Goal: Task Accomplishment & Management: Manage account settings

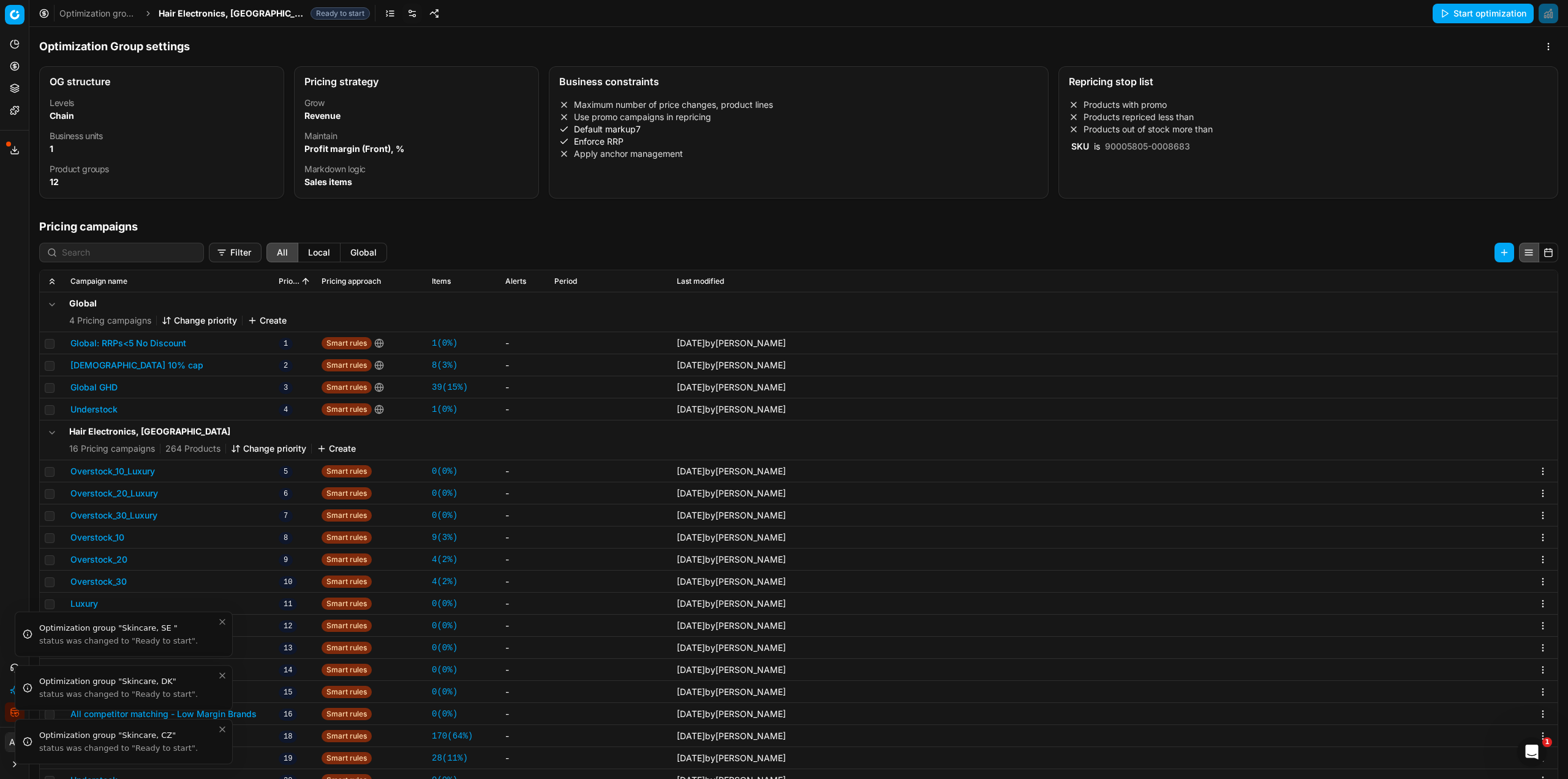
click at [17, 719] on li "Optimization group "Skincare, CZ" status was changed to "Ready to start"." at bounding box center [123, 742] width 218 height 45
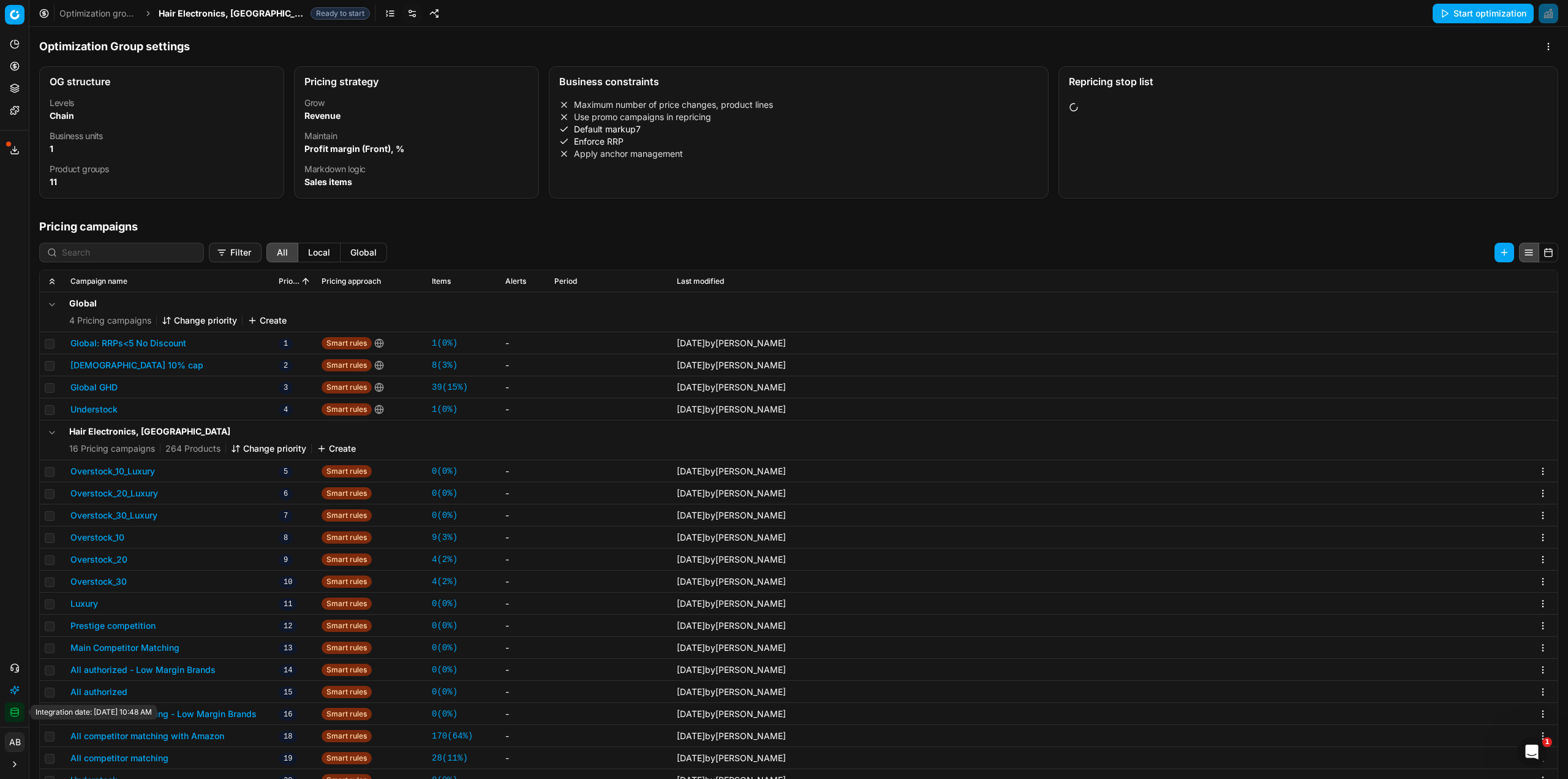
click at [19, 708] on button "Integration status" at bounding box center [15, 712] width 20 height 20
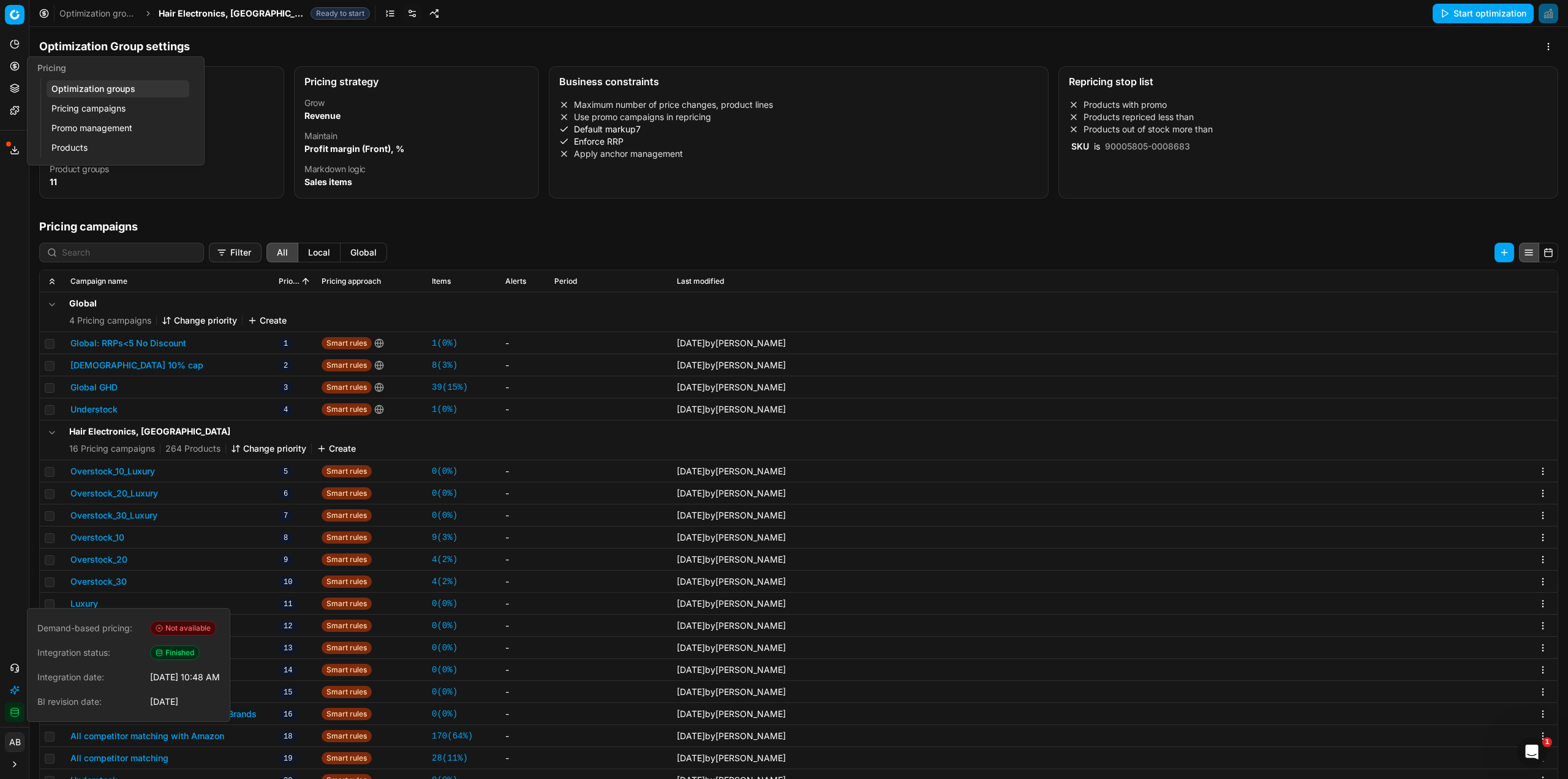
click at [97, 107] on link "Pricing campaigns" at bounding box center [117, 108] width 142 height 17
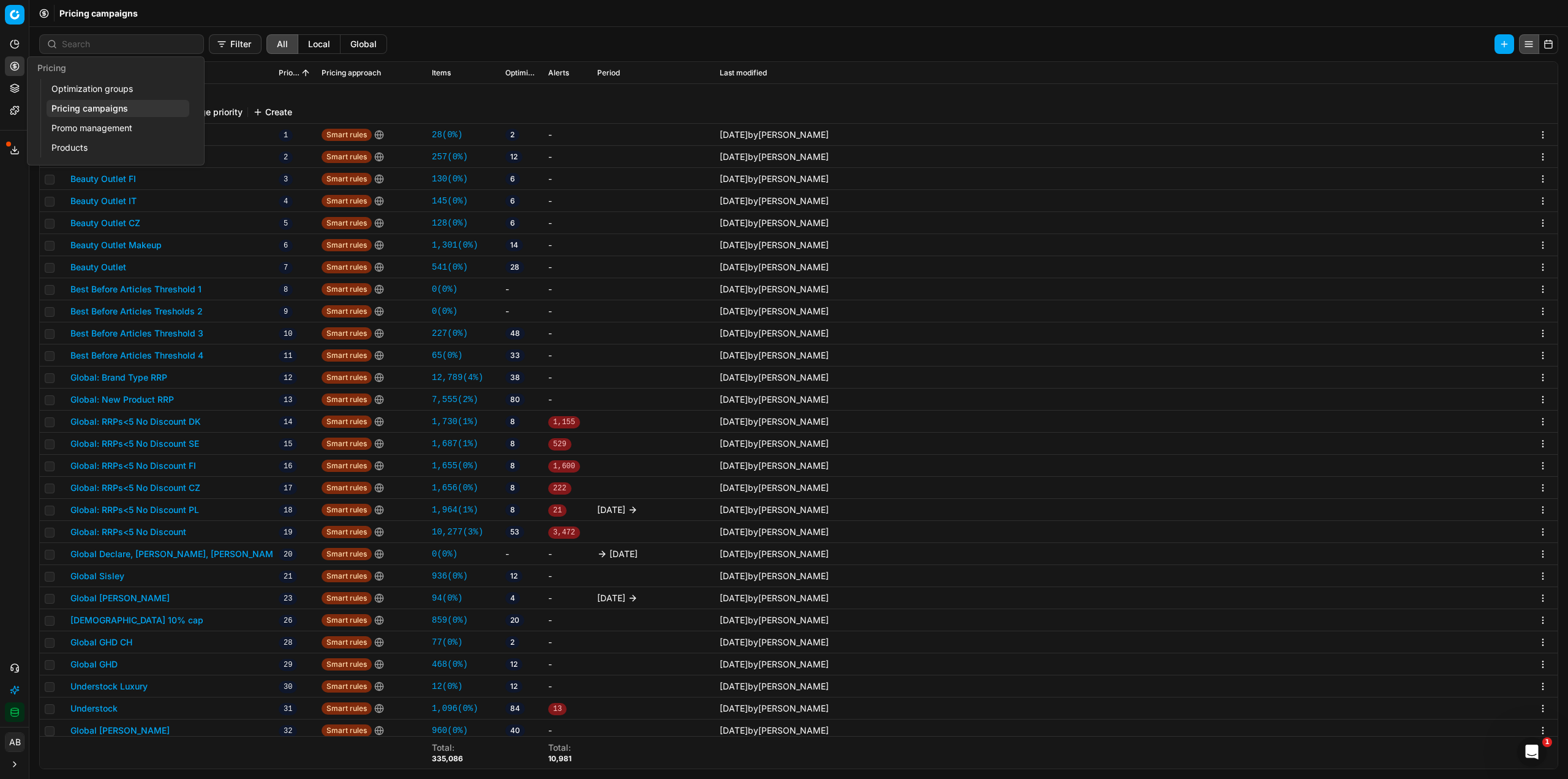
click at [92, 90] on link "Optimization groups" at bounding box center [117, 89] width 142 height 17
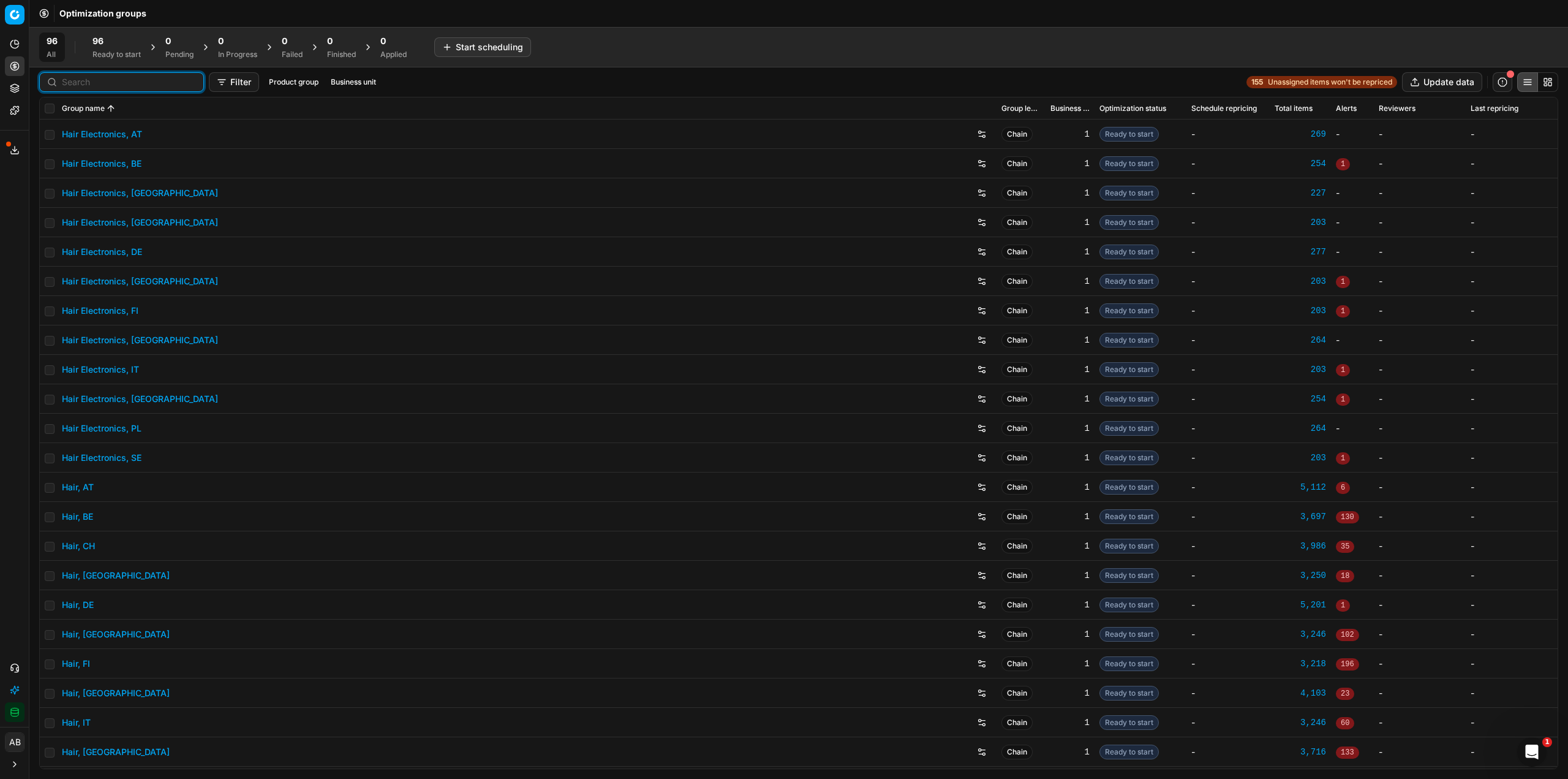
click at [66, 79] on input at bounding box center [129, 83] width 134 height 13
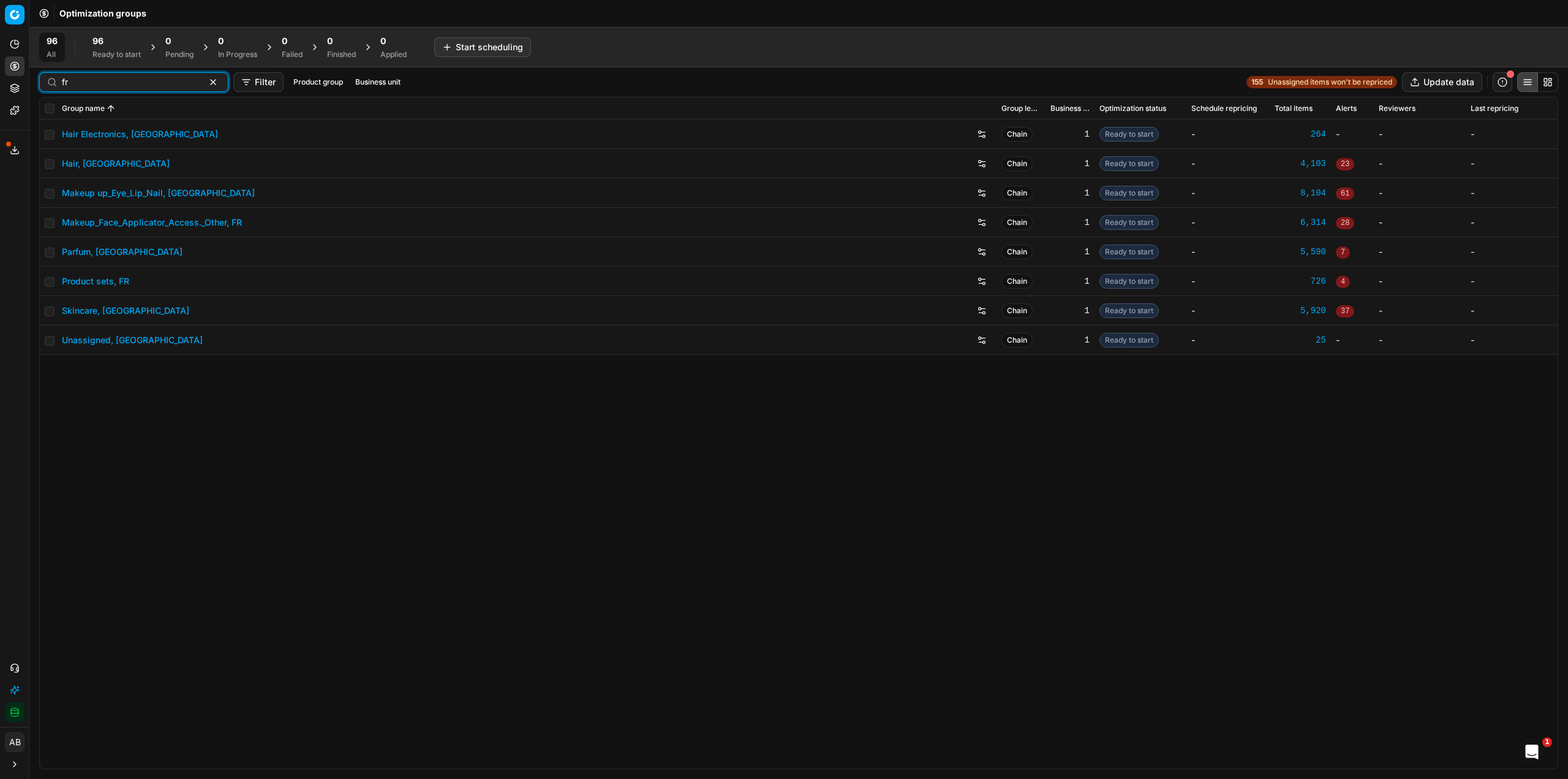
type input "fr"
click at [118, 132] on link "Hair Electronics, [GEOGRAPHIC_DATA]" at bounding box center [140, 134] width 156 height 13
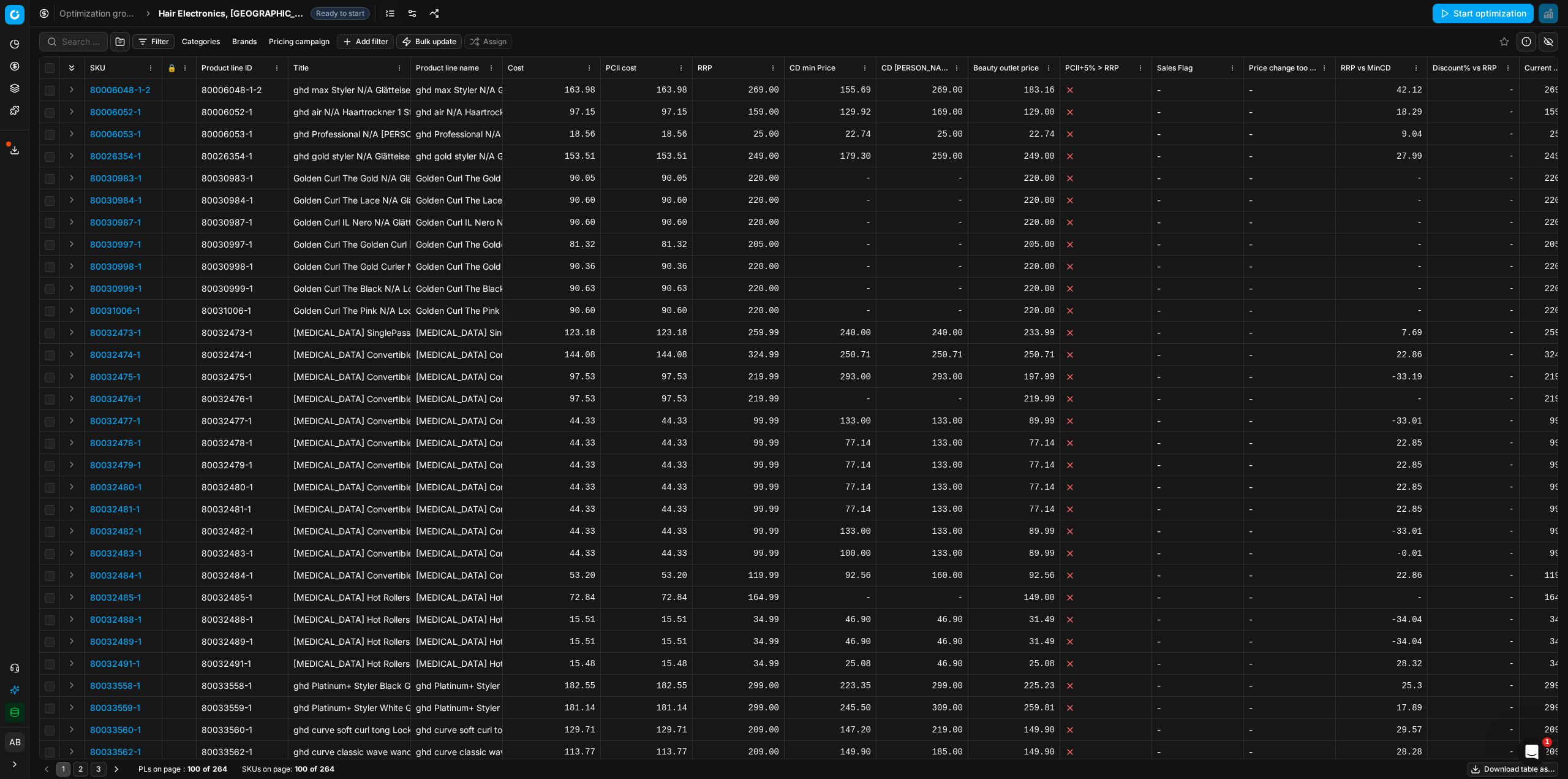
click at [402, 13] on link at bounding box center [412, 14] width 20 height 20
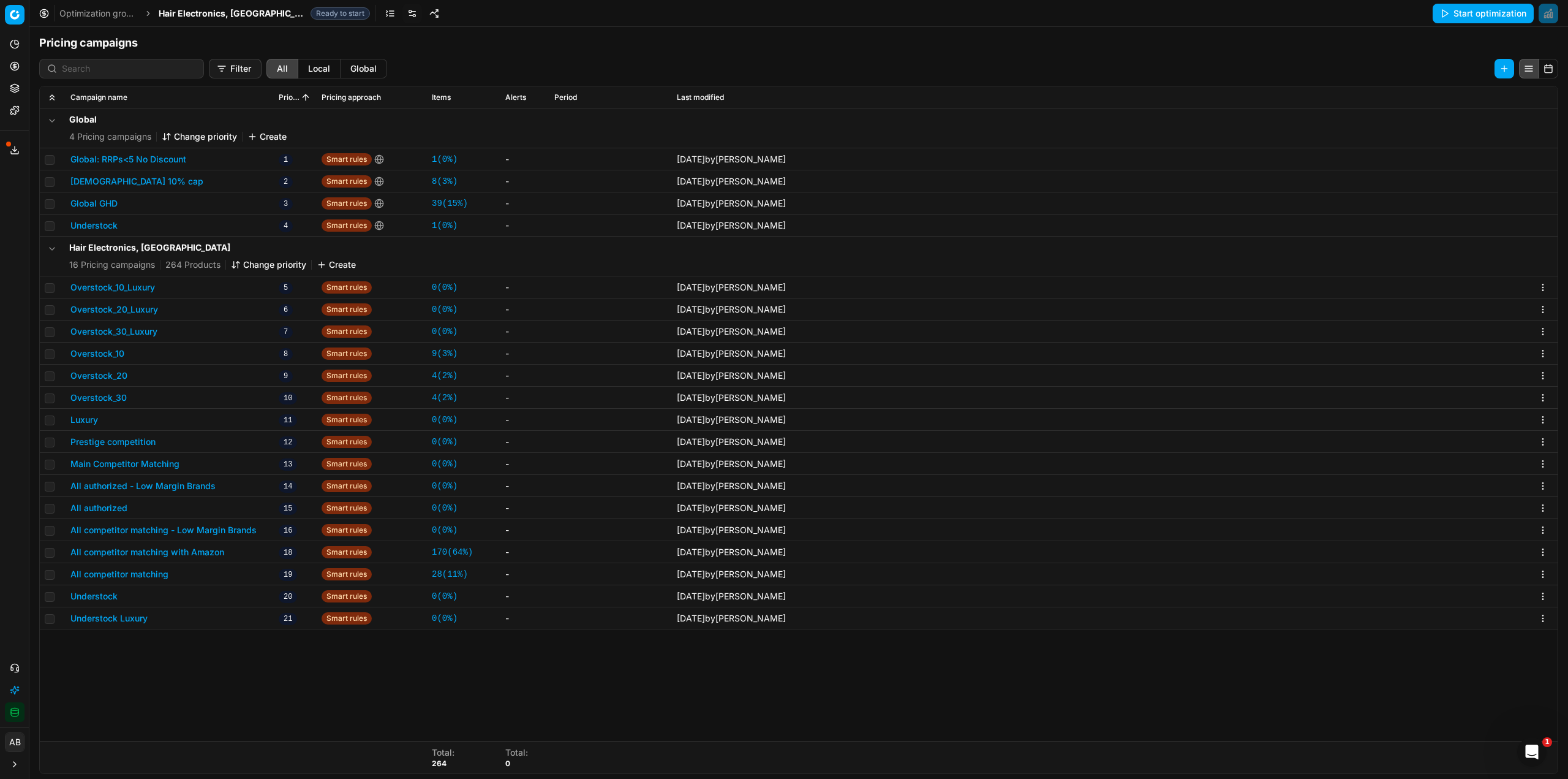
scroll to position [189, 0]
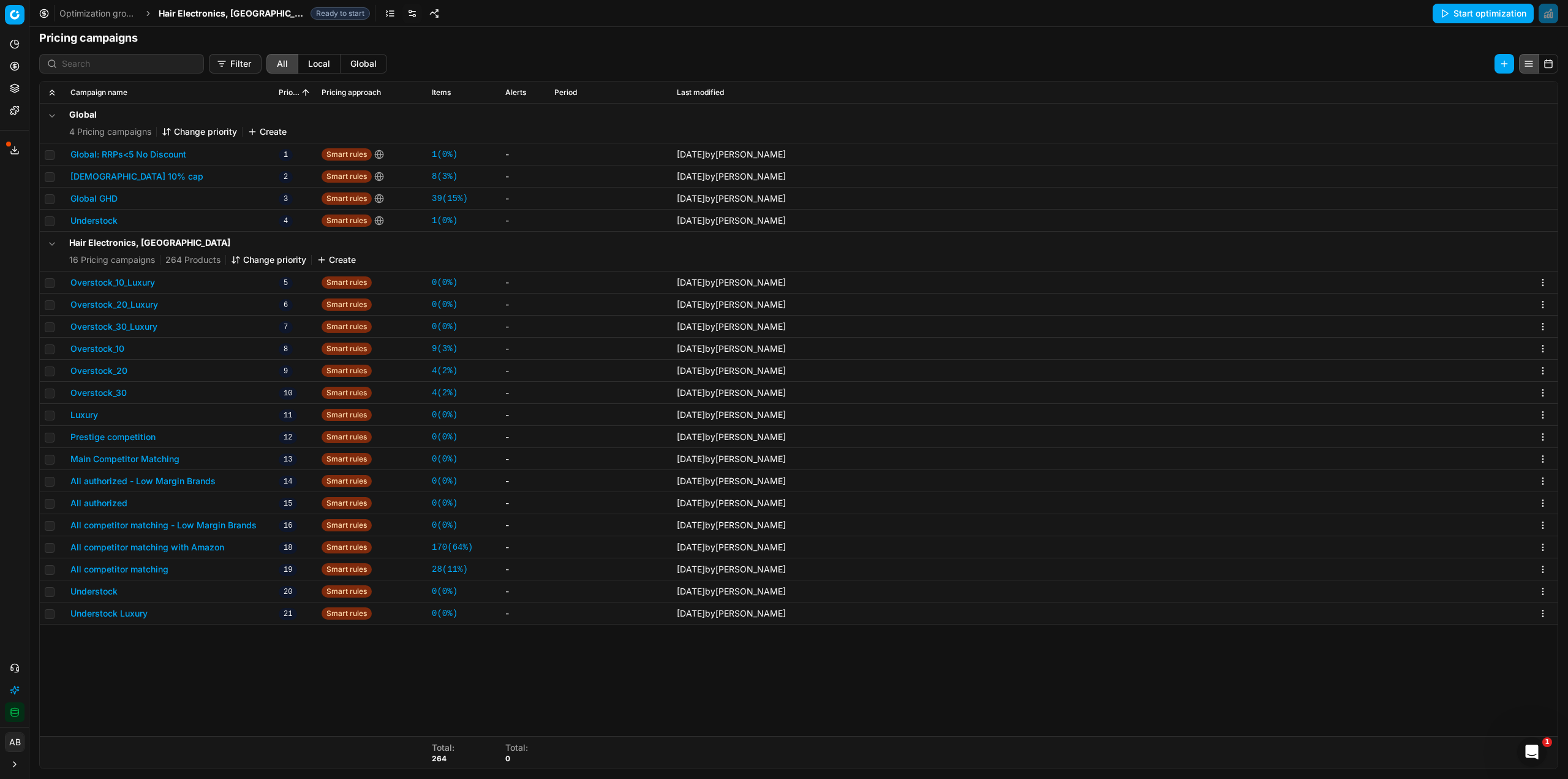
click at [92, 417] on button "Luxury" at bounding box center [84, 415] width 27 height 13
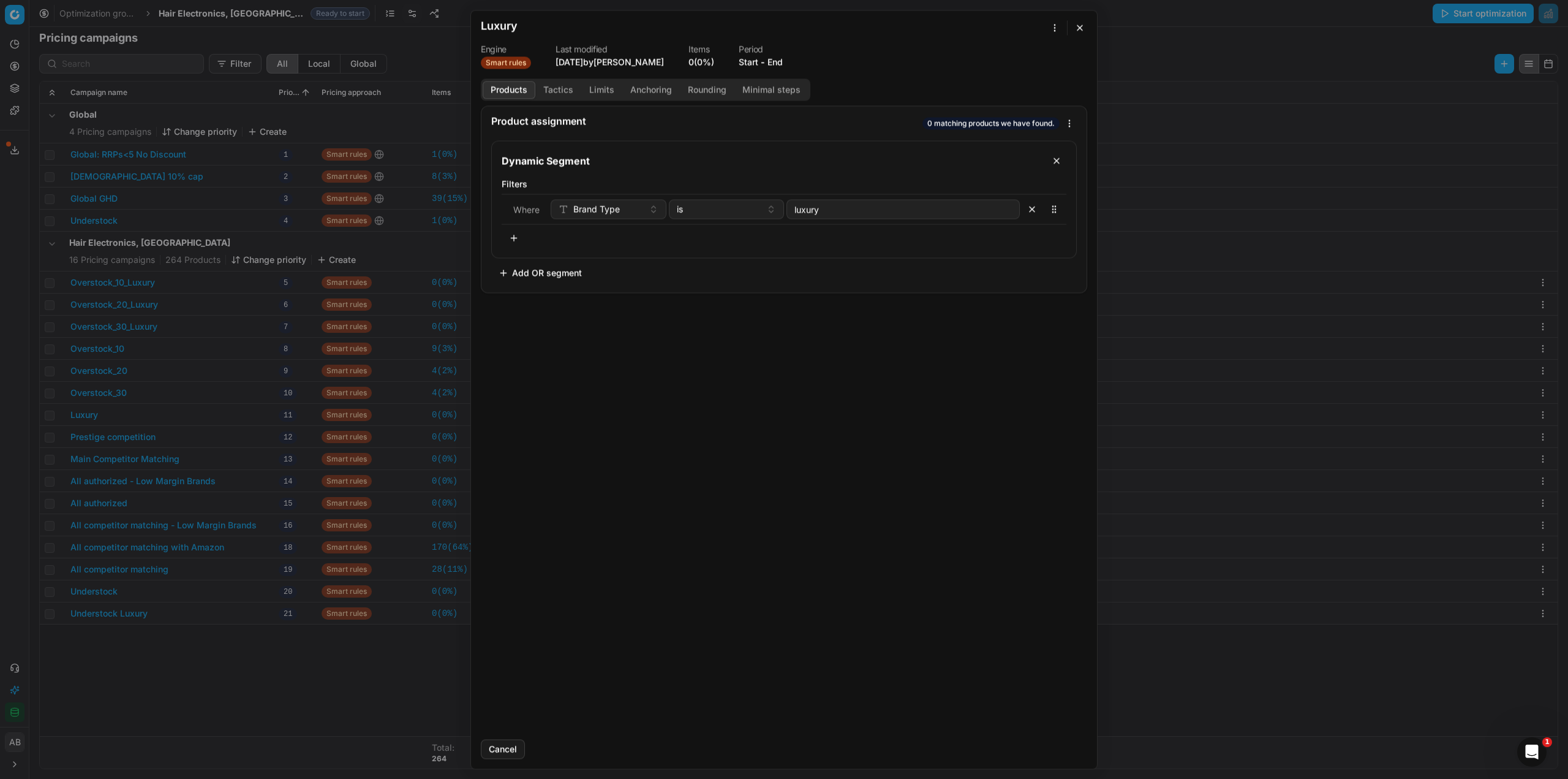
click at [563, 97] on button "Tactics" at bounding box center [558, 90] width 46 height 18
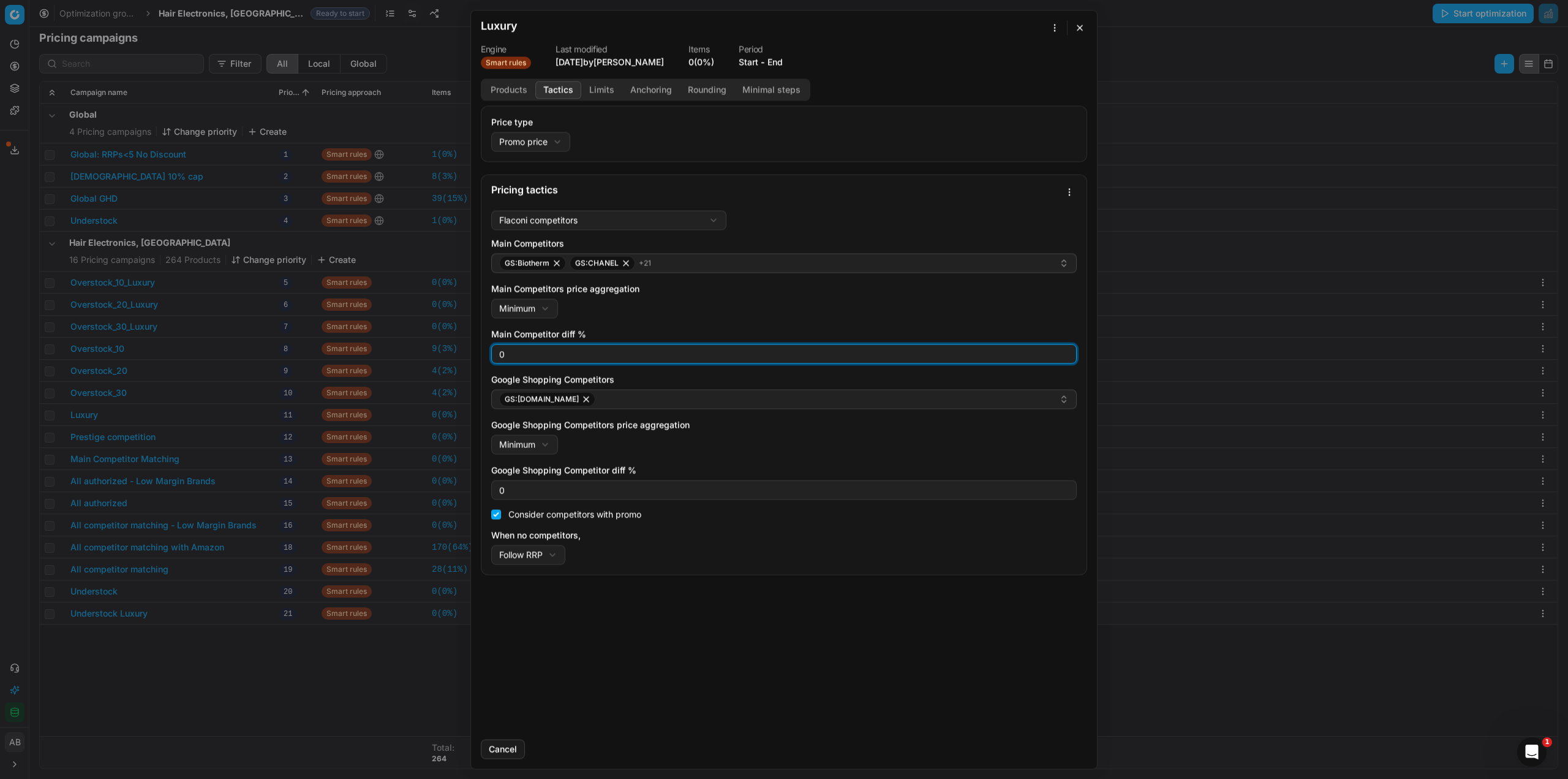
drag, startPoint x: 492, startPoint y: 347, endPoint x: 507, endPoint y: 353, distance: 16.2
click at [507, 353] on div "0" at bounding box center [784, 354] width 586 height 20
type input "3"
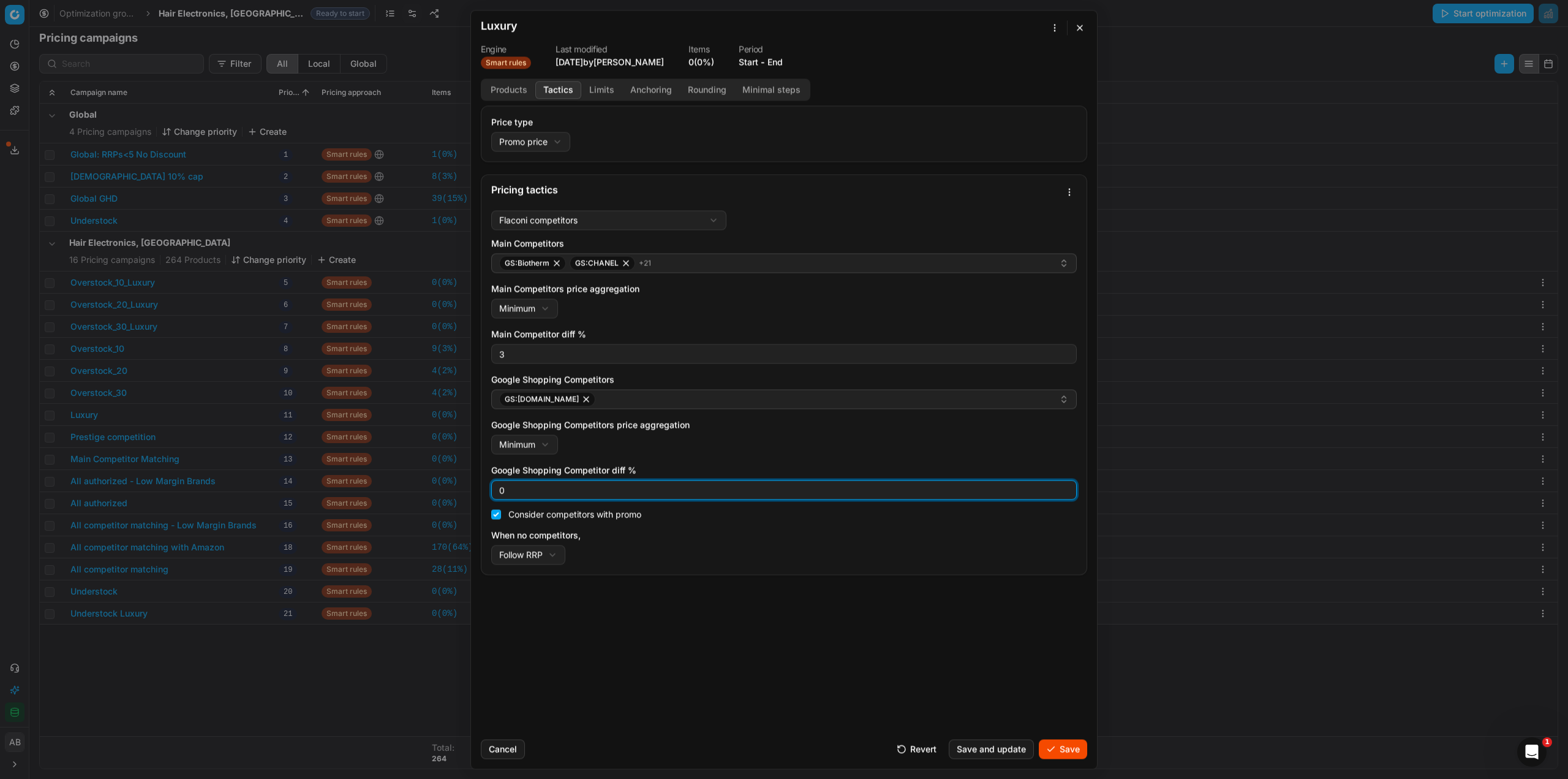
drag, startPoint x: 502, startPoint y: 492, endPoint x: 508, endPoint y: 492, distance: 6.0
click at [508, 492] on input "0" at bounding box center [784, 490] width 575 height 18
type input "3"
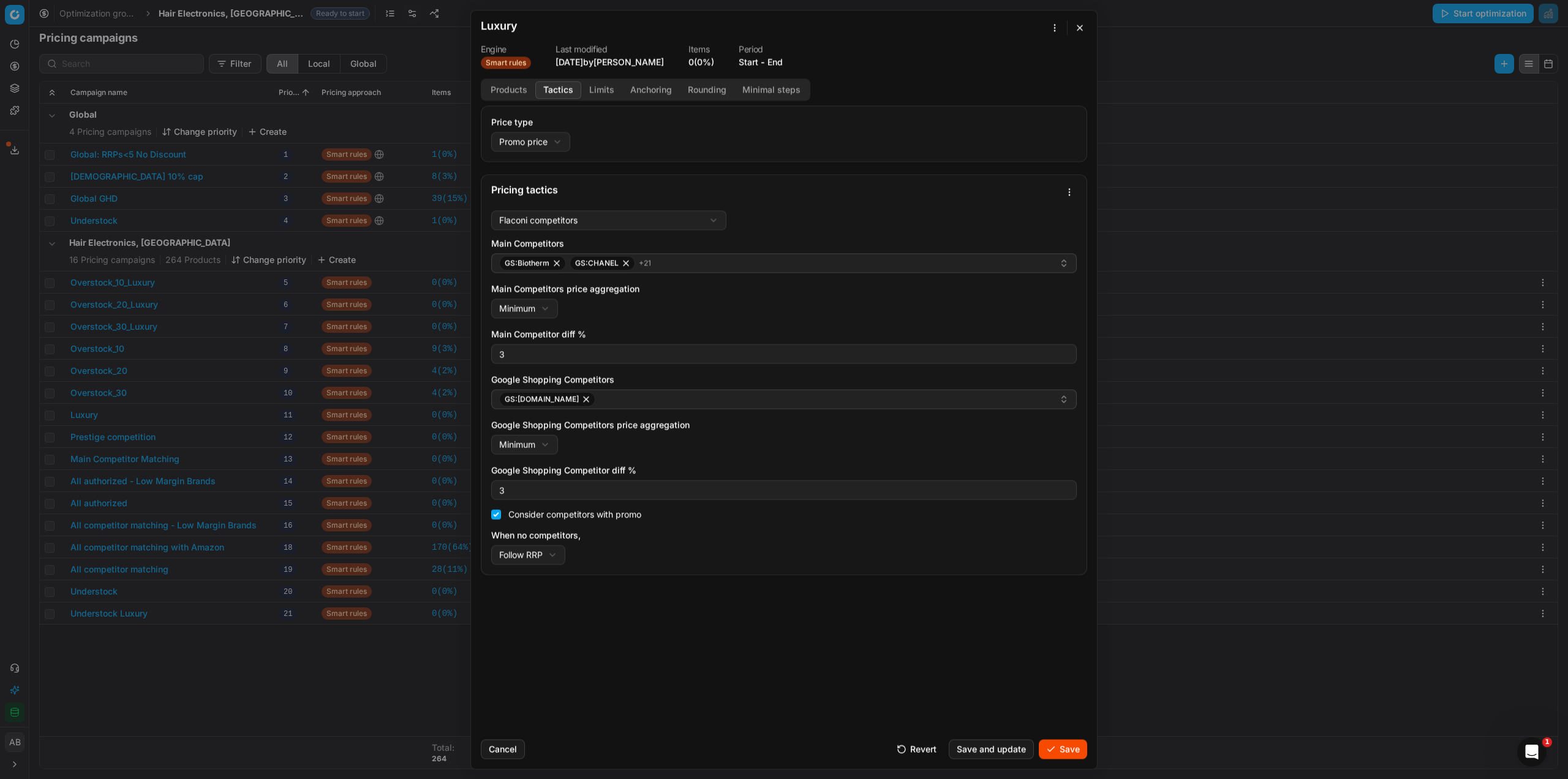
click at [1073, 745] on button "Save" at bounding box center [1062, 749] width 48 height 20
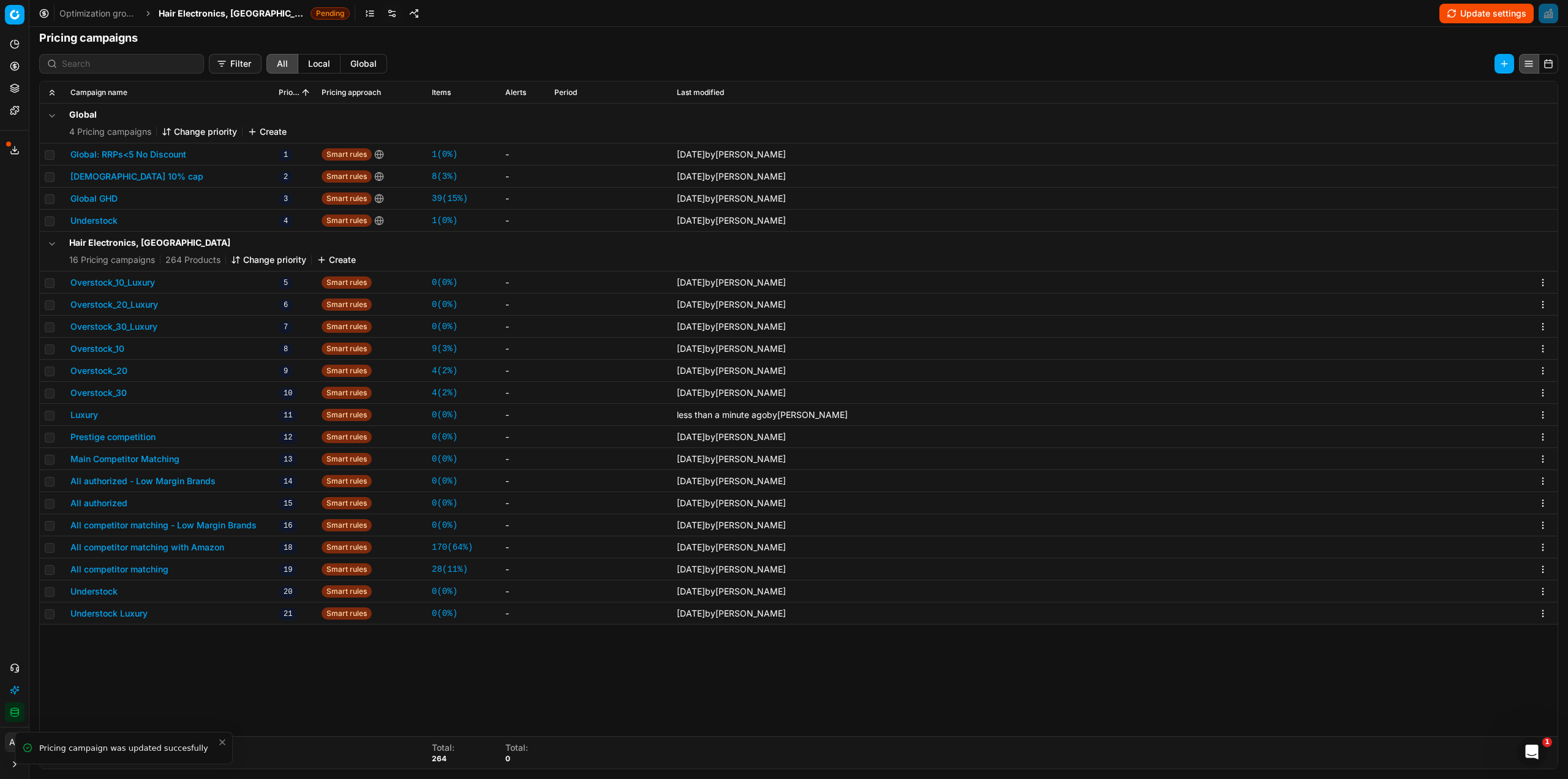
click at [113, 437] on button "Prestige competition" at bounding box center [113, 437] width 85 height 13
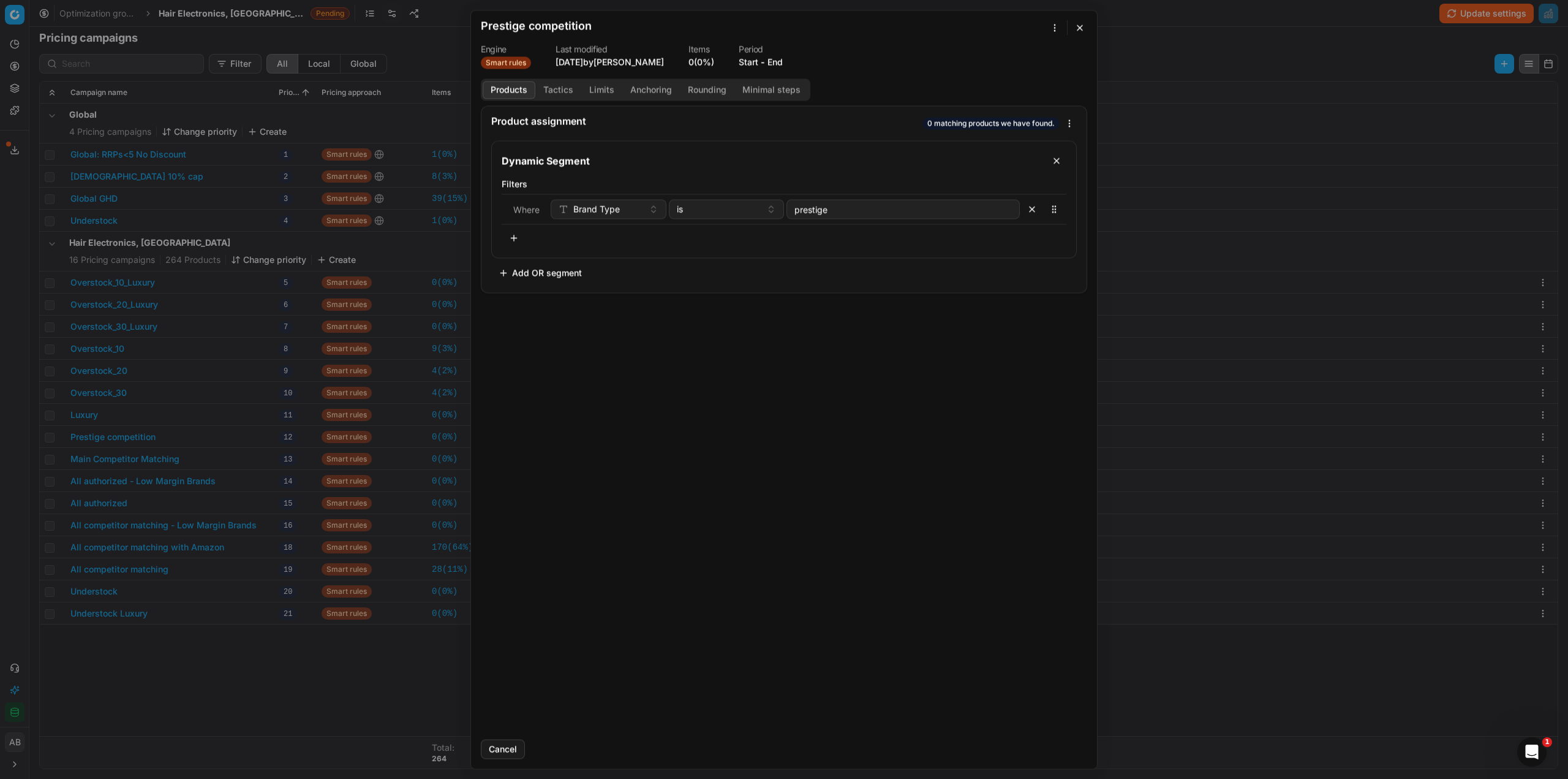
click at [560, 83] on button "Tactics" at bounding box center [558, 90] width 46 height 18
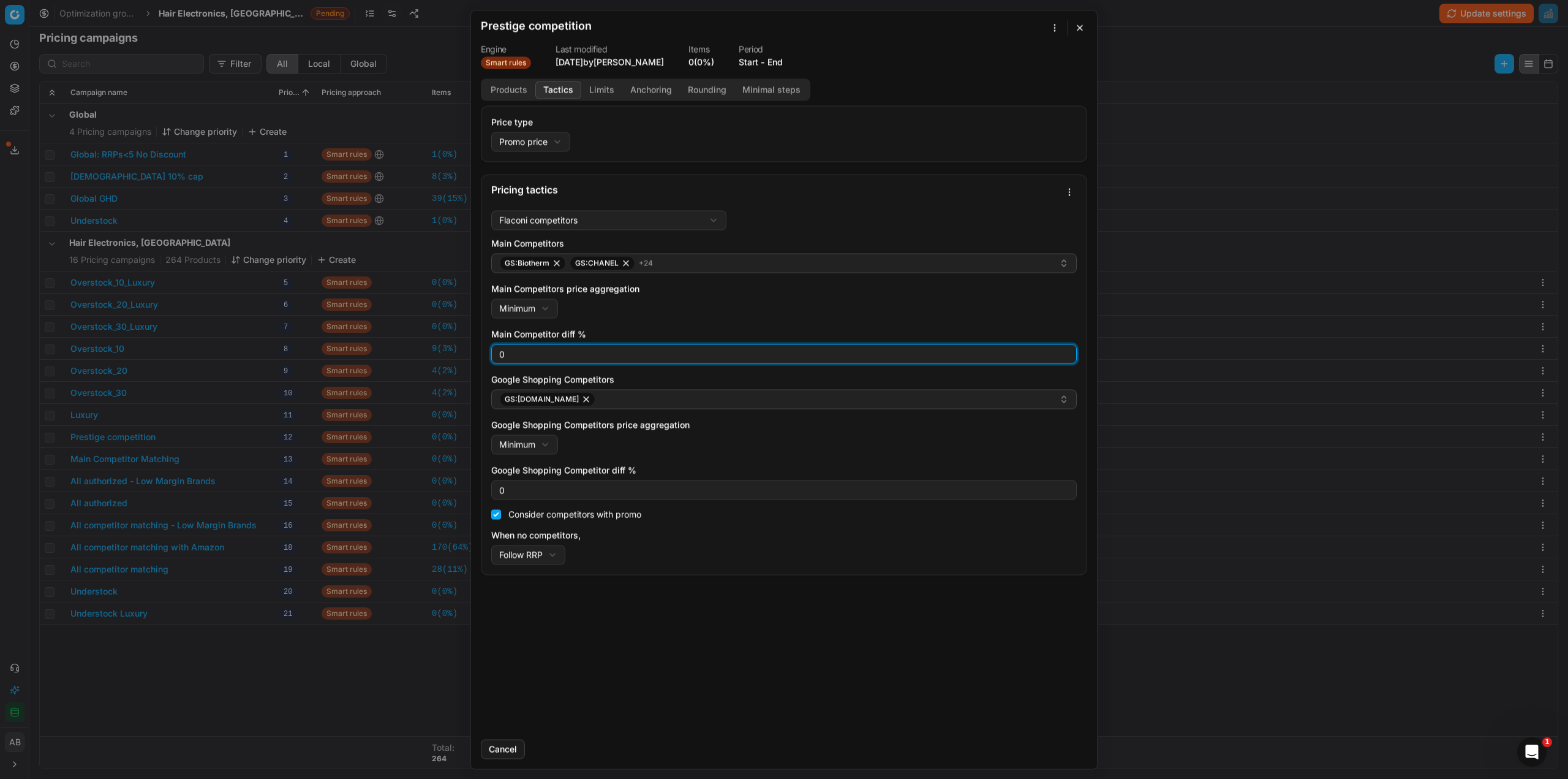
drag, startPoint x: 519, startPoint y: 356, endPoint x: 455, endPoint y: 355, distance: 64.0
click at [455, 355] on div "We are saving PC settings. Please wait, it should take a few minutes Prestige c…" at bounding box center [784, 389] width 1568 height 779
type input "3"
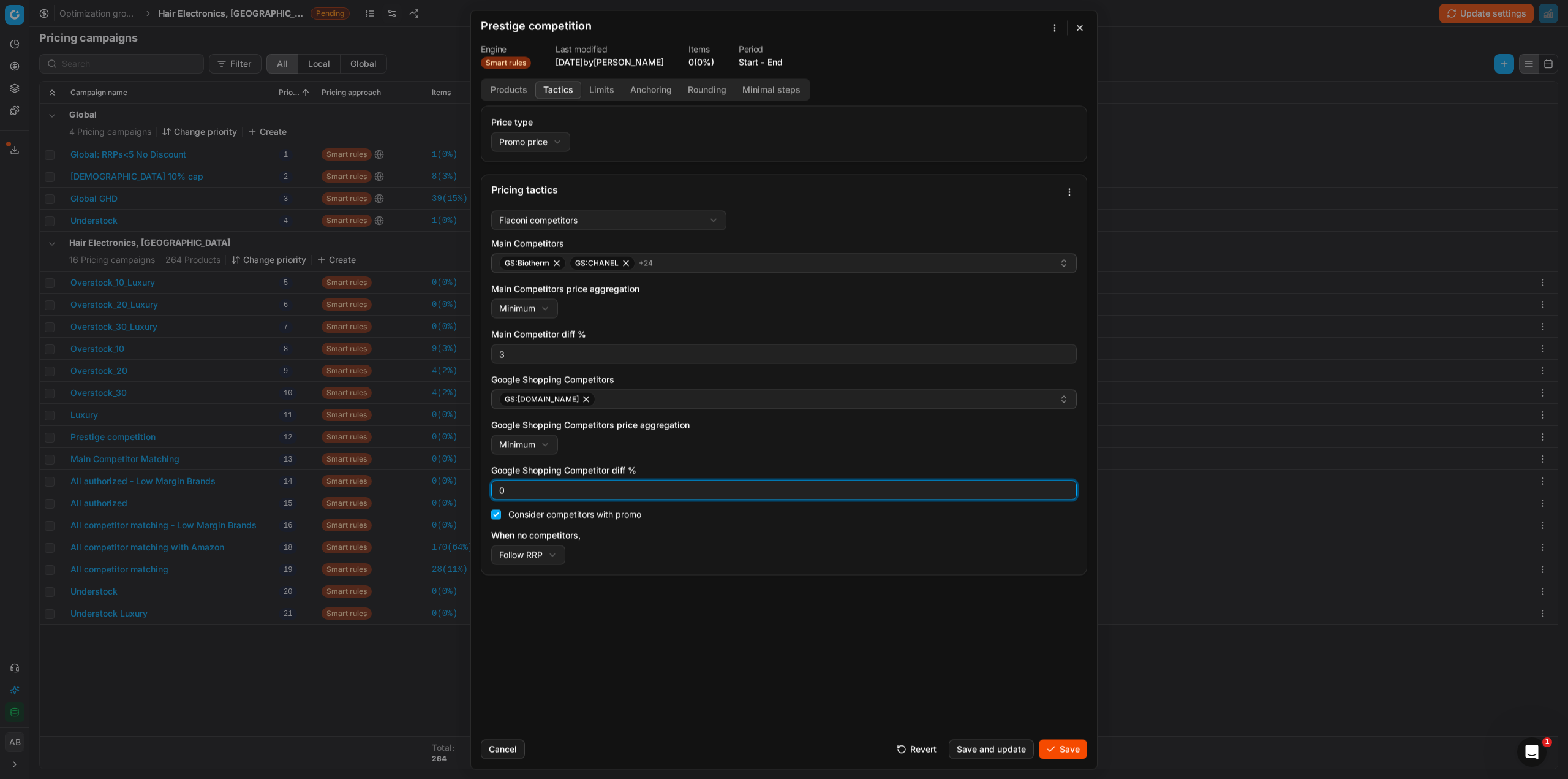
drag, startPoint x: 503, startPoint y: 482, endPoint x: 480, endPoint y: 486, distance: 23.3
click at [480, 486] on div "Pricing tactics Flaconi competitors Flaconi competitorsFlaconi competitors rule…" at bounding box center [783, 375] width 606 height 401
type input "3"
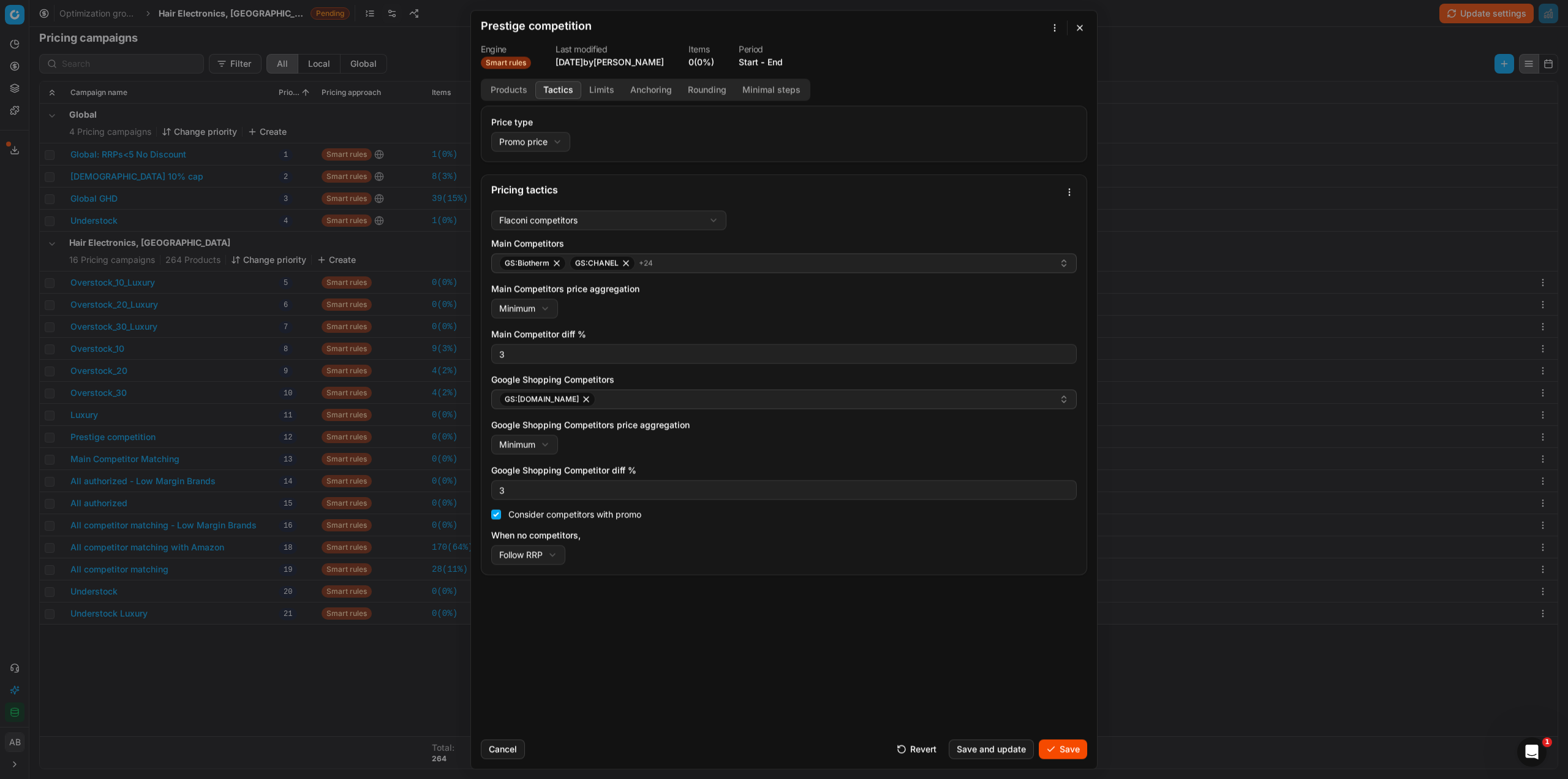
click at [1046, 744] on button "Save" at bounding box center [1062, 749] width 48 height 20
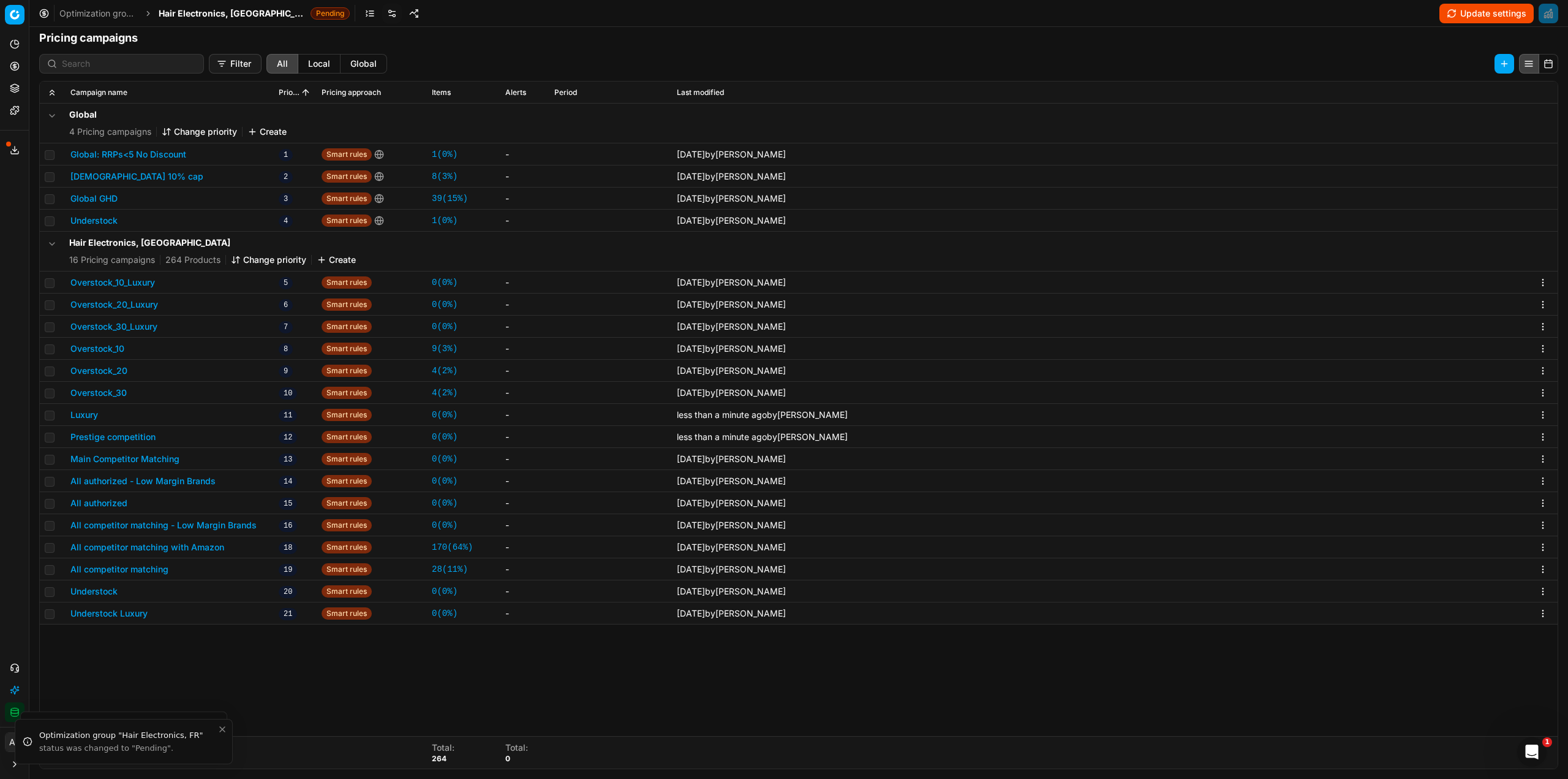
click at [125, 457] on button "Main Competitor Matching" at bounding box center [125, 459] width 109 height 13
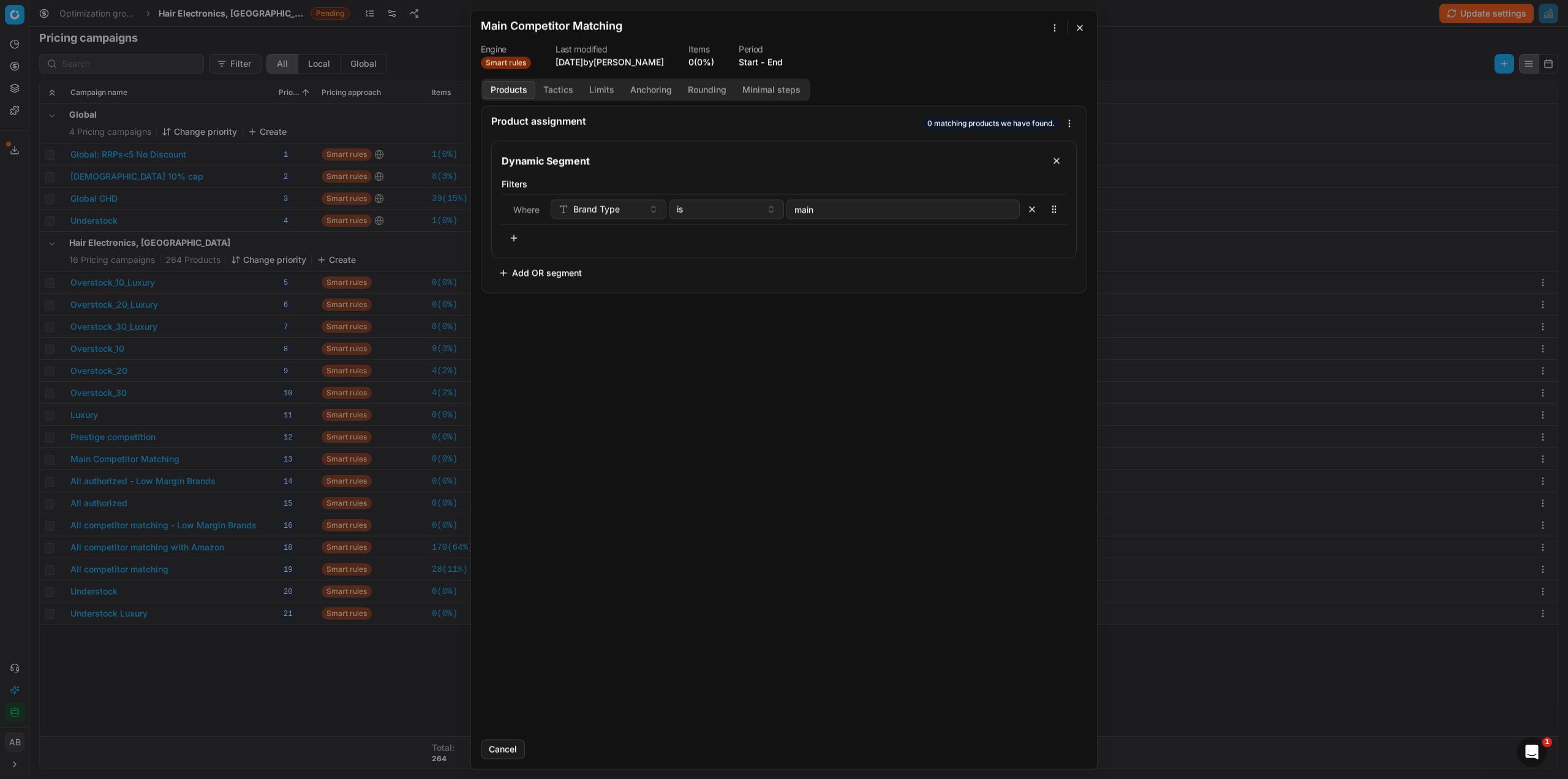
click at [558, 93] on button "Tactics" at bounding box center [558, 90] width 46 height 18
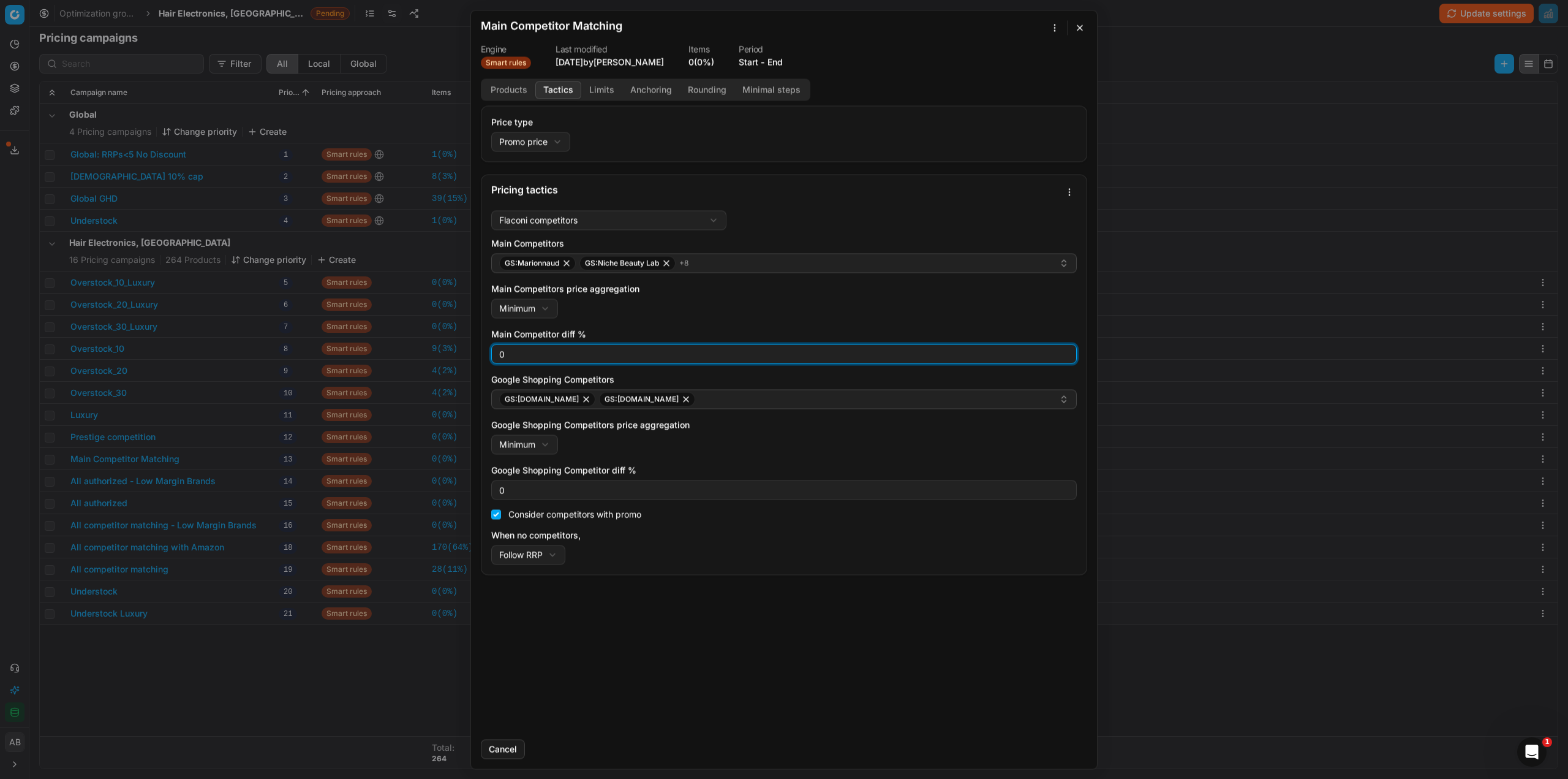
drag, startPoint x: 515, startPoint y: 350, endPoint x: 486, endPoint y: 354, distance: 29.3
click at [486, 354] on div "Flaconi competitors Flaconi competitorsFlaconi competitors rule: first takes in…" at bounding box center [784, 389] width 605 height 369
type input "3"
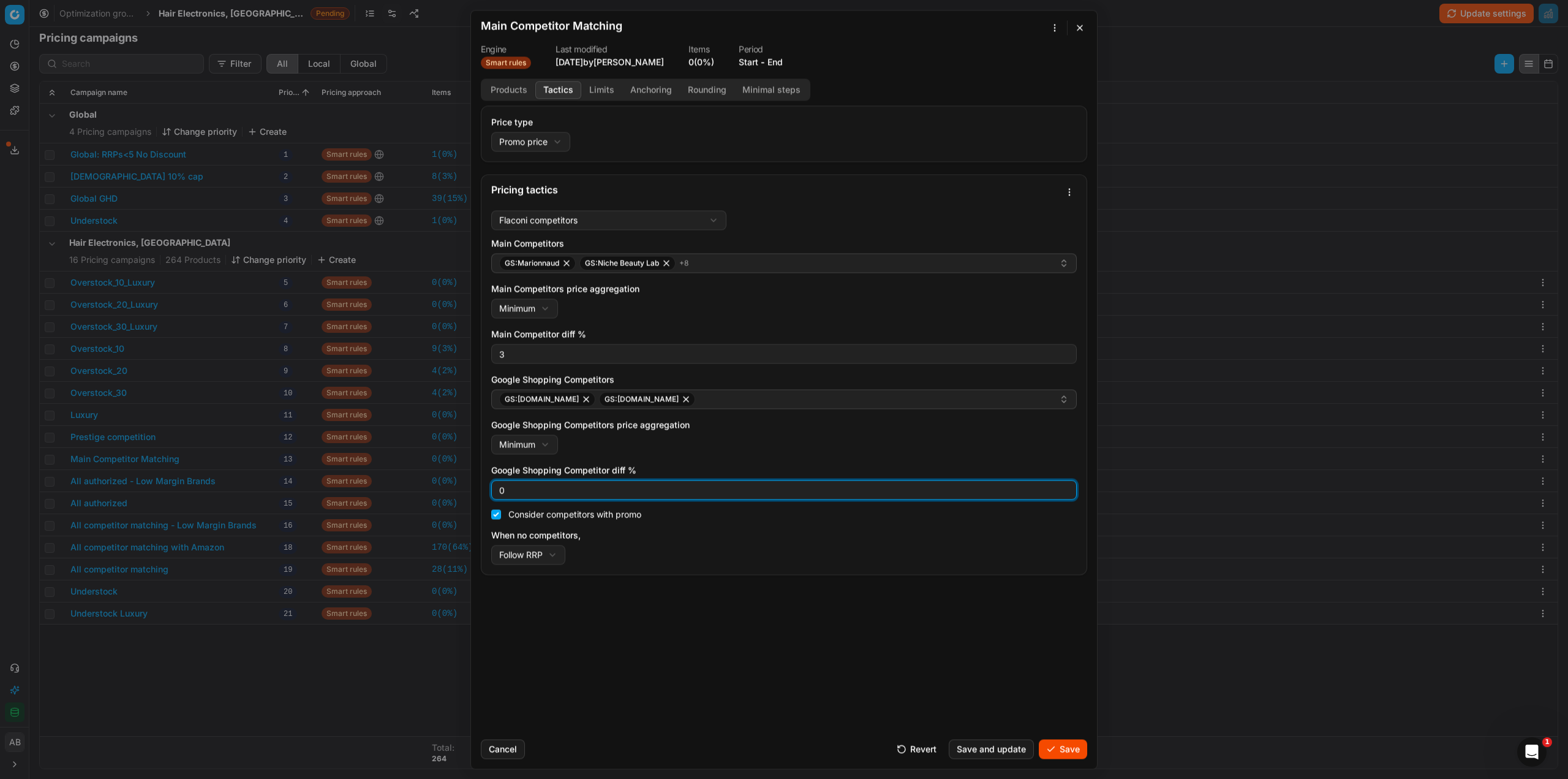
click at [507, 486] on input "0" at bounding box center [784, 490] width 575 height 18
type input "3"
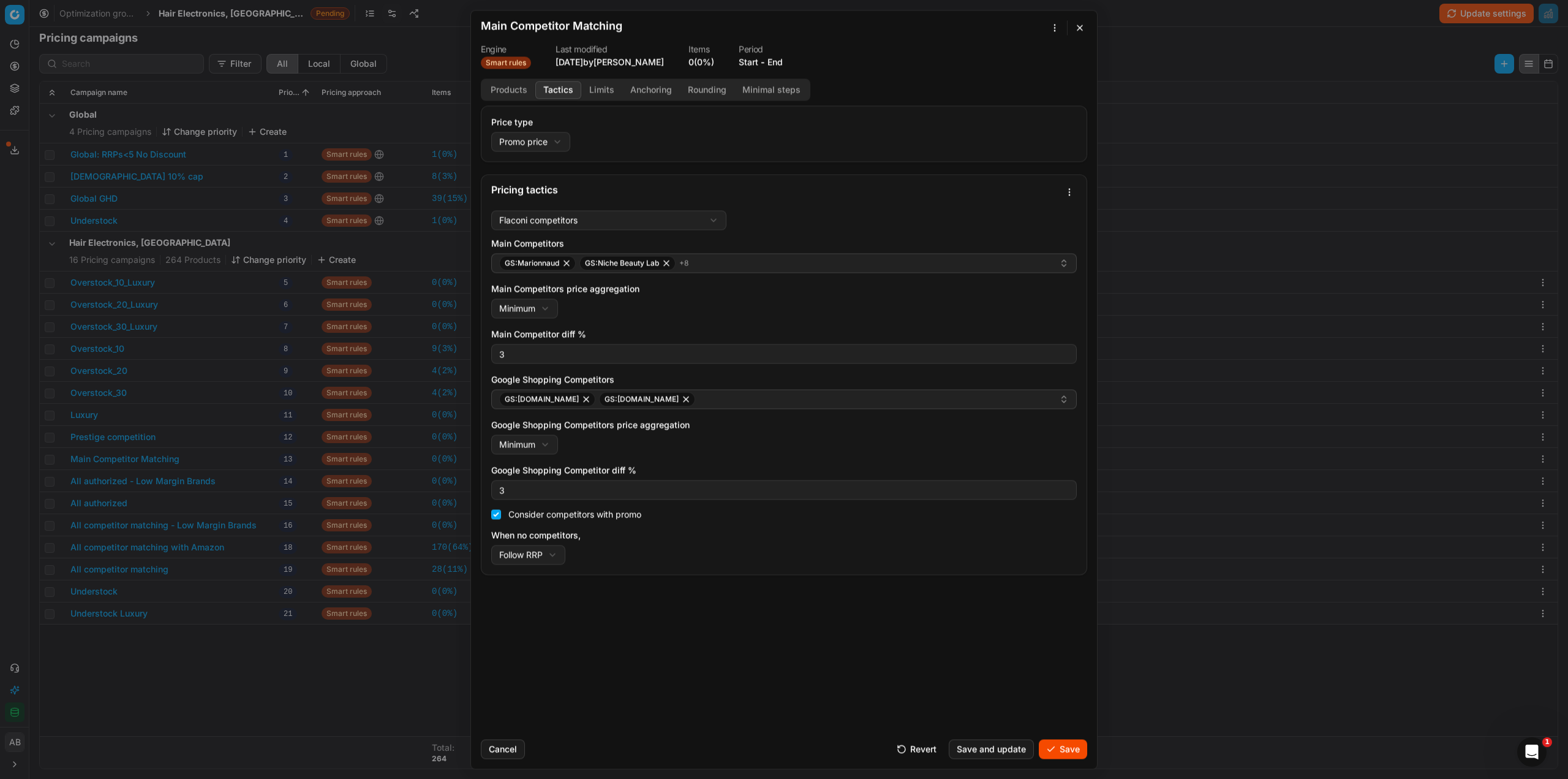
click at [1047, 751] on button "Save" at bounding box center [1062, 749] width 48 height 20
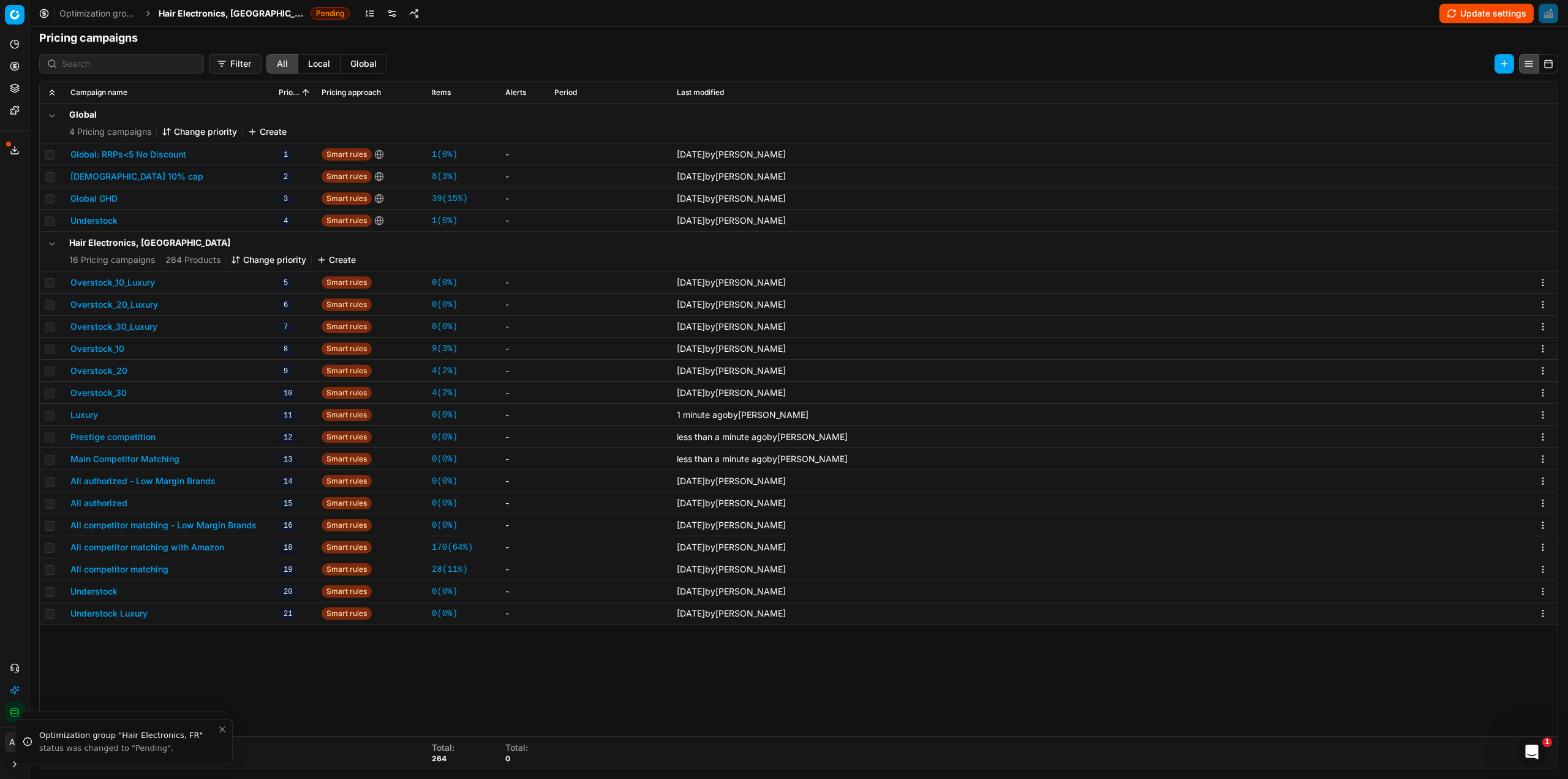
click at [173, 480] on button "All authorized - Low Margin Brands" at bounding box center [143, 482] width 145 height 13
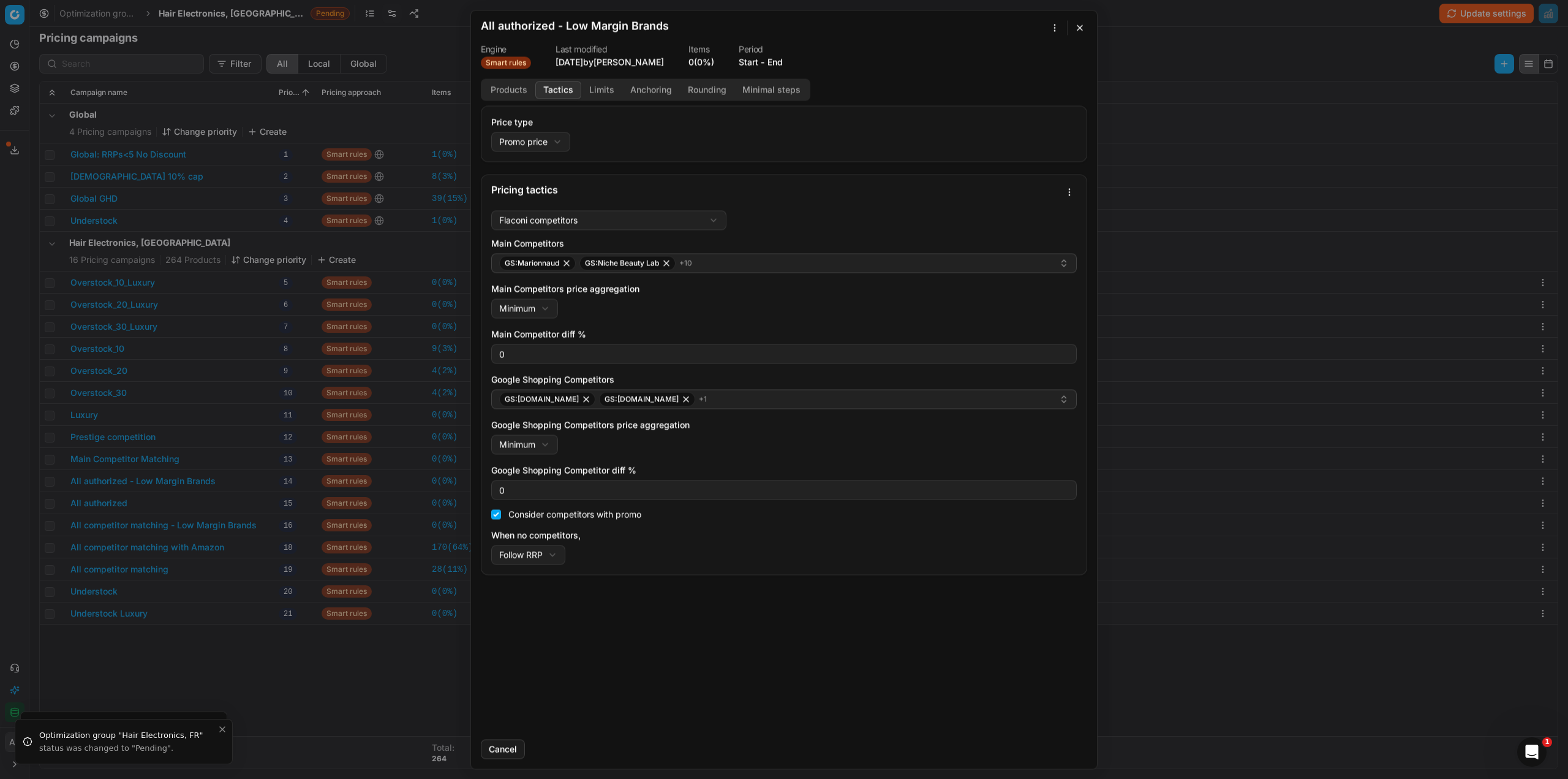
click at [557, 86] on button "Tactics" at bounding box center [558, 90] width 46 height 18
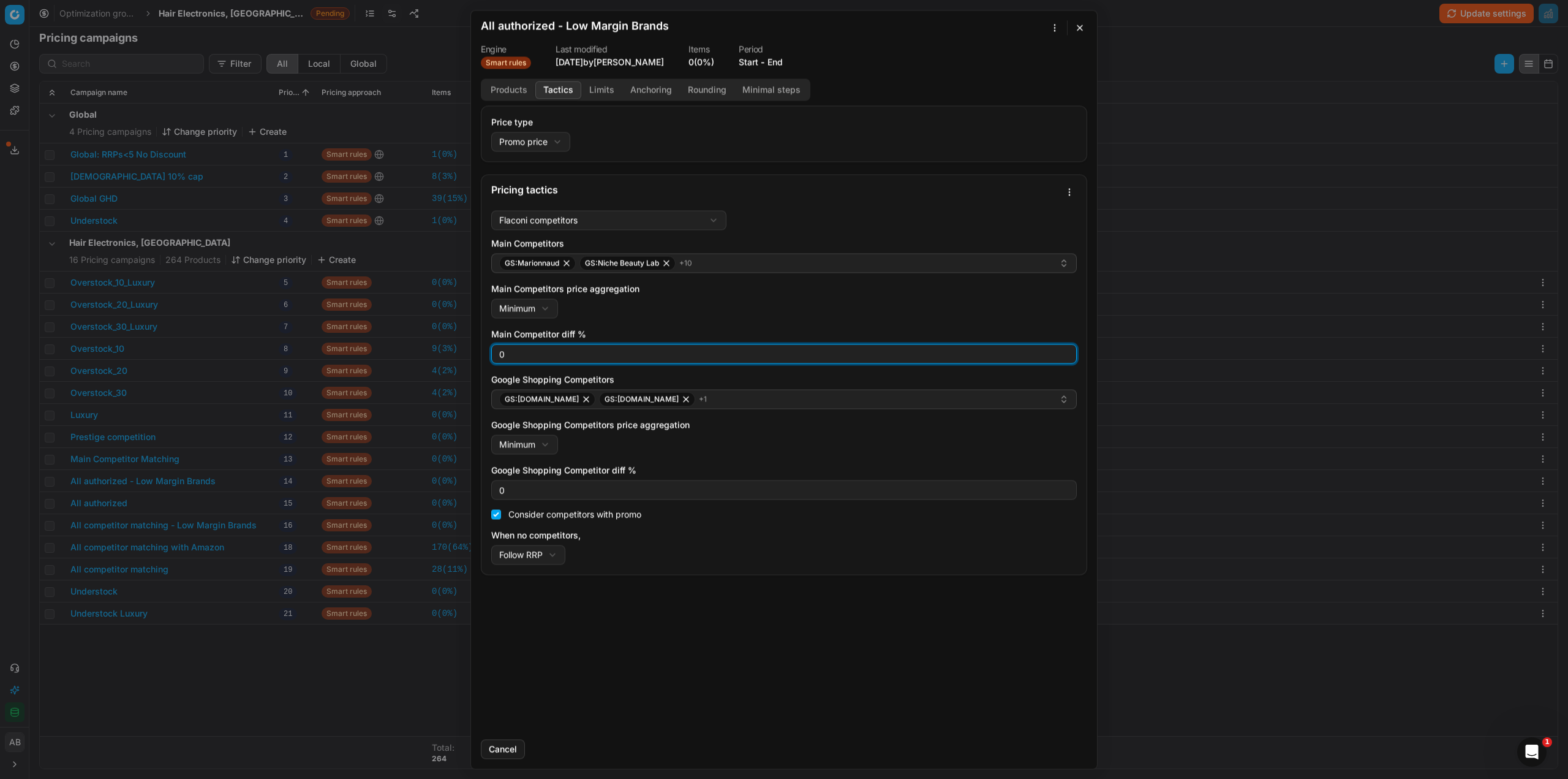
drag, startPoint x: 513, startPoint y: 359, endPoint x: 478, endPoint y: 356, distance: 35.1
click at [478, 356] on div "Price type Promo price Default Regular price Promo price Pricing tactics Flacon…" at bounding box center [784, 417] width 626 height 624
type input "3"
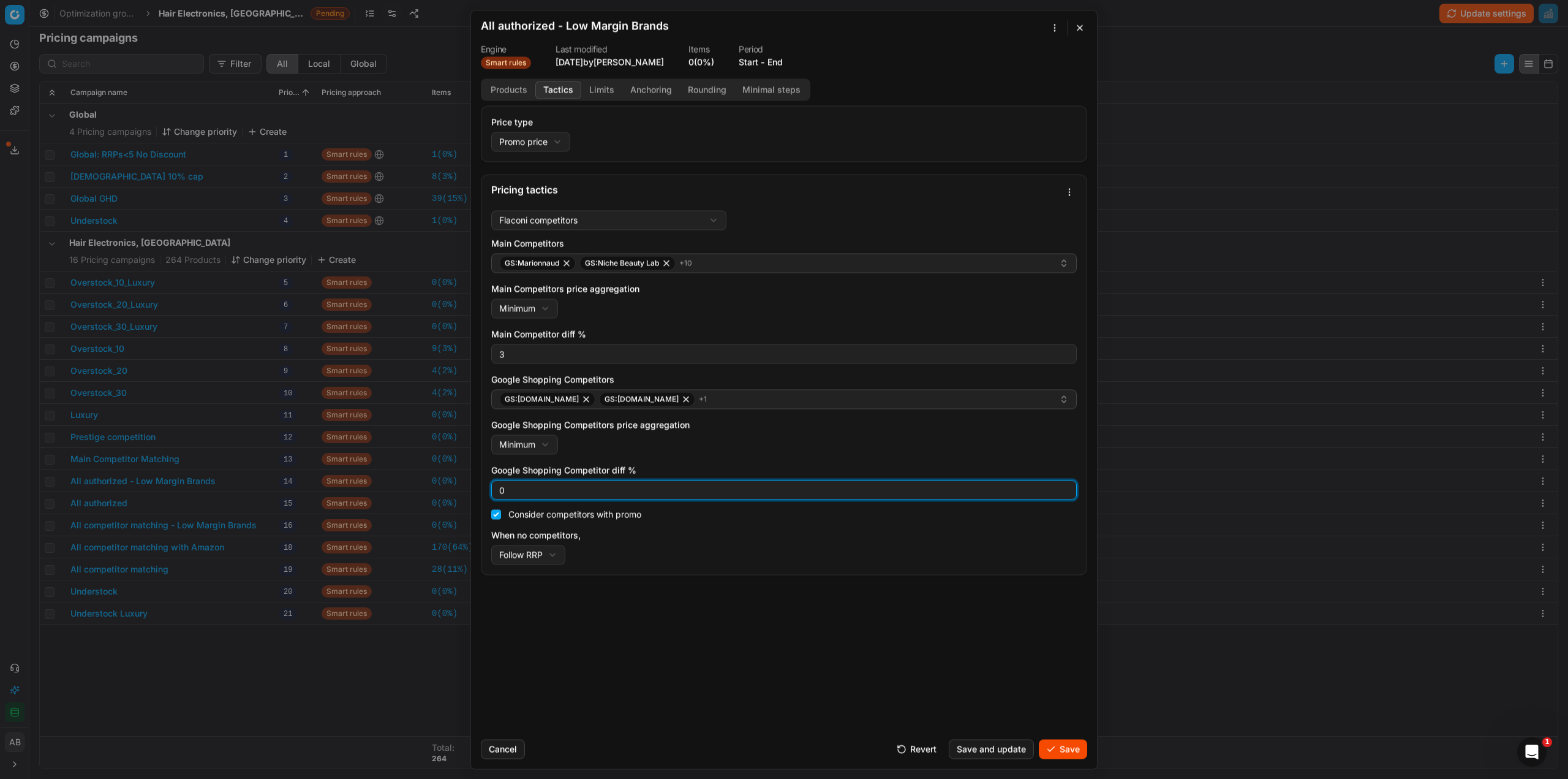
drag, startPoint x: 496, startPoint y: 492, endPoint x: 508, endPoint y: 492, distance: 12.0
click at [509, 492] on div "Flaconi competitors Flaconi competitorsFlaconi competitors rule: first takes in…" at bounding box center [784, 389] width 605 height 369
type input "3"
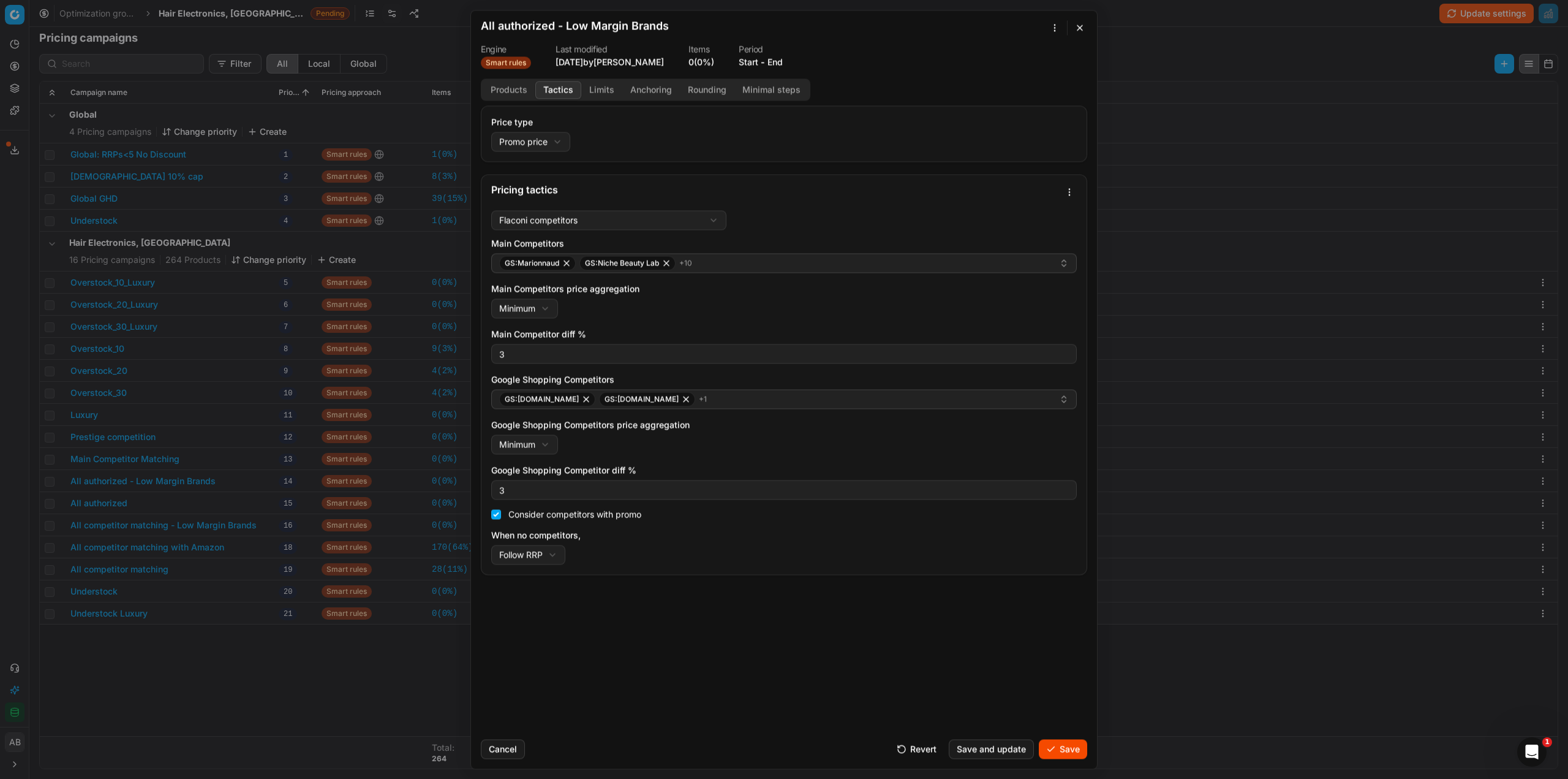
click at [1069, 745] on button "Save" at bounding box center [1062, 749] width 48 height 20
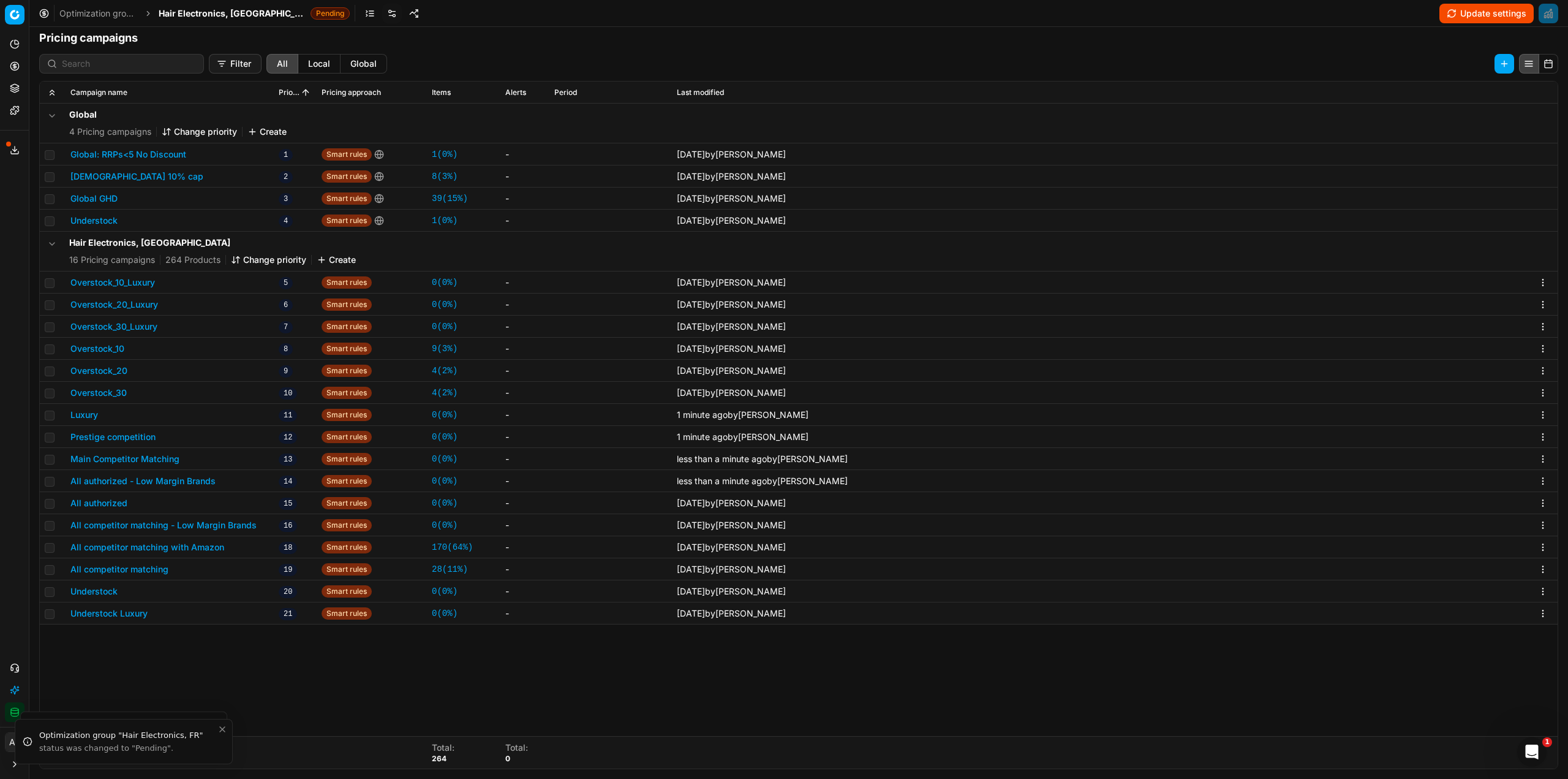
click at [109, 501] on button "All authorized" at bounding box center [99, 503] width 57 height 13
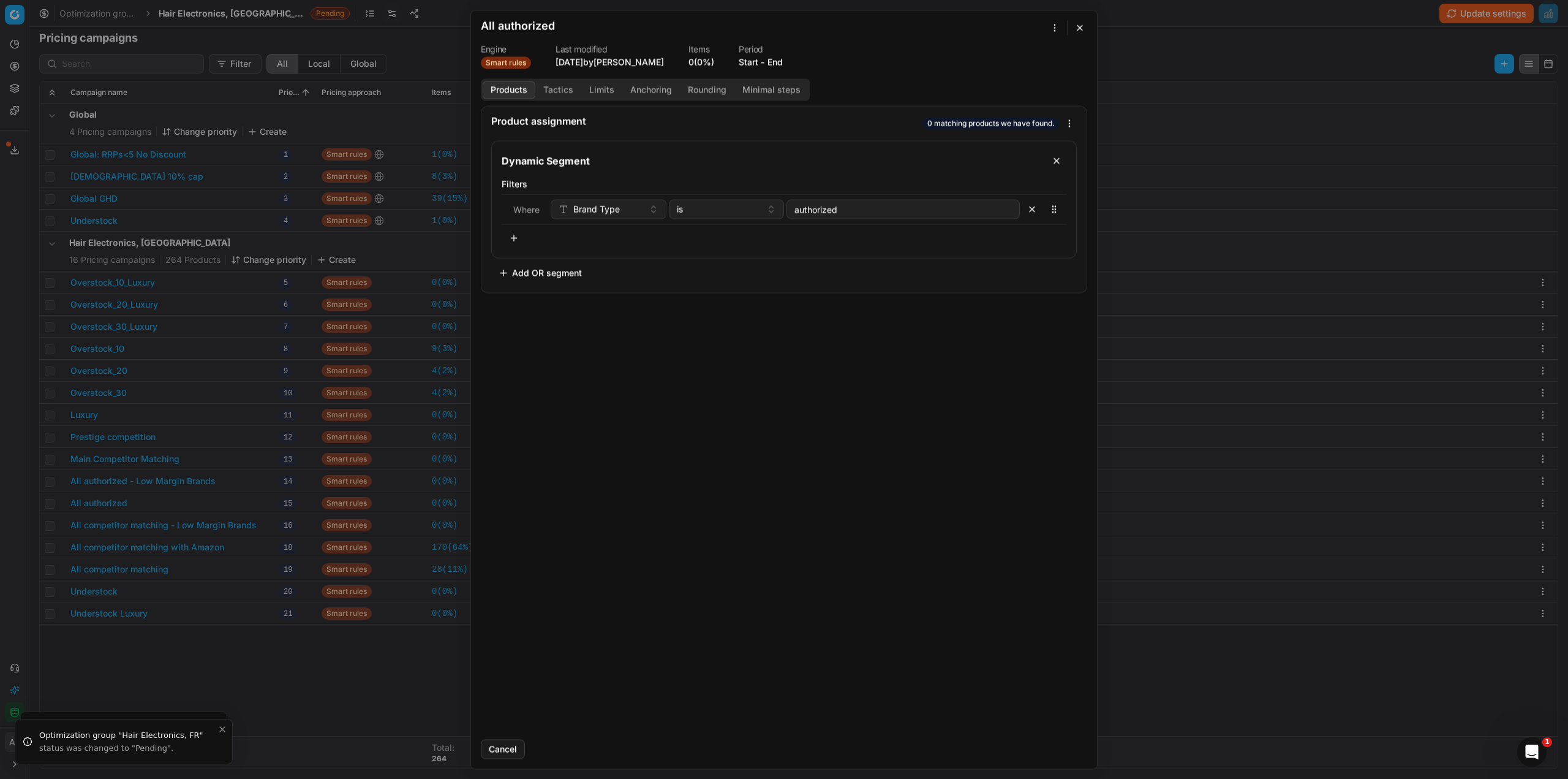
click at [573, 86] on button "Tactics" at bounding box center [558, 90] width 46 height 18
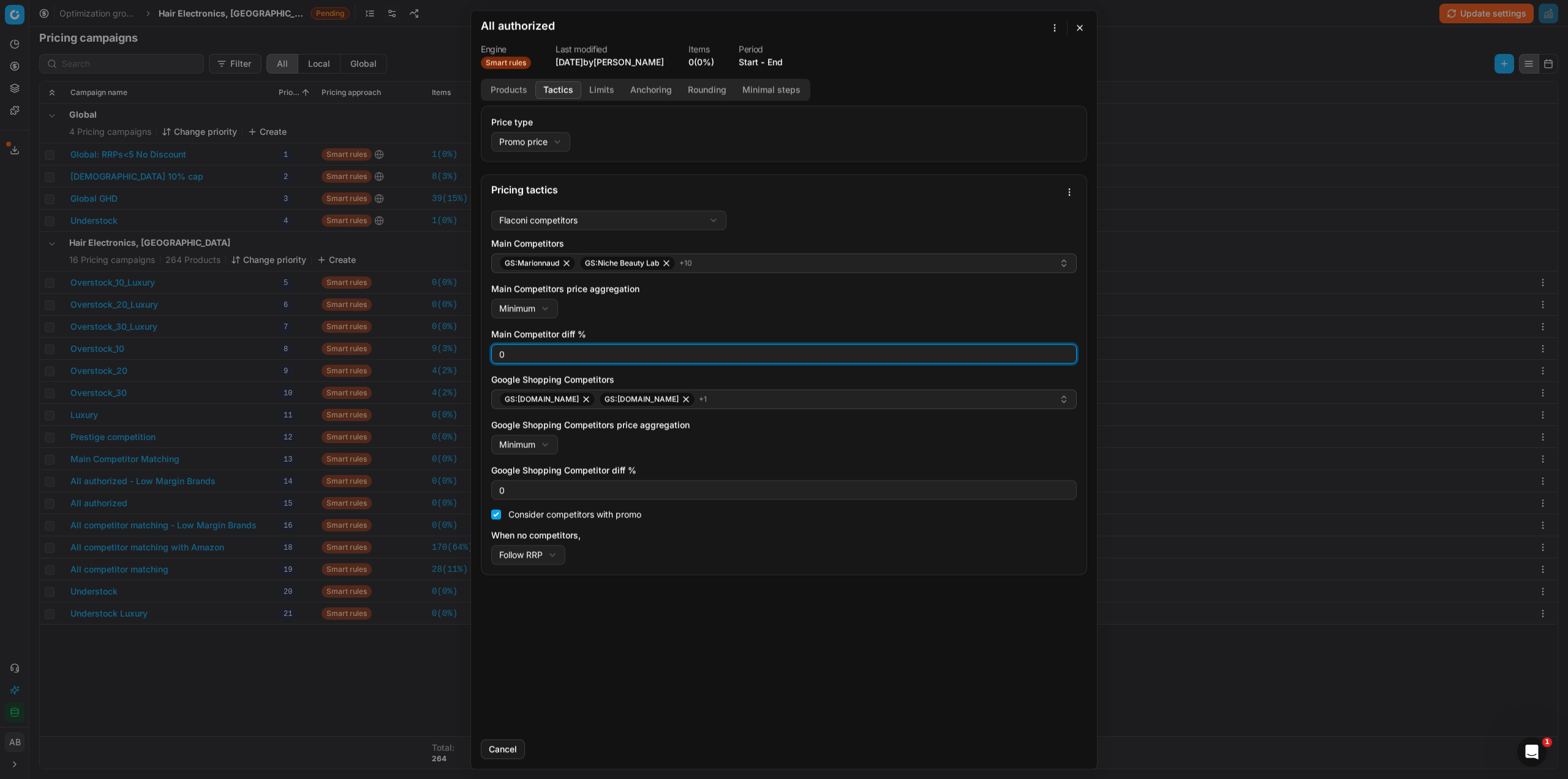
drag, startPoint x: 496, startPoint y: 355, endPoint x: 454, endPoint y: 357, distance: 42.0
click at [460, 357] on div "We are saving PC settings. Please wait, it should take a few minutes All author…" at bounding box center [784, 389] width 1568 height 779
type input "3"
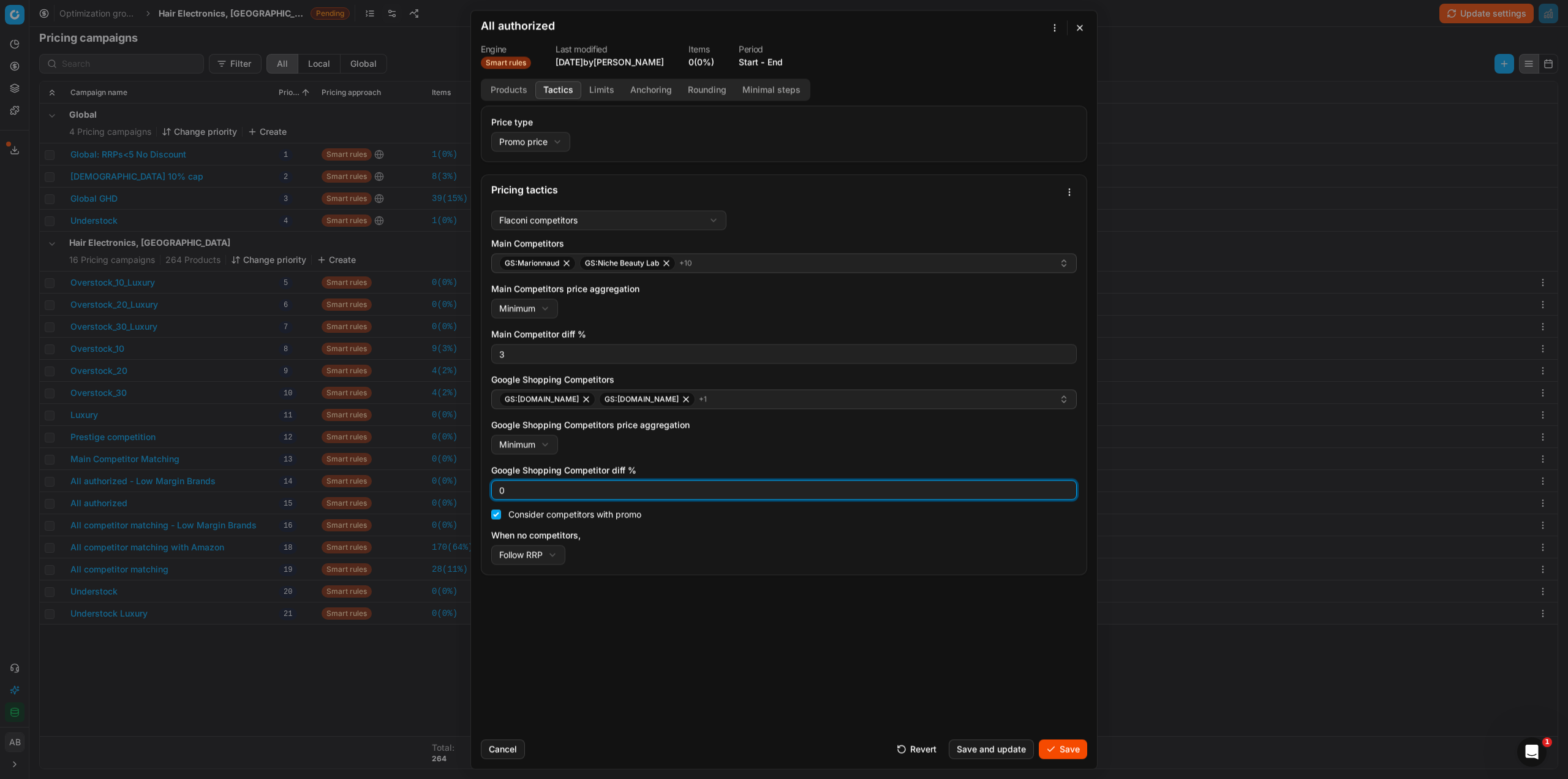
drag, startPoint x: 528, startPoint y: 491, endPoint x: 475, endPoint y: 491, distance: 53.0
click at [475, 491] on div "Price type Promo price Default Regular price Promo price Pricing tactics Flacon…" at bounding box center [784, 417] width 626 height 624
type input "3"
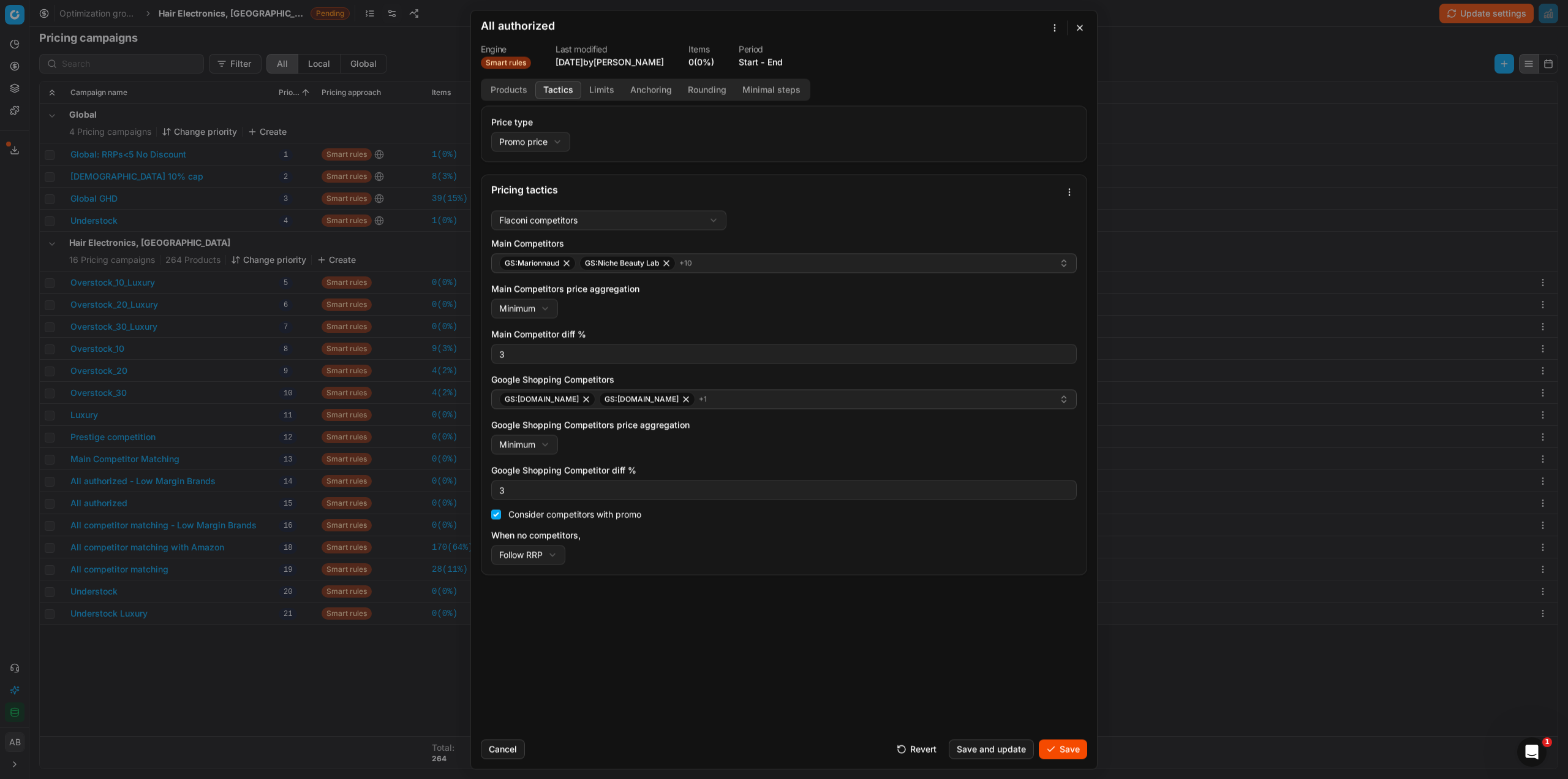
drag, startPoint x: 1057, startPoint y: 744, endPoint x: 1021, endPoint y: 745, distance: 36.0
click at [1055, 744] on button "Save" at bounding box center [1062, 749] width 48 height 20
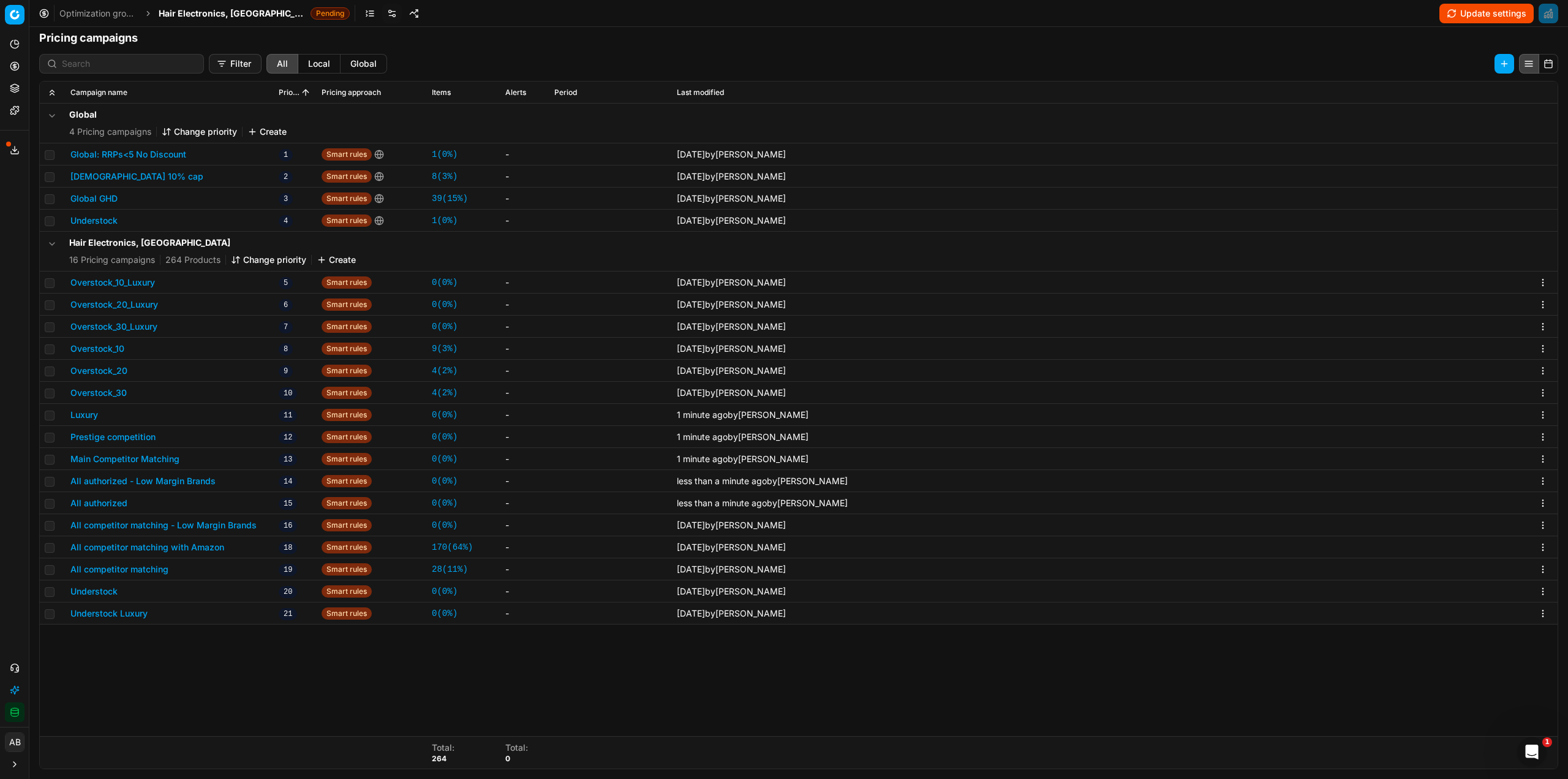
click at [131, 527] on button "All competitor matching - Low Margin Brands" at bounding box center [163, 525] width 186 height 13
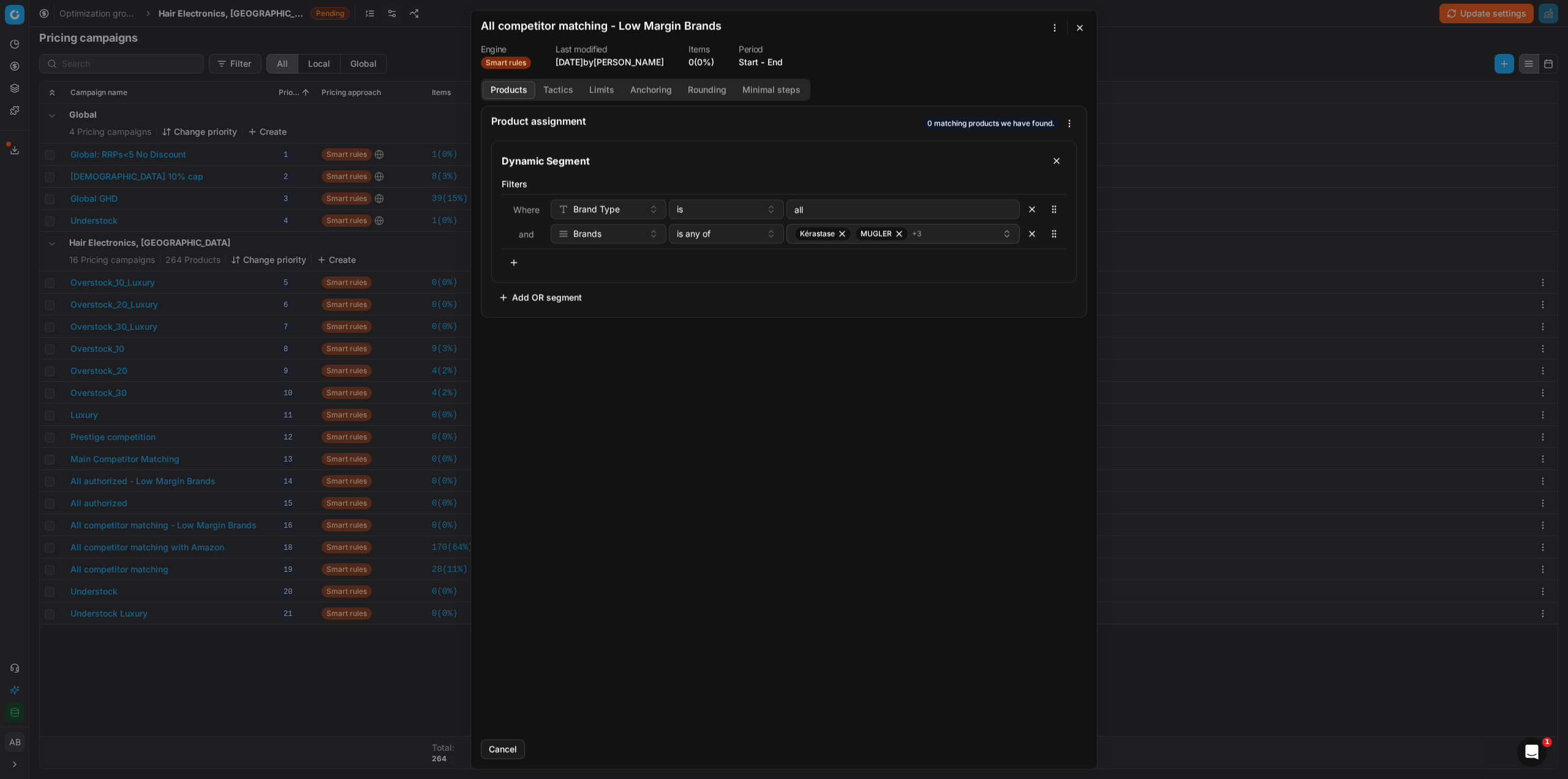
click at [558, 100] on div "Products Tactics Limits Anchoring Rounding Minimal steps" at bounding box center [645, 89] width 330 height 22
click at [564, 84] on button "Tactics" at bounding box center [558, 90] width 46 height 18
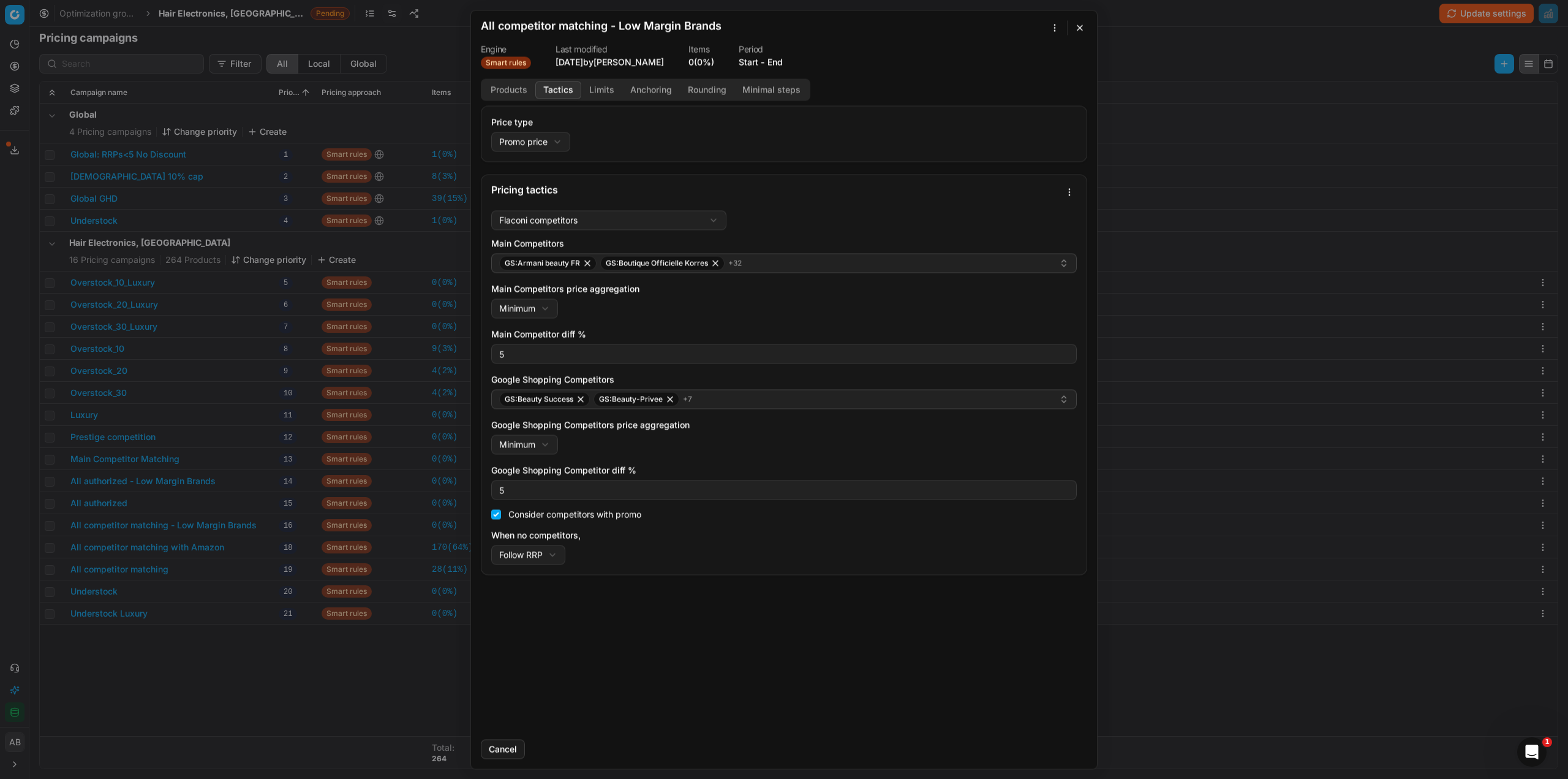
click at [187, 672] on div "We are saving PC settings. Please wait, it should take a few minutes All compet…" at bounding box center [784, 389] width 1568 height 779
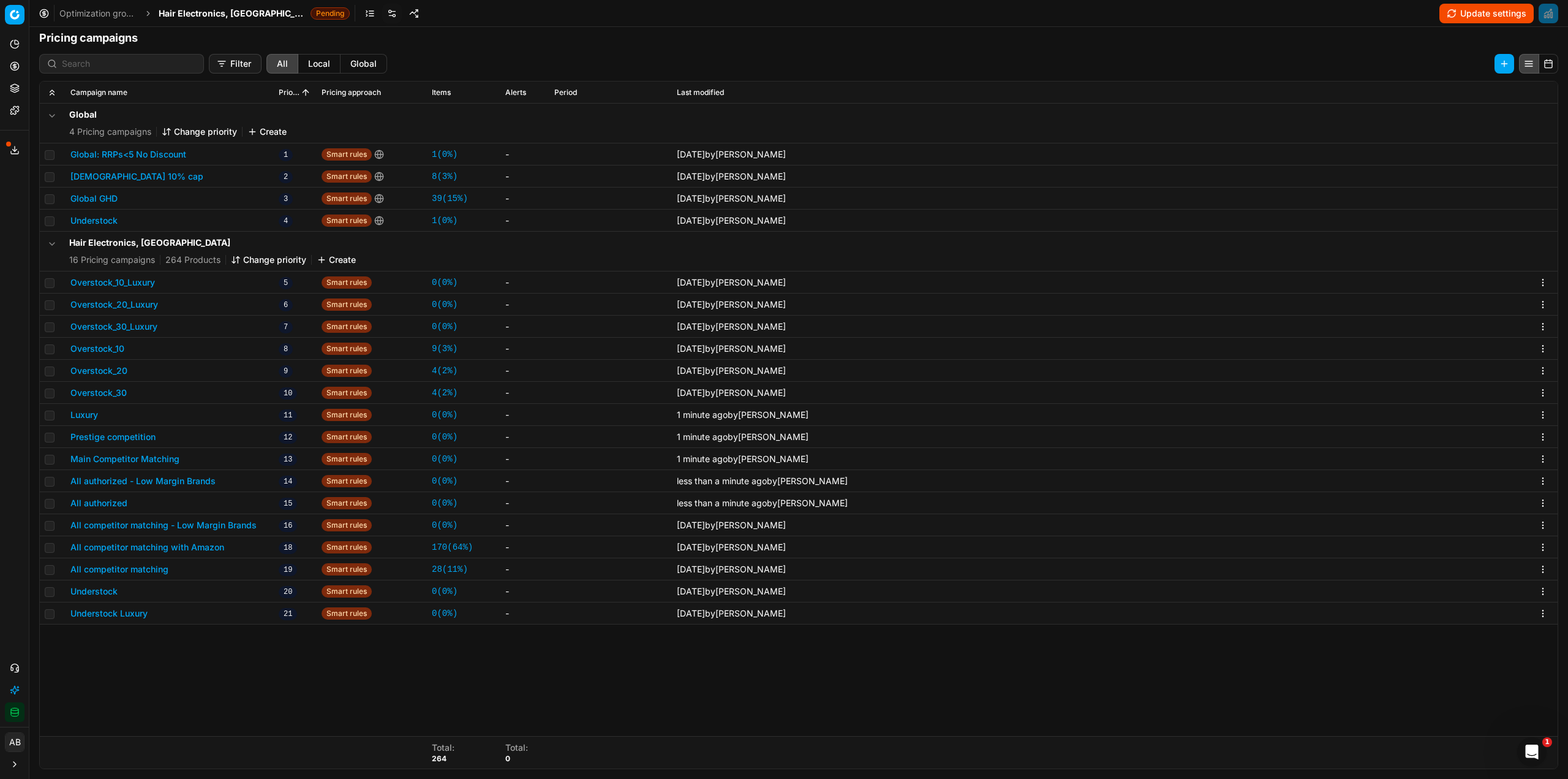
click at [194, 543] on button "All competitor matching with Amazon" at bounding box center [148, 548] width 154 height 13
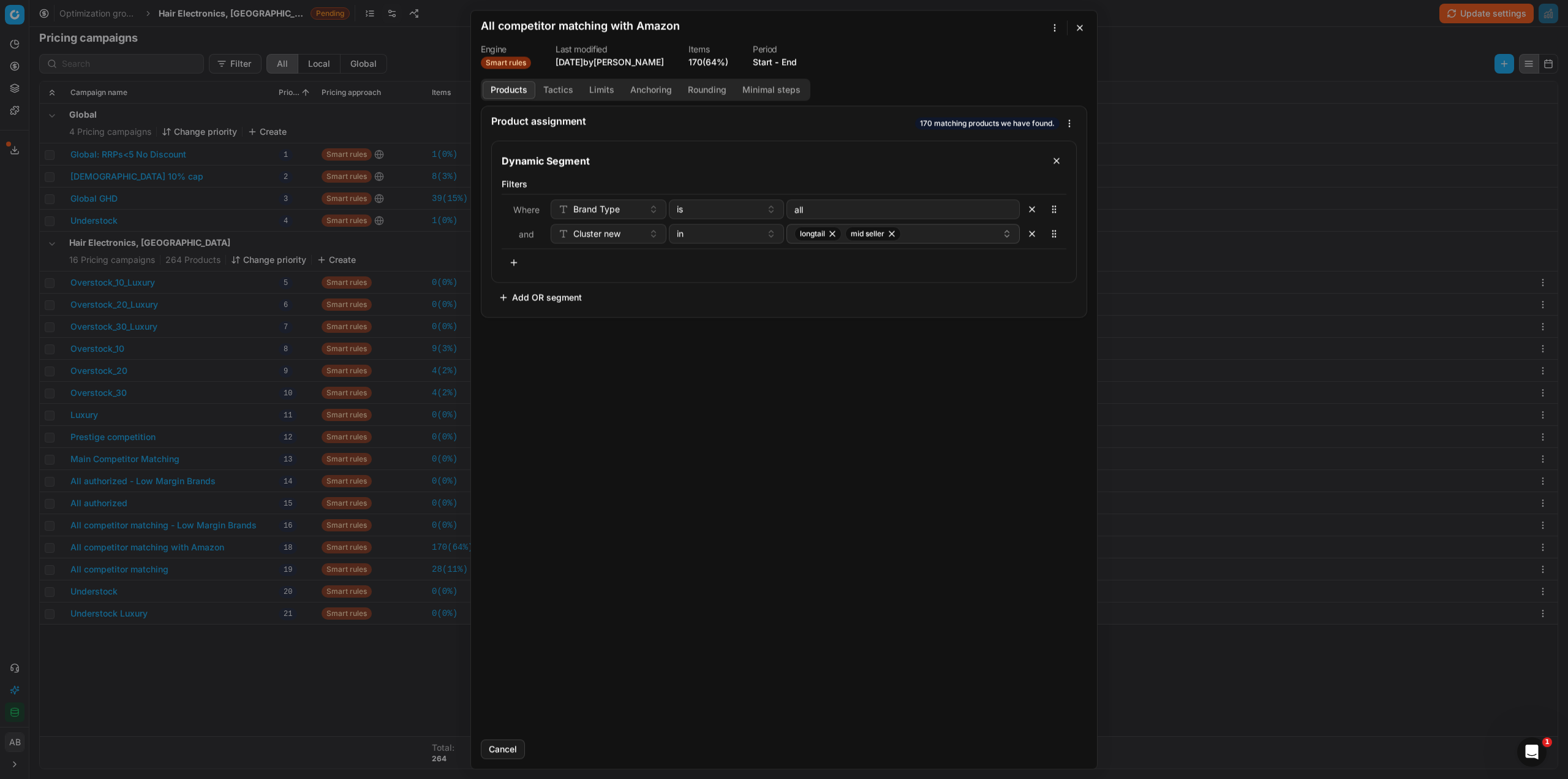
click at [556, 97] on button "Tactics" at bounding box center [558, 90] width 46 height 18
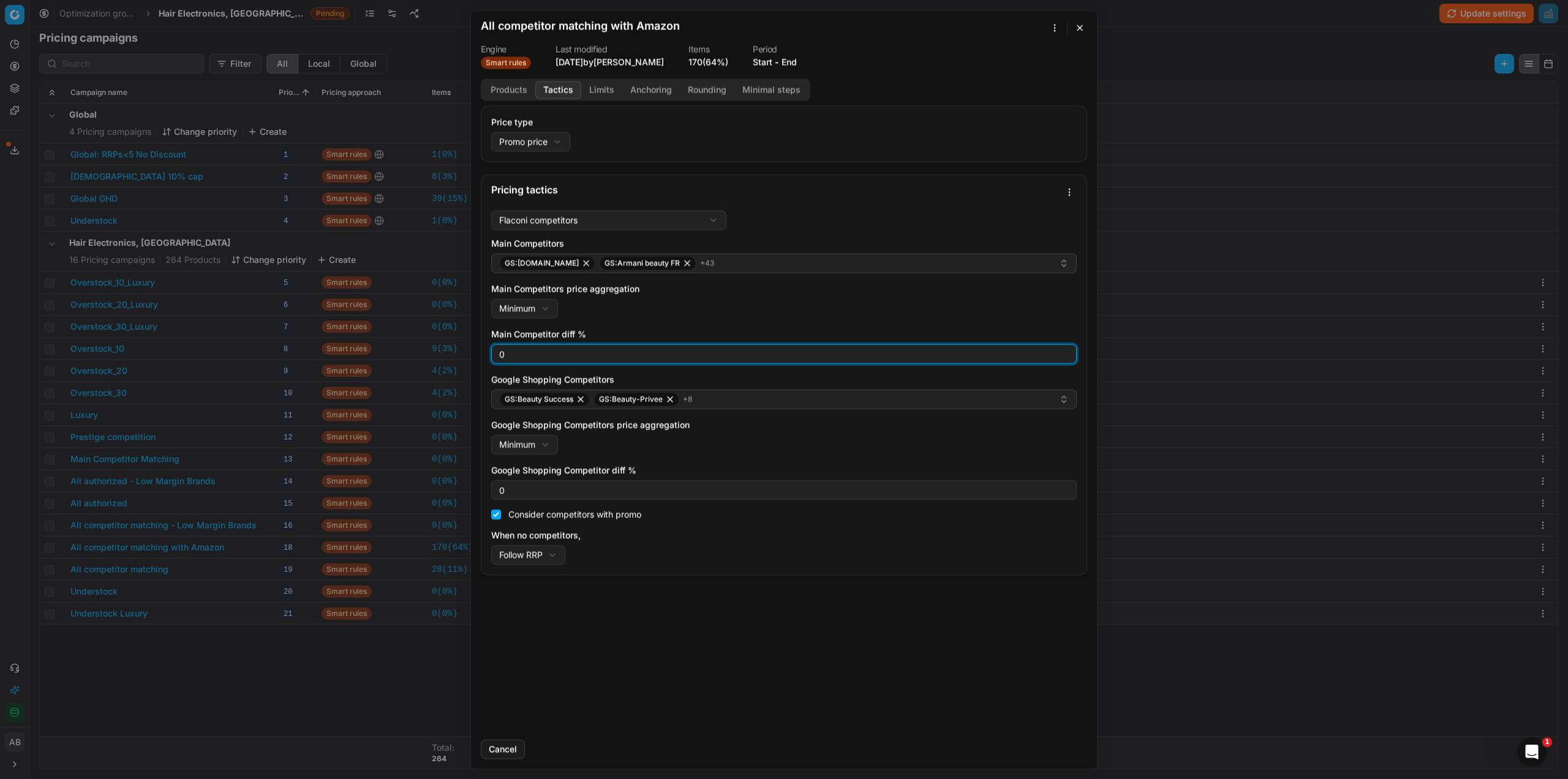
drag, startPoint x: 518, startPoint y: 355, endPoint x: 463, endPoint y: 355, distance: 55.0
click at [463, 355] on div "We are saving PC settings. Please wait, it should take a few minutes All compet…" at bounding box center [784, 389] width 1568 height 779
type input "3"
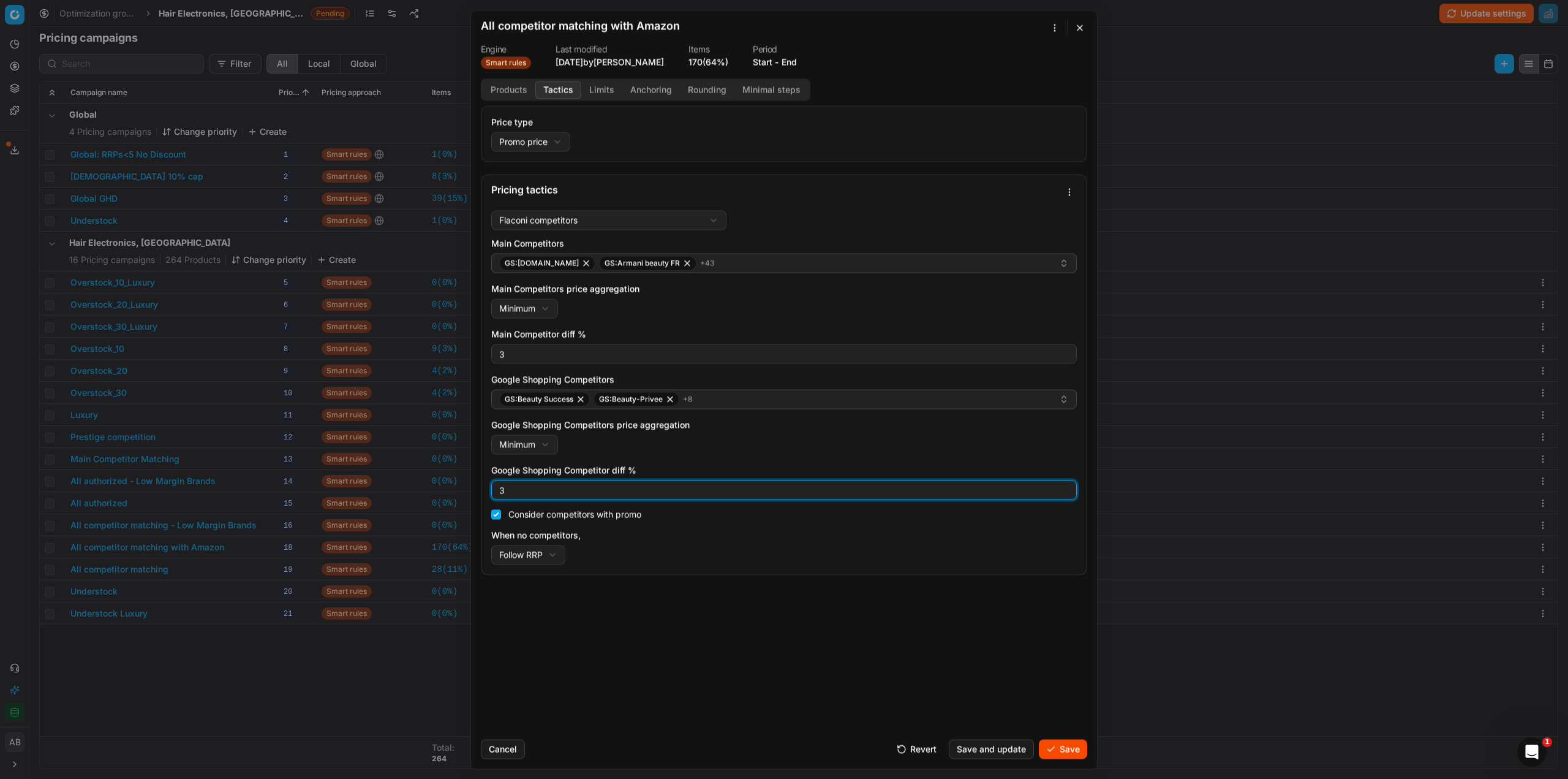
type input "3"
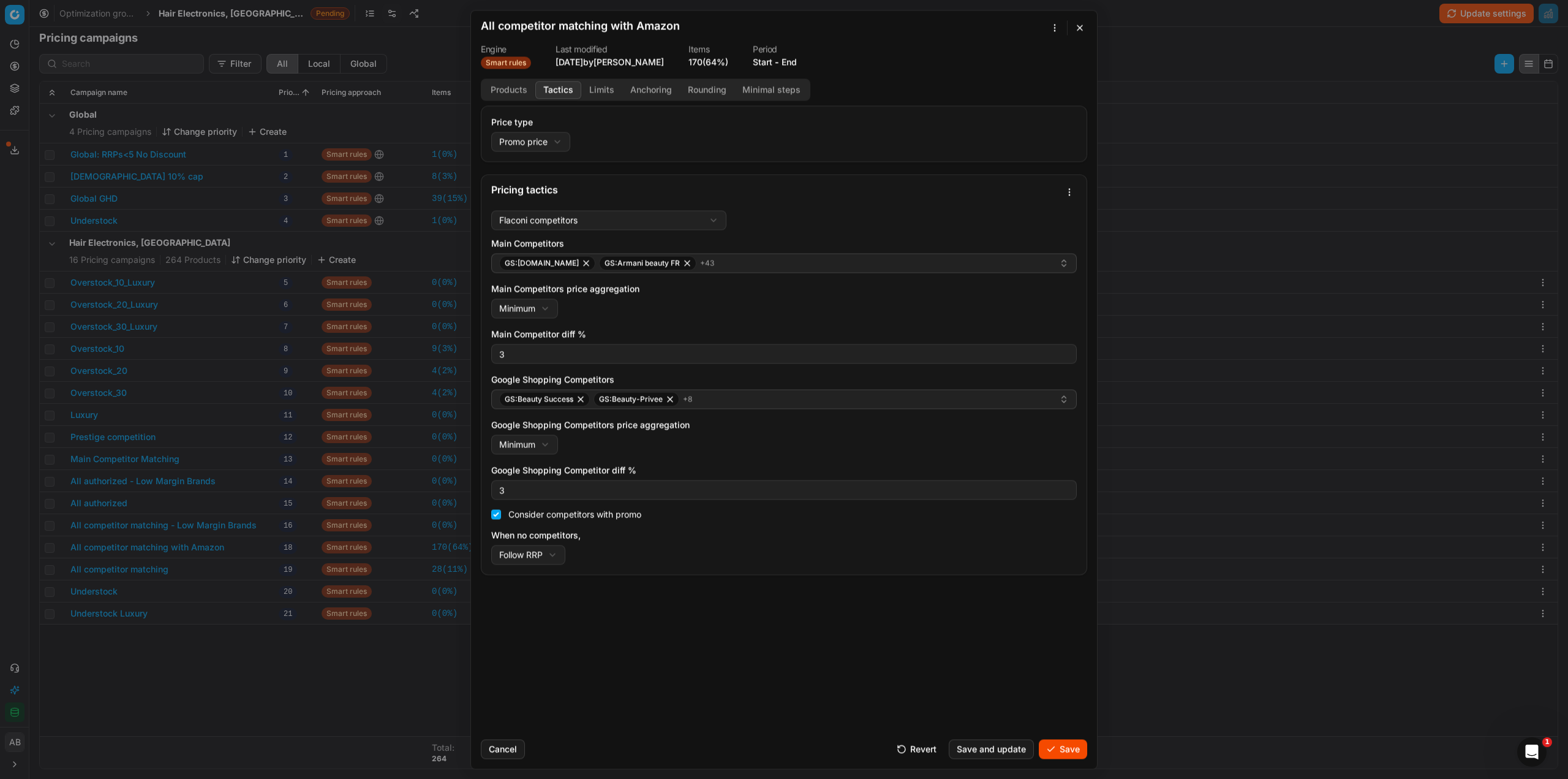
click at [1047, 752] on button "Save" at bounding box center [1062, 749] width 48 height 20
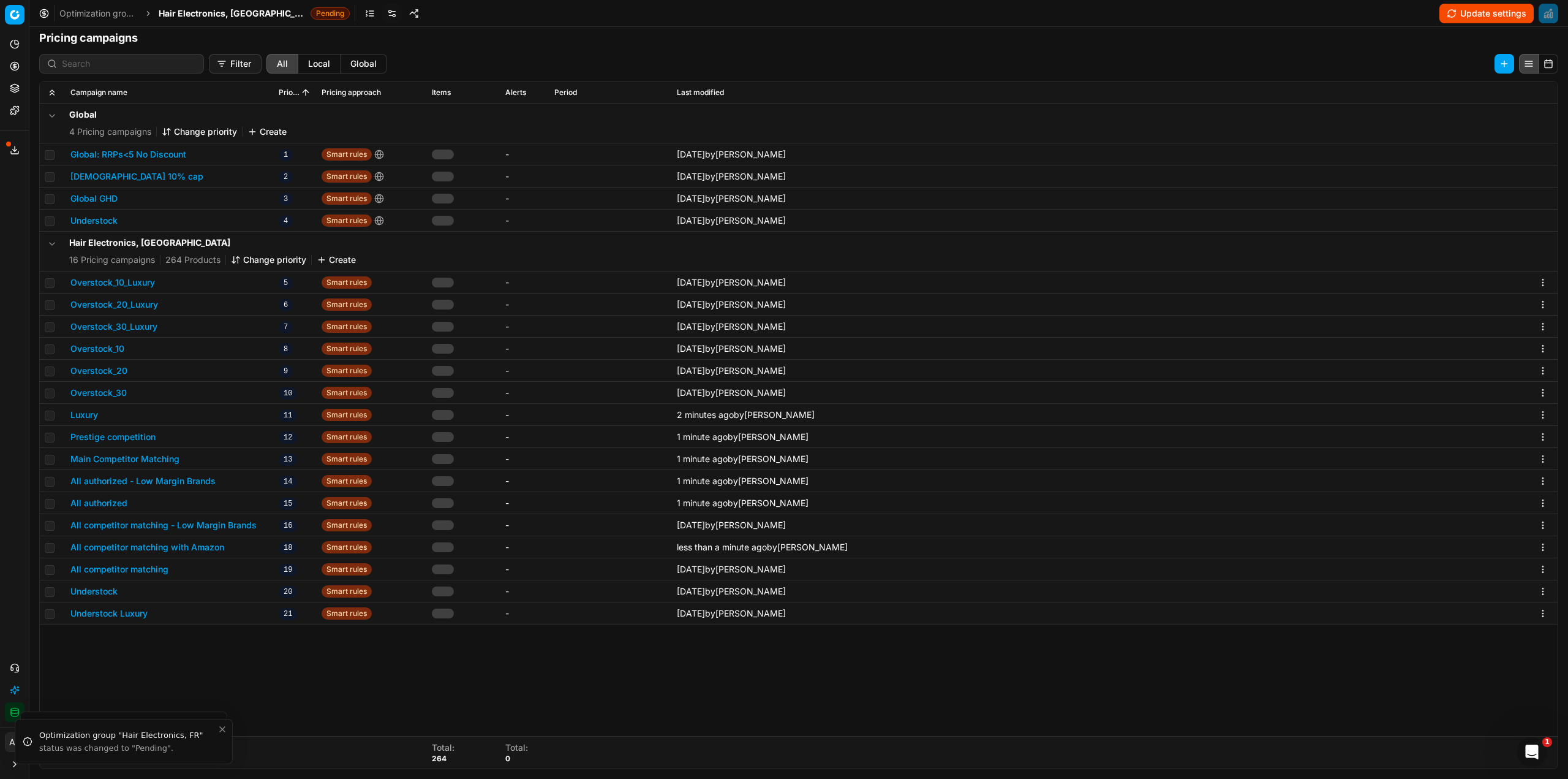
click at [130, 568] on button "All competitor matching" at bounding box center [120, 570] width 98 height 13
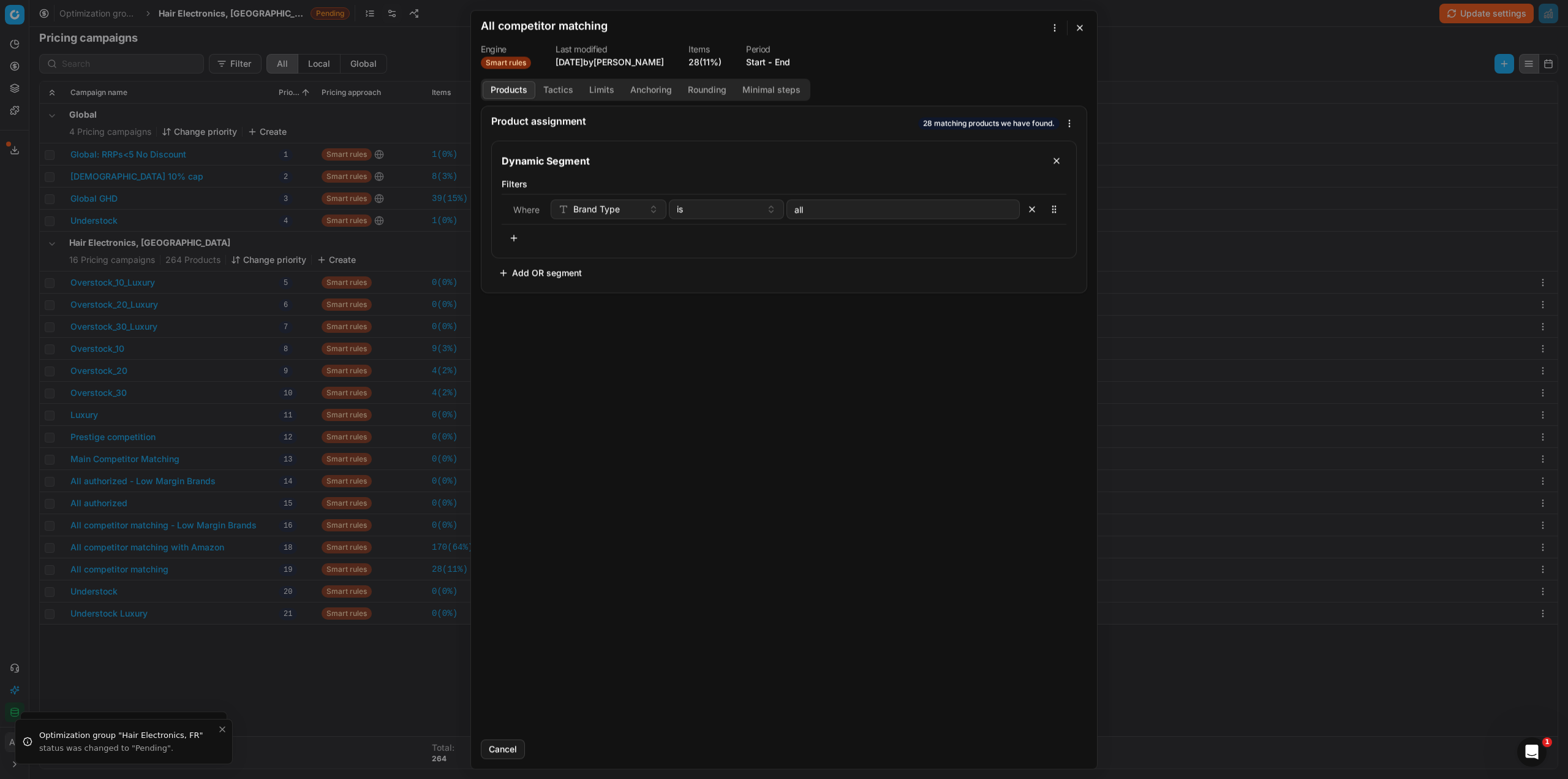
click at [541, 90] on button "Tactics" at bounding box center [558, 90] width 46 height 18
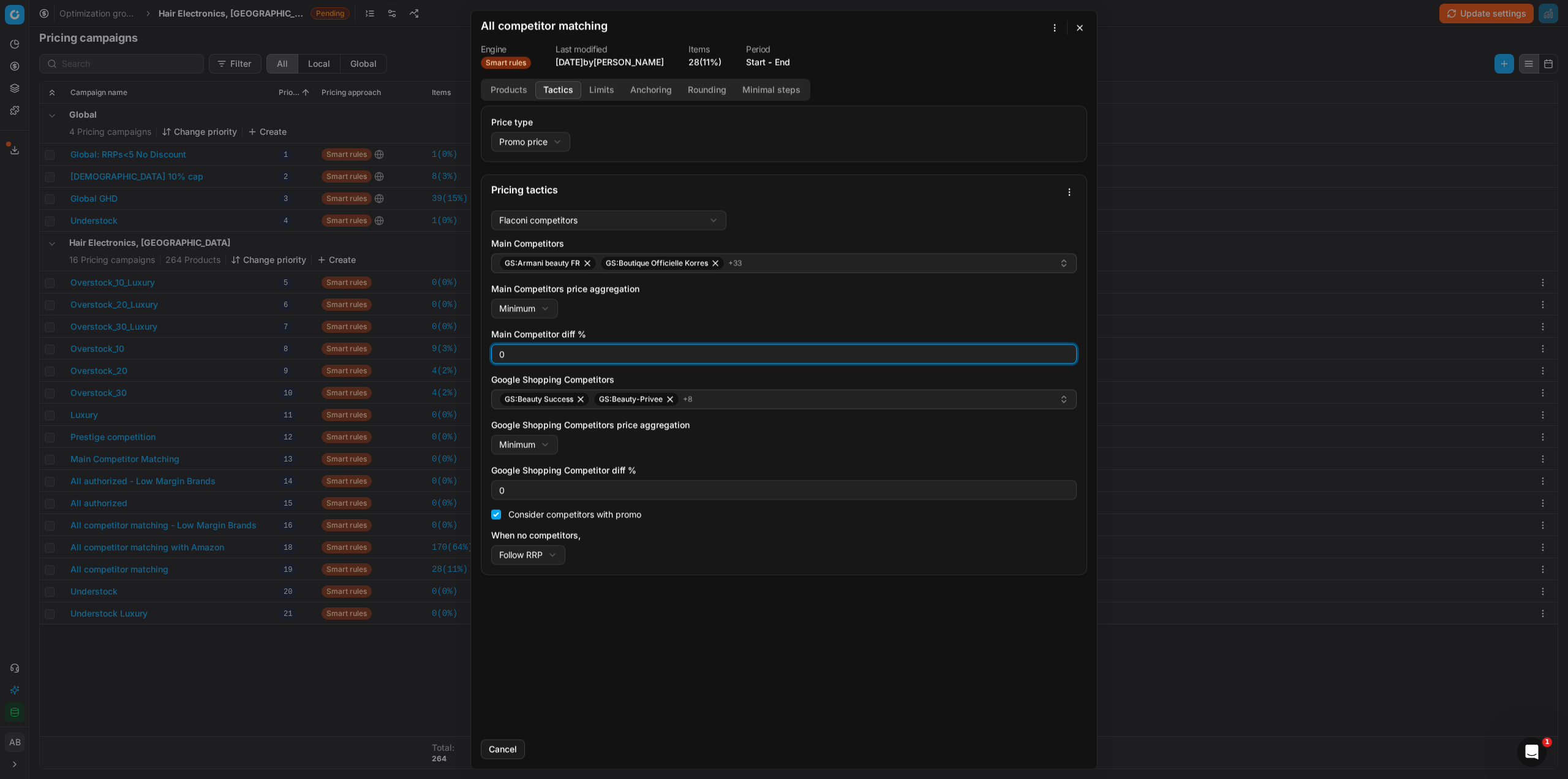
drag, startPoint x: 507, startPoint y: 356, endPoint x: 489, endPoint y: 356, distance: 18.0
click at [489, 356] on div "Flaconi competitors Flaconi competitorsFlaconi competitors rule: first takes in…" at bounding box center [784, 389] width 605 height 369
type input "3"
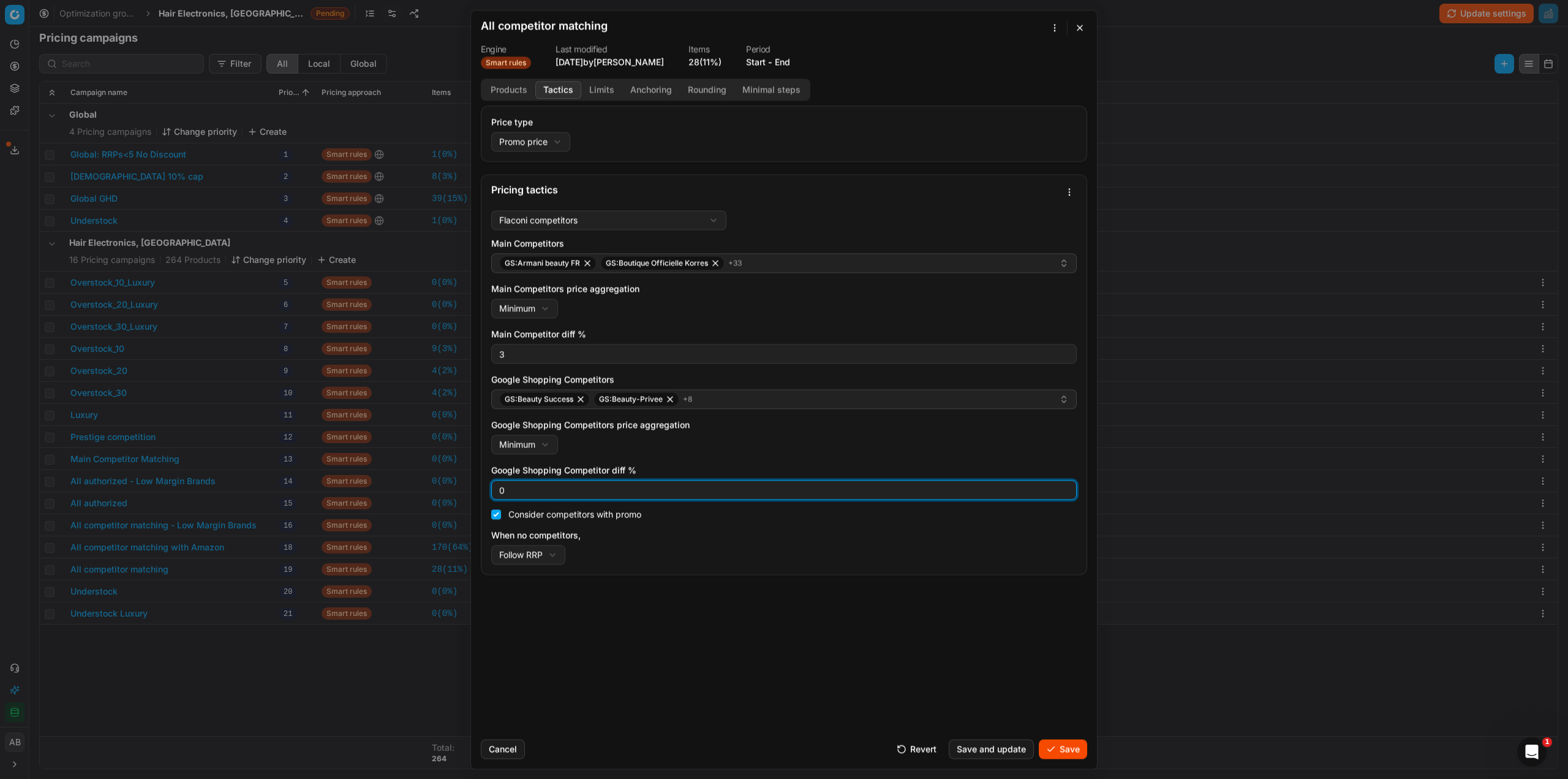
click at [505, 487] on div "0" at bounding box center [784, 490] width 586 height 20
type input "3"
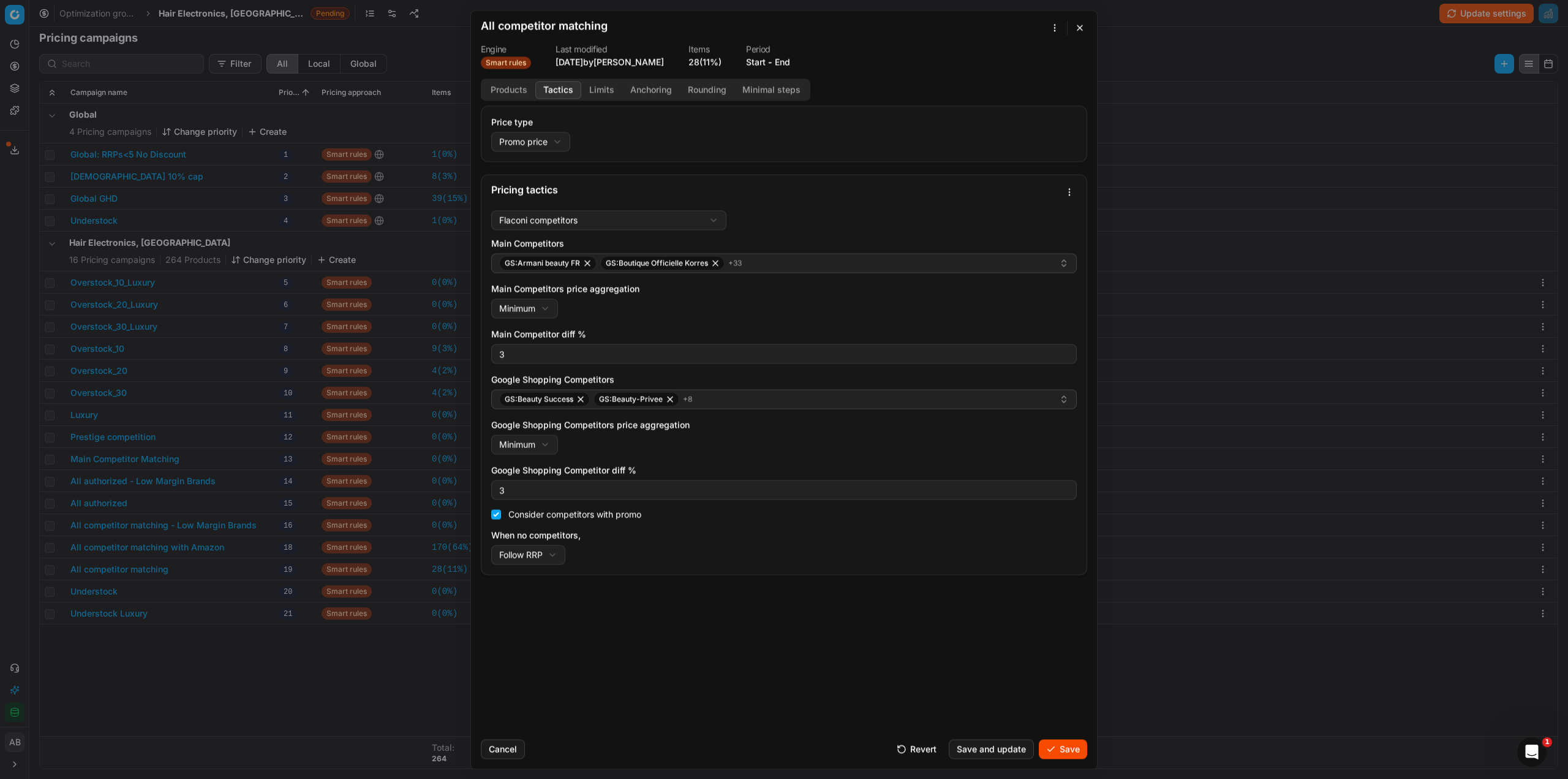
click at [1079, 749] on button "Save" at bounding box center [1062, 749] width 48 height 20
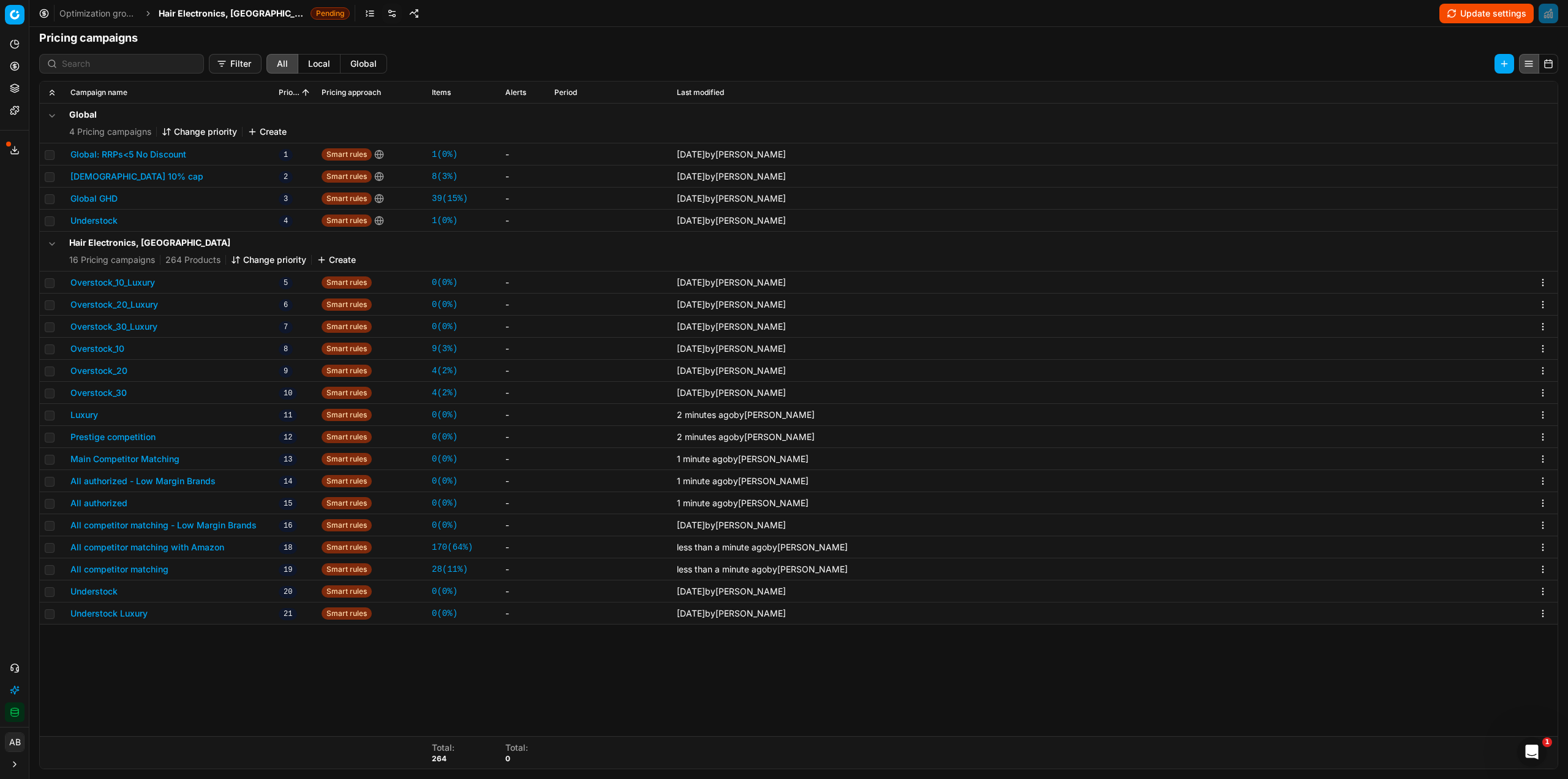
click at [124, 568] on button "All competitor matching" at bounding box center [120, 570] width 98 height 13
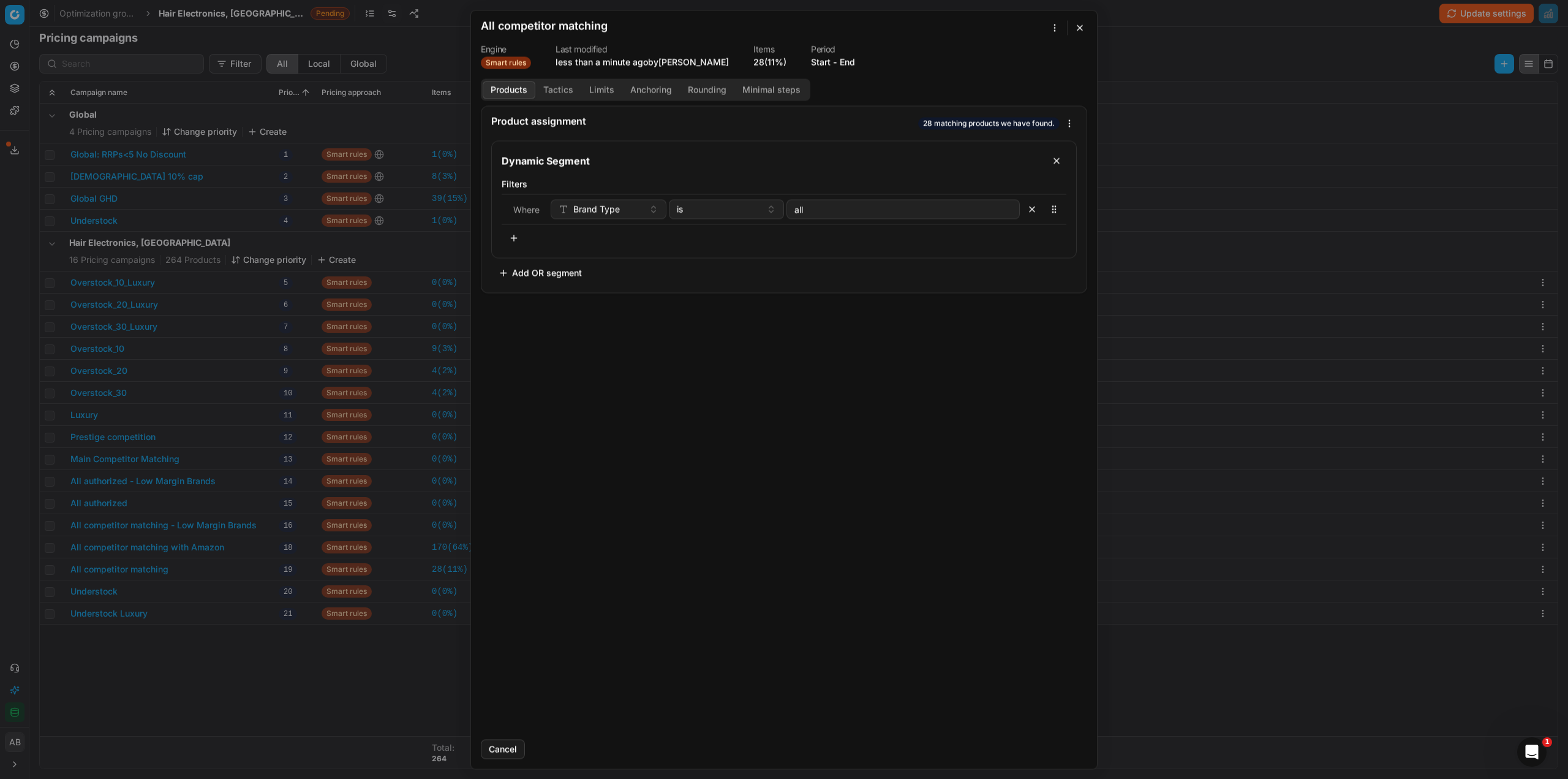
click at [550, 88] on button "Tactics" at bounding box center [558, 90] width 46 height 18
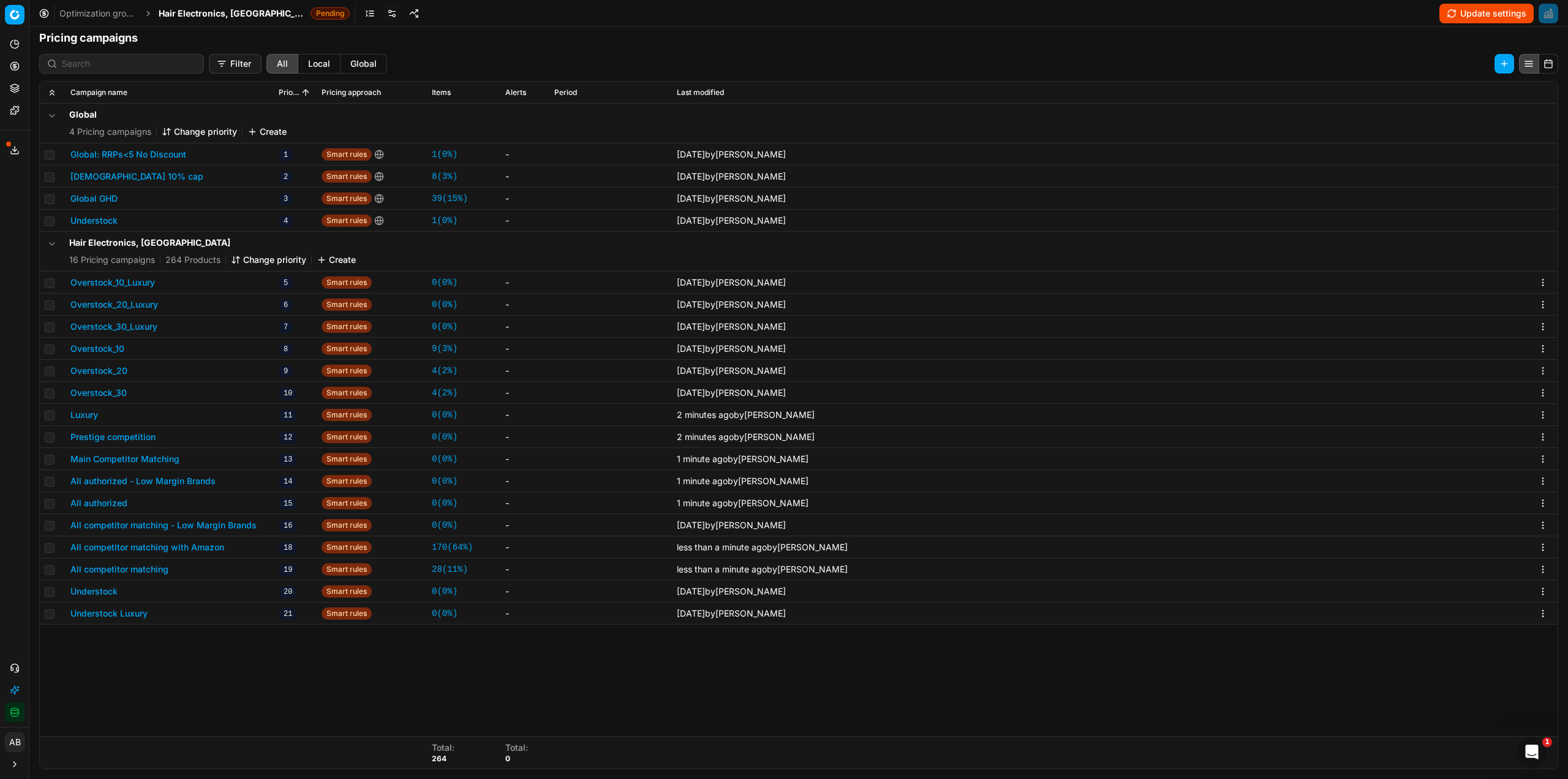
drag, startPoint x: 175, startPoint y: 686, endPoint x: 171, endPoint y: 676, distance: 10.8
click at [174, 681] on div "We are saving PC settings. Please wait, it should take a few minutes All compet…" at bounding box center [784, 389] width 1568 height 779
click at [177, 549] on button "All competitor matching with Amazon" at bounding box center [148, 548] width 154 height 13
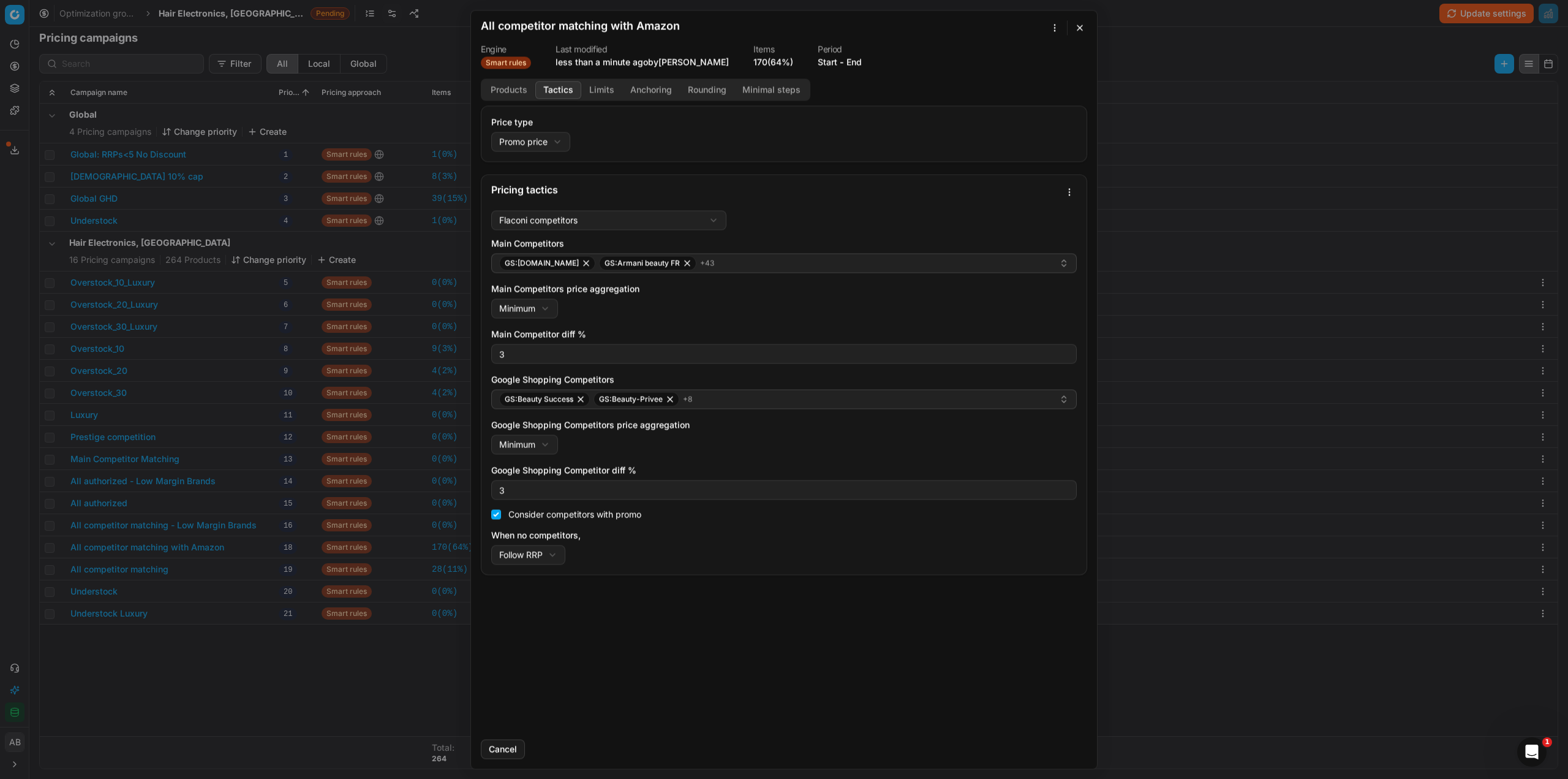
click at [564, 93] on button "Tactics" at bounding box center [558, 90] width 46 height 18
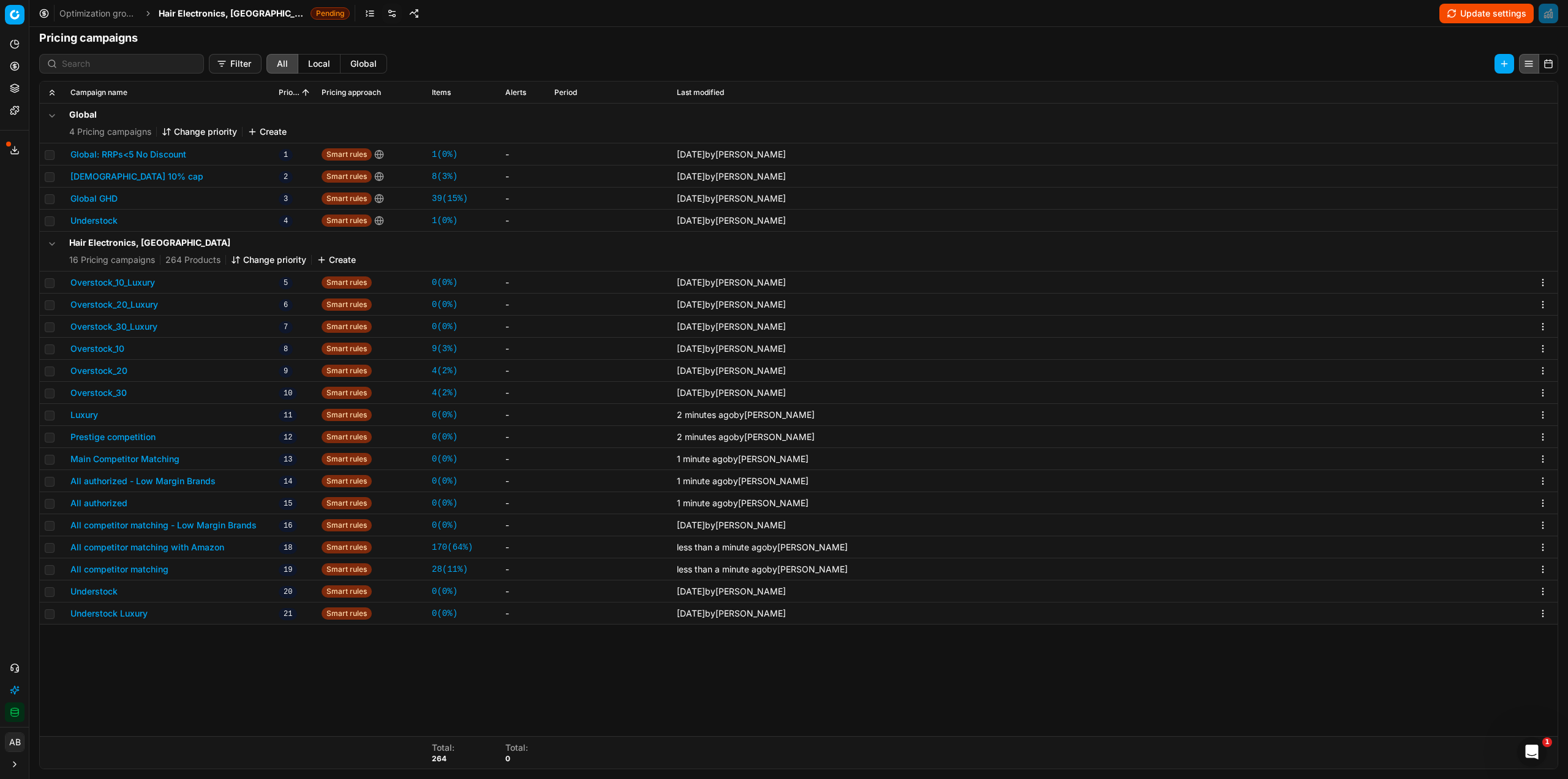
click at [208, 639] on div "We are saving PC settings. Please wait, it should take a few minutes All compet…" at bounding box center [784, 389] width 1568 height 779
click at [96, 501] on button "All authorized" at bounding box center [99, 503] width 57 height 13
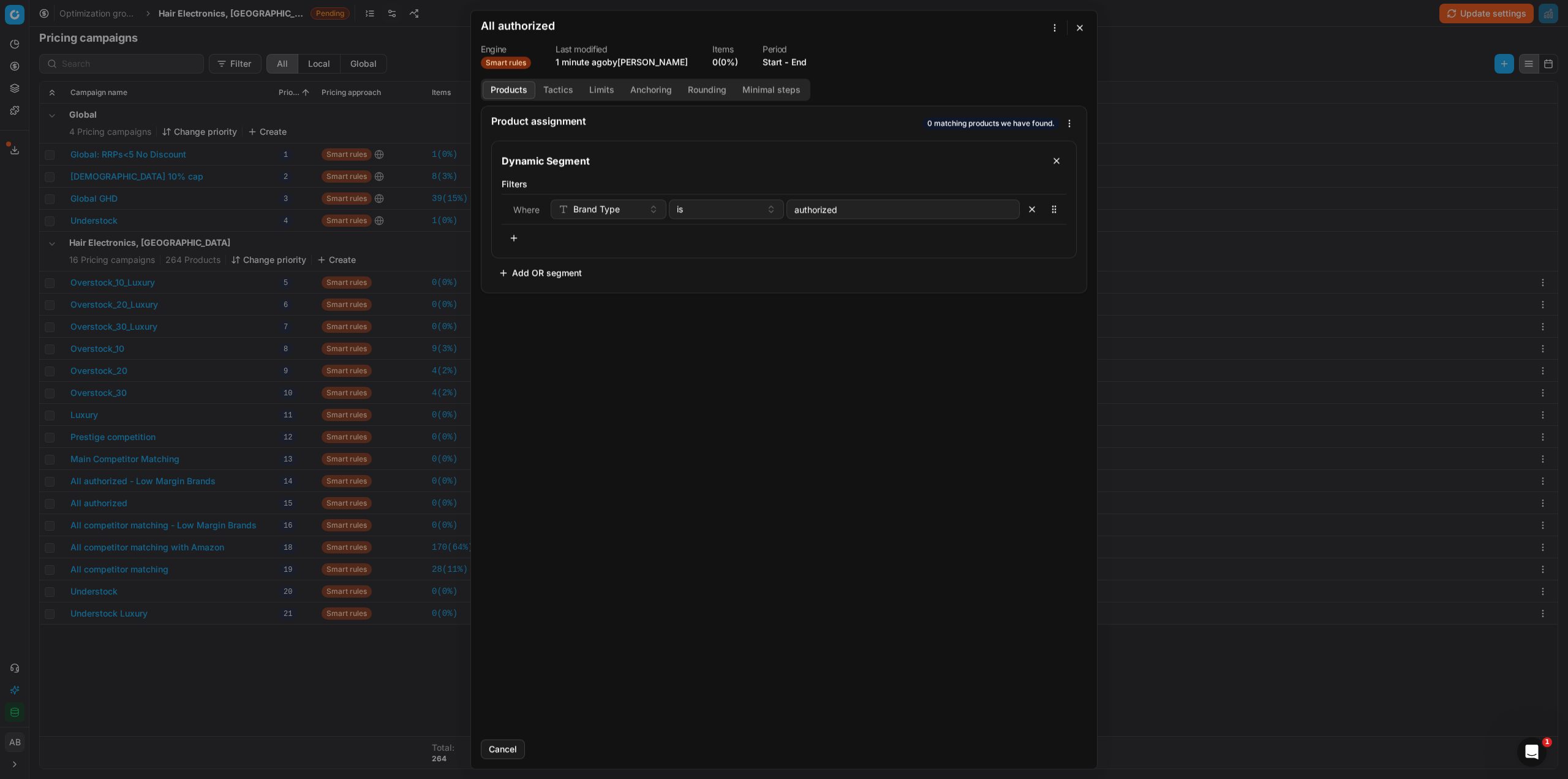
click at [557, 93] on button "Tactics" at bounding box center [558, 90] width 46 height 18
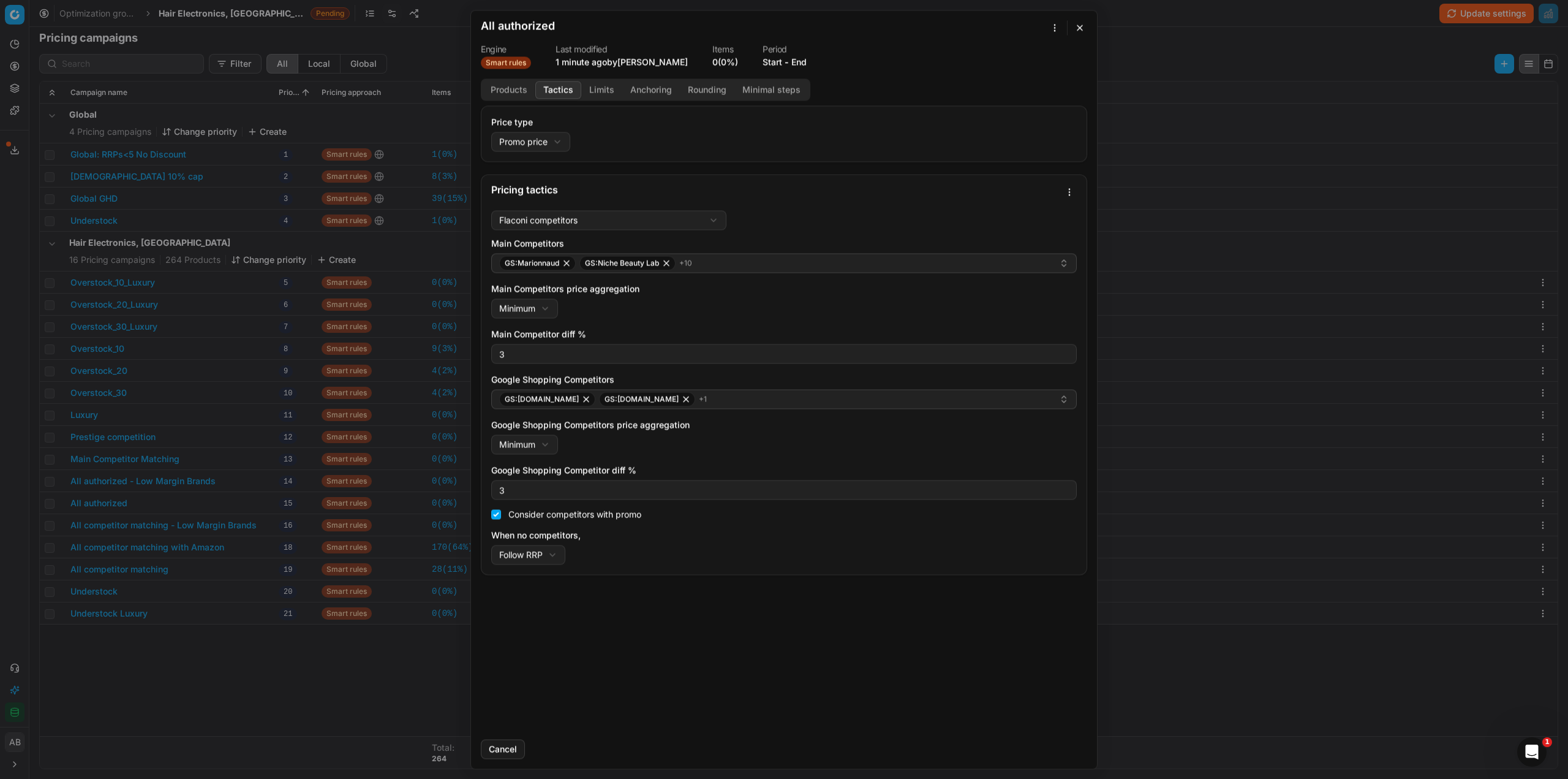
drag, startPoint x: 169, startPoint y: 667, endPoint x: 169, endPoint y: 661, distance: 6.0
click at [169, 661] on div "We are saving PC settings. Please wait, it should take a few minutes All author…" at bounding box center [784, 389] width 1568 height 779
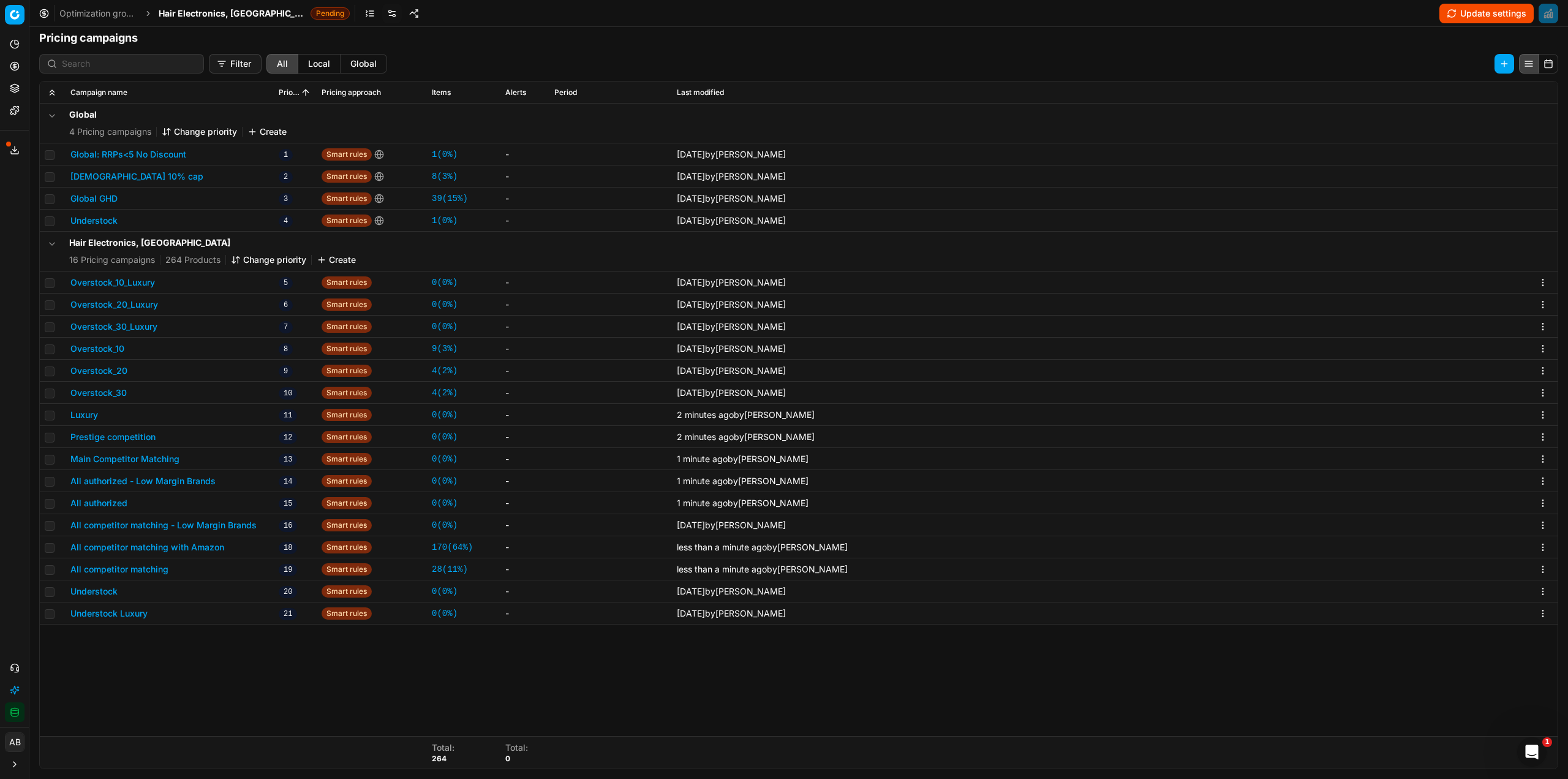
click at [160, 481] on button "All authorized - Low Margin Brands" at bounding box center [143, 482] width 145 height 13
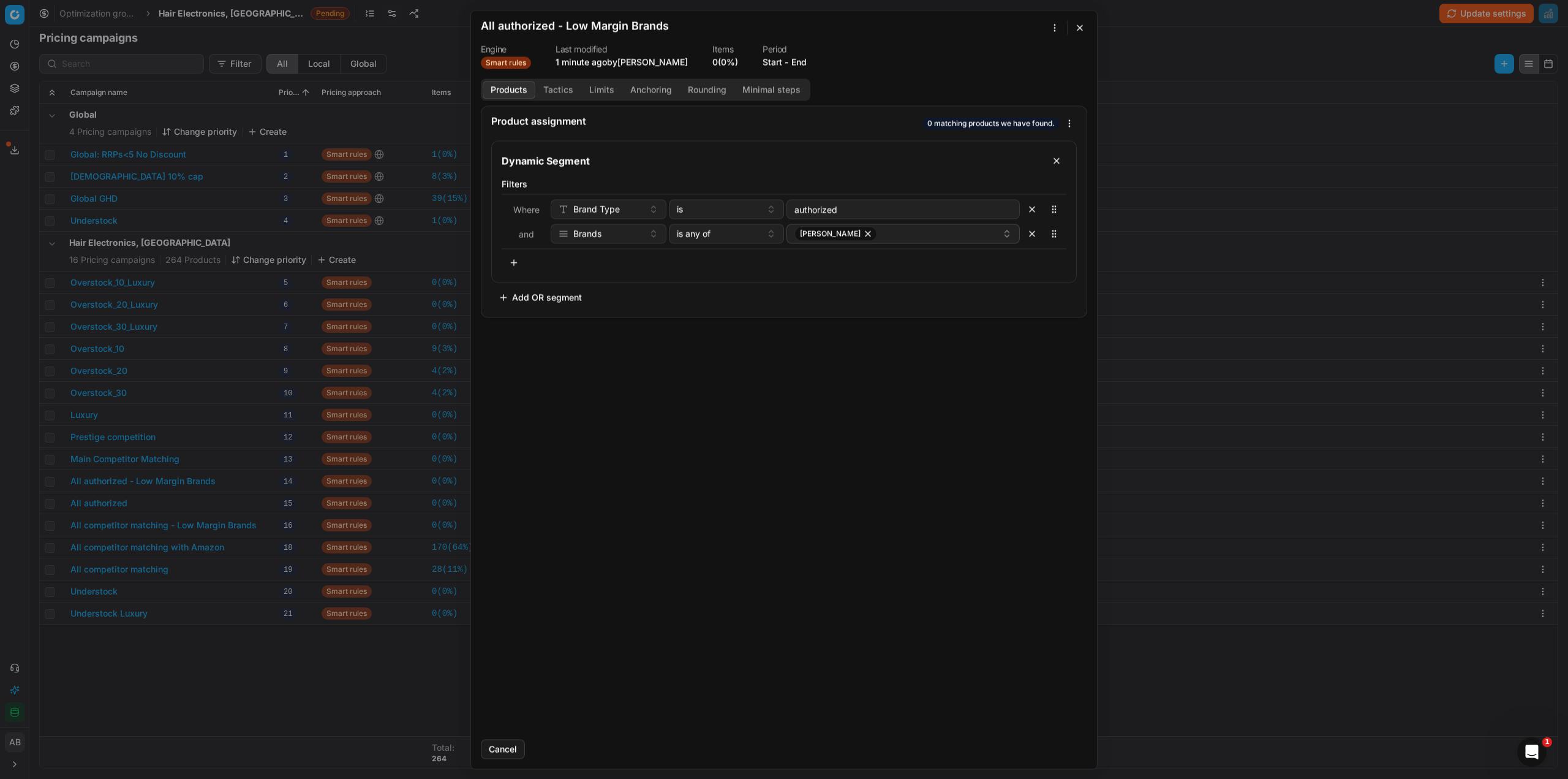
click at [553, 86] on button "Tactics" at bounding box center [558, 90] width 46 height 18
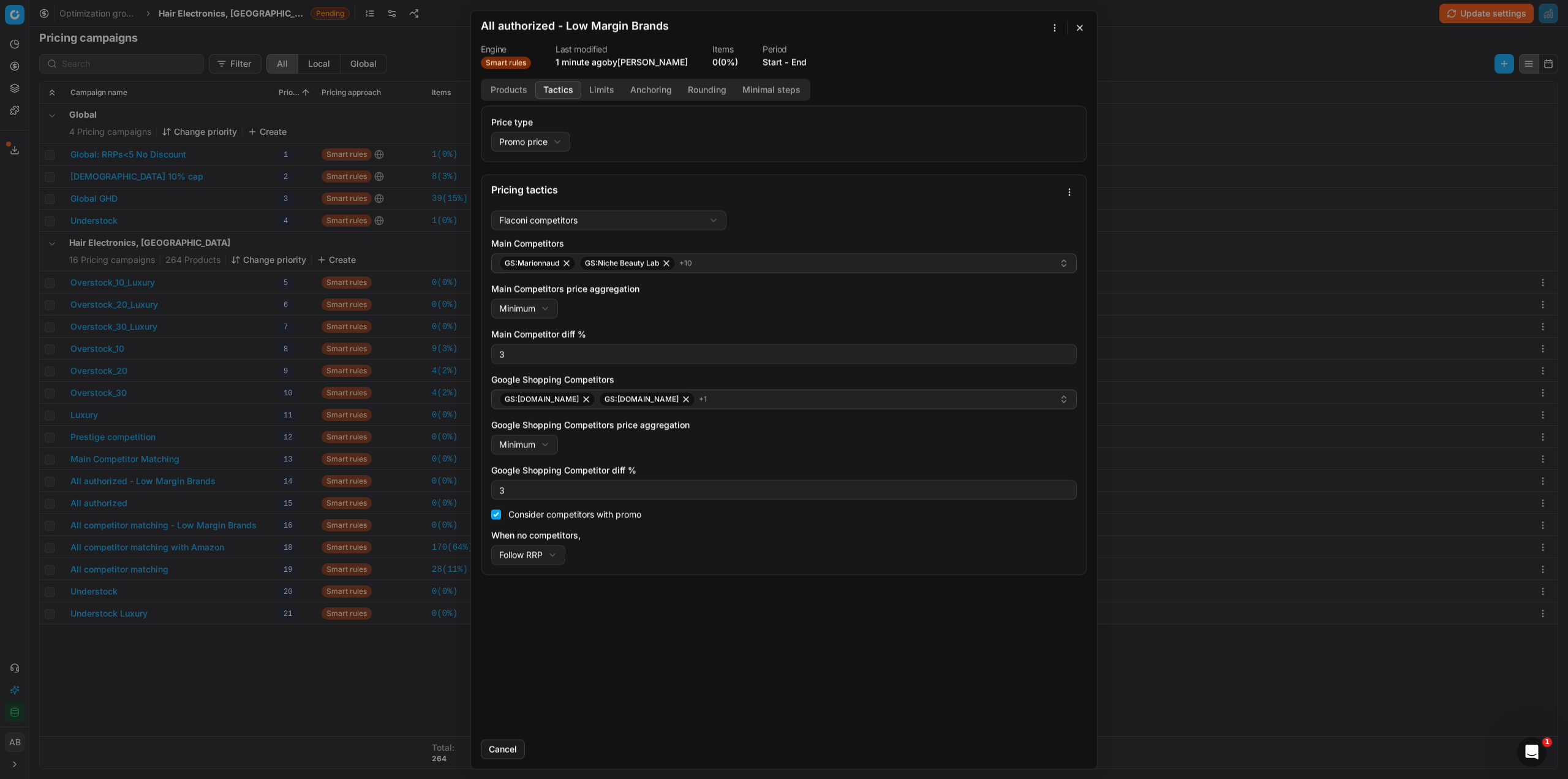
click at [1078, 24] on button "button" at bounding box center [1079, 27] width 15 height 15
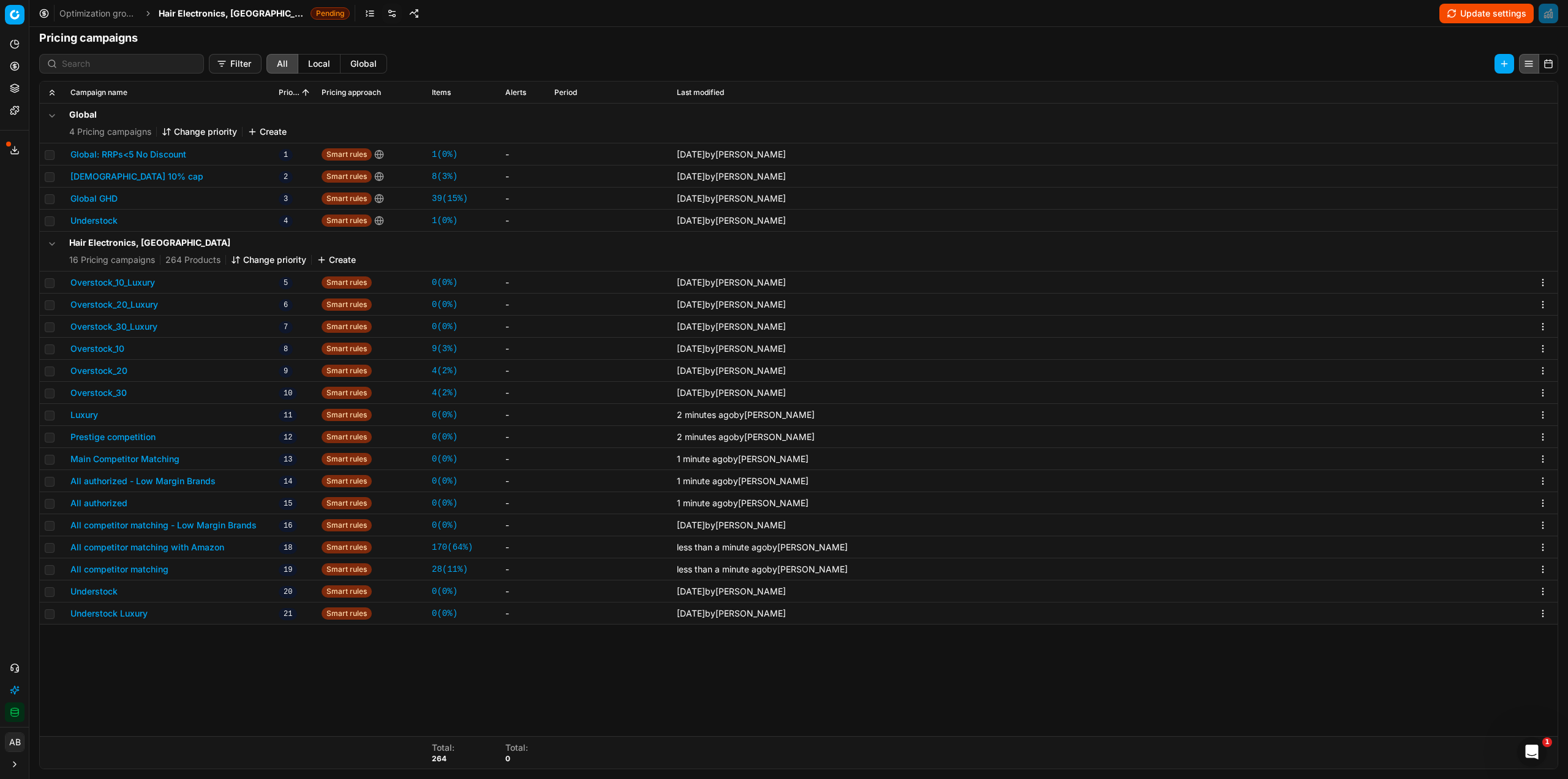
click at [150, 459] on button "Main Competitor Matching" at bounding box center [125, 459] width 109 height 13
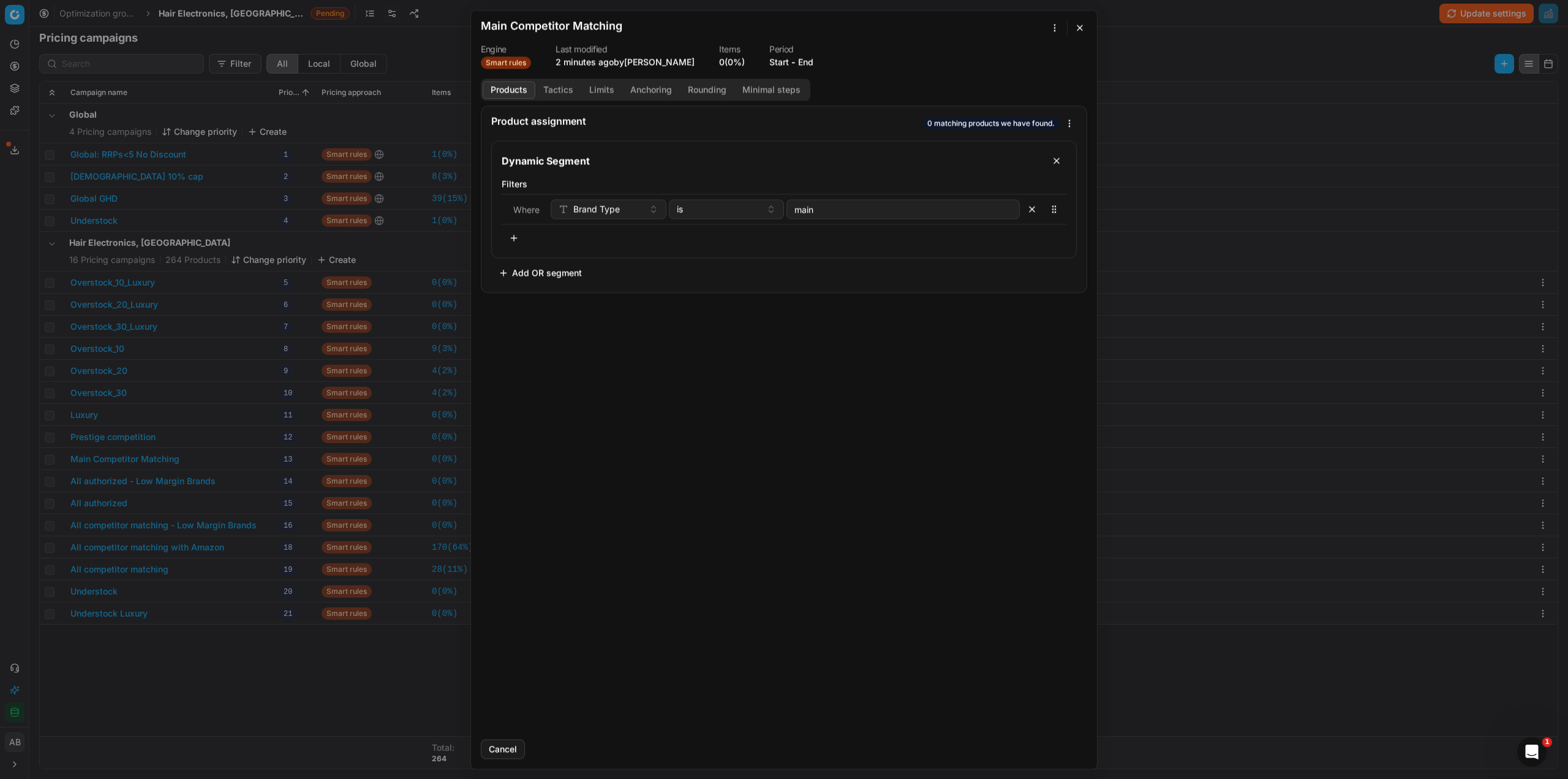
click at [566, 92] on button "Tactics" at bounding box center [558, 90] width 46 height 18
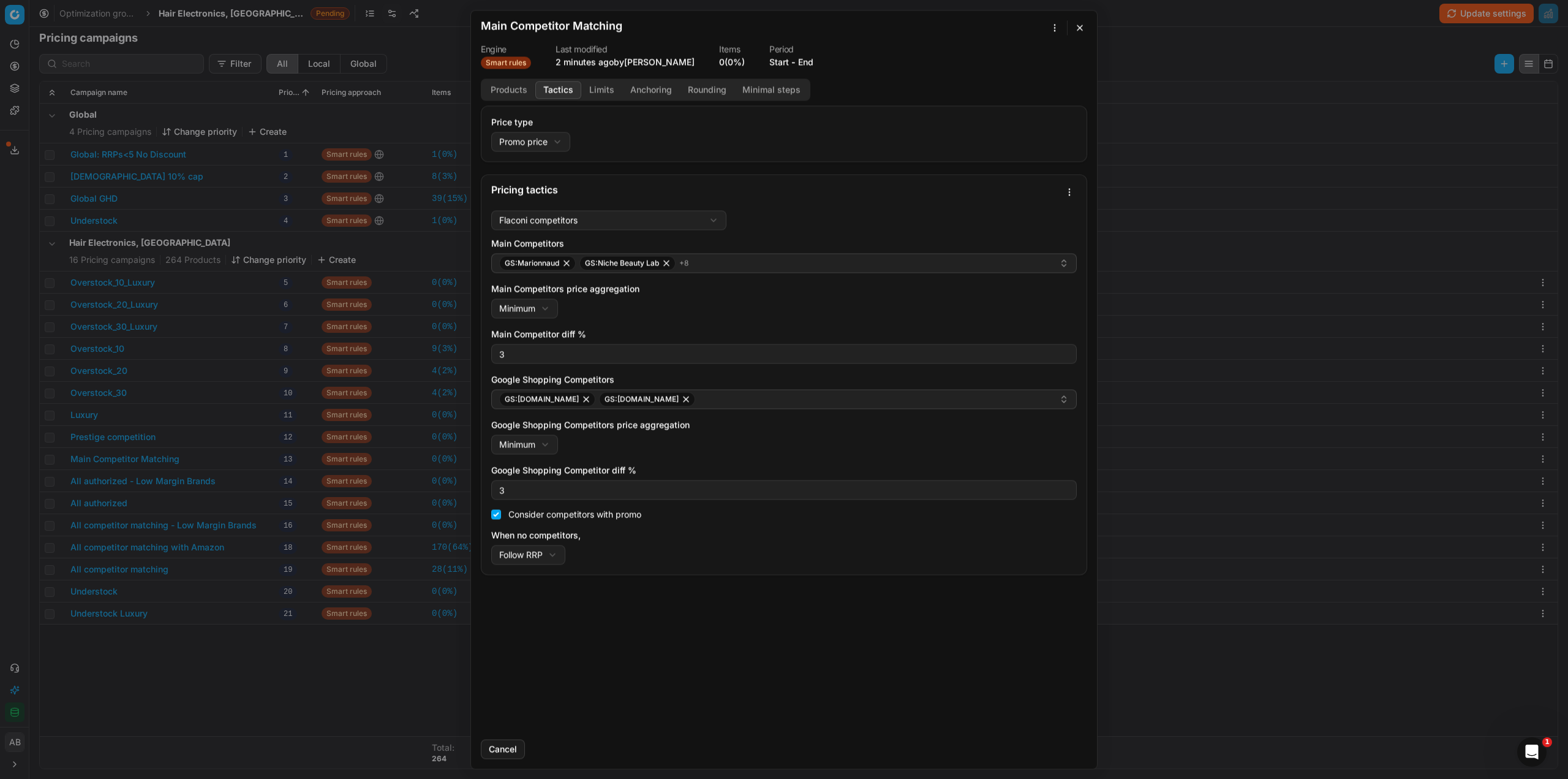
click at [24, 466] on div "We are saving PC settings. Please wait, it should take a few minutes Main Compe…" at bounding box center [784, 389] width 1568 height 779
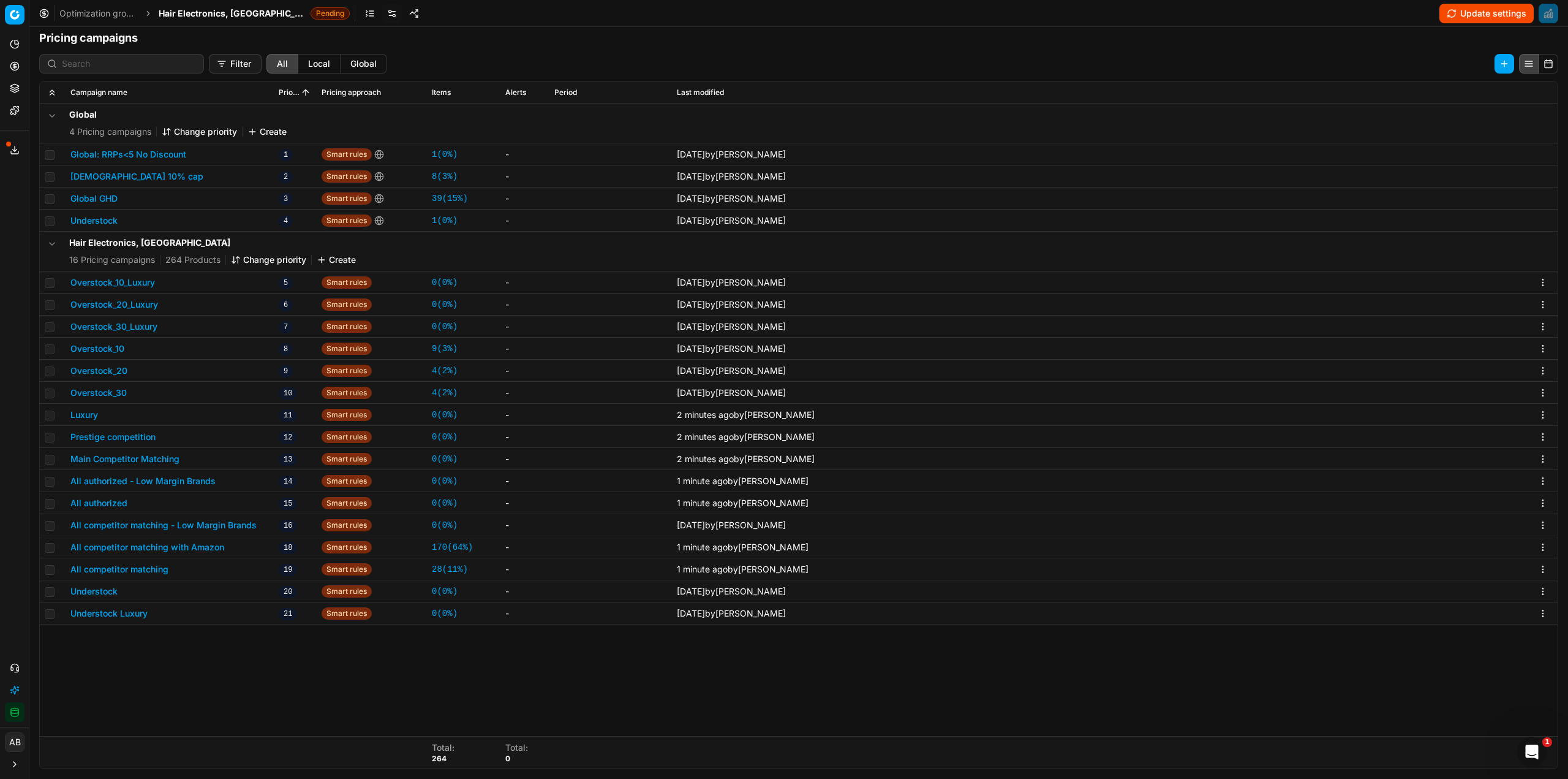
click at [109, 451] on td "Main Competitor Matching" at bounding box center [169, 459] width 208 height 22
click at [111, 462] on button "Main Competitor Matching" at bounding box center [125, 459] width 109 height 13
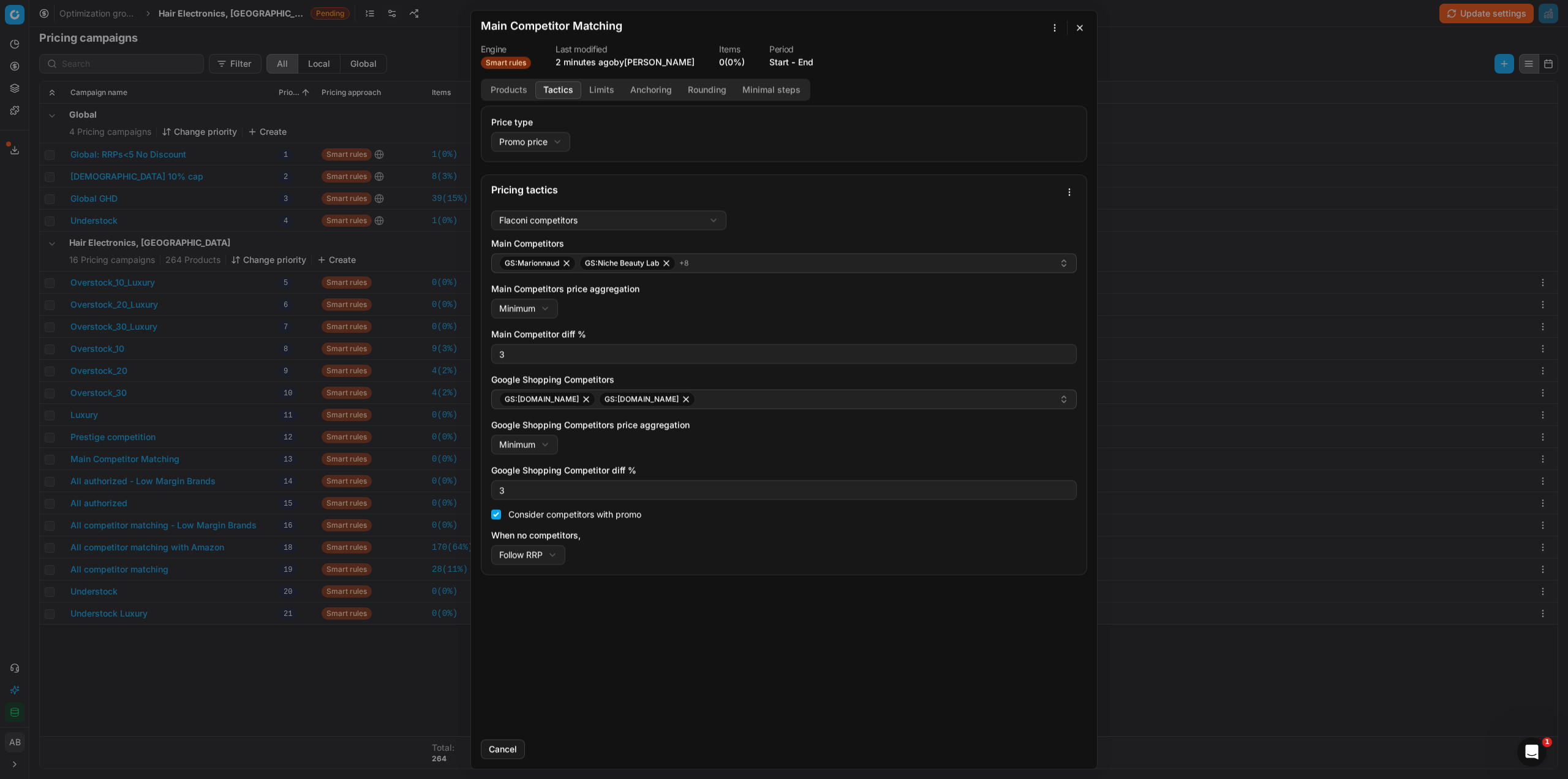
click at [567, 87] on button "Tactics" at bounding box center [558, 90] width 46 height 18
drag, startPoint x: 335, startPoint y: 701, endPoint x: 321, endPoint y: 687, distance: 19.8
click at [335, 701] on div "We are saving PC settings. Please wait, it should take a few minutes Main Compe…" at bounding box center [784, 389] width 1568 height 779
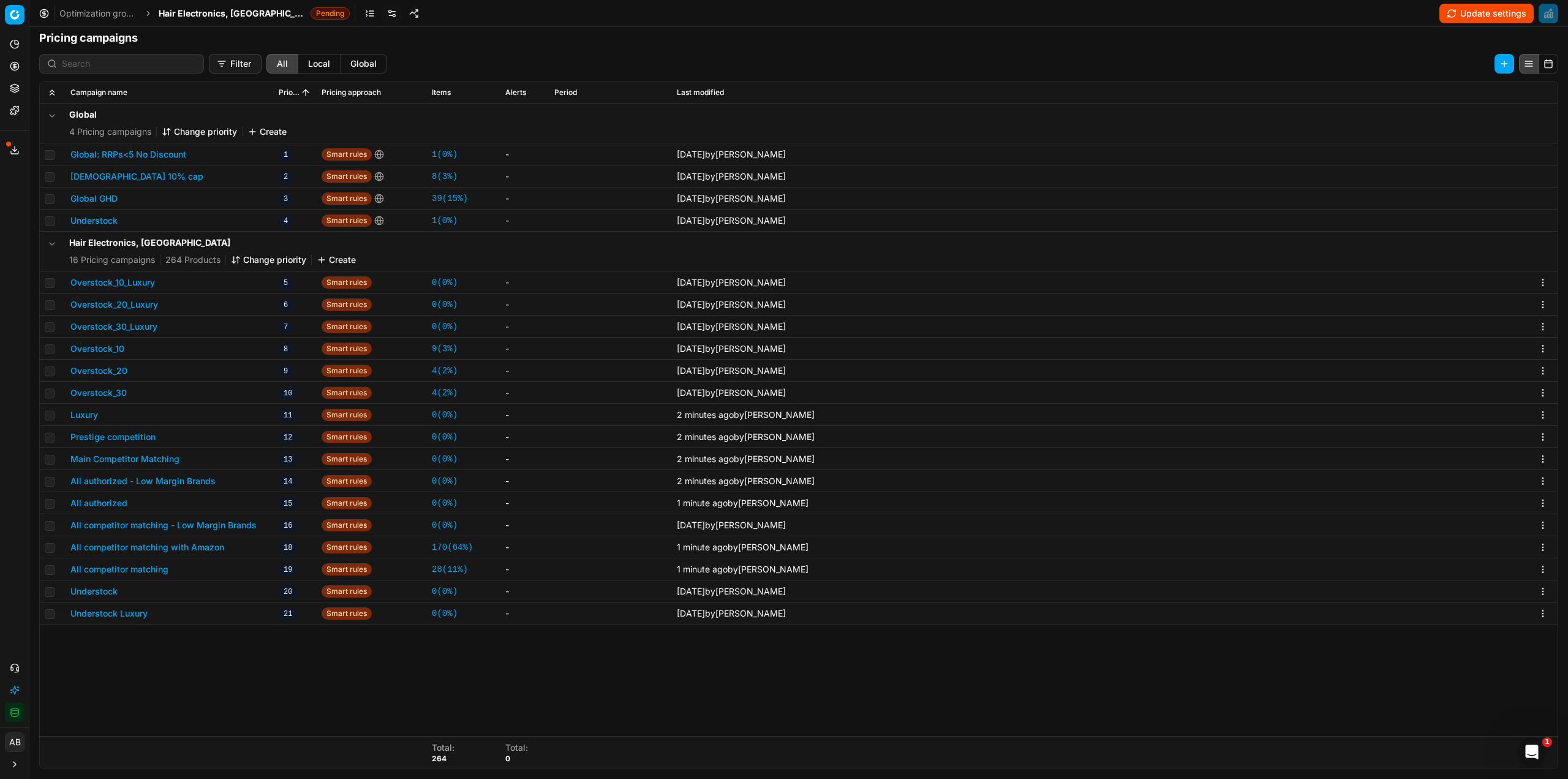
click at [130, 433] on button "Prestige competition" at bounding box center [113, 437] width 85 height 13
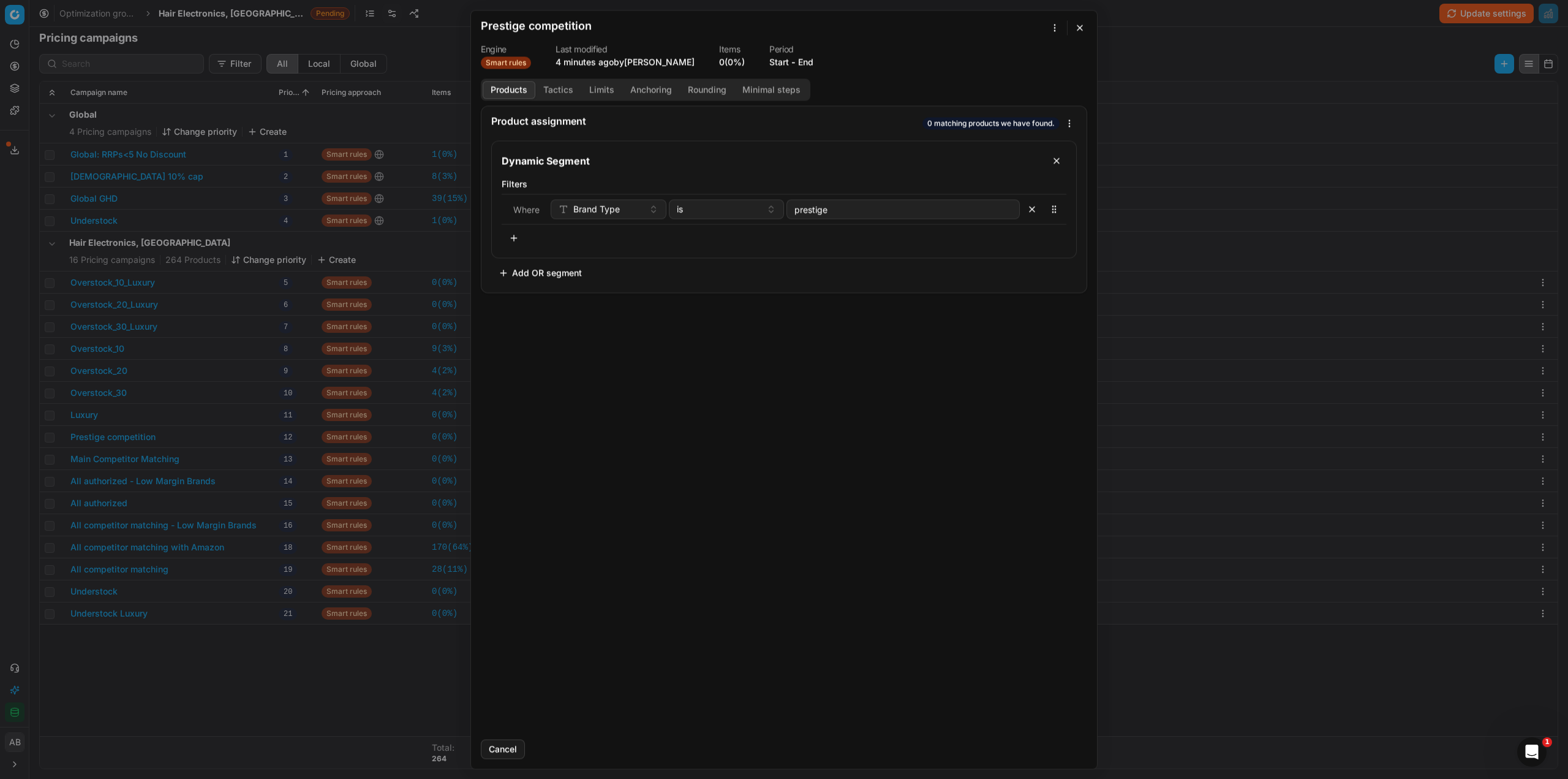
click at [561, 84] on button "Tactics" at bounding box center [558, 90] width 46 height 18
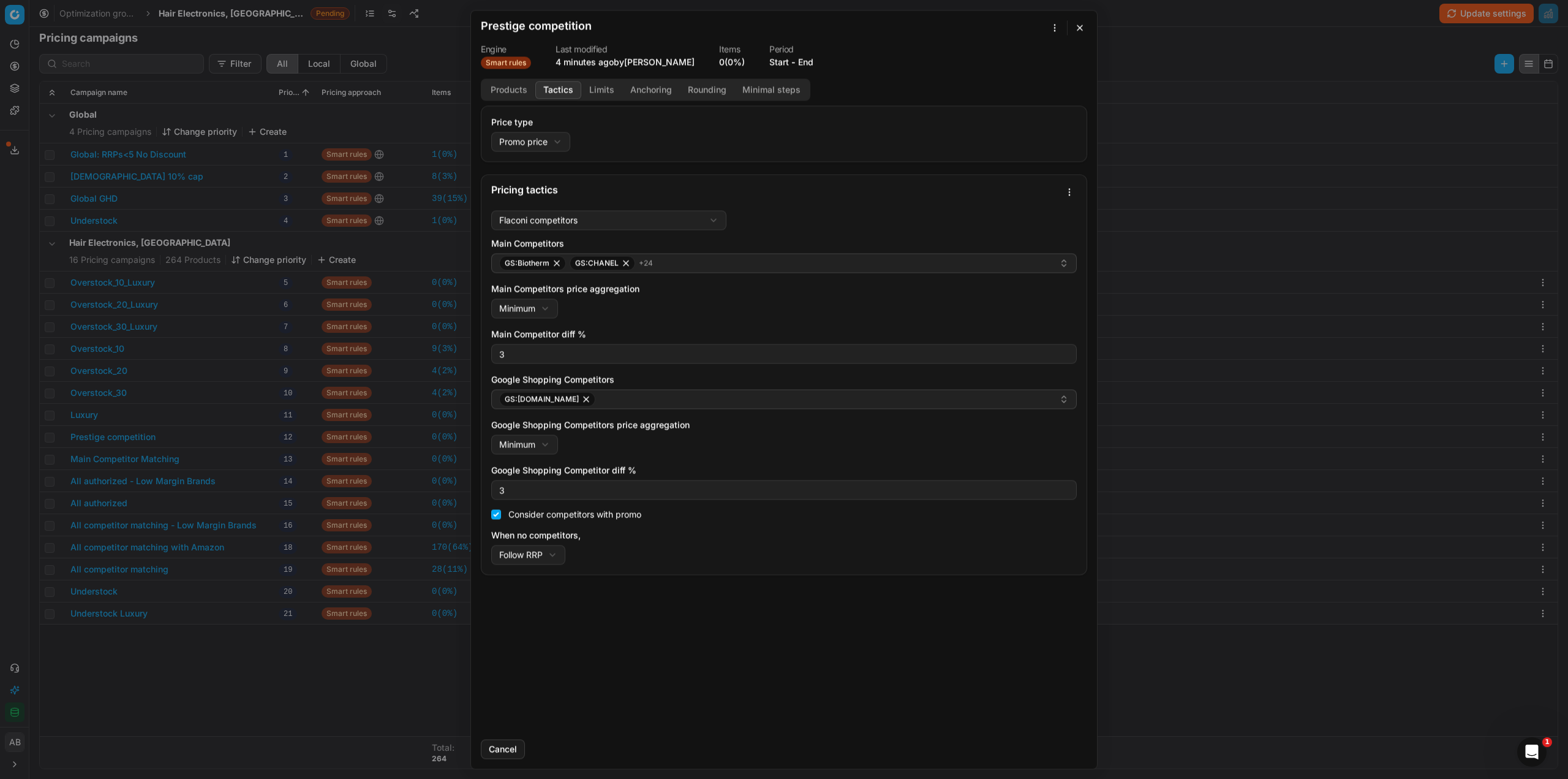
drag, startPoint x: 309, startPoint y: 681, endPoint x: 271, endPoint y: 656, distance: 45.5
click at [305, 677] on div "We are saving PC settings. Please wait, it should take a few minutes Prestige c…" at bounding box center [784, 389] width 1568 height 779
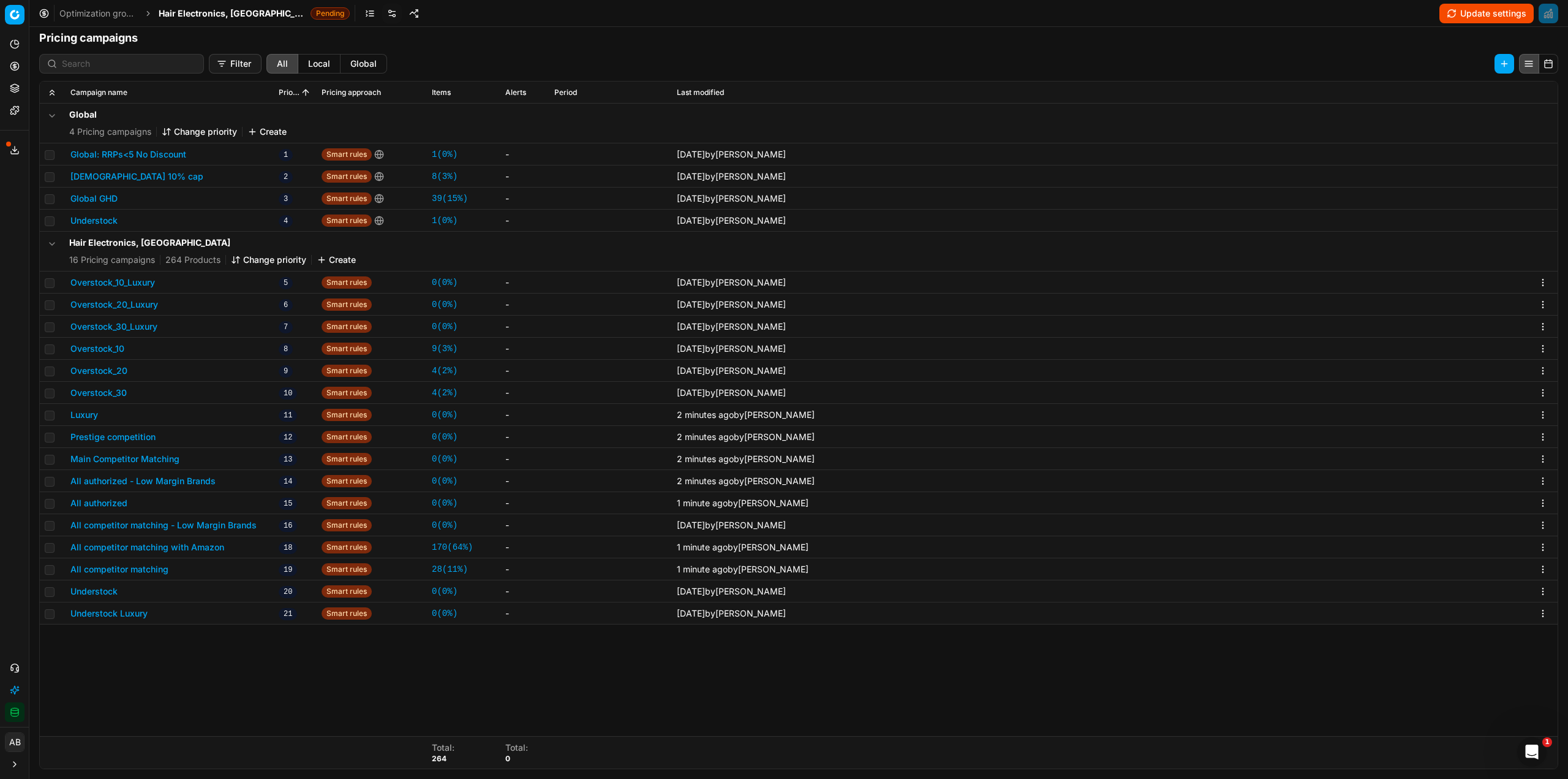
click at [91, 414] on button "Luxury" at bounding box center [84, 415] width 27 height 13
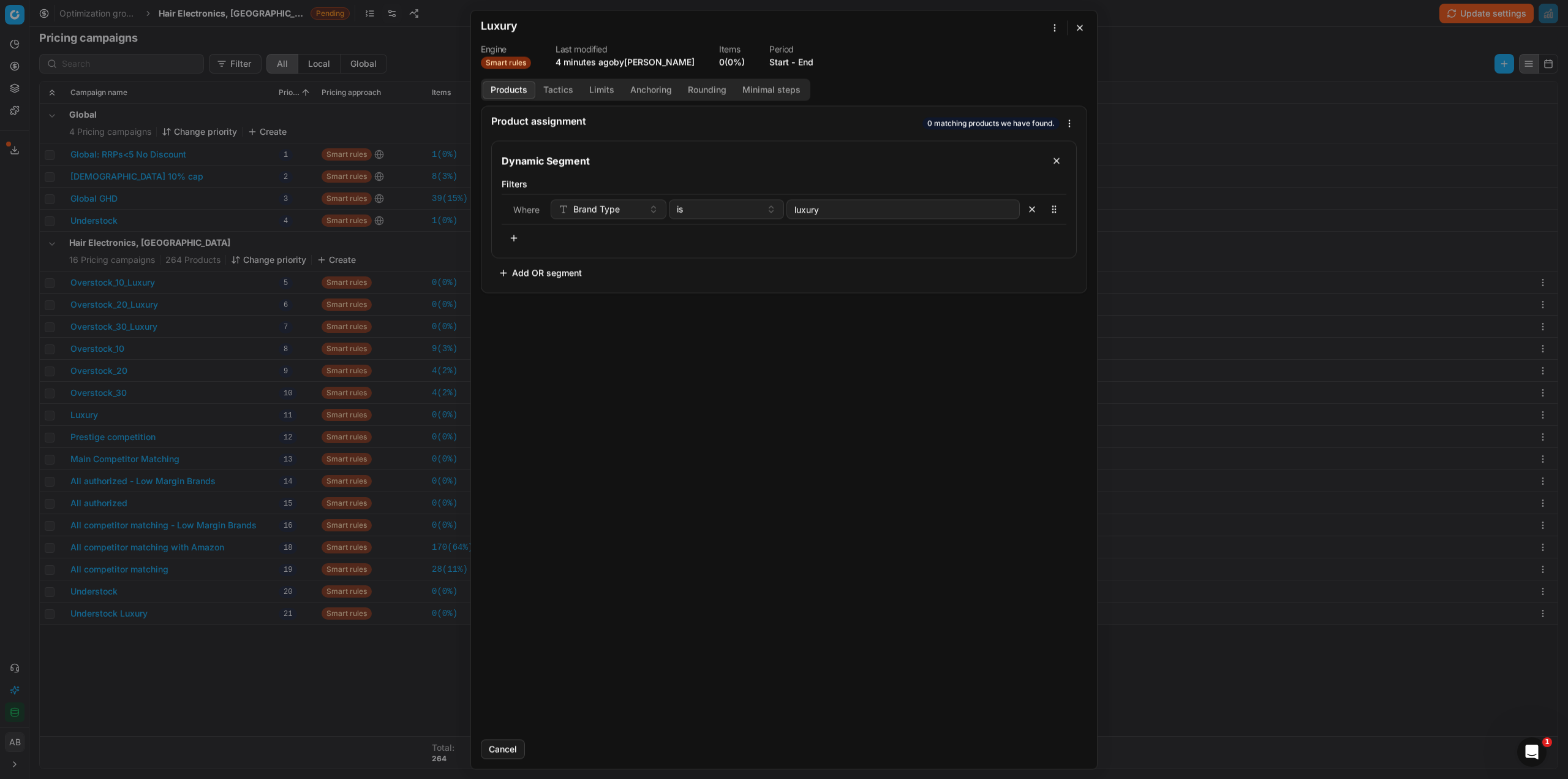
click at [557, 89] on button "Tactics" at bounding box center [558, 90] width 46 height 18
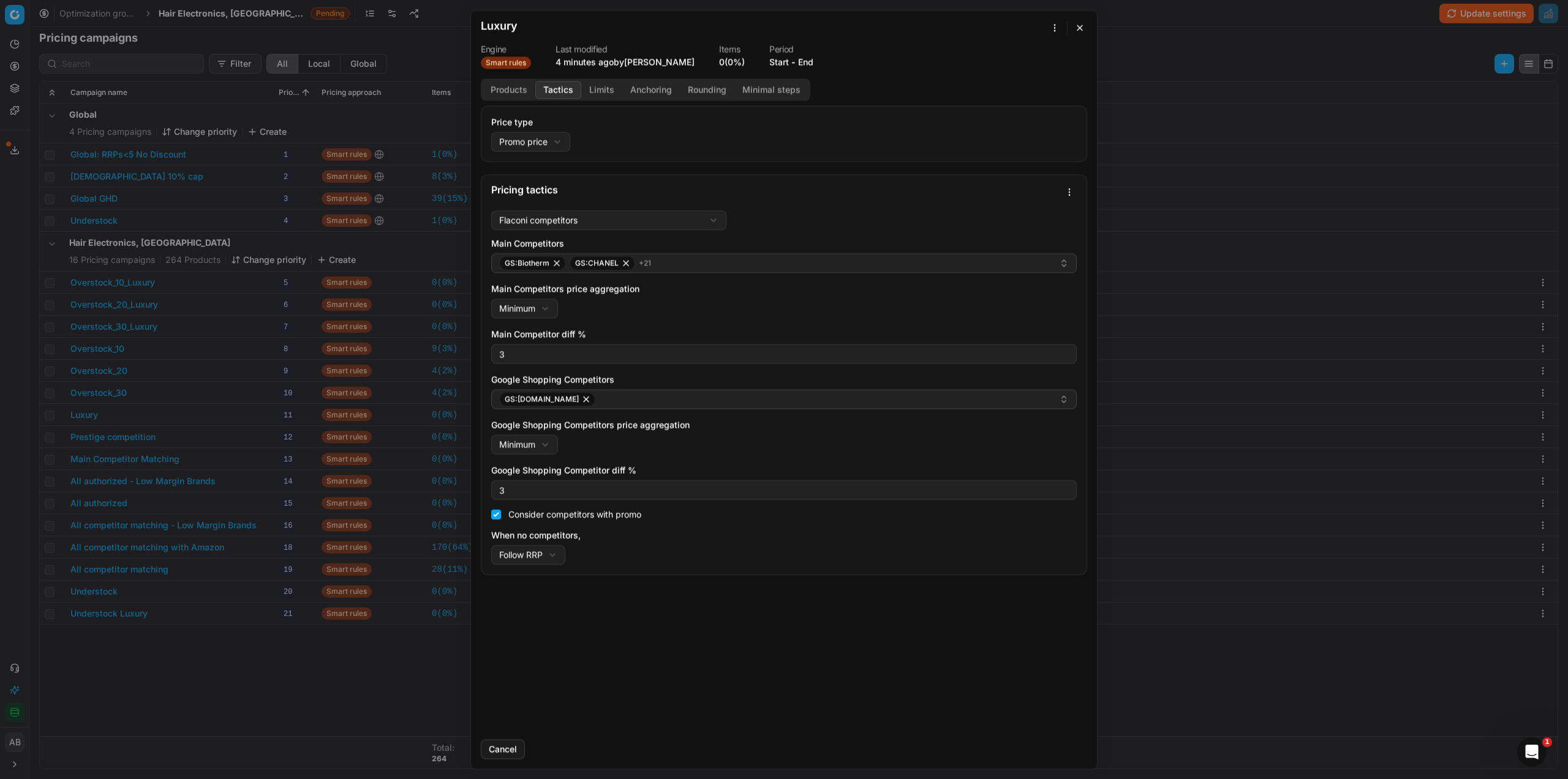
click at [1077, 29] on button "button" at bounding box center [1079, 27] width 15 height 15
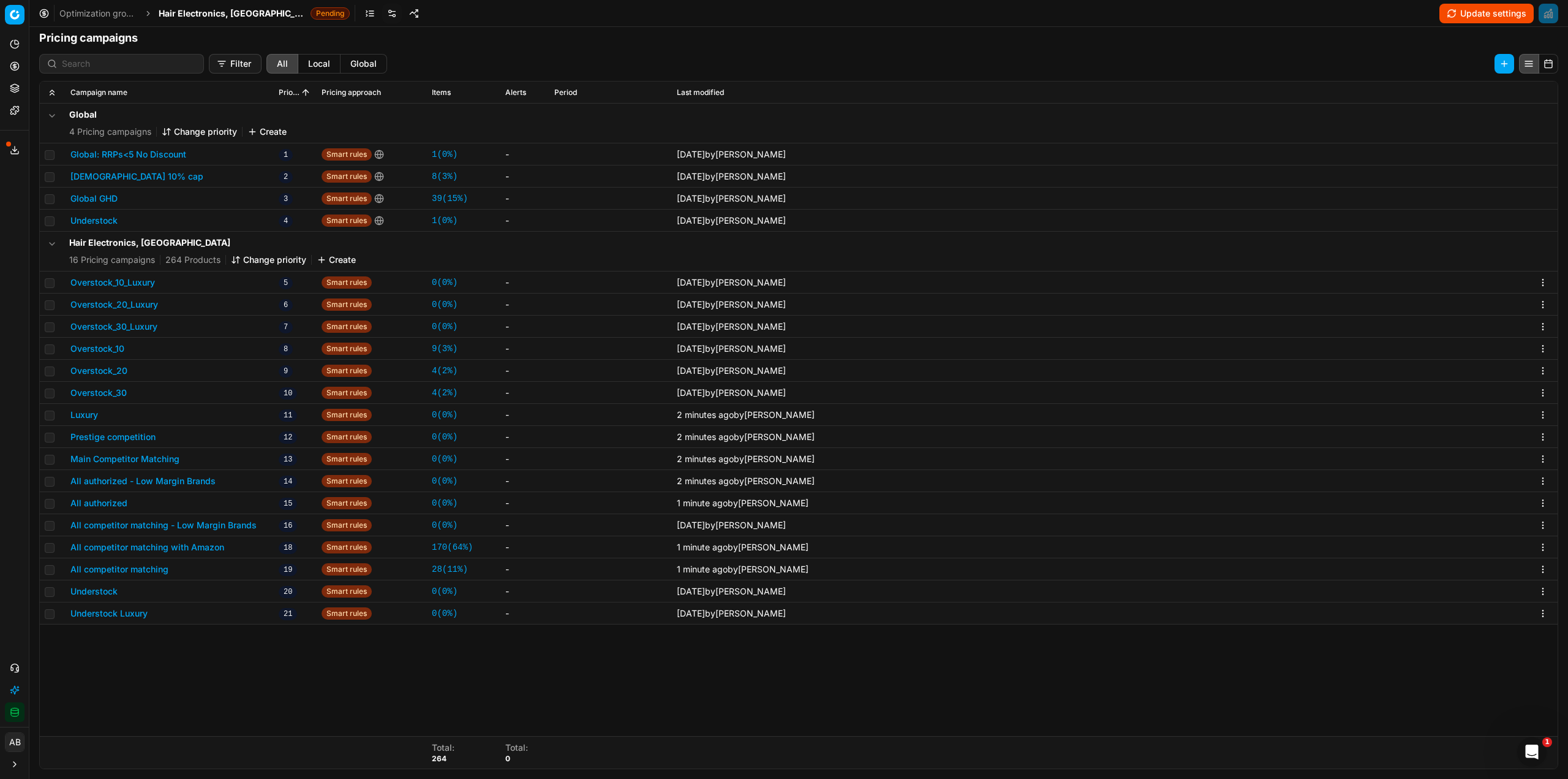
click at [1487, 16] on button "Update settings" at bounding box center [1486, 14] width 94 height 20
click at [82, 414] on button "Luxury" at bounding box center [84, 415] width 27 height 13
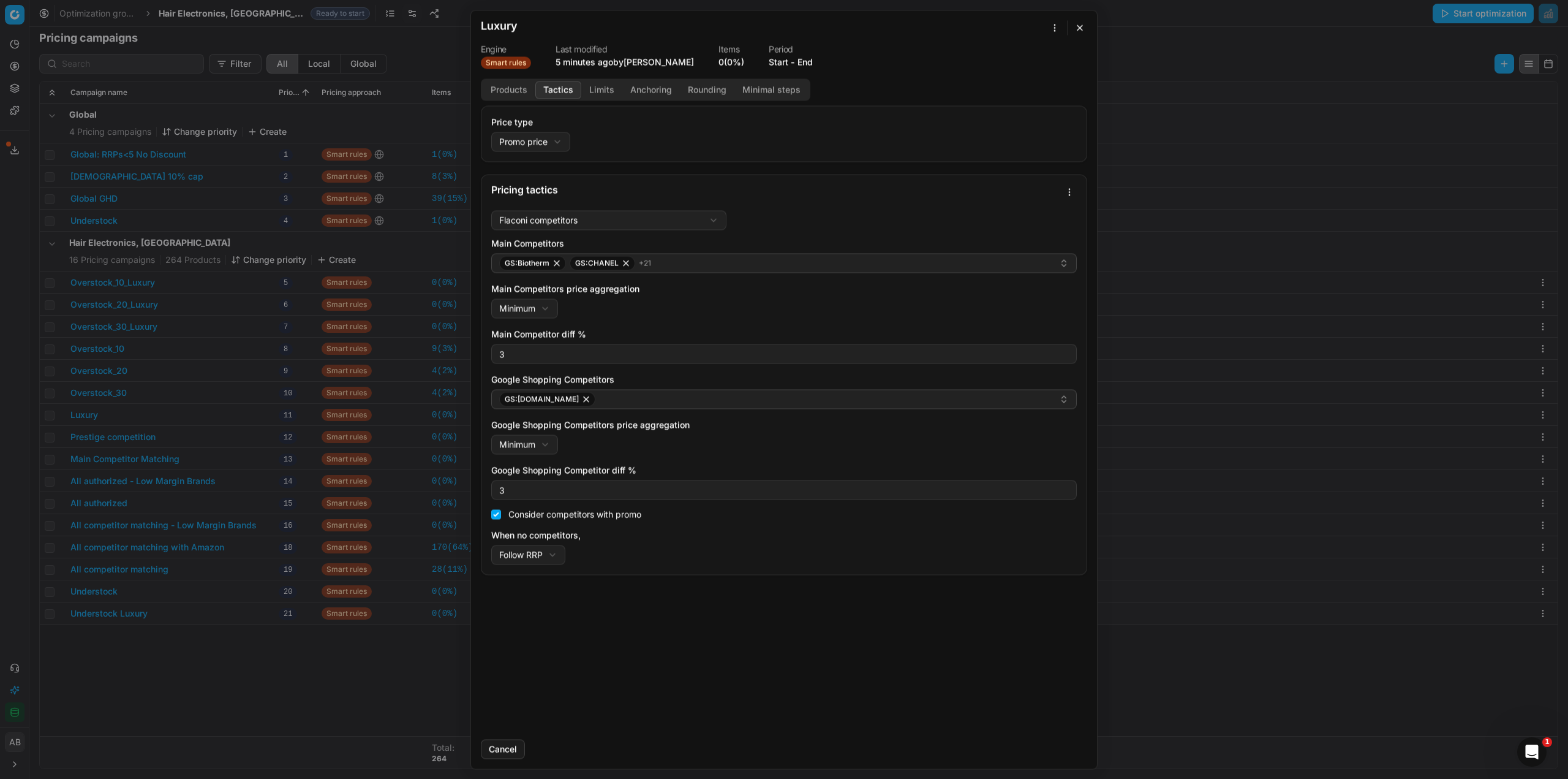
click at [560, 84] on button "Tactics" at bounding box center [558, 90] width 46 height 18
click at [1068, 191] on div "We are saving PC settings. Please wait, it should take a few minutes Luxury Eng…" at bounding box center [784, 389] width 1568 height 779
click at [1019, 256] on div "Save as template" at bounding box center [1027, 254] width 94 height 20
drag, startPoint x: 1079, startPoint y: 27, endPoint x: 929, endPoint y: 34, distance: 150.2
click at [1079, 27] on button "button" at bounding box center [1079, 27] width 15 height 15
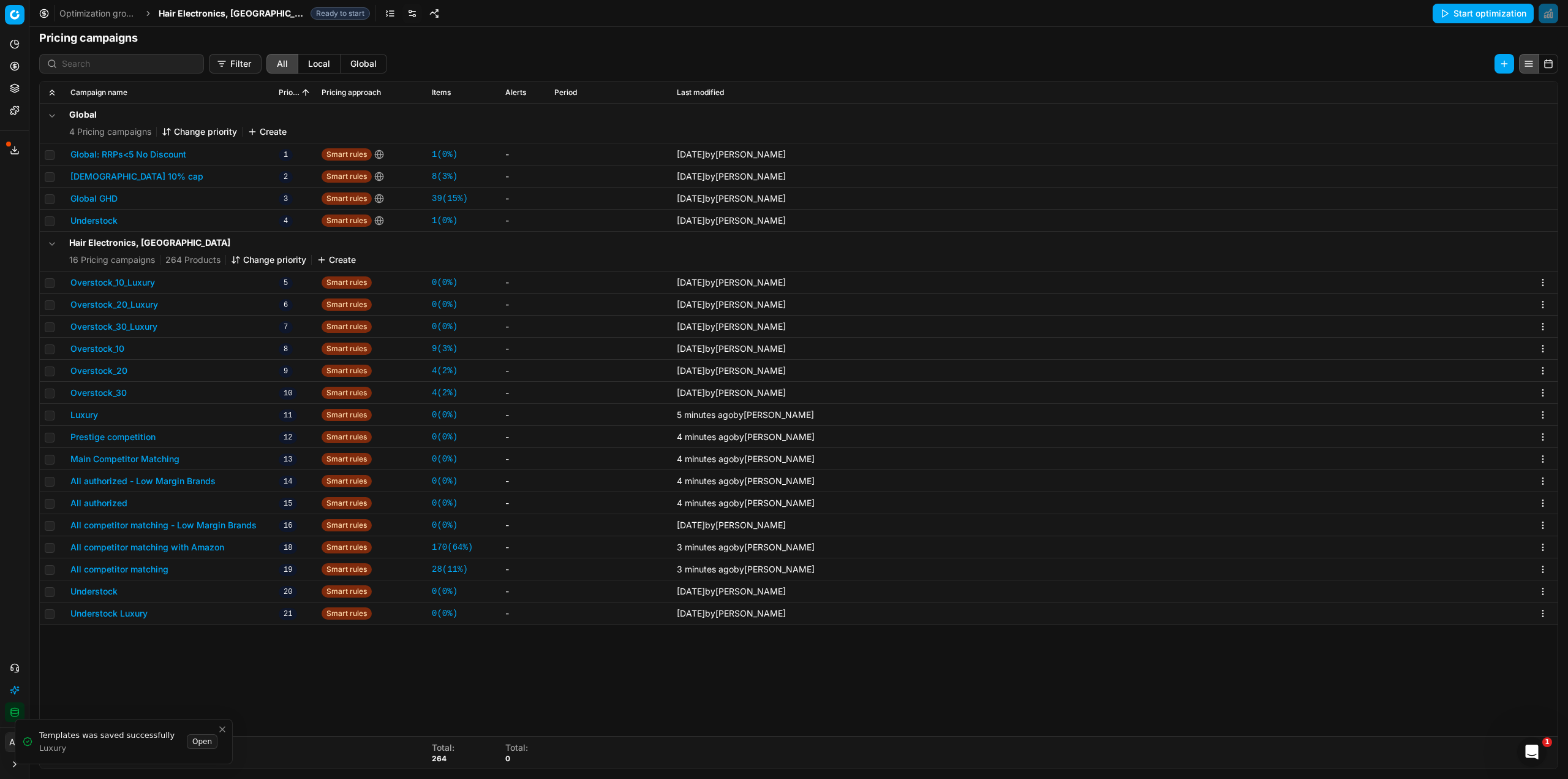
click at [118, 437] on button "Prestige competition" at bounding box center [113, 437] width 85 height 13
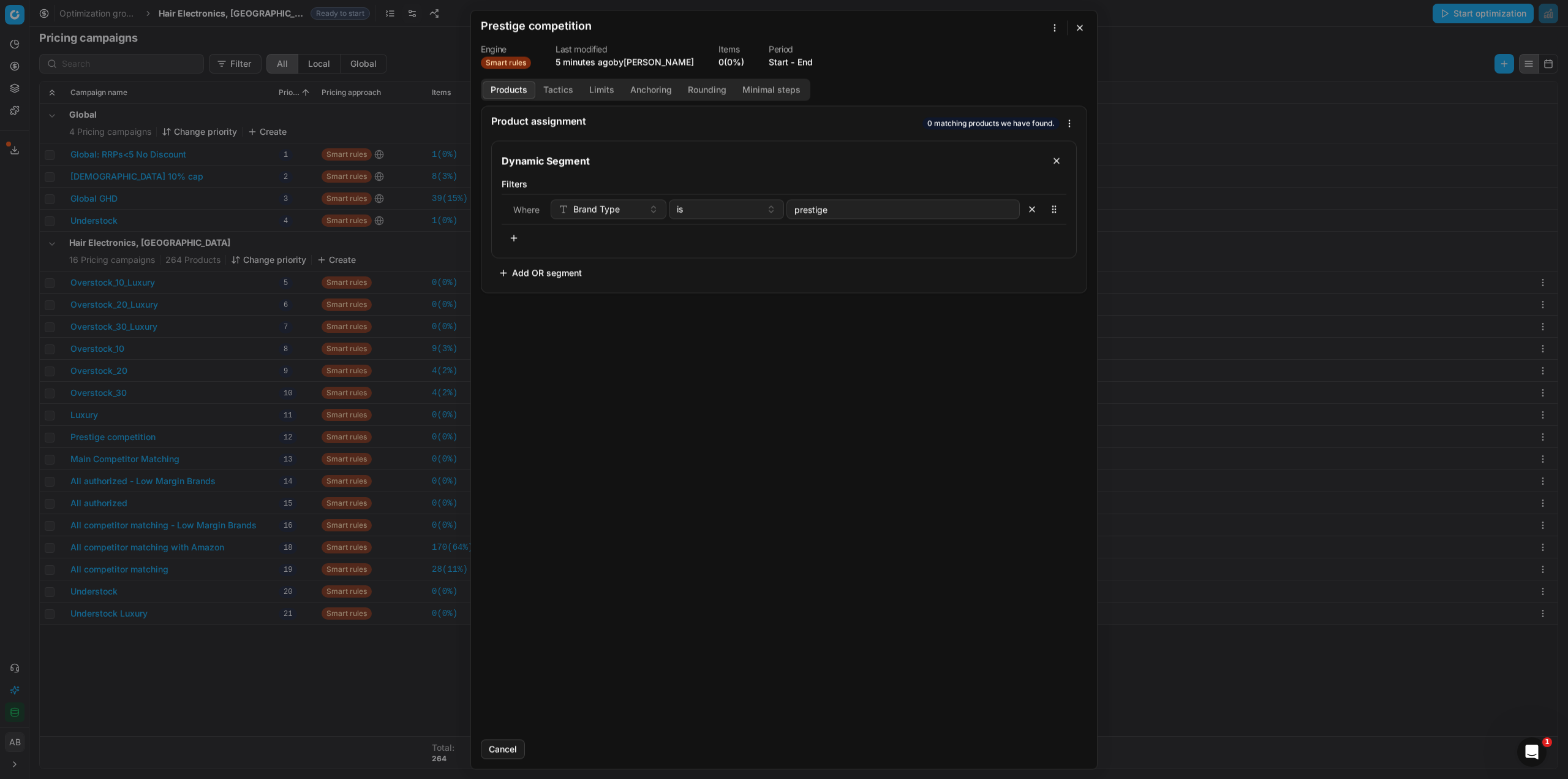
click at [555, 94] on button "Tactics" at bounding box center [558, 90] width 46 height 18
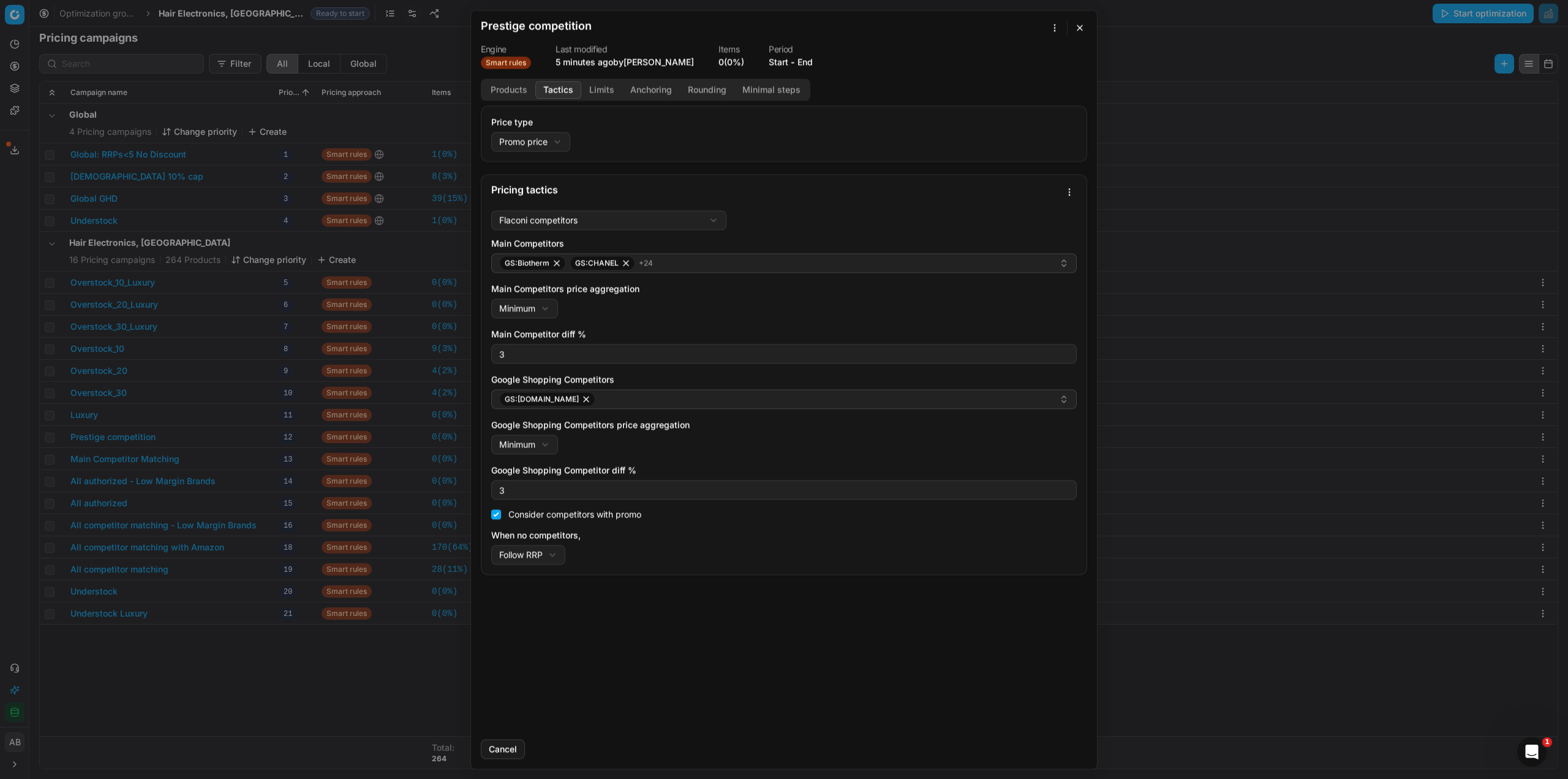
click at [1068, 191] on div "We are saving PC settings. Please wait, it should take a few minutes Prestige c…" at bounding box center [784, 389] width 1568 height 779
click at [1024, 255] on div "Save as template" at bounding box center [1027, 254] width 94 height 20
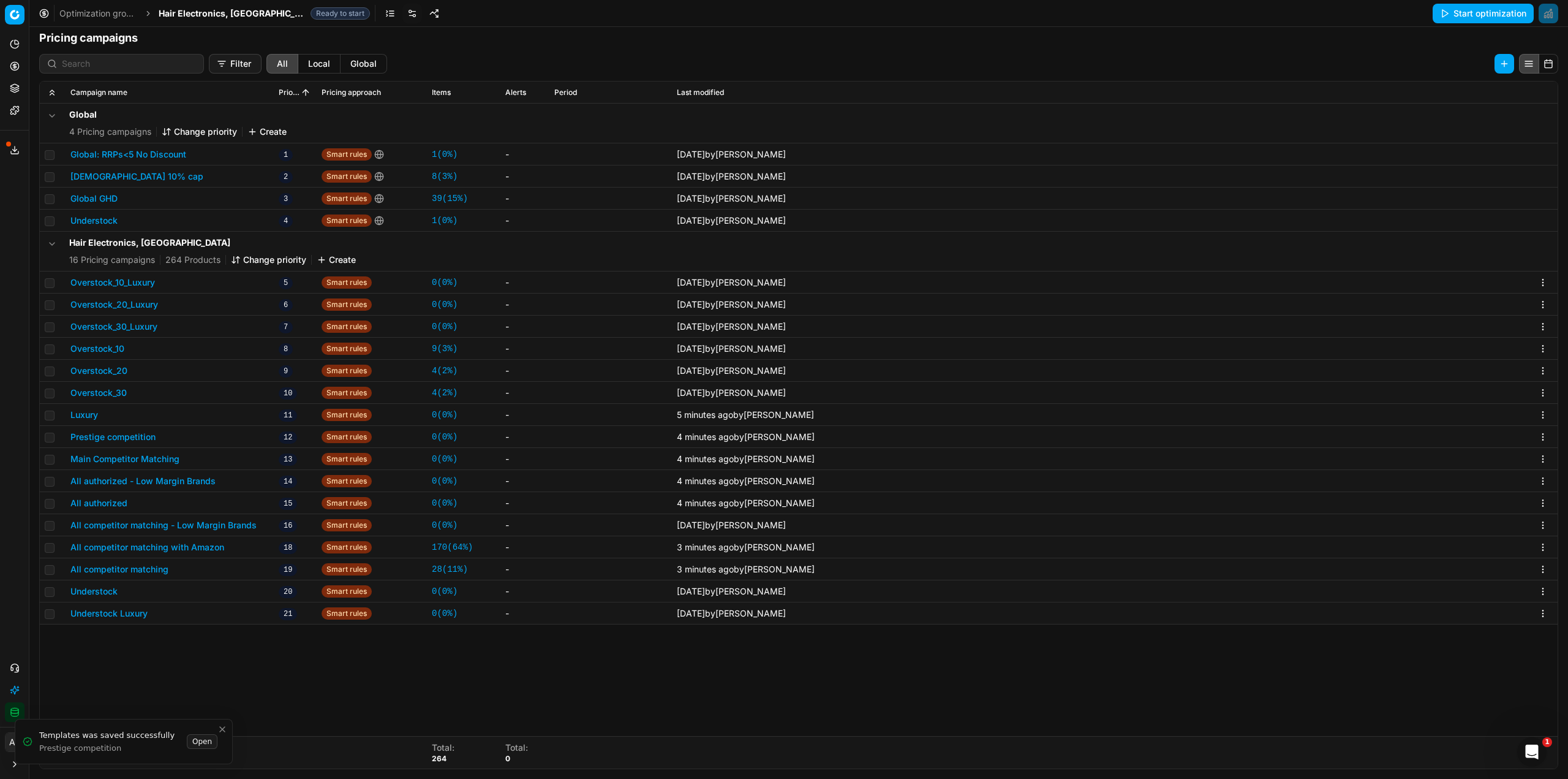
click at [192, 670] on div "We are saving PC settings. Please wait, it should take a few minutes Prestige c…" at bounding box center [784, 389] width 1568 height 779
click at [161, 463] on button "Main Competitor Matching" at bounding box center [125, 459] width 109 height 13
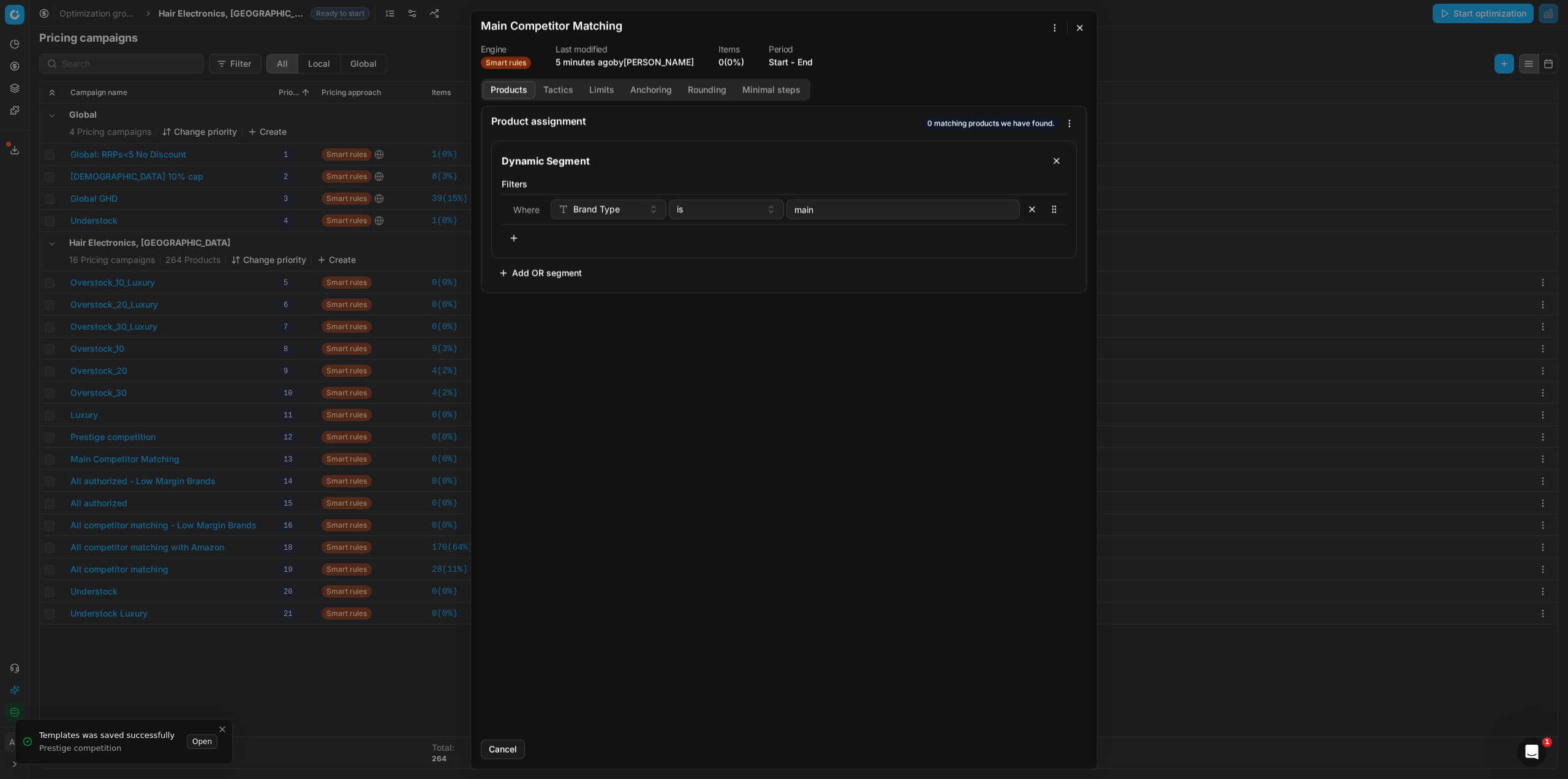
click at [564, 91] on button "Tactics" at bounding box center [558, 90] width 46 height 18
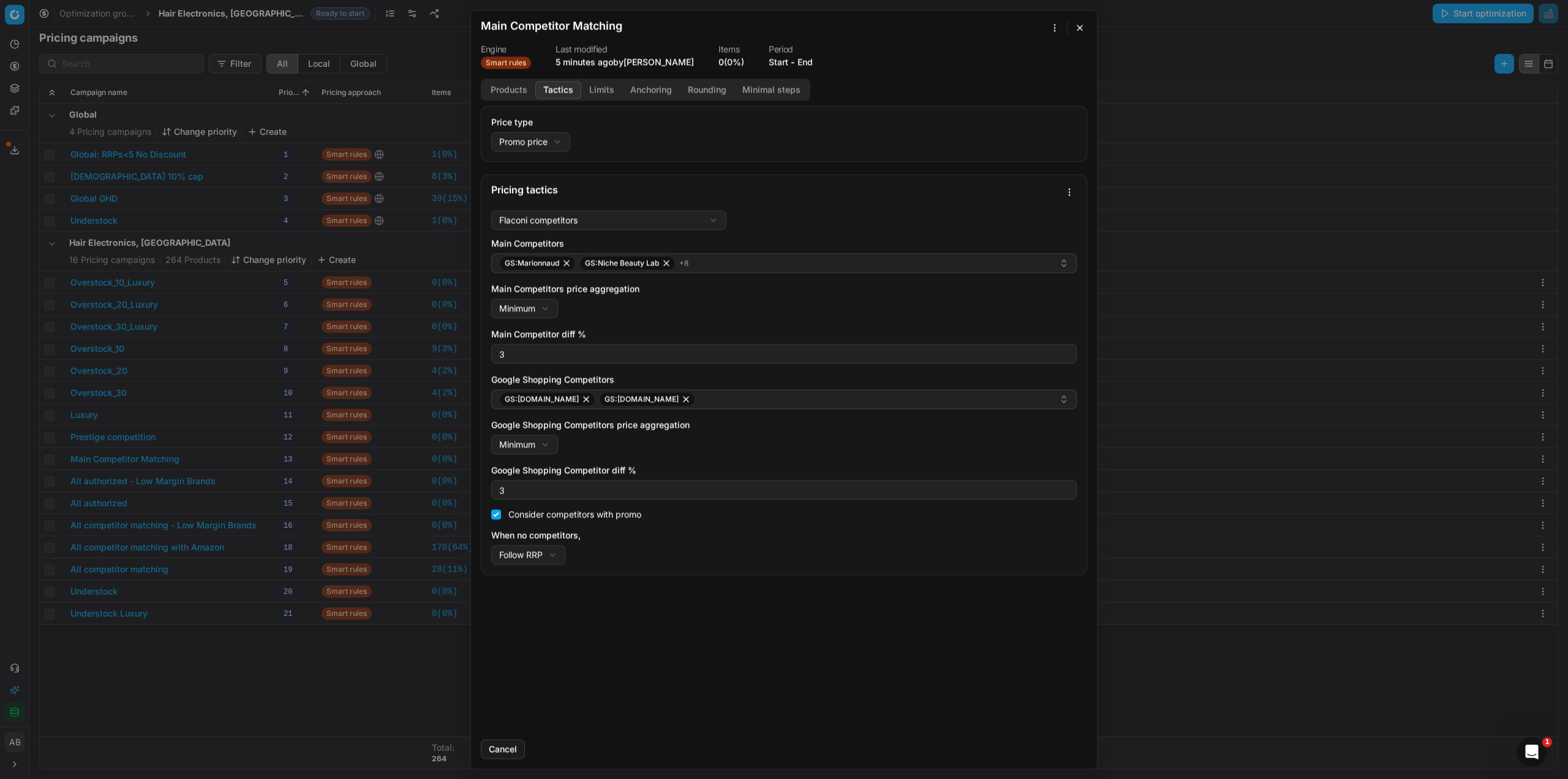
click at [1070, 191] on div "We are saving PC settings. Please wait, it should take a few minutes Main Compe…" at bounding box center [784, 389] width 1568 height 779
click at [1035, 255] on div "Save as template" at bounding box center [1027, 254] width 94 height 20
click at [218, 679] on div "We are saving PC settings. Please wait, it should take a few minutes Main Compe…" at bounding box center [784, 389] width 1568 height 779
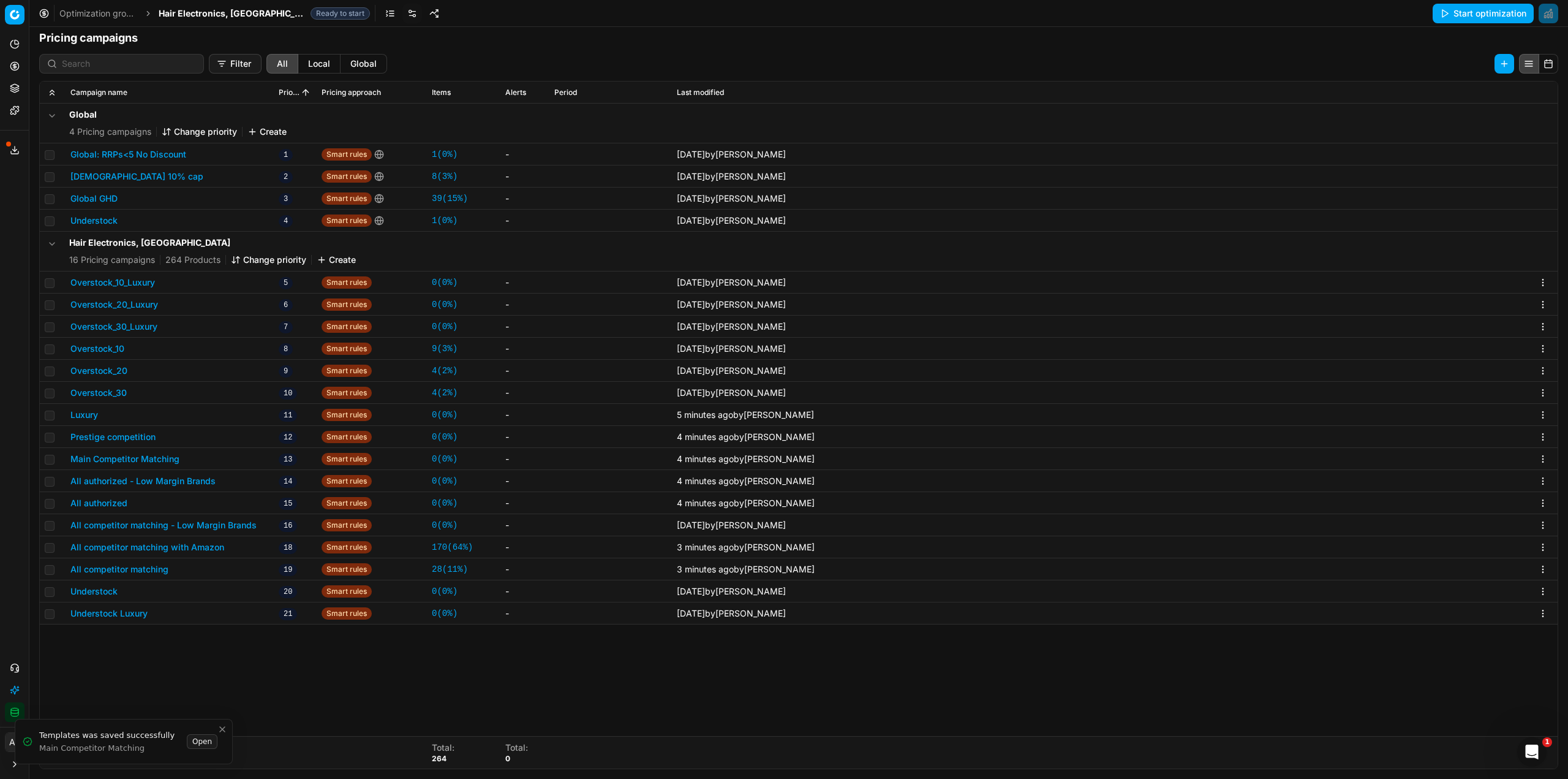
click at [122, 480] on button "All authorized - Low Margin Brands" at bounding box center [143, 482] width 145 height 13
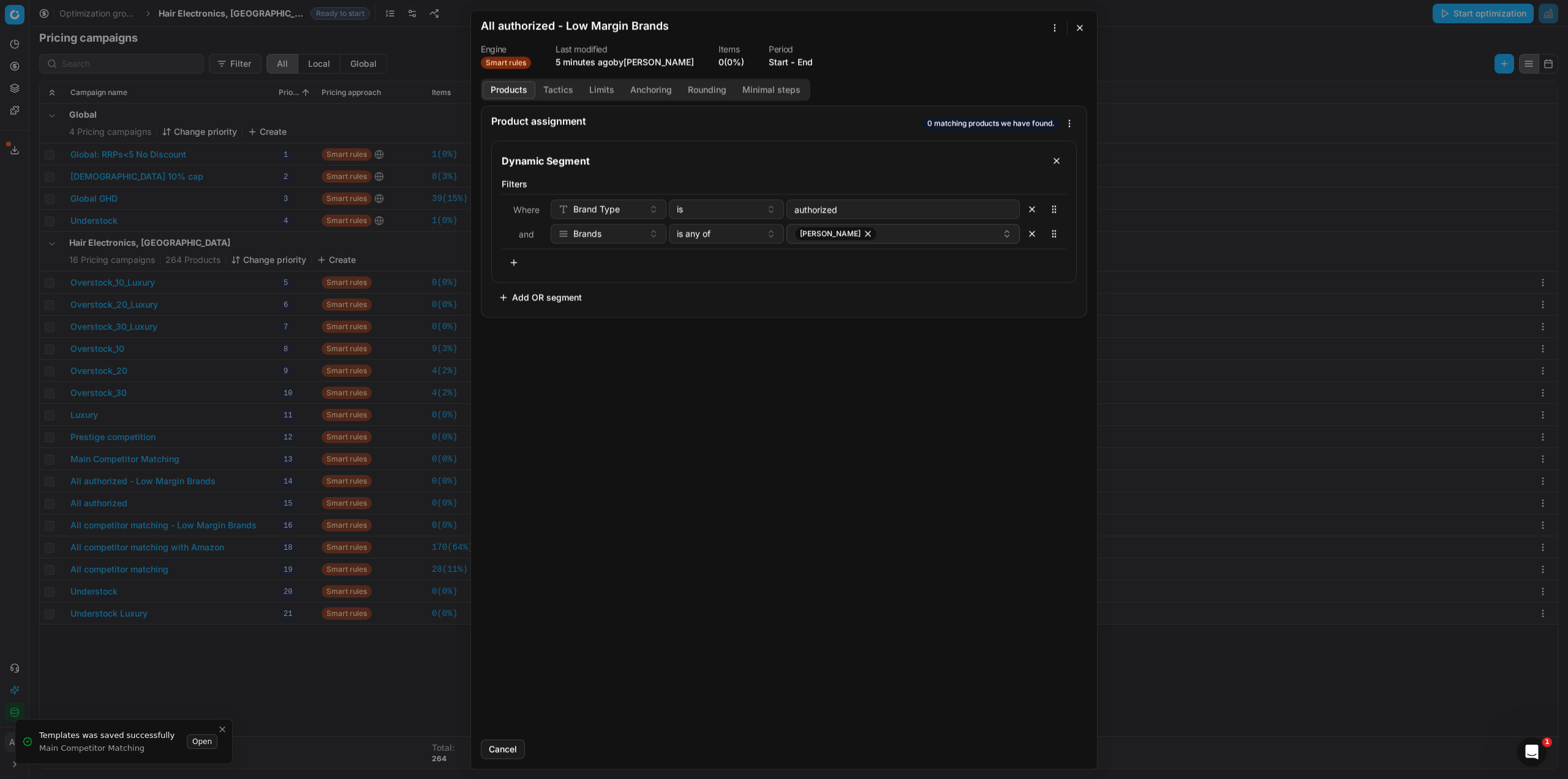
click at [557, 92] on button "Tactics" at bounding box center [558, 90] width 46 height 18
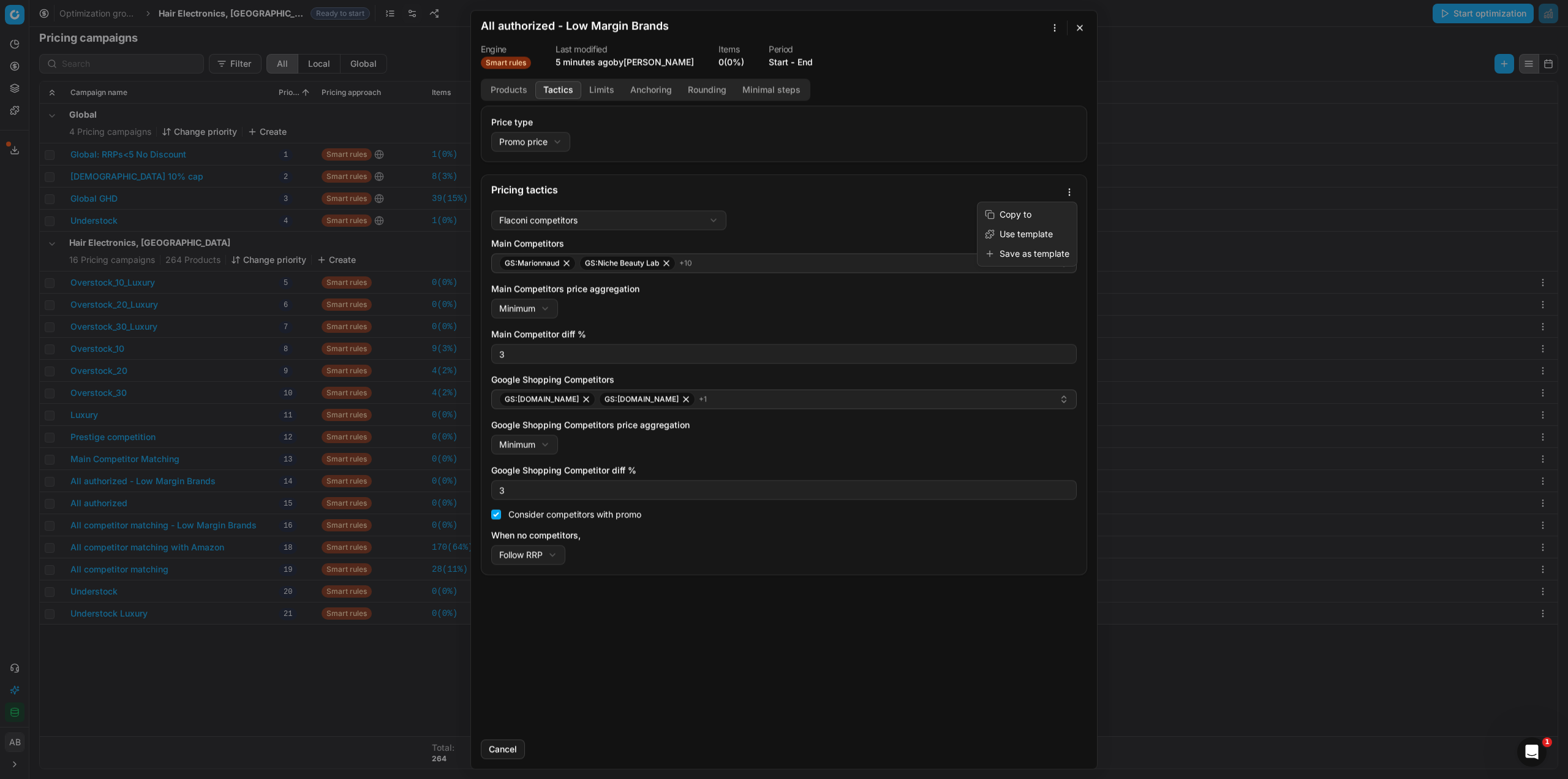
click at [1065, 193] on div "We are saving PC settings. Please wait, it should take a few minutes All author…" at bounding box center [784, 389] width 1568 height 779
click at [1017, 258] on div "Save as template" at bounding box center [1027, 254] width 94 height 20
click at [180, 638] on div "We are saving PC settings. Please wait, it should take a few minutes All author…" at bounding box center [784, 389] width 1568 height 779
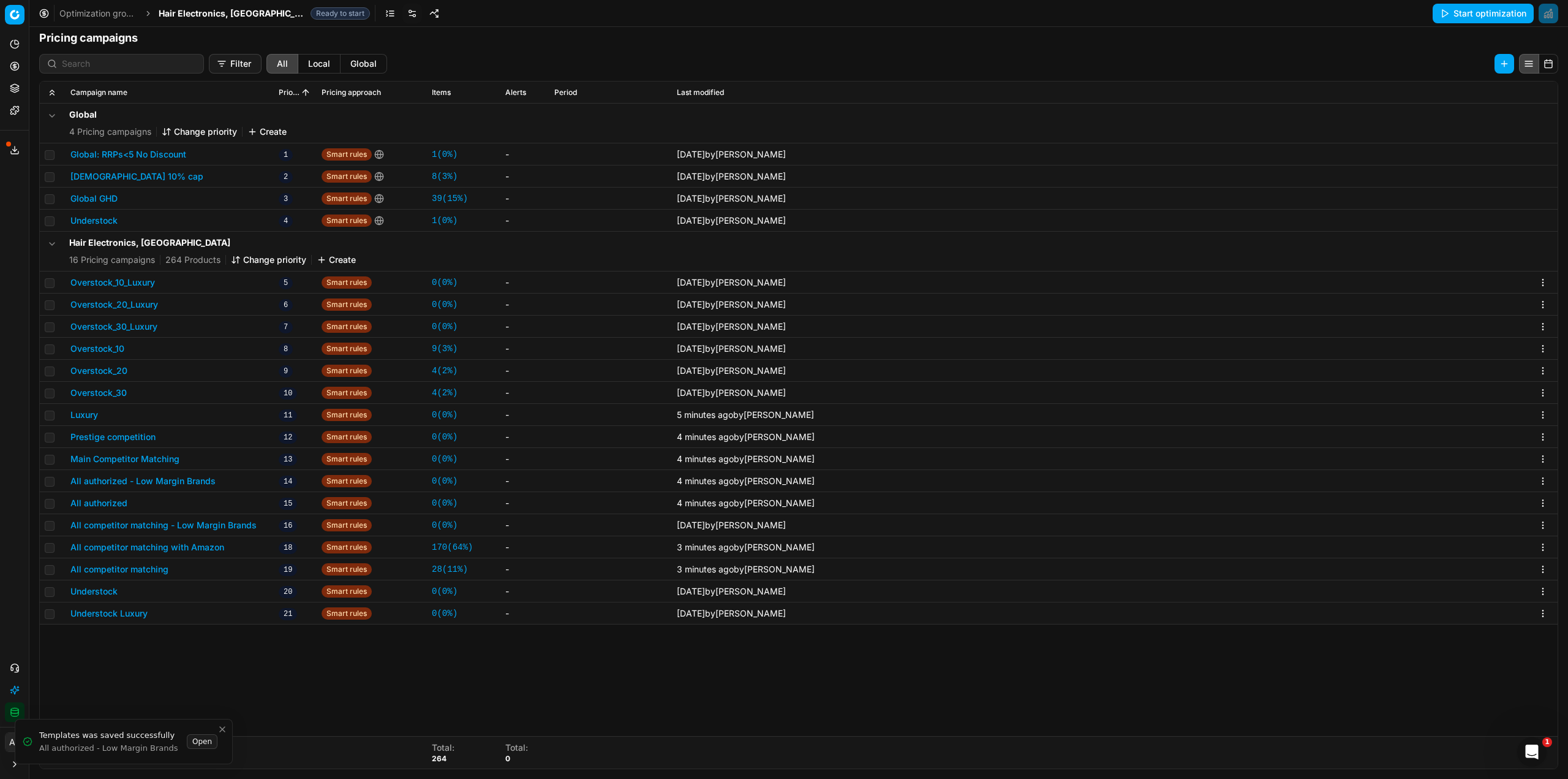
click at [101, 507] on button "All authorized" at bounding box center [99, 503] width 57 height 13
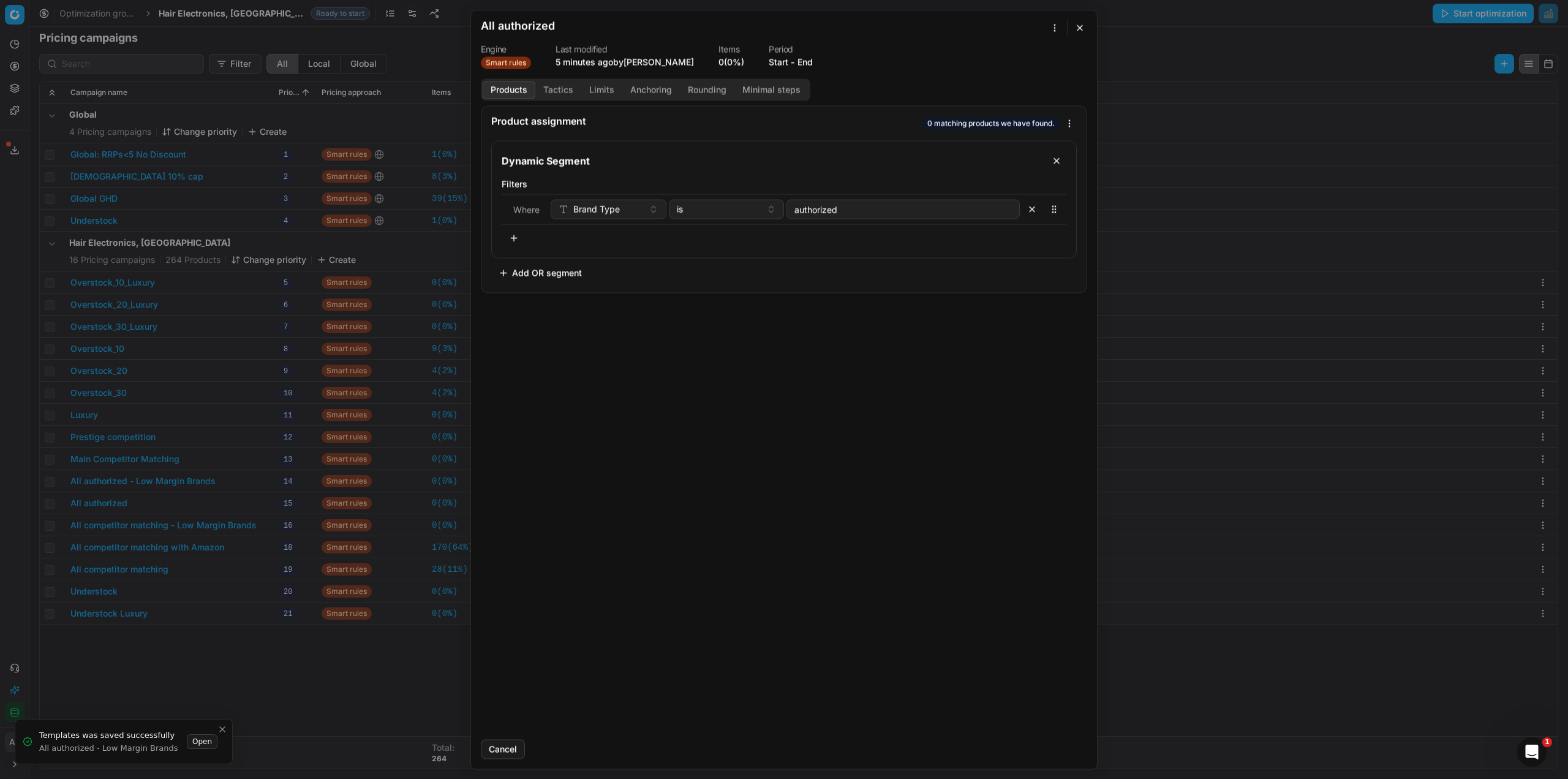
click at [562, 94] on button "Tactics" at bounding box center [558, 90] width 46 height 18
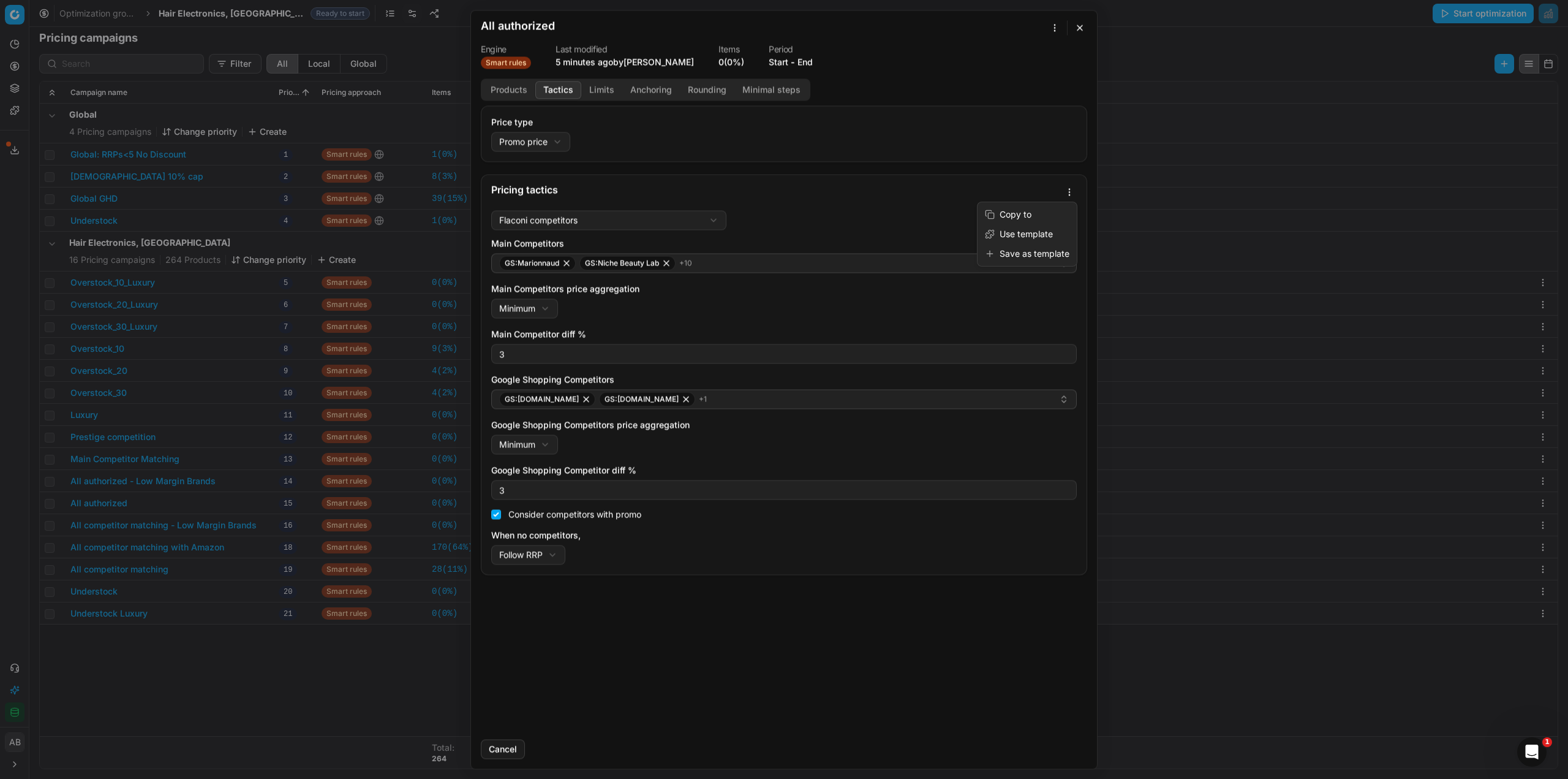
click at [1072, 191] on div "We are saving PC settings. Please wait, it should take a few minutes All author…" at bounding box center [784, 389] width 1568 height 779
click at [1034, 253] on div "Save as template" at bounding box center [1027, 254] width 94 height 20
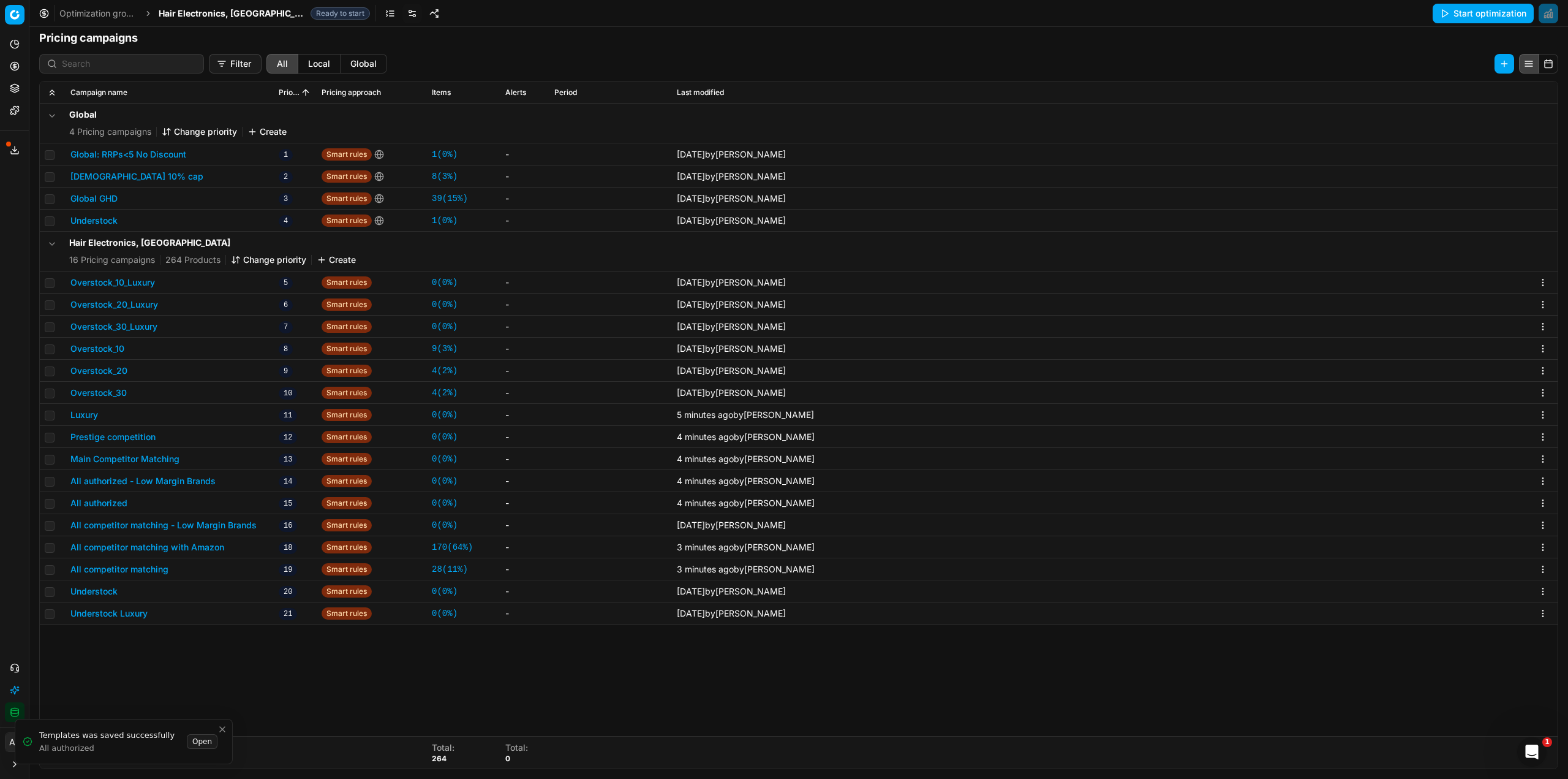
click at [220, 680] on div "We are saving PC settings. Please wait, it should take a few minutes All author…" at bounding box center [784, 389] width 1568 height 779
click at [202, 549] on button "All competitor matching with Amazon" at bounding box center [148, 548] width 154 height 13
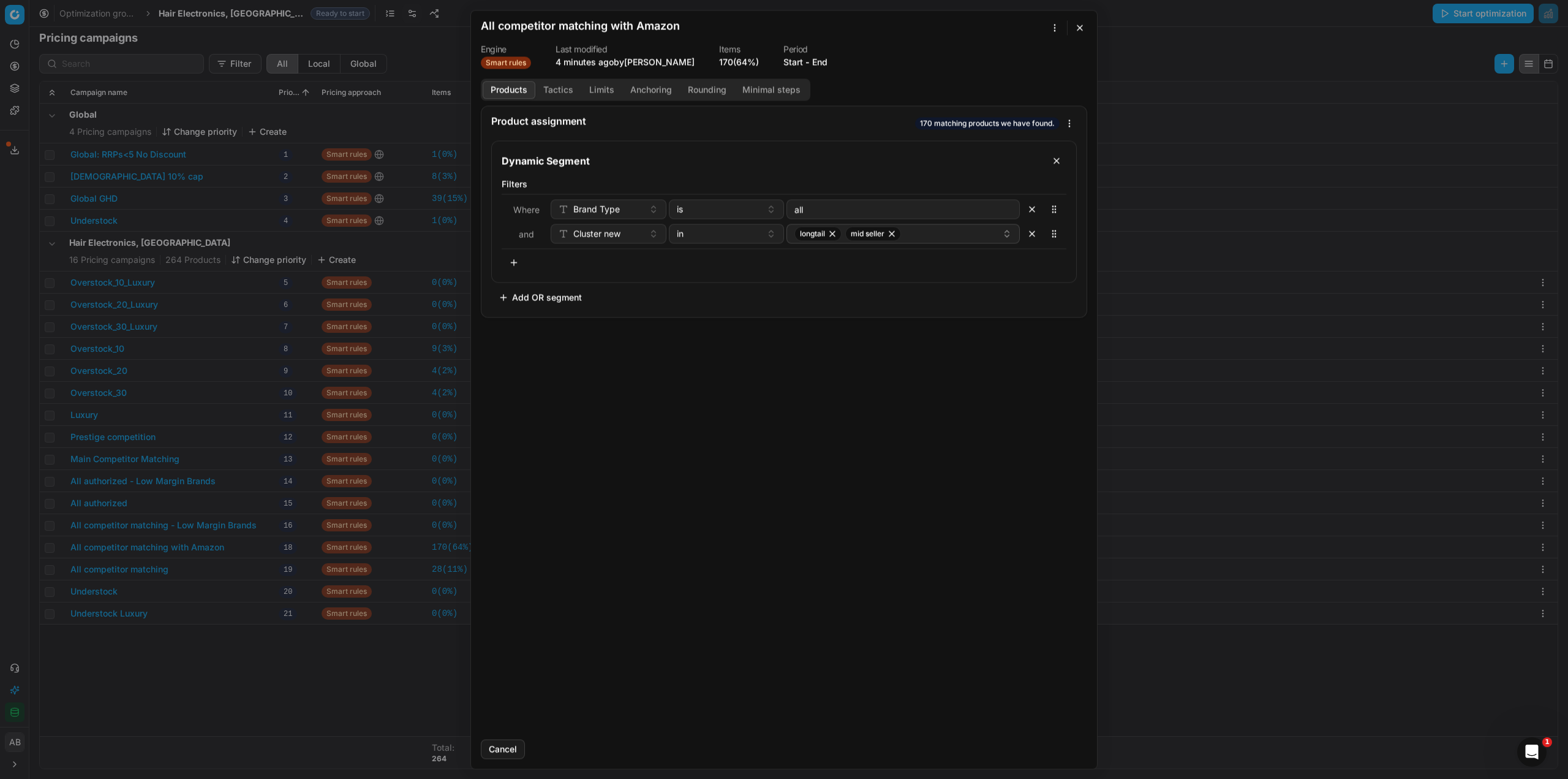
click at [552, 90] on button "Tactics" at bounding box center [558, 90] width 46 height 18
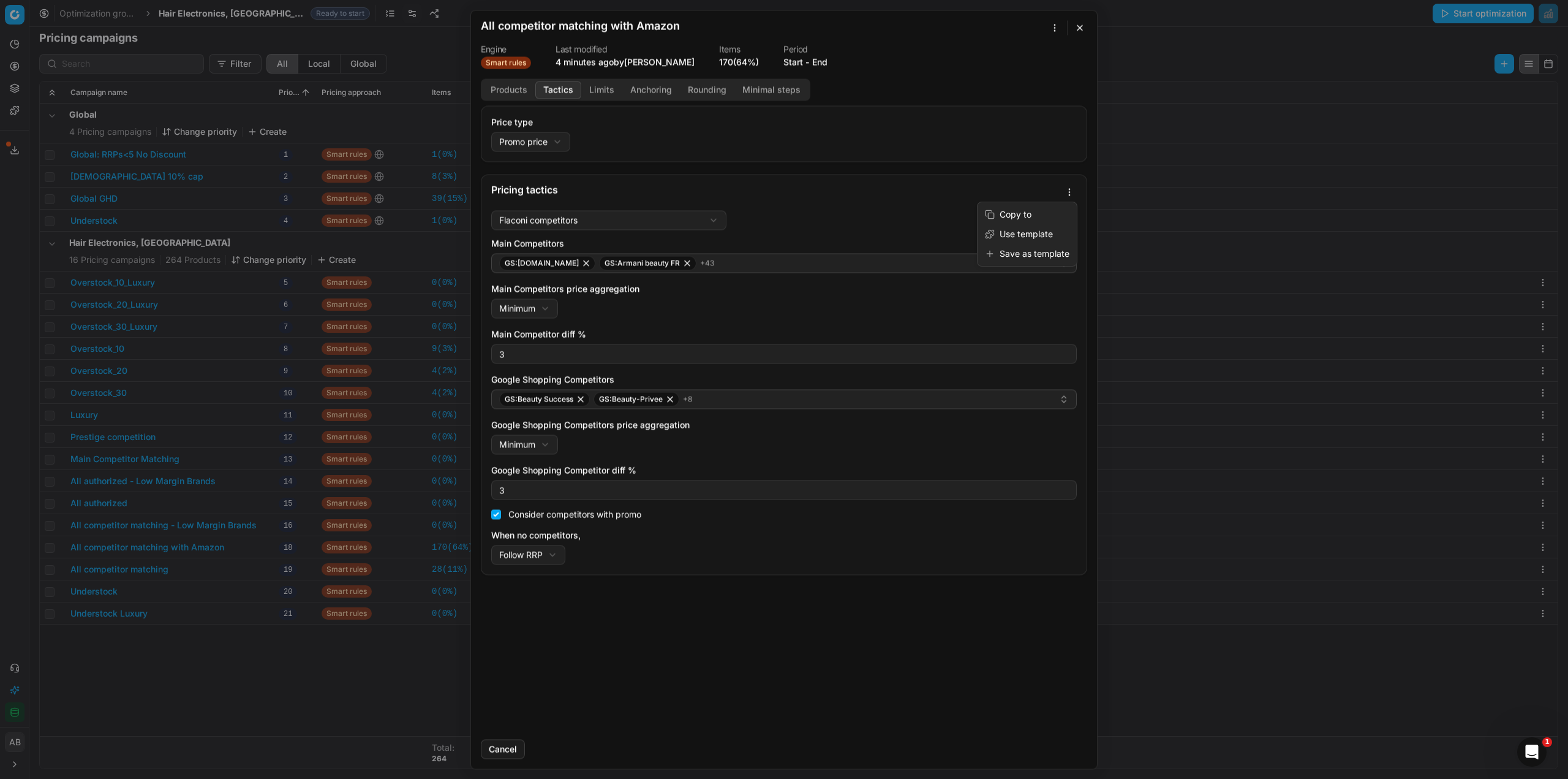
click at [1067, 190] on div "We are saving PC settings. Please wait, it should take a few minutes All compet…" at bounding box center [784, 389] width 1568 height 779
click at [1019, 256] on div "Save as template" at bounding box center [1027, 254] width 94 height 20
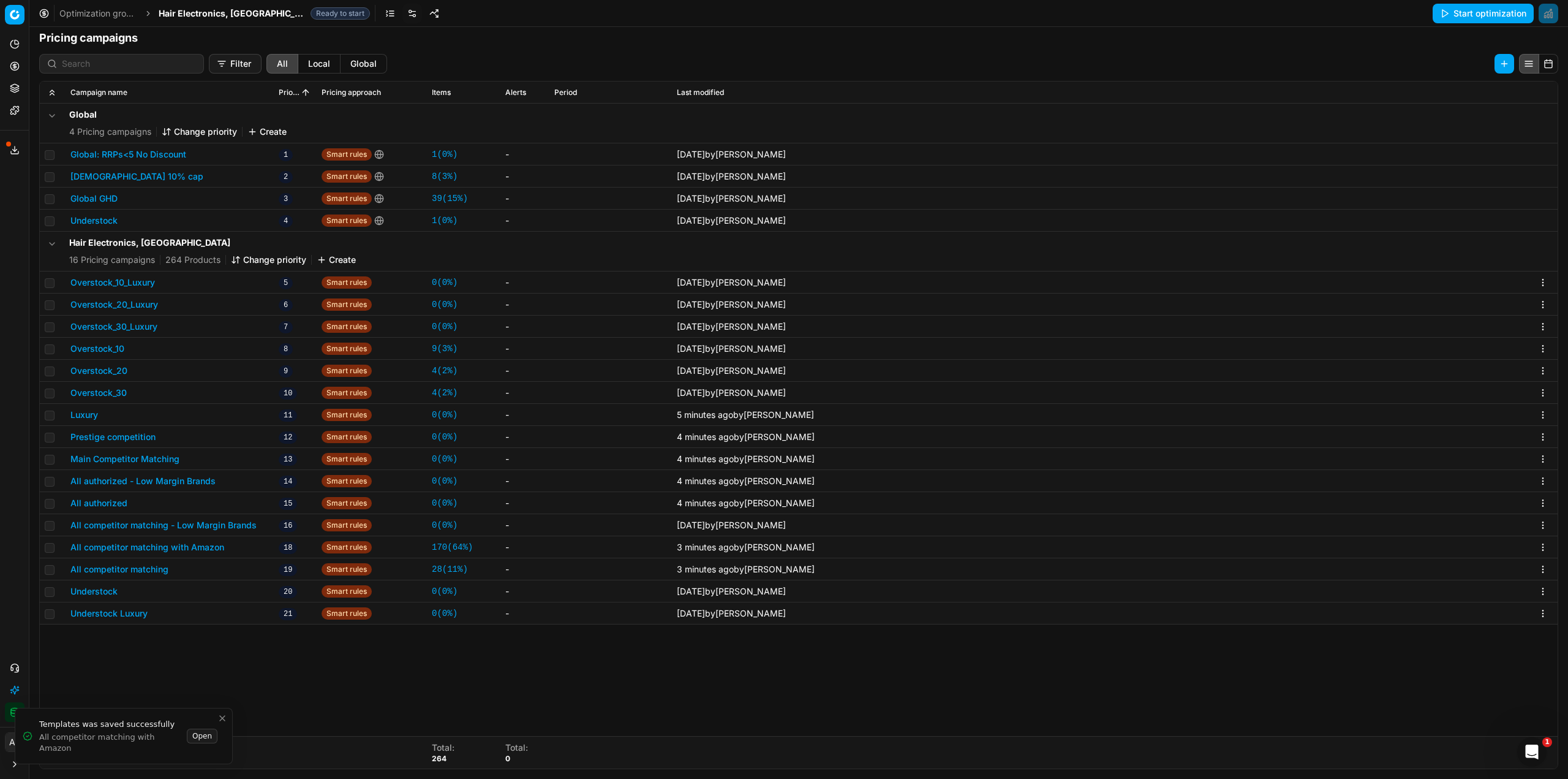
click at [157, 566] on button "All competitor matching" at bounding box center [120, 570] width 98 height 13
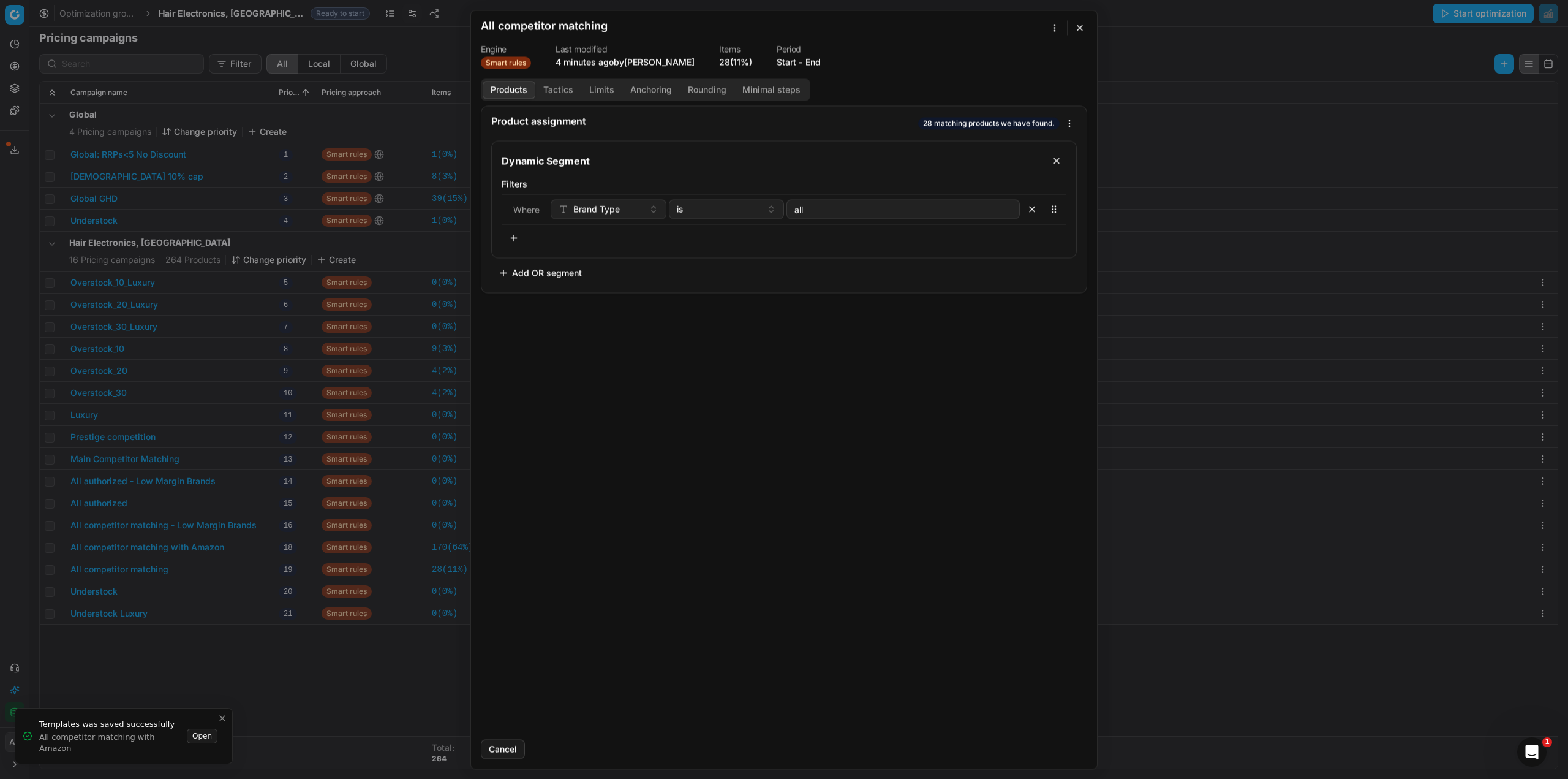
click at [1069, 122] on div "We are saving PC settings. Please wait, it should take a few minutes All compet…" at bounding box center [784, 389] width 1568 height 779
click at [1017, 181] on div "Save as template" at bounding box center [1027, 185] width 94 height 20
click at [560, 88] on button "Tactics" at bounding box center [558, 90] width 46 height 18
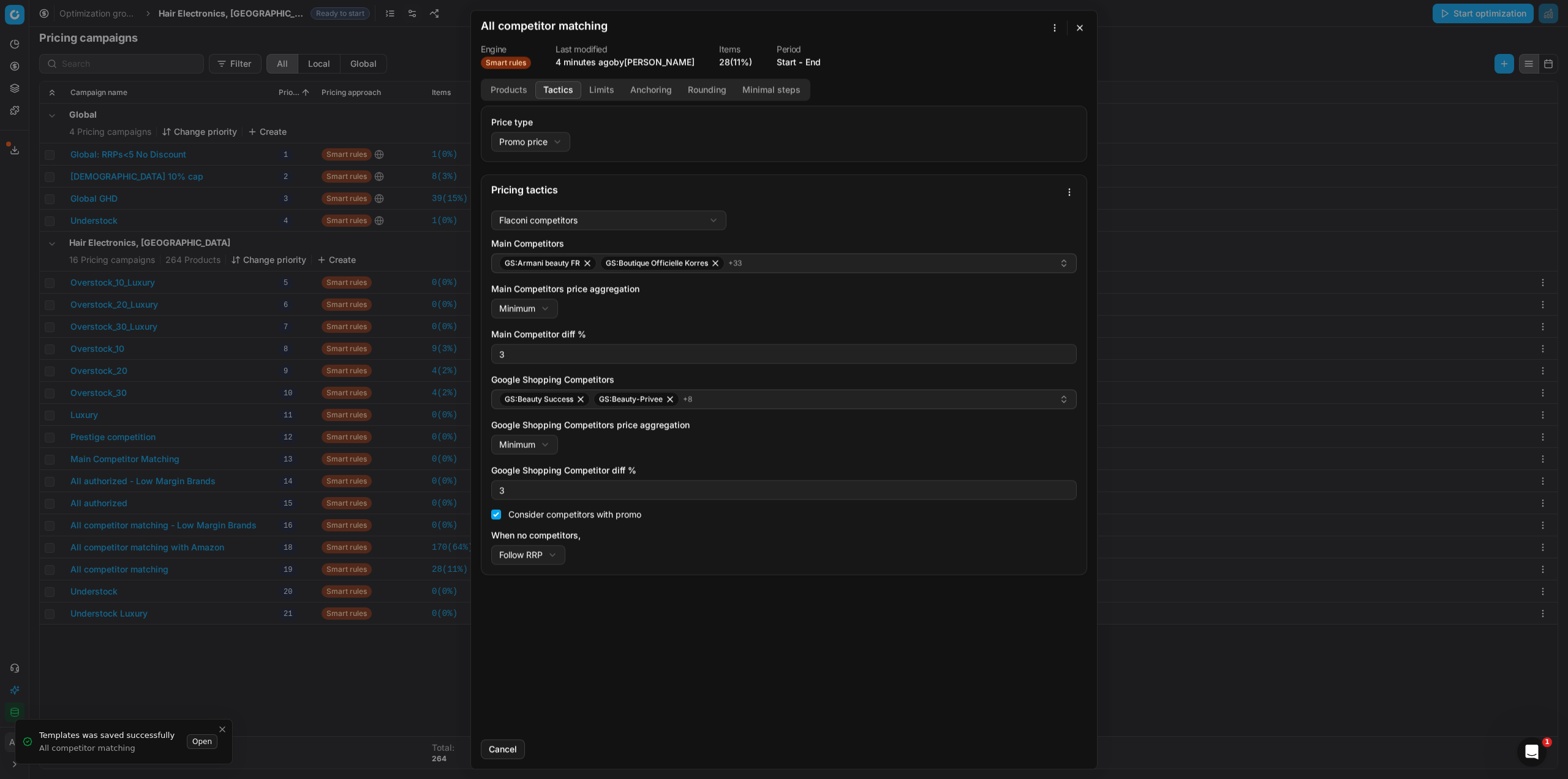
click at [1073, 194] on div "We are saving PC settings. Please wait, it should take a few minutes All compet…" at bounding box center [784, 389] width 1568 height 779
click at [1011, 256] on div "Save as template" at bounding box center [1027, 254] width 94 height 20
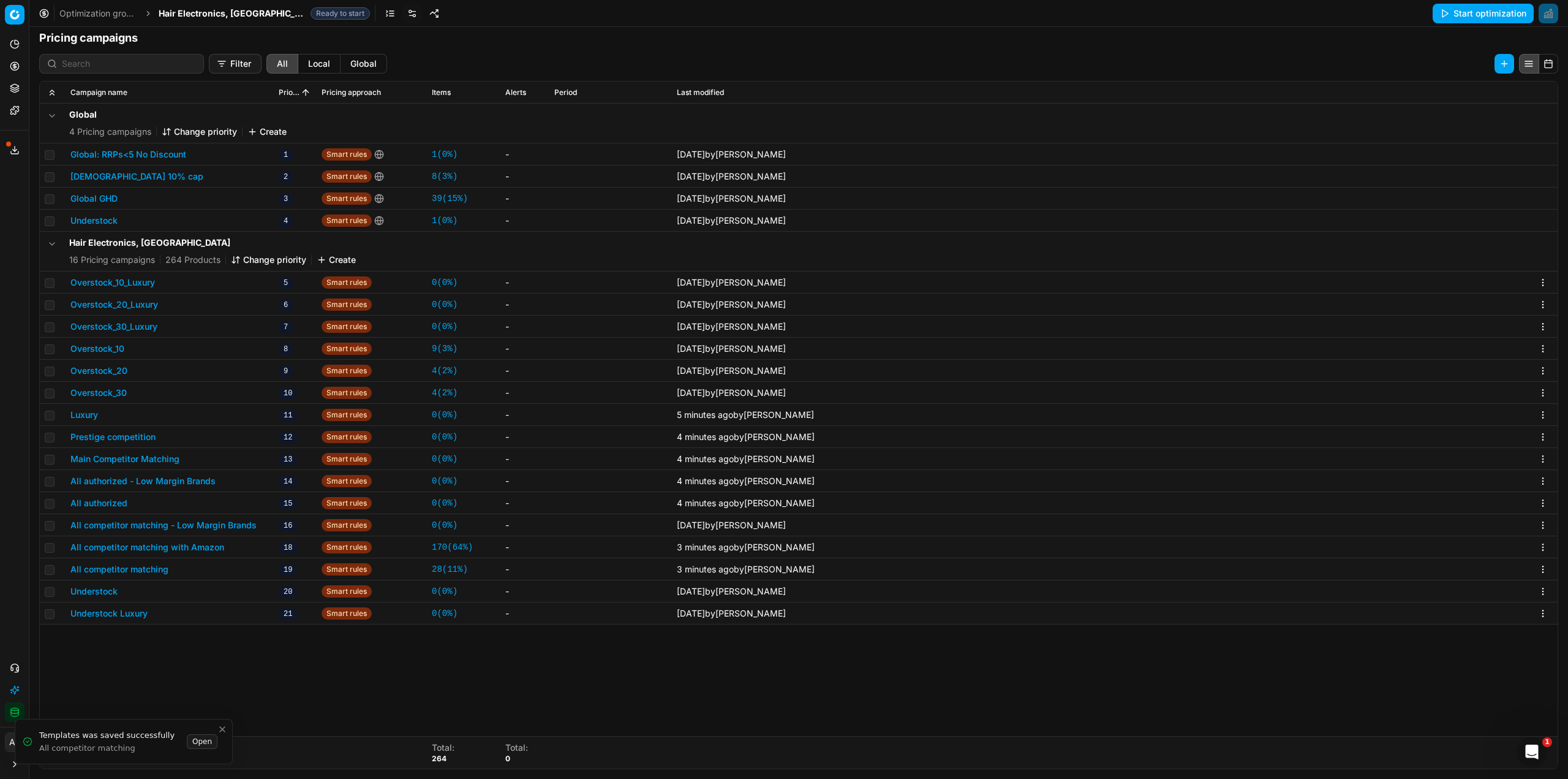
click at [18, 151] on div "We are saving PC settings. Please wait, it should take a few minutes All compet…" at bounding box center [784, 389] width 1568 height 779
click at [15, 112] on icon at bounding box center [15, 110] width 10 height 10
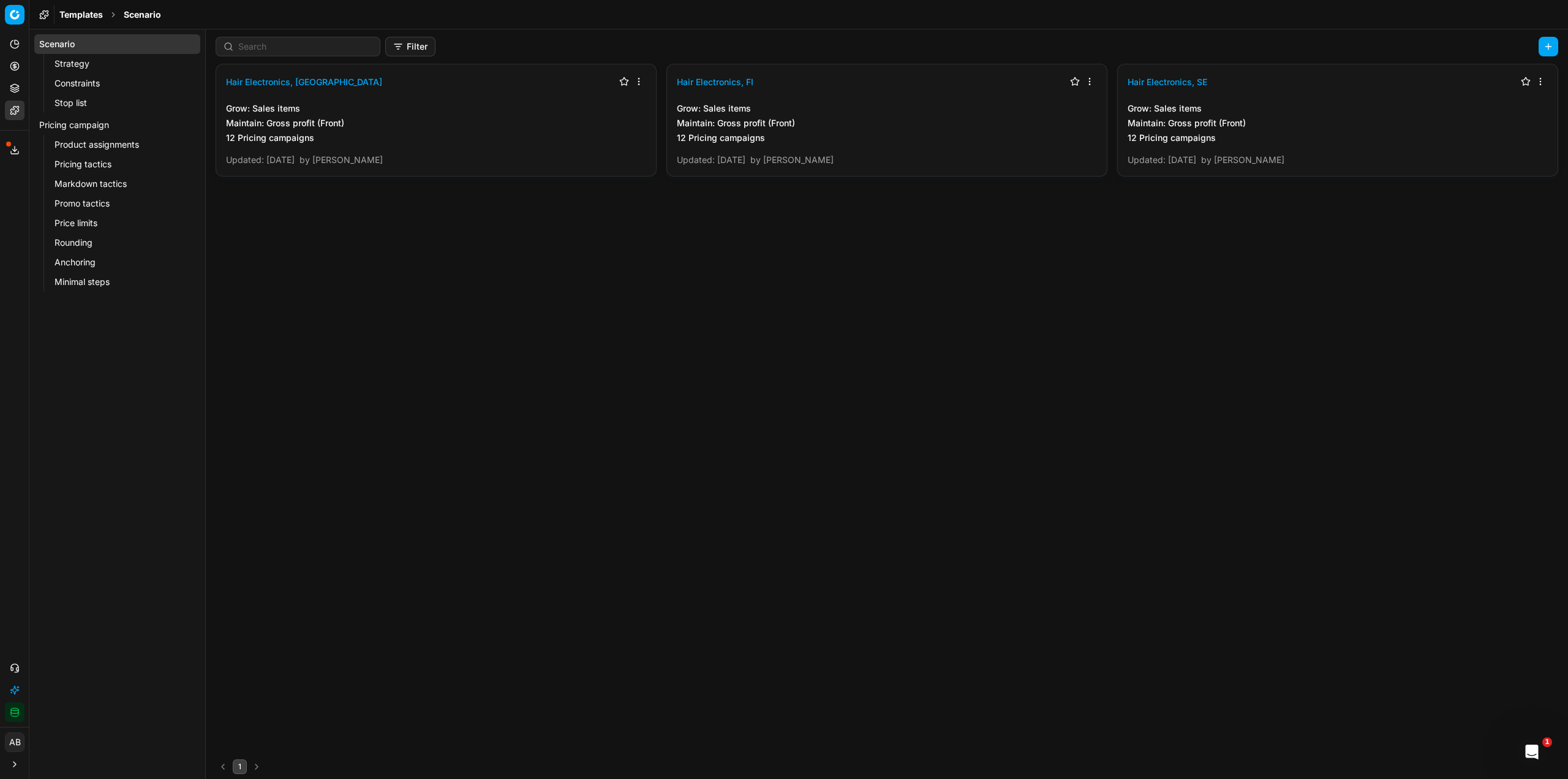
click at [96, 165] on link "Pricing tactics" at bounding box center [118, 164] width 136 height 17
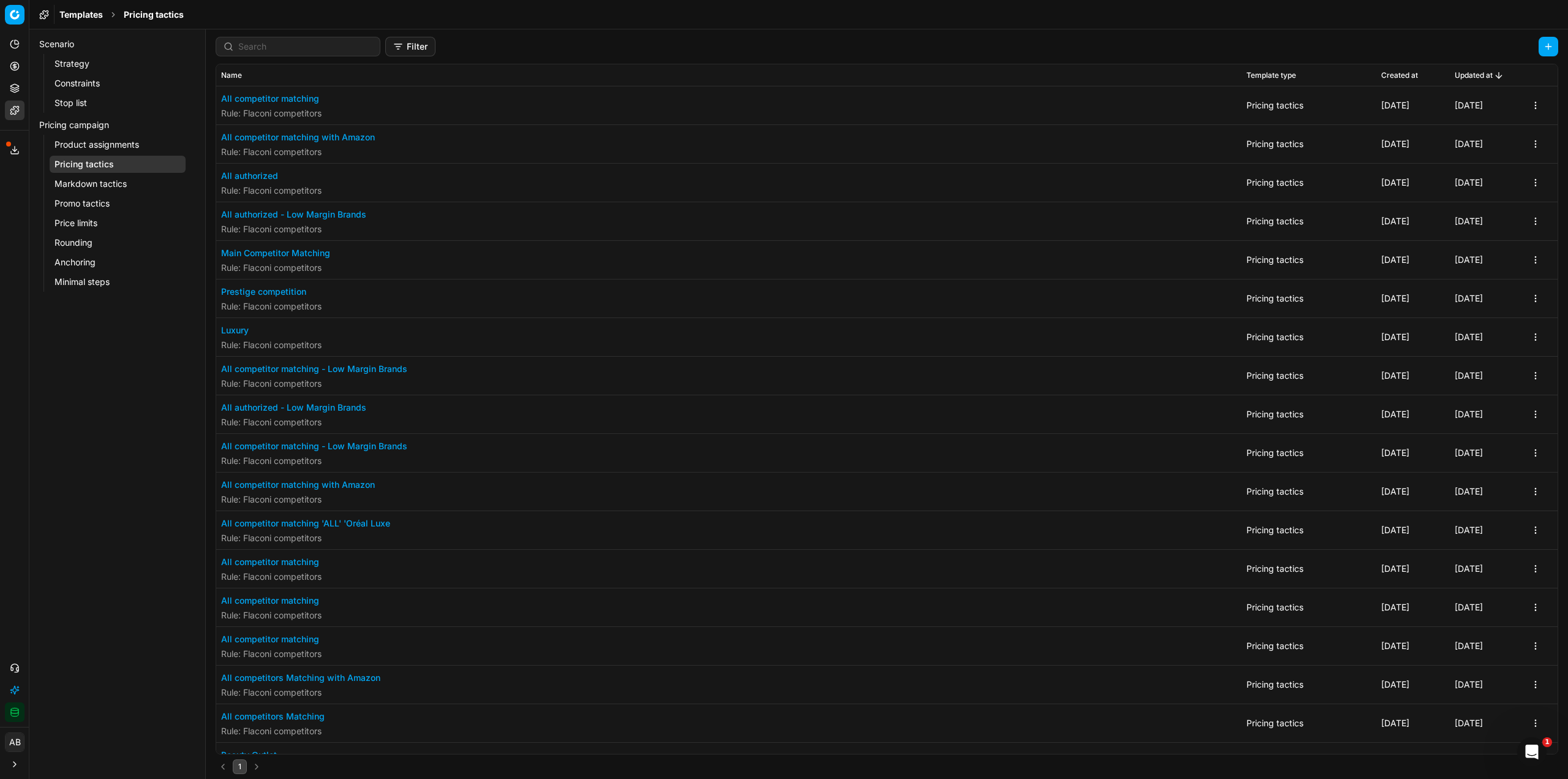
click at [239, 331] on button "Luxury" at bounding box center [271, 330] width 101 height 13
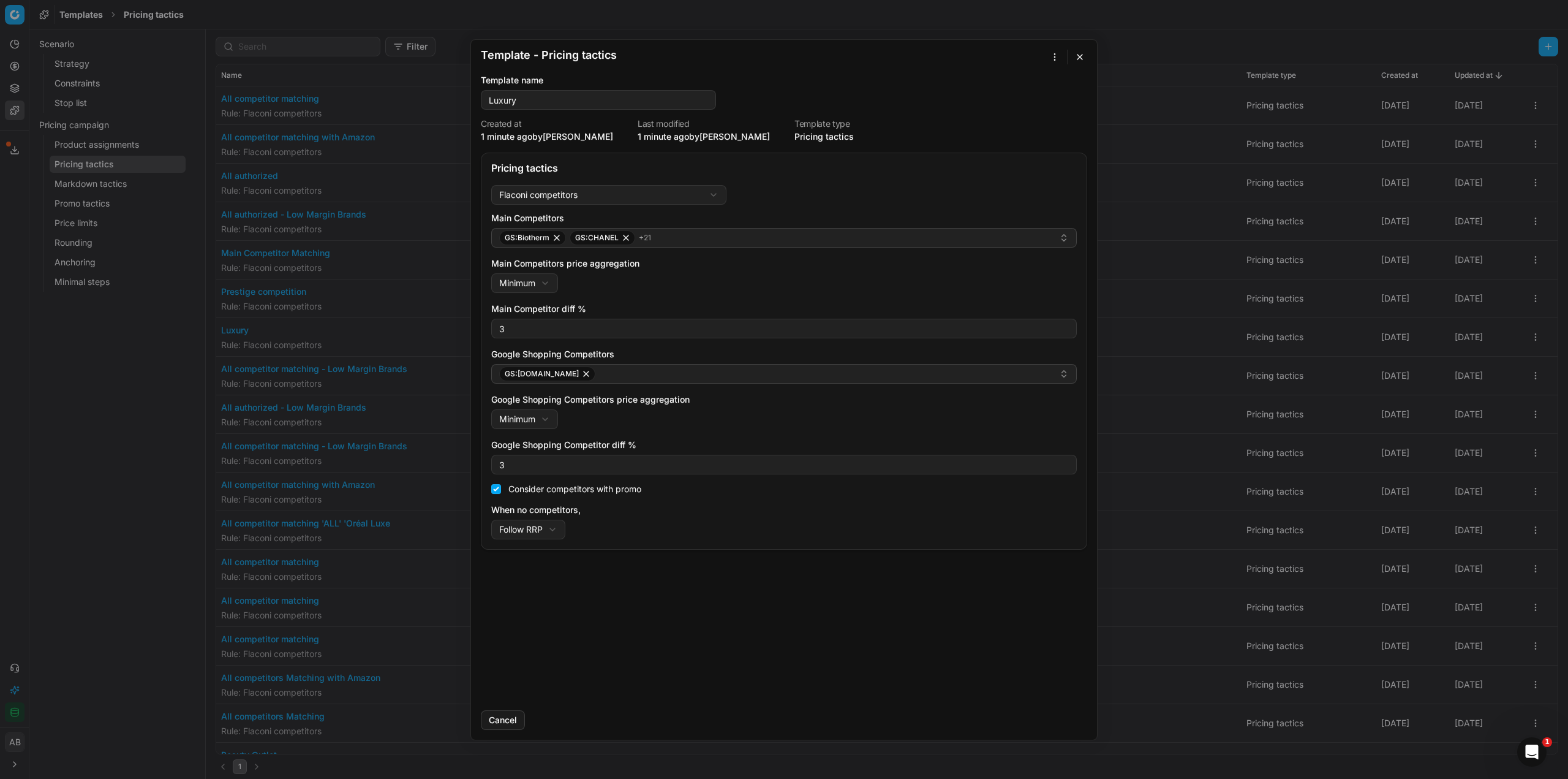
click at [1052, 59] on div "Template - Pricing tactics Saving template... Template name Luxury Created at 1…" at bounding box center [784, 389] width 1568 height 779
click at [1022, 101] on div "Apply to ..." at bounding box center [1023, 100] width 73 height 20
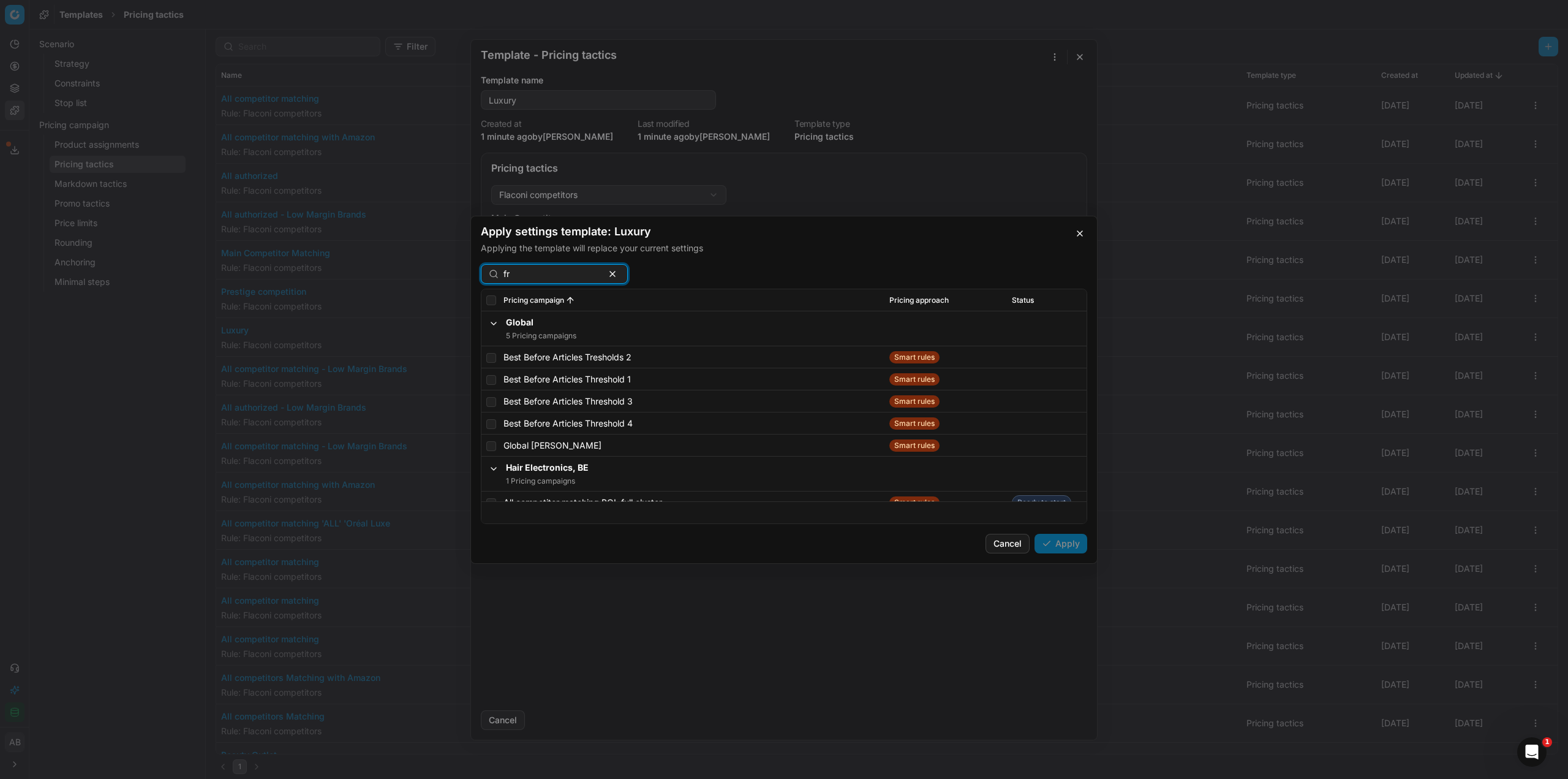
drag, startPoint x: 518, startPoint y: 272, endPoint x: 499, endPoint y: 272, distance: 19.0
click at [499, 272] on div "fr" at bounding box center [554, 274] width 147 height 20
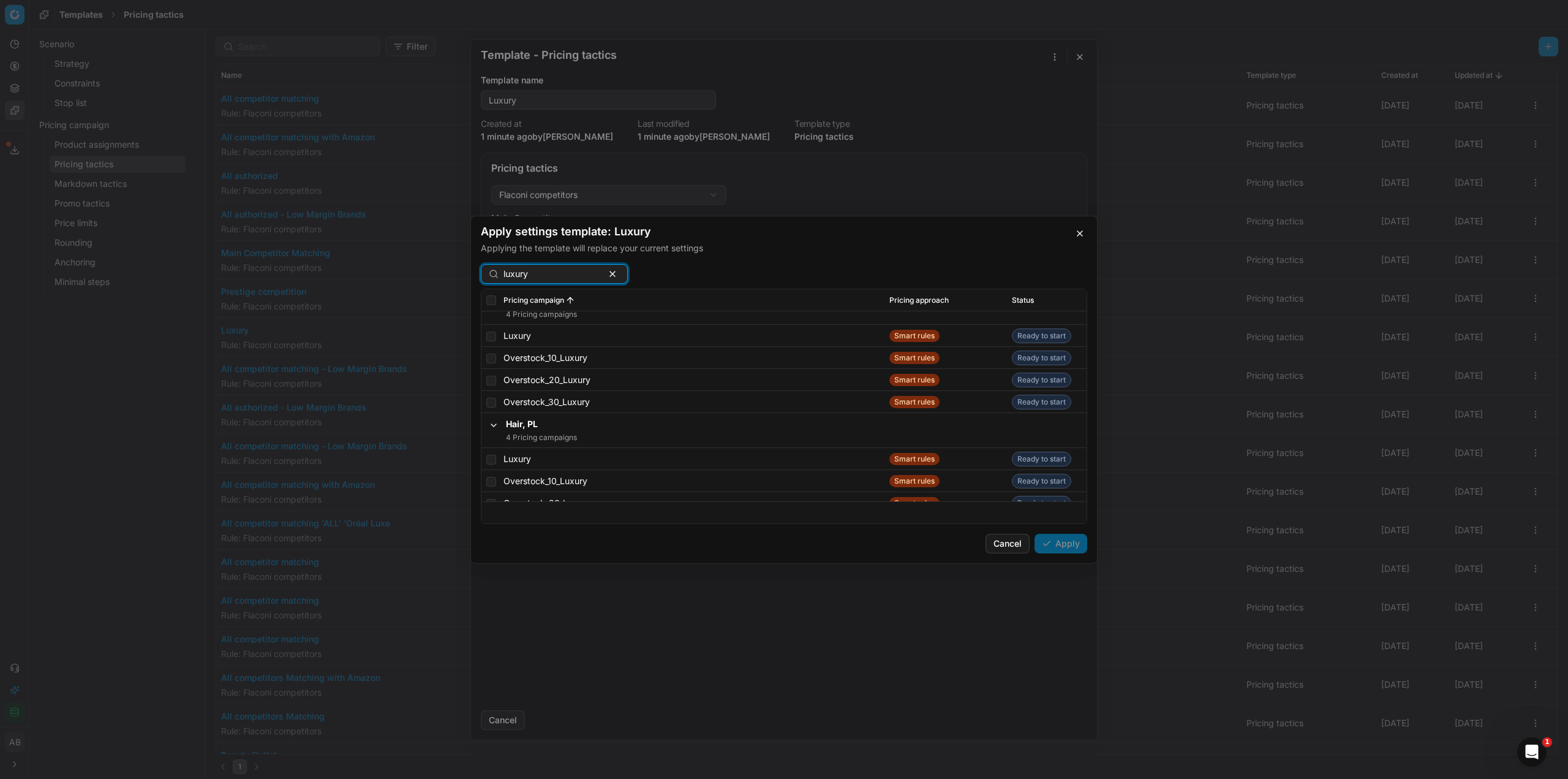
scroll to position [2696, 0]
type input "luxury"
click at [1021, 540] on button "Cancel" at bounding box center [1007, 544] width 44 height 20
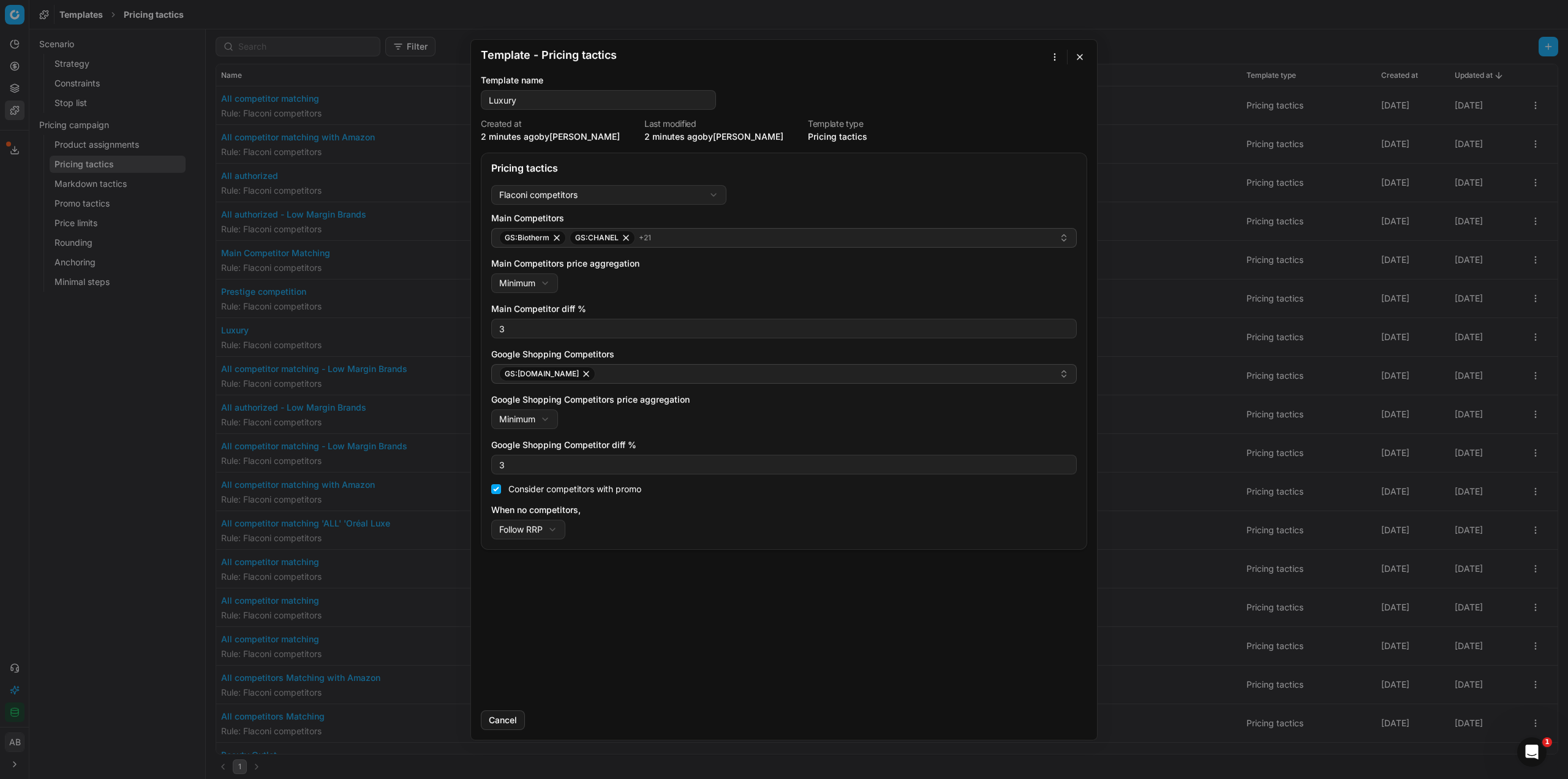
click at [1079, 55] on button "button" at bounding box center [1079, 57] width 15 height 15
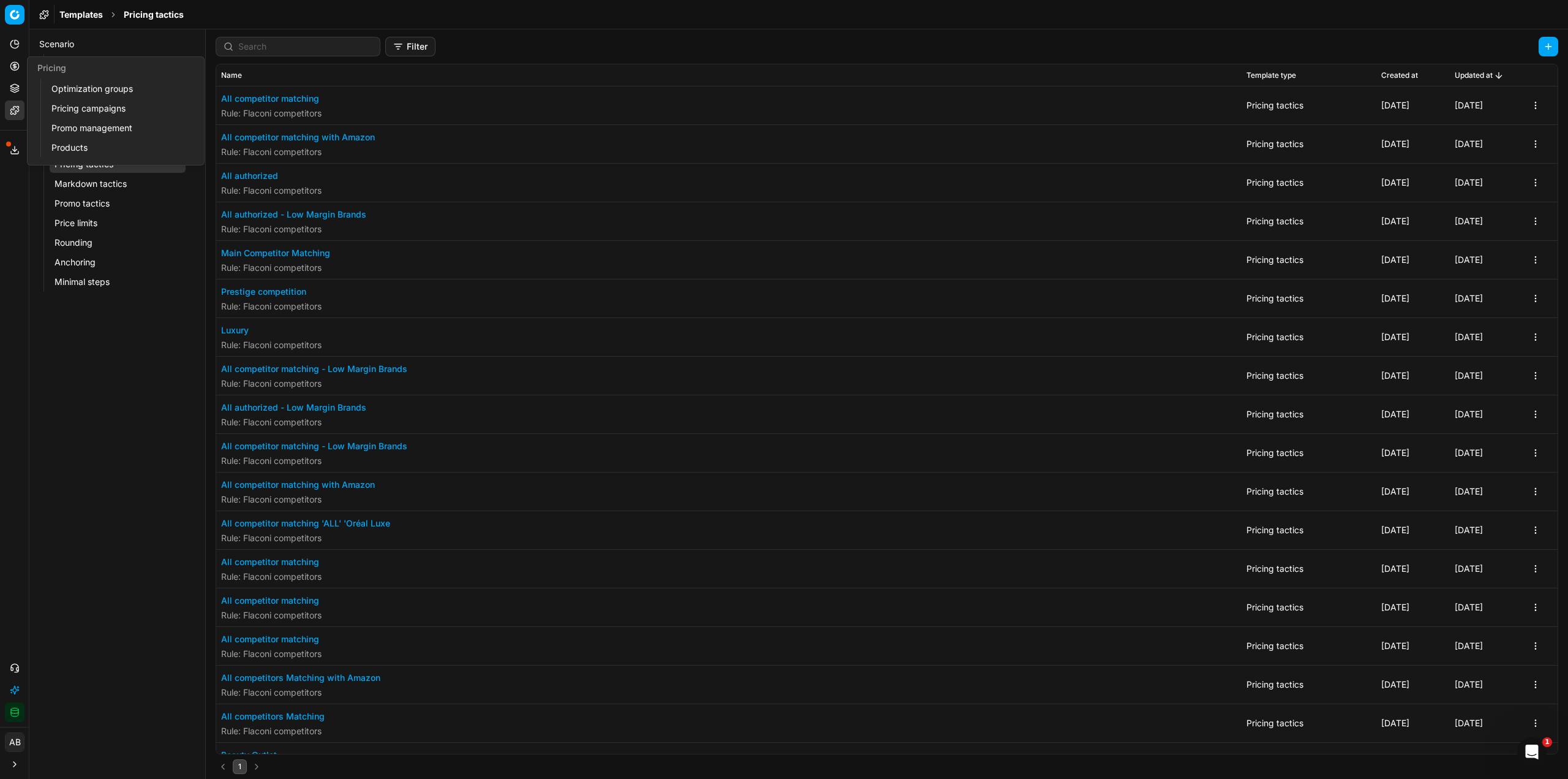
click at [88, 92] on link "Optimization groups" at bounding box center [117, 89] width 142 height 17
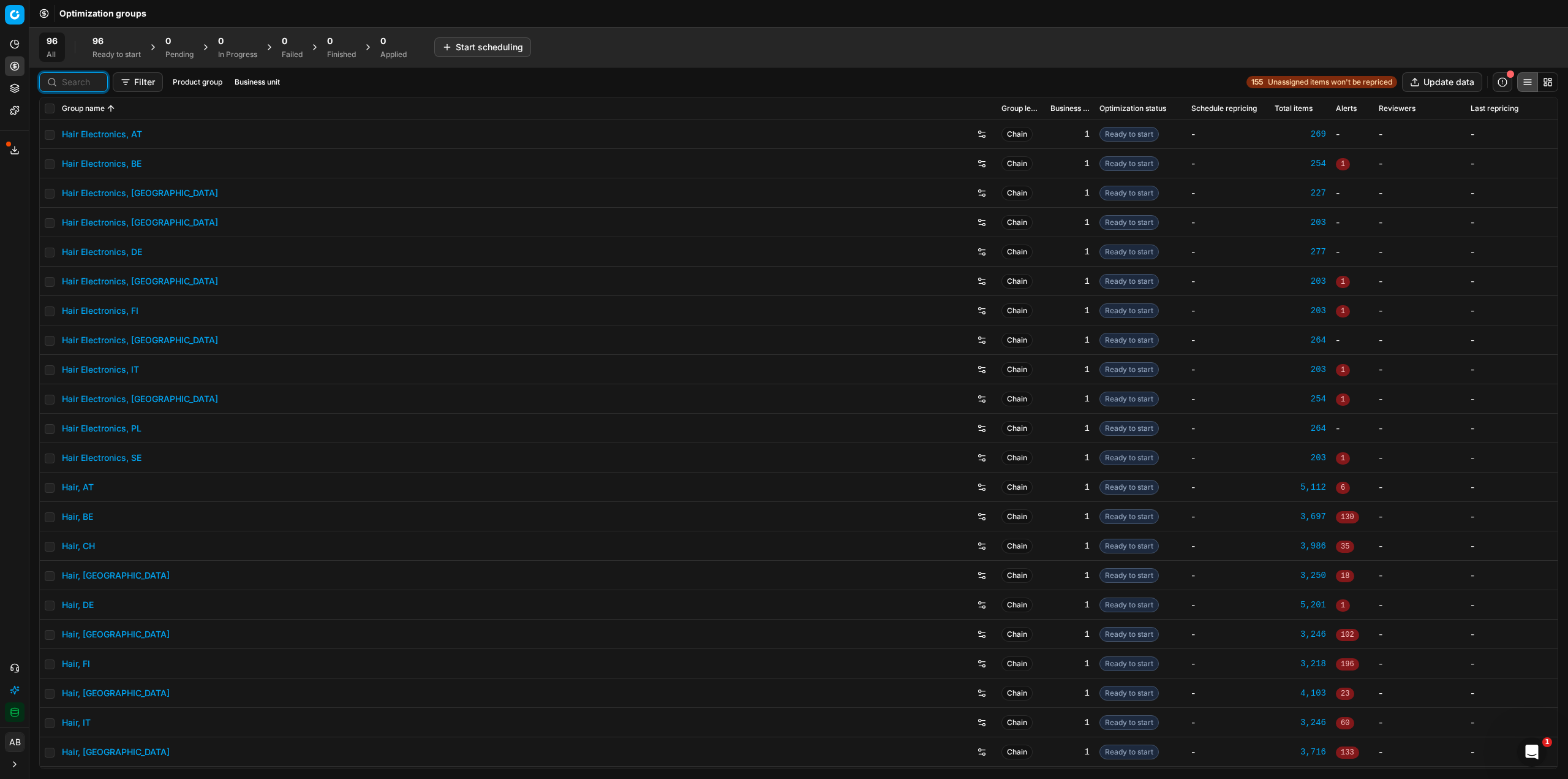
click at [84, 83] on input at bounding box center [81, 83] width 38 height 13
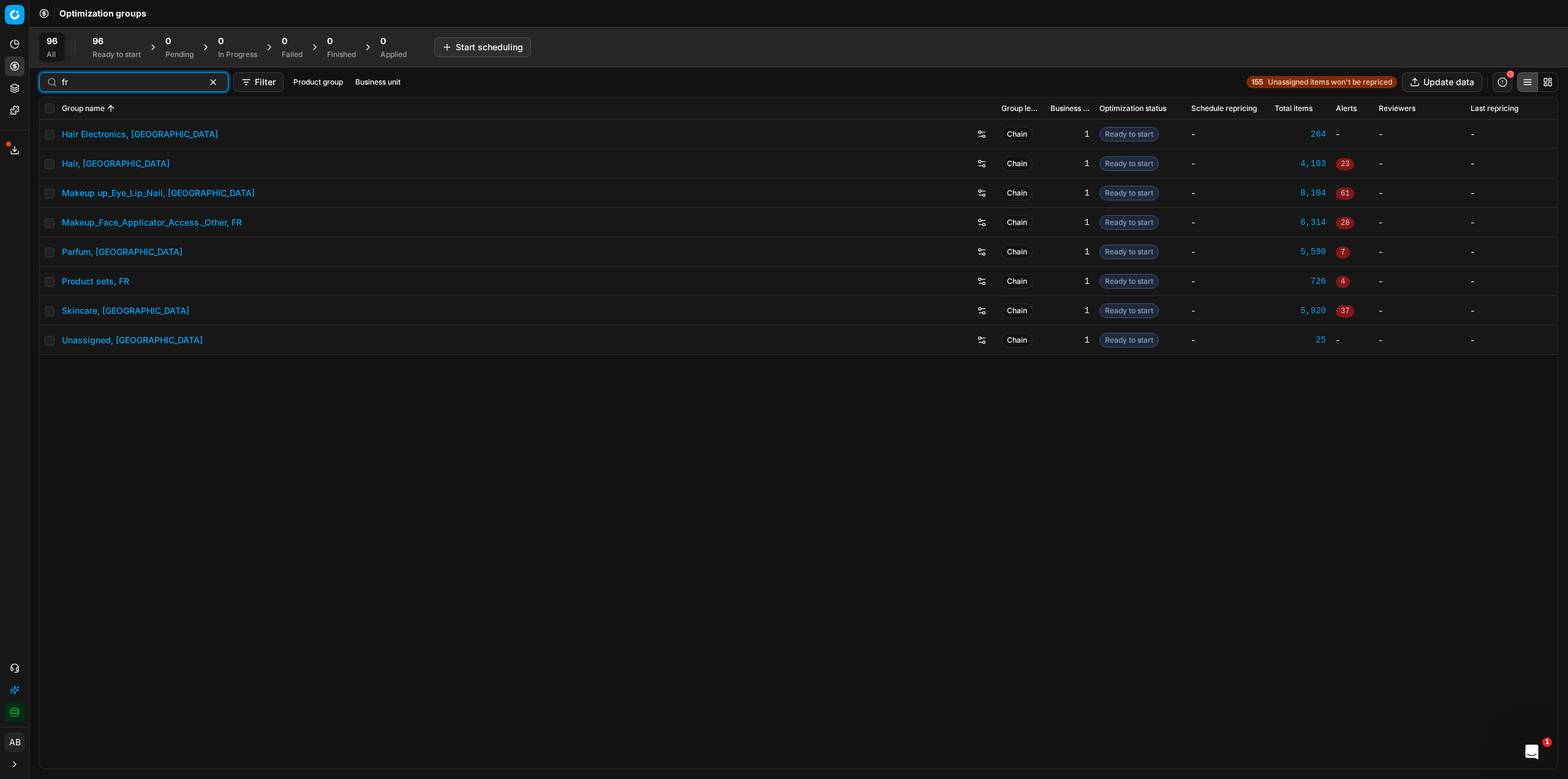
type input "fr"
click at [82, 170] on div "Hair, [GEOGRAPHIC_DATA]" at bounding box center [527, 164] width 930 height 20
click at [82, 168] on link "Hair, [GEOGRAPHIC_DATA]" at bounding box center [115, 164] width 108 height 13
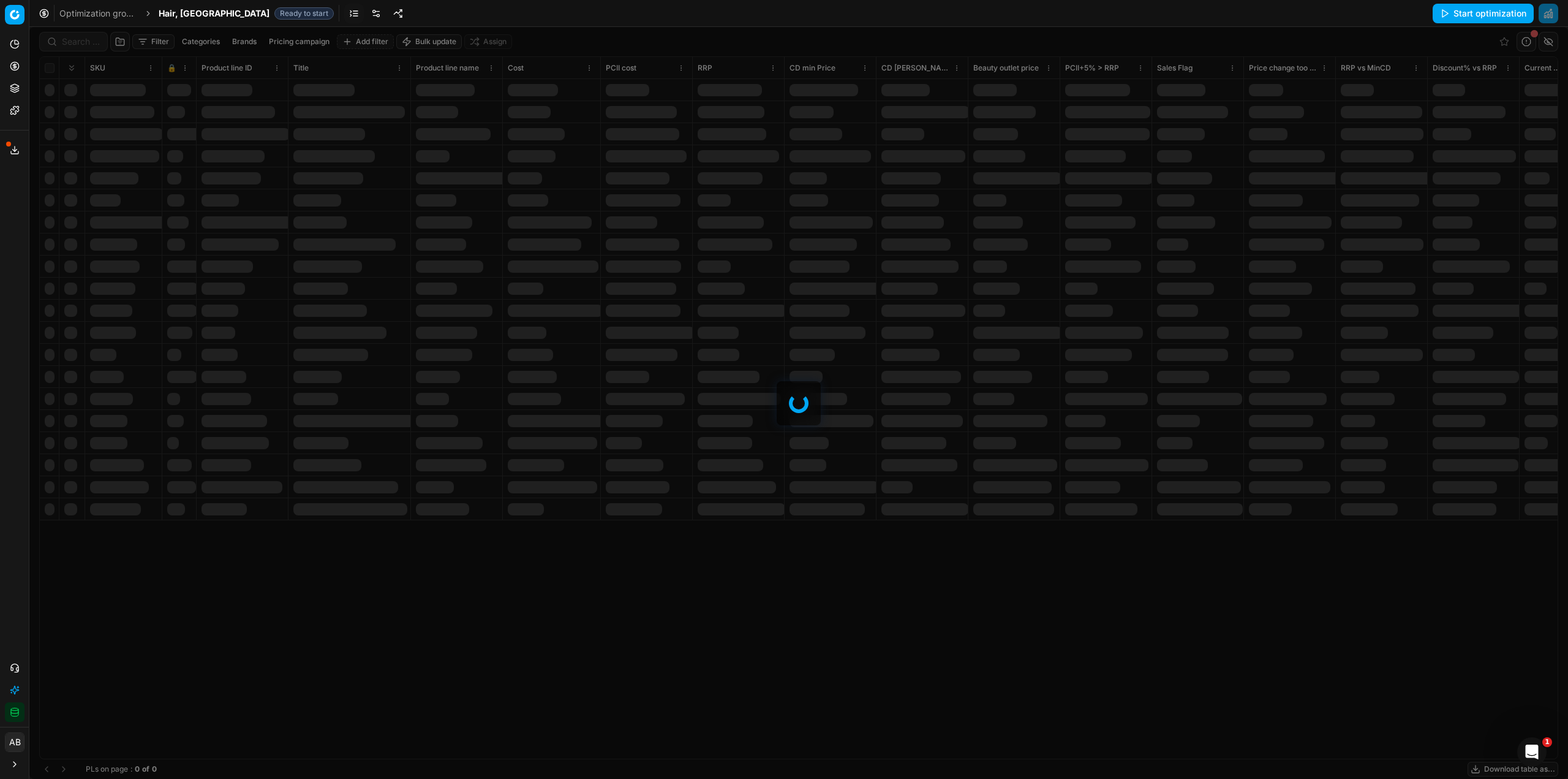
click at [366, 13] on link at bounding box center [376, 14] width 20 height 20
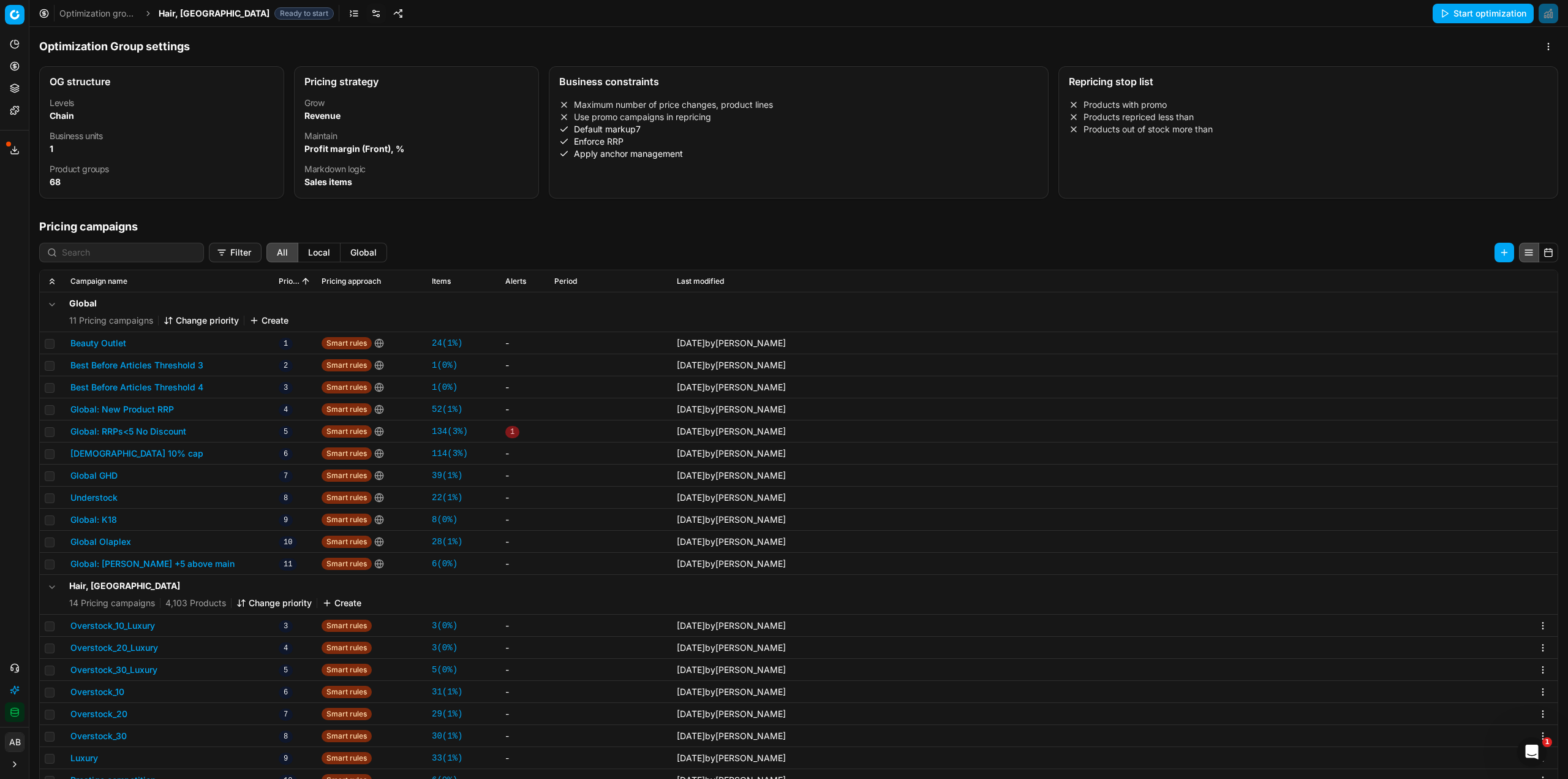
scroll to position [189, 0]
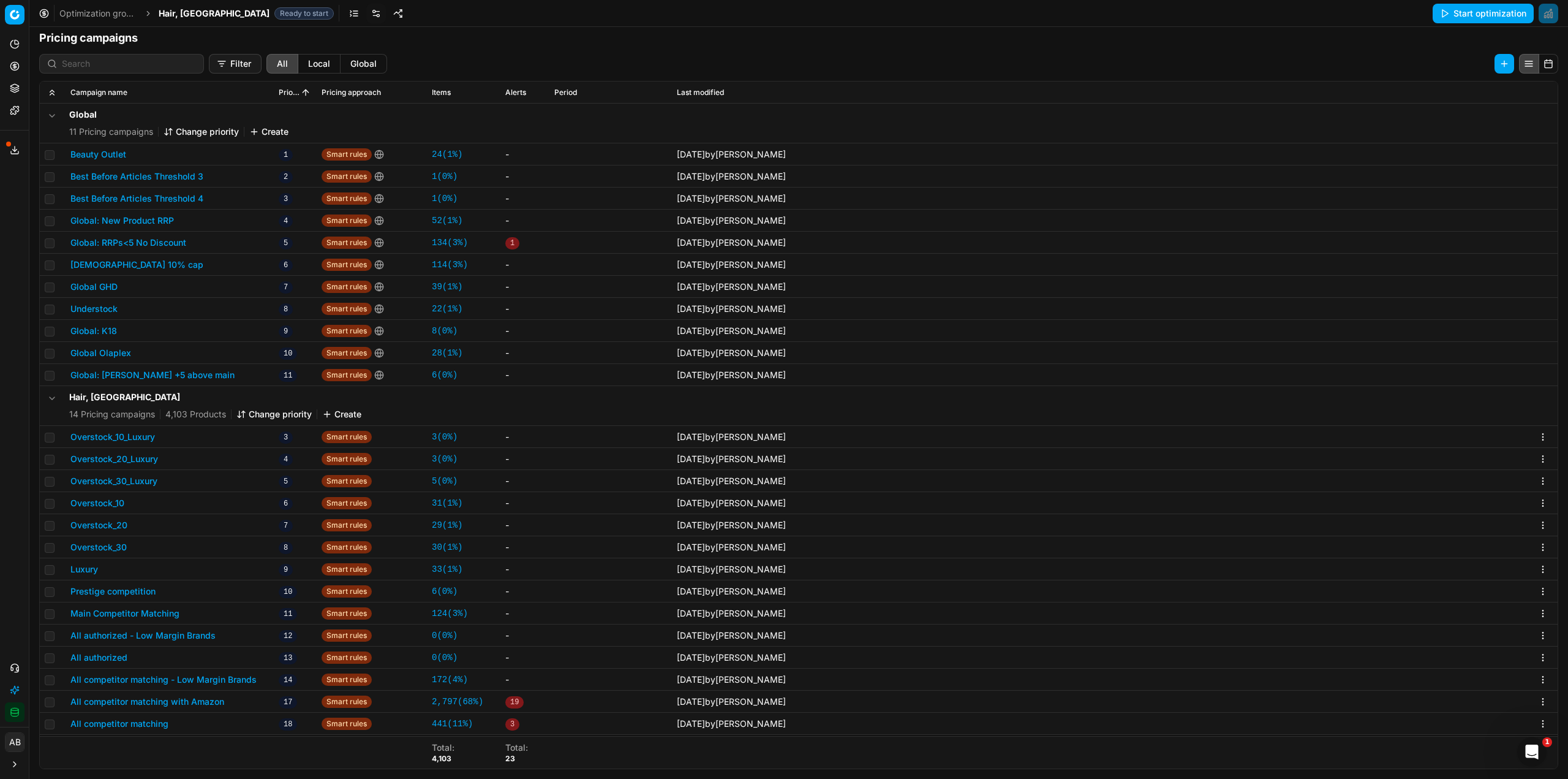
click at [89, 570] on button "Luxury" at bounding box center [84, 570] width 27 height 13
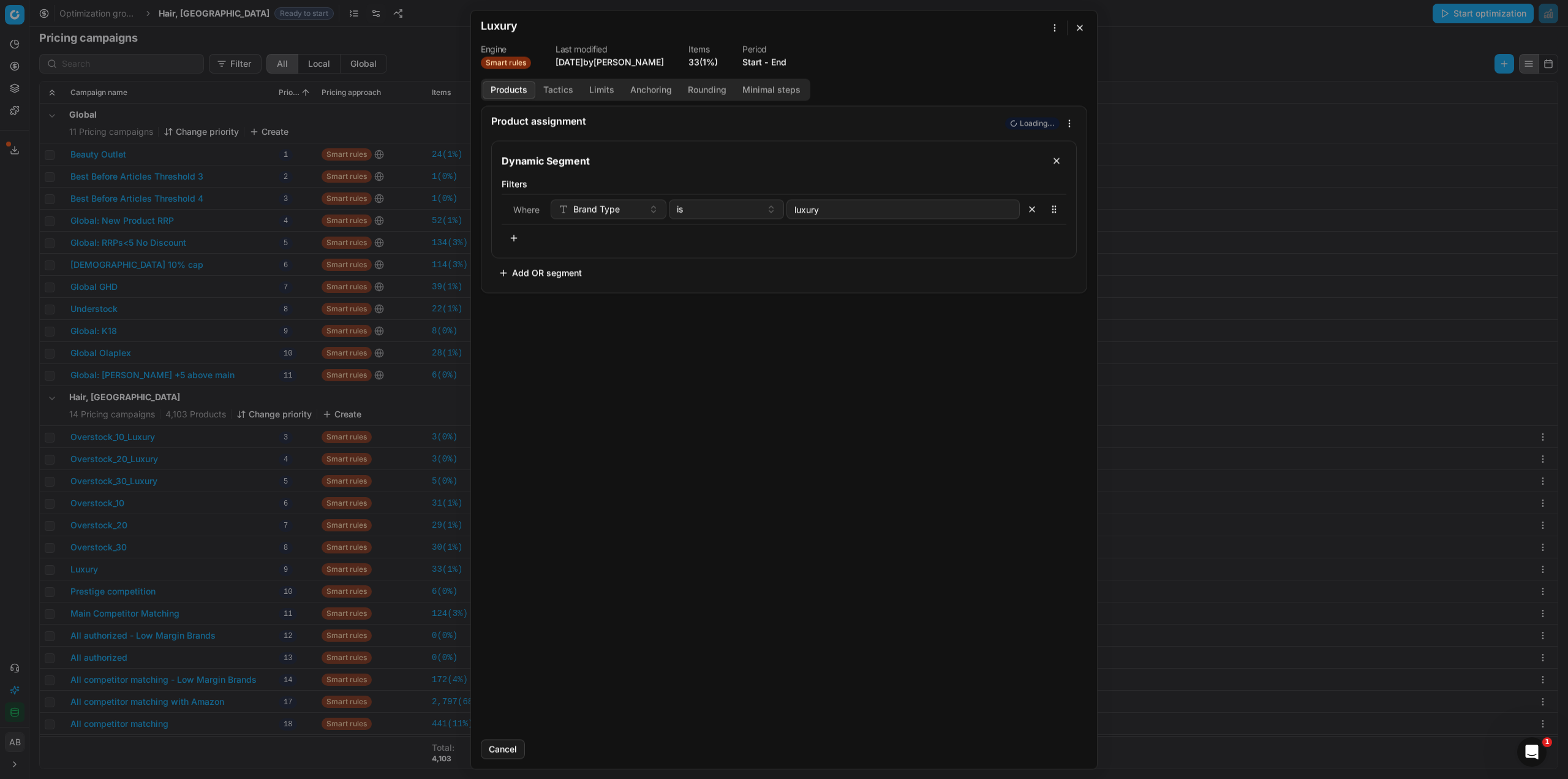
click at [566, 85] on button "Tactics" at bounding box center [558, 90] width 46 height 18
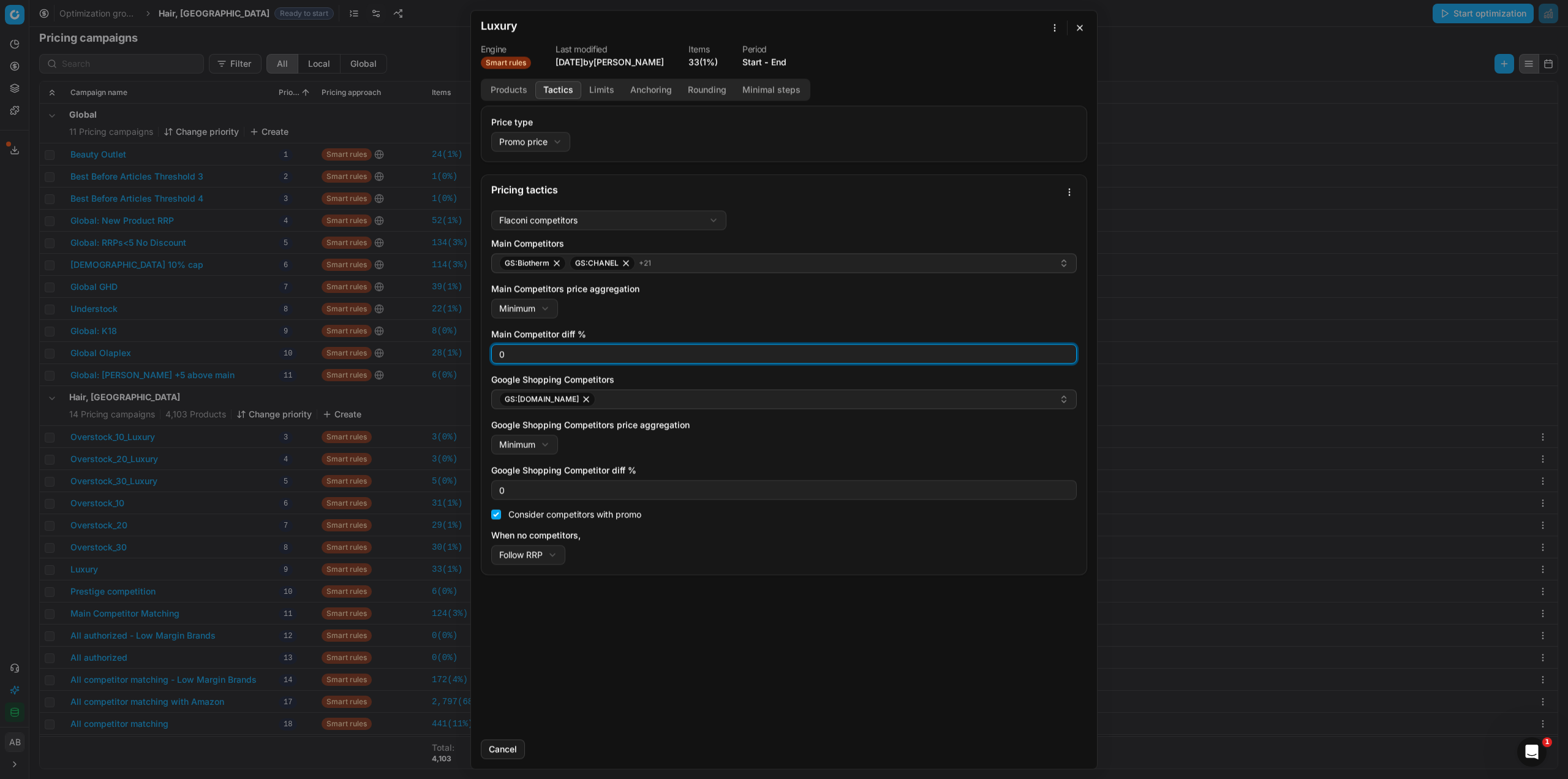
drag, startPoint x: 517, startPoint y: 351, endPoint x: 487, endPoint y: 349, distance: 30.1
click at [510, 350] on input "0" at bounding box center [784, 354] width 575 height 18
type input "3"
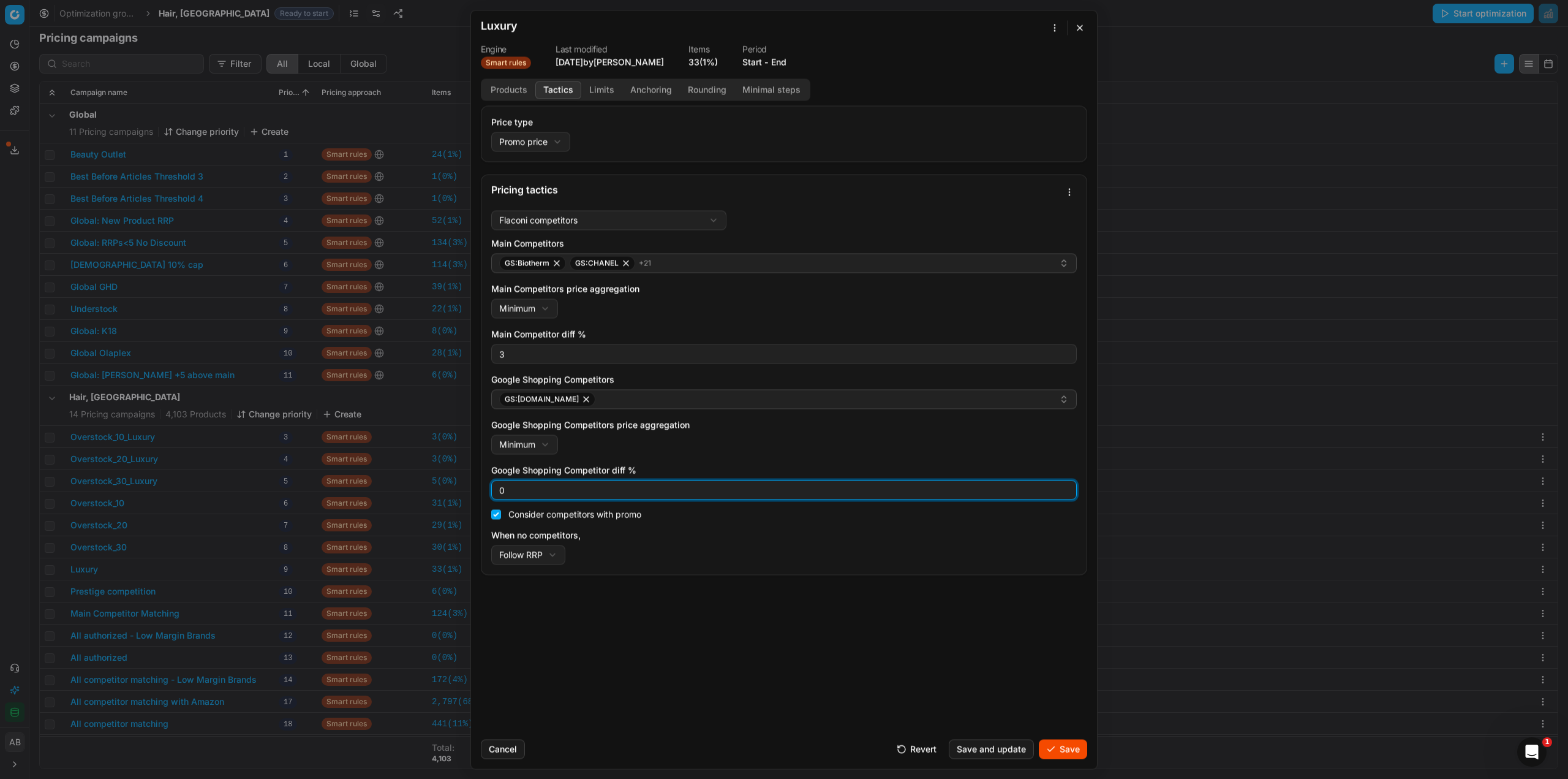
drag, startPoint x: 509, startPoint y: 496, endPoint x: 478, endPoint y: 494, distance: 31.1
click at [491, 494] on div "0" at bounding box center [784, 490] width 586 height 20
type input "3"
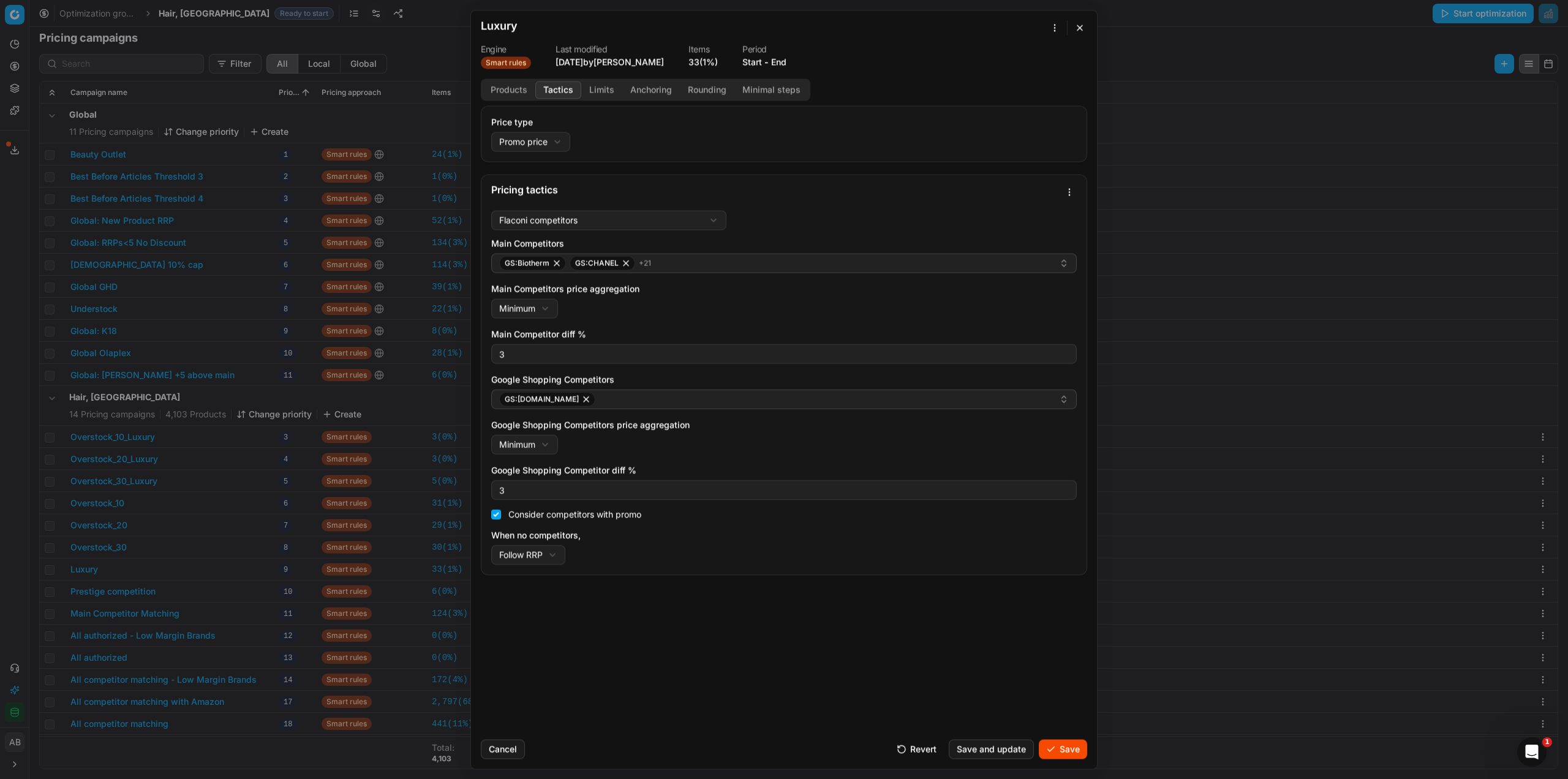
click at [1061, 750] on button "Save" at bounding box center [1062, 749] width 48 height 20
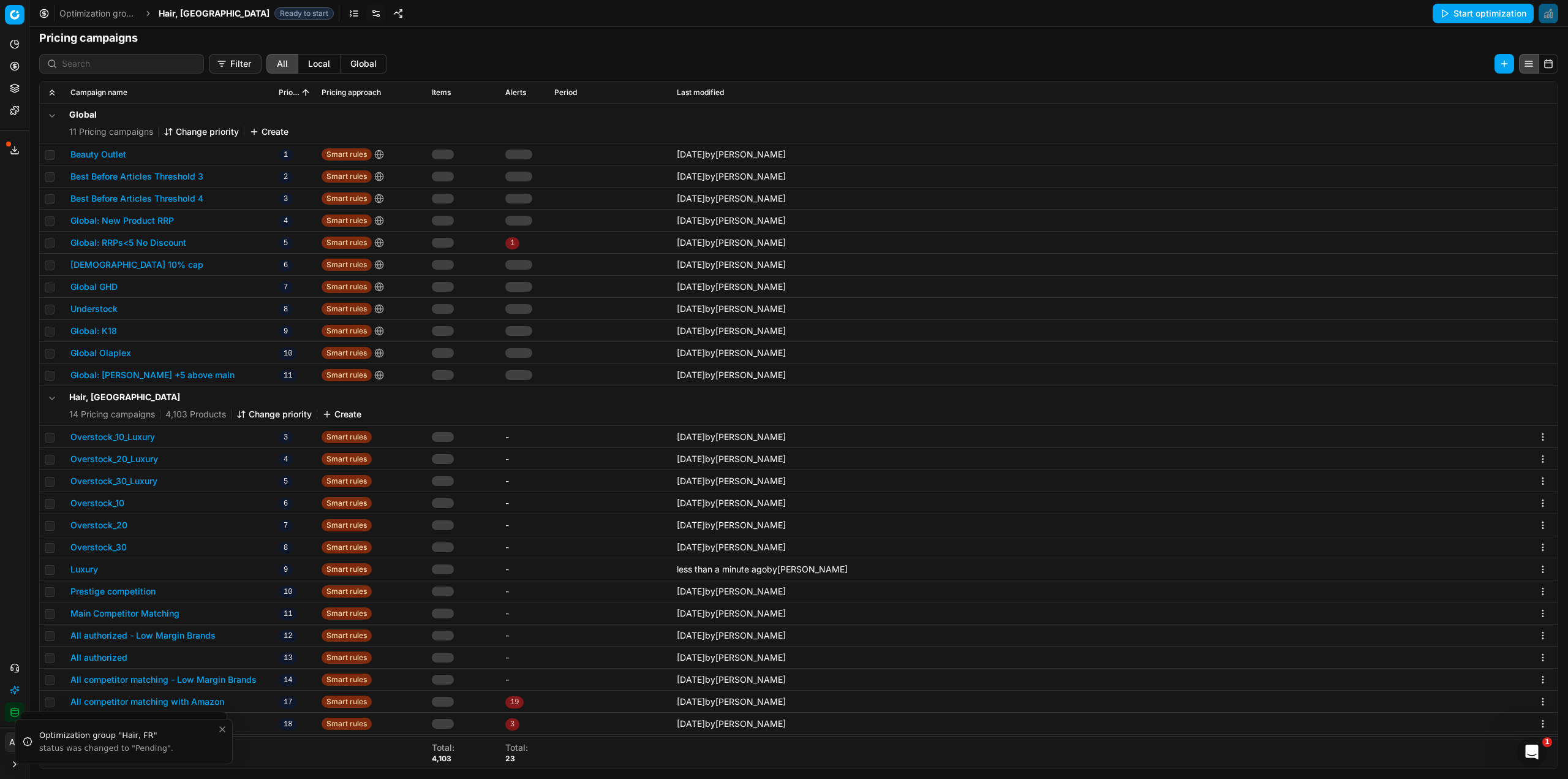
click at [107, 591] on button "Prestige competition" at bounding box center [113, 591] width 85 height 13
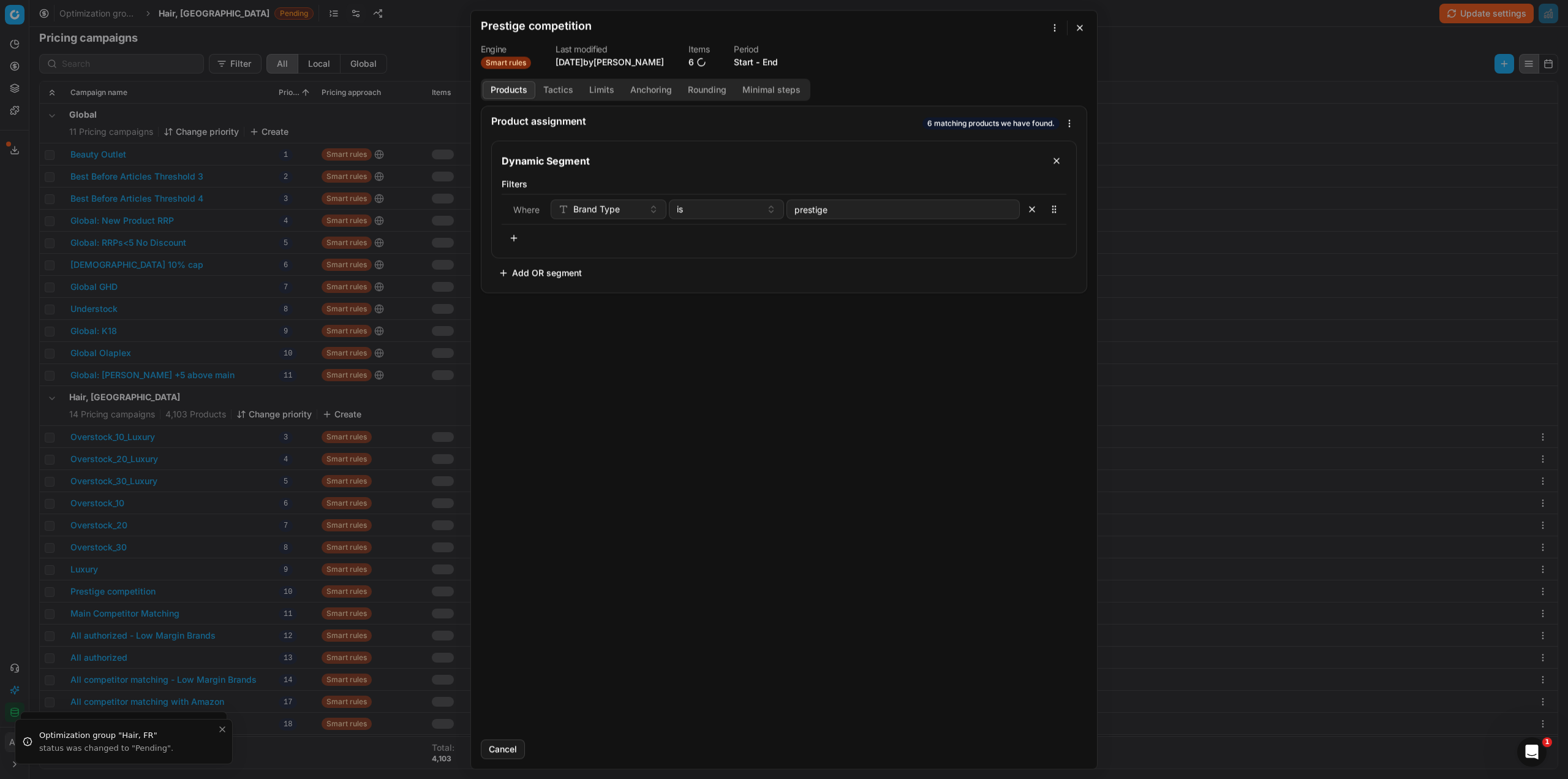
click at [552, 88] on button "Tactics" at bounding box center [558, 90] width 46 height 18
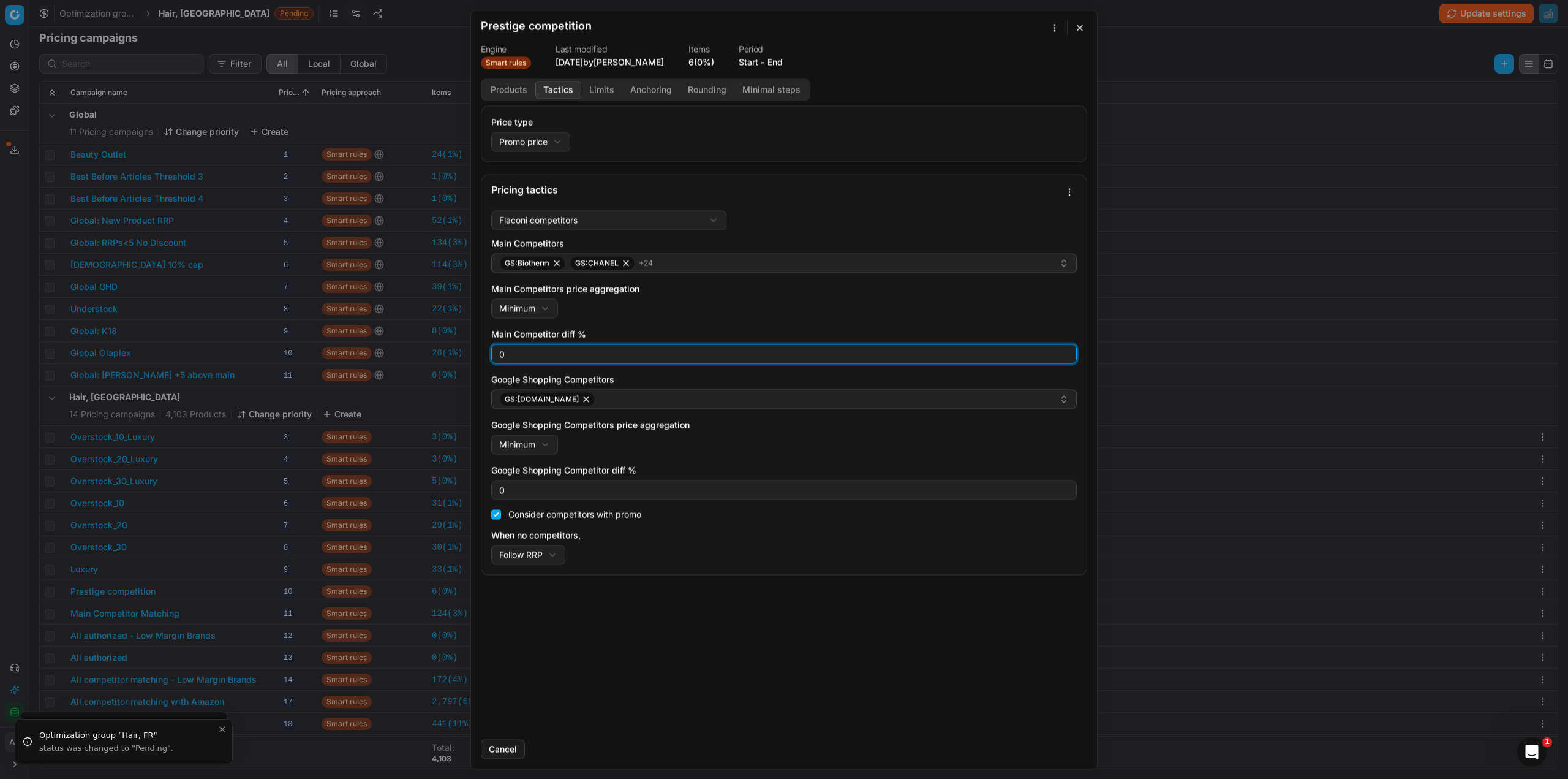
drag, startPoint x: 498, startPoint y: 349, endPoint x: 455, endPoint y: 360, distance: 44.4
click at [463, 355] on div "We are saving PC settings. Please wait, it should take a few minutes Prestige c…" at bounding box center [784, 389] width 1568 height 779
drag, startPoint x: 504, startPoint y: 355, endPoint x: 482, endPoint y: 355, distance: 22.0
click at [486, 355] on div "Flaconi competitors Flaconi competitorsFlaconi competitors rule: first takes in…" at bounding box center [784, 389] width 605 height 369
type input "3"
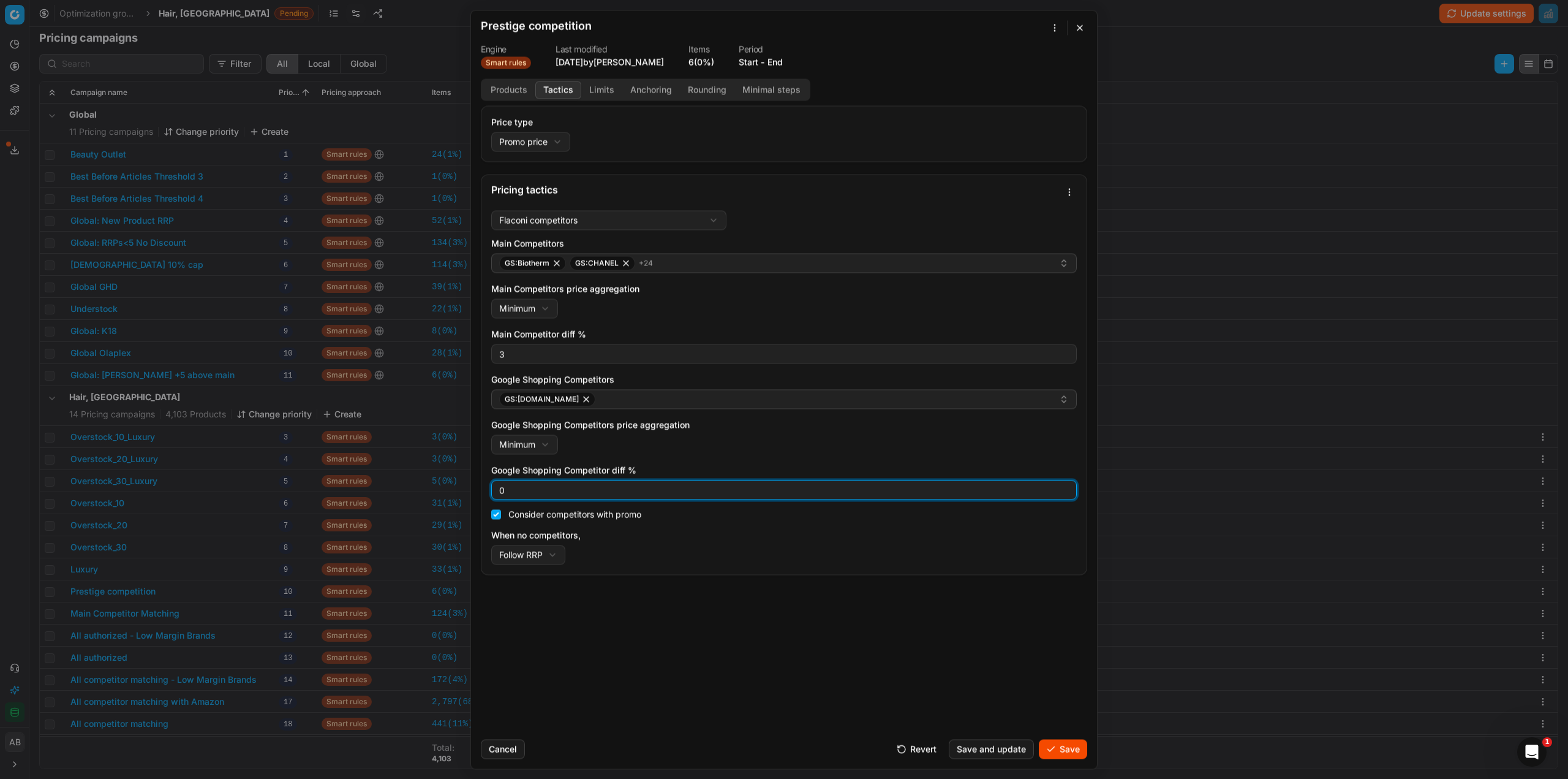
drag, startPoint x: 527, startPoint y: 492, endPoint x: 489, endPoint y: 487, distance: 38.3
click at [489, 487] on div "Flaconi competitors Flaconi competitorsFlaconi competitors rule: first takes in…" at bounding box center [784, 389] width 605 height 369
type input "3"
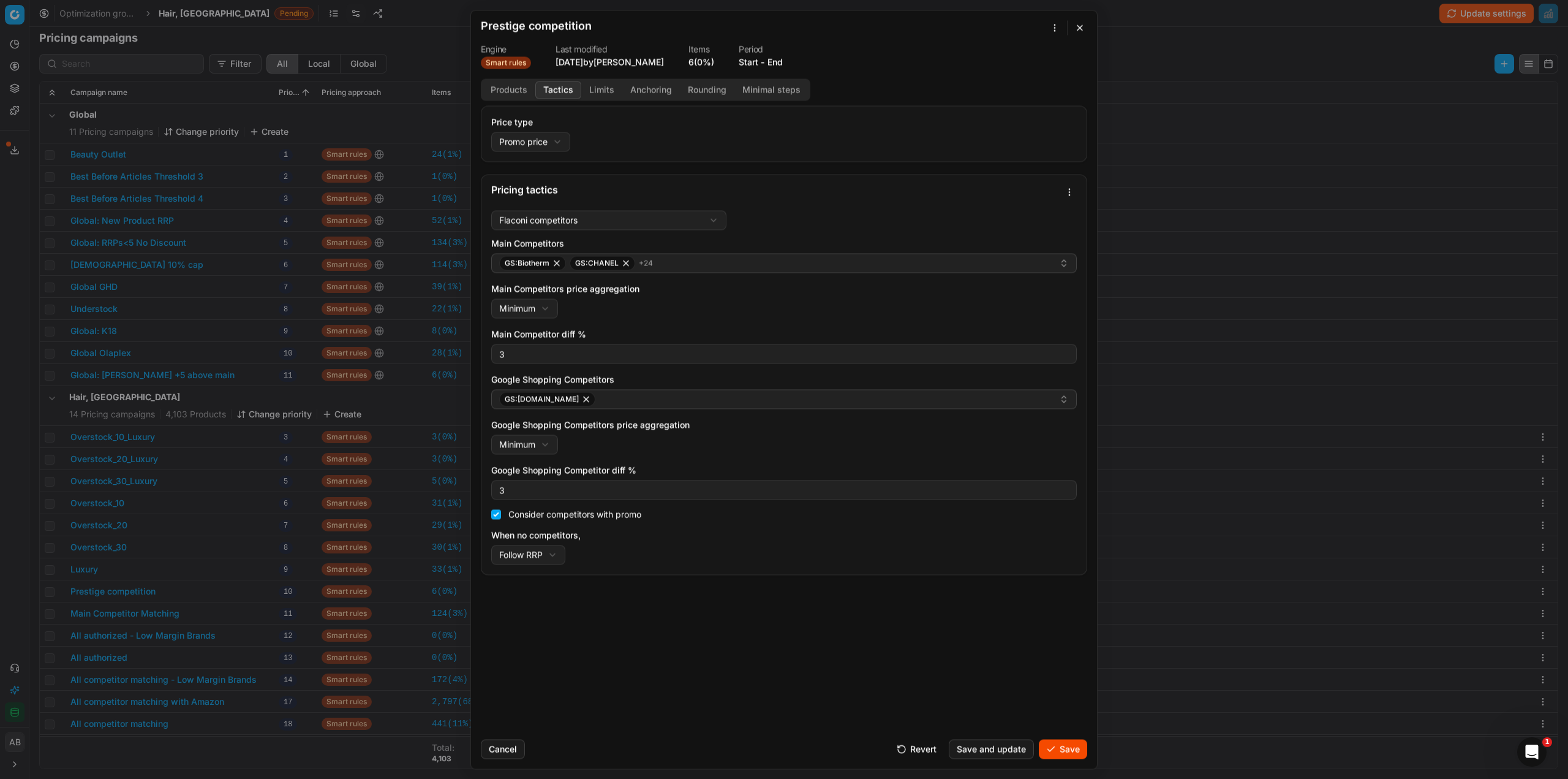
click at [1050, 749] on button "Save" at bounding box center [1062, 749] width 48 height 20
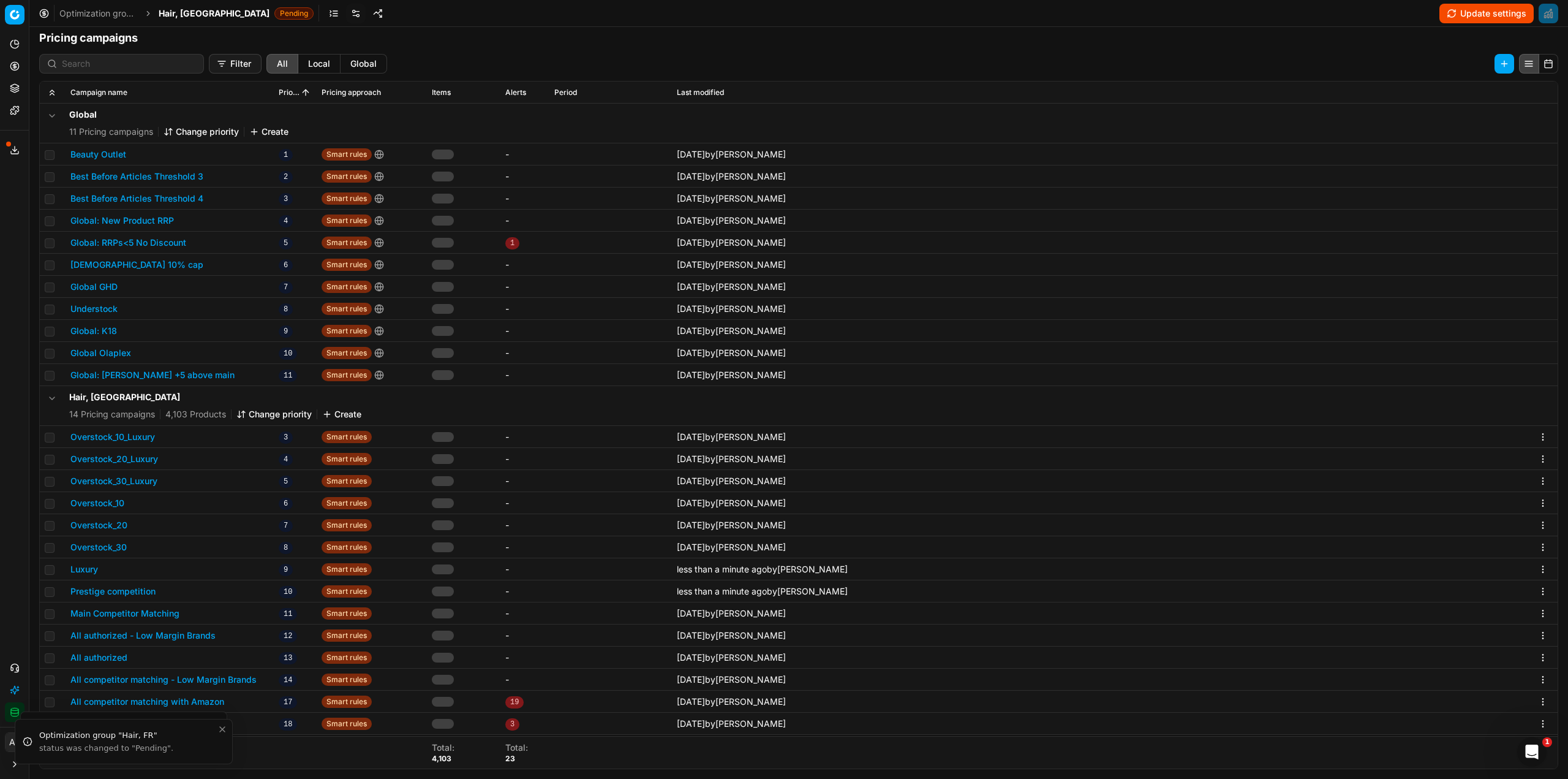
click at [158, 613] on button "Main Competitor Matching" at bounding box center [125, 614] width 109 height 13
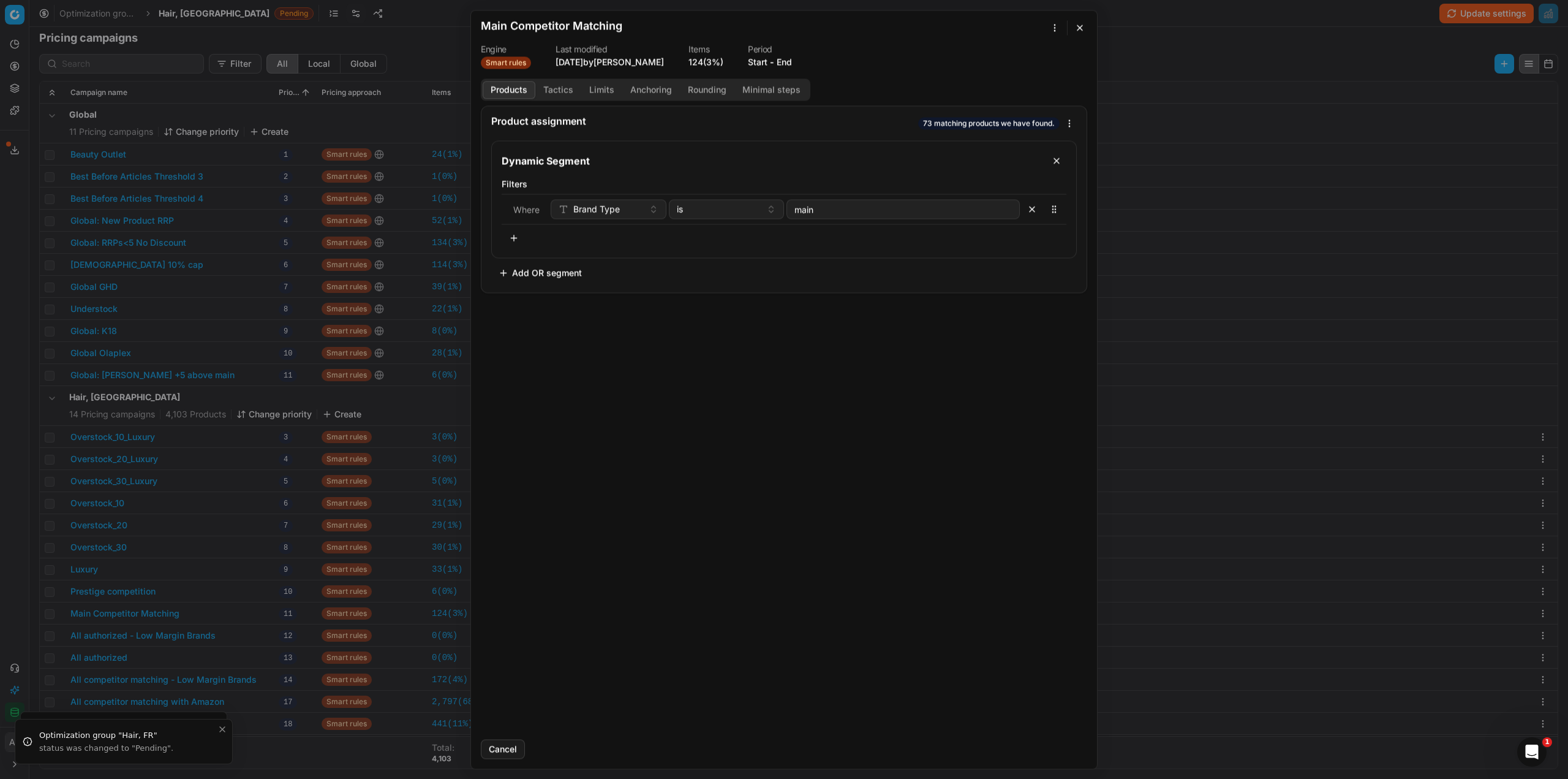
click at [552, 89] on button "Tactics" at bounding box center [558, 90] width 46 height 18
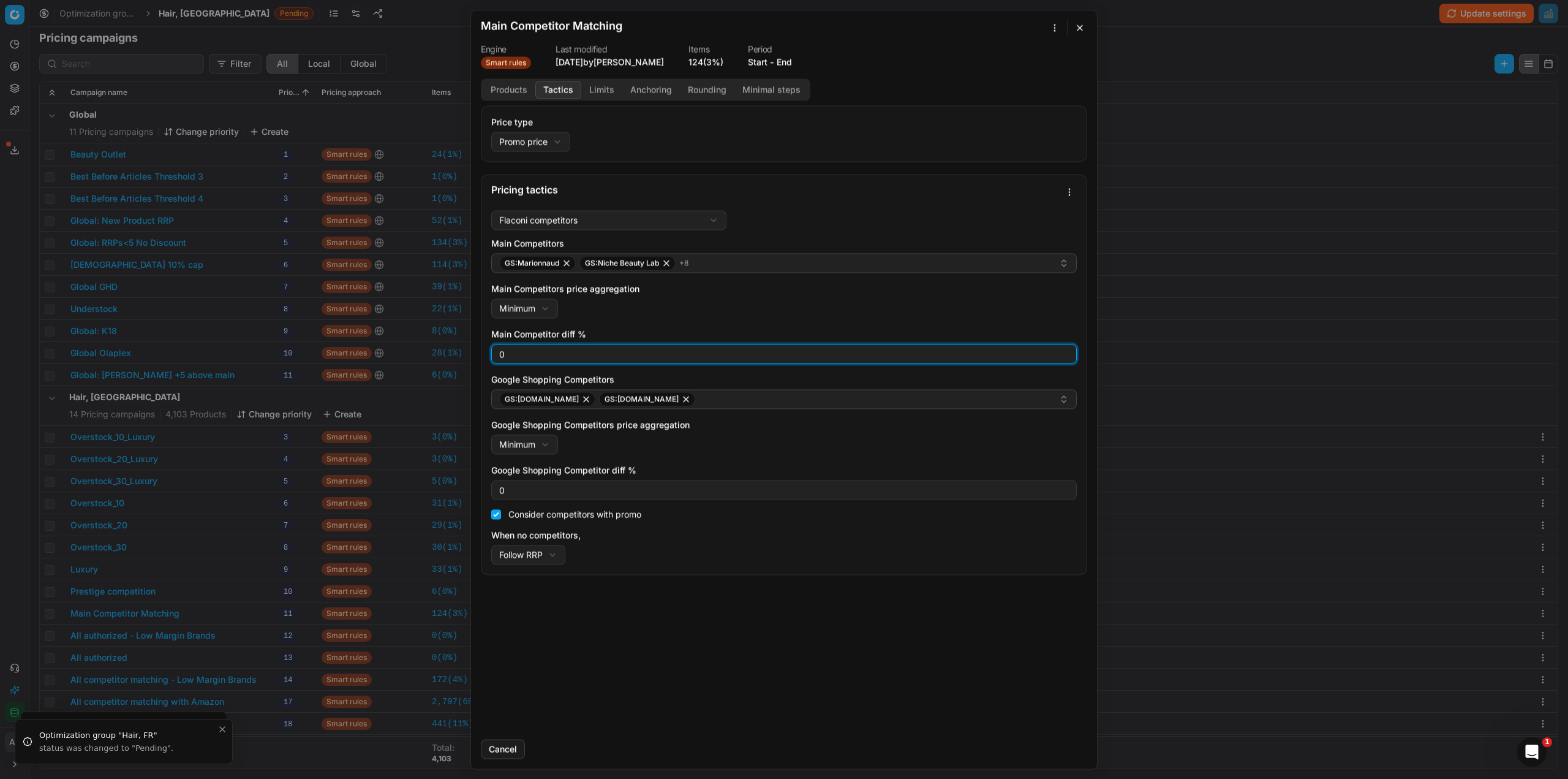
drag, startPoint x: 516, startPoint y: 349, endPoint x: 484, endPoint y: 352, distance: 32.1
click at [486, 352] on div "Flaconi competitors Flaconi competitorsFlaconi competitors rule: first takes in…" at bounding box center [784, 389] width 605 height 369
type input "3"
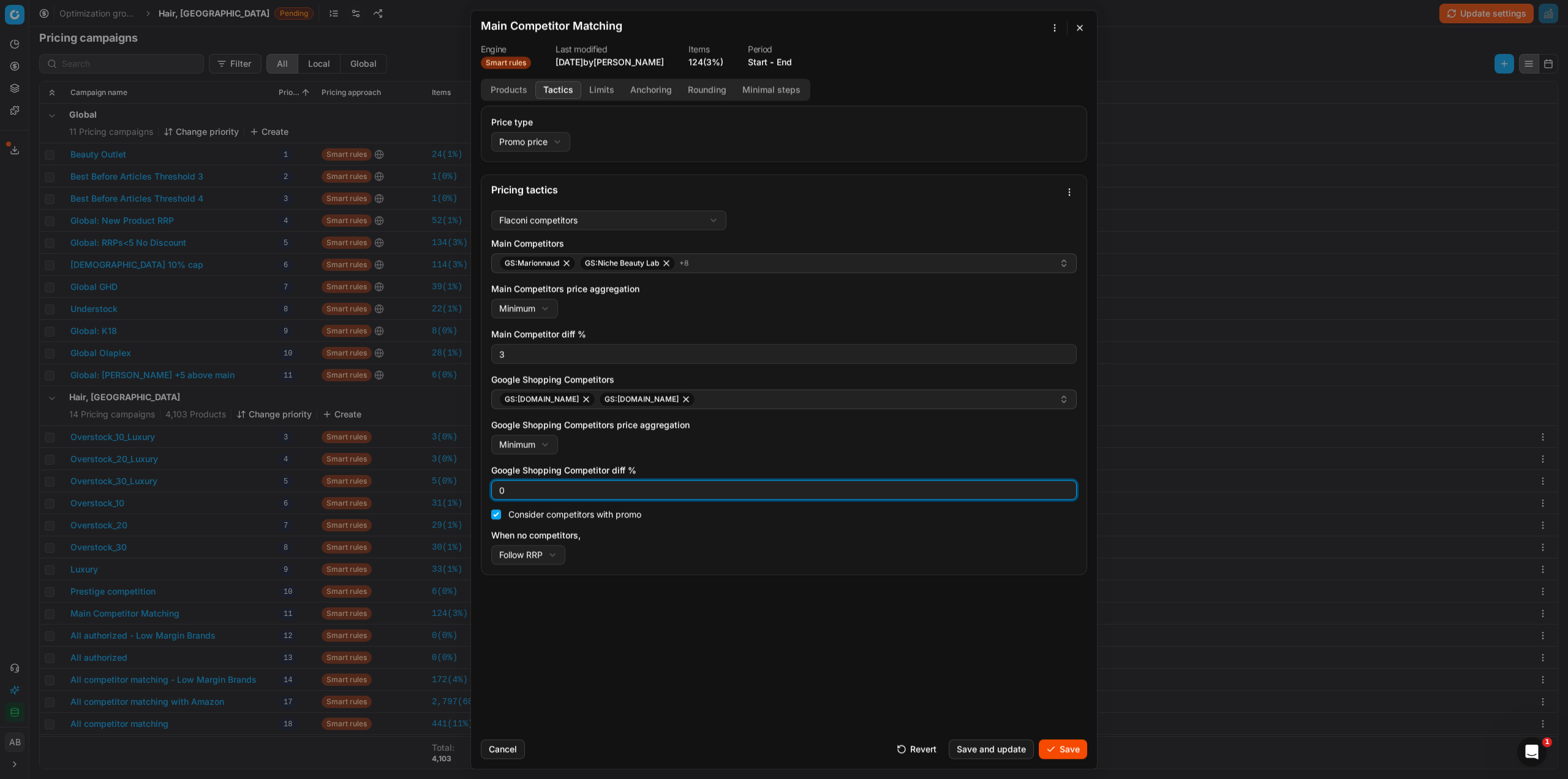
drag, startPoint x: 511, startPoint y: 496, endPoint x: 489, endPoint y: 495, distance: 22.0
click at [489, 495] on div "Flaconi competitors Flaconi competitorsFlaconi competitors rule: first takes in…" at bounding box center [784, 389] width 605 height 369
type input "3"
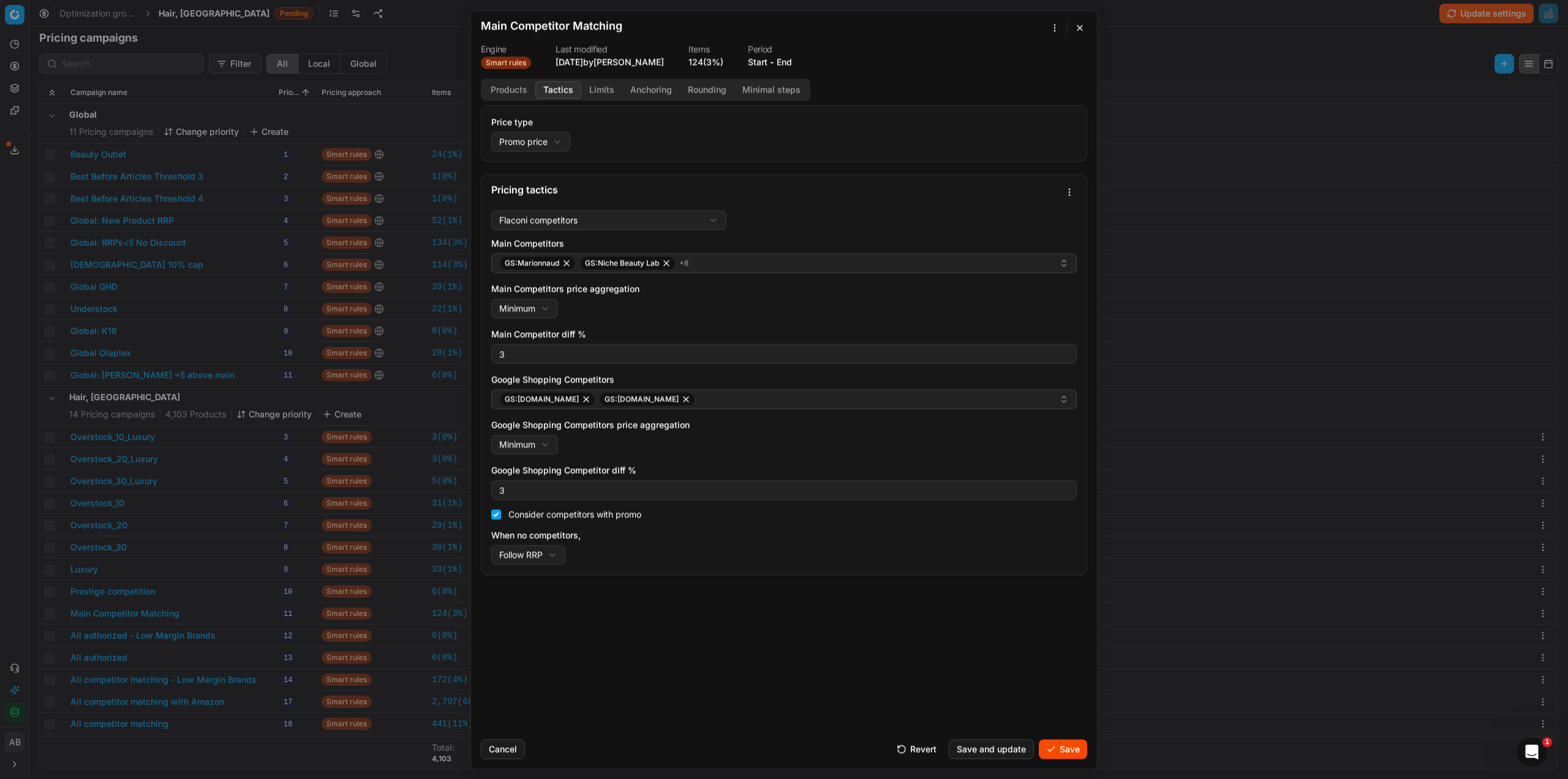
drag, startPoint x: 1055, startPoint y: 749, endPoint x: 866, endPoint y: 724, distance: 190.6
click at [1055, 748] on button "Save" at bounding box center [1062, 749] width 48 height 20
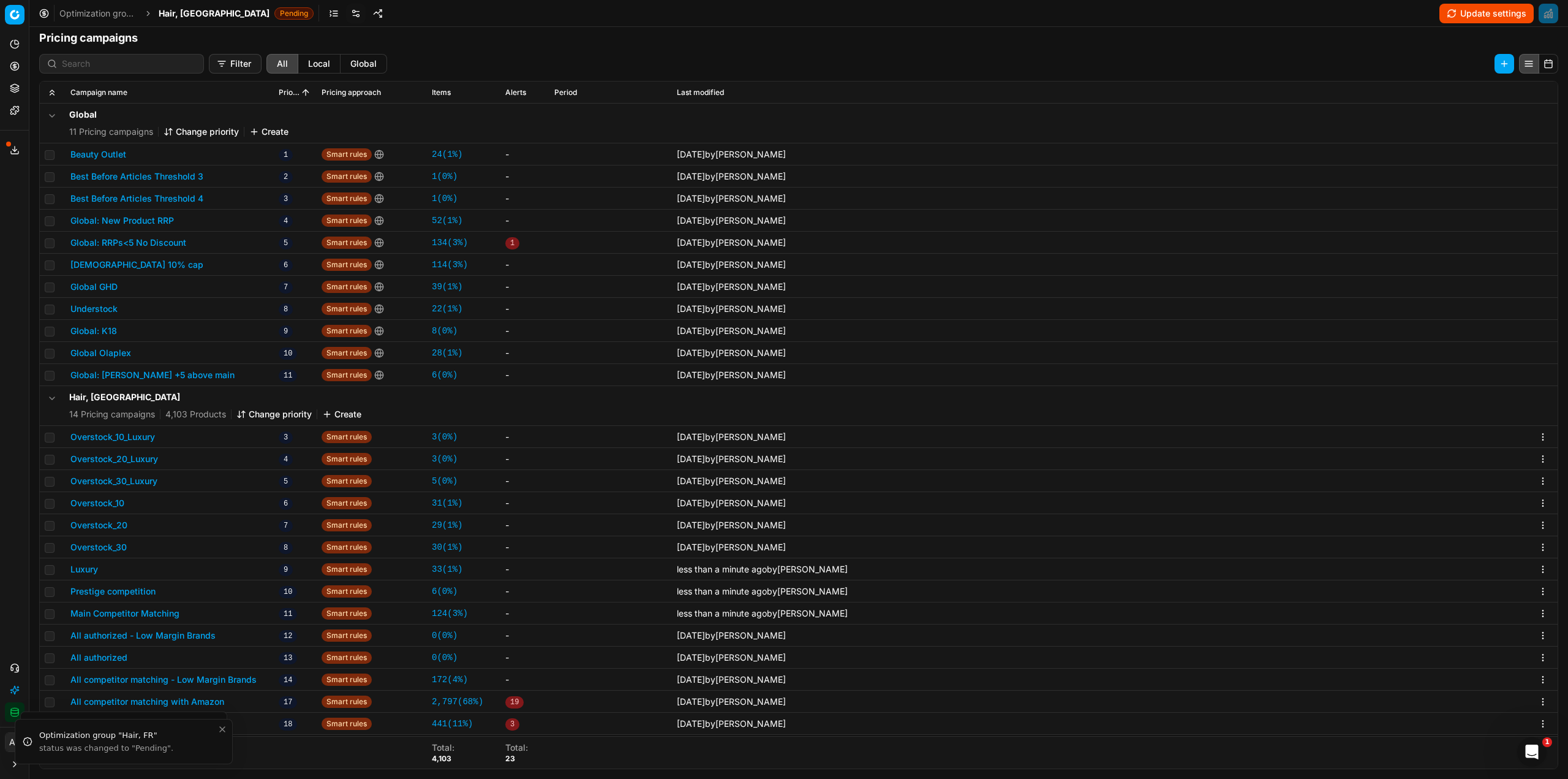
click at [120, 638] on button "All authorized - Low Margin Brands" at bounding box center [143, 636] width 145 height 13
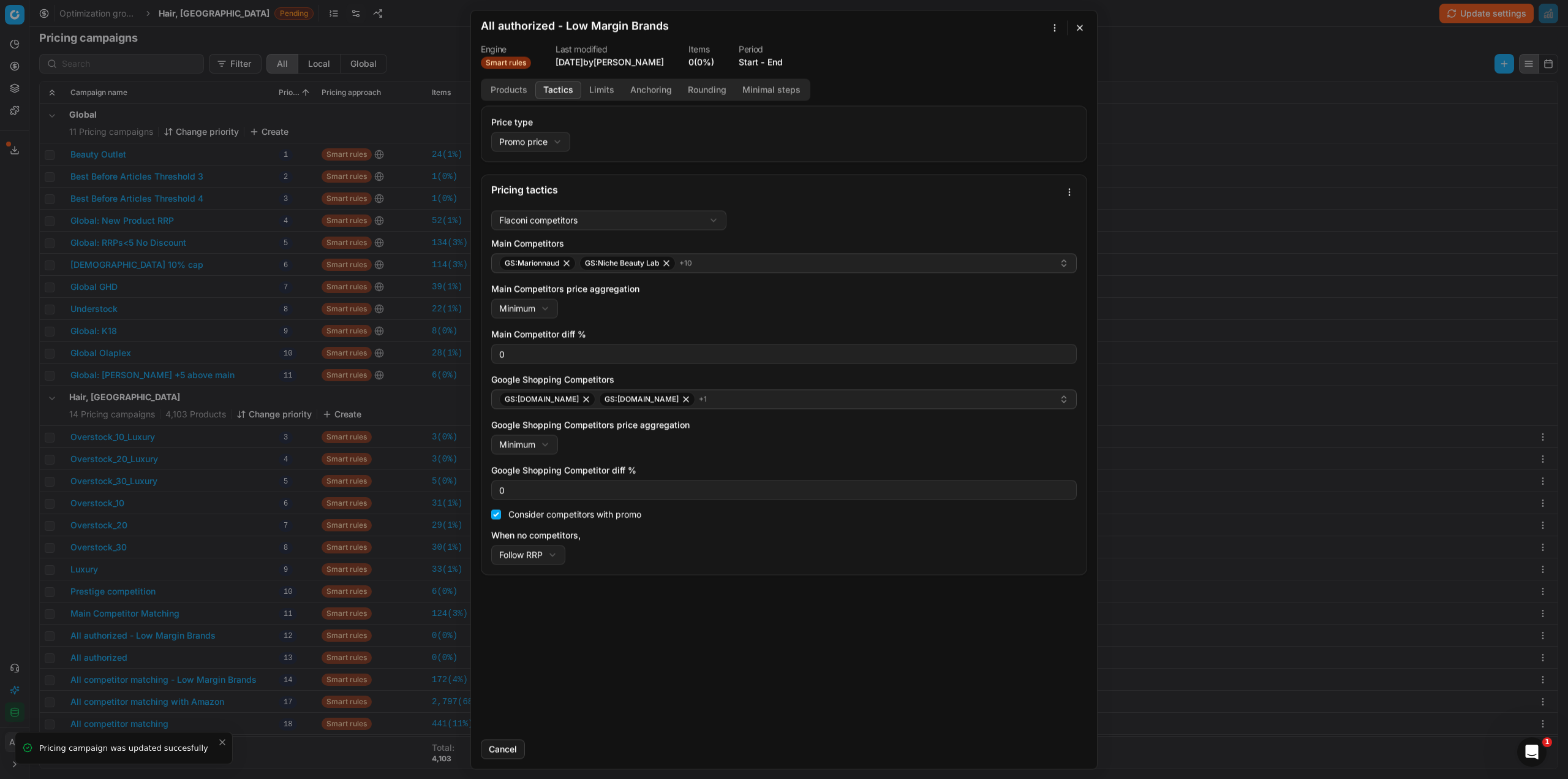
click at [552, 83] on button "Tactics" at bounding box center [558, 90] width 46 height 18
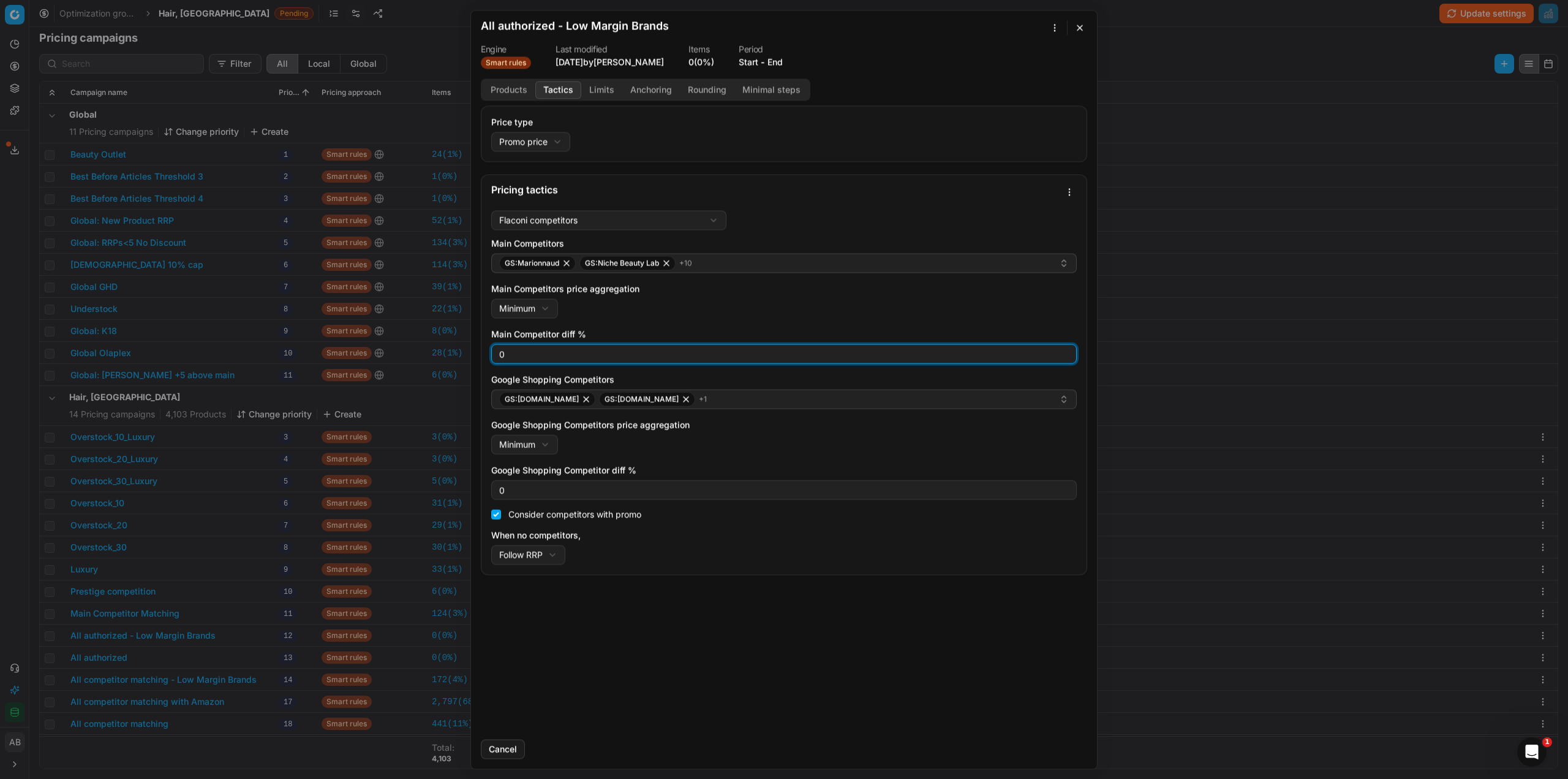
drag, startPoint x: 503, startPoint y: 352, endPoint x: 491, endPoint y: 352, distance: 12.0
click at [491, 352] on div "0" at bounding box center [784, 354] width 586 height 20
type input "3"
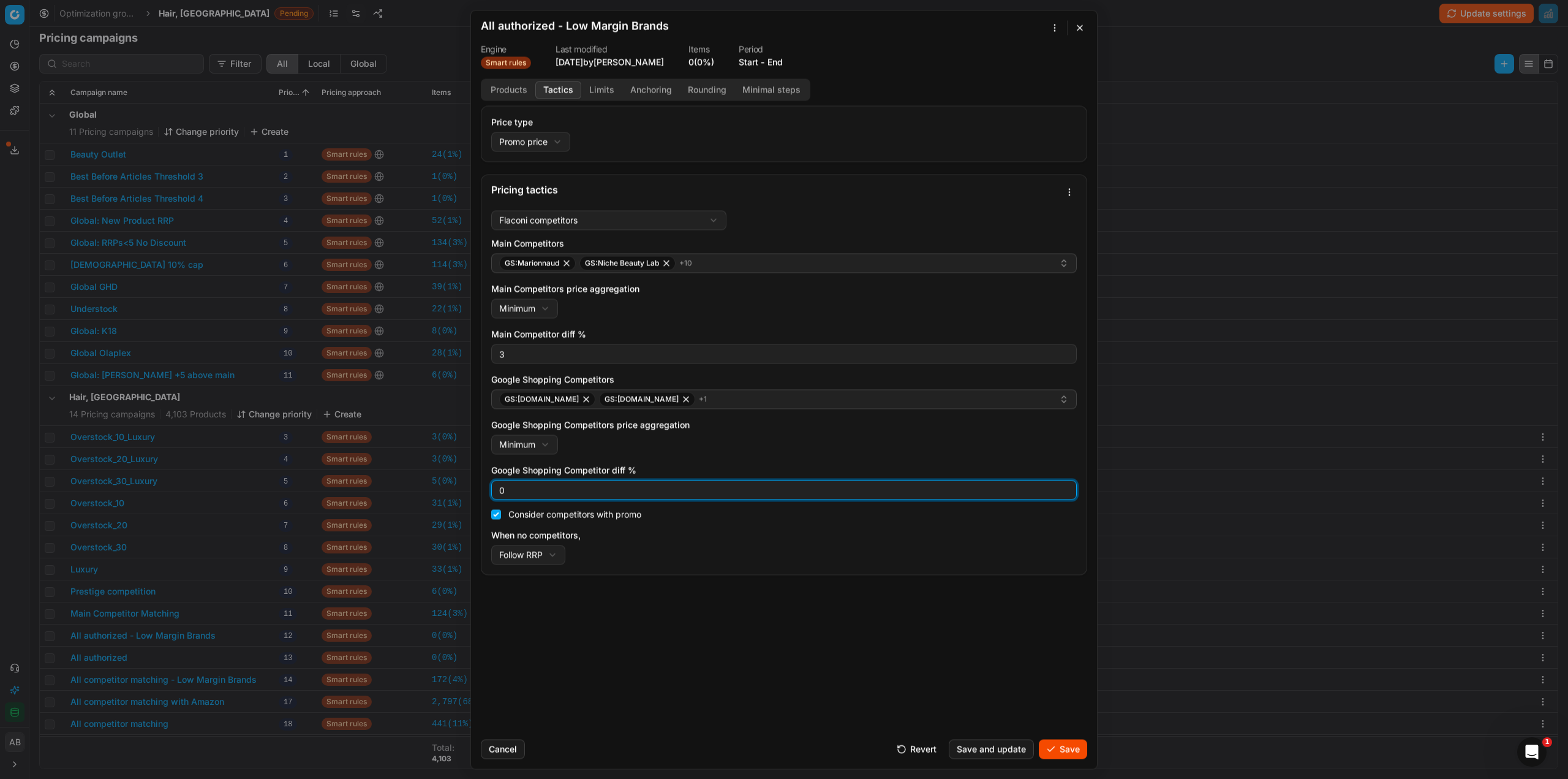
drag, startPoint x: 505, startPoint y: 494, endPoint x: 447, endPoint y: 485, distance: 58.7
click at [447, 485] on div "We are saving PC settings. Please wait, it should take a few minutes All author…" at bounding box center [784, 389] width 1568 height 779
type input "3"
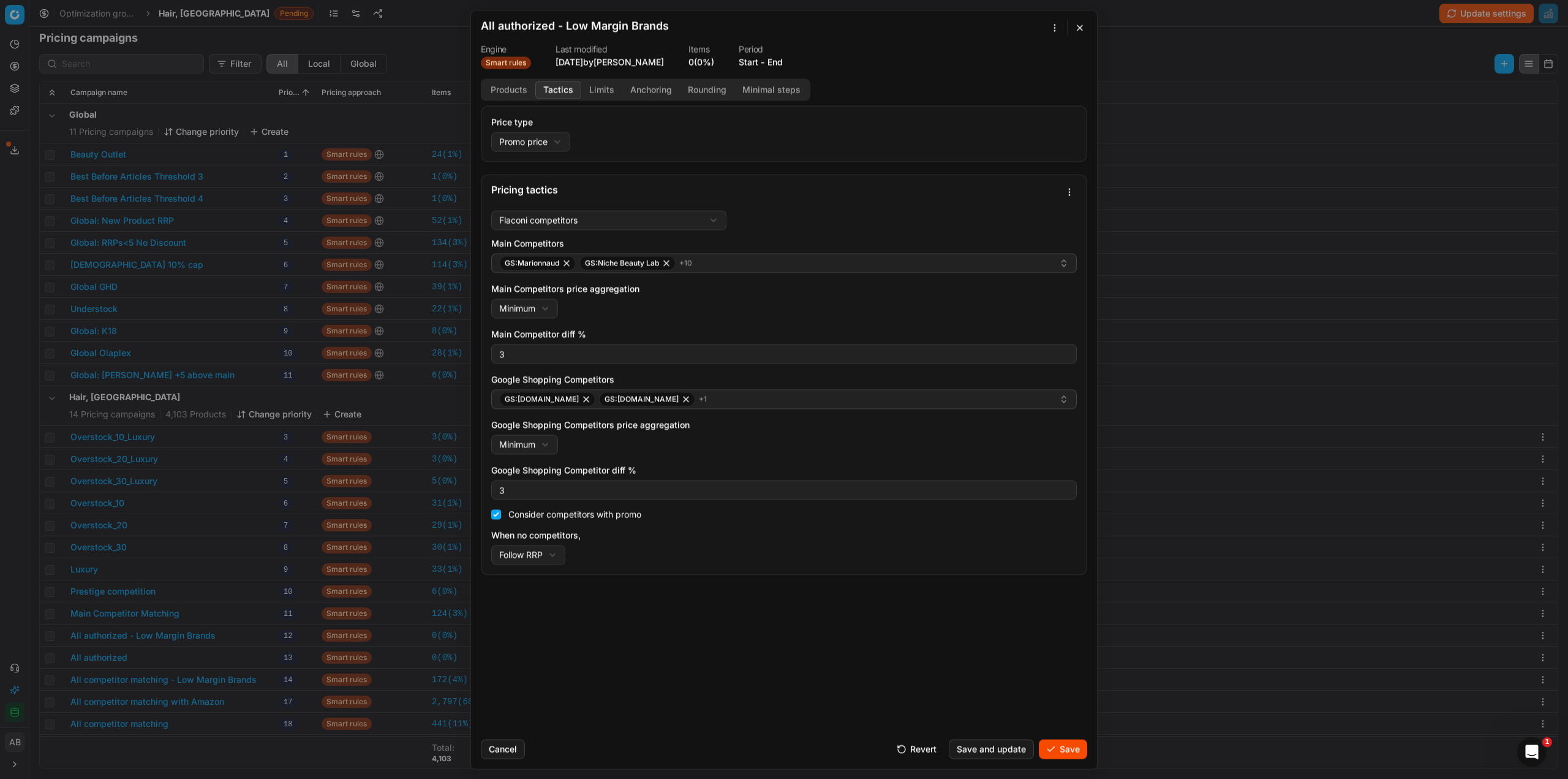
click at [508, 90] on button "Products" at bounding box center [508, 90] width 53 height 18
click at [568, 84] on button "Tactics" at bounding box center [558, 90] width 46 height 18
click at [1053, 745] on button "Save" at bounding box center [1062, 749] width 48 height 20
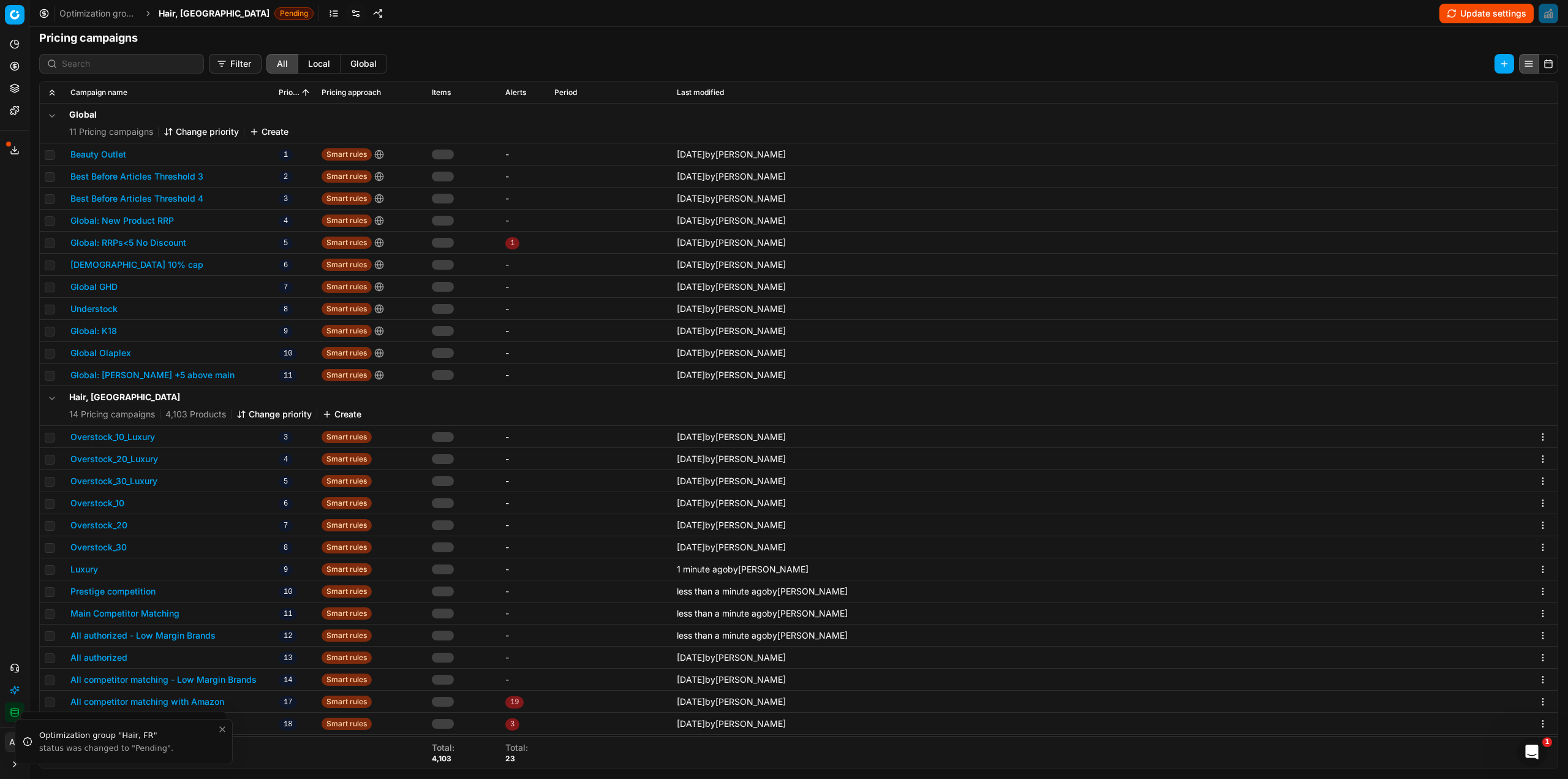
click at [116, 660] on button "All authorized" at bounding box center [99, 657] width 57 height 13
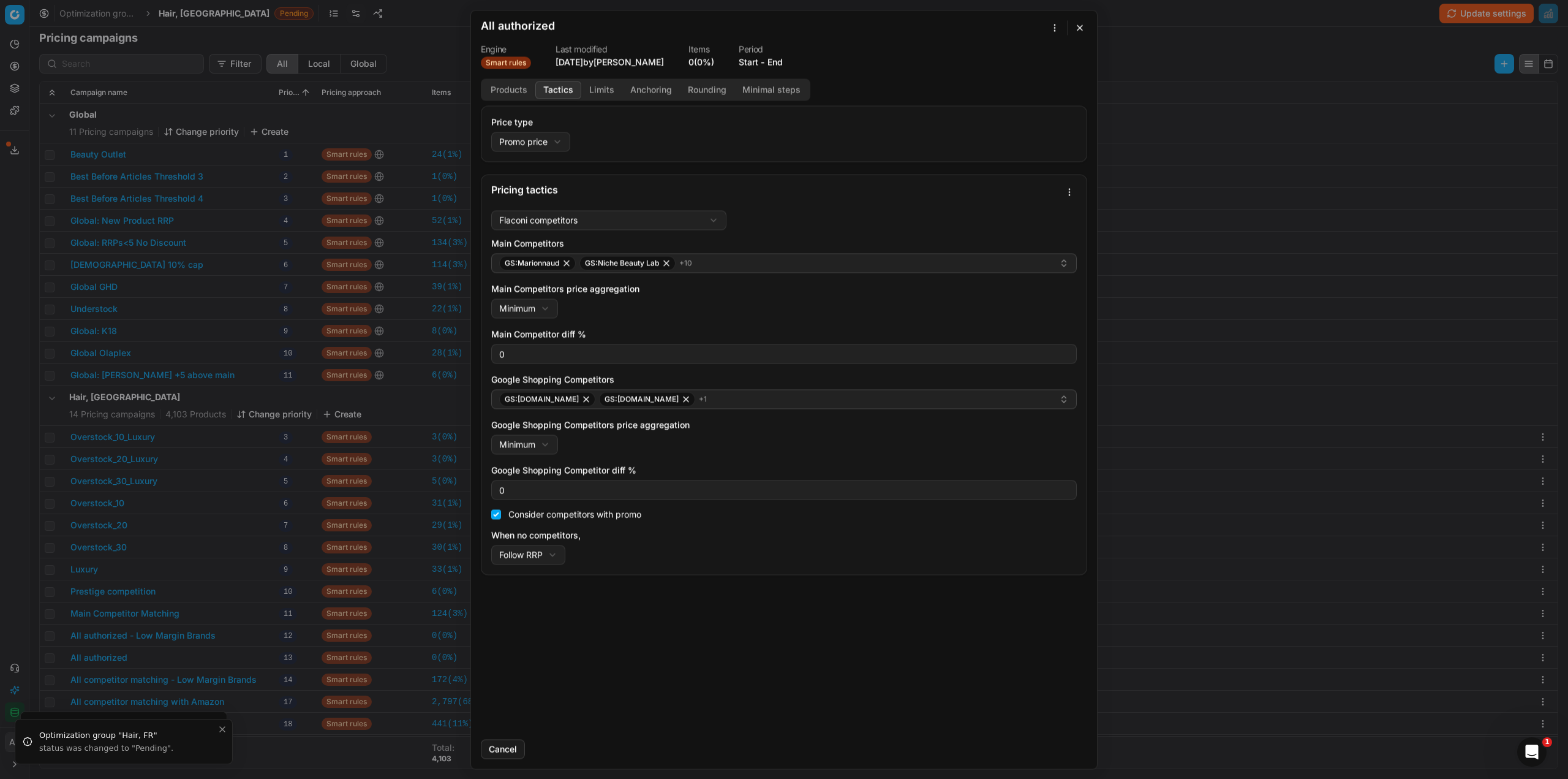
click at [563, 90] on button "Tactics" at bounding box center [558, 90] width 46 height 18
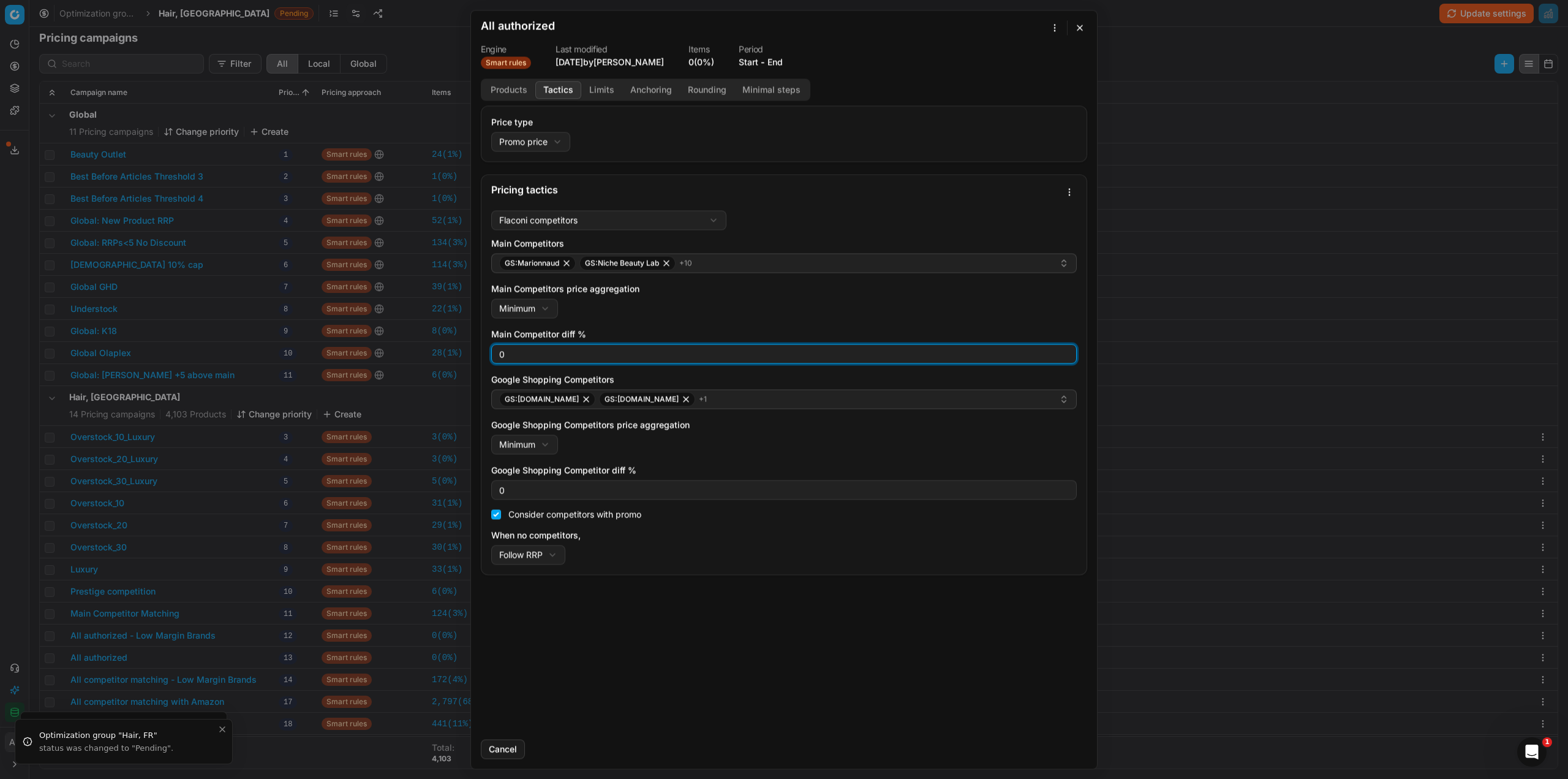
drag, startPoint x: 513, startPoint y: 358, endPoint x: 482, endPoint y: 358, distance: 31.0
click at [482, 358] on div "Flaconi competitors Flaconi competitorsFlaconi competitors rule: first takes in…" at bounding box center [784, 389] width 605 height 369
type input "3"
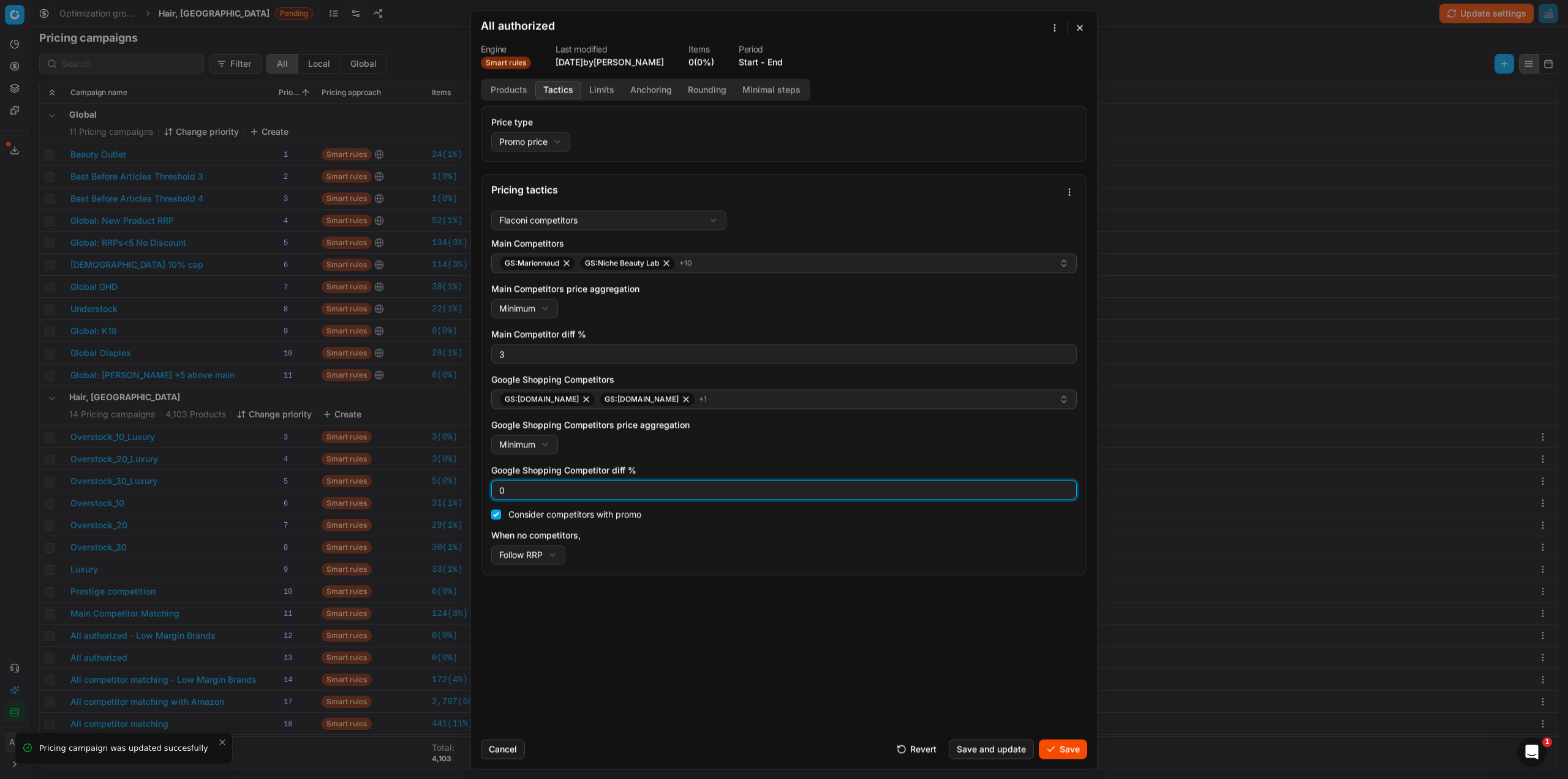
drag, startPoint x: 508, startPoint y: 486, endPoint x: 496, endPoint y: 486, distance: 12.0
click at [498, 486] on input "0" at bounding box center [784, 490] width 575 height 18
type input "3"
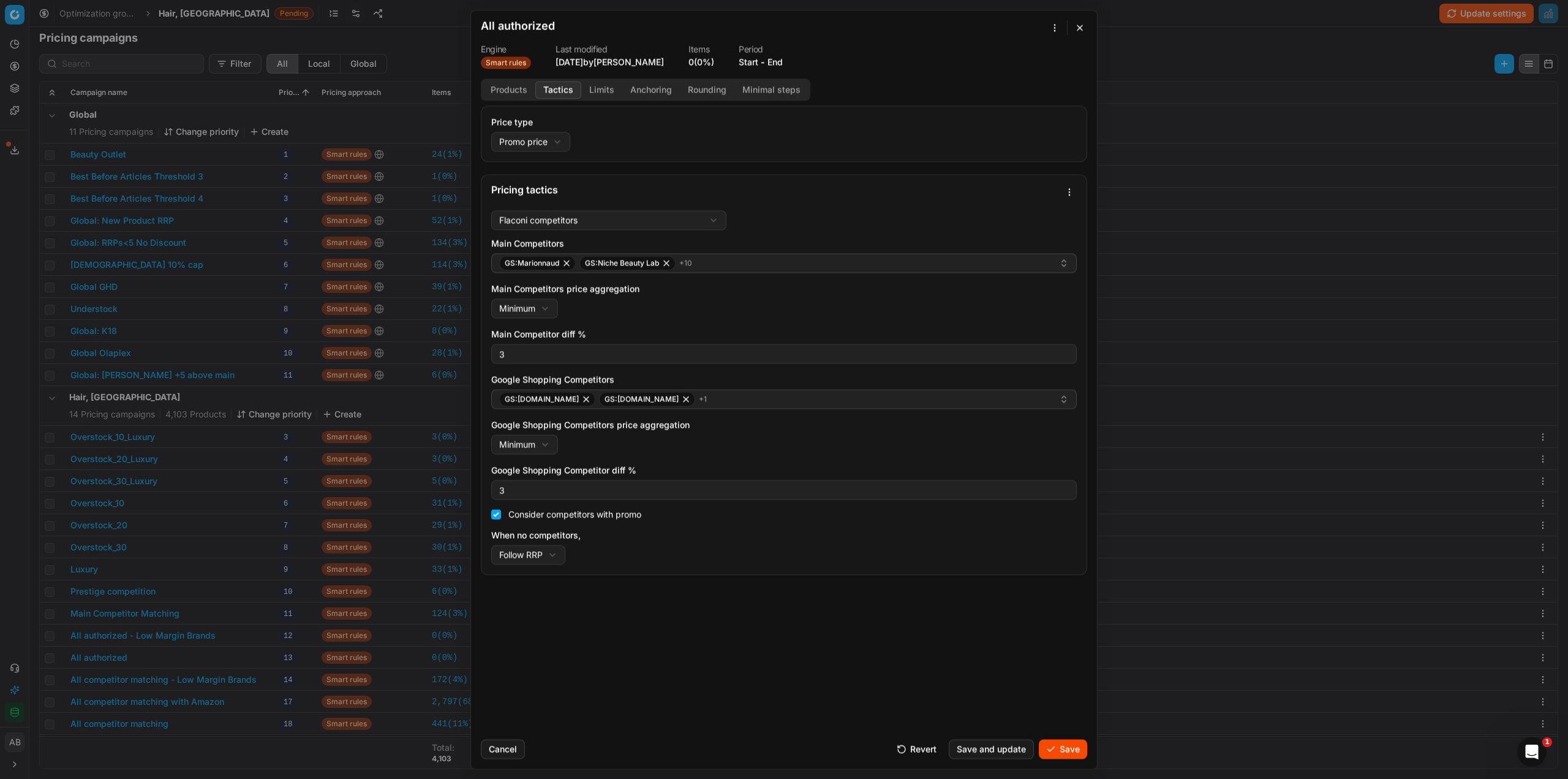
click at [1061, 748] on button "Save" at bounding box center [1062, 749] width 48 height 20
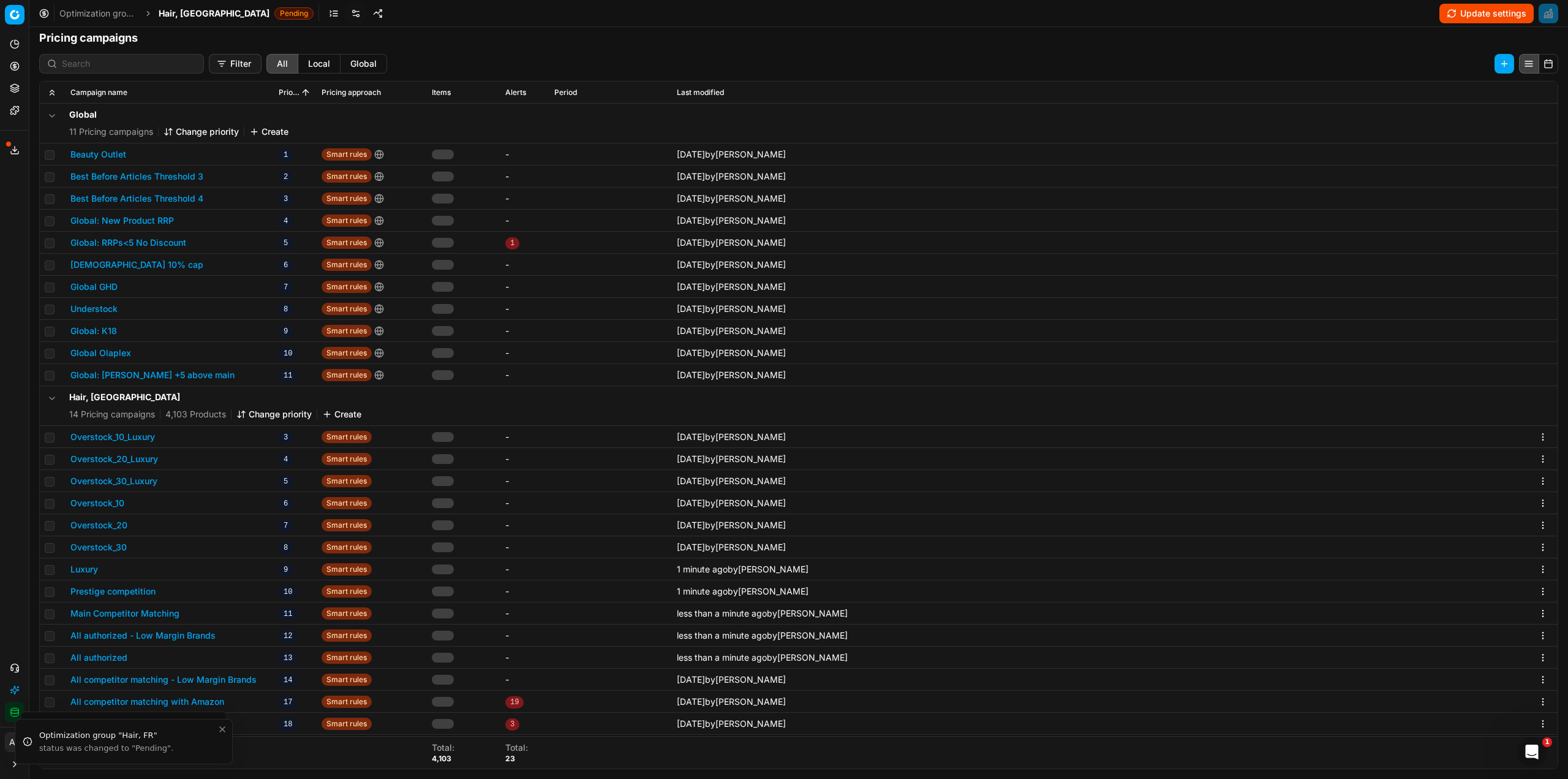
click at [210, 682] on button "All competitor matching - Low Margin Brands" at bounding box center [163, 680] width 186 height 13
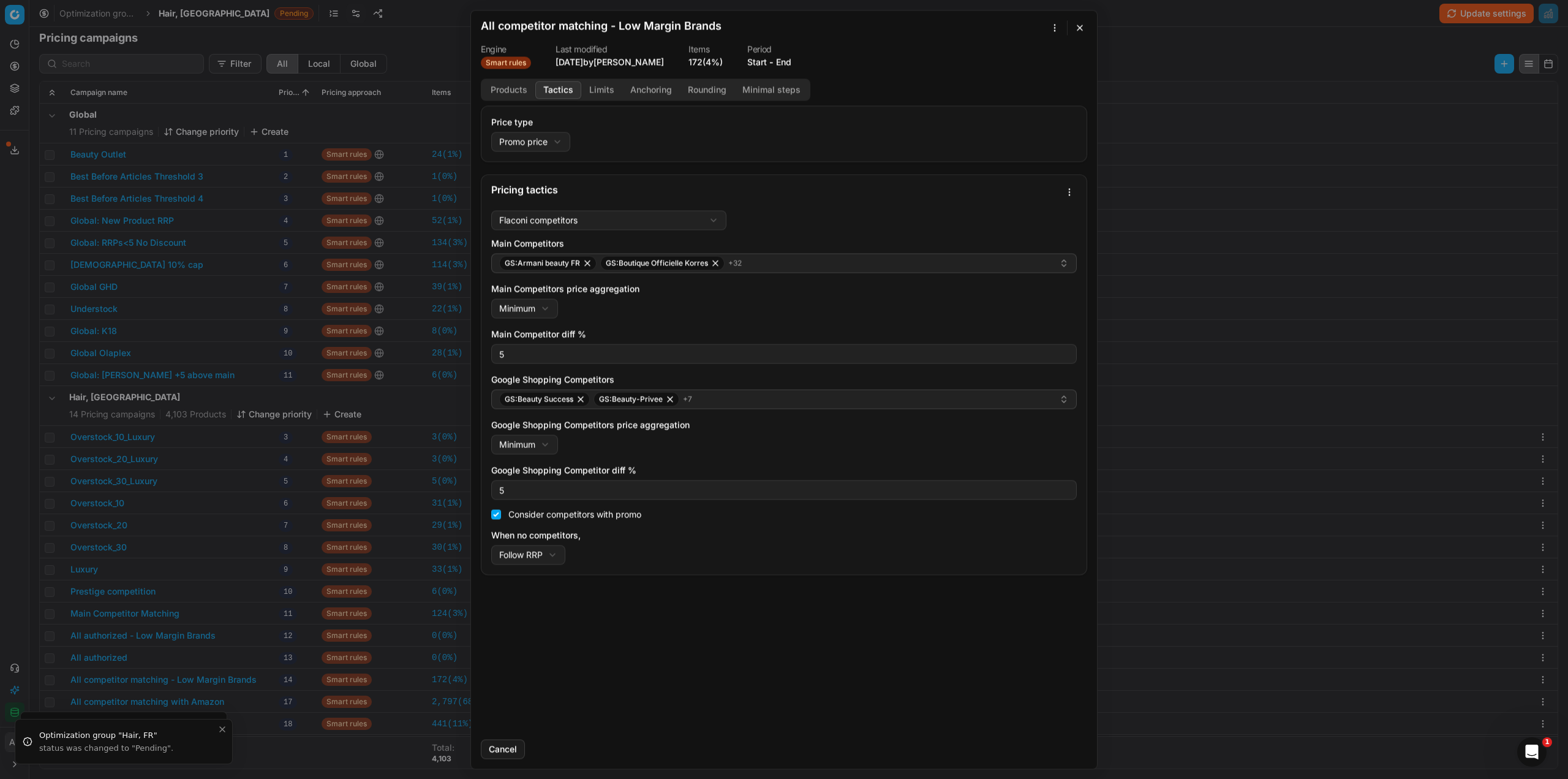
click at [560, 95] on button "Tactics" at bounding box center [558, 90] width 46 height 18
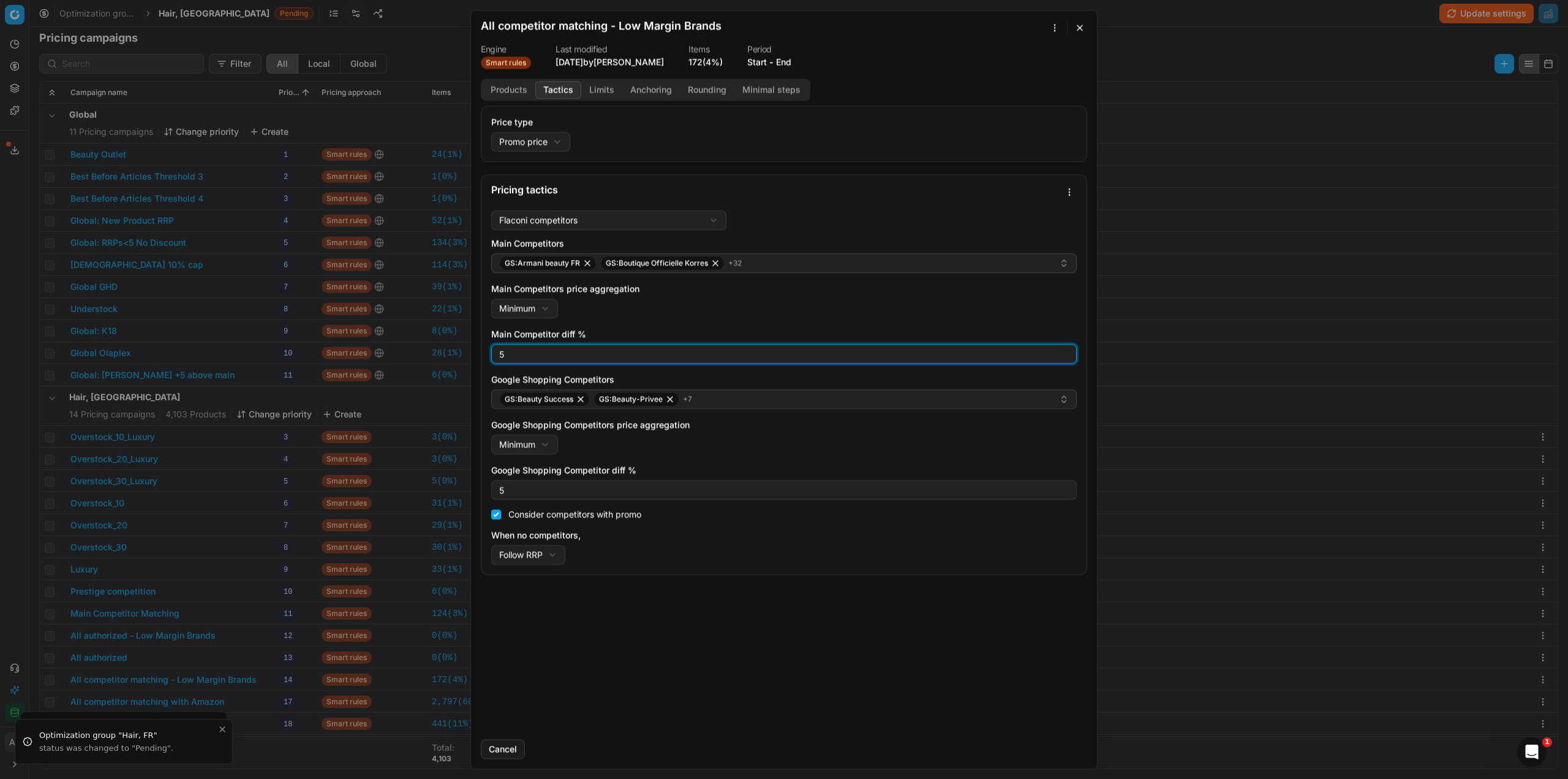
click at [513, 357] on input "5" at bounding box center [784, 354] width 575 height 18
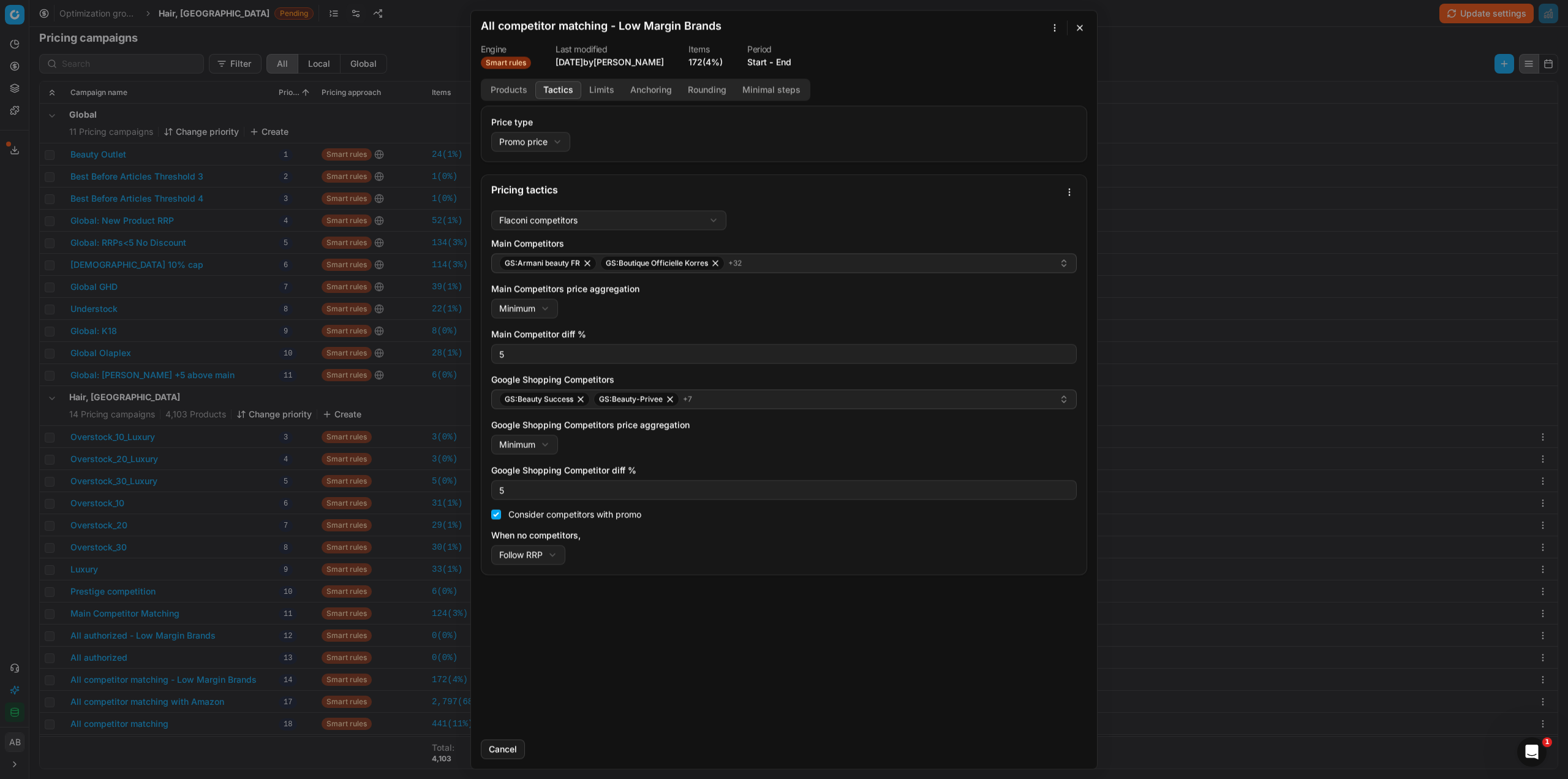
click at [1078, 27] on button "button" at bounding box center [1079, 27] width 15 height 15
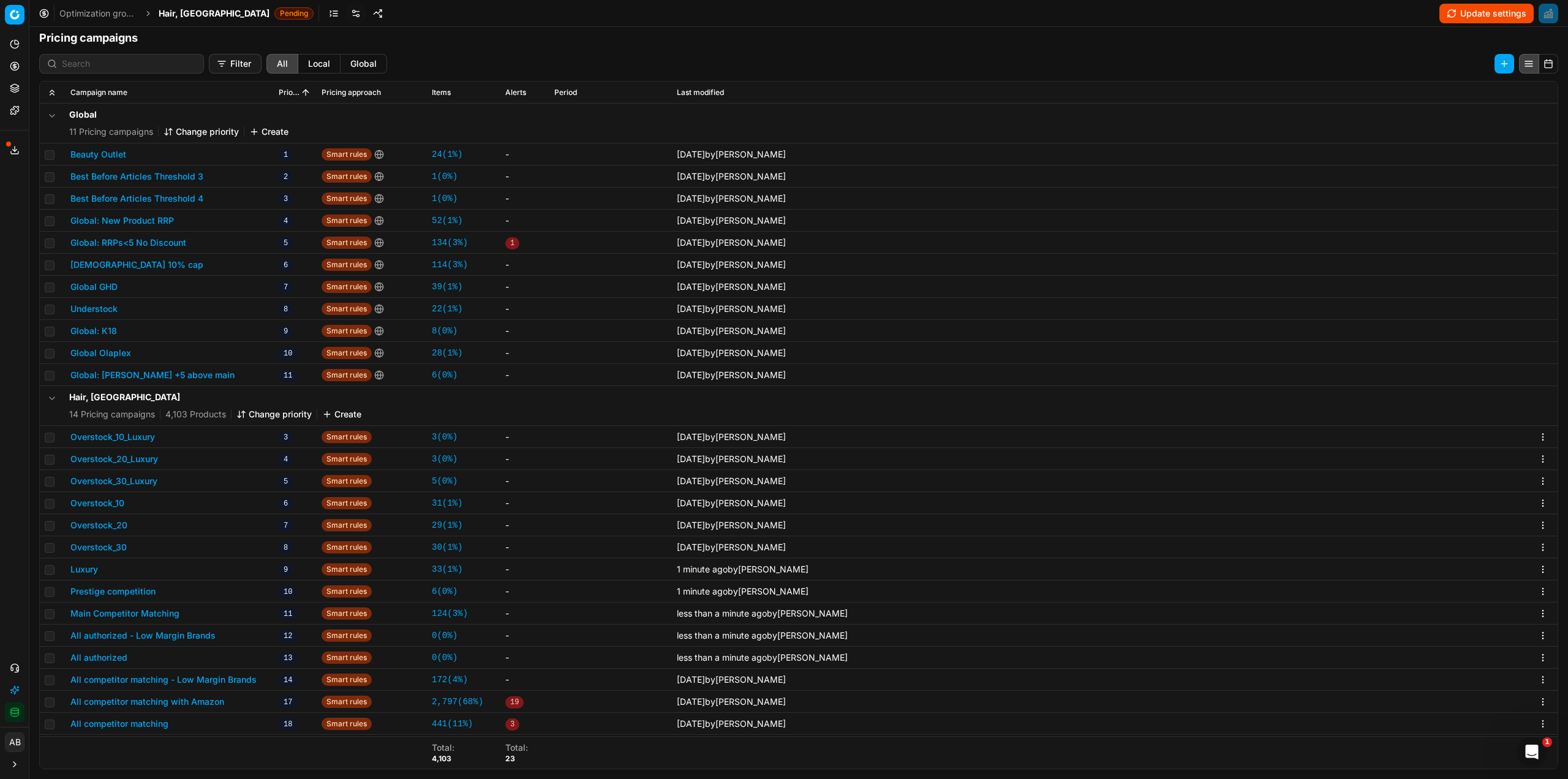
click at [242, 680] on button "All competitor matching - Low Margin Brands" at bounding box center [163, 680] width 186 height 13
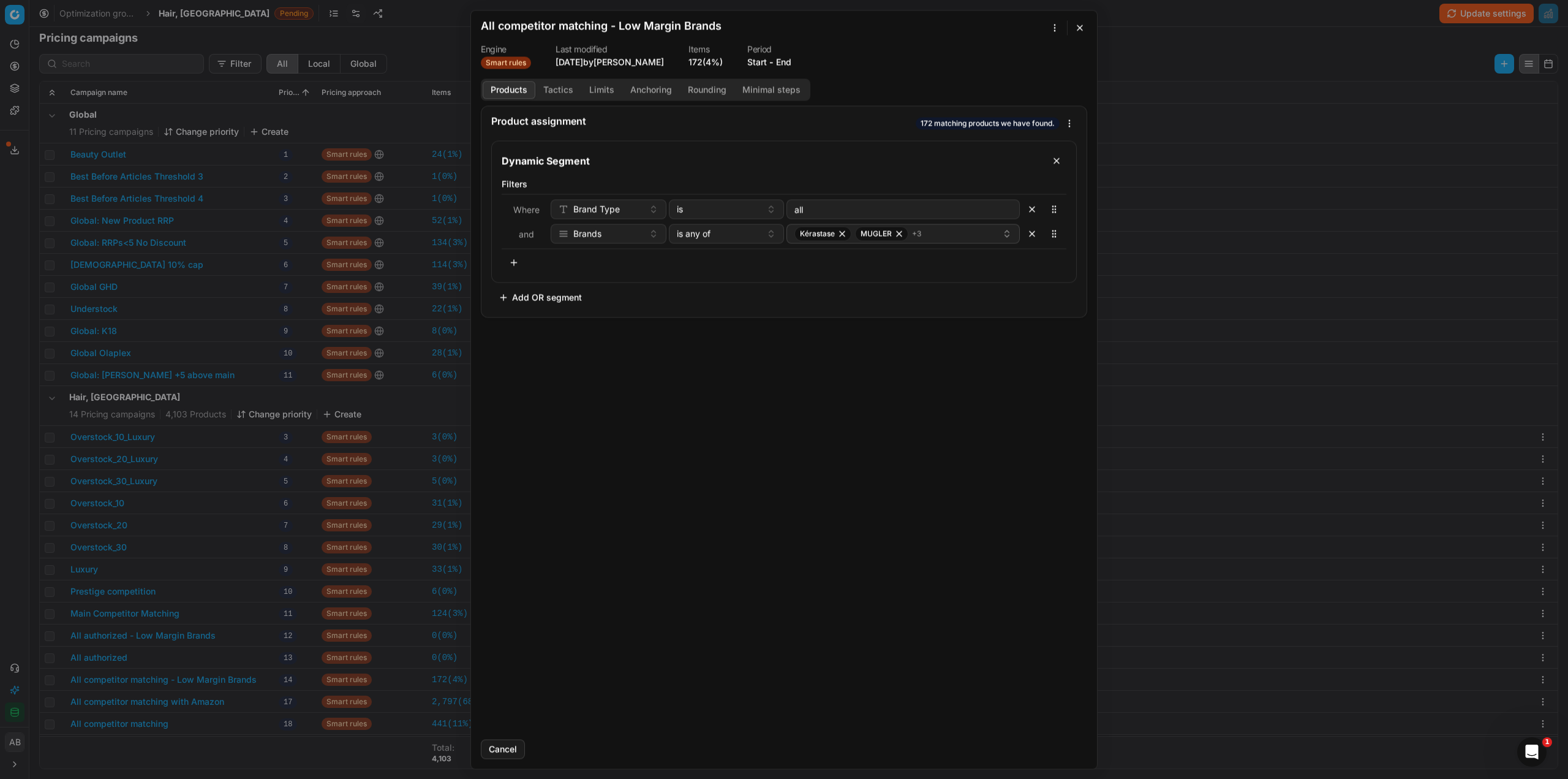
click at [565, 95] on button "Tactics" at bounding box center [558, 90] width 46 height 18
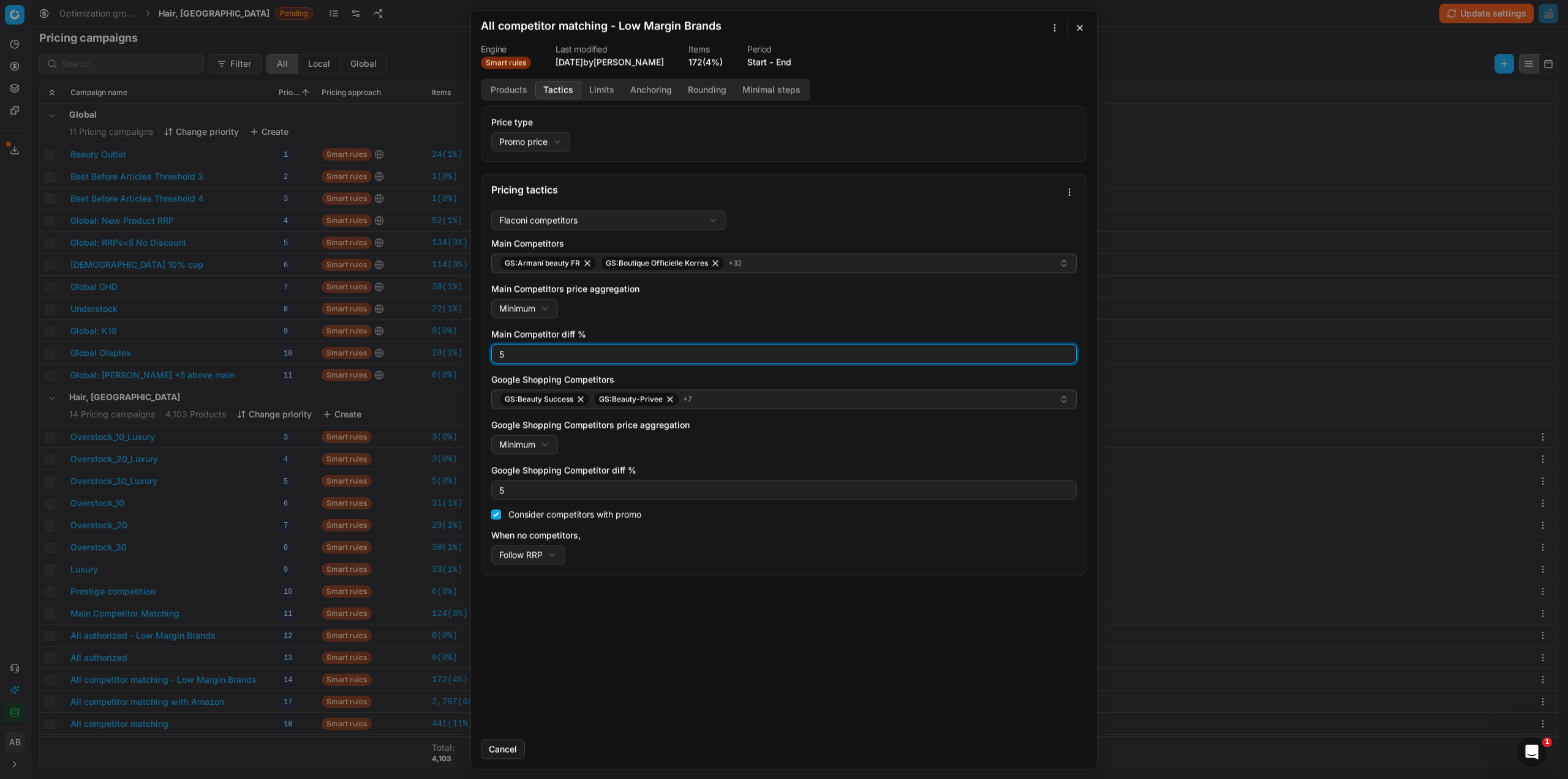
drag, startPoint x: 503, startPoint y: 352, endPoint x: 483, endPoint y: 351, distance: 20.0
click at [490, 354] on div "Flaconi competitors Flaconi competitorsFlaconi competitors rule: first takes in…" at bounding box center [784, 389] width 605 height 369
type input "3"
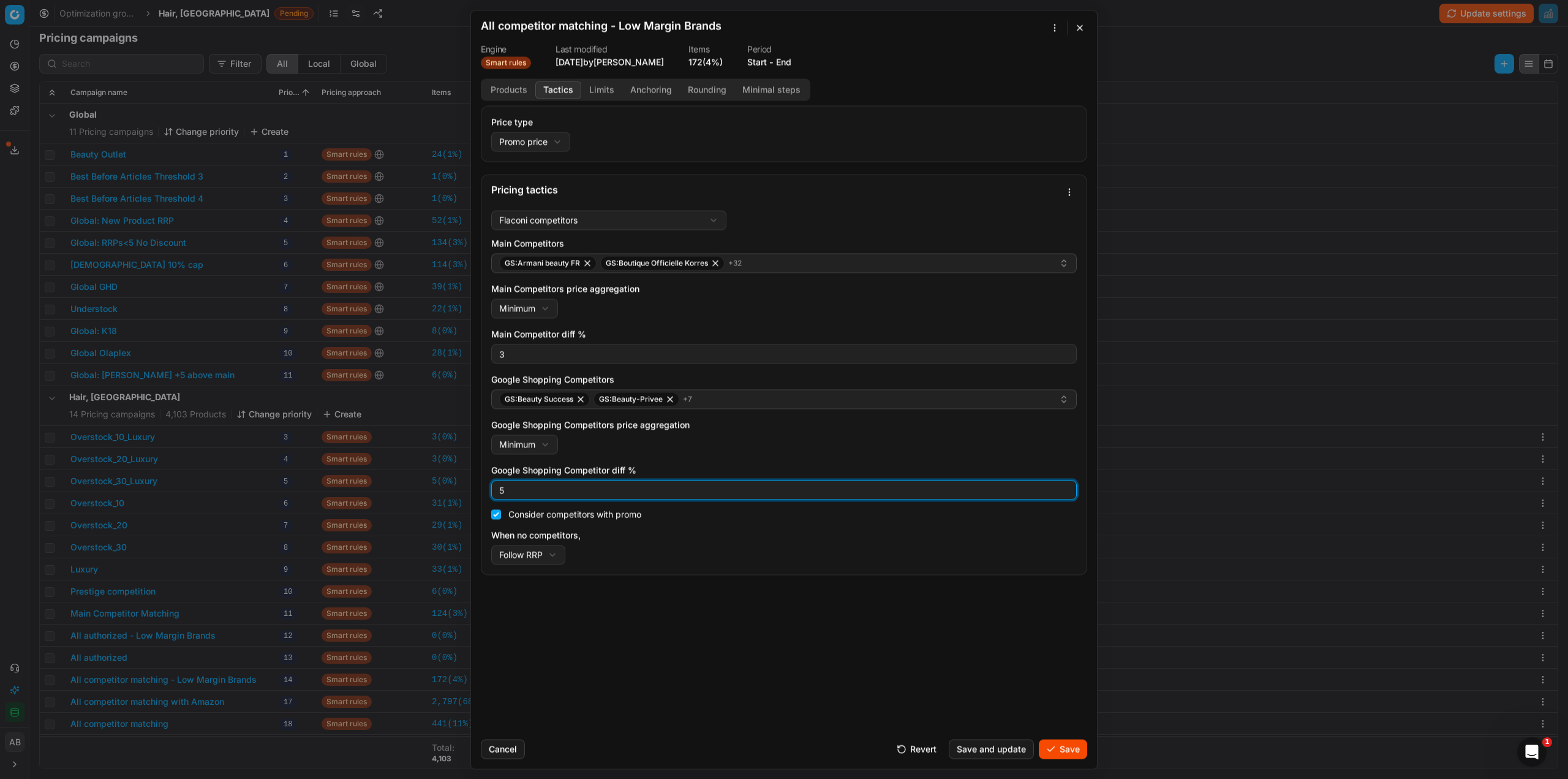
drag, startPoint x: 508, startPoint y: 486, endPoint x: 494, endPoint y: 486, distance: 14.0
click at [494, 486] on div "5" at bounding box center [784, 490] width 586 height 20
type input "3"
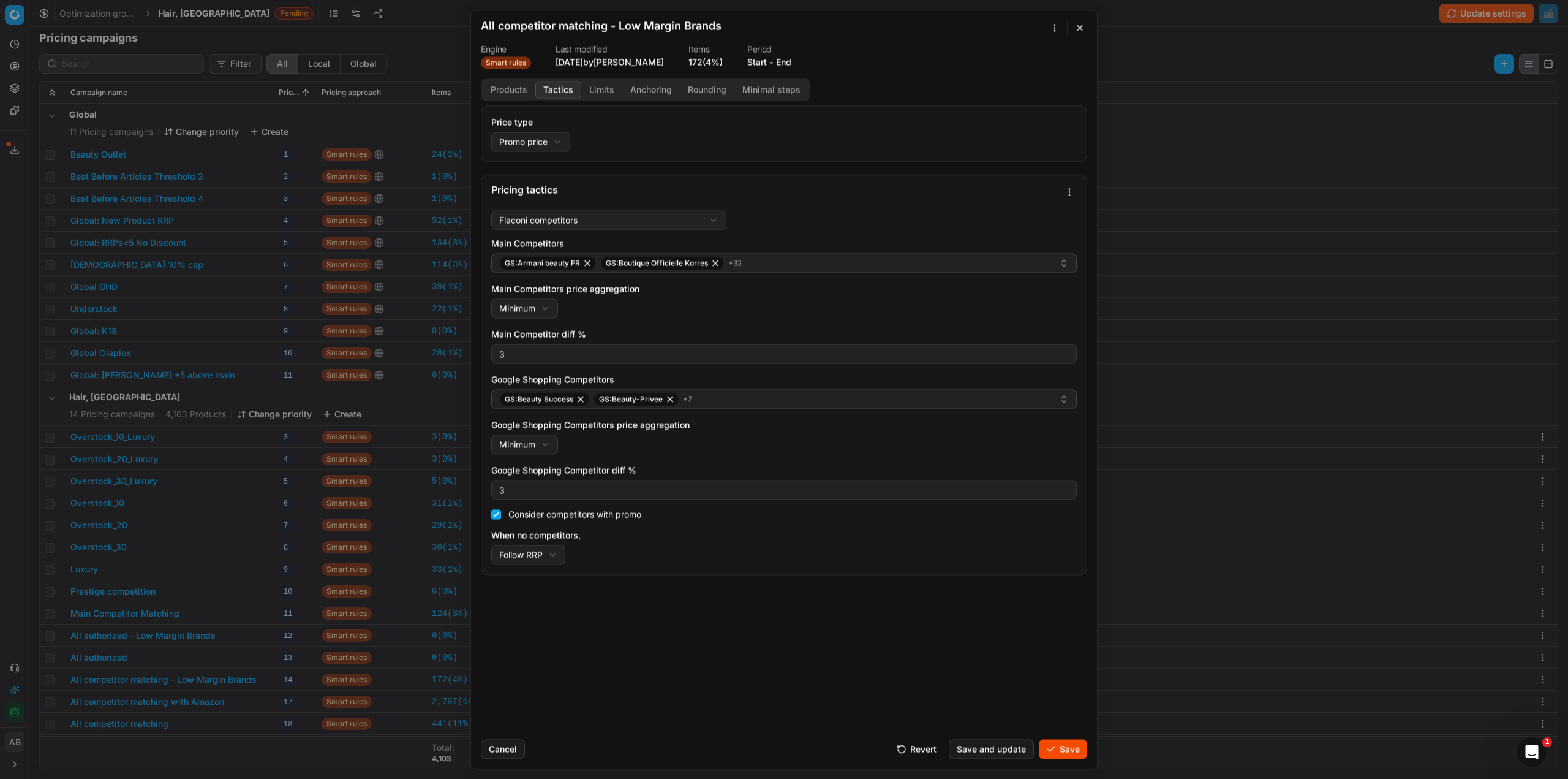
drag, startPoint x: 1066, startPoint y: 751, endPoint x: 902, endPoint y: 734, distance: 164.9
click at [1065, 751] on button "Save" at bounding box center [1062, 749] width 48 height 20
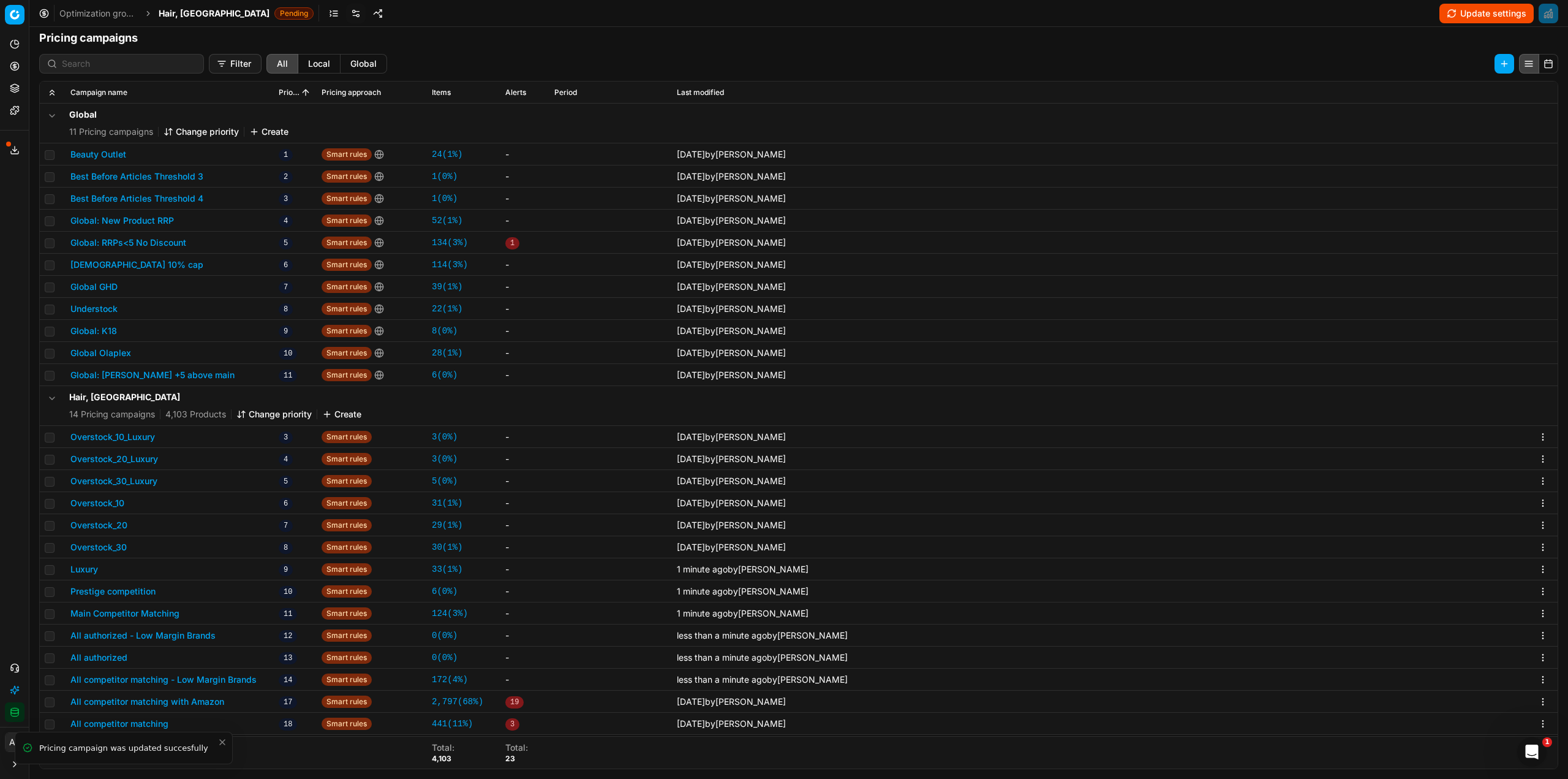
click at [184, 700] on button "All competitor matching with Amazon" at bounding box center [148, 702] width 154 height 13
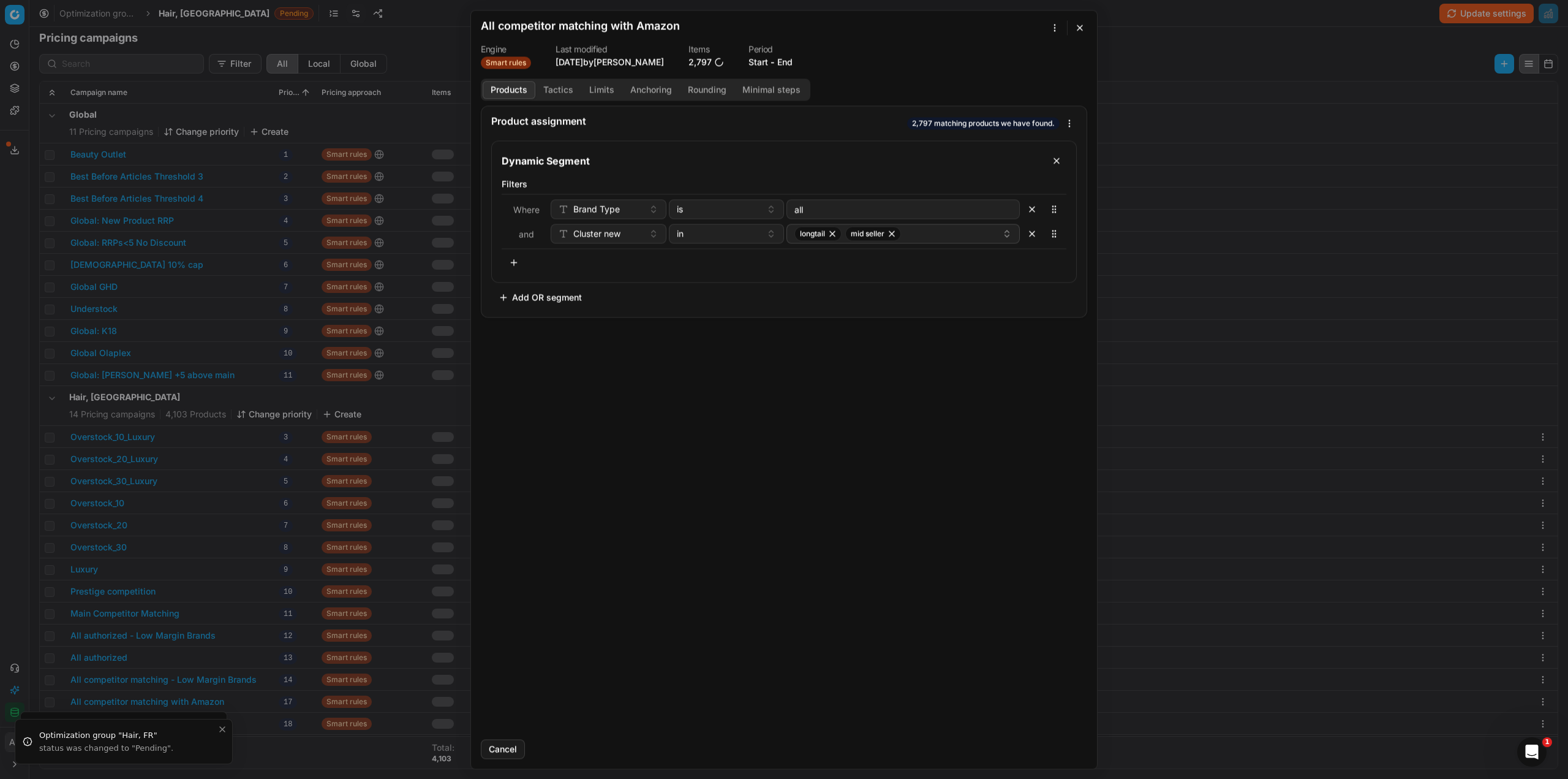
click at [547, 88] on button "Tactics" at bounding box center [558, 90] width 46 height 18
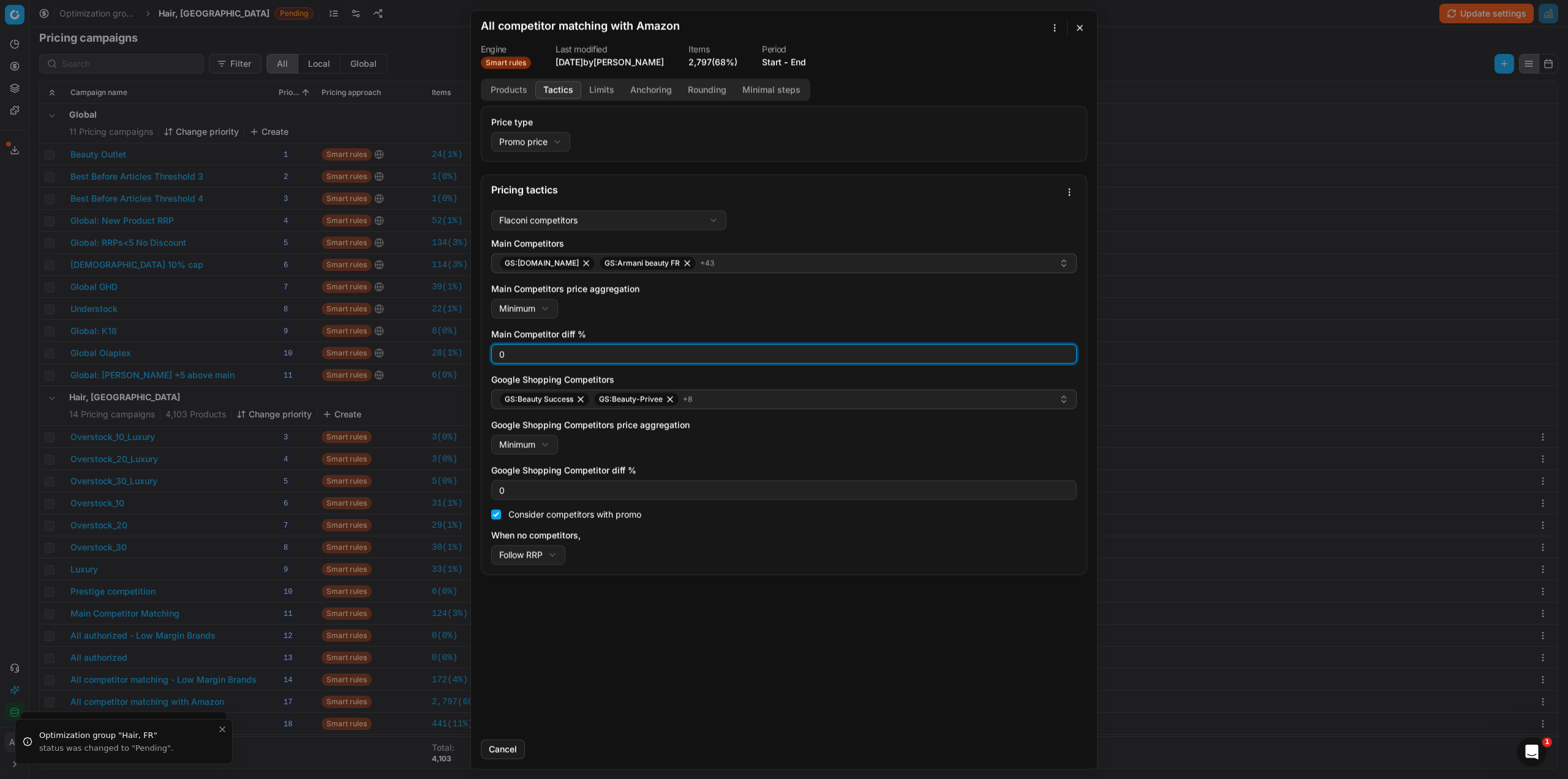
drag, startPoint x: 501, startPoint y: 356, endPoint x: 508, endPoint y: 355, distance: 7.1
click at [508, 355] on input "0" at bounding box center [784, 354] width 575 height 18
type input "3"
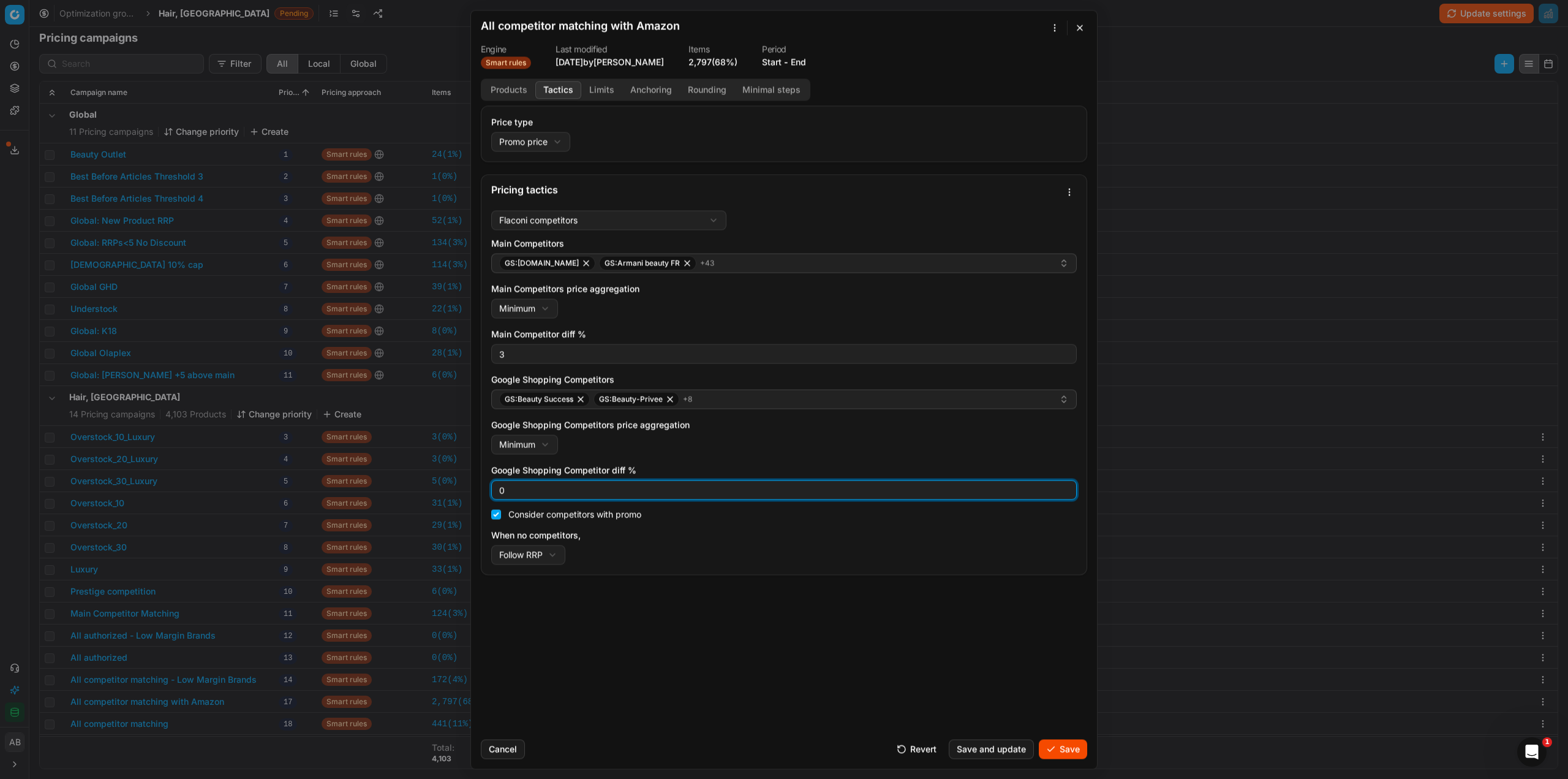
drag, startPoint x: 508, startPoint y: 491, endPoint x: 498, endPoint y: 491, distance: 10.0
click at [498, 491] on input "0" at bounding box center [784, 490] width 575 height 18
type input "3"
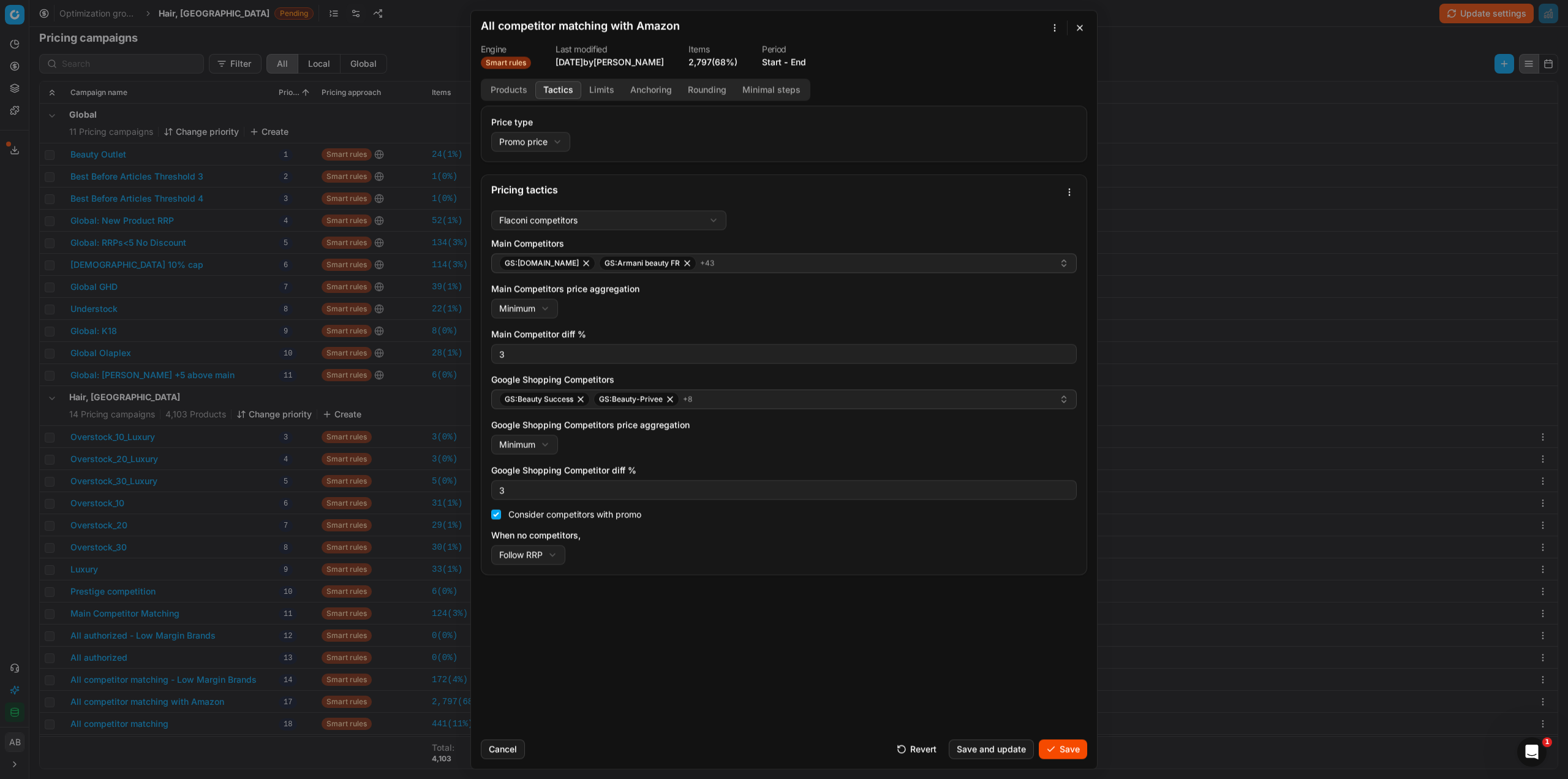
click at [1058, 747] on button "Save" at bounding box center [1062, 749] width 48 height 20
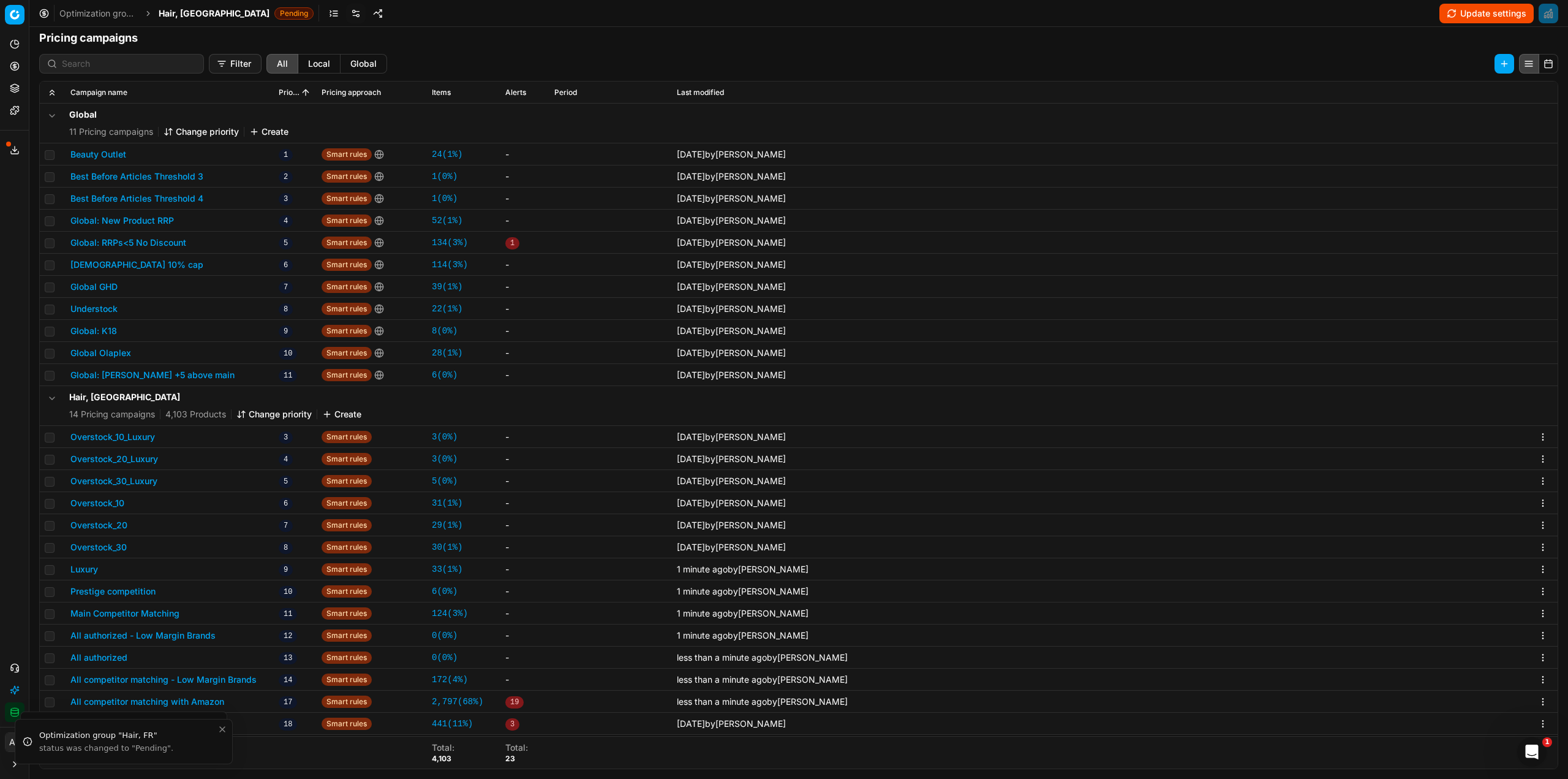
click at [237, 677] on button "All competitor matching - Low Margin Brands" at bounding box center [163, 680] width 186 height 13
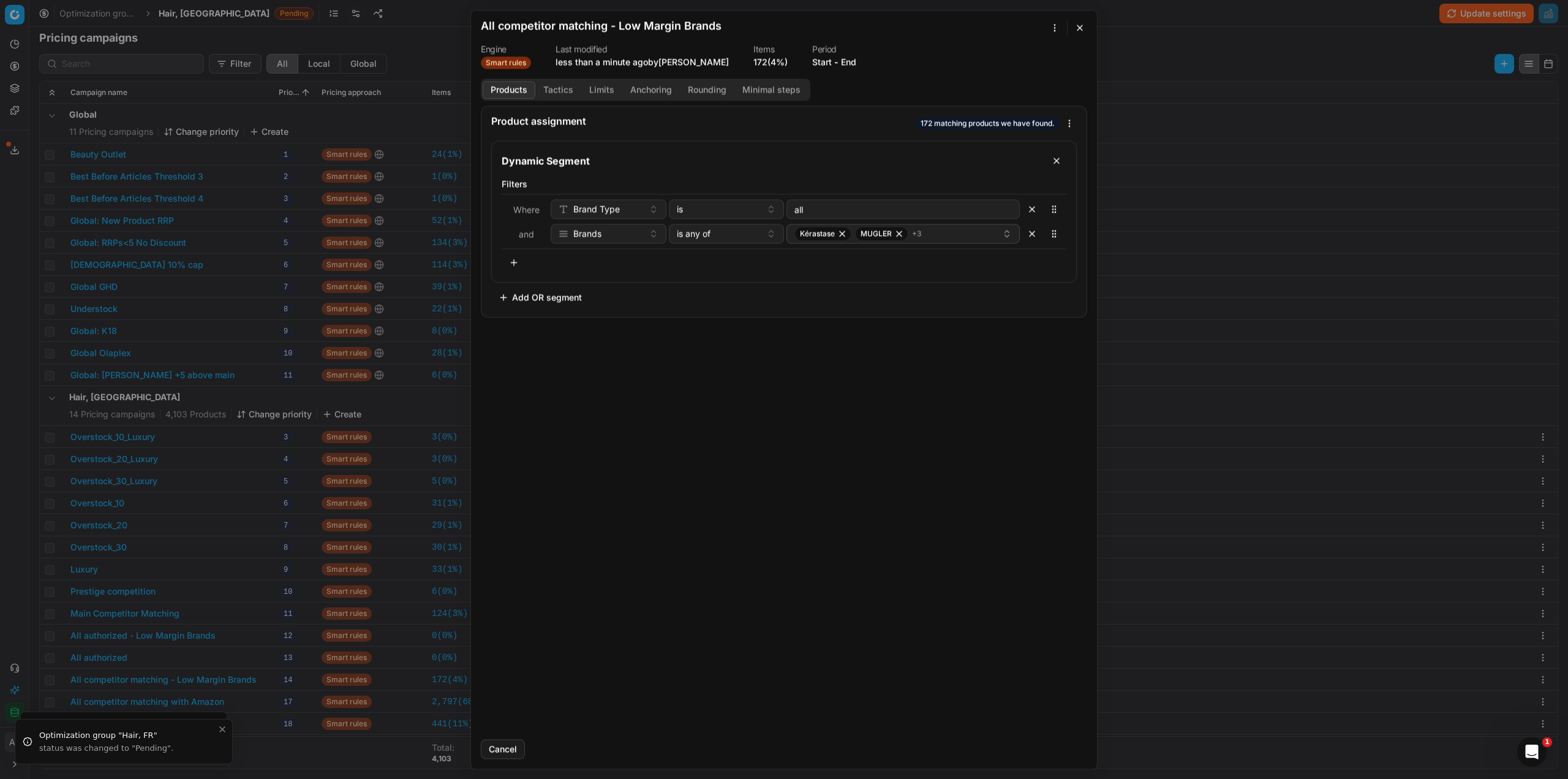
click at [557, 93] on button "Tactics" at bounding box center [558, 90] width 46 height 18
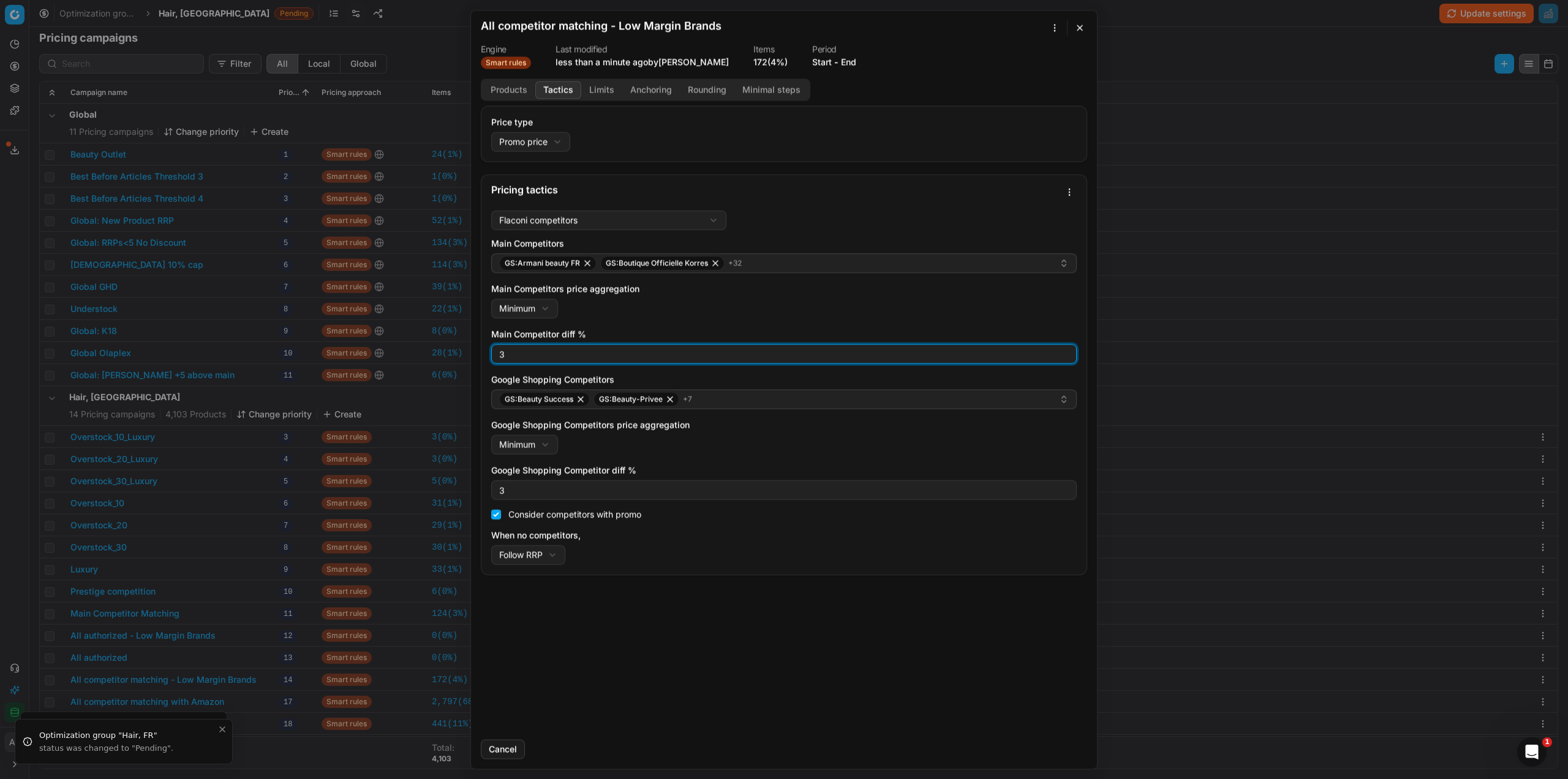
drag, startPoint x: 517, startPoint y: 362, endPoint x: 444, endPoint y: 357, distance: 73.2
click at [444, 357] on div "We are saving PC settings. Please wait, it should take a few minutes All compet…" at bounding box center [784, 389] width 1568 height 779
type input "5"
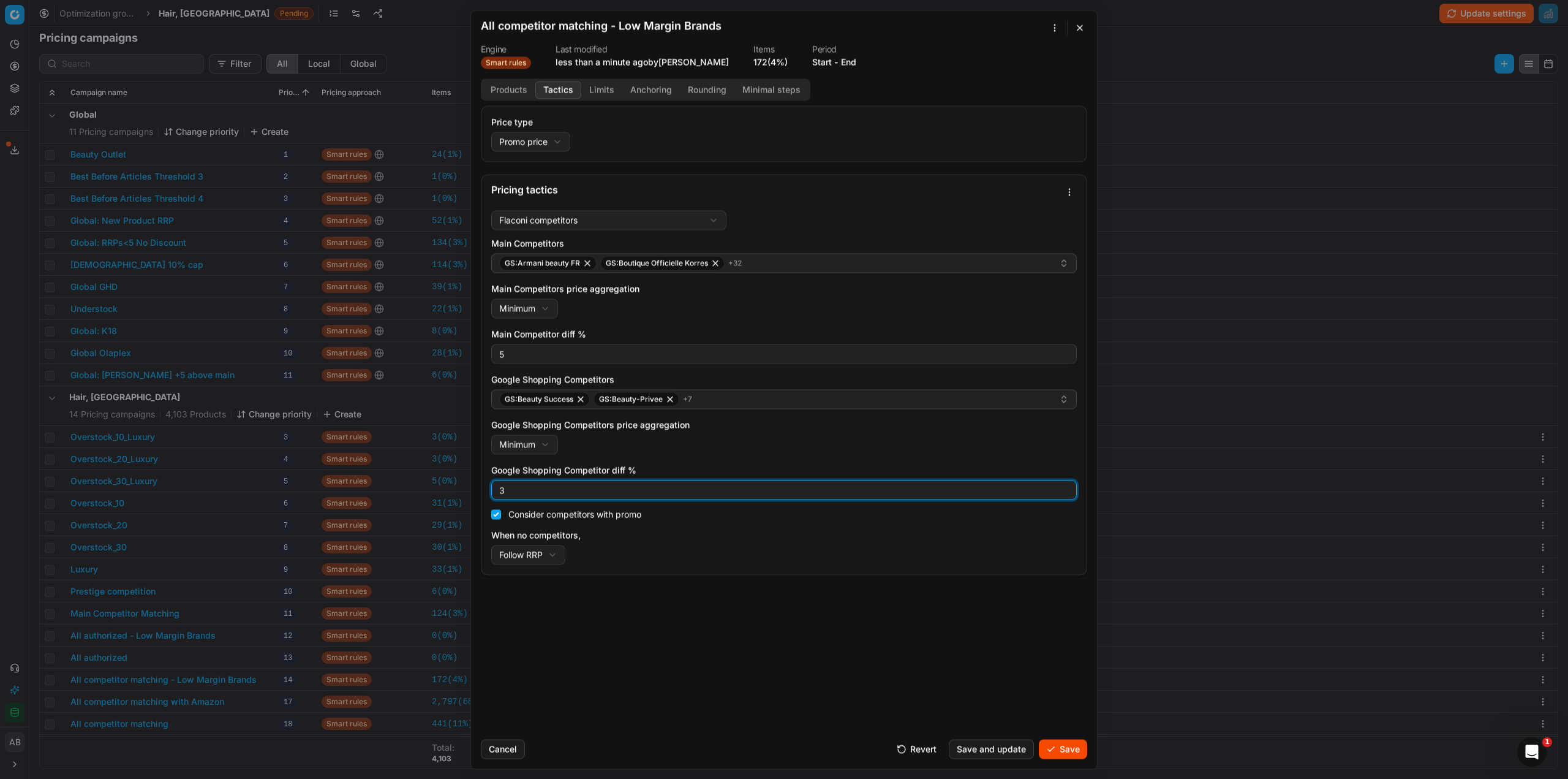
click at [498, 492] on input "3" at bounding box center [784, 490] width 575 height 18
type input "5"
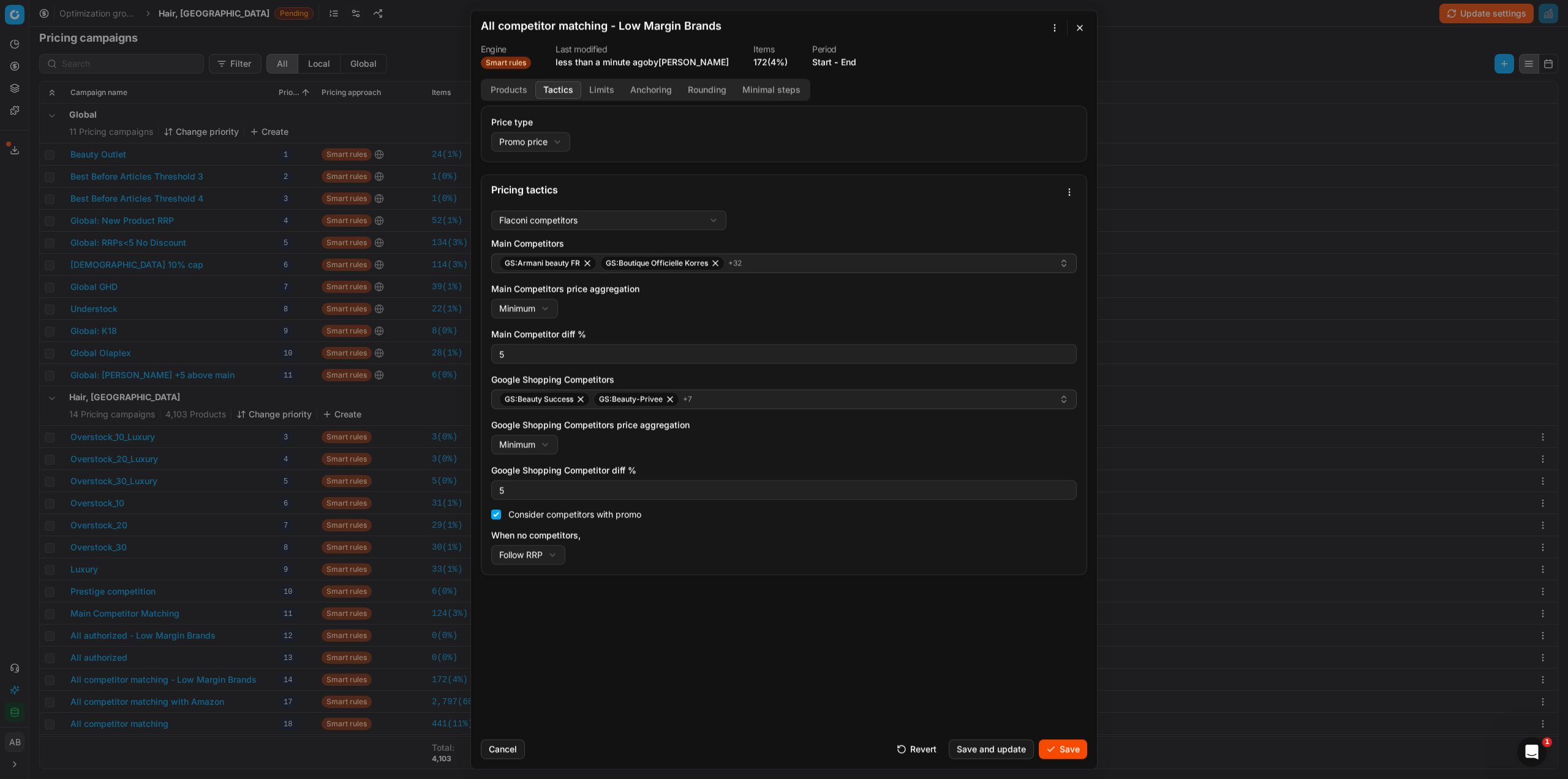
drag, startPoint x: 1060, startPoint y: 735, endPoint x: 1060, endPoint y: 744, distance: 9.0
click at [1060, 744] on div "Cancel Revert Save and update Save" at bounding box center [783, 744] width 606 height 29
click at [1060, 744] on button "Save" at bounding box center [1062, 749] width 48 height 20
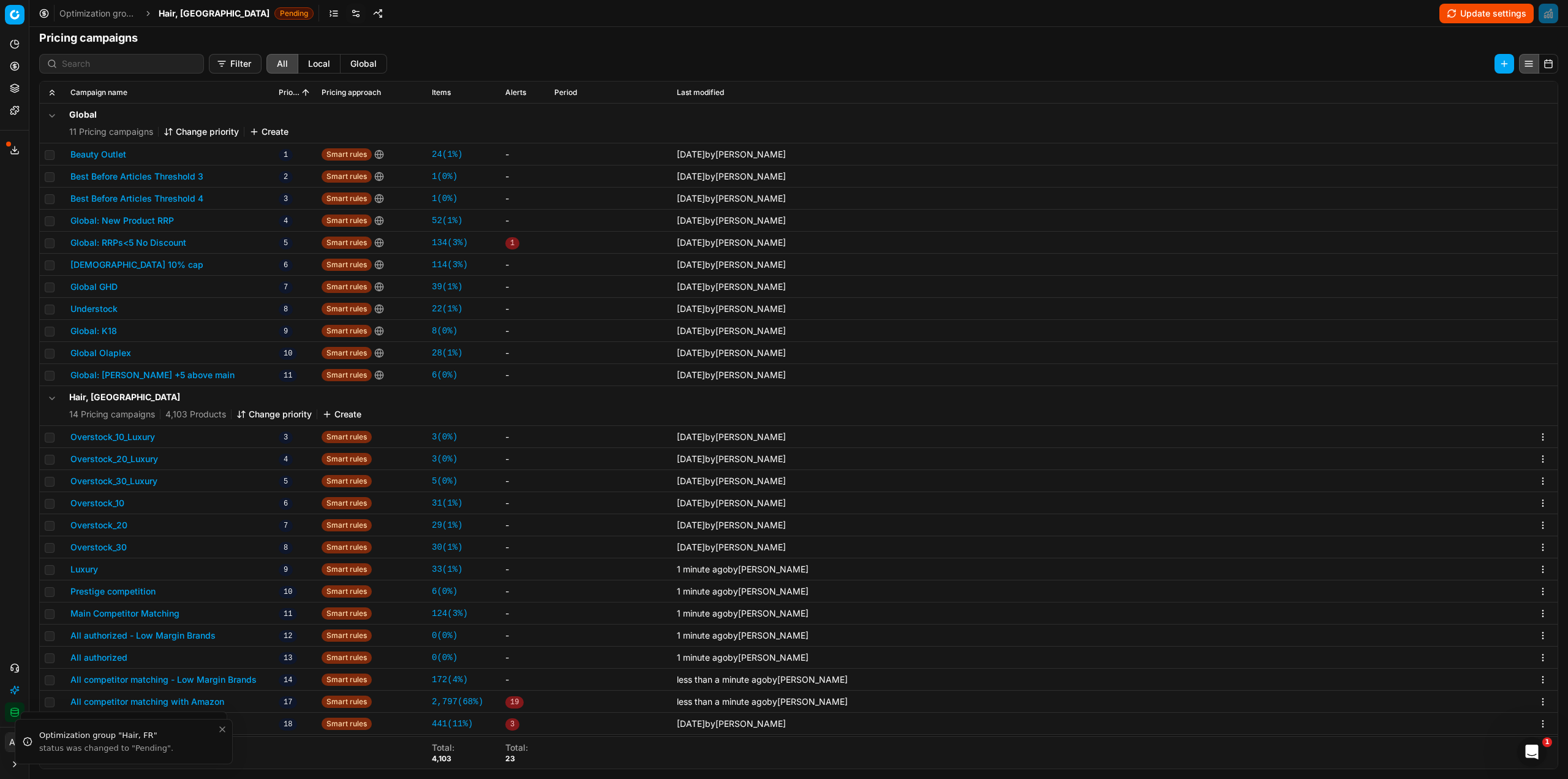
click at [246, 726] on div "All competitor matching" at bounding box center [169, 724] width 198 height 13
click at [224, 728] on icon "Close toast" at bounding box center [220, 729] width 10 height 10
click at [152, 732] on li "Pricing campaign was updated succesfully" at bounding box center [123, 748] width 218 height 33
click at [142, 726] on button "All competitor matching" at bounding box center [120, 724] width 98 height 13
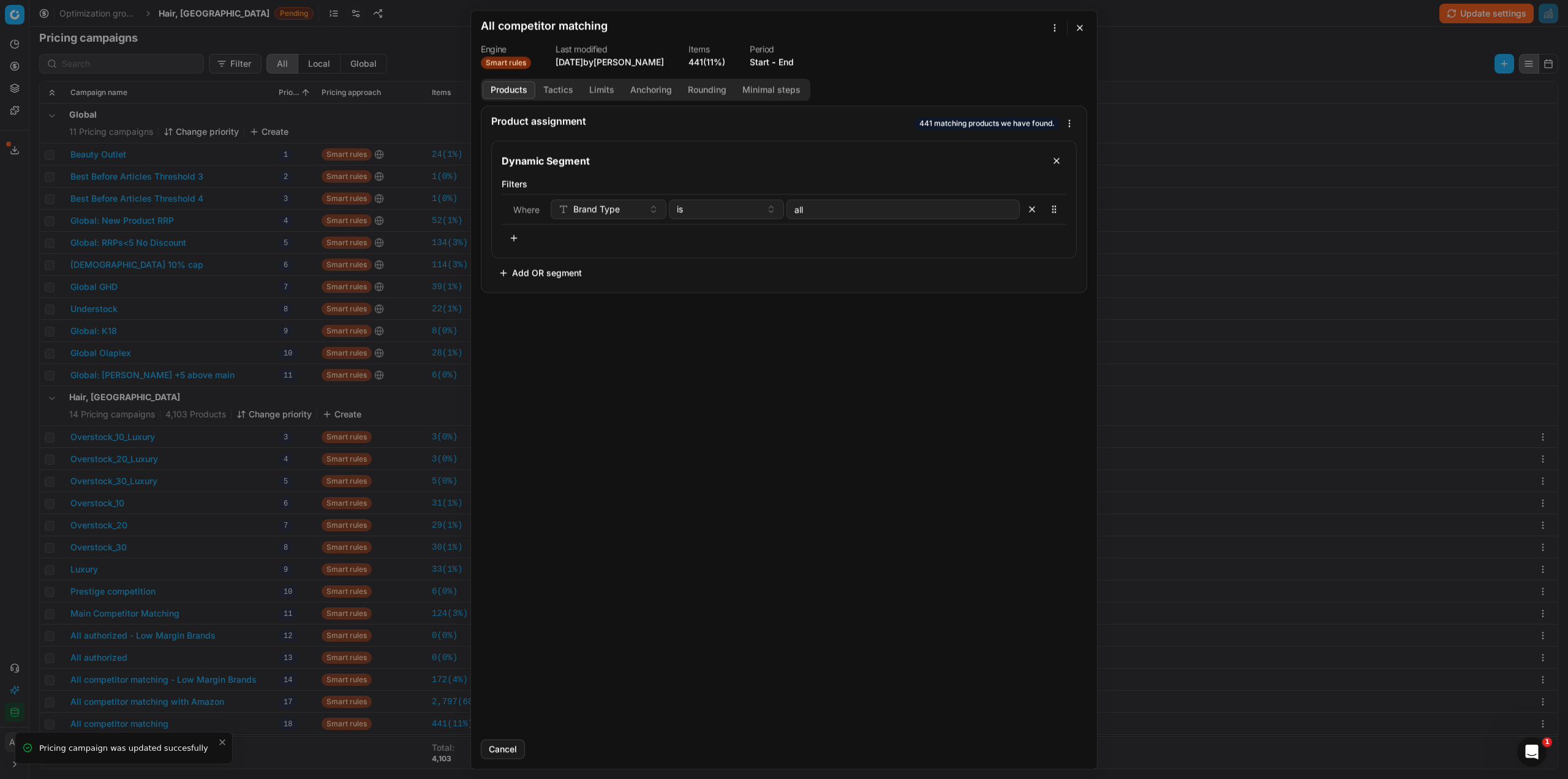
click at [557, 88] on button "Tactics" at bounding box center [558, 90] width 46 height 18
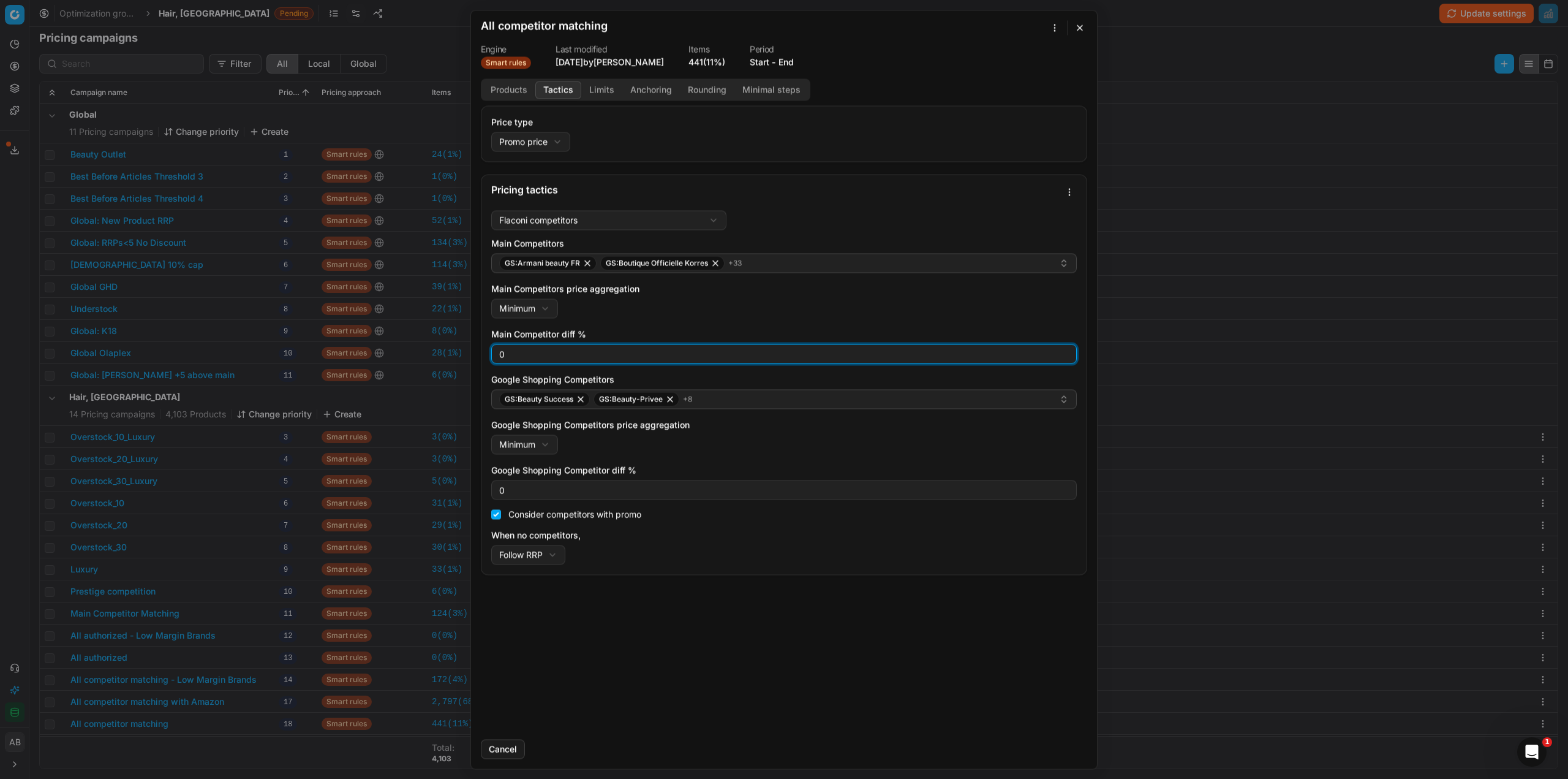
click at [506, 349] on input "0" at bounding box center [784, 354] width 575 height 18
type input "3"
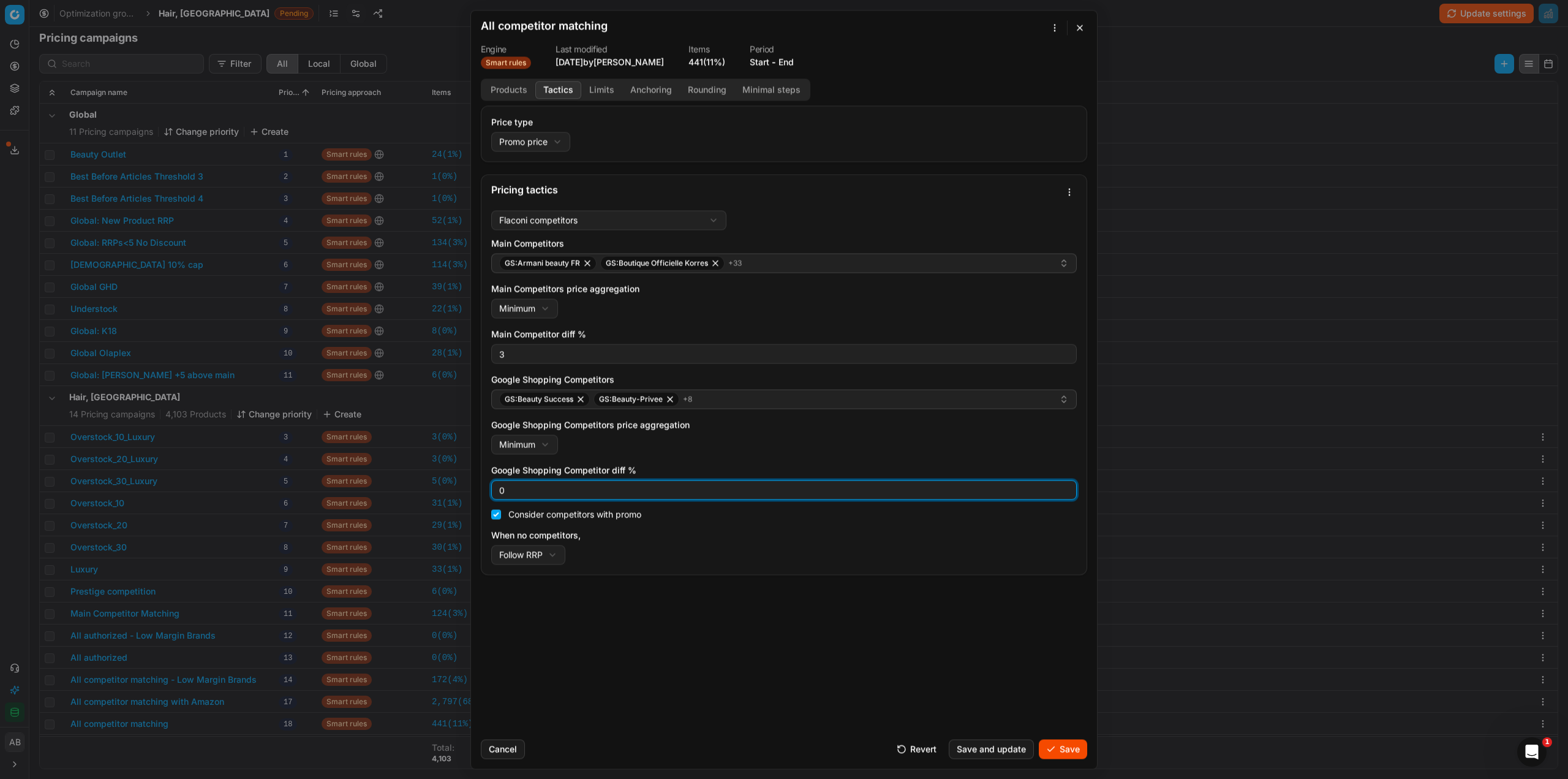
drag, startPoint x: 515, startPoint y: 494, endPoint x: 497, endPoint y: 492, distance: 18.1
click at [497, 492] on input "0" at bounding box center [784, 490] width 575 height 18
type input "3"
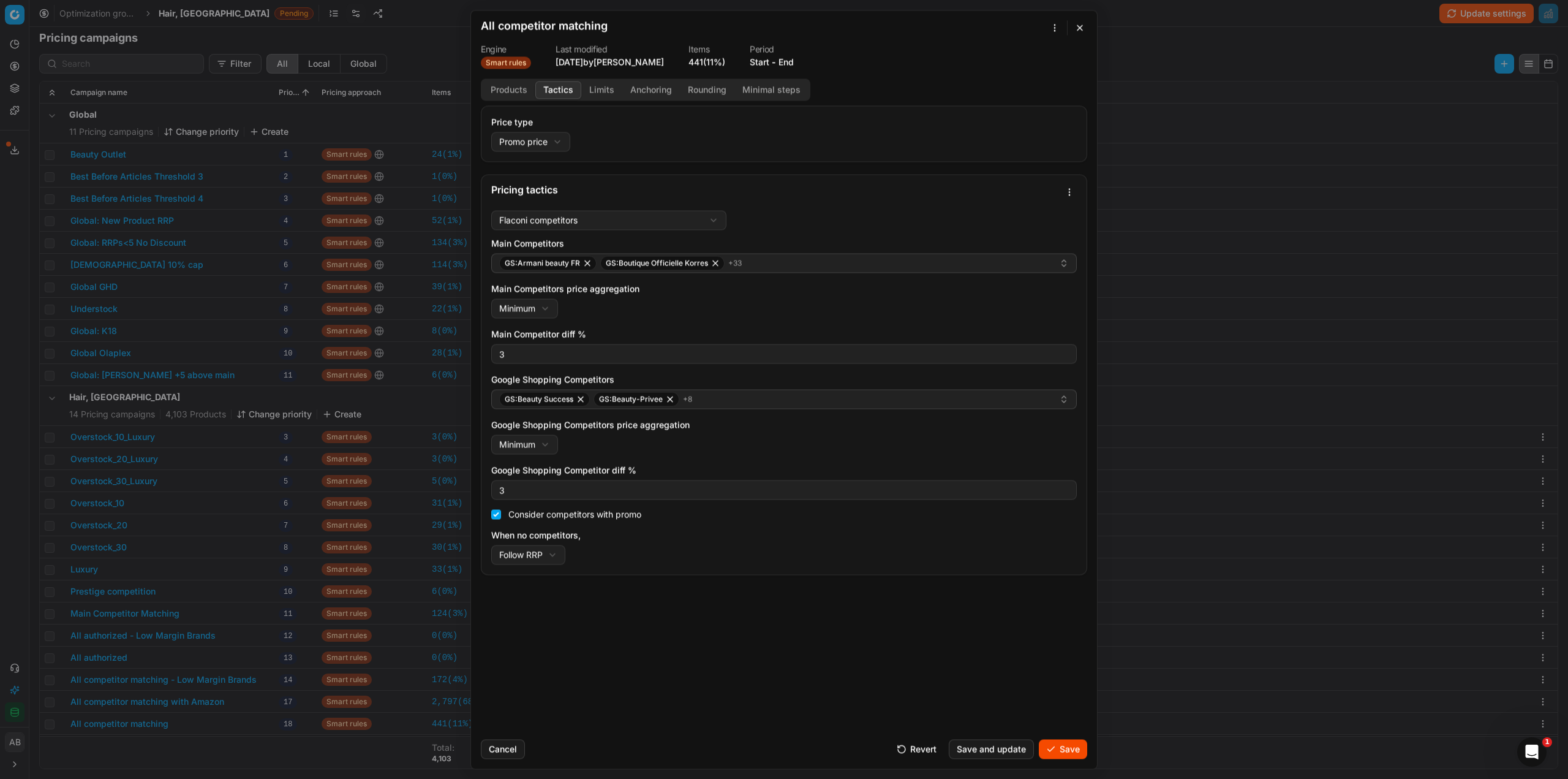
click at [1060, 755] on button "Save" at bounding box center [1062, 749] width 48 height 20
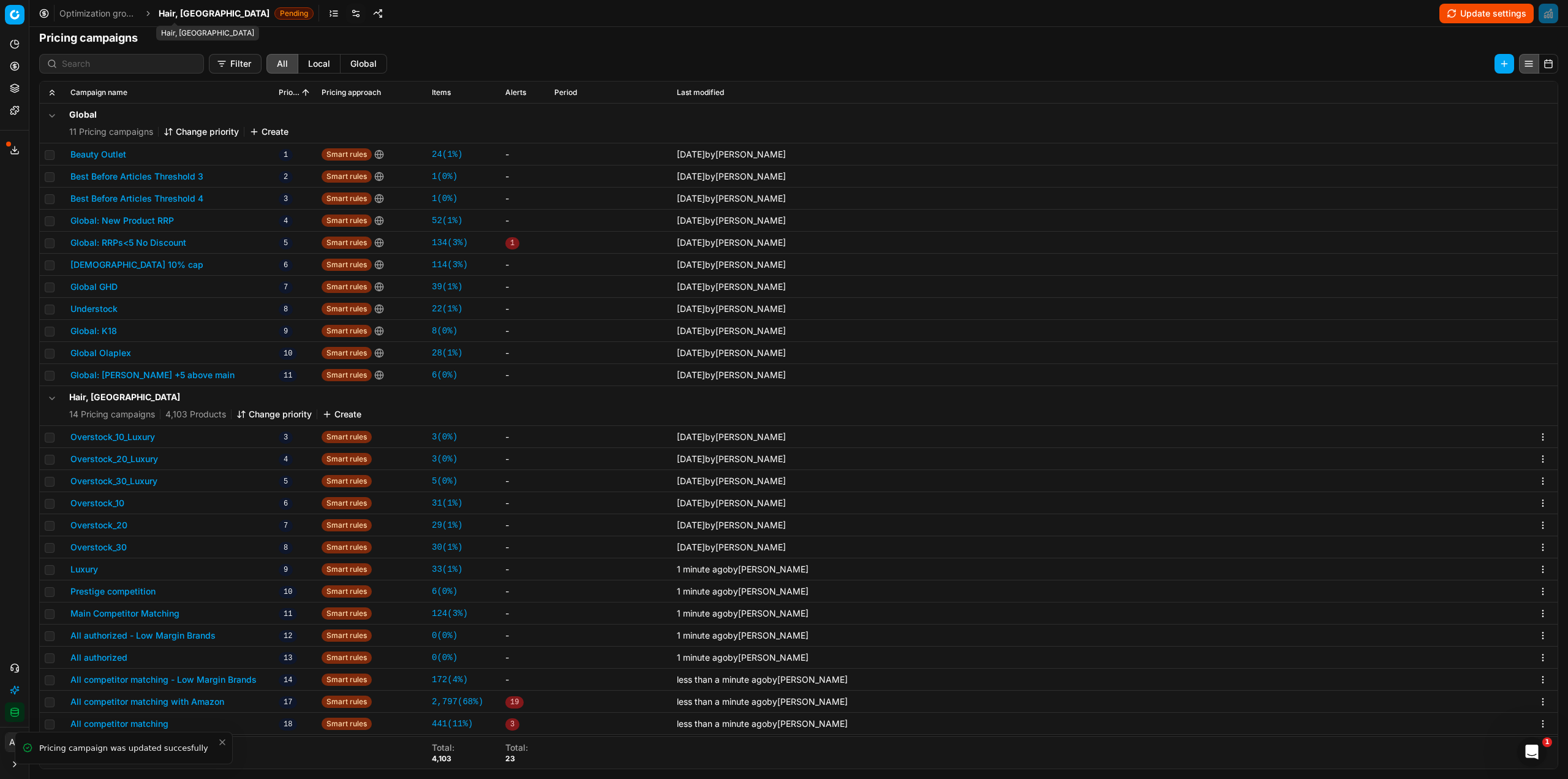
click at [188, 14] on span "Hair, [GEOGRAPHIC_DATA]" at bounding box center [214, 14] width 111 height 13
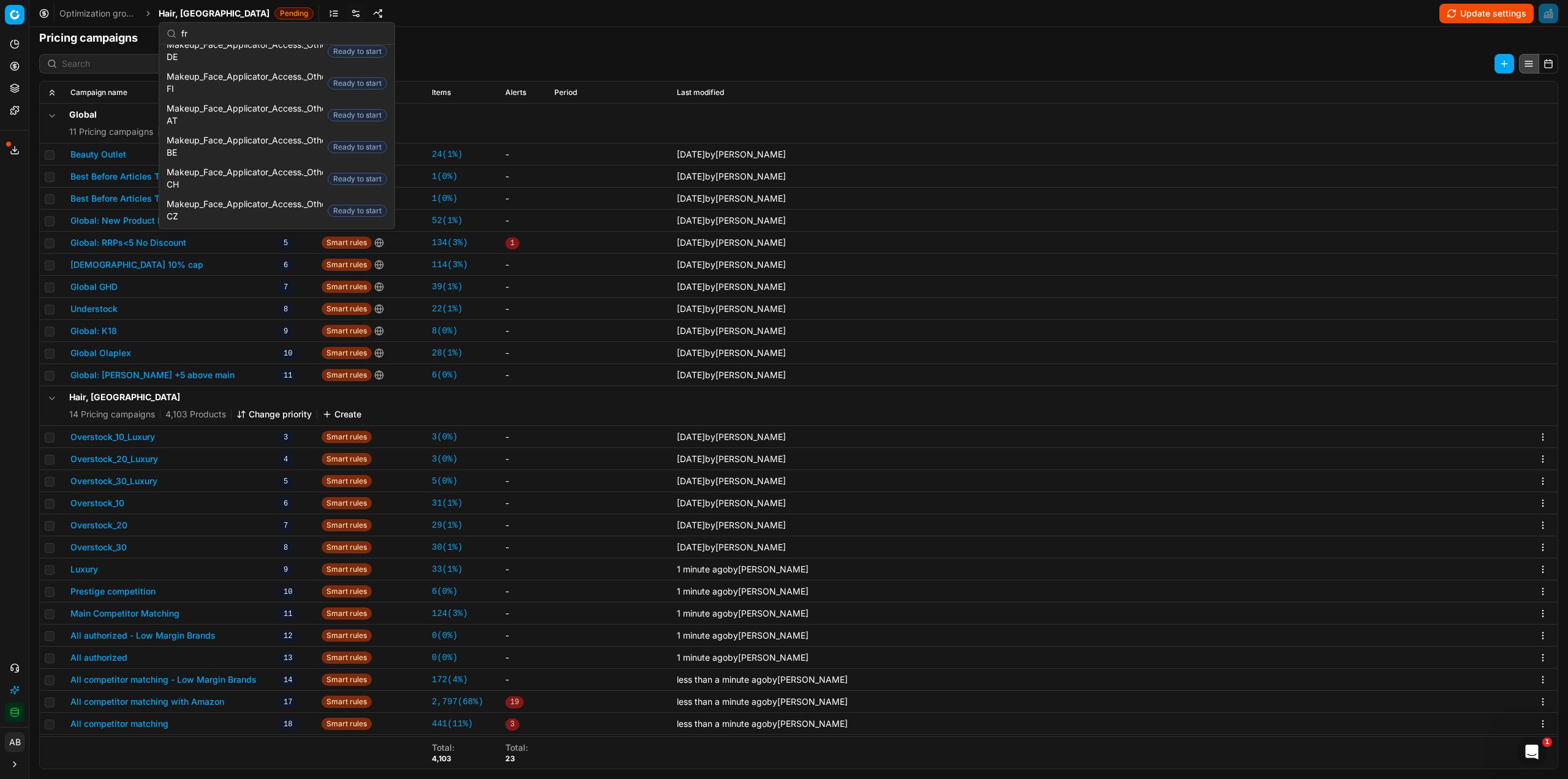
scroll to position [0, 0]
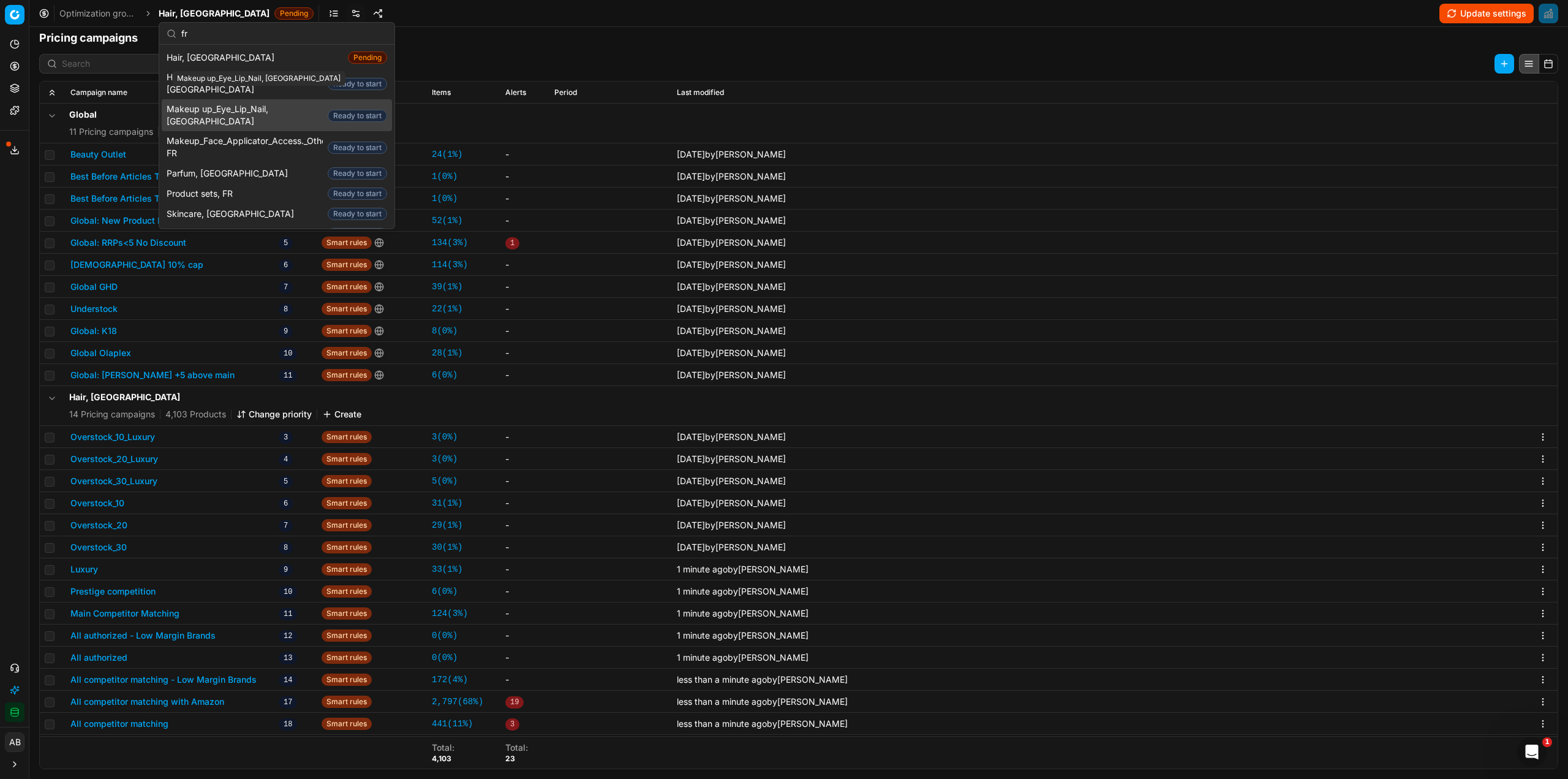
type input "fr"
click at [222, 103] on span "Makeup up_Eye_Lip_Nail, [GEOGRAPHIC_DATA]" at bounding box center [245, 115] width 156 height 24
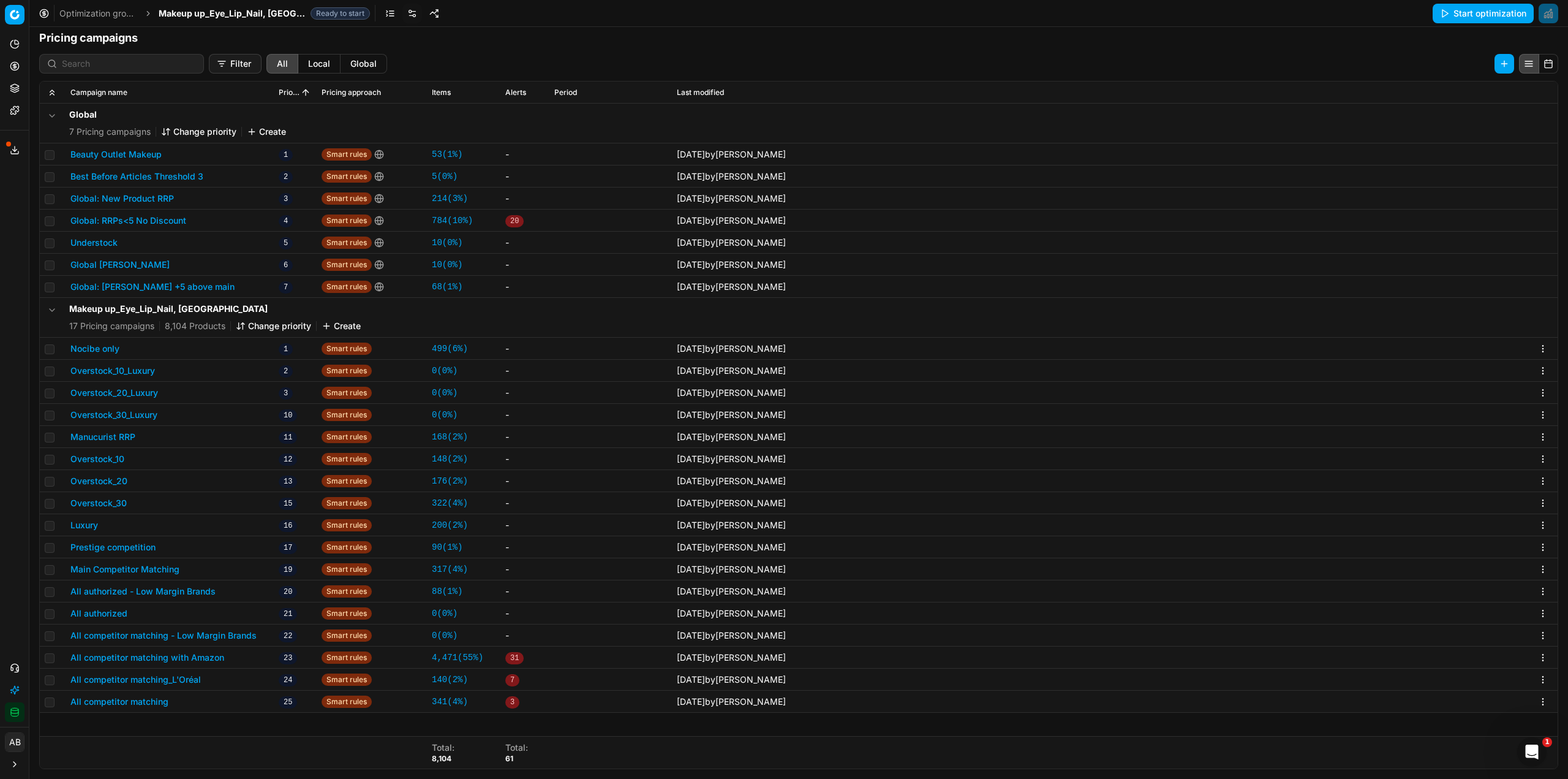
click at [95, 531] on td "Luxury" at bounding box center [169, 525] width 208 height 22
click at [94, 527] on button "Luxury" at bounding box center [84, 525] width 27 height 13
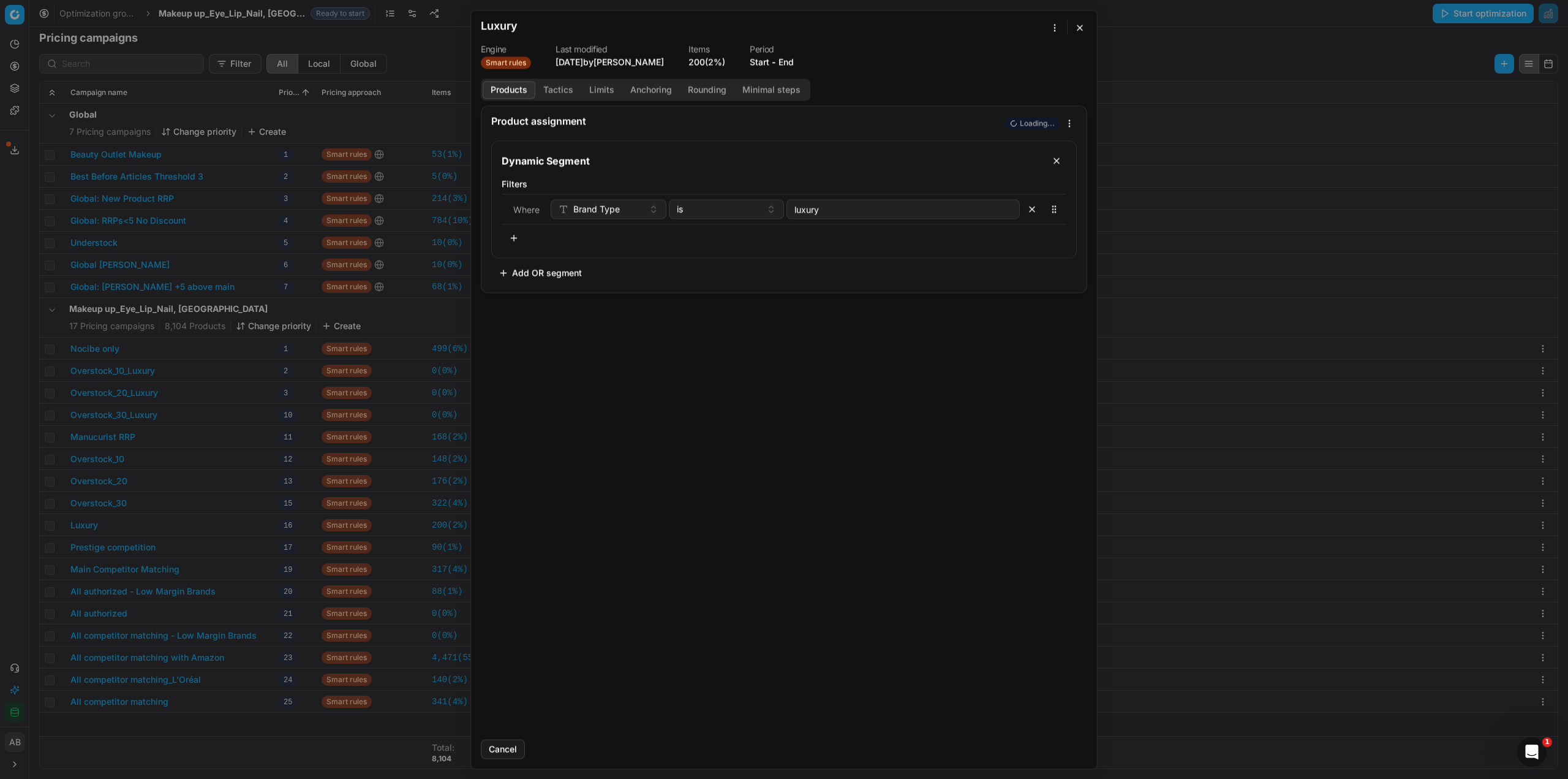
click at [557, 84] on button "Tactics" at bounding box center [558, 90] width 46 height 18
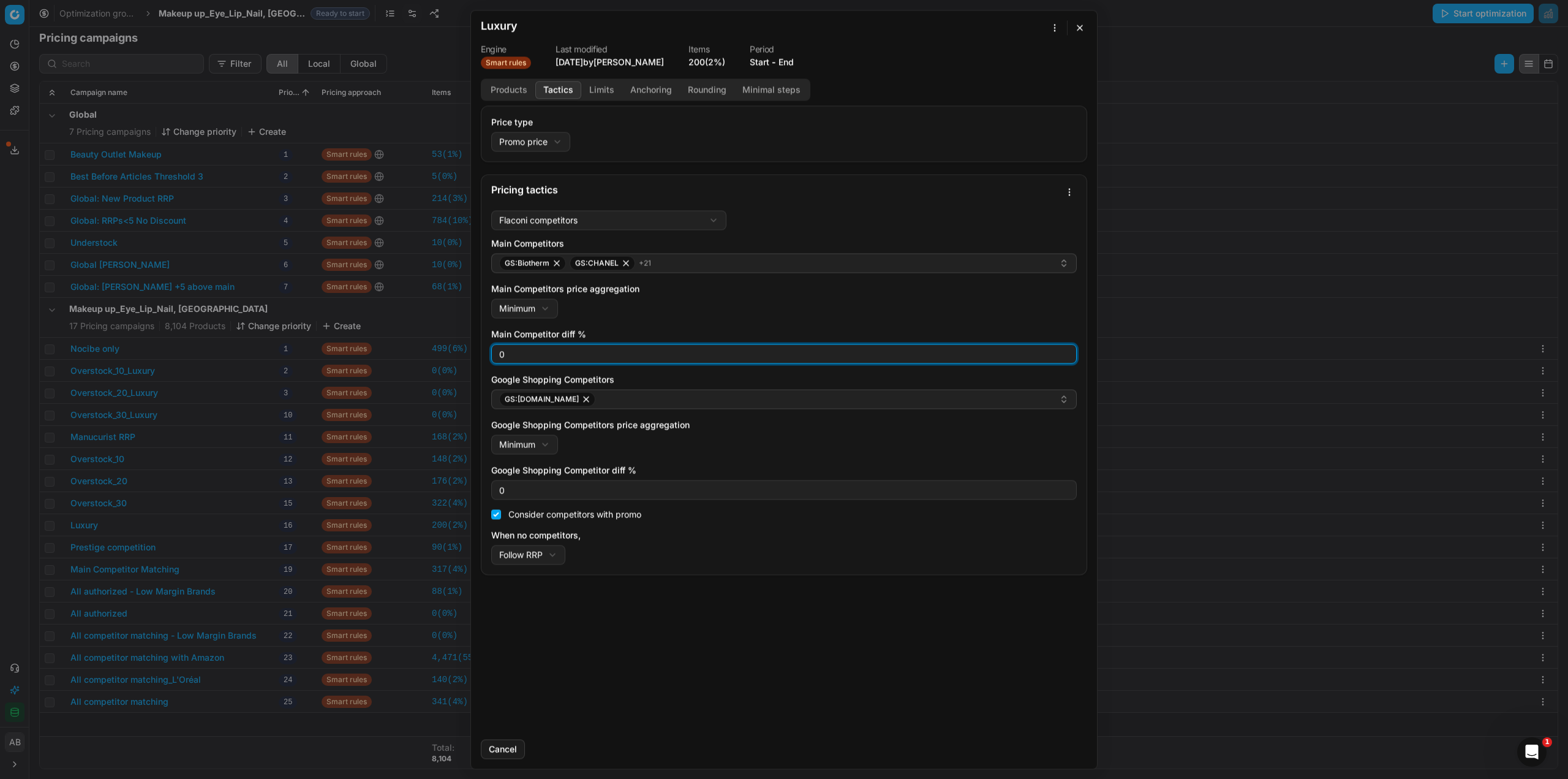
drag, startPoint x: 514, startPoint y: 345, endPoint x: 496, endPoint y: 353, distance: 19.7
click at [496, 353] on div "Main Competitor diff % 0" at bounding box center [784, 345] width 586 height 35
type input "3"
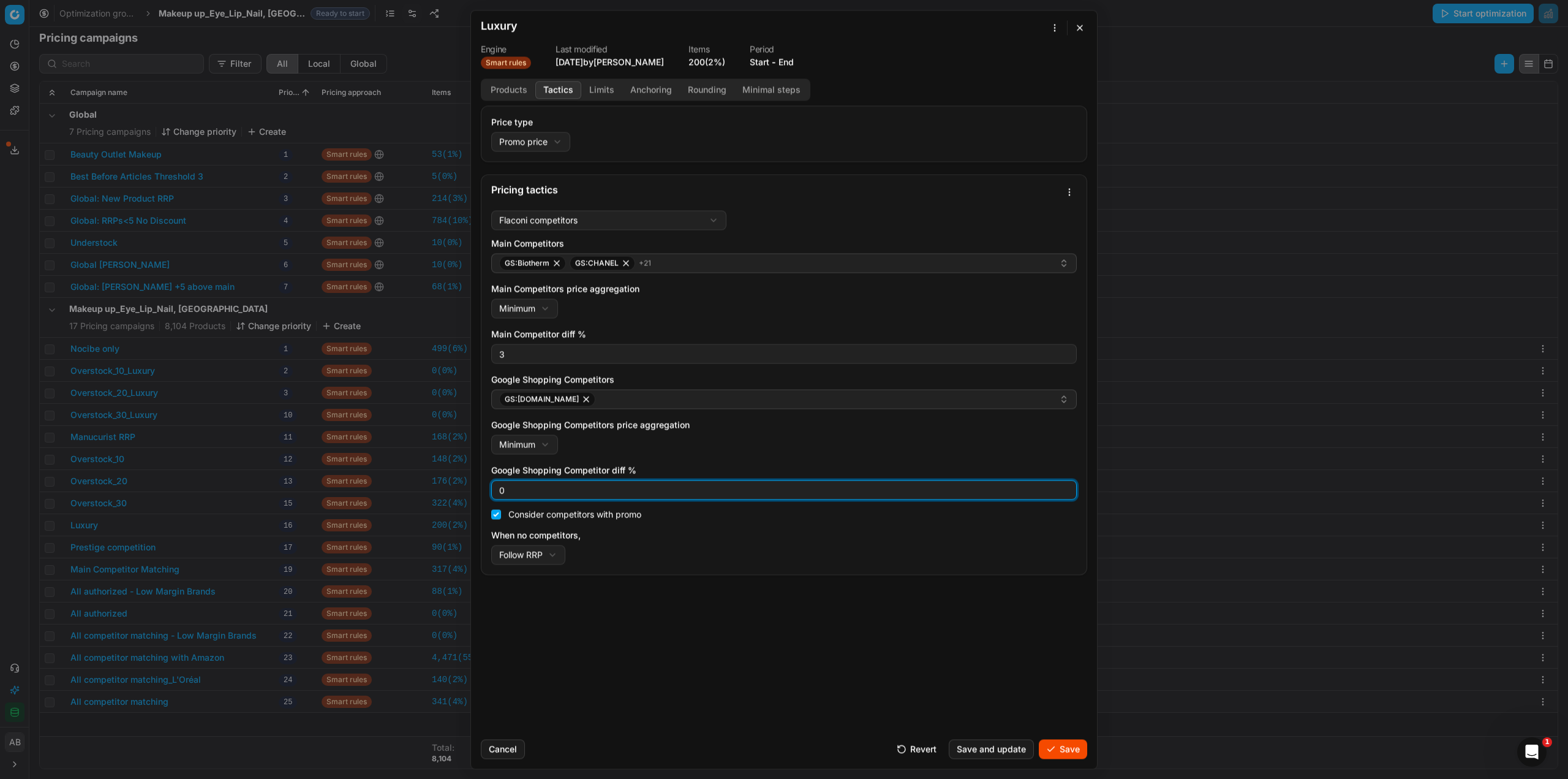
drag, startPoint x: 506, startPoint y: 492, endPoint x: 496, endPoint y: 489, distance: 10.4
click at [498, 490] on input "0" at bounding box center [784, 490] width 575 height 18
type input "3"
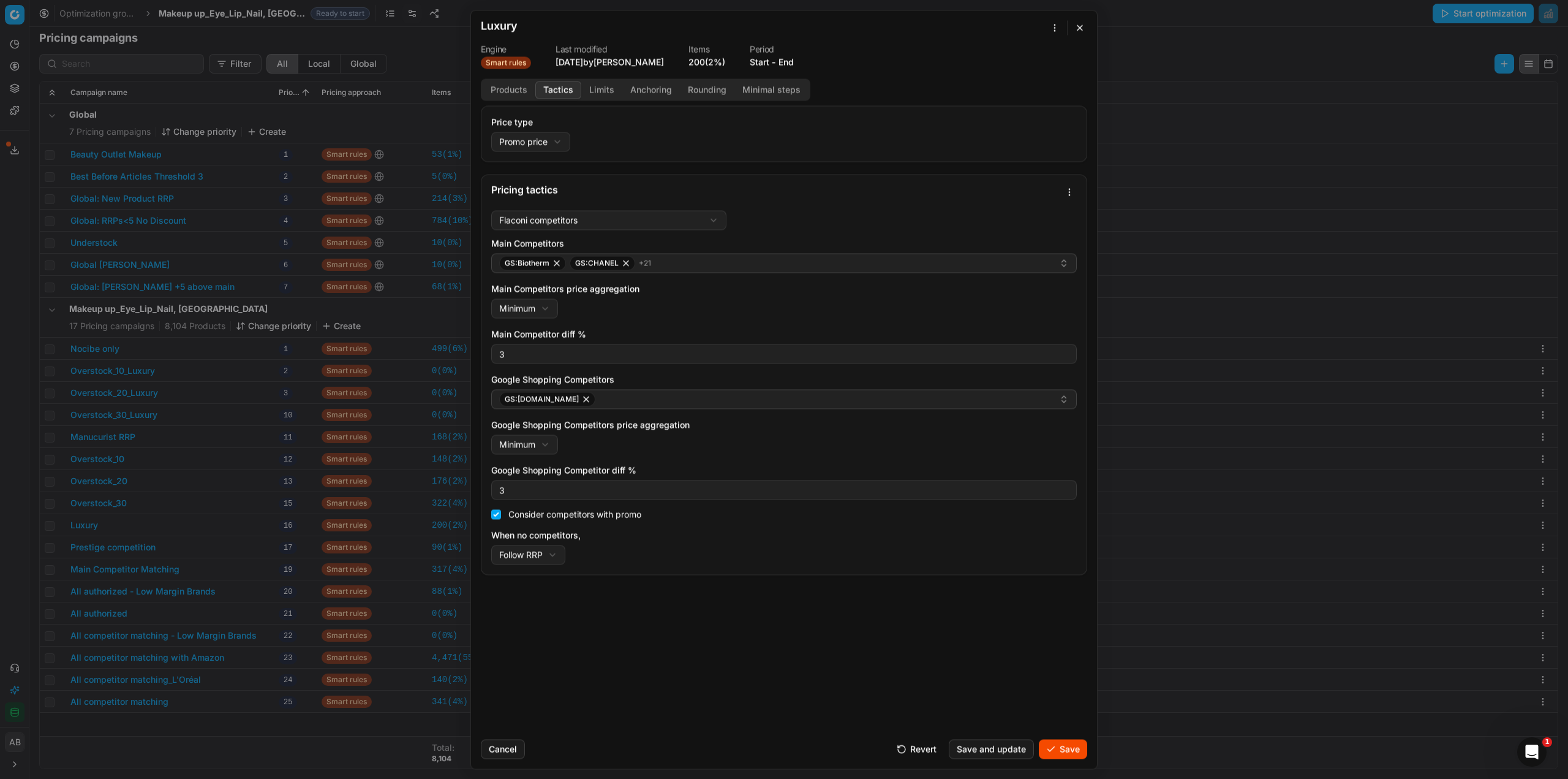
click at [1062, 755] on button "Save" at bounding box center [1062, 749] width 48 height 20
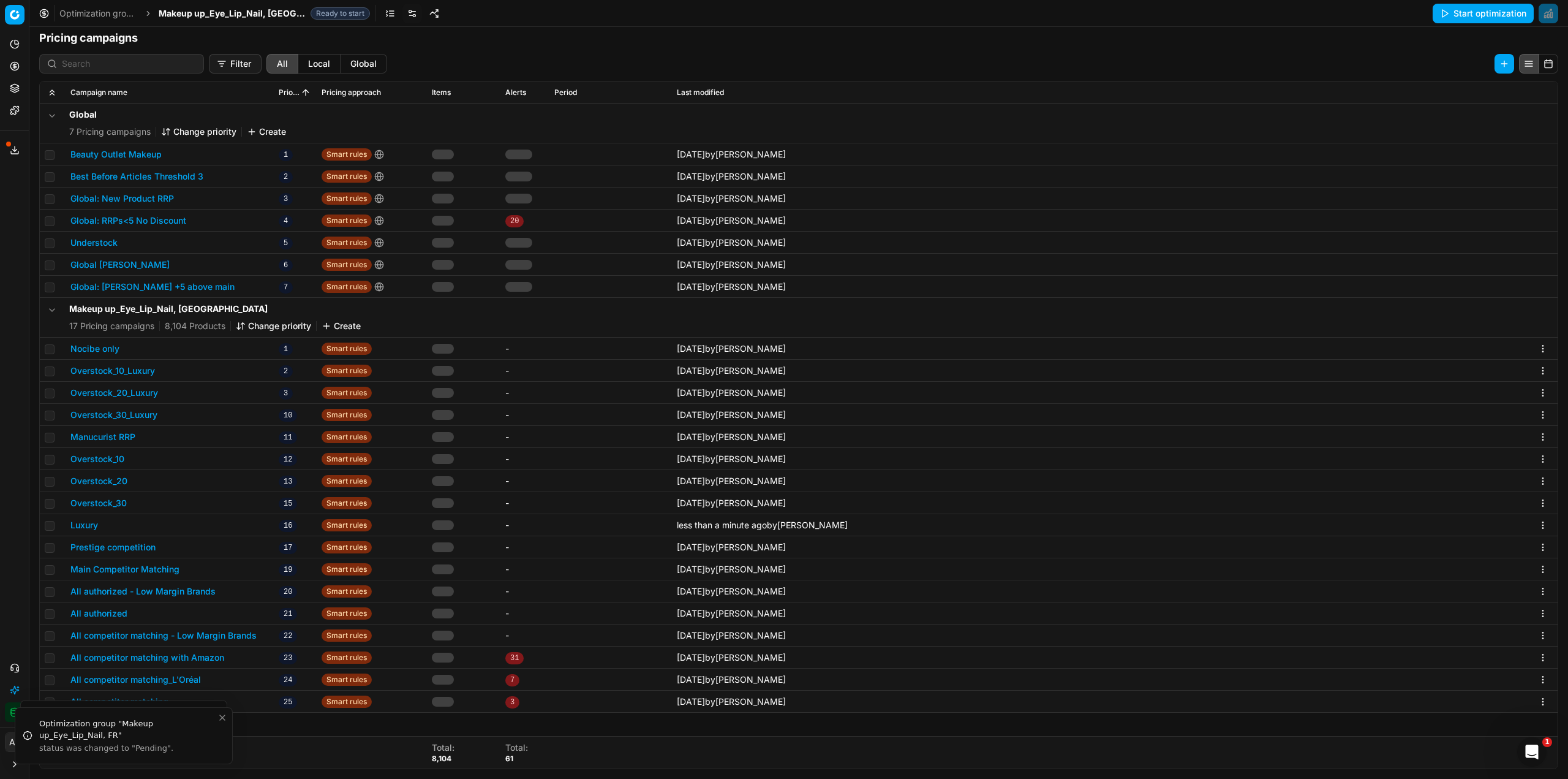
click at [123, 546] on button "Prestige competition" at bounding box center [113, 548] width 85 height 13
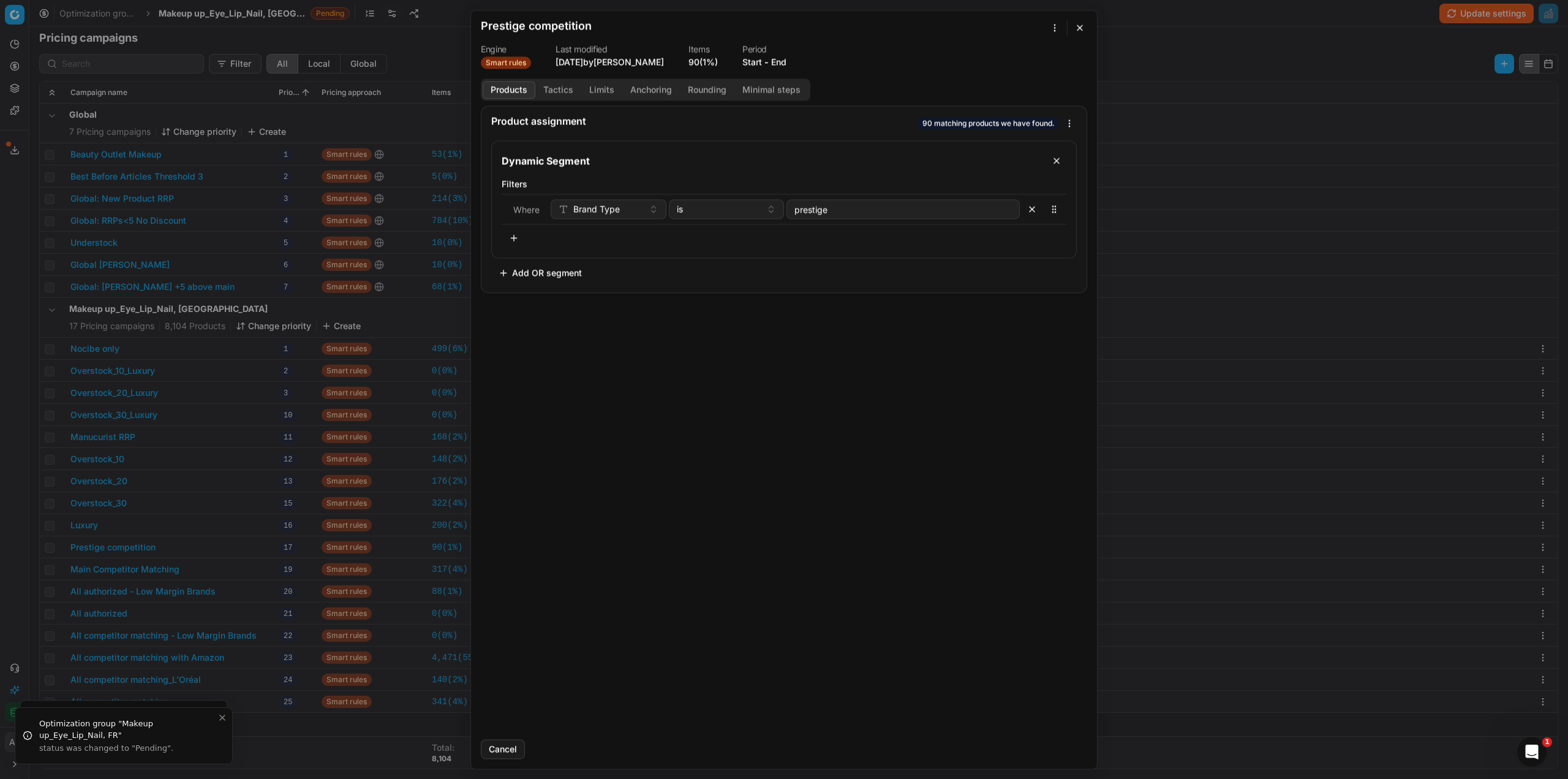
click at [550, 95] on button "Tactics" at bounding box center [558, 90] width 46 height 18
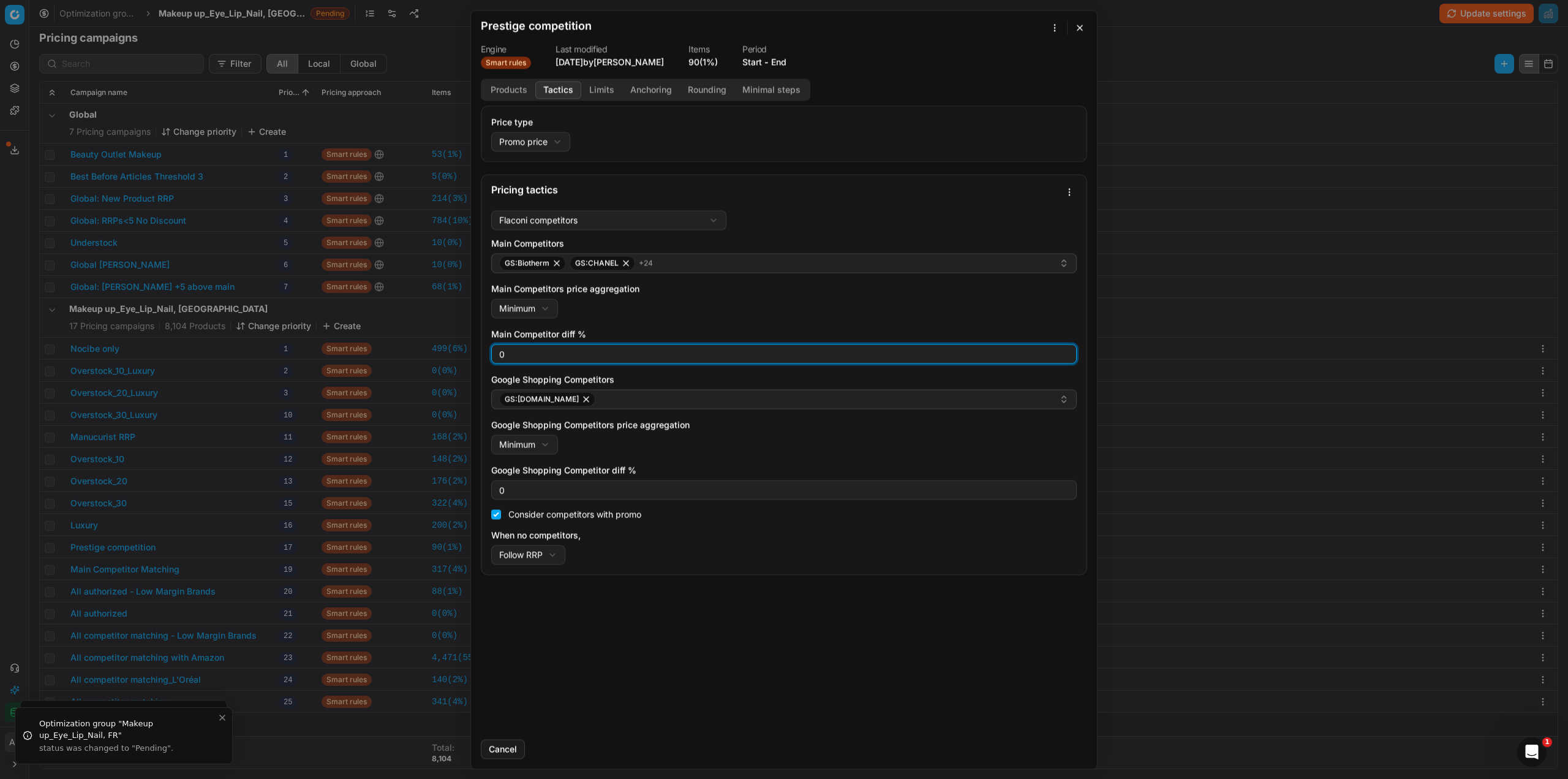
click at [488, 355] on div "Flaconi competitors Flaconi competitorsFlaconi competitors rule: first takes in…" at bounding box center [784, 389] width 605 height 369
type input "3"
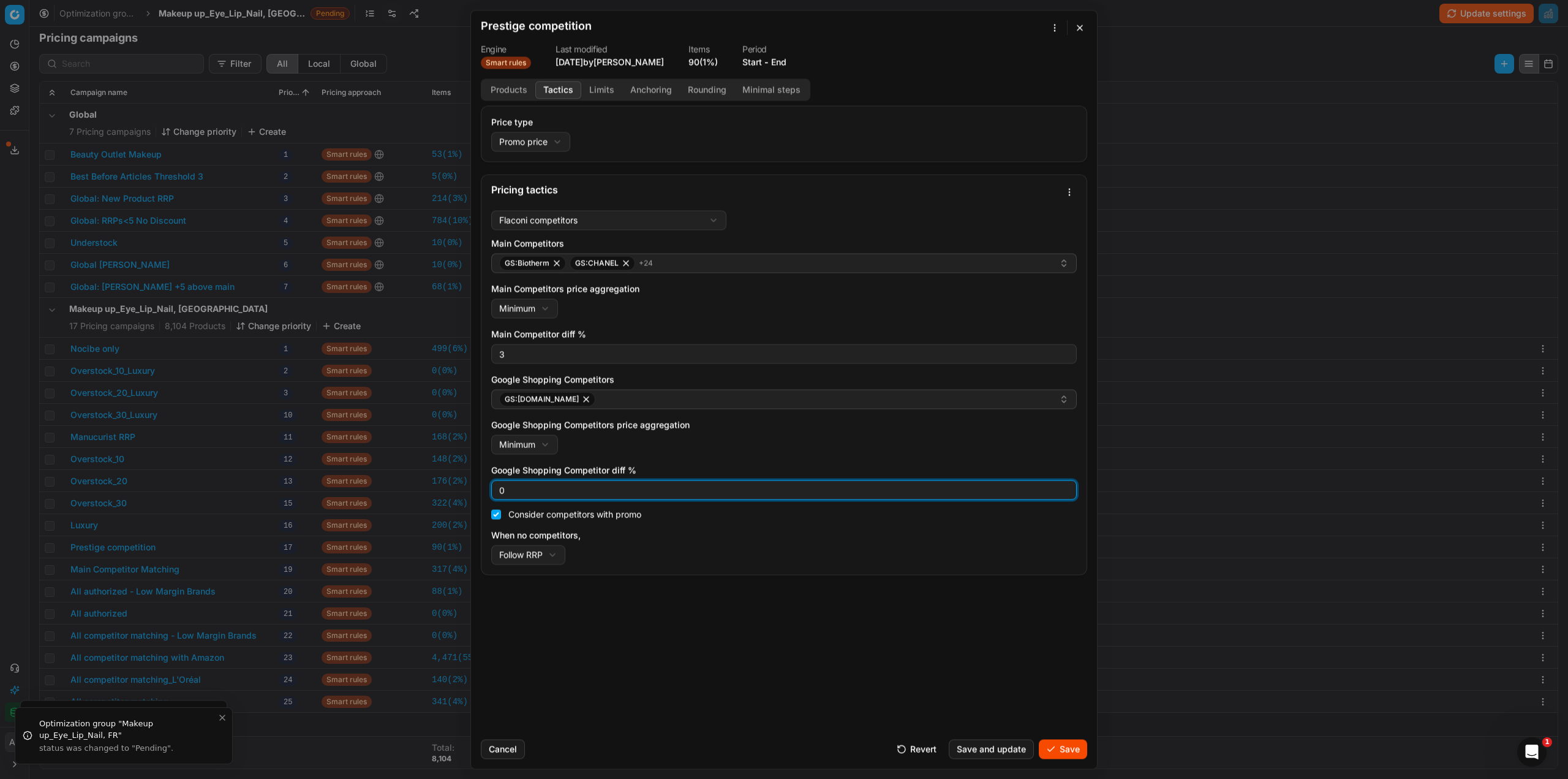
click at [492, 489] on div "0" at bounding box center [784, 490] width 586 height 20
type input "3"
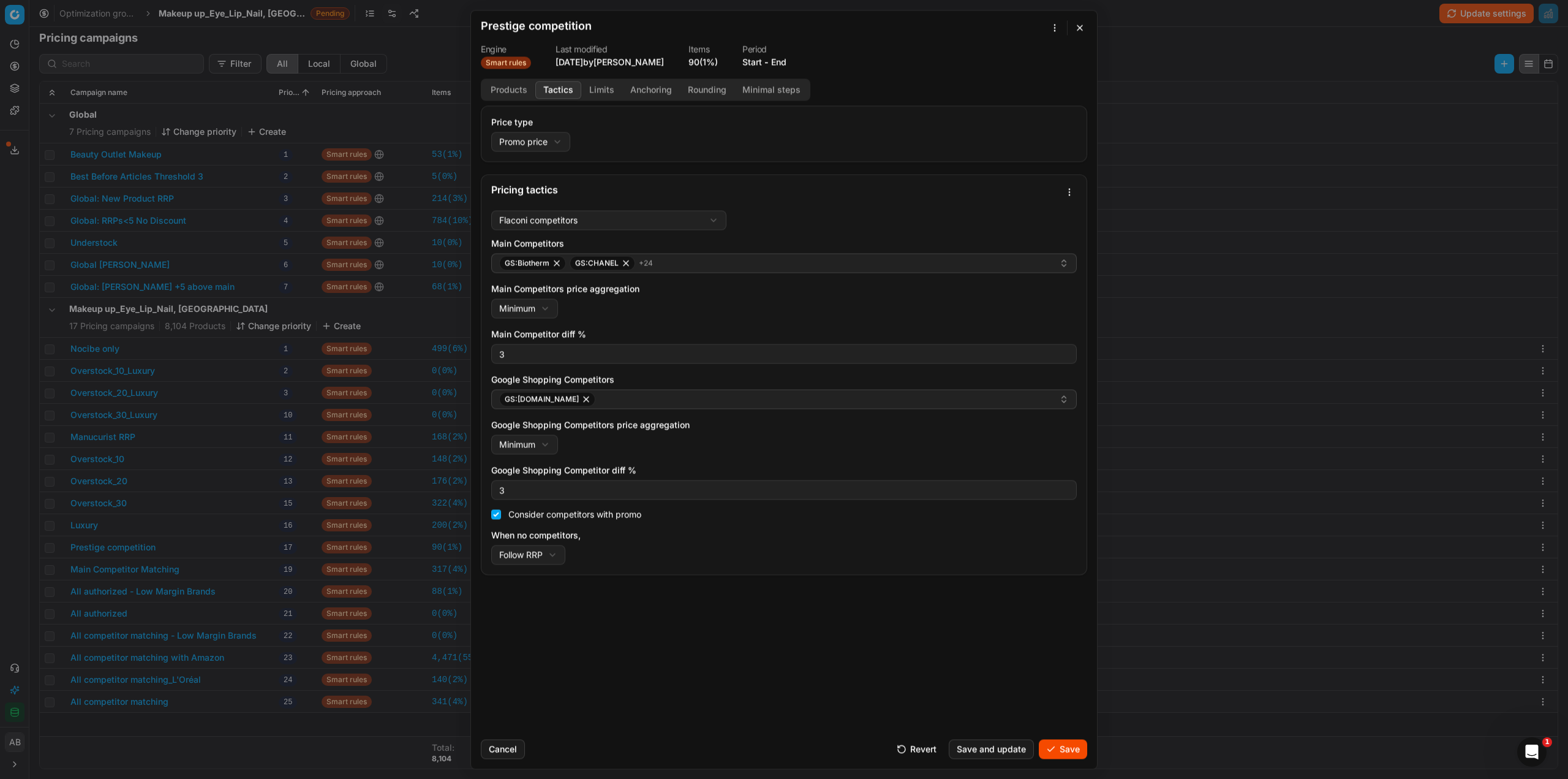
click at [1052, 751] on button "Save" at bounding box center [1062, 749] width 48 height 20
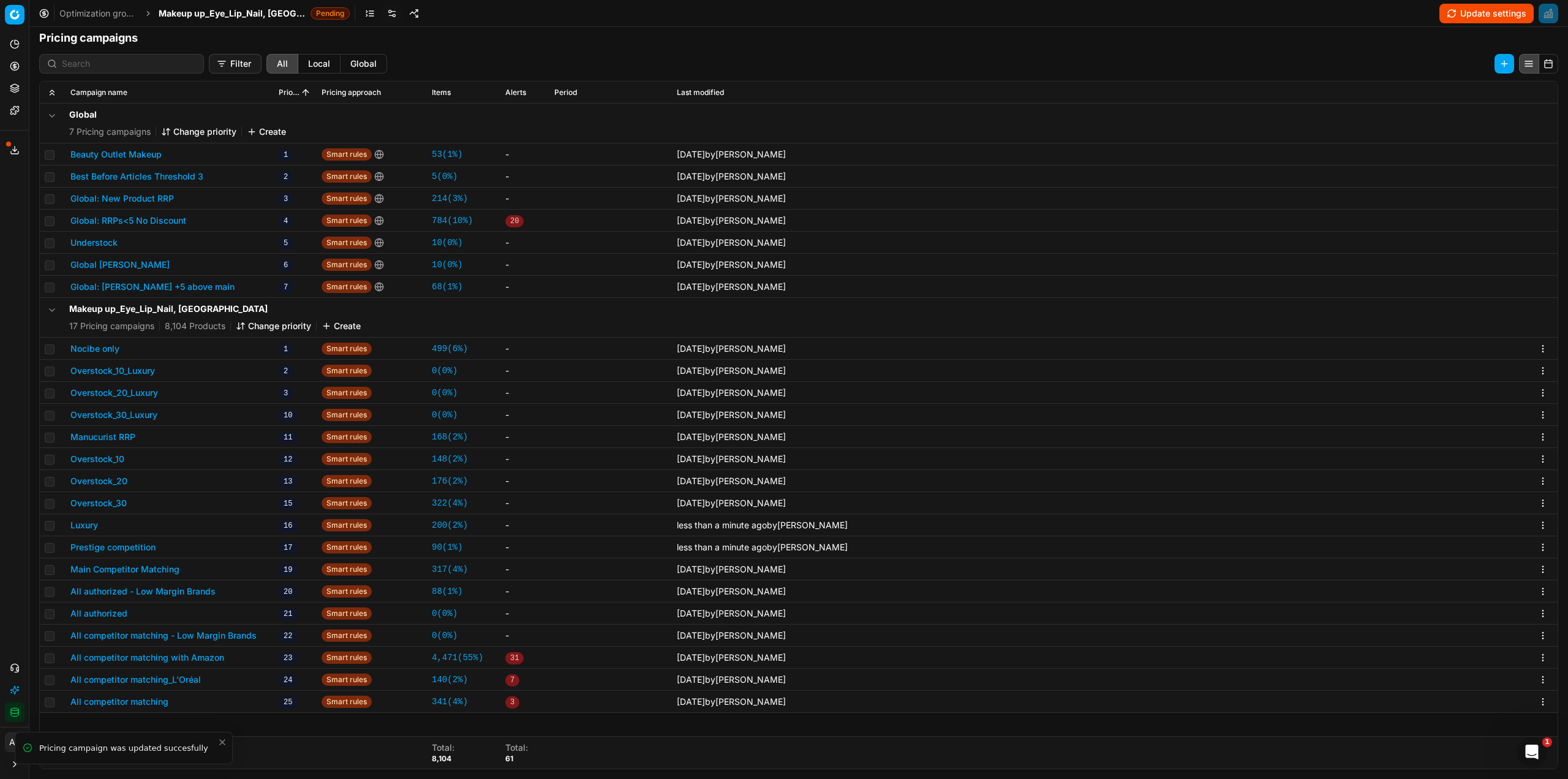
click at [123, 568] on button "Main Competitor Matching" at bounding box center [125, 570] width 109 height 13
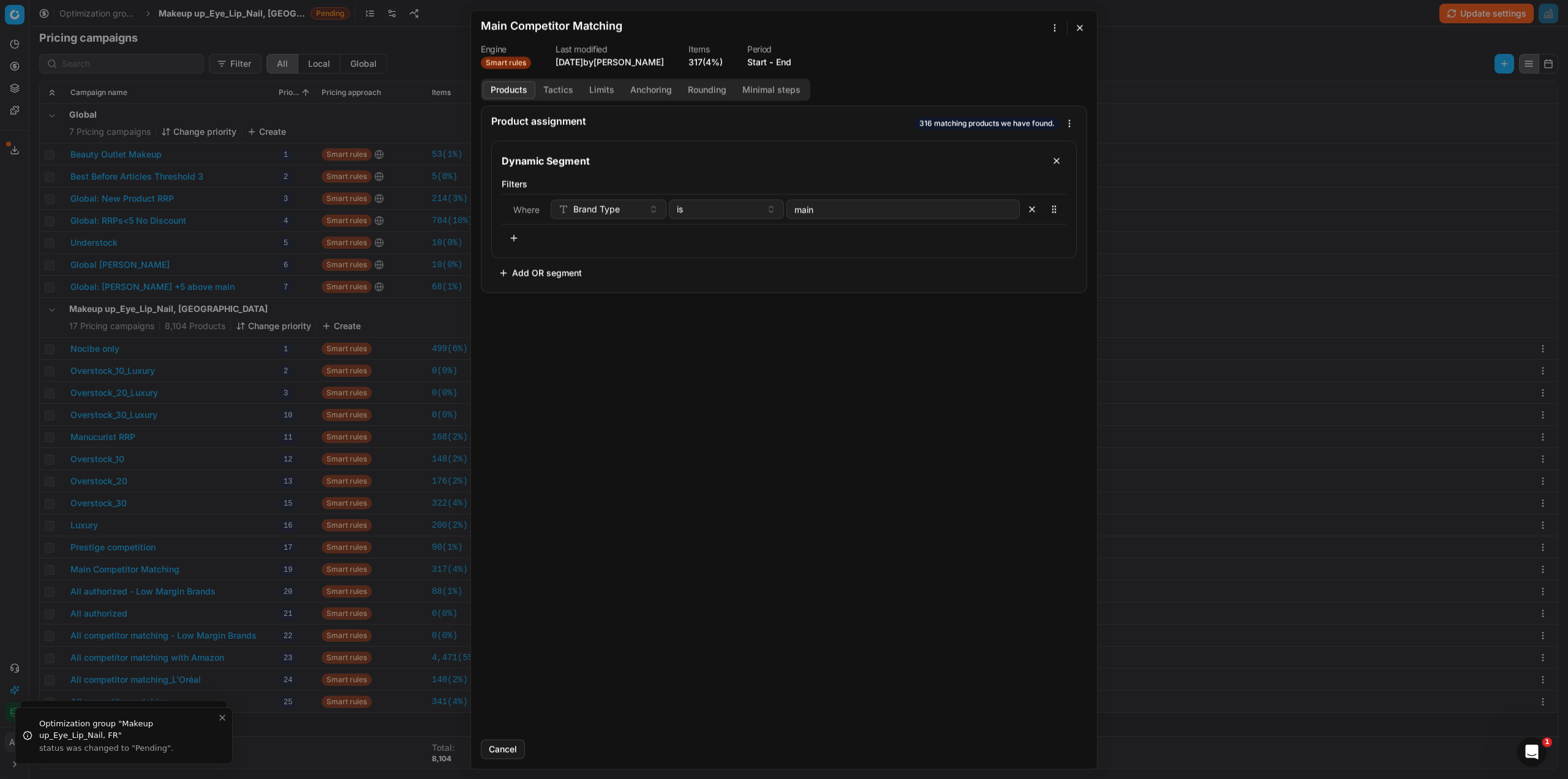
click at [559, 90] on button "Tactics" at bounding box center [558, 90] width 46 height 18
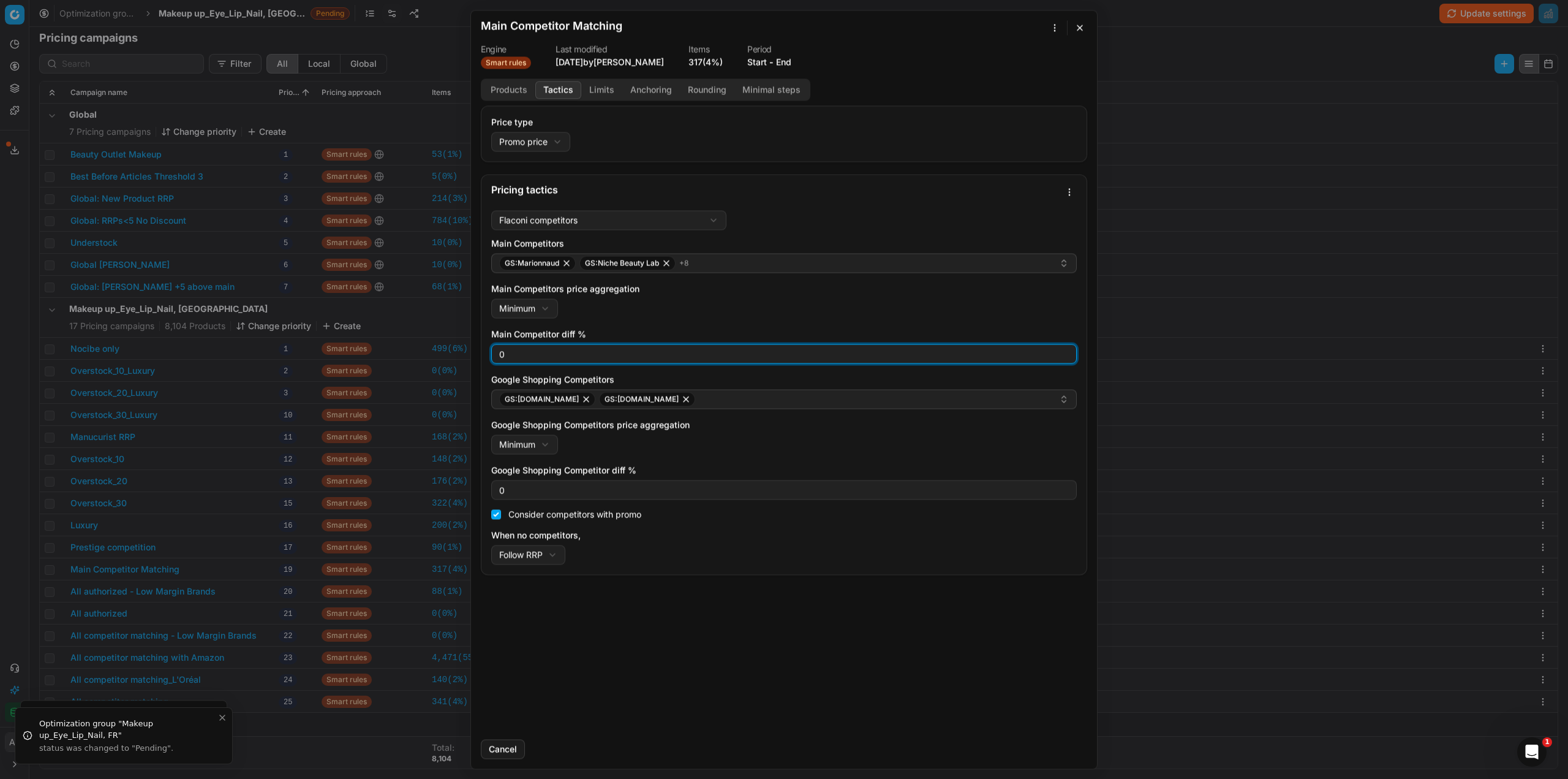
drag, startPoint x: 502, startPoint y: 350, endPoint x: 516, endPoint y: 353, distance: 14.3
click at [516, 353] on input "0" at bounding box center [784, 354] width 575 height 18
drag, startPoint x: 515, startPoint y: 350, endPoint x: 492, endPoint y: 351, distance: 23.0
click at [492, 351] on div "03" at bounding box center [784, 354] width 586 height 20
type input "3"
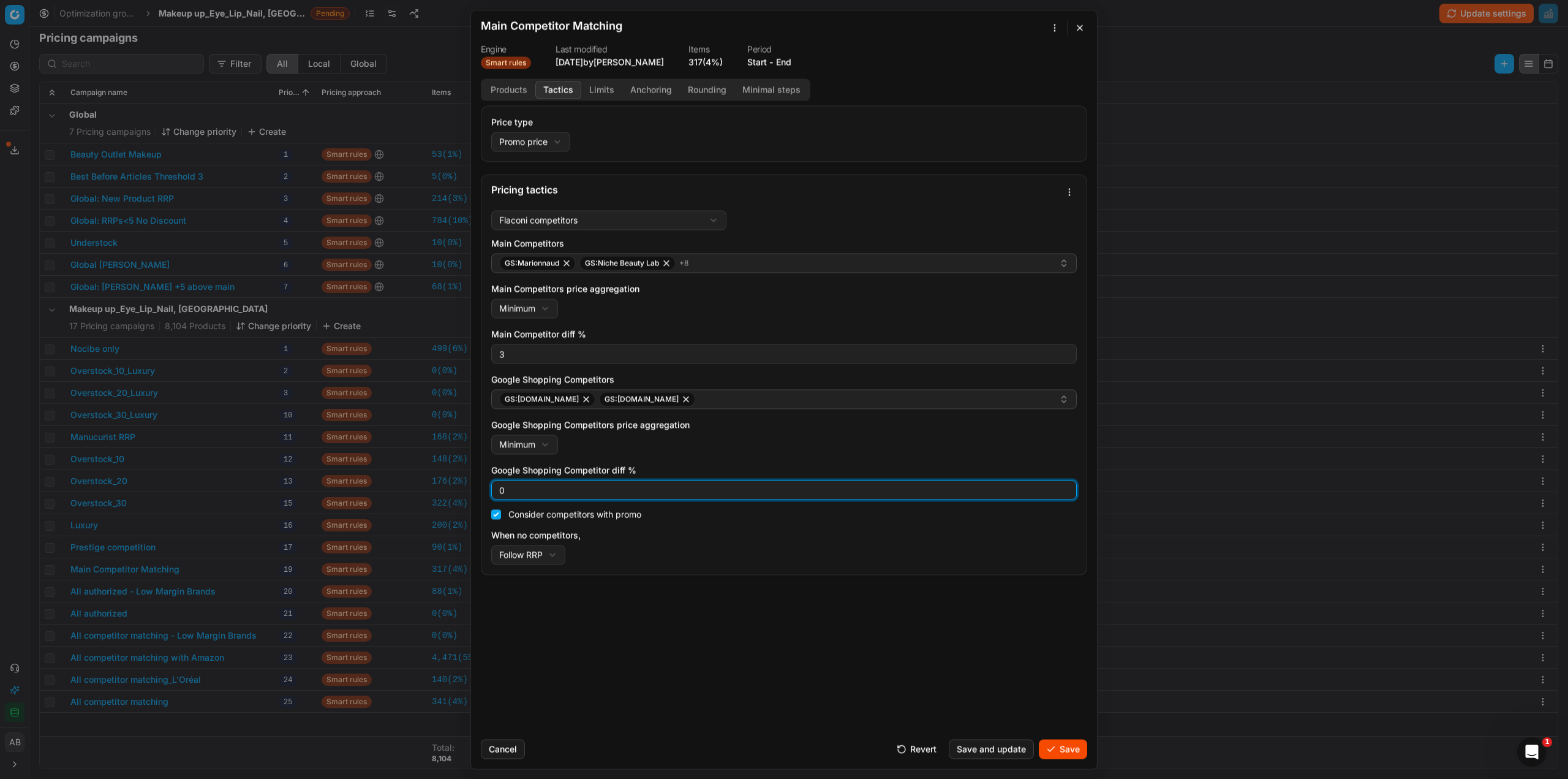
drag, startPoint x: 518, startPoint y: 489, endPoint x: 435, endPoint y: 489, distance: 83.0
click at [435, 489] on div "We are saving PC settings. Please wait, it should take a few minutes Main Compe…" at bounding box center [784, 389] width 1568 height 779
type input "3"
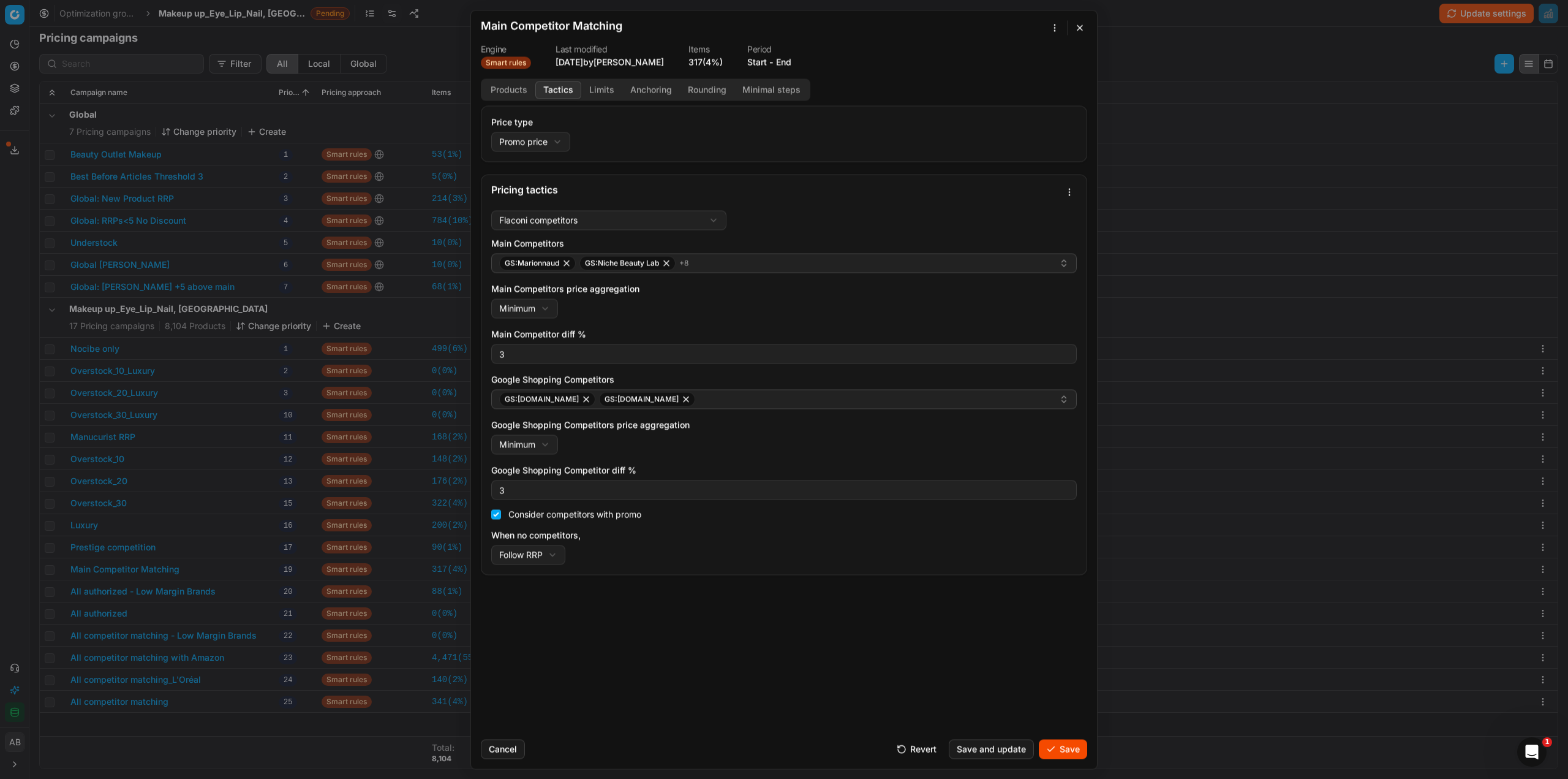
click at [1053, 745] on button "Save" at bounding box center [1062, 749] width 48 height 20
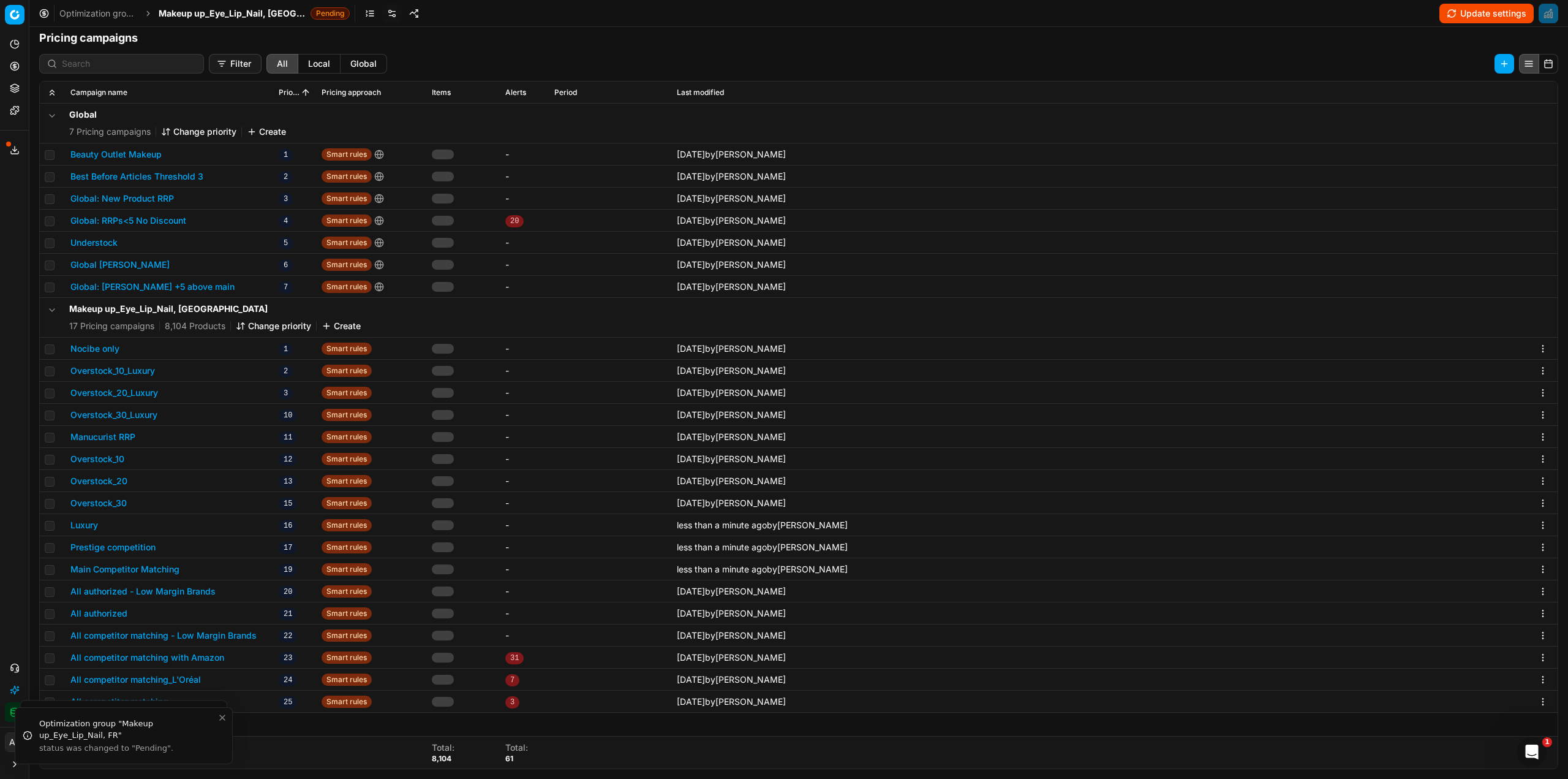
click at [136, 596] on button "All authorized - Low Margin Brands" at bounding box center [143, 591] width 145 height 13
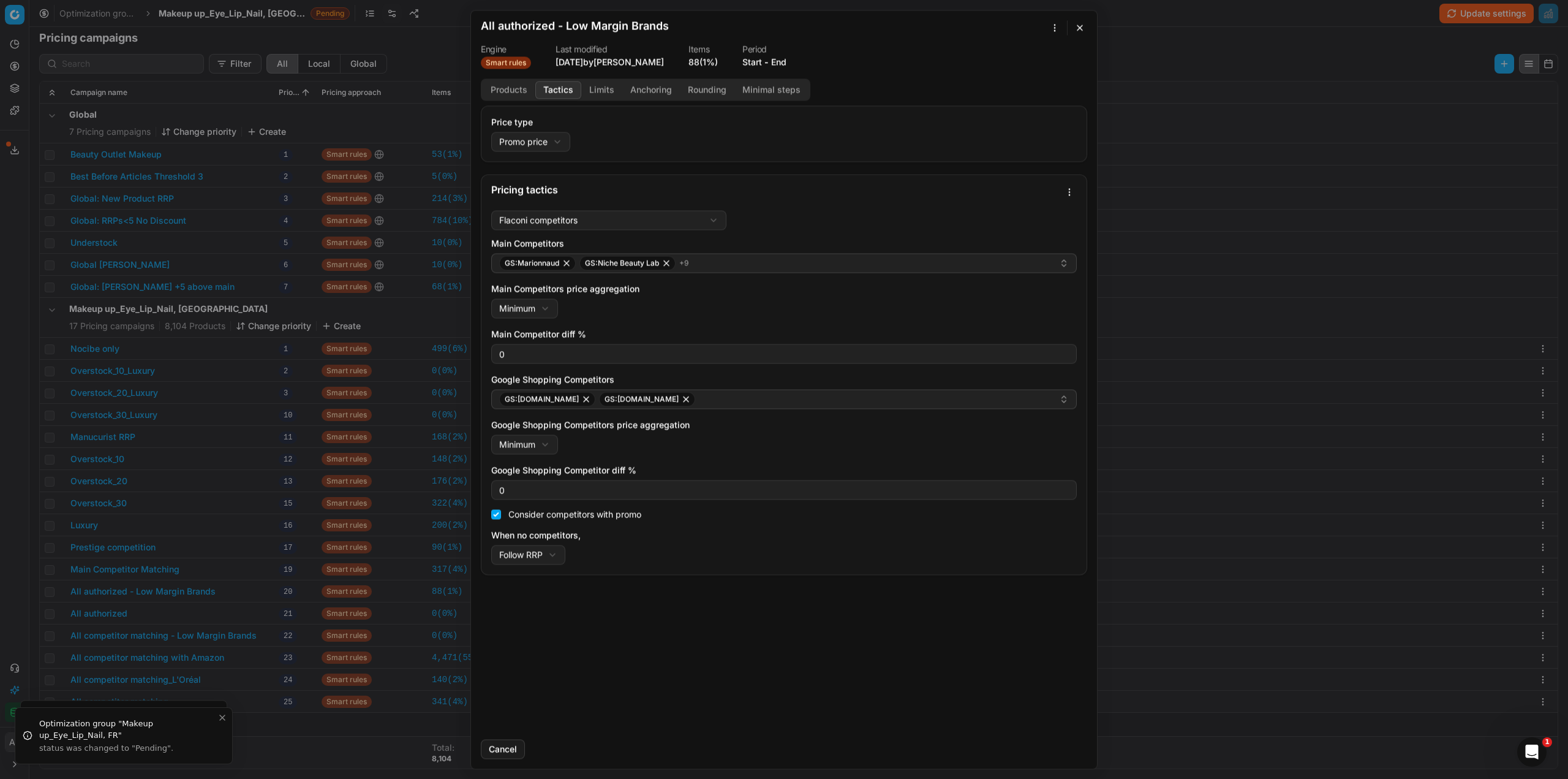
drag, startPoint x: 555, startPoint y: 84, endPoint x: 555, endPoint y: 92, distance: 8.0
click at [555, 88] on button "Tactics" at bounding box center [558, 90] width 46 height 18
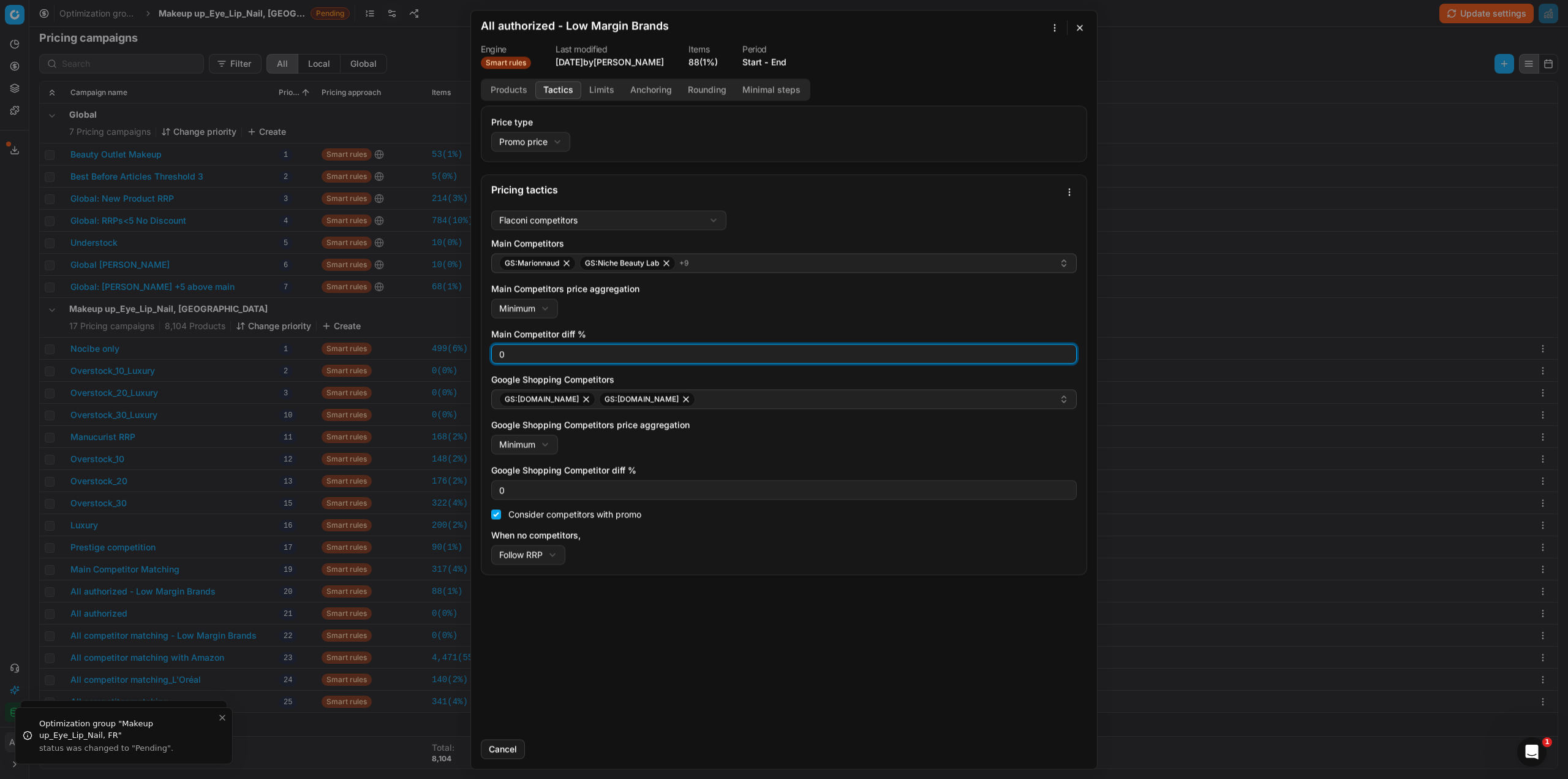
drag, startPoint x: 515, startPoint y: 356, endPoint x: 471, endPoint y: 346, distance: 45.1
click at [470, 345] on div "We are saving PC settings. Please wait, it should take a few minutes All author…" at bounding box center [784, 389] width 627 height 759
type input "3"
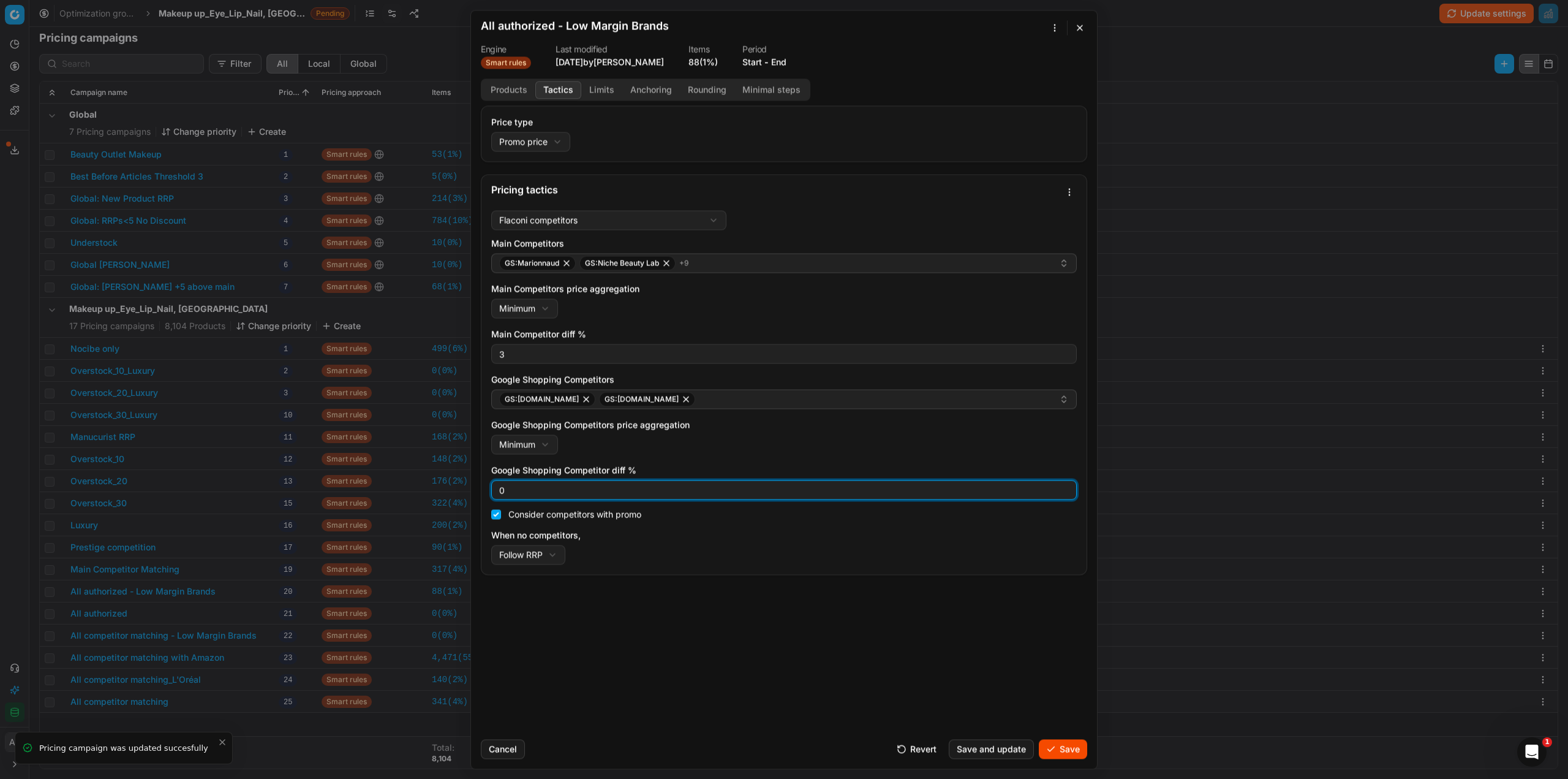
drag, startPoint x: 513, startPoint y: 485, endPoint x: 484, endPoint y: 482, distance: 29.2
click at [484, 482] on div "Flaconi competitors Flaconi competitorsFlaconi competitors rule: first takes in…" at bounding box center [784, 389] width 605 height 369
type input "3"
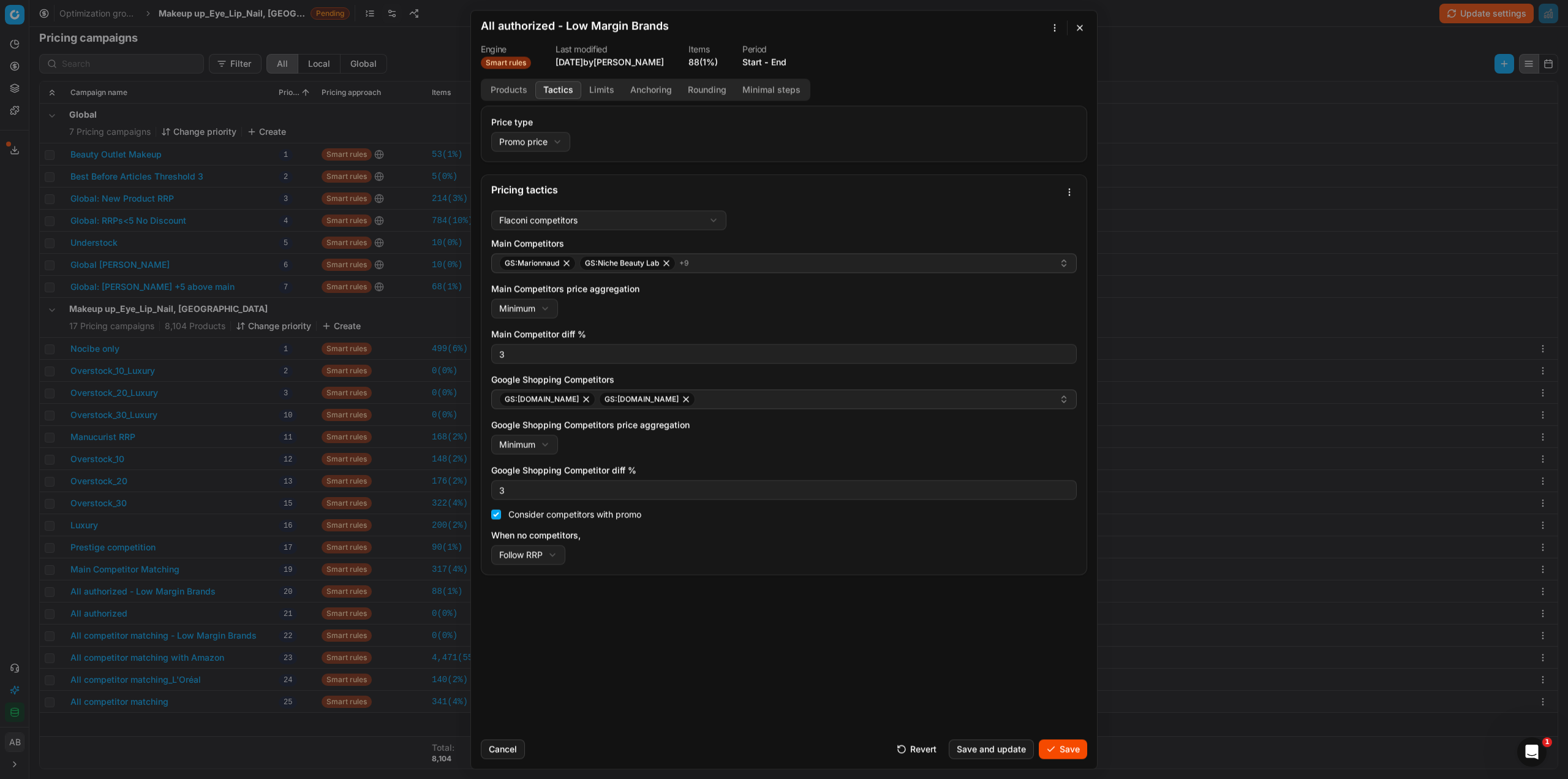
click at [1059, 744] on button "Save" at bounding box center [1062, 749] width 48 height 20
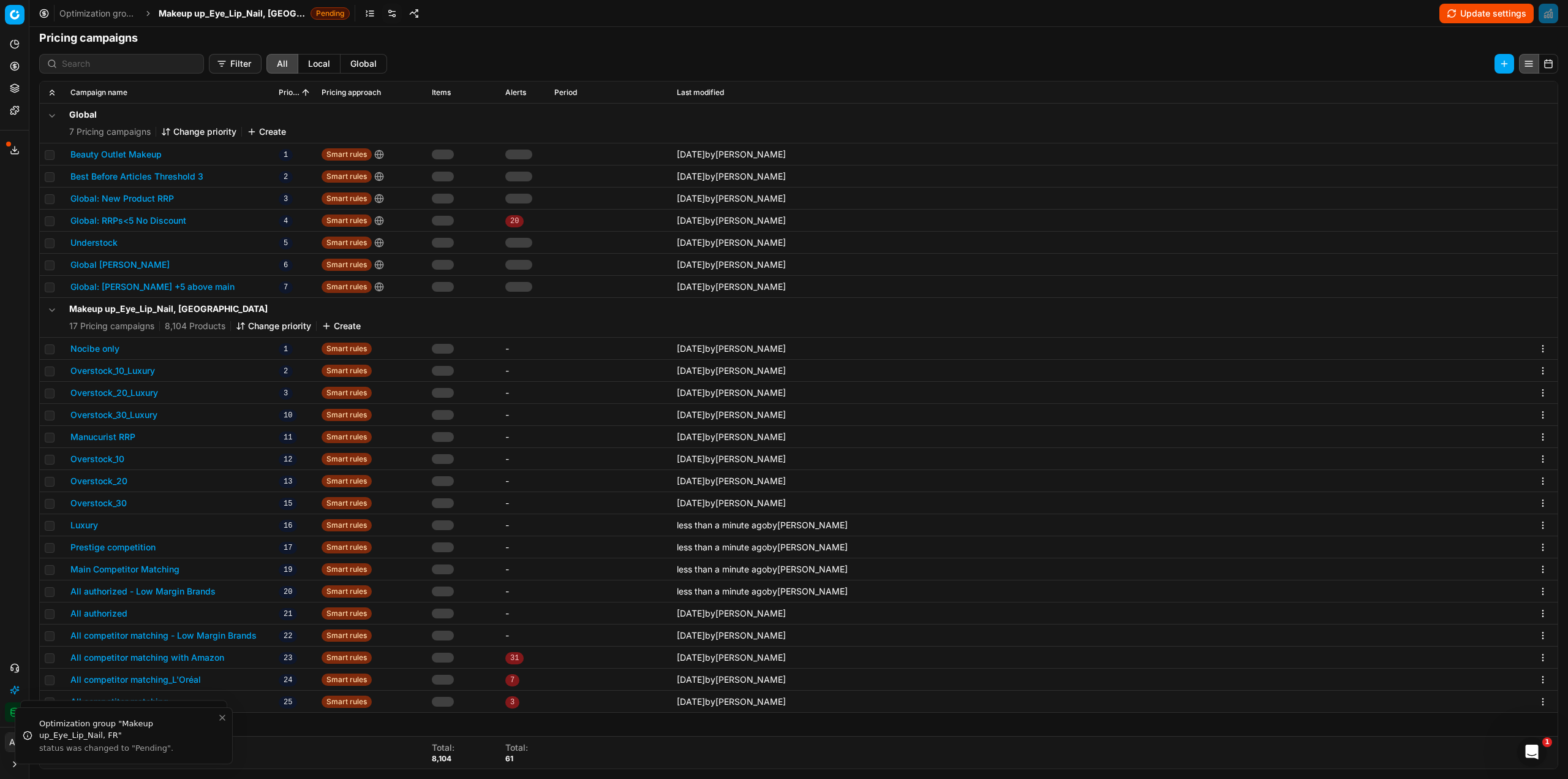
click at [191, 639] on button "All competitor matching - Low Margin Brands" at bounding box center [163, 636] width 186 height 13
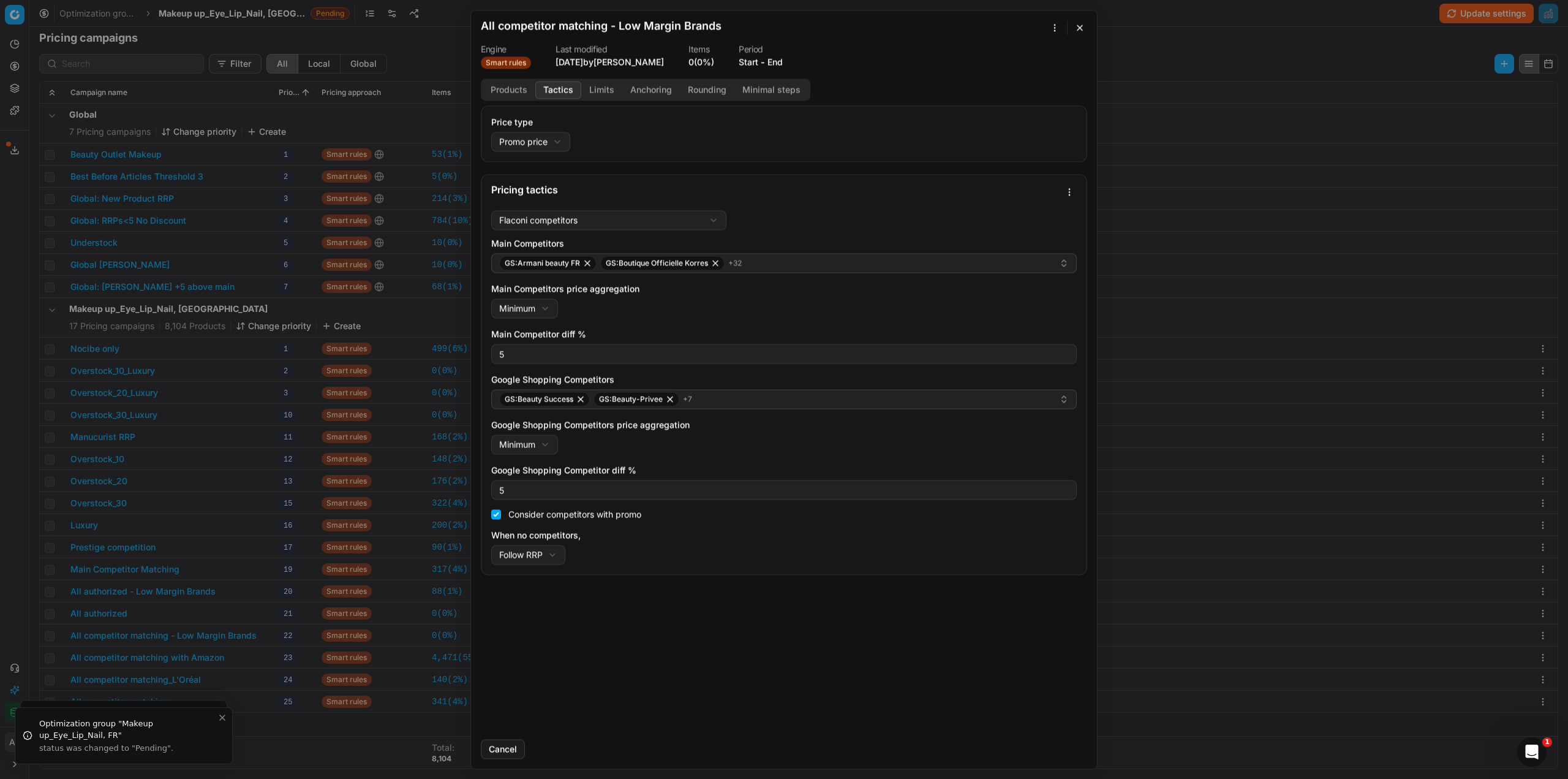
click at [559, 83] on button "Tactics" at bounding box center [558, 90] width 46 height 18
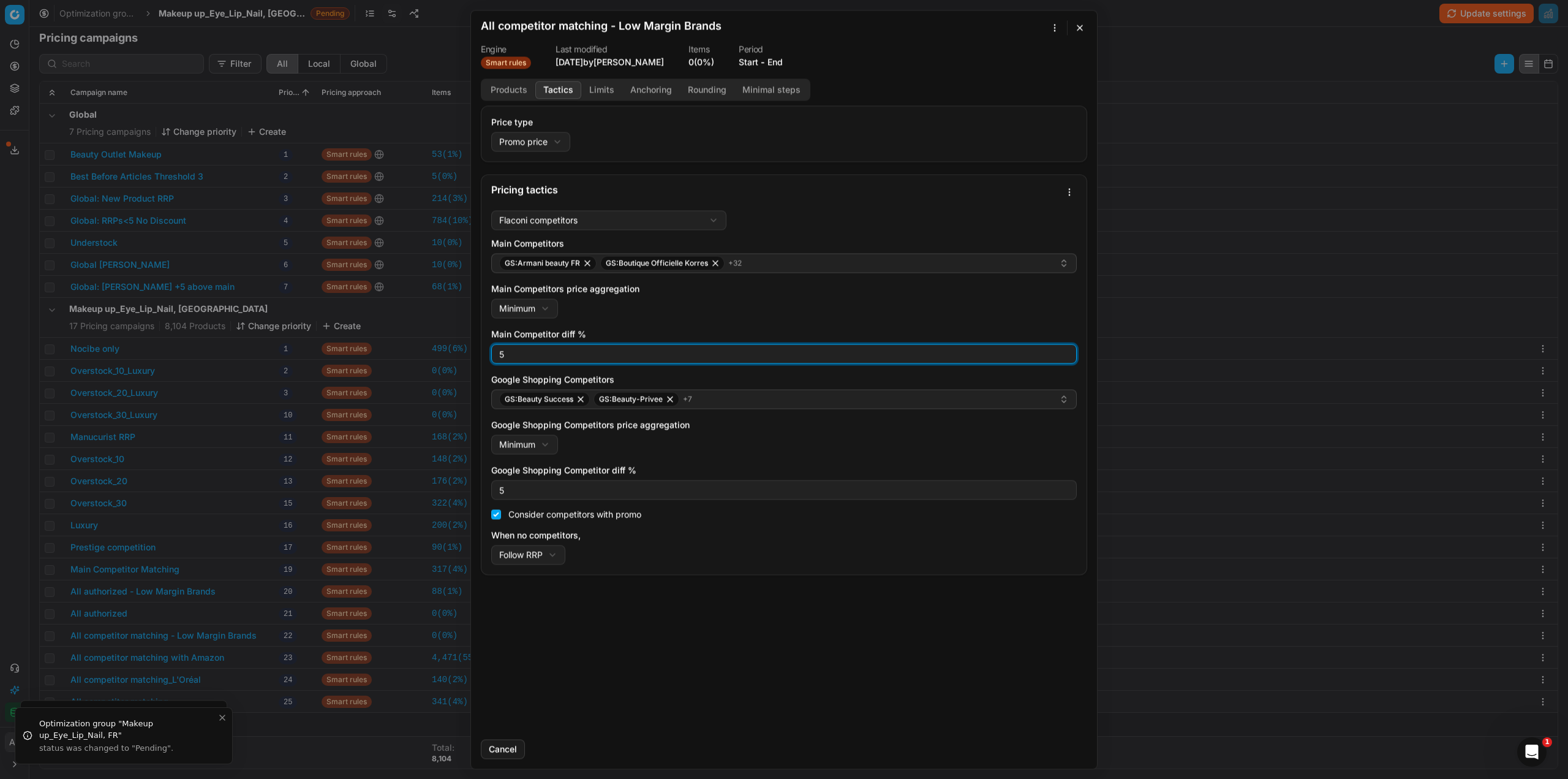
click at [507, 357] on input "5" at bounding box center [784, 354] width 575 height 18
type input "3"
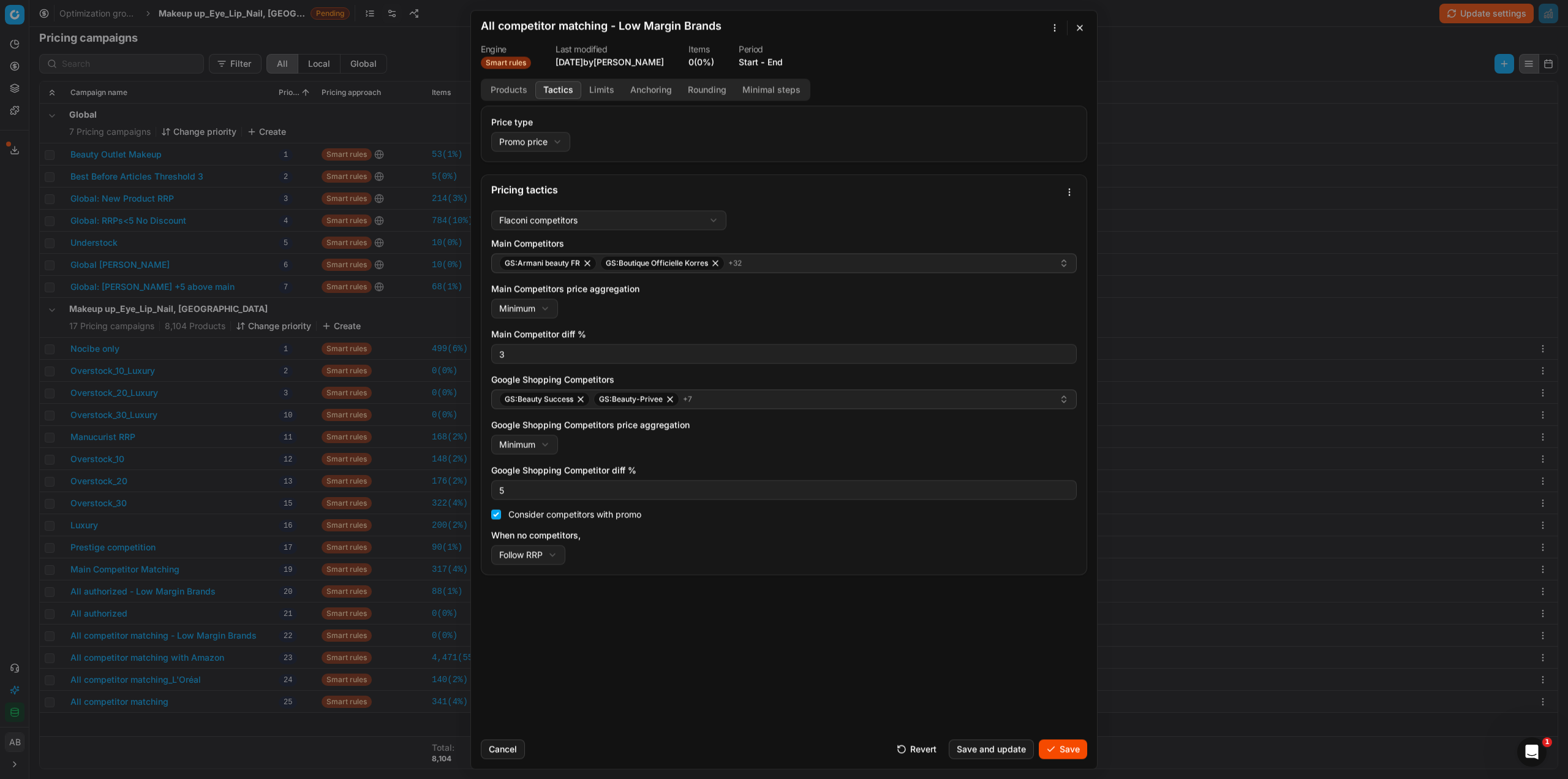
click at [509, 748] on button "Cancel" at bounding box center [502, 749] width 44 height 20
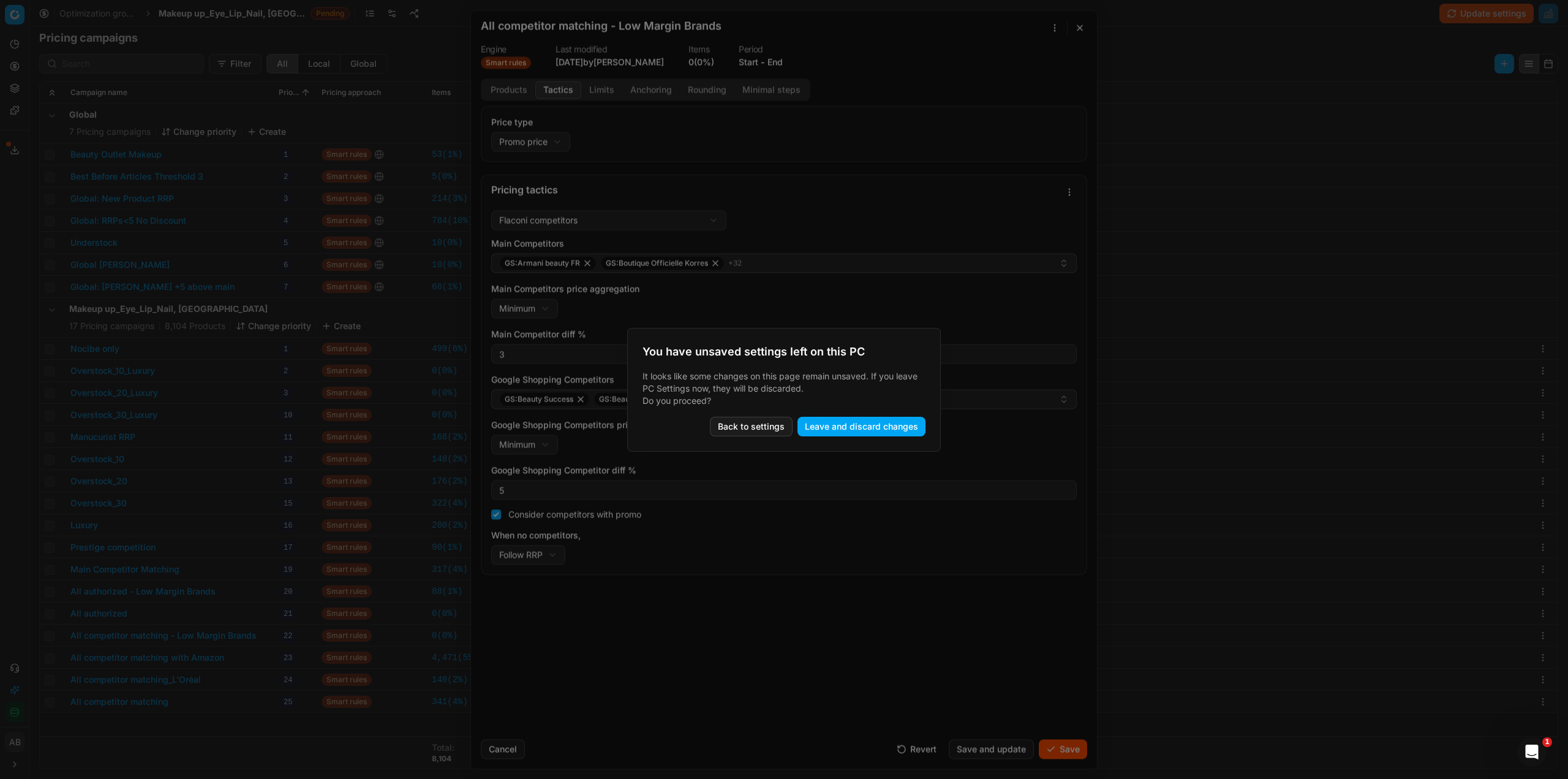
click at [824, 423] on button "Leave and discard changes" at bounding box center [861, 426] width 128 height 20
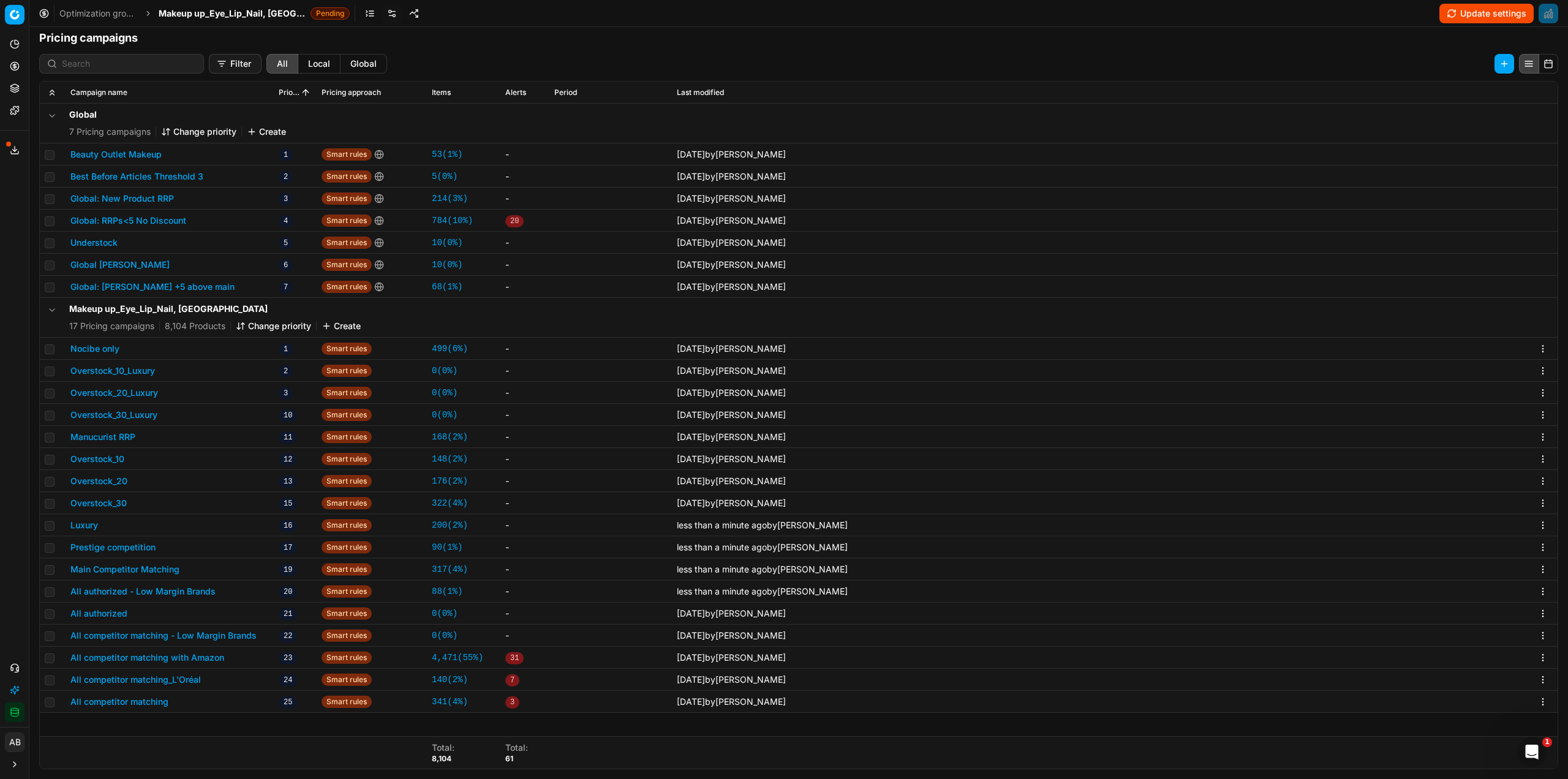
click at [189, 632] on button "All competitor matching - Low Margin Brands" at bounding box center [163, 636] width 186 height 13
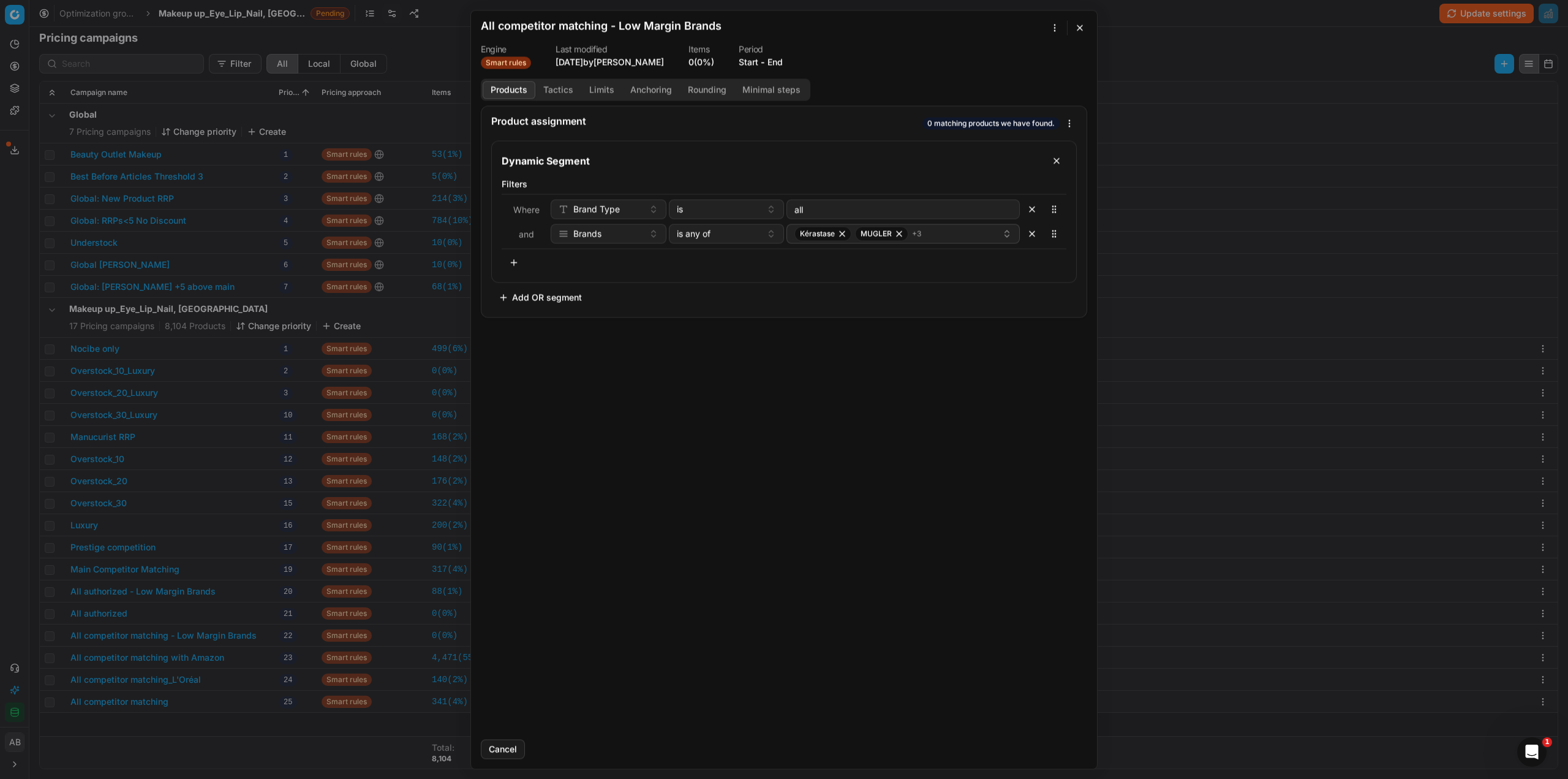
click at [210, 602] on div "We are saving PC settings. Please wait, it should take a few minutes All compet…" at bounding box center [784, 389] width 1568 height 779
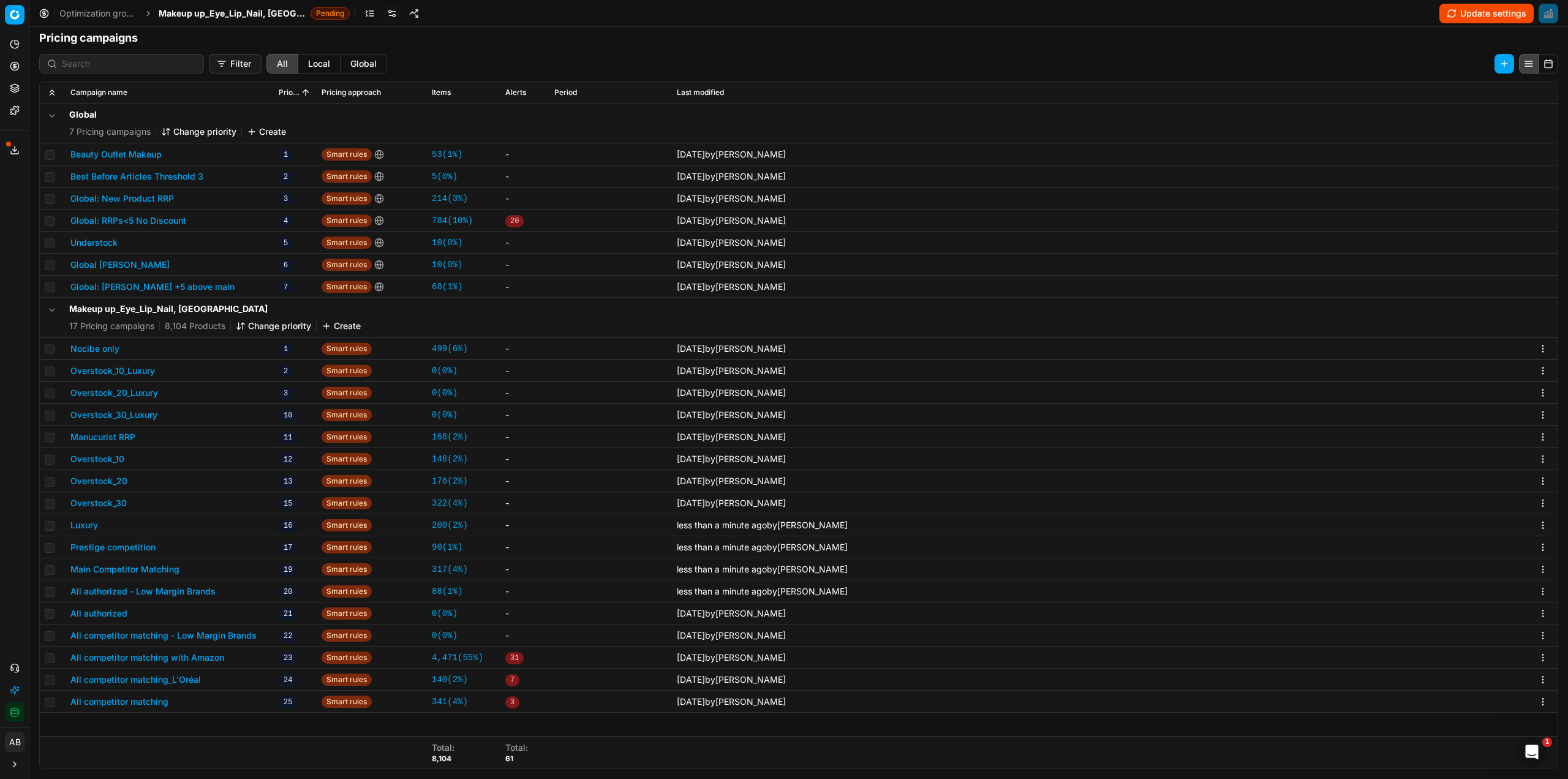
click at [109, 614] on button "All authorized" at bounding box center [99, 614] width 57 height 13
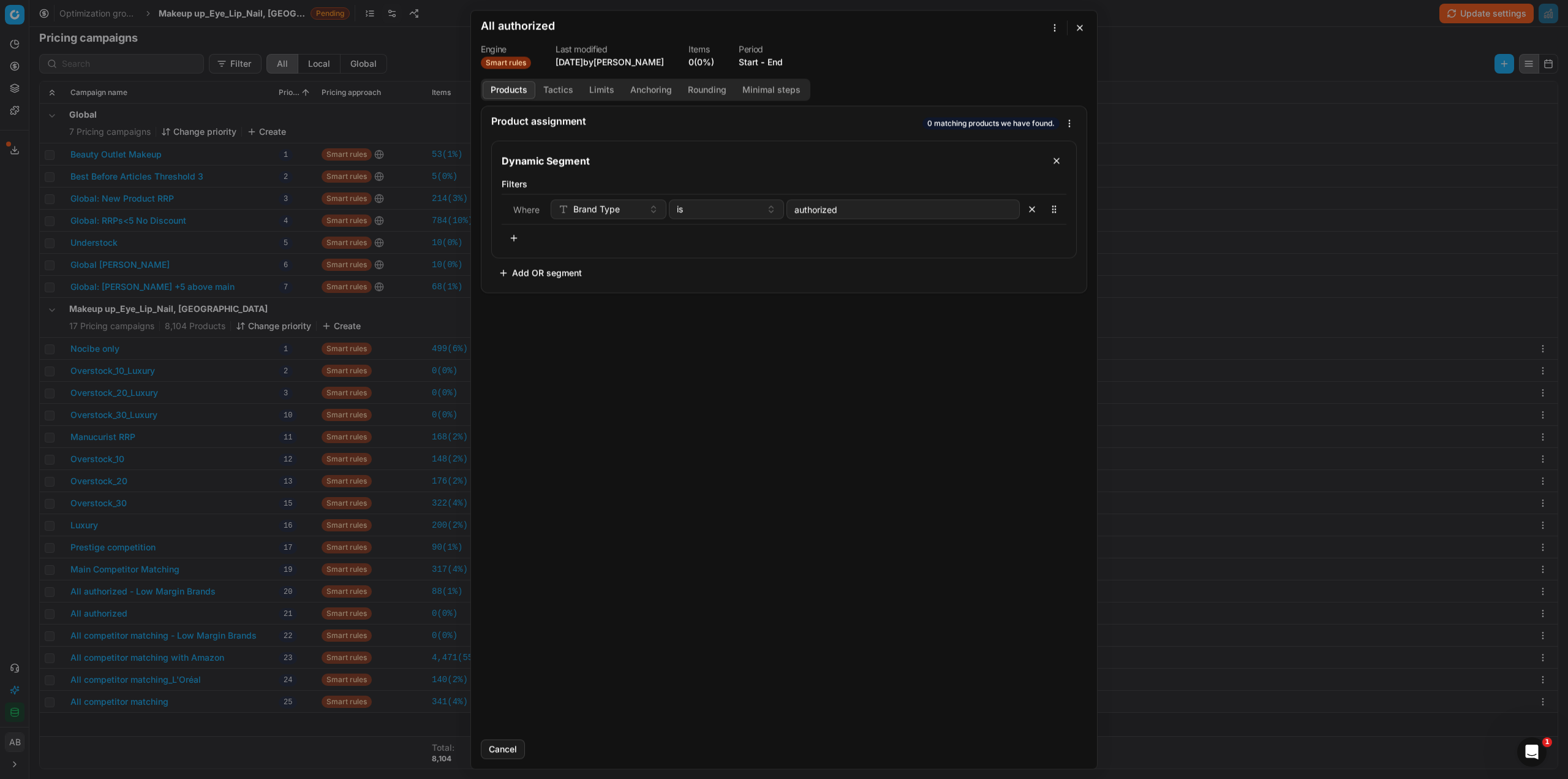
click at [553, 86] on button "Tactics" at bounding box center [558, 90] width 46 height 18
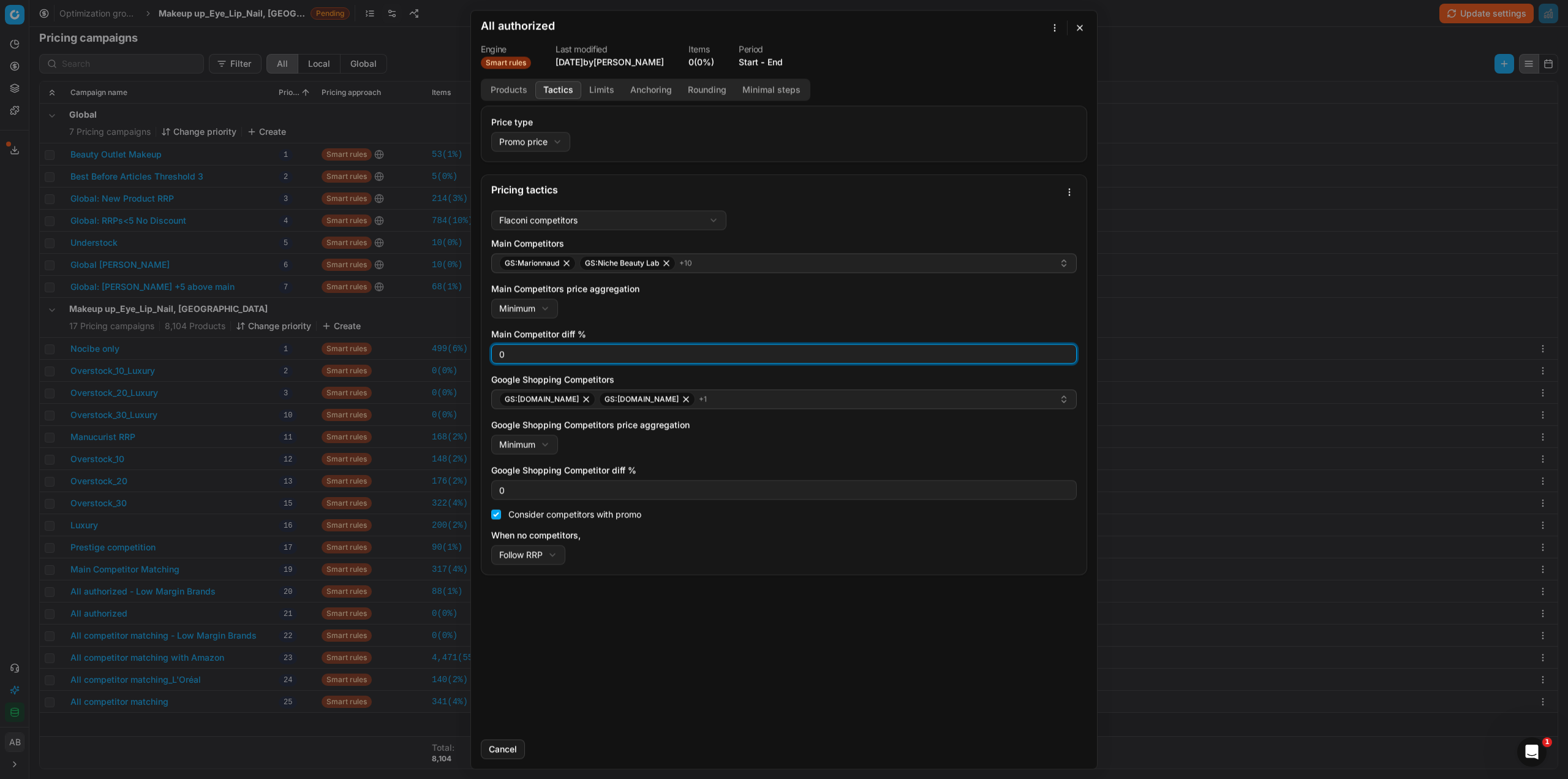
drag, startPoint x: 507, startPoint y: 358, endPoint x: 486, endPoint y: 362, distance: 21.4
click at [489, 357] on div "Flaconi competitors Flaconi competitorsFlaconi competitors rule: first takes in…" at bounding box center [784, 389] width 605 height 369
type input "3"
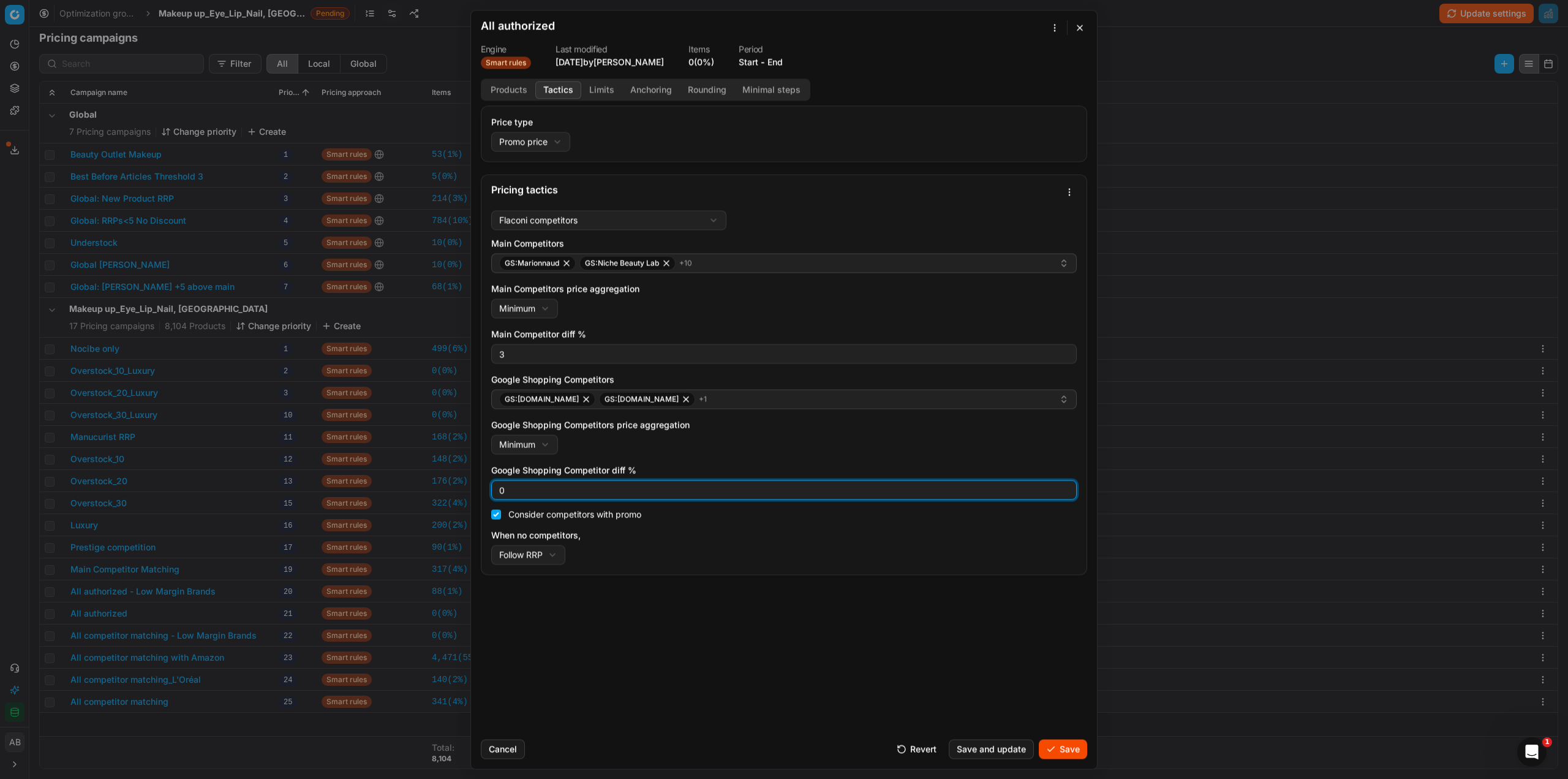
drag, startPoint x: 511, startPoint y: 490, endPoint x: 473, endPoint y: 491, distance: 38.0
click at [471, 491] on div "Price type Promo price Default Regular price Promo price Pricing tactics Flacon…" at bounding box center [784, 417] width 626 height 624
type input "3"
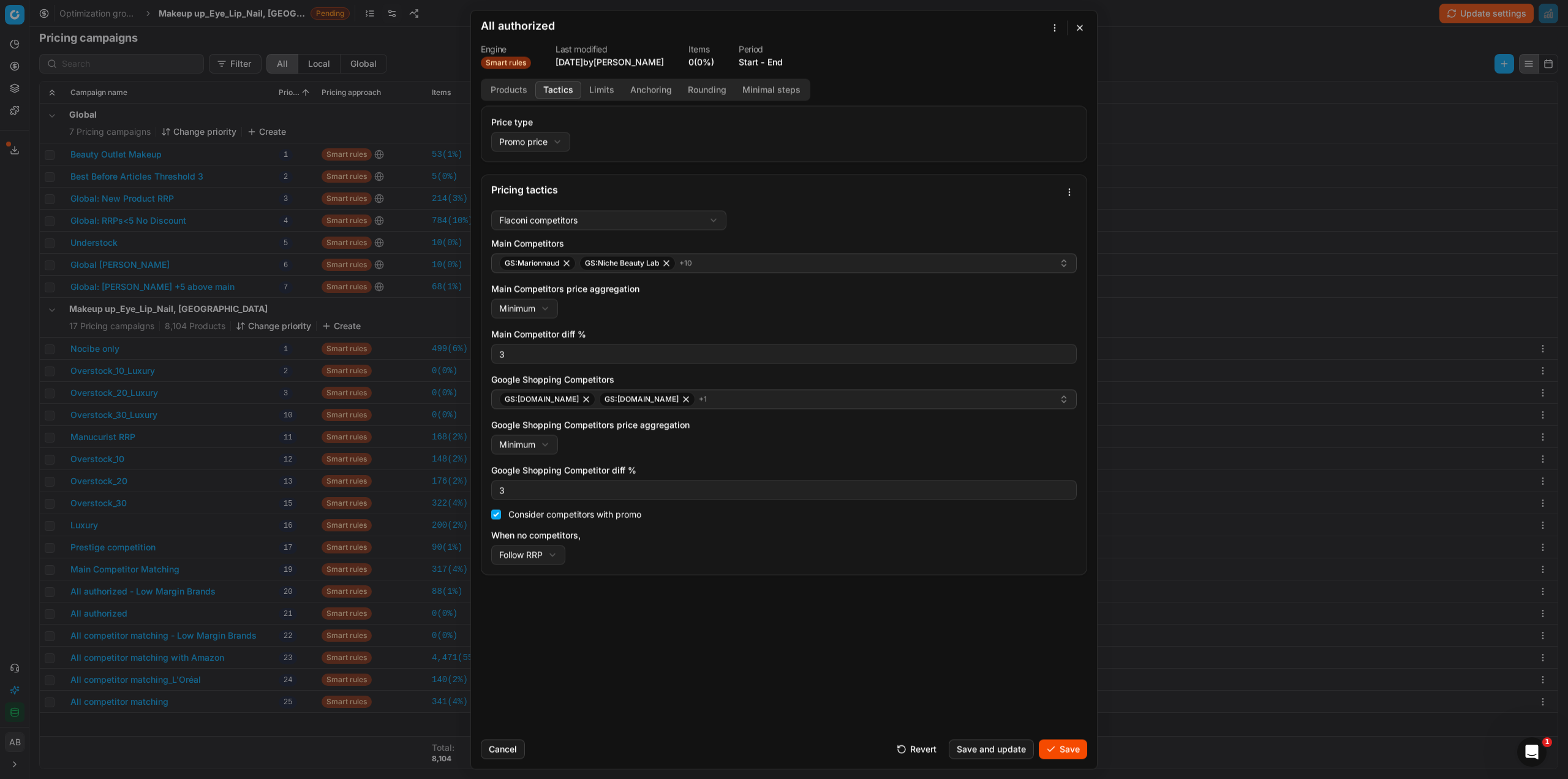
click at [1062, 753] on button "Save" at bounding box center [1062, 749] width 48 height 20
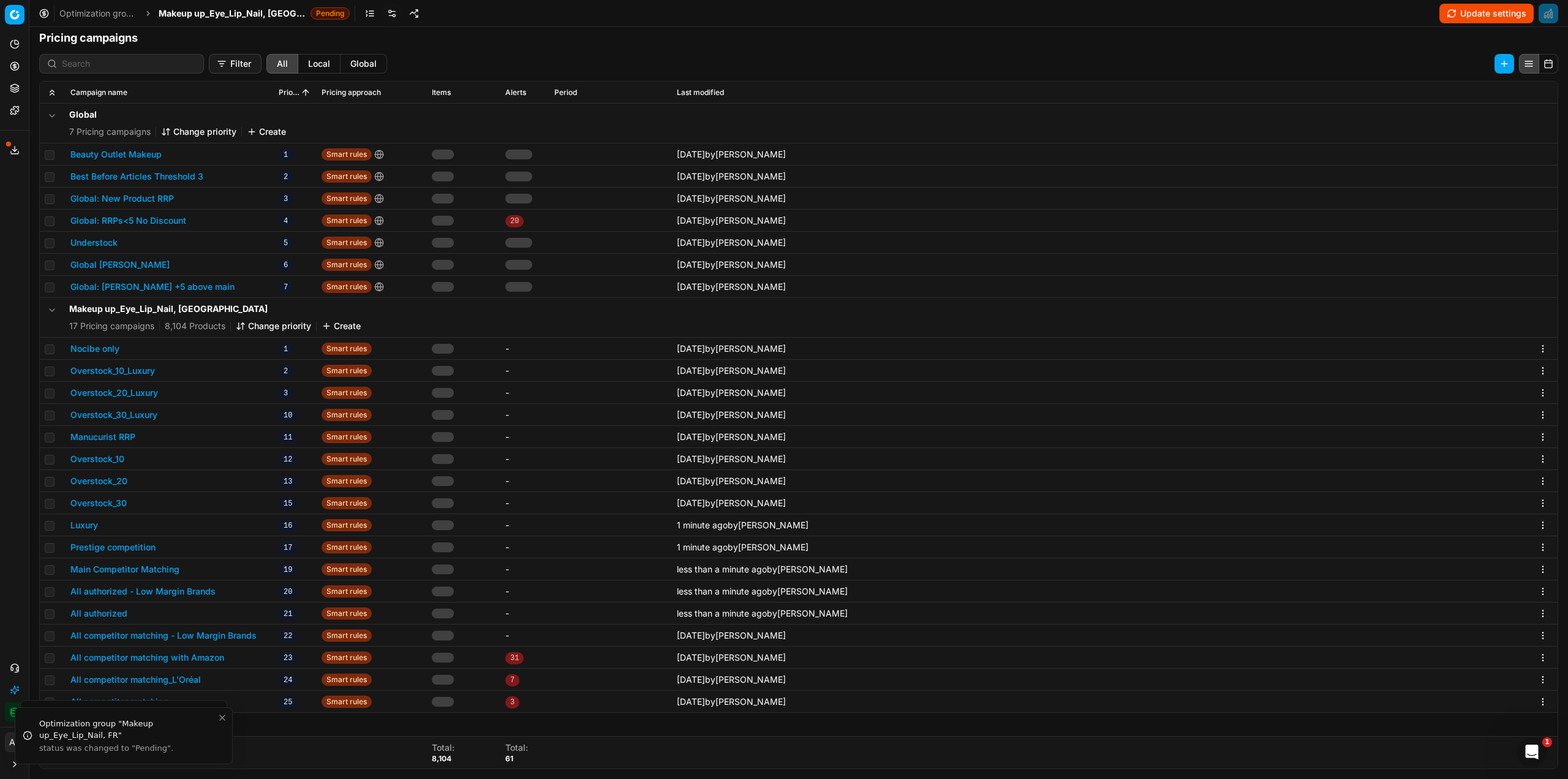
click at [210, 657] on button "All competitor matching with Amazon" at bounding box center [148, 657] width 154 height 13
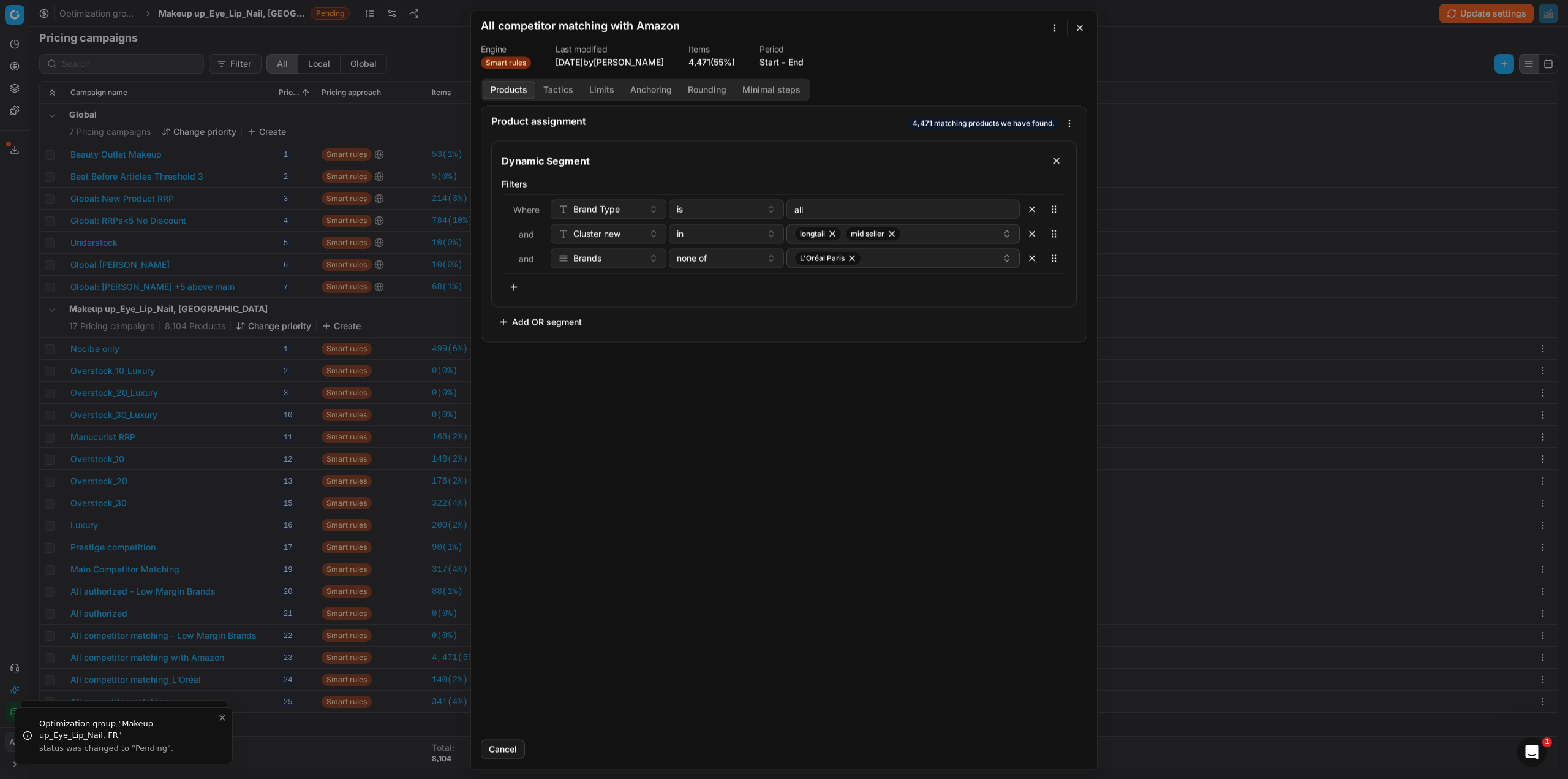
click at [558, 92] on button "Tactics" at bounding box center [558, 90] width 46 height 18
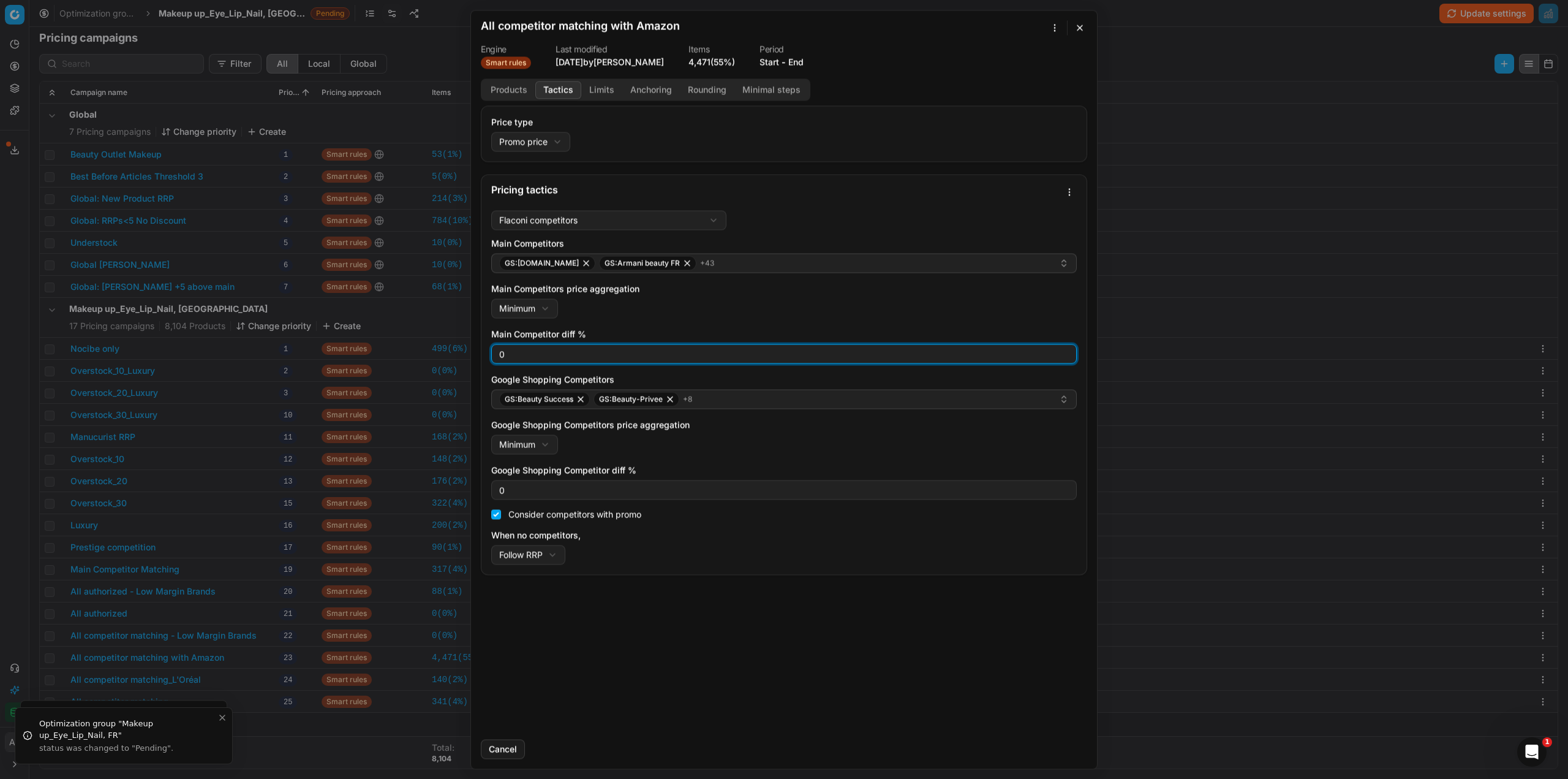
drag, startPoint x: 511, startPoint y: 355, endPoint x: 489, endPoint y: 391, distance: 42.2
click at [475, 353] on div "Price type Promo price Default Regular price Promo price Pricing tactics Flacon…" at bounding box center [784, 417] width 626 height 624
type input "3"
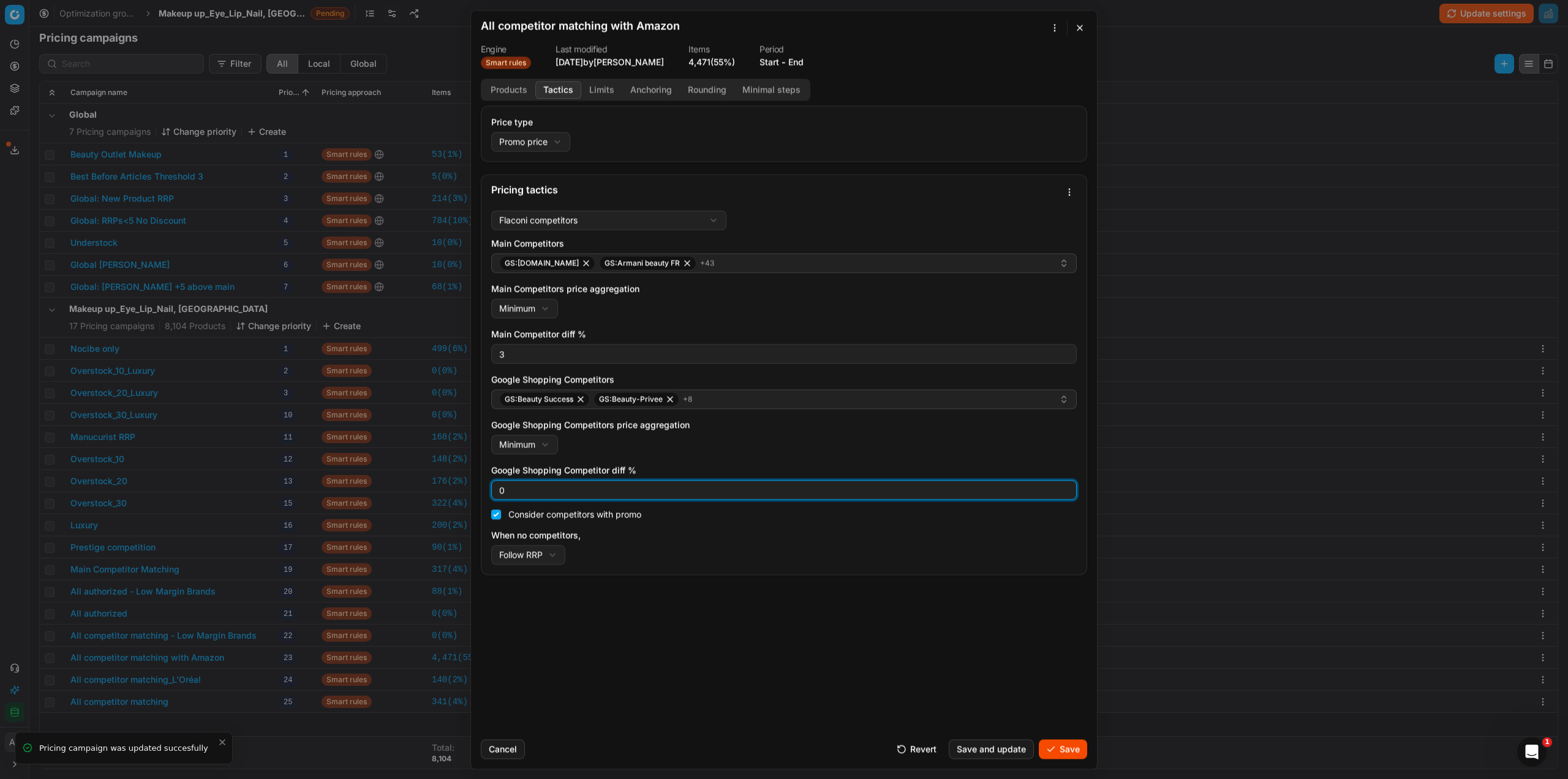
drag, startPoint x: 510, startPoint y: 494, endPoint x: 481, endPoint y: 485, distance: 30.4
click at [476, 484] on div "Price type Promo price Default Regular price Promo price Pricing tactics Flacon…" at bounding box center [784, 417] width 626 height 624
type input "3"
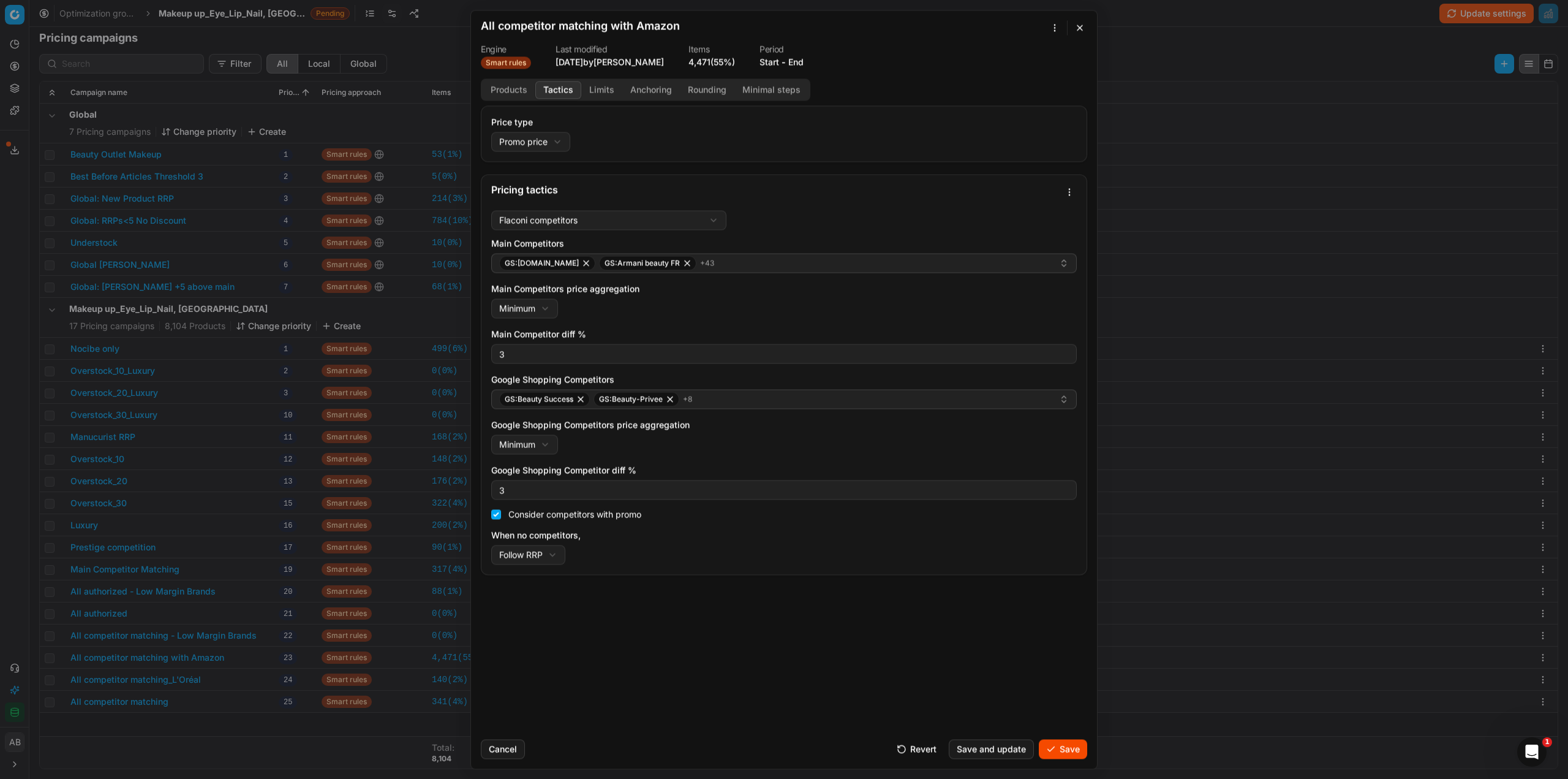
click at [1052, 747] on button "Save" at bounding box center [1062, 749] width 48 height 20
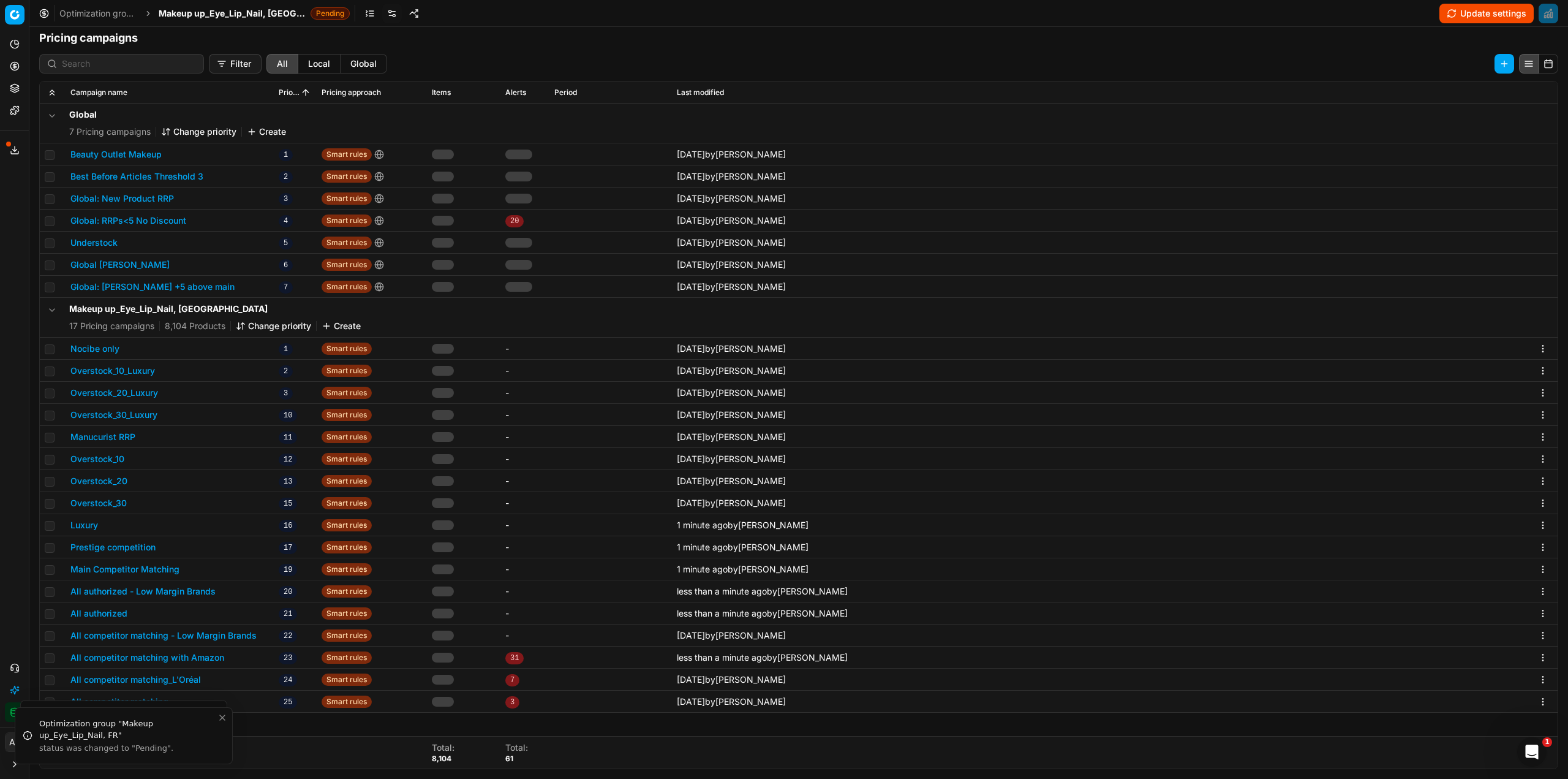
click at [198, 681] on button "All competitor matching_L'Oréal" at bounding box center [136, 680] width 131 height 13
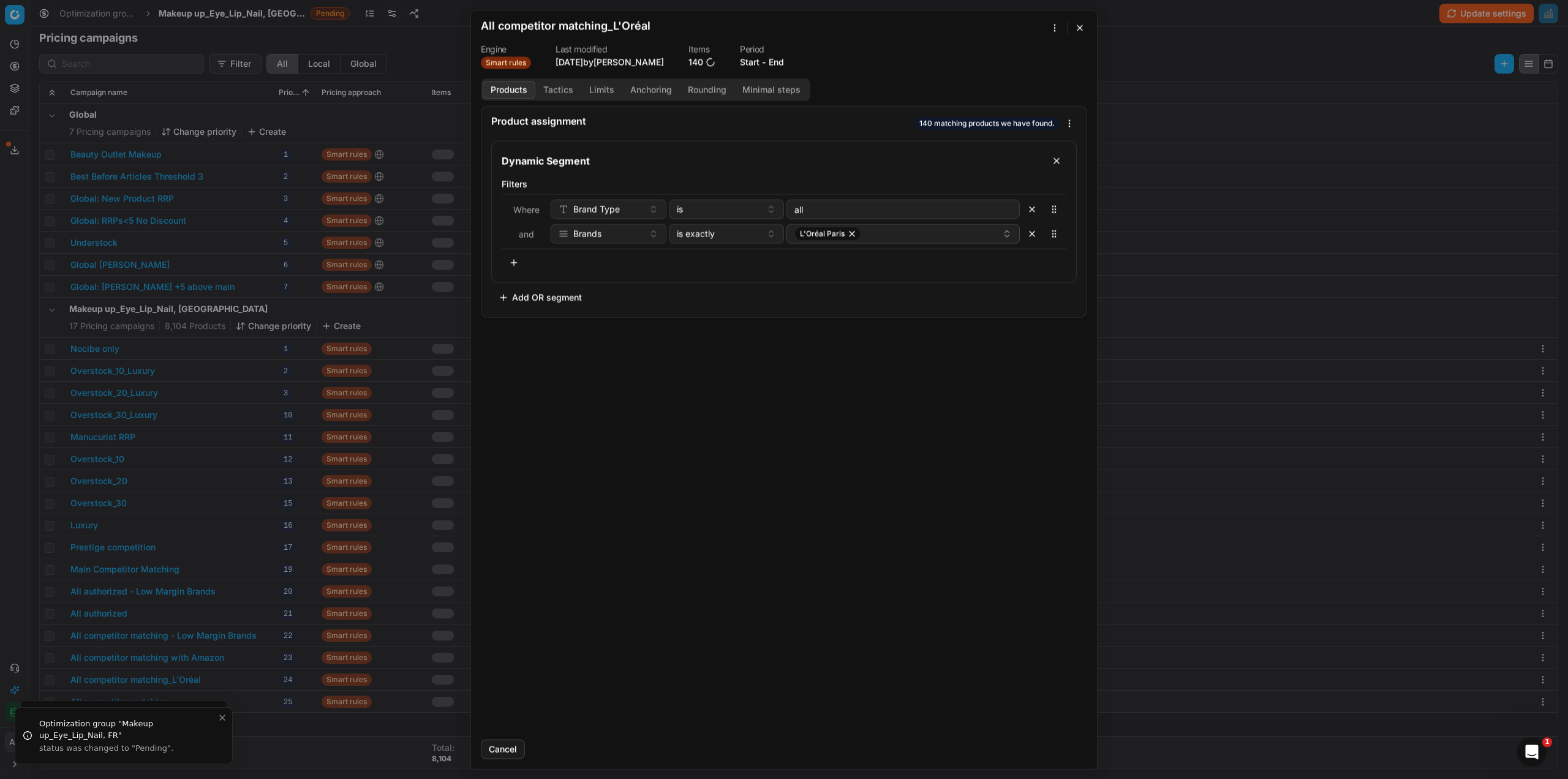
click at [554, 88] on button "Tactics" at bounding box center [558, 90] width 46 height 18
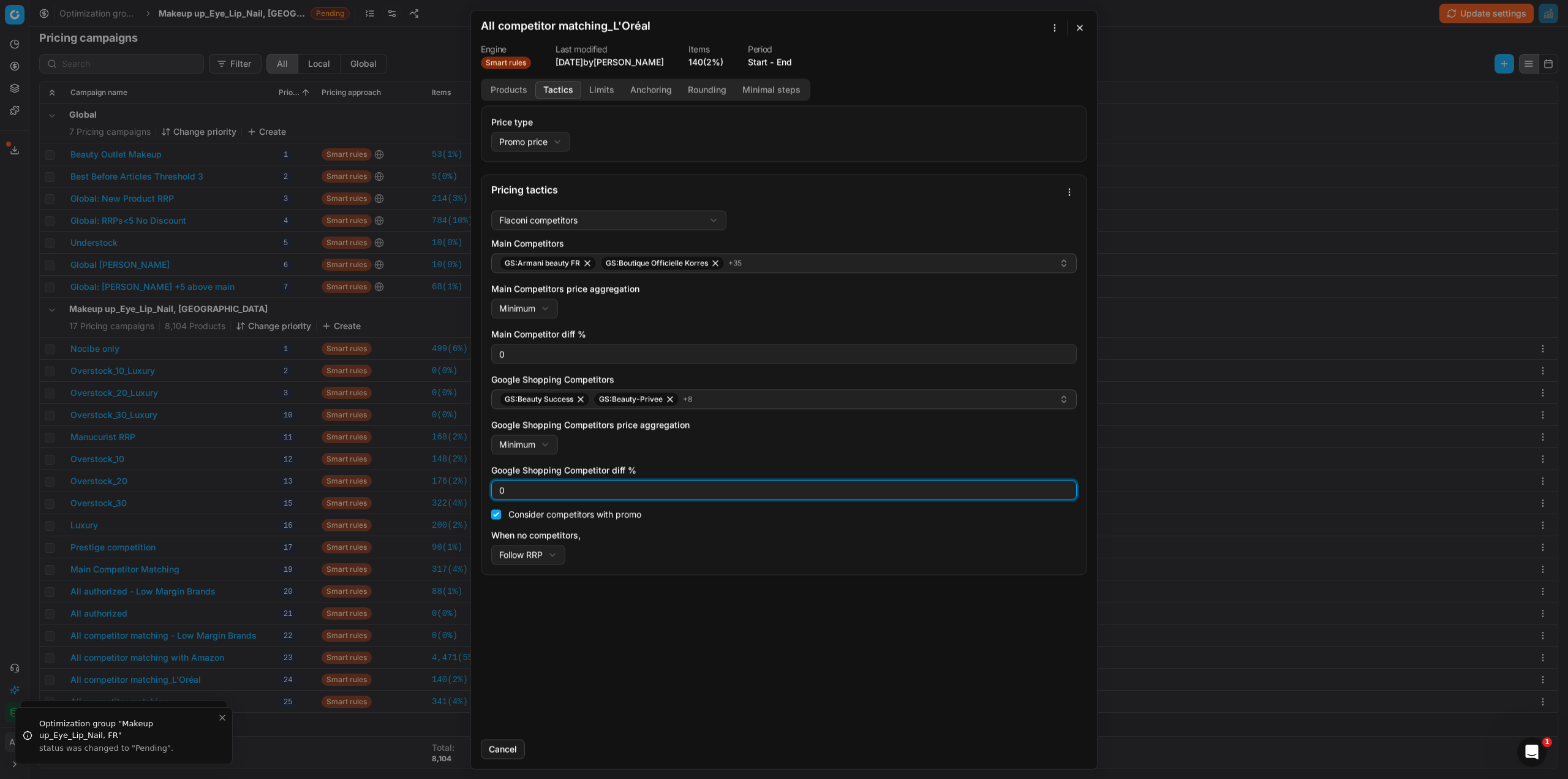
drag, startPoint x: 517, startPoint y: 492, endPoint x: 482, endPoint y: 485, distance: 35.7
click at [482, 485] on div "Flaconi competitors Flaconi competitorsFlaconi competitors rule: first takes in…" at bounding box center [784, 389] width 605 height 369
type input "3"
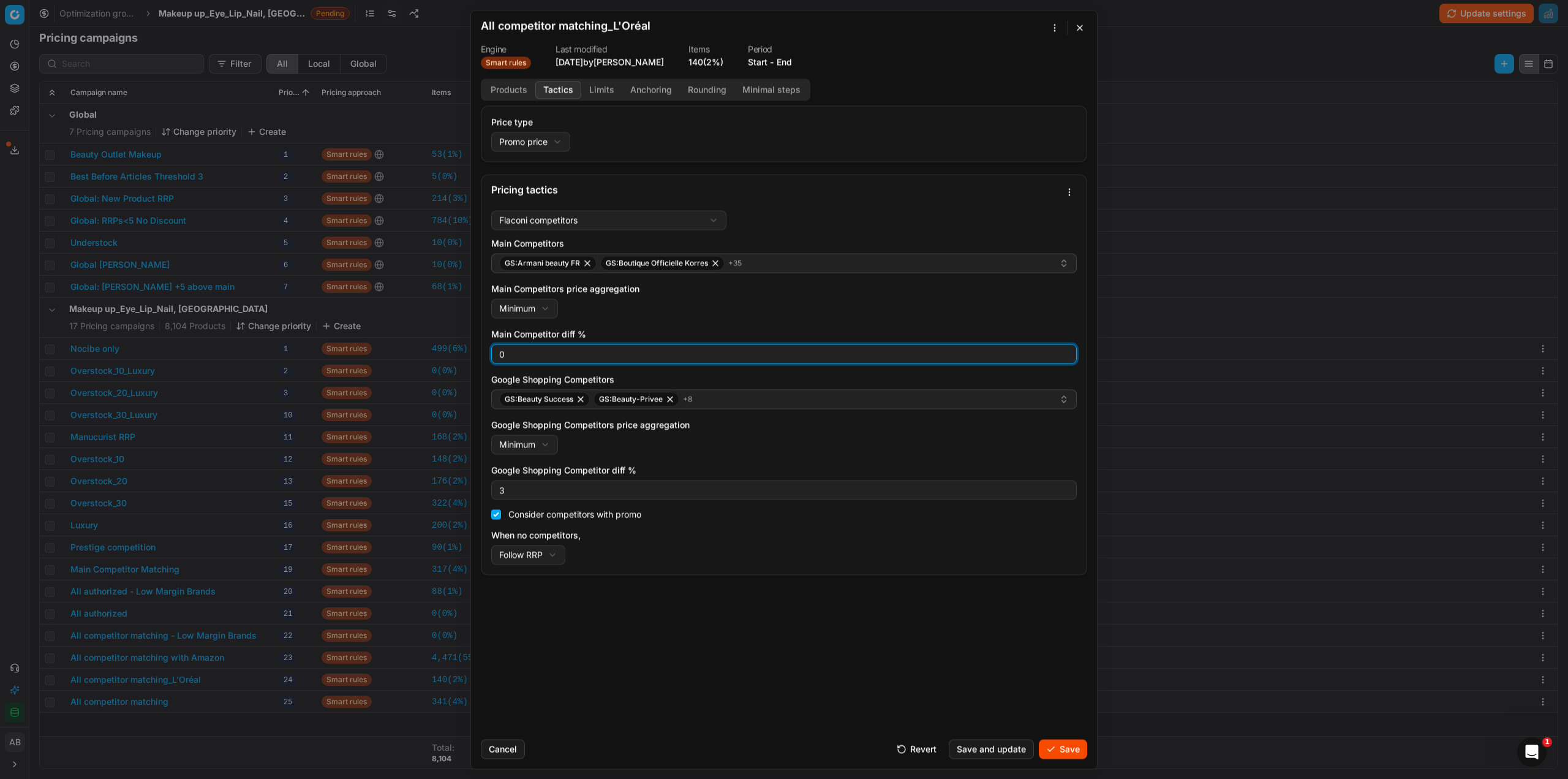
drag, startPoint x: 511, startPoint y: 356, endPoint x: 486, endPoint y: 355, distance: 25.0
click at [486, 355] on div "Flaconi competitors Flaconi competitorsFlaconi competitors rule: first takes in…" at bounding box center [784, 389] width 605 height 369
type input "3"
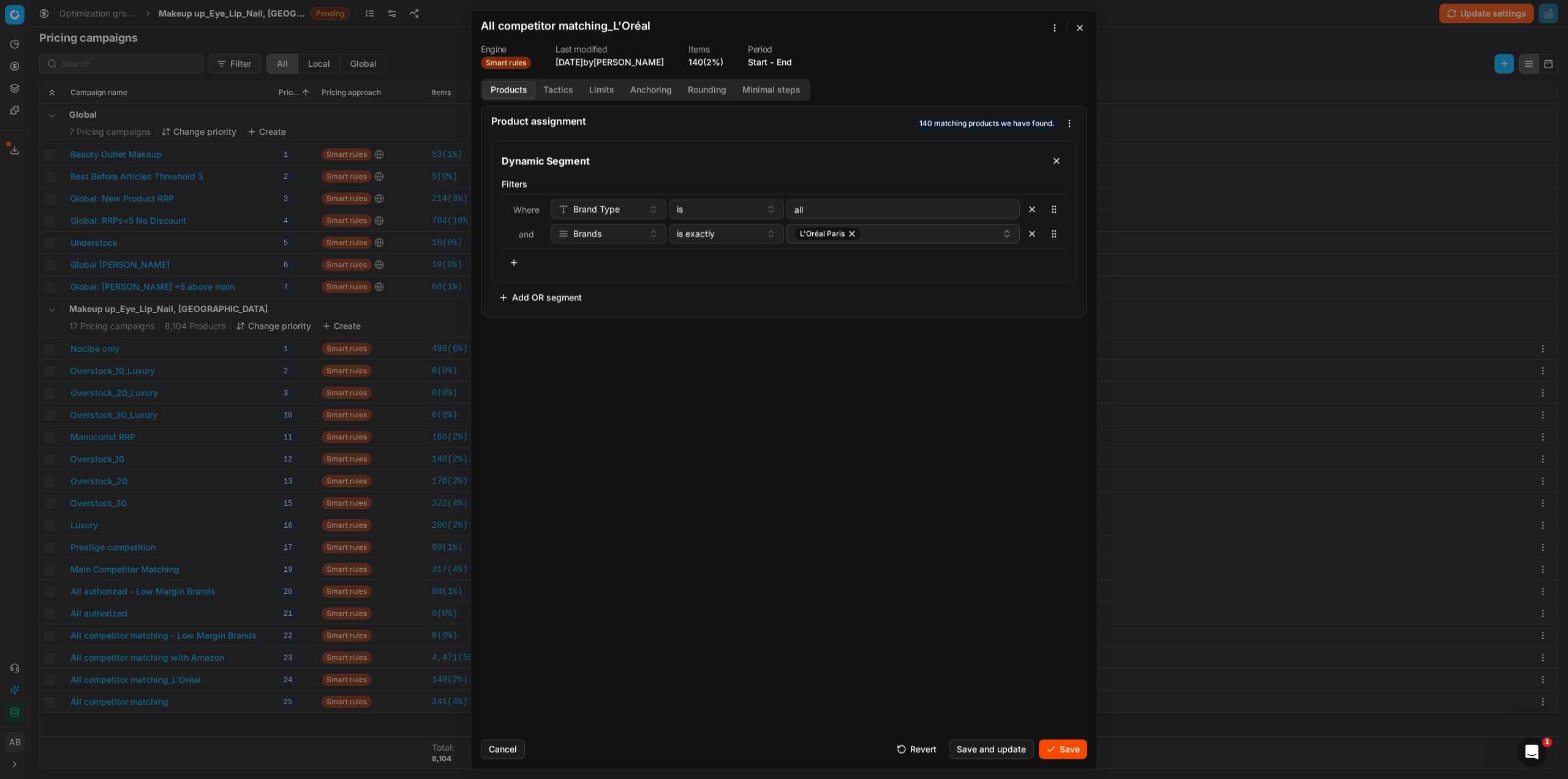
click at [514, 86] on button "Products" at bounding box center [508, 90] width 53 height 18
click at [1064, 749] on button "Save" at bounding box center [1062, 749] width 48 height 20
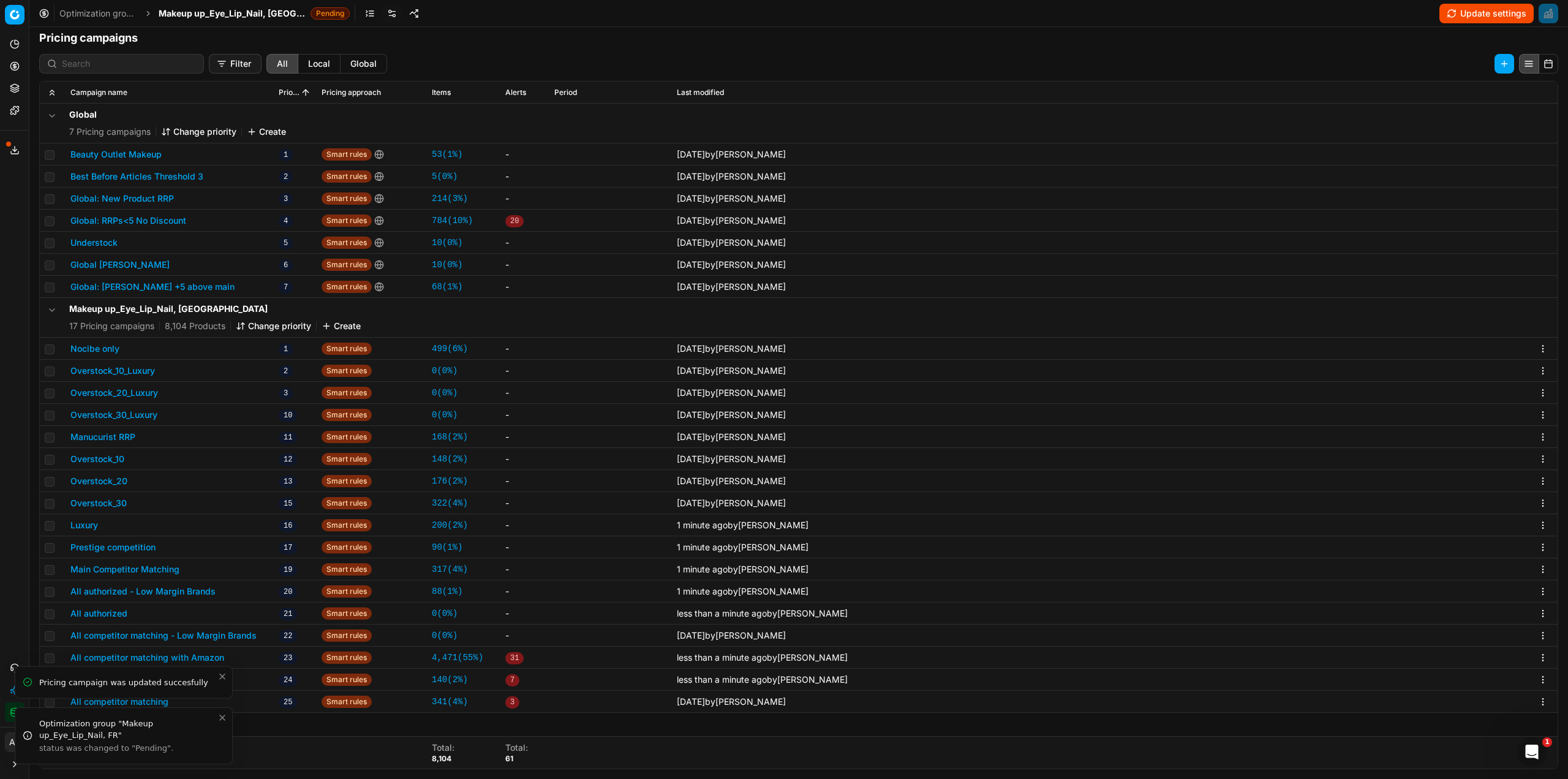
click at [143, 707] on li "Optimization group "Makeup up_Eye_Lip_Nail, FR" status was changed to "Pending"." at bounding box center [123, 735] width 218 height 57
click at [148, 707] on li "Optimization group "Makeup up_Eye_Lip_Nail, FR" status was changed to "Pending"." at bounding box center [123, 735] width 218 height 57
click at [218, 677] on icon "Close toast" at bounding box center [222, 676] width 10 height 10
click at [159, 703] on button "All competitor matching" at bounding box center [120, 702] width 98 height 13
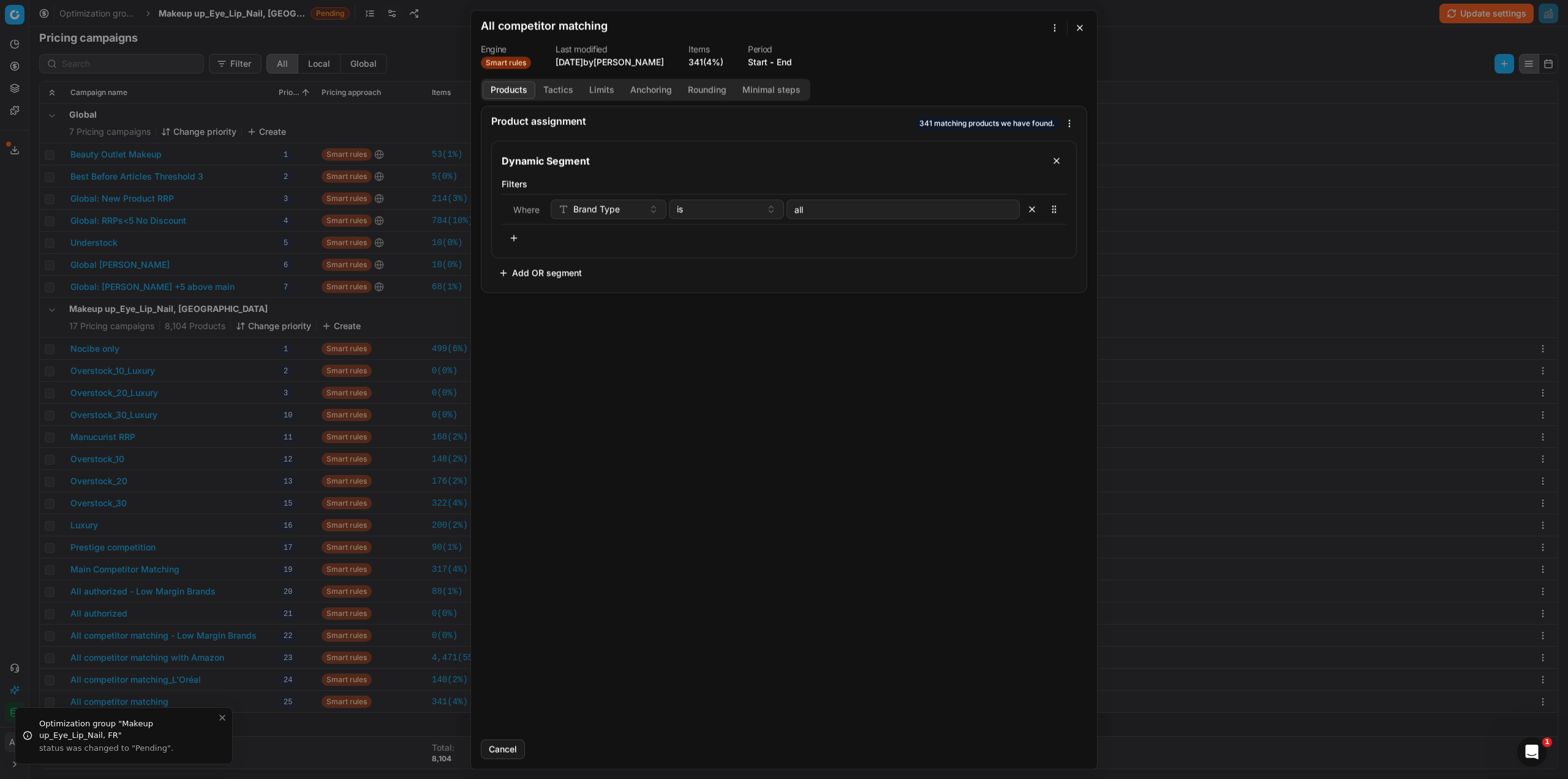
click at [566, 88] on button "Tactics" at bounding box center [558, 90] width 46 height 18
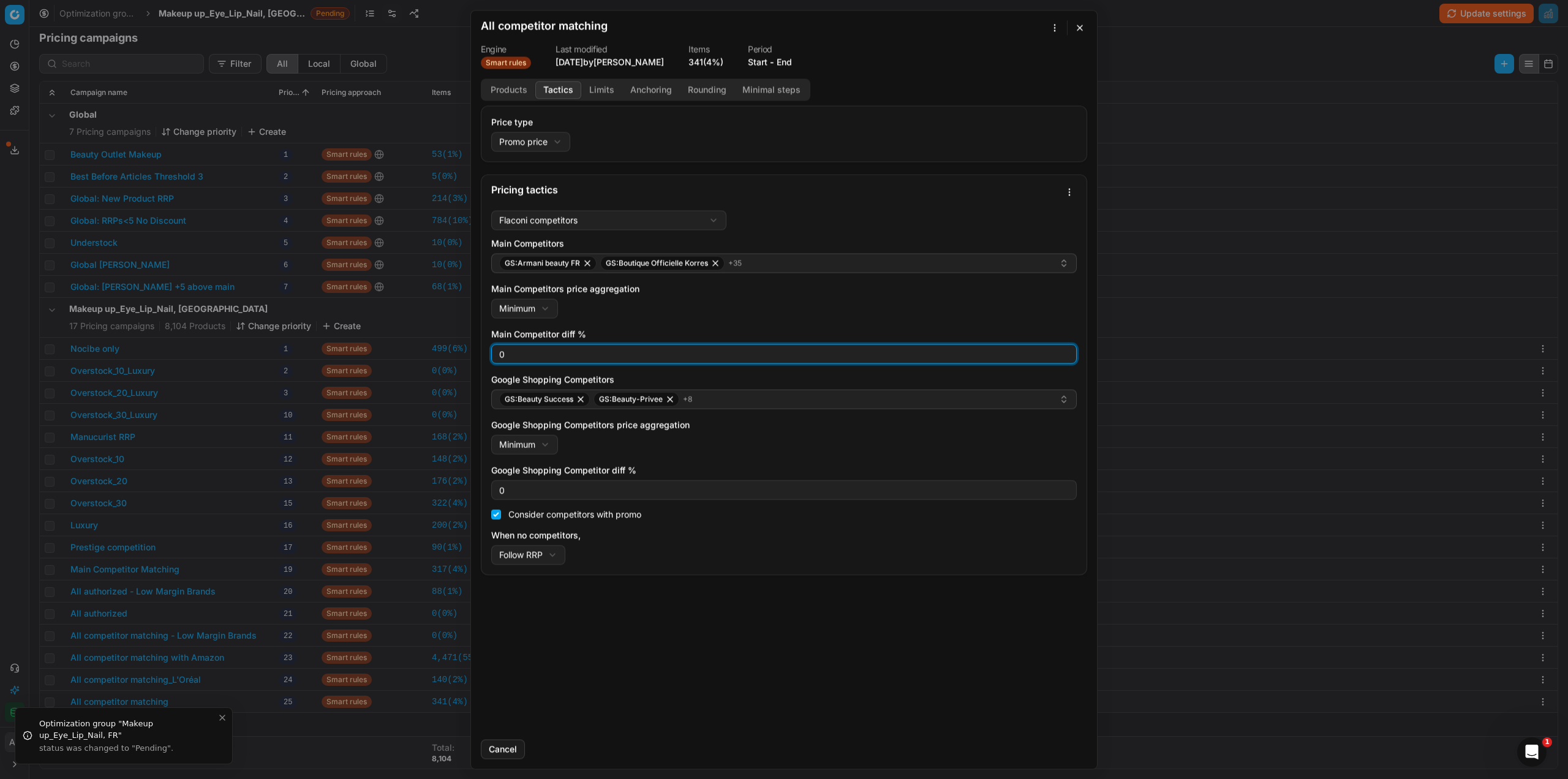
drag, startPoint x: 517, startPoint y: 355, endPoint x: 463, endPoint y: 347, distance: 54.6
click at [463, 345] on div "We are saving PC settings. Please wait, it should take a few minutes All compet…" at bounding box center [784, 389] width 1568 height 779
type input "3"
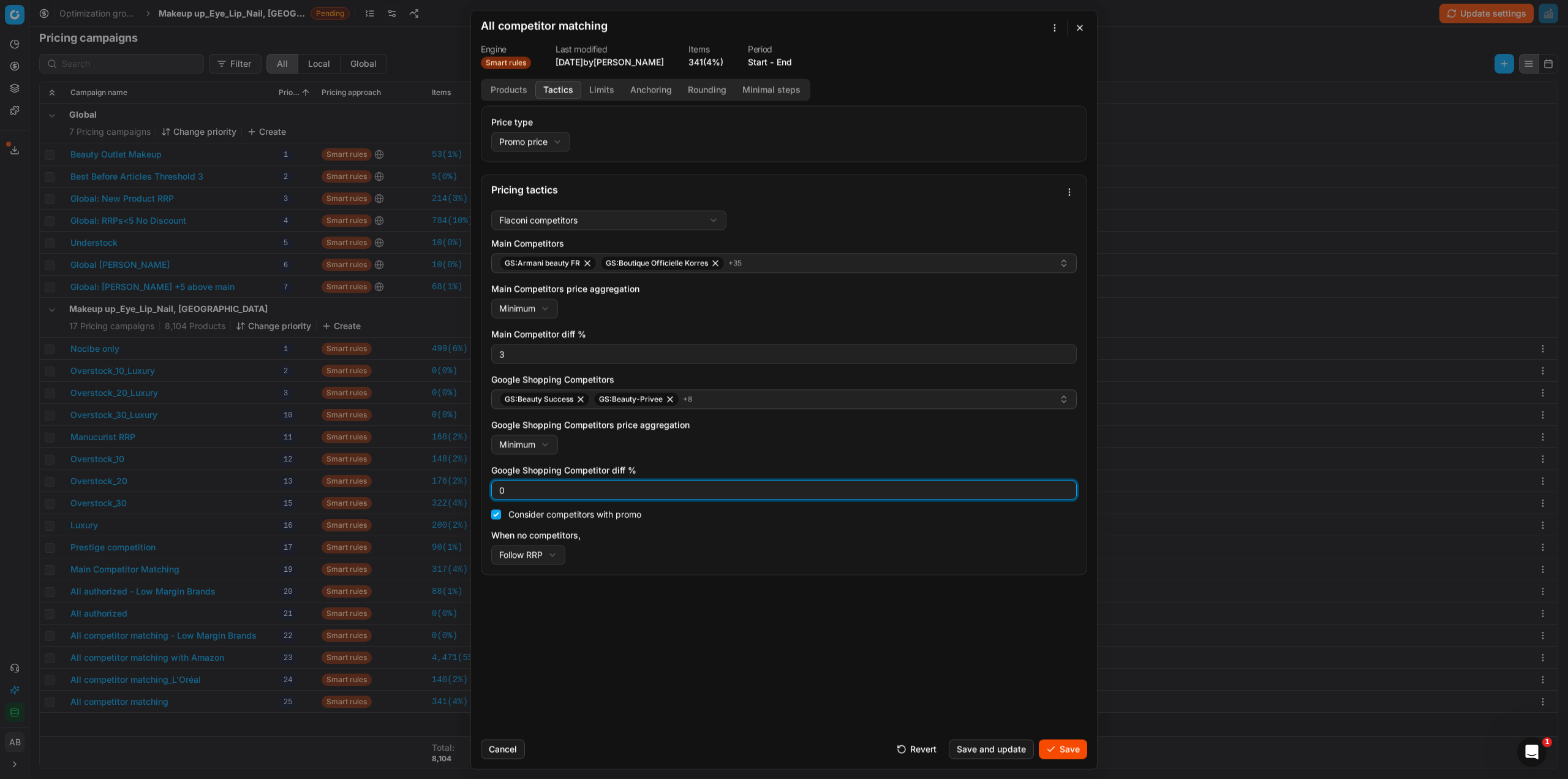
drag, startPoint x: 496, startPoint y: 492, endPoint x: 484, endPoint y: 492, distance: 12.0
click at [491, 492] on div "0" at bounding box center [784, 490] width 586 height 20
type input "3"
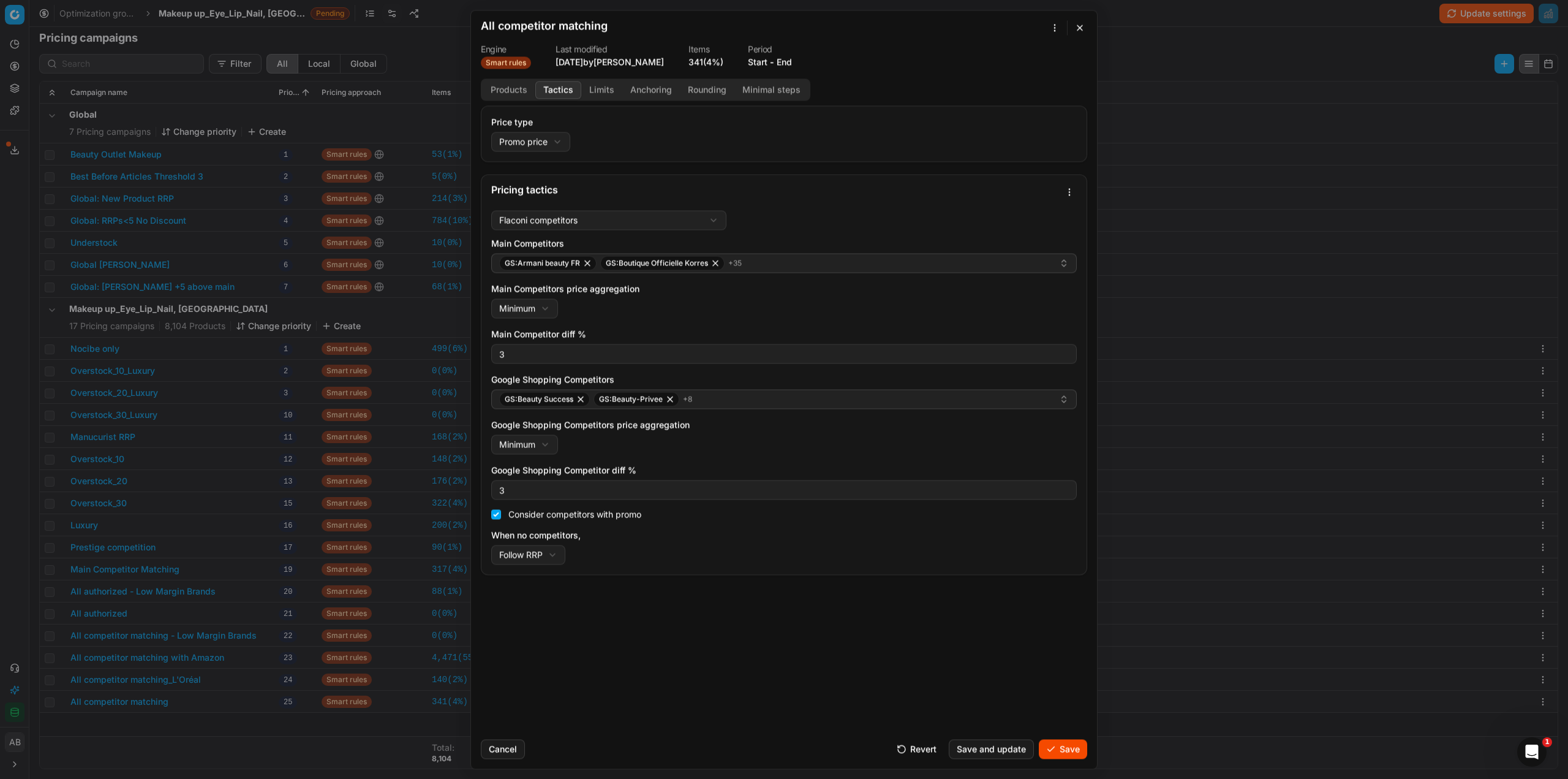
click at [1046, 747] on button "Save" at bounding box center [1062, 749] width 48 height 20
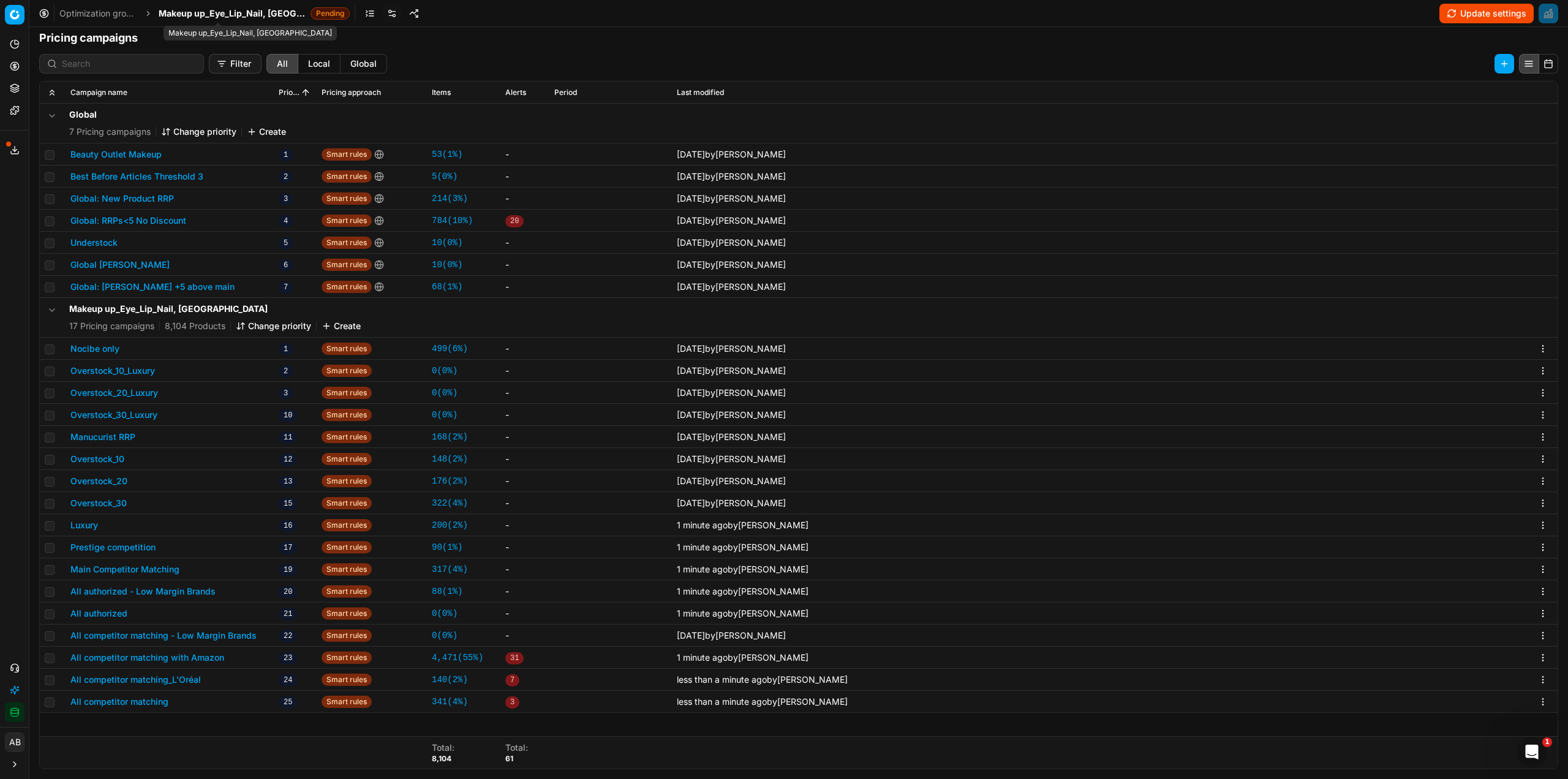
click at [199, 11] on span "Makeup up_Eye_Lip_Nail, [GEOGRAPHIC_DATA]" at bounding box center [232, 14] width 147 height 13
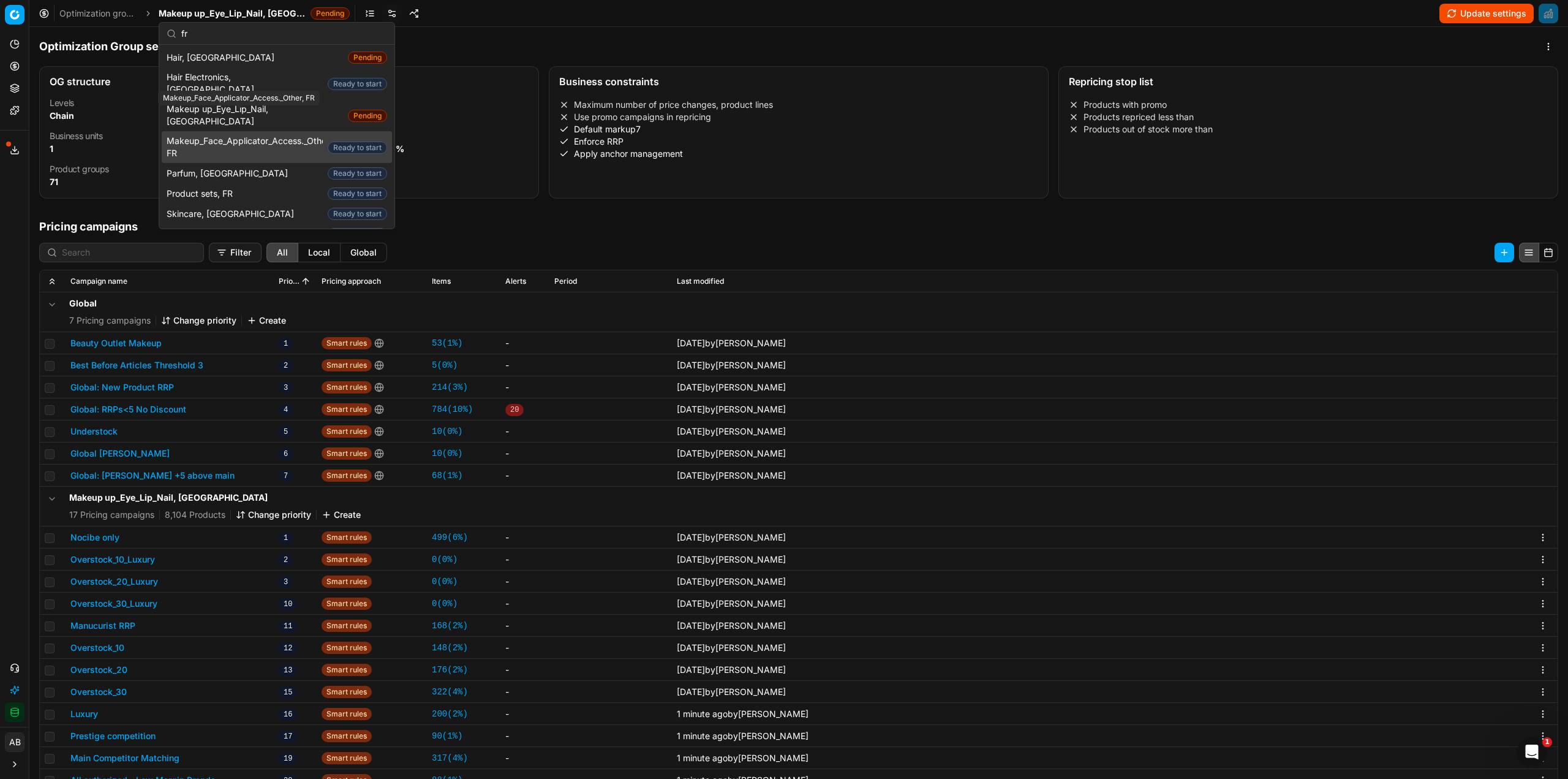
type input "fr"
click at [247, 135] on span "Makeup_Face_Applicator_Access._Other, FR" at bounding box center [245, 147] width 156 height 24
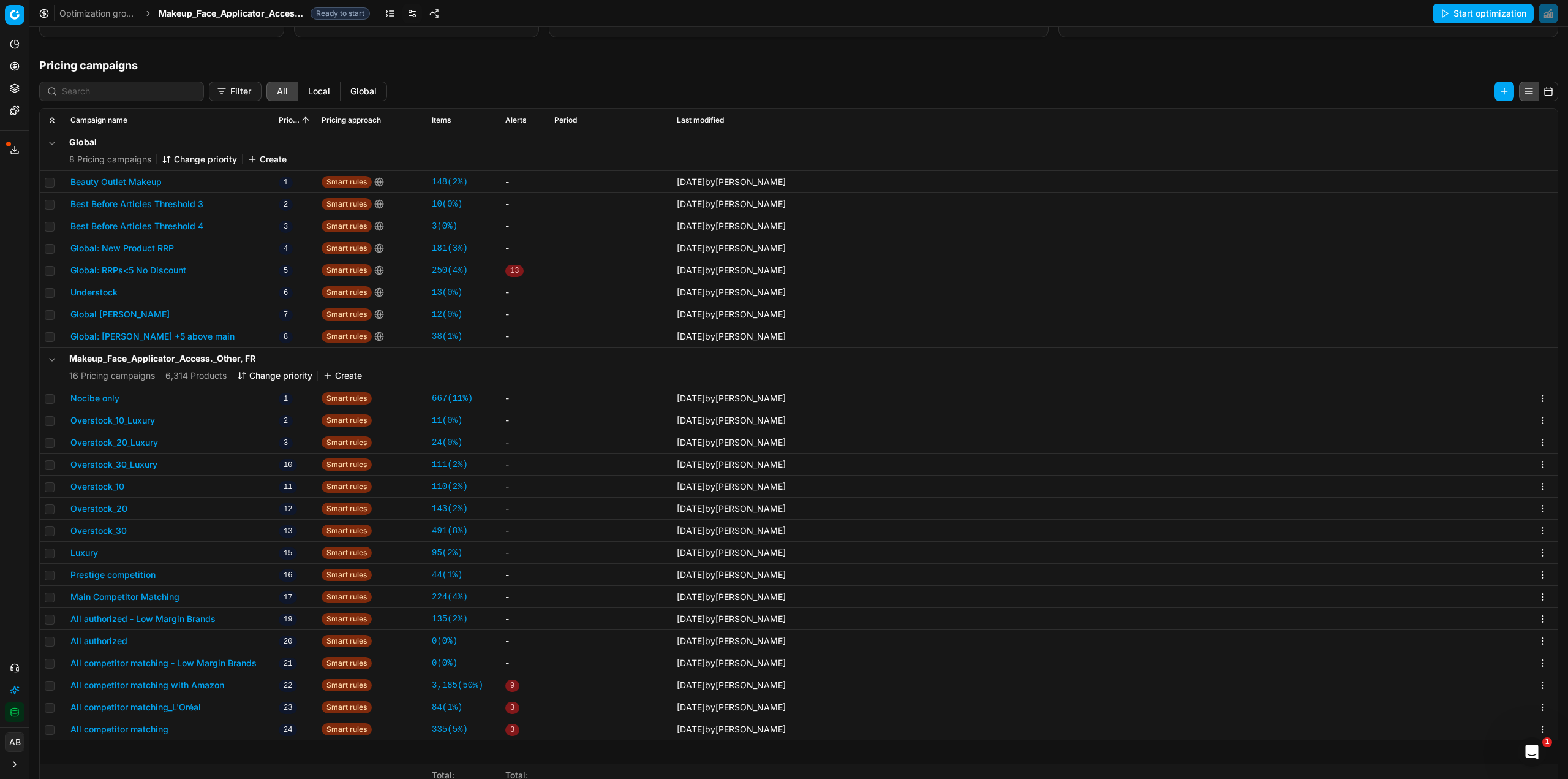
scroll to position [189, 0]
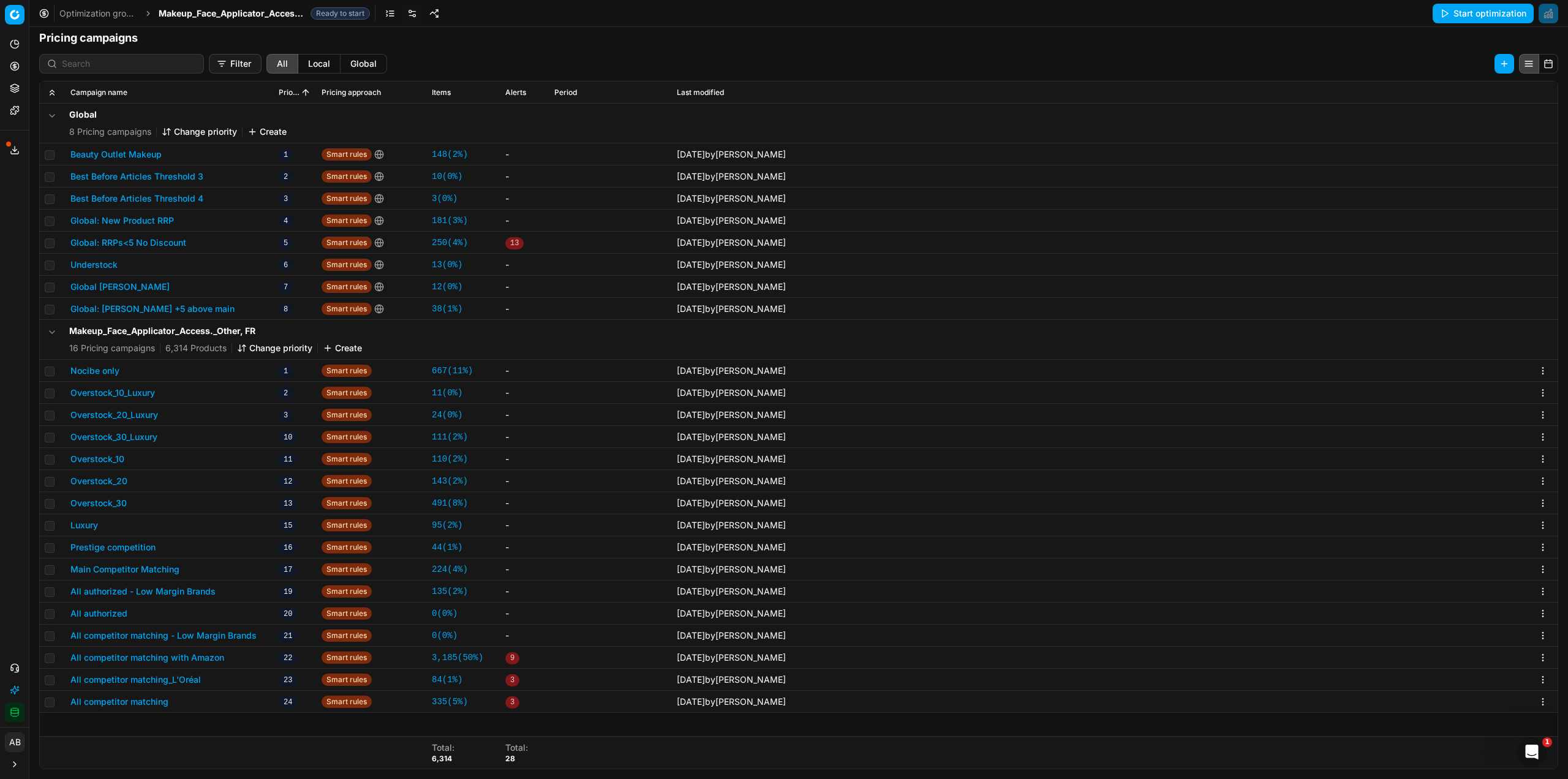
click at [84, 526] on button "Luxury" at bounding box center [84, 525] width 27 height 13
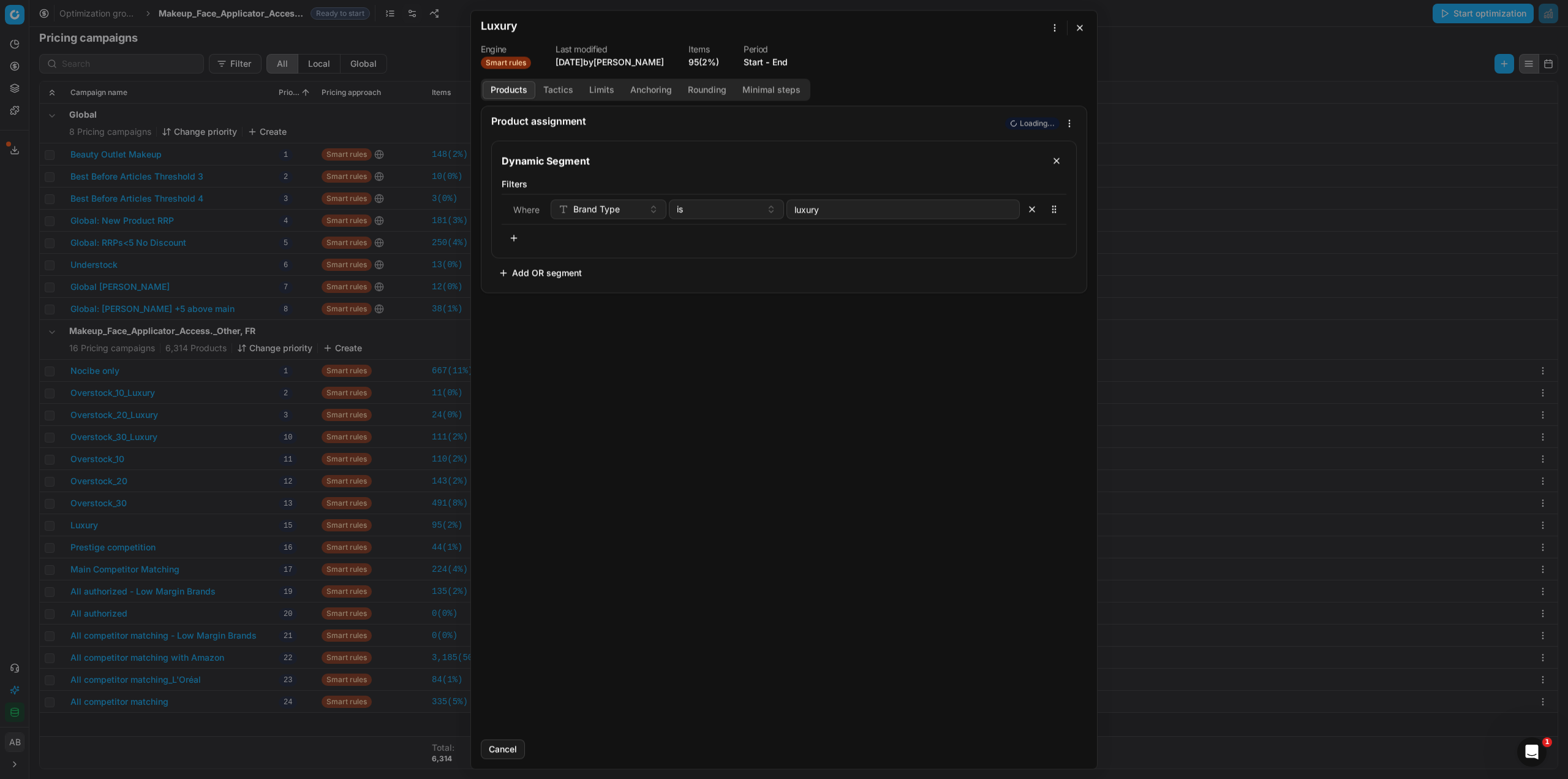
click at [556, 93] on button "Tactics" at bounding box center [558, 90] width 46 height 18
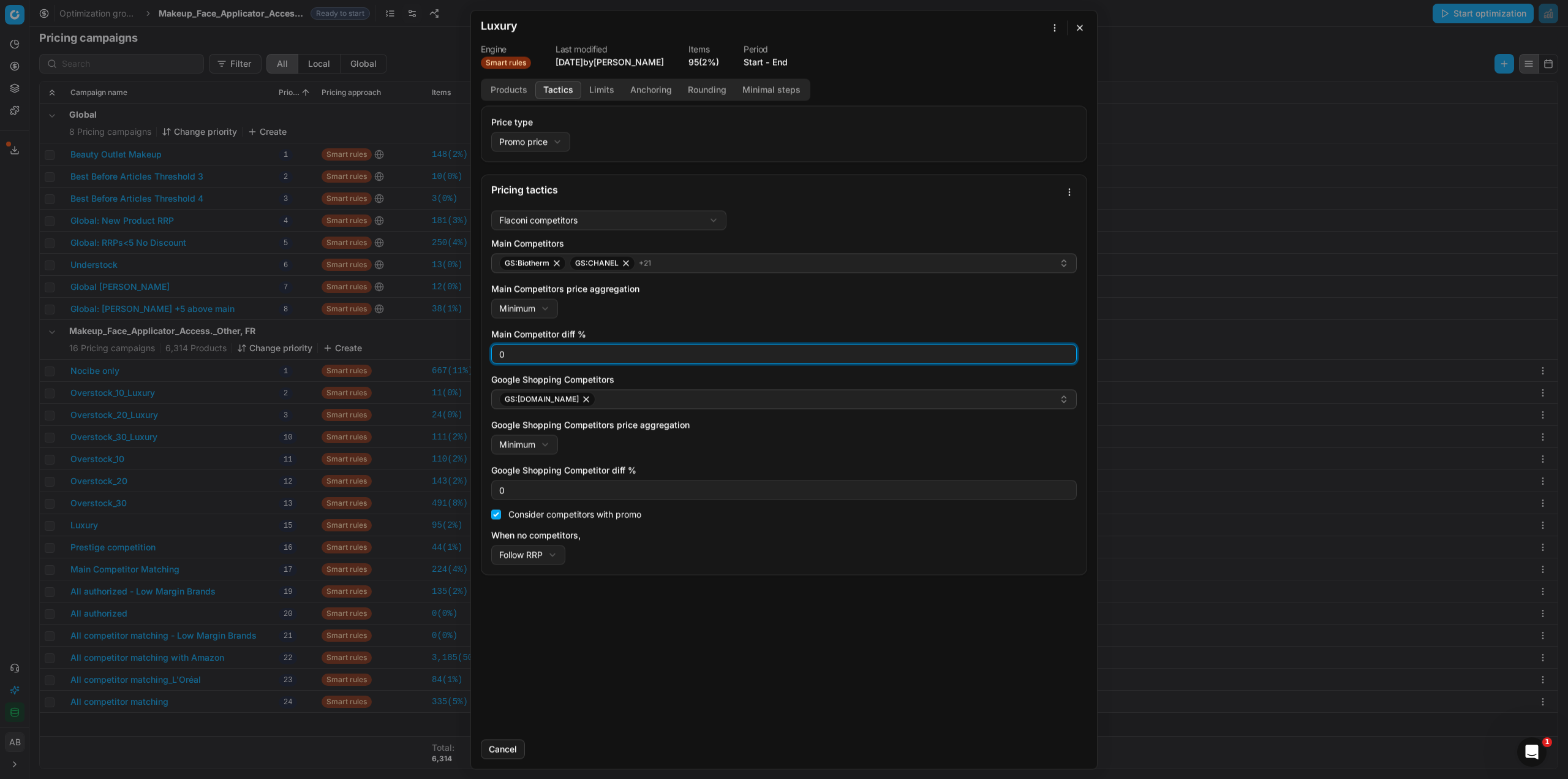
drag, startPoint x: 496, startPoint y: 360, endPoint x: 505, endPoint y: 360, distance: 9.0
click at [505, 360] on div "0" at bounding box center [784, 354] width 586 height 20
type input "3"
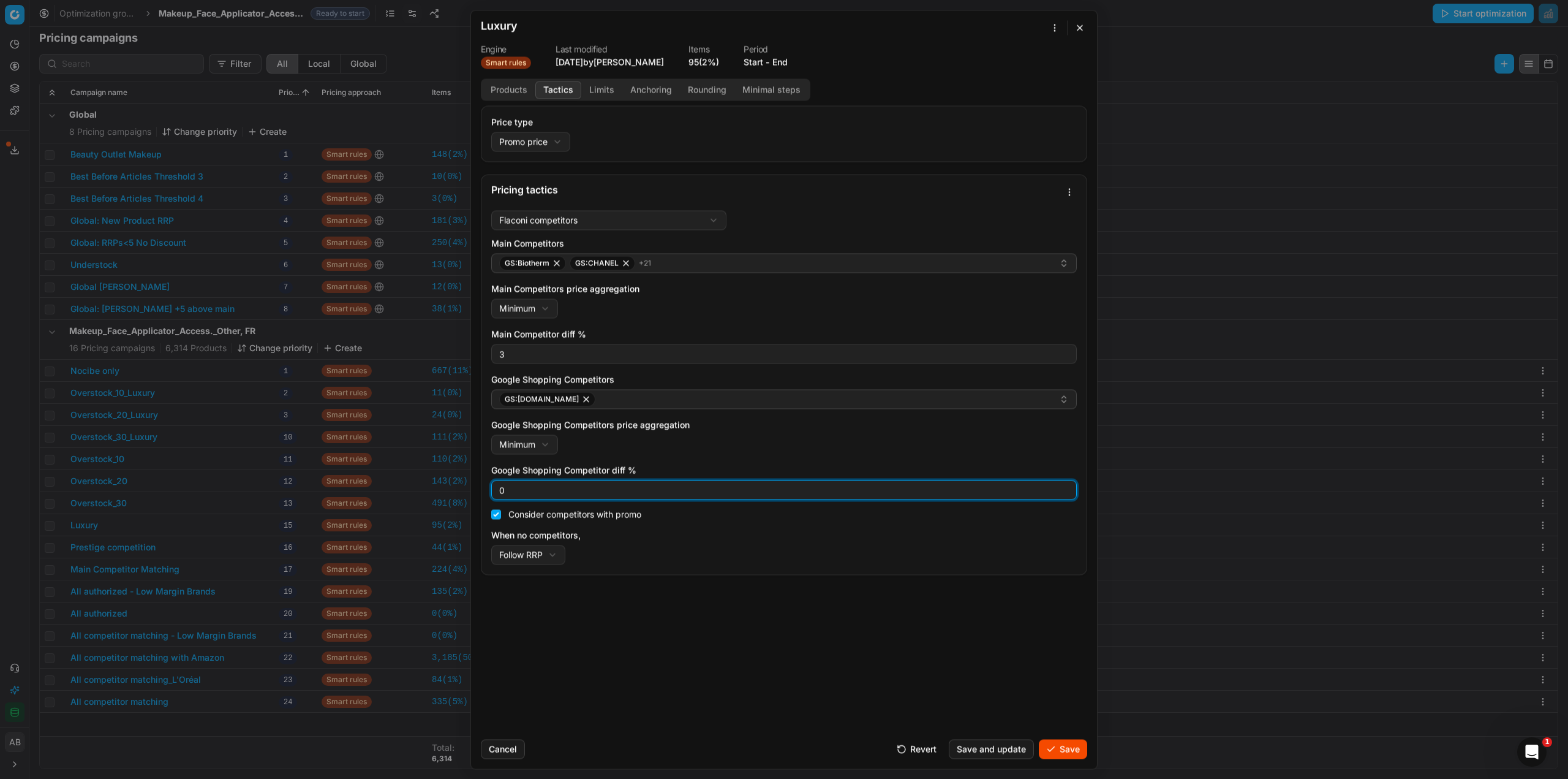
drag, startPoint x: 507, startPoint y: 493, endPoint x: 480, endPoint y: 490, distance: 27.2
click at [481, 490] on div "Flaconi competitors Flaconi competitorsFlaconi competitors rule: first takes in…" at bounding box center [784, 389] width 605 height 369
type input "3"
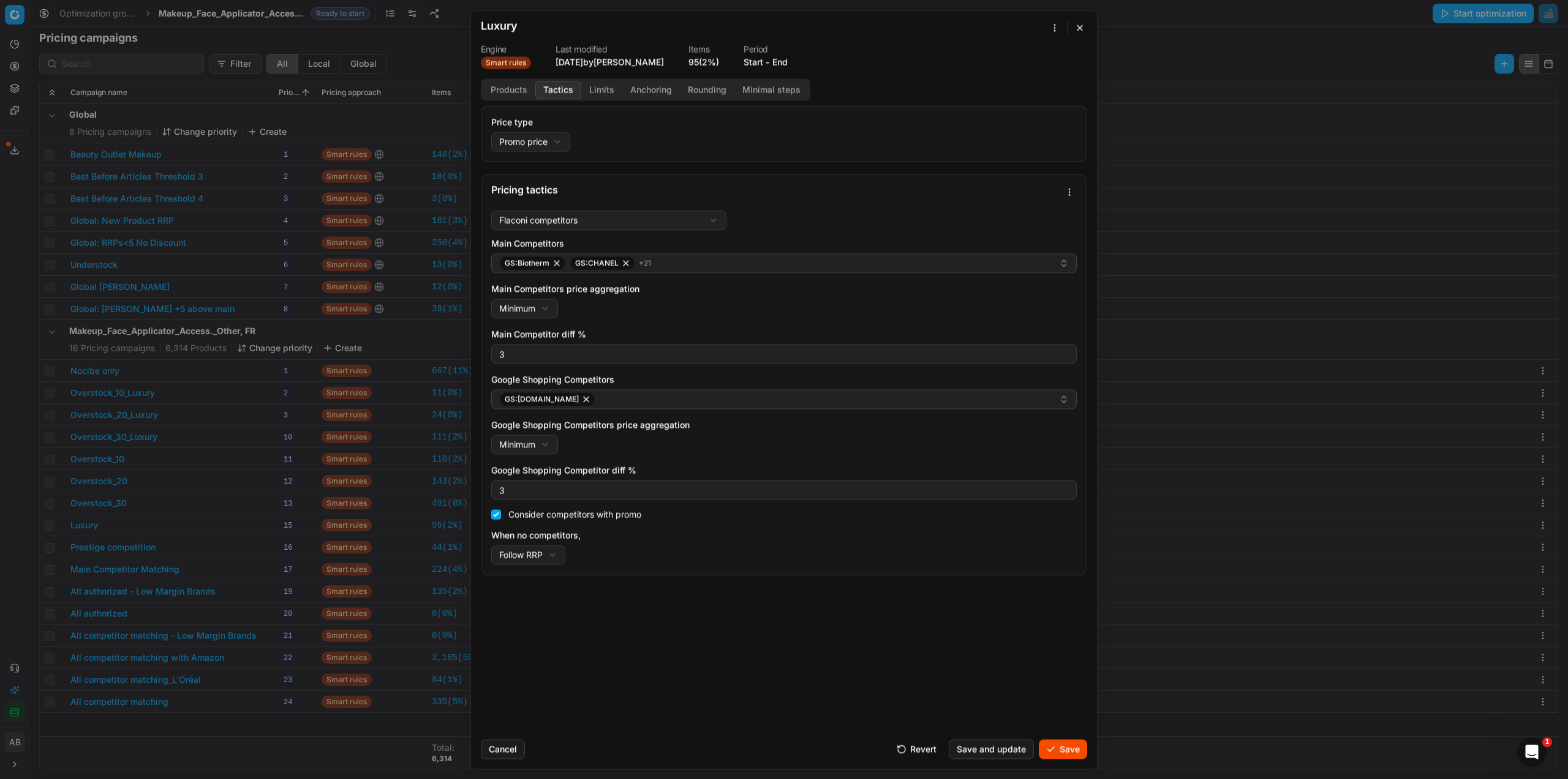
drag, startPoint x: 1041, startPoint y: 745, endPoint x: 1007, endPoint y: 742, distance: 34.1
click at [1041, 745] on button "Save" at bounding box center [1062, 749] width 48 height 20
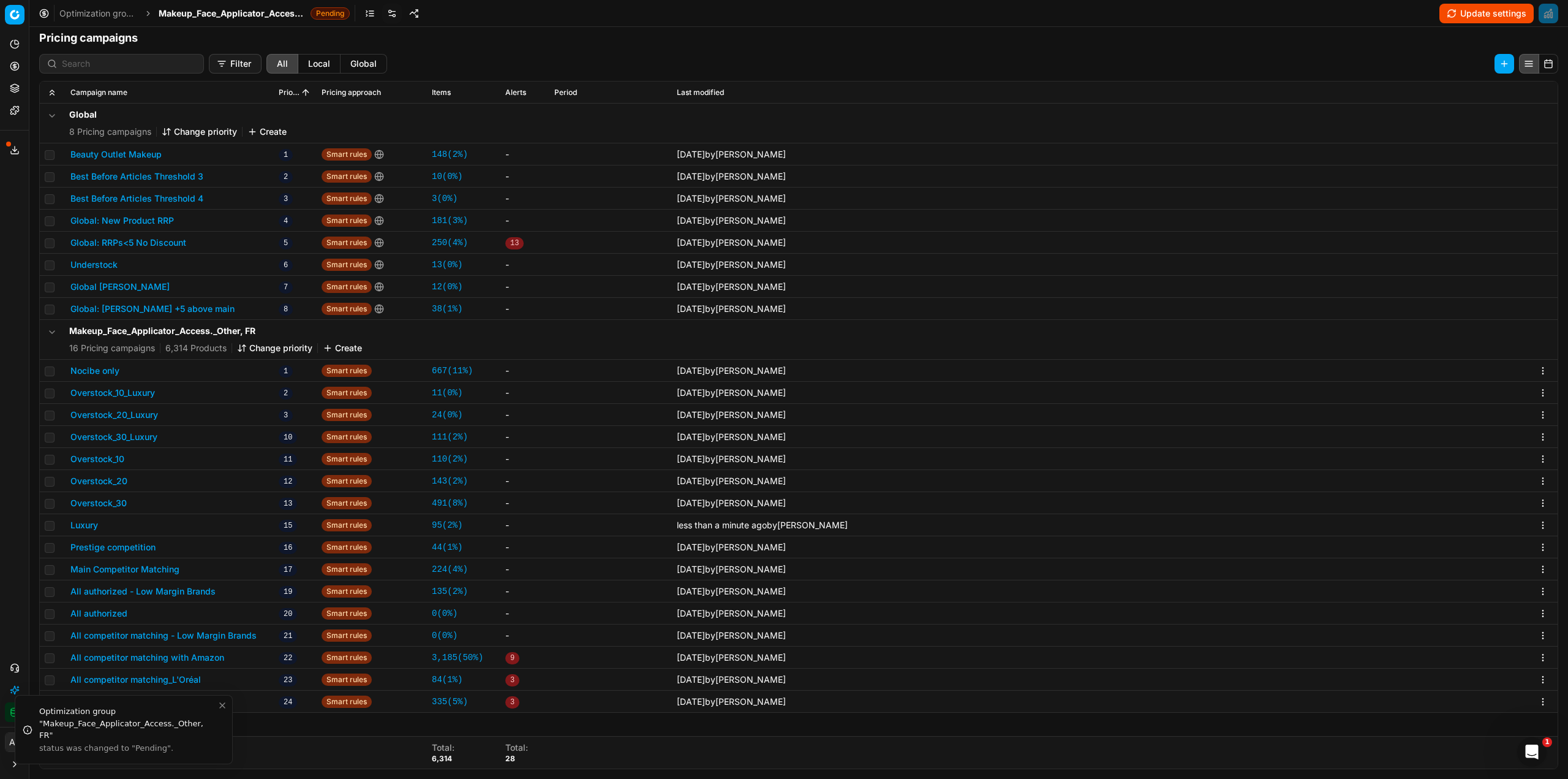
click at [130, 542] on button "Prestige competition" at bounding box center [113, 548] width 85 height 13
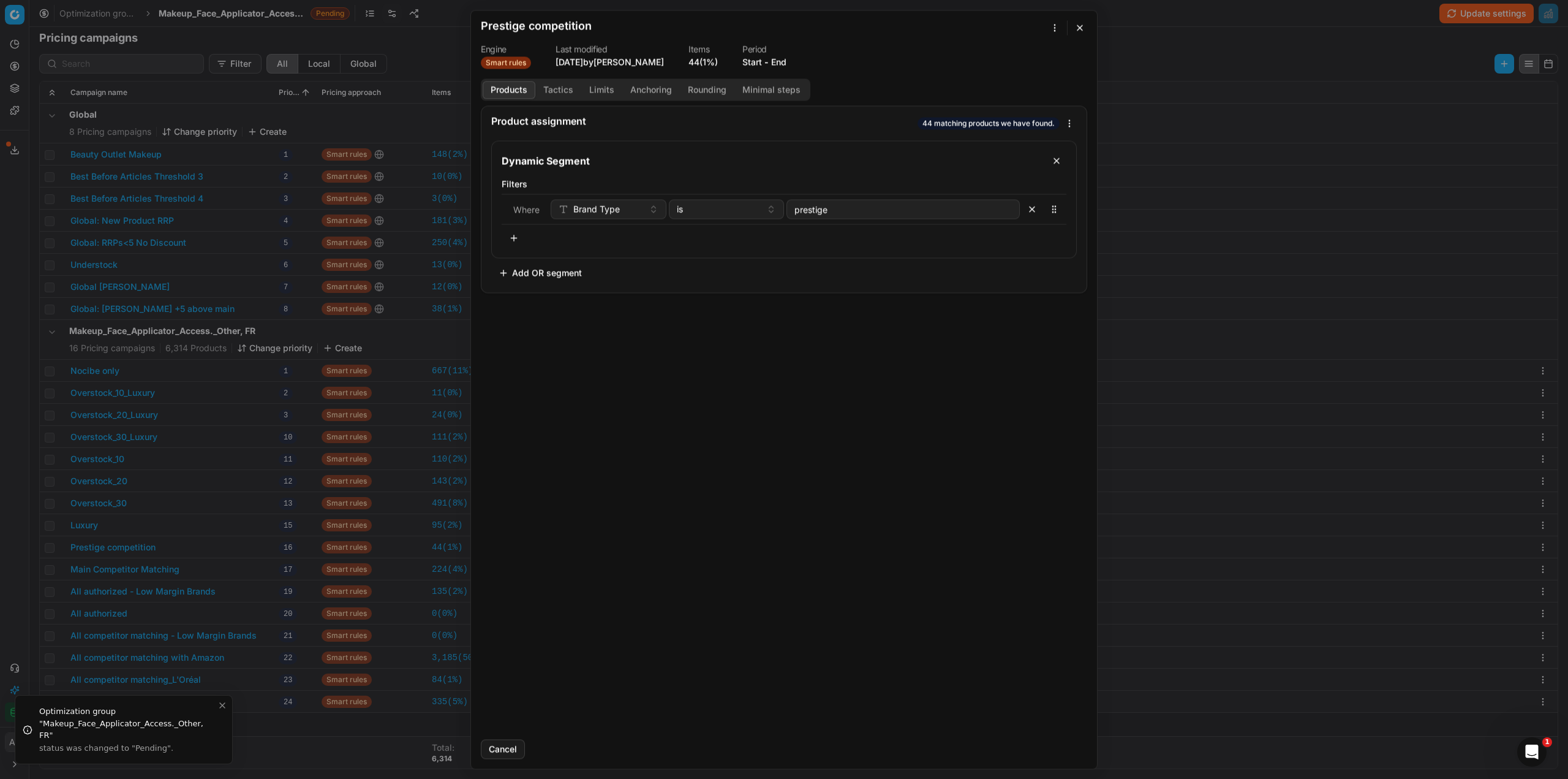
click at [564, 90] on button "Tactics" at bounding box center [558, 90] width 46 height 18
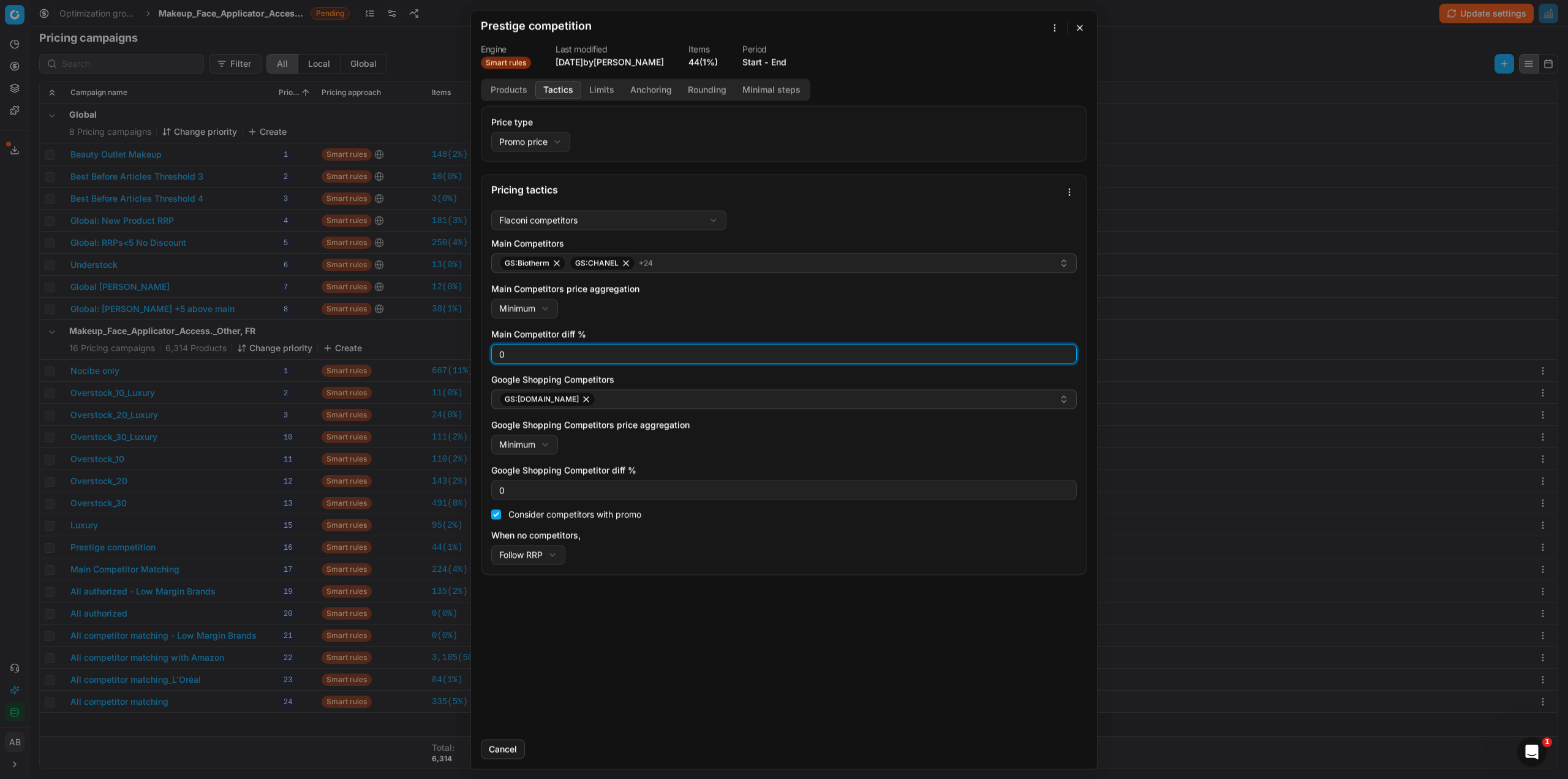
drag, startPoint x: 515, startPoint y: 365, endPoint x: 473, endPoint y: 356, distance: 43.0
click at [473, 356] on div "Price type Promo price Default Regular price Promo price Pricing tactics Flacon…" at bounding box center [784, 417] width 626 height 624
type input "3"
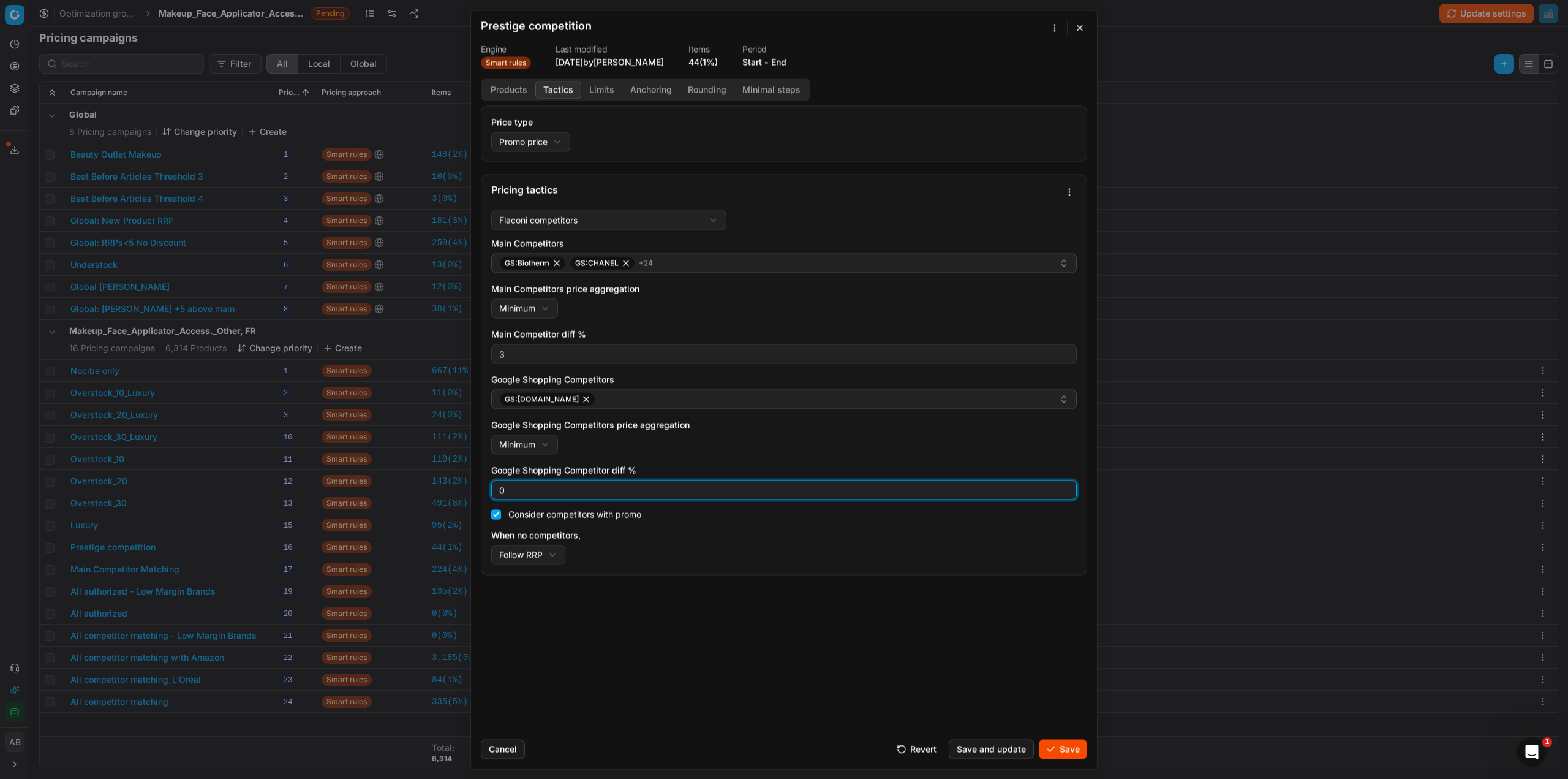
drag, startPoint x: 508, startPoint y: 502, endPoint x: 468, endPoint y: 495, distance: 40.6
click at [468, 495] on div "We are saving PC settings. Please wait, it should take a few minutes Prestige c…" at bounding box center [784, 389] width 1568 height 779
type input "3"
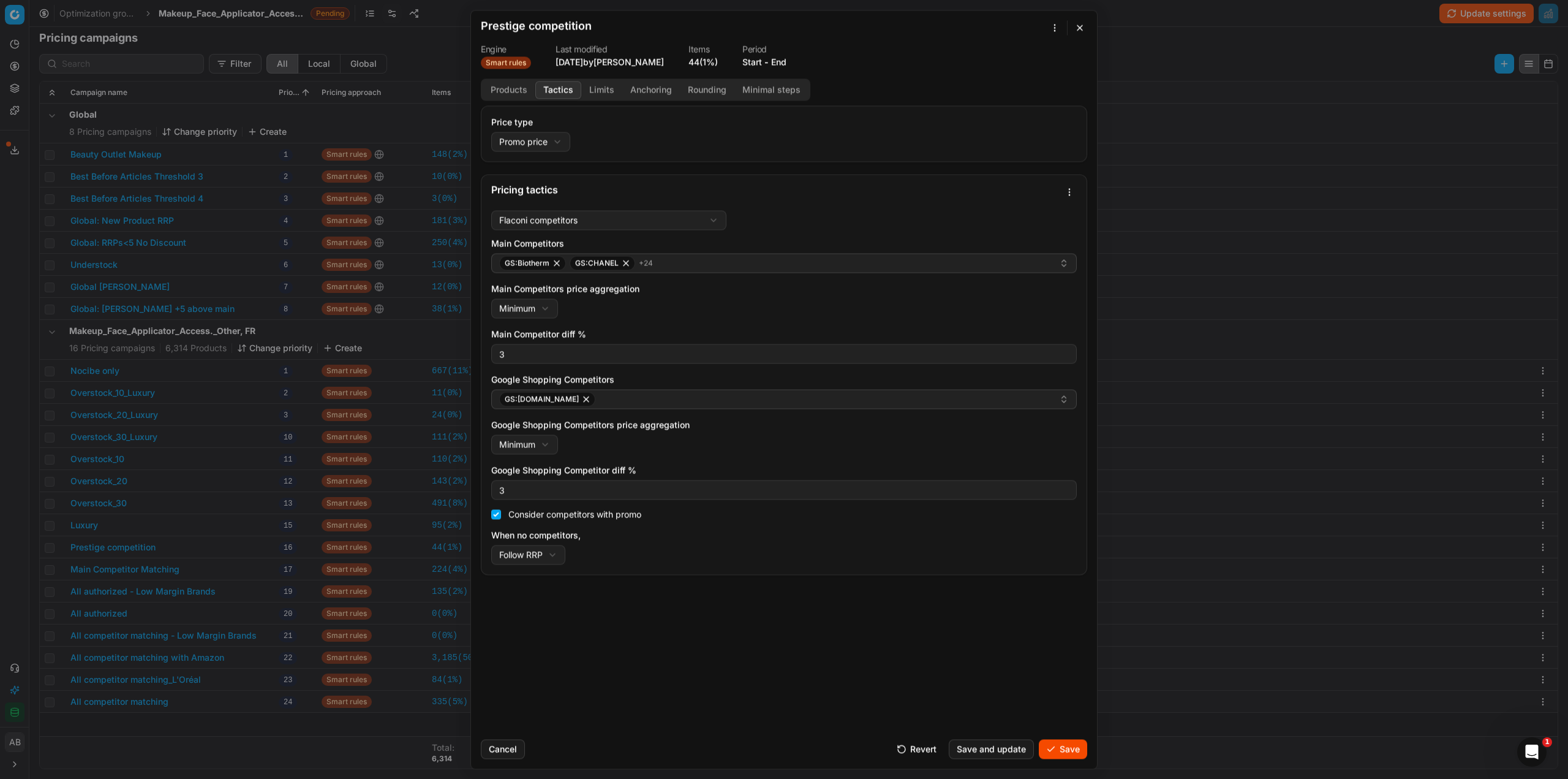
click at [1050, 753] on button "Save" at bounding box center [1062, 749] width 48 height 20
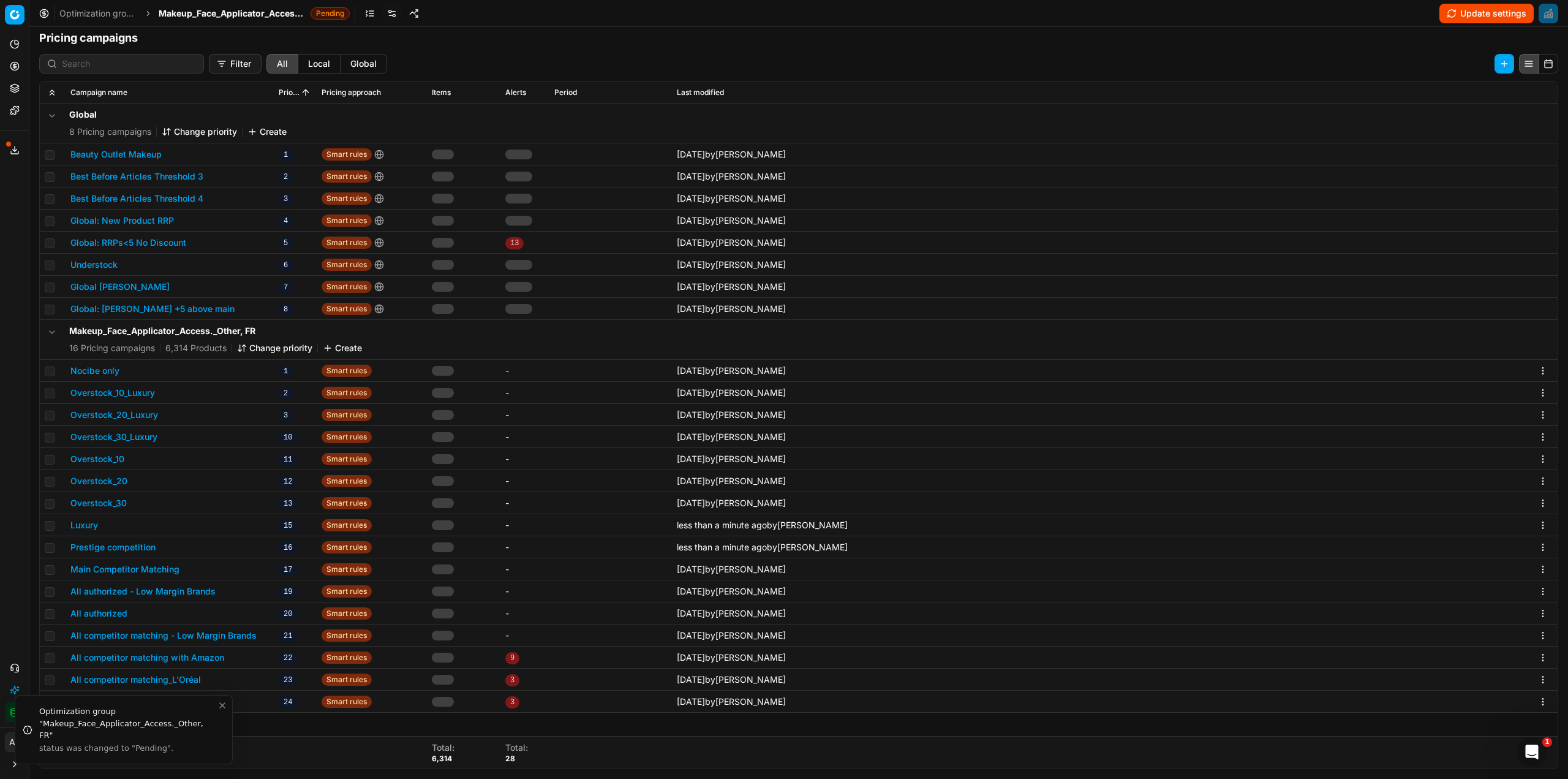
click at [168, 568] on button "Main Competitor Matching" at bounding box center [125, 570] width 109 height 13
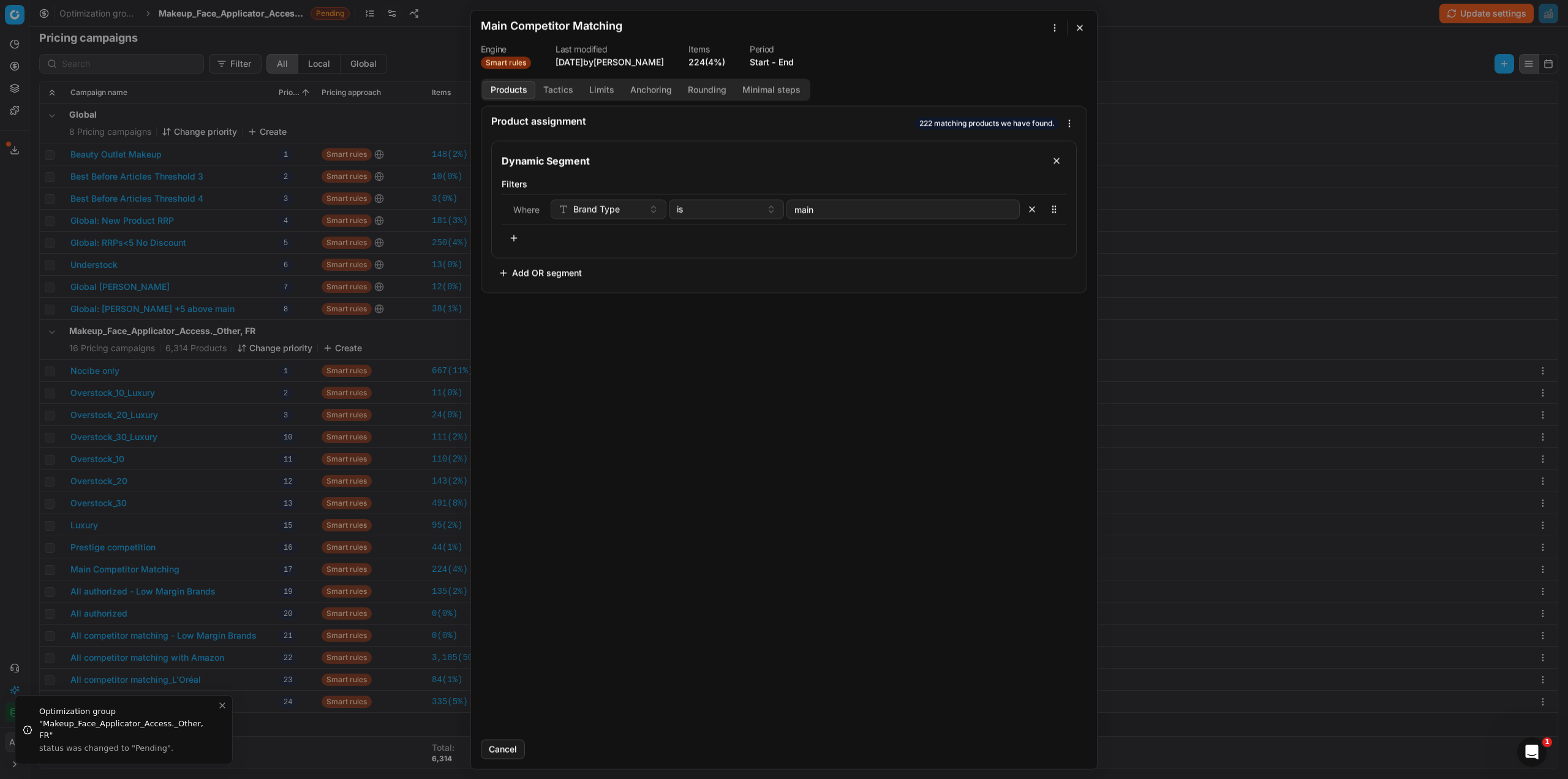
click at [544, 85] on button "Tactics" at bounding box center [558, 90] width 46 height 18
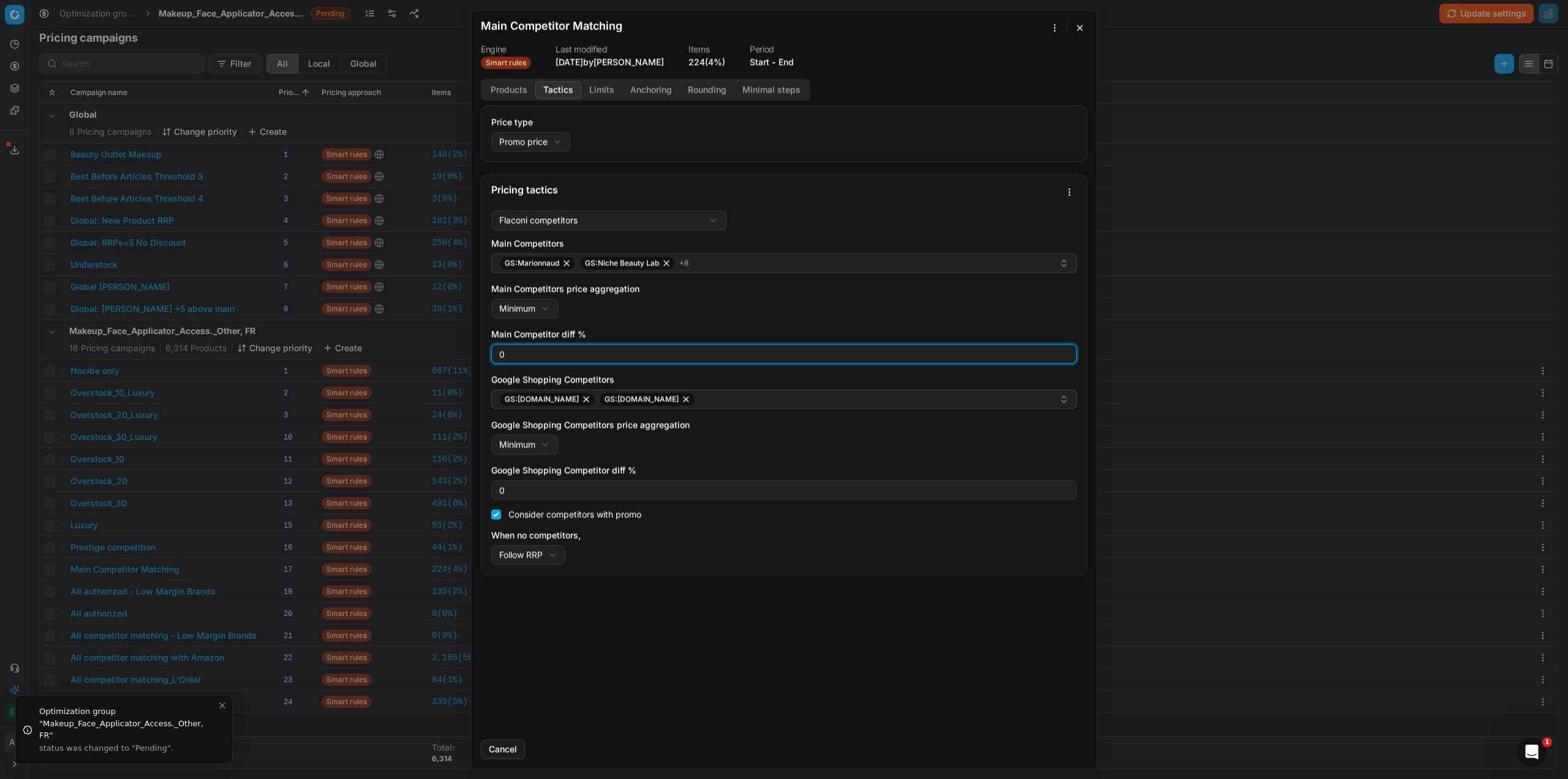
drag, startPoint x: 504, startPoint y: 355, endPoint x: 476, endPoint y: 353, distance: 28.1
click at [476, 353] on div "Price type Promo price Default Regular price Promo price Pricing tactics Flacon…" at bounding box center [784, 417] width 626 height 624
type input "3"
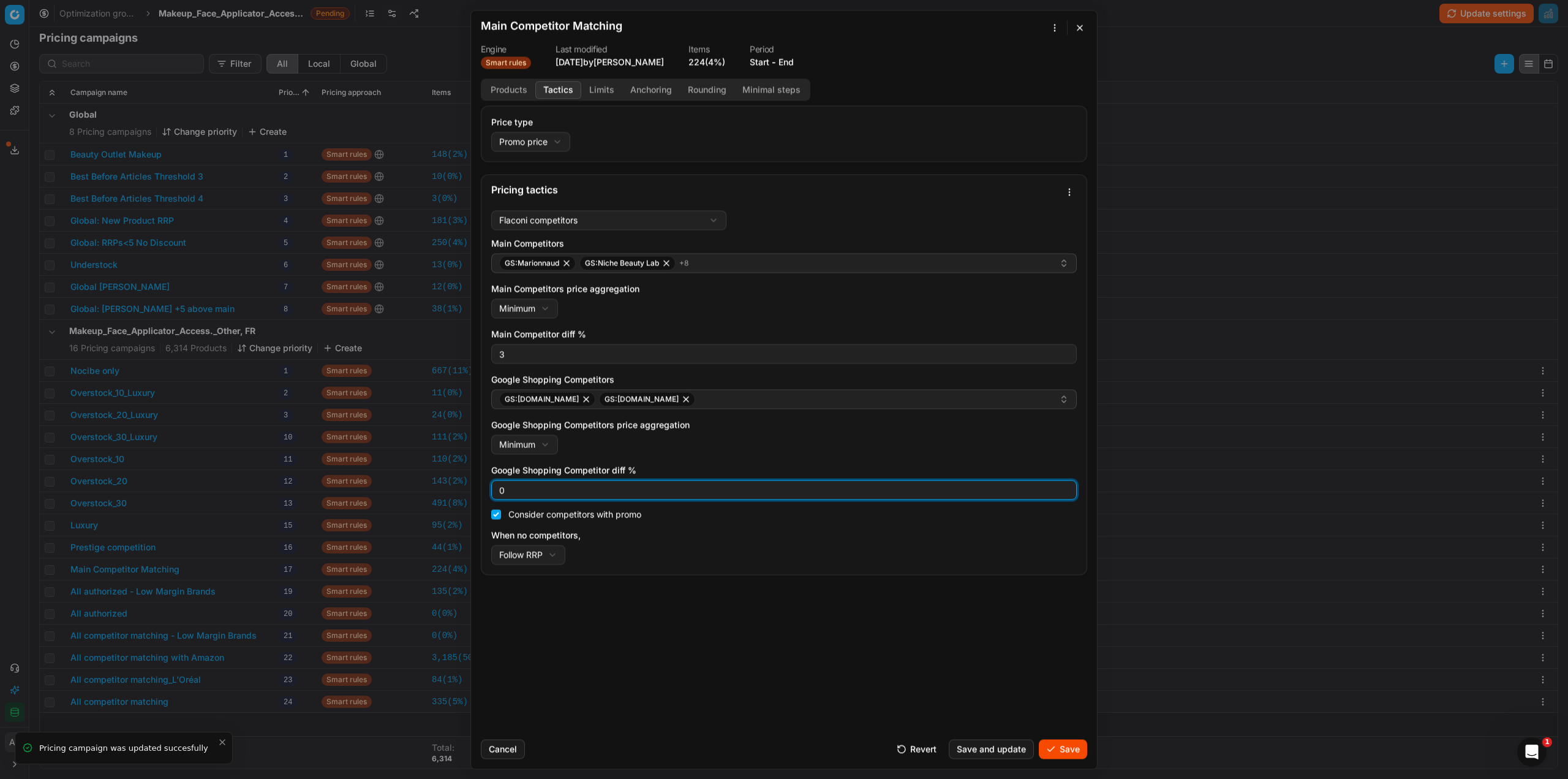
drag, startPoint x: 503, startPoint y: 490, endPoint x: 484, endPoint y: 490, distance: 19.0
click at [489, 490] on div "Flaconi competitors Flaconi competitorsFlaconi competitors rule: first takes in…" at bounding box center [784, 389] width 605 height 369
type input "3"
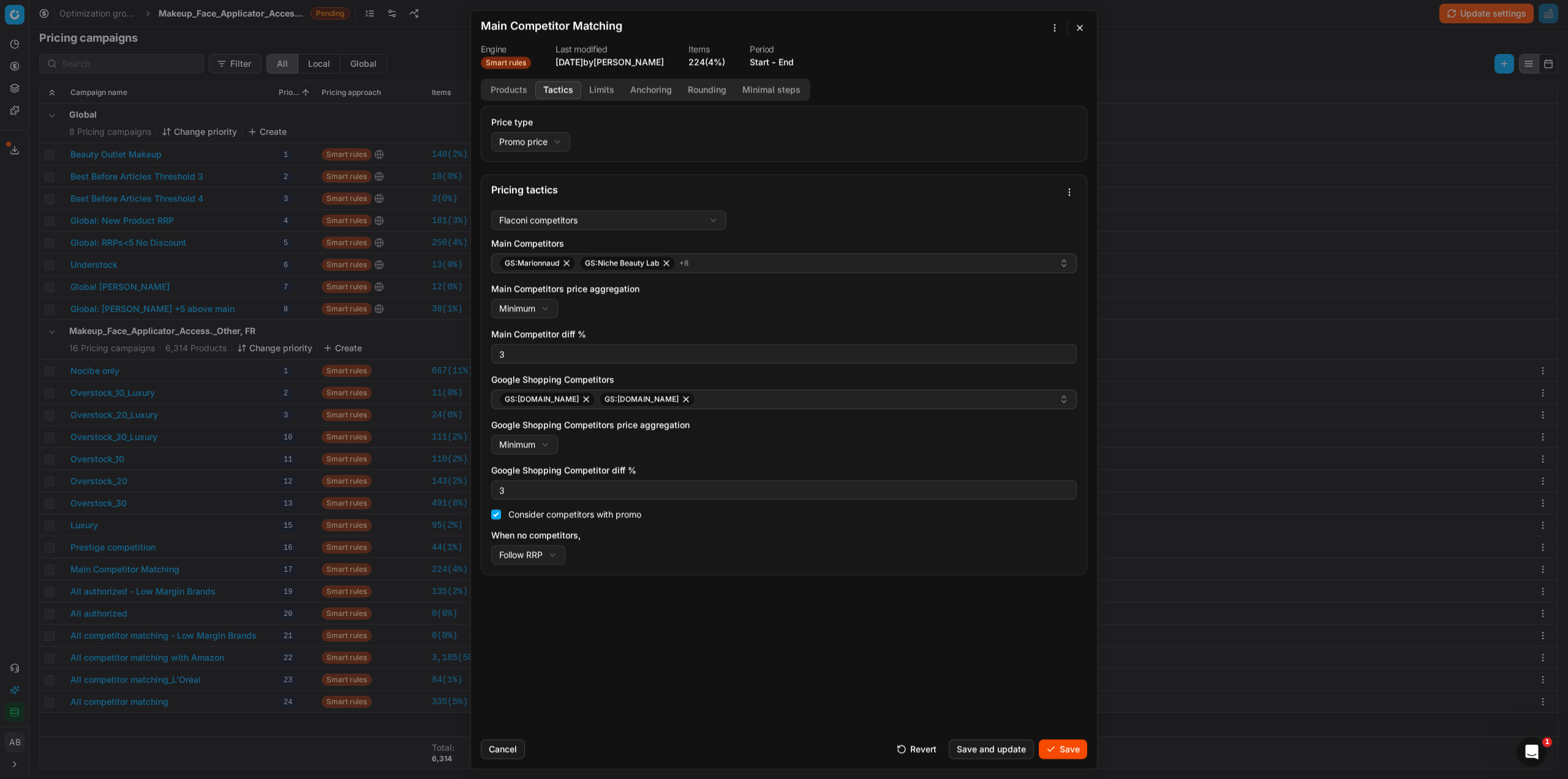
drag, startPoint x: 1070, startPoint y: 749, endPoint x: 893, endPoint y: 724, distance: 178.8
click at [1068, 749] on button "Save" at bounding box center [1062, 749] width 48 height 20
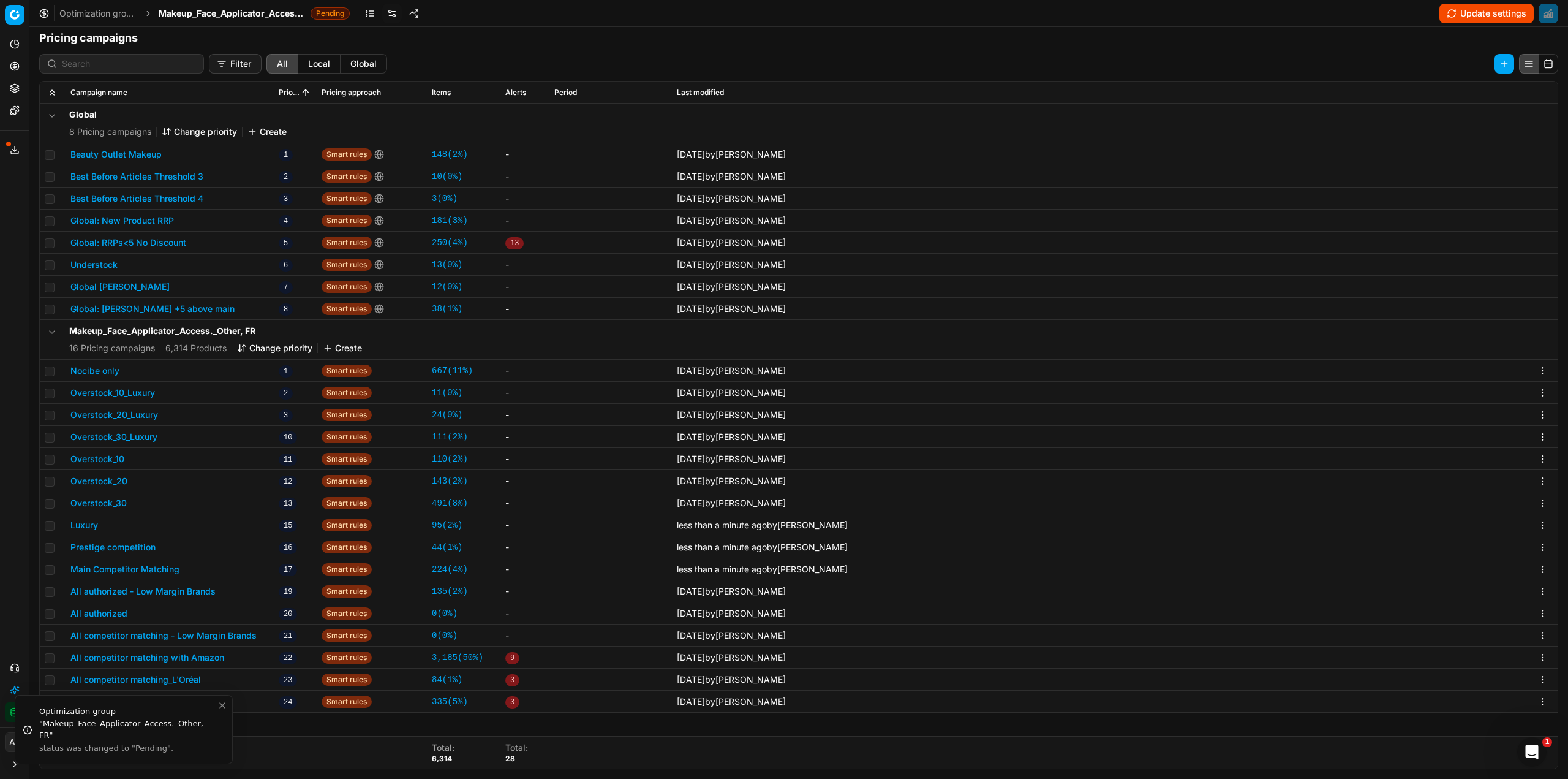
click at [145, 596] on button "All authorized - Low Margin Brands" at bounding box center [143, 591] width 145 height 13
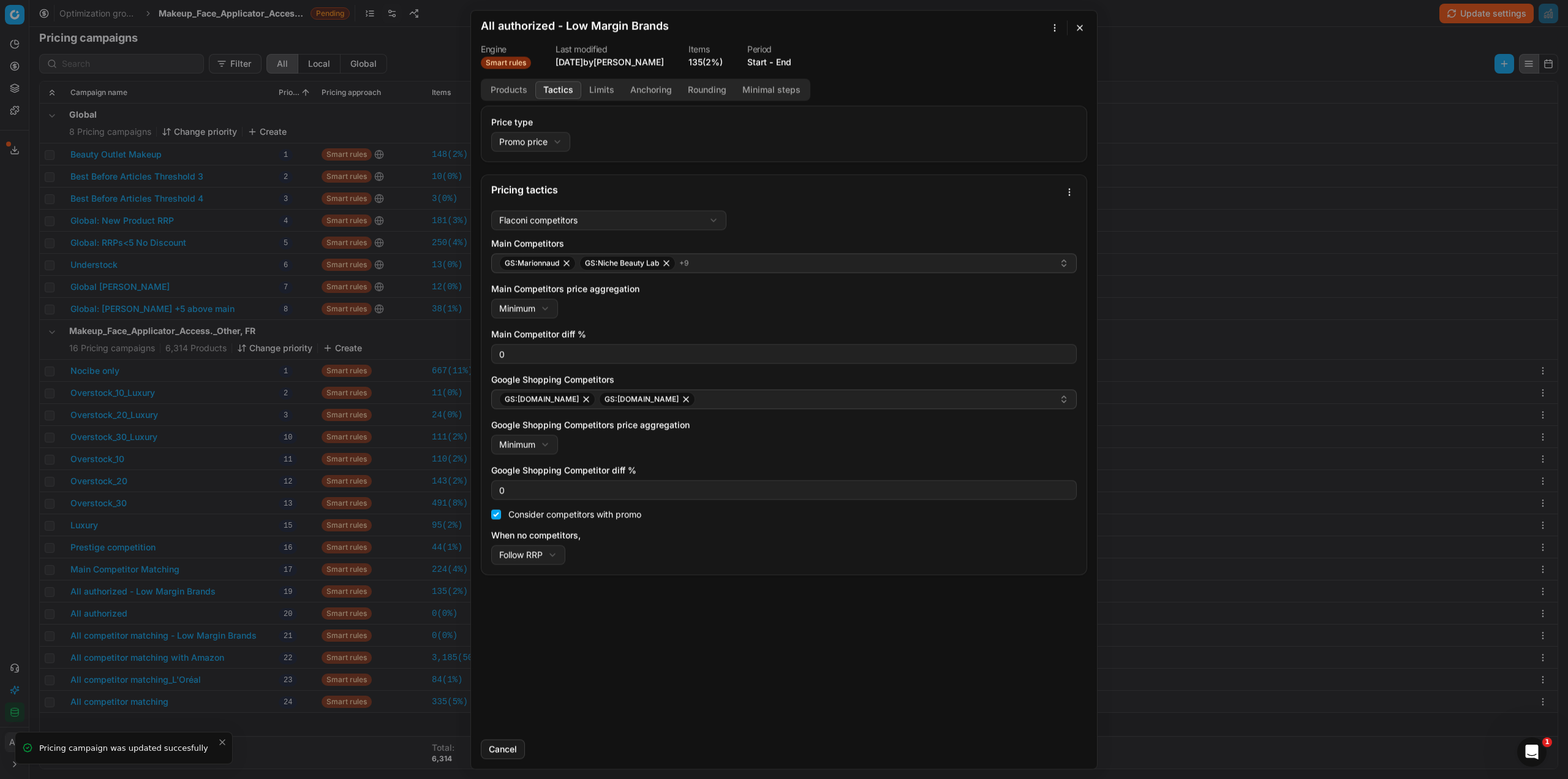
click at [547, 88] on button "Tactics" at bounding box center [558, 90] width 46 height 18
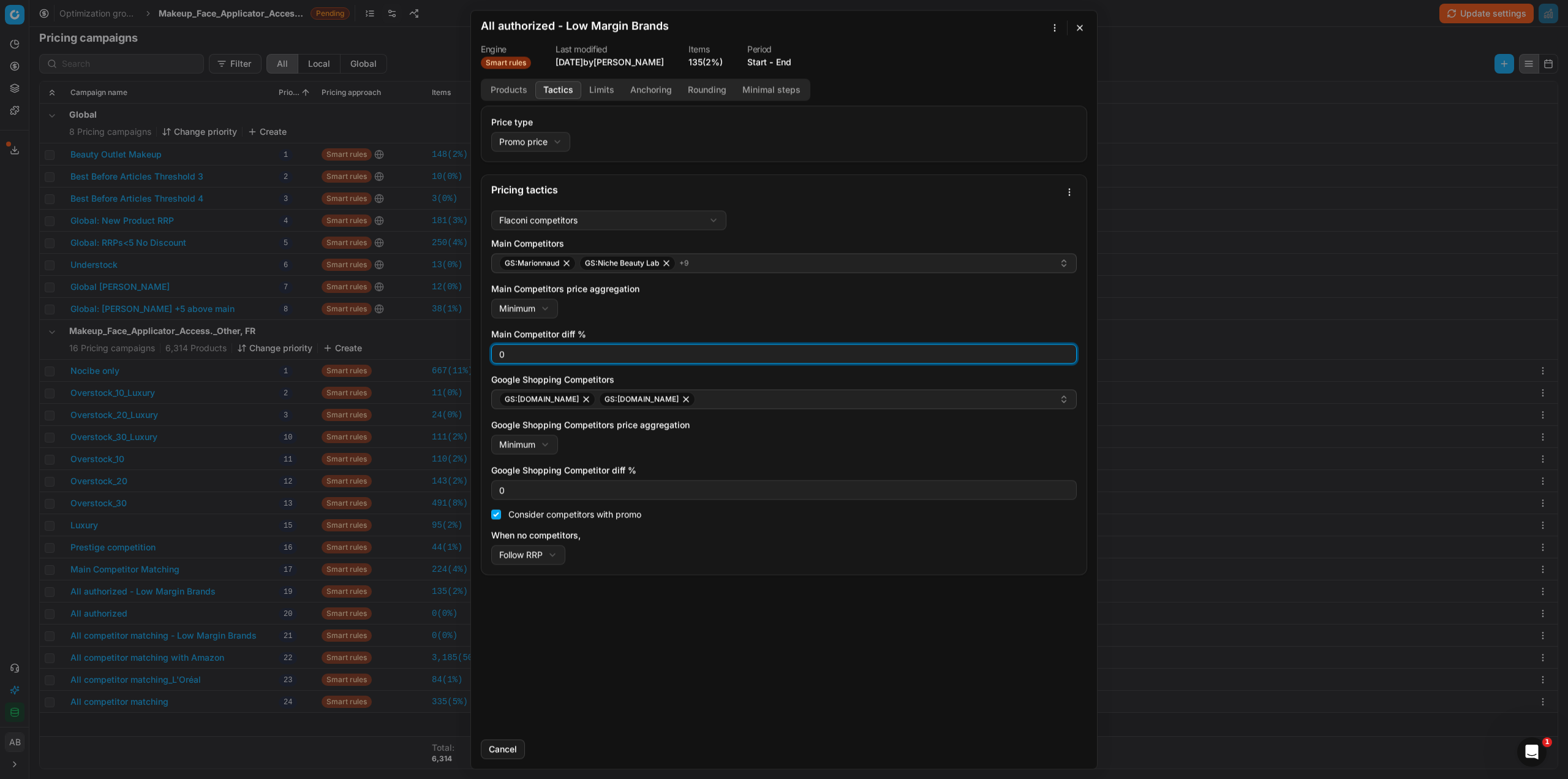
click at [486, 353] on div "Flaconi competitors Flaconi competitorsFlaconi competitors rule: first takes in…" at bounding box center [784, 389] width 605 height 369
type input "3"
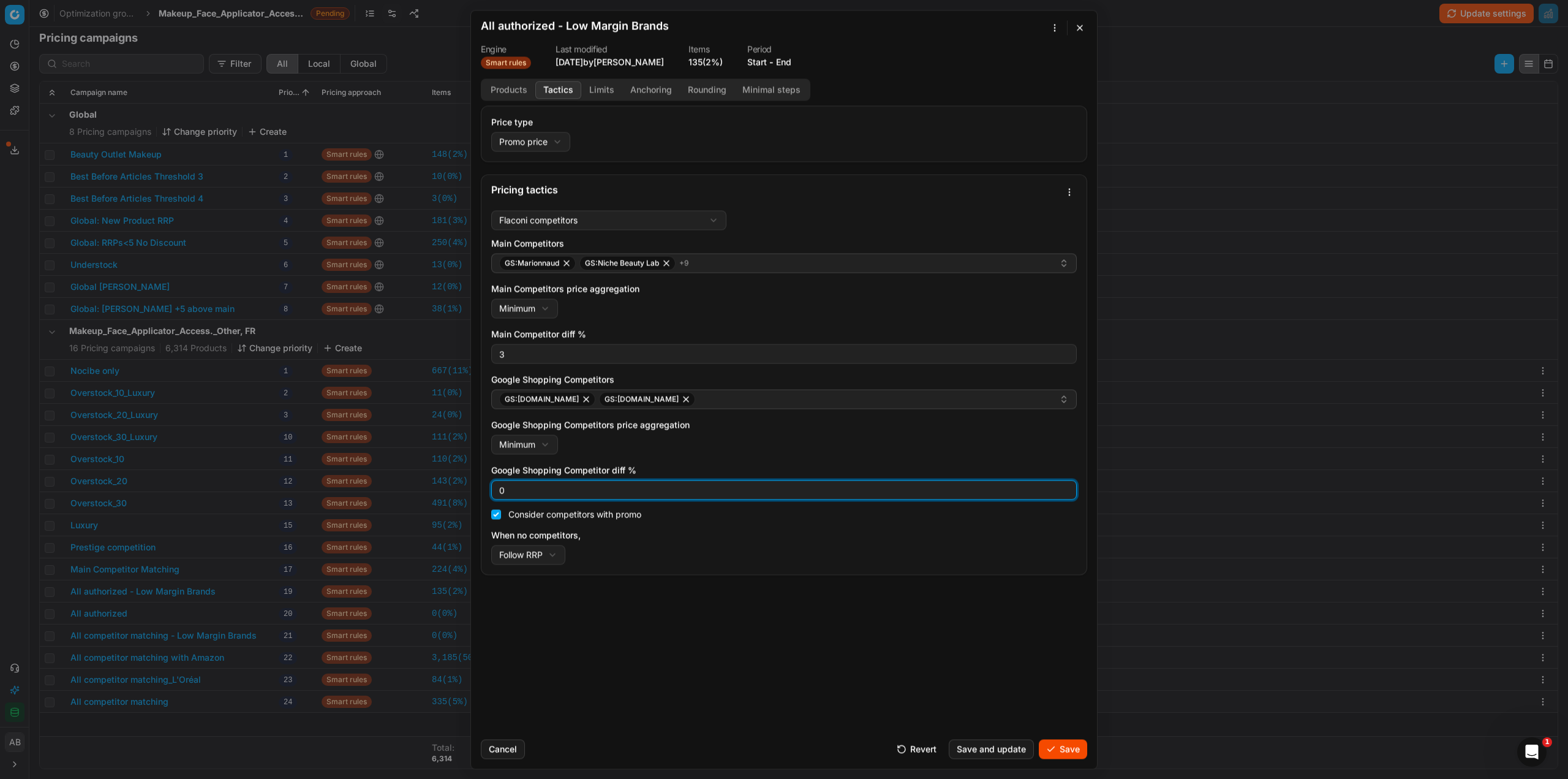
drag, startPoint x: 500, startPoint y: 491, endPoint x: 477, endPoint y: 484, distance: 24.0
click at [484, 486] on div "Flaconi competitors Flaconi competitorsFlaconi competitors rule: first takes in…" at bounding box center [784, 389] width 605 height 369
type input "3"
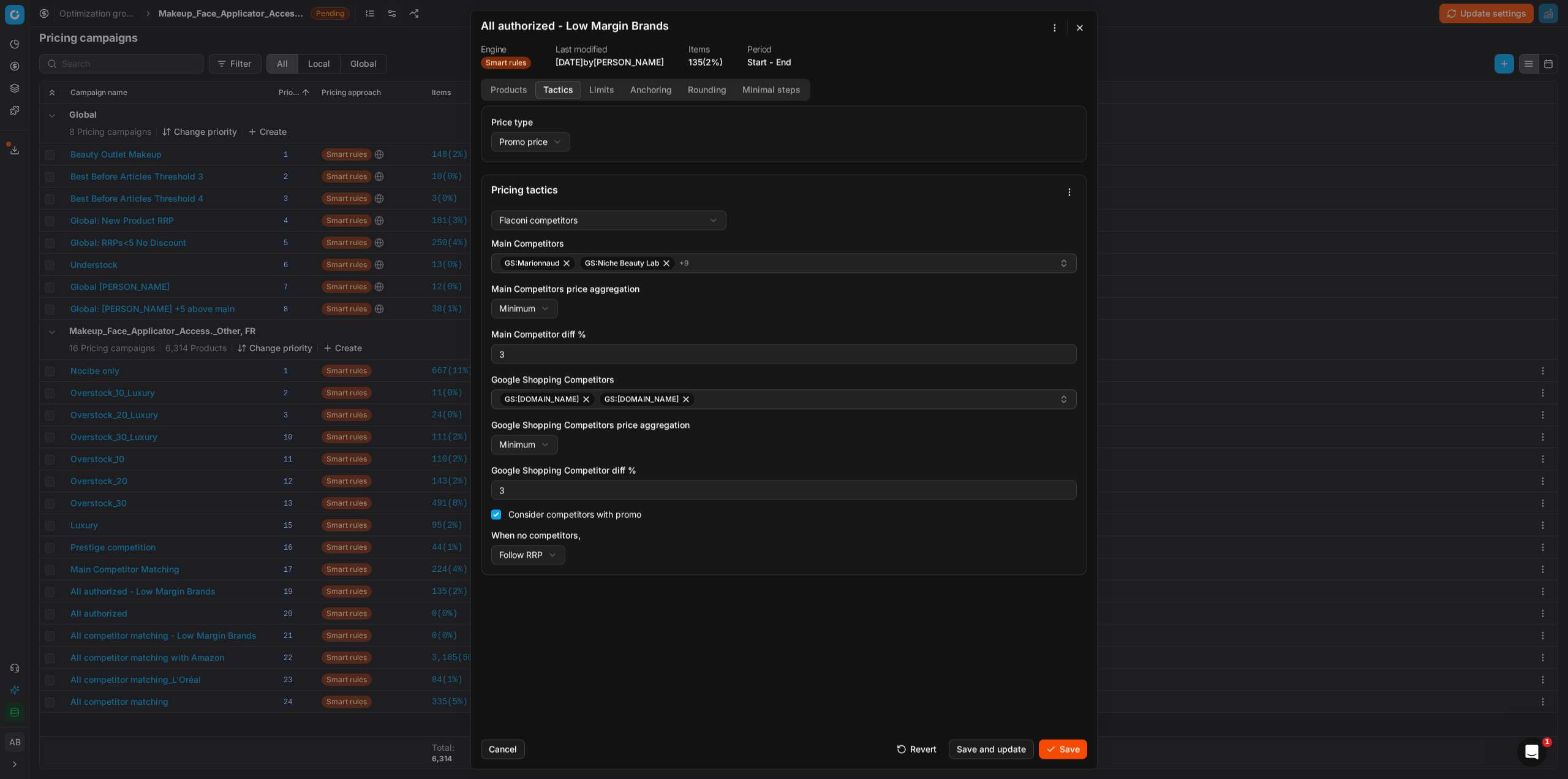
click at [1063, 755] on button "Save" at bounding box center [1062, 749] width 48 height 20
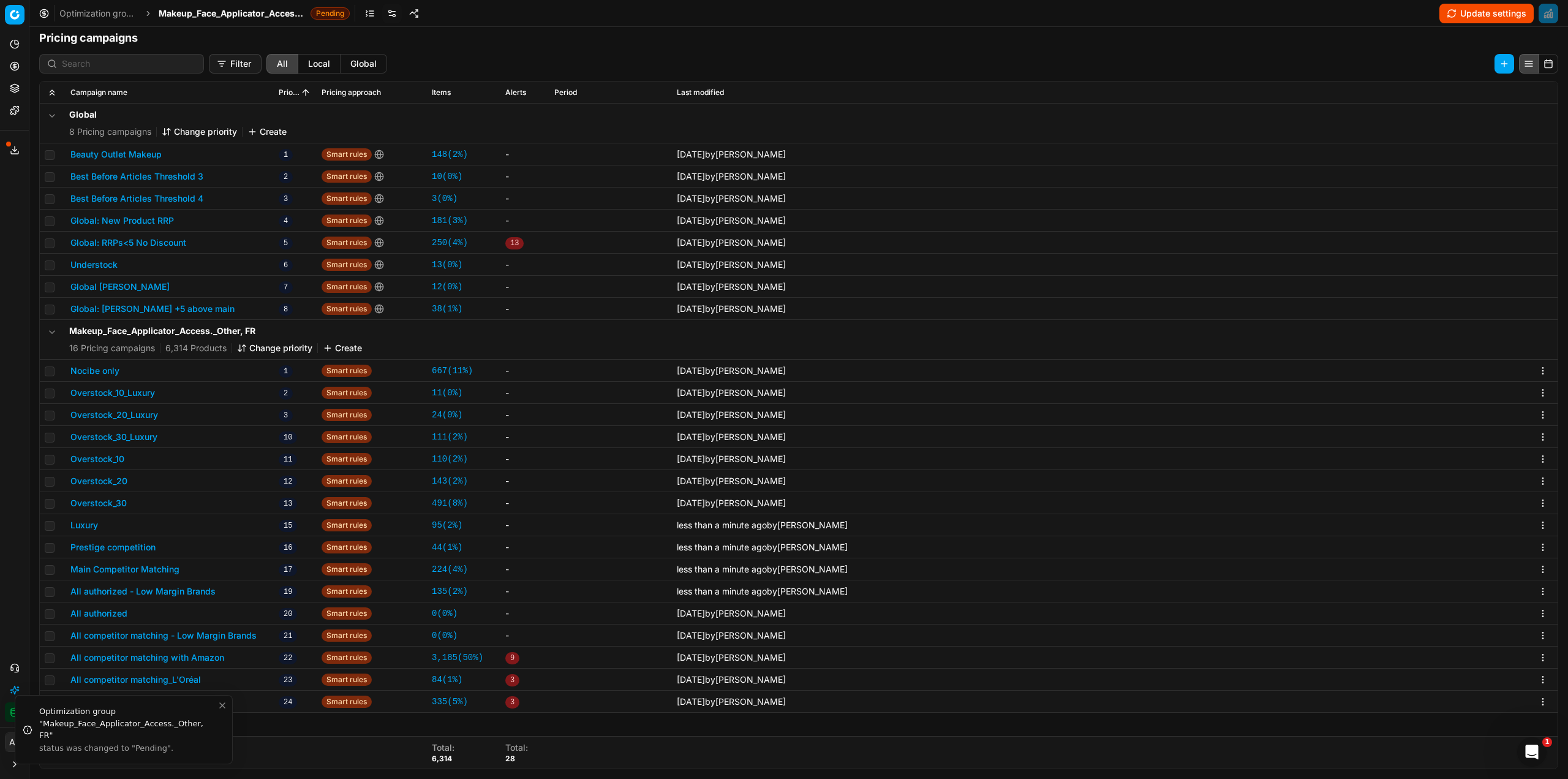
click at [103, 616] on button "All authorized" at bounding box center [99, 614] width 57 height 13
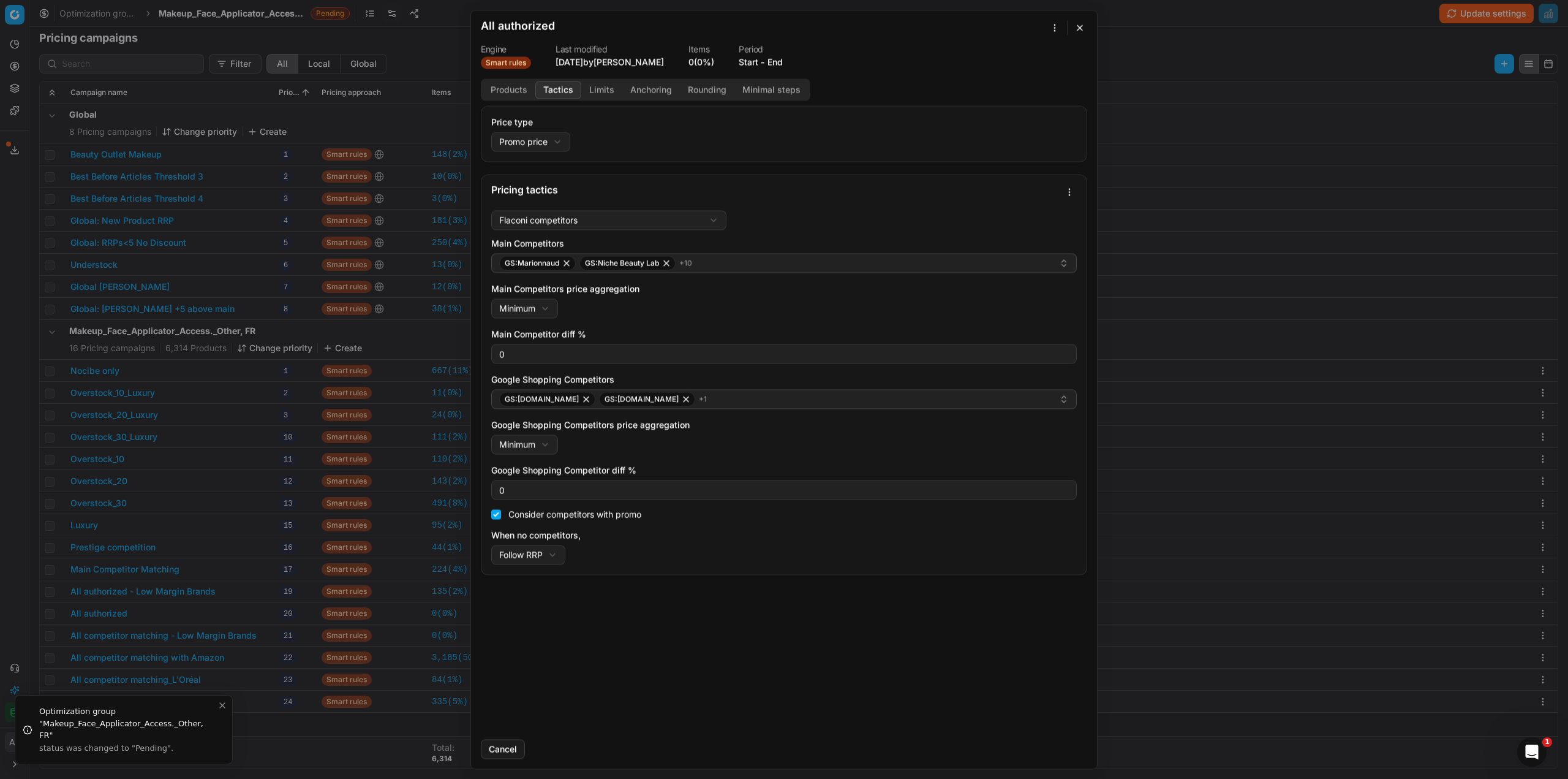
click at [557, 88] on button "Tactics" at bounding box center [558, 90] width 46 height 18
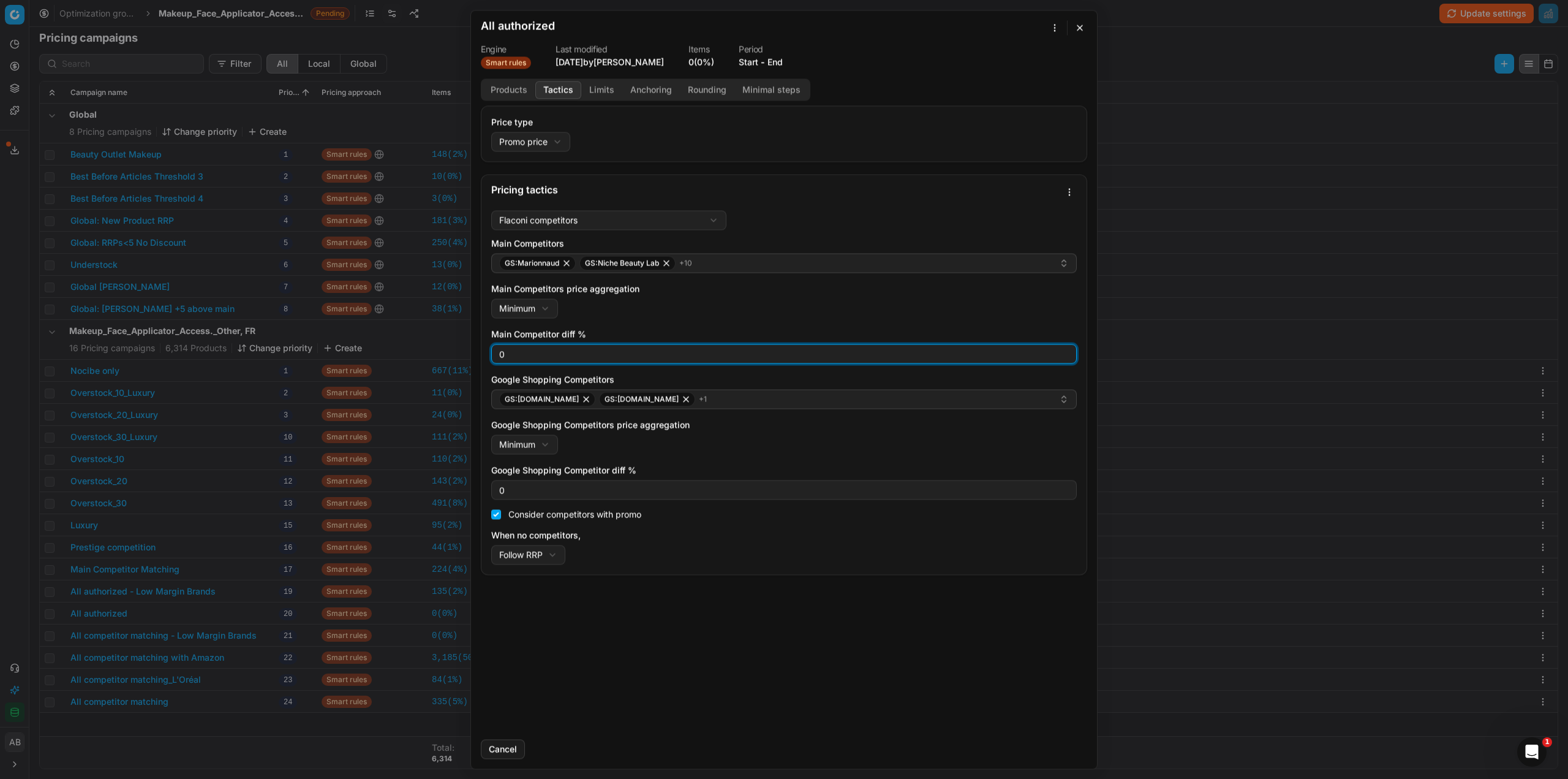
drag, startPoint x: 513, startPoint y: 353, endPoint x: 481, endPoint y: 350, distance: 32.1
click at [481, 350] on div "Flaconi competitors Flaconi competitorsFlaconi competitors rule: first takes in…" at bounding box center [784, 389] width 605 height 369
type input "3"
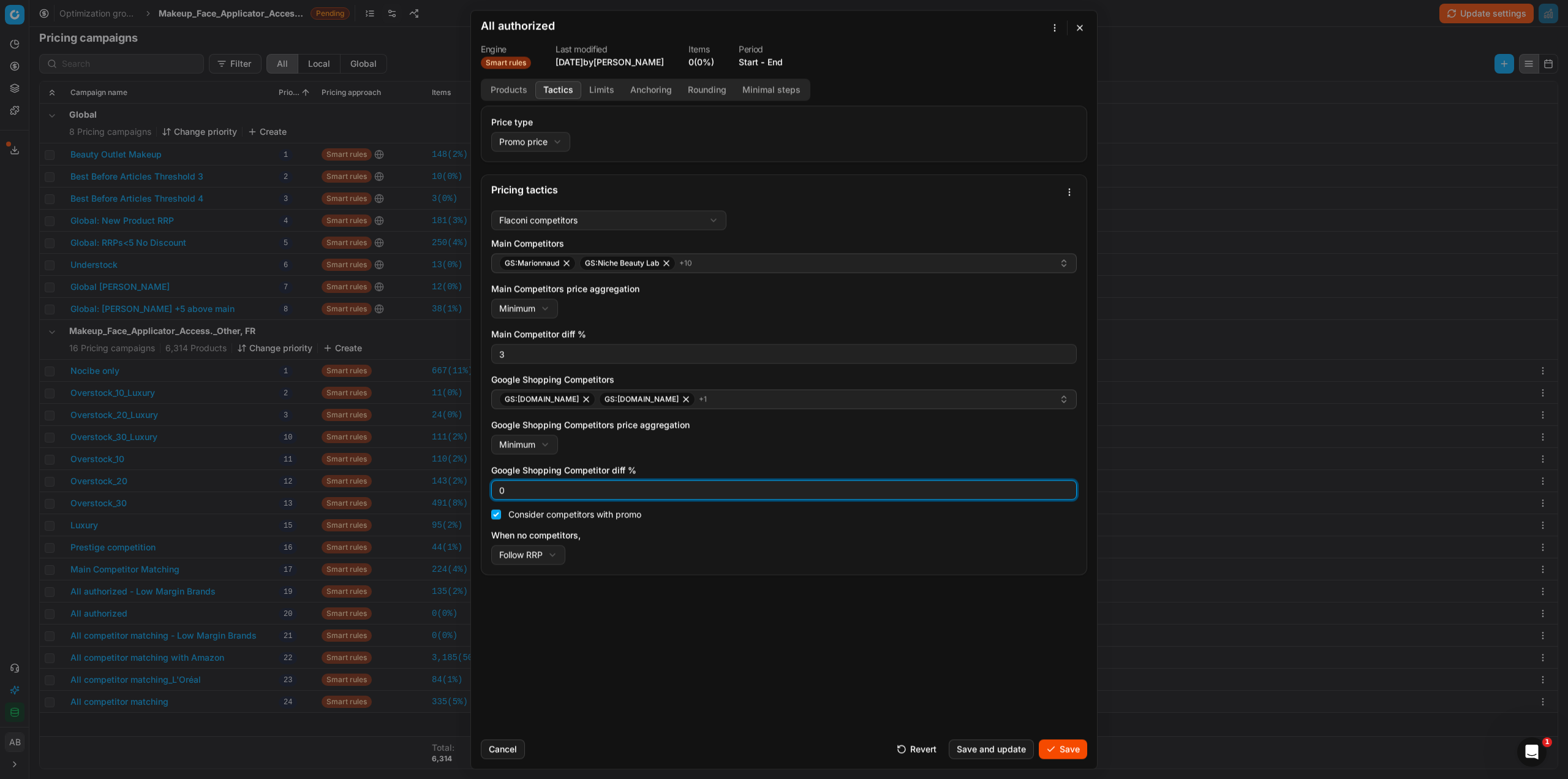
click at [498, 491] on input "0" at bounding box center [784, 490] width 575 height 18
type input "3"
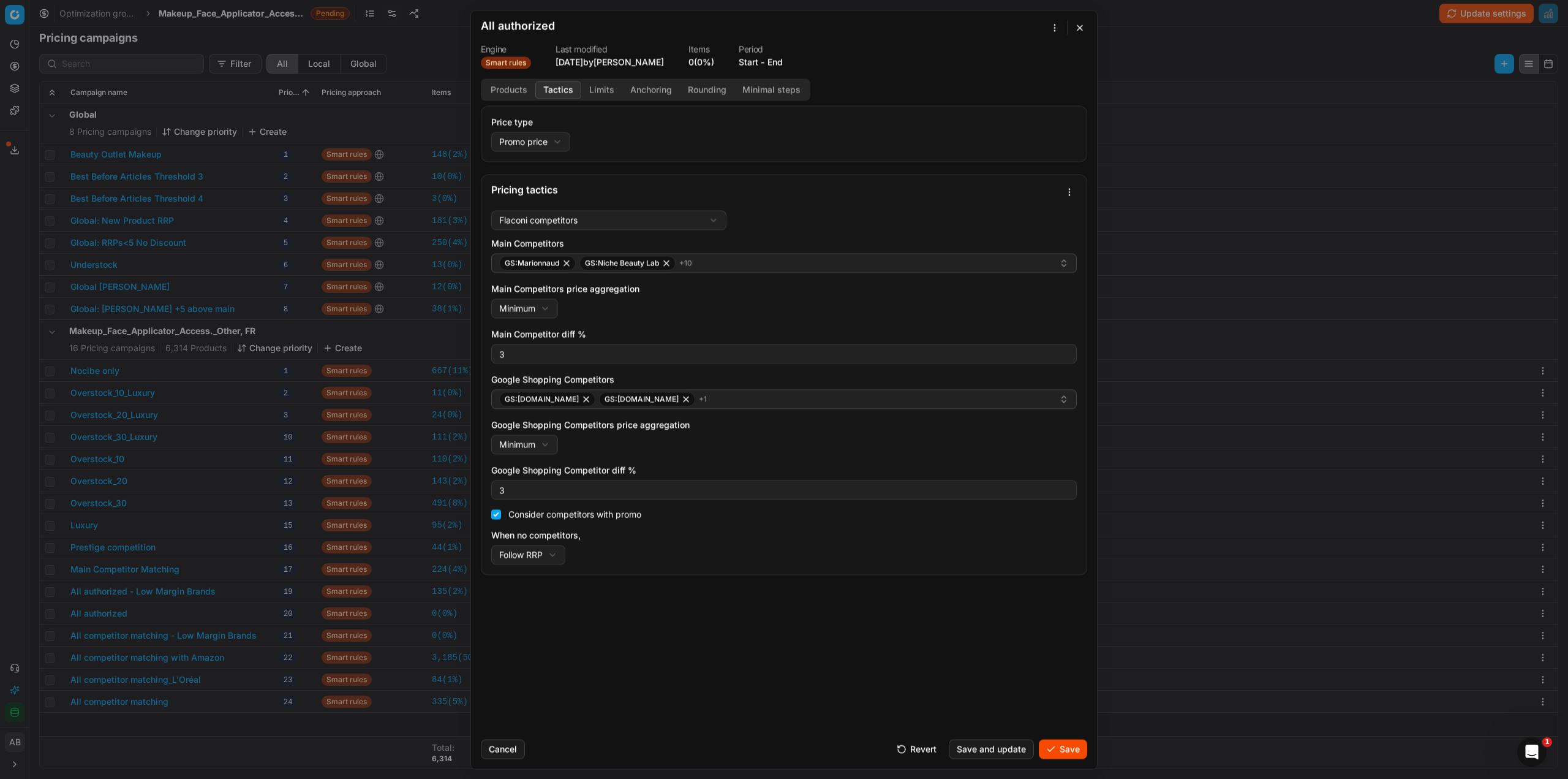
click at [1059, 744] on button "Save" at bounding box center [1062, 749] width 48 height 20
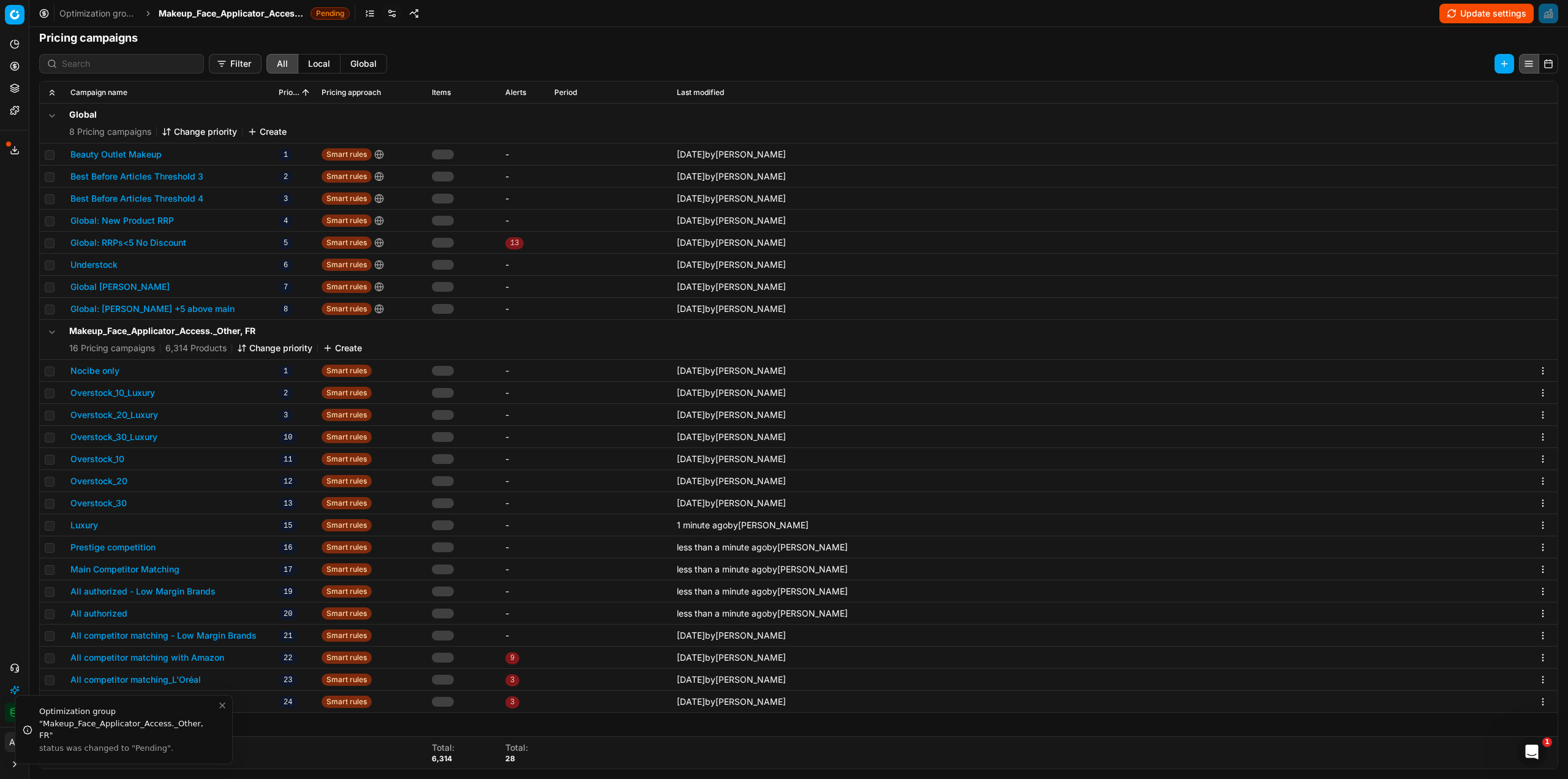
click at [211, 636] on button "All competitor matching - Low Margin Brands" at bounding box center [163, 636] width 186 height 13
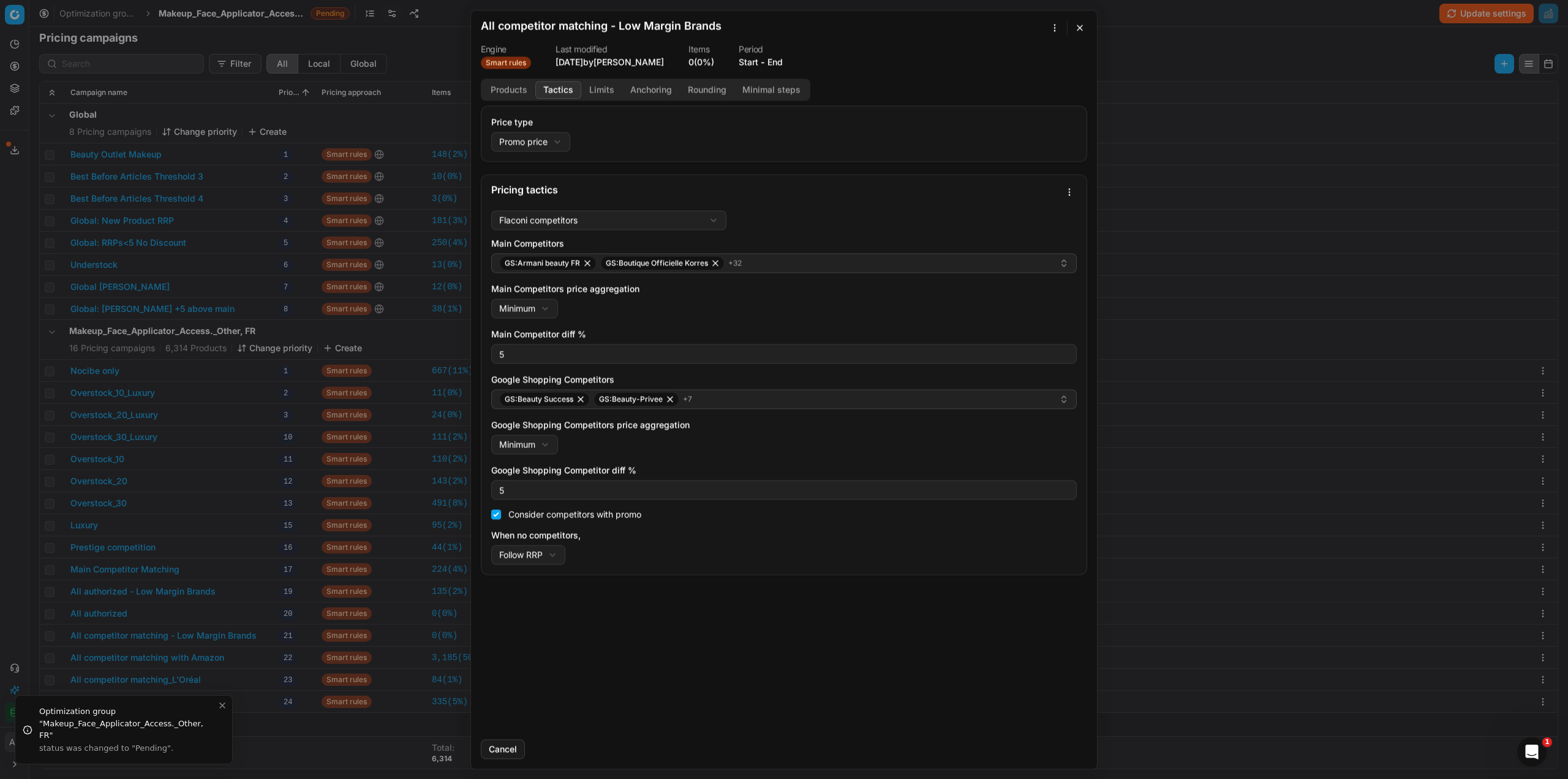
click at [552, 92] on button "Tactics" at bounding box center [558, 90] width 46 height 18
drag, startPoint x: 1079, startPoint y: 30, endPoint x: 992, endPoint y: 74, distance: 97.5
click at [1079, 31] on button "button" at bounding box center [1079, 27] width 15 height 15
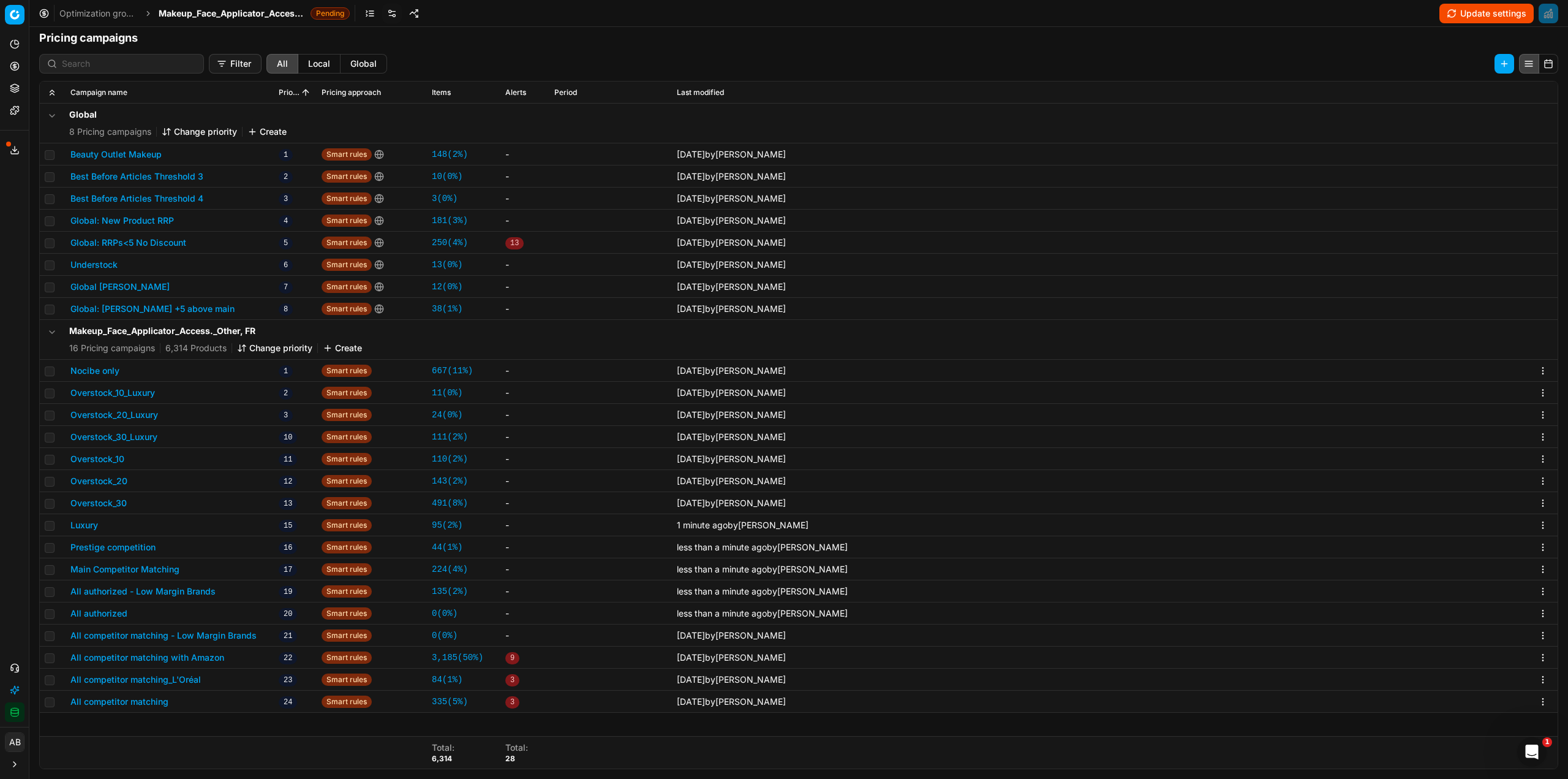
click at [188, 659] on button "All competitor matching with Amazon" at bounding box center [148, 657] width 154 height 13
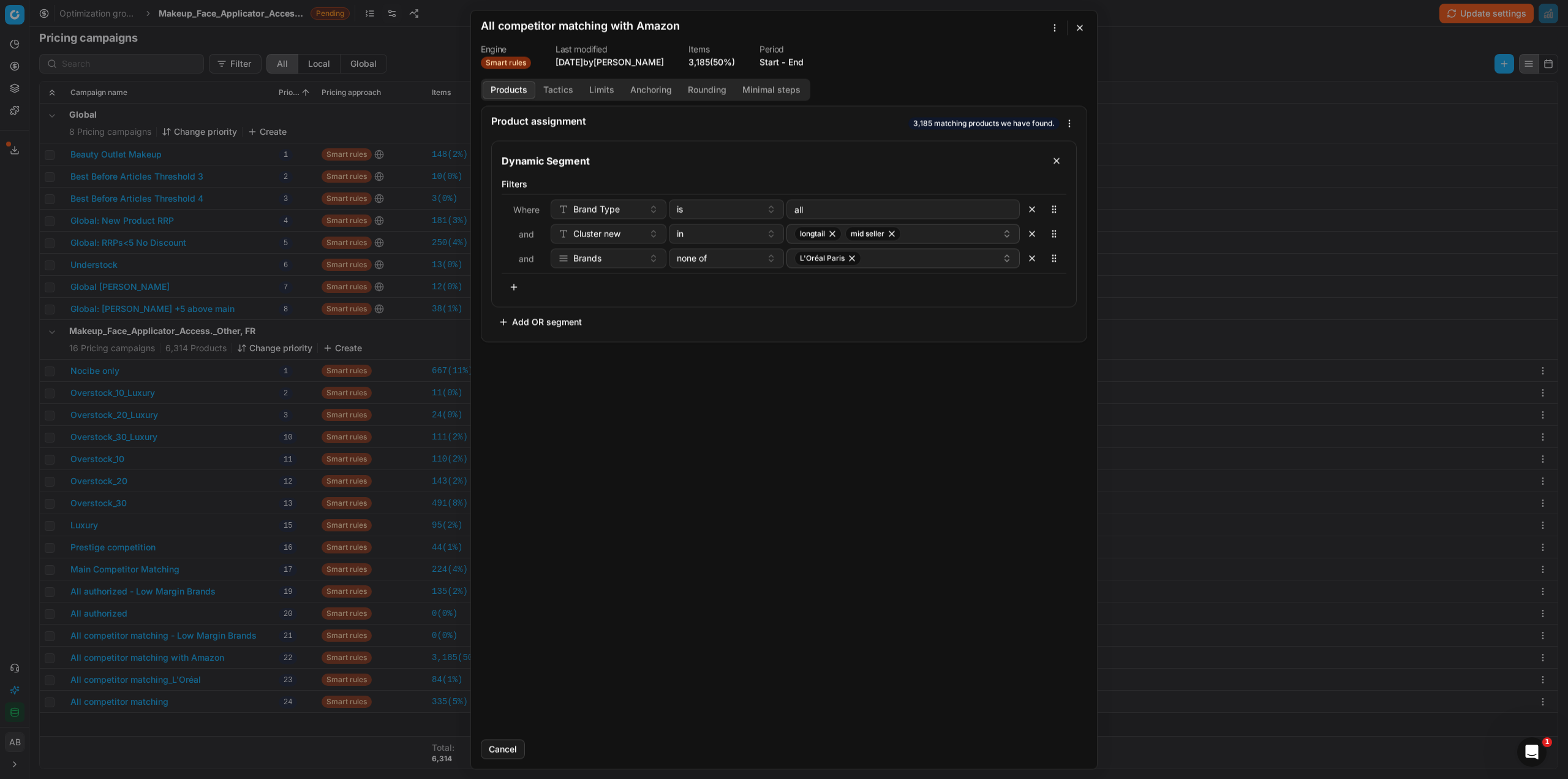
click at [555, 99] on div "Products Tactics Limits Anchoring Rounding Minimal steps" at bounding box center [645, 89] width 330 height 22
click at [557, 91] on button "Tactics" at bounding box center [558, 90] width 46 height 18
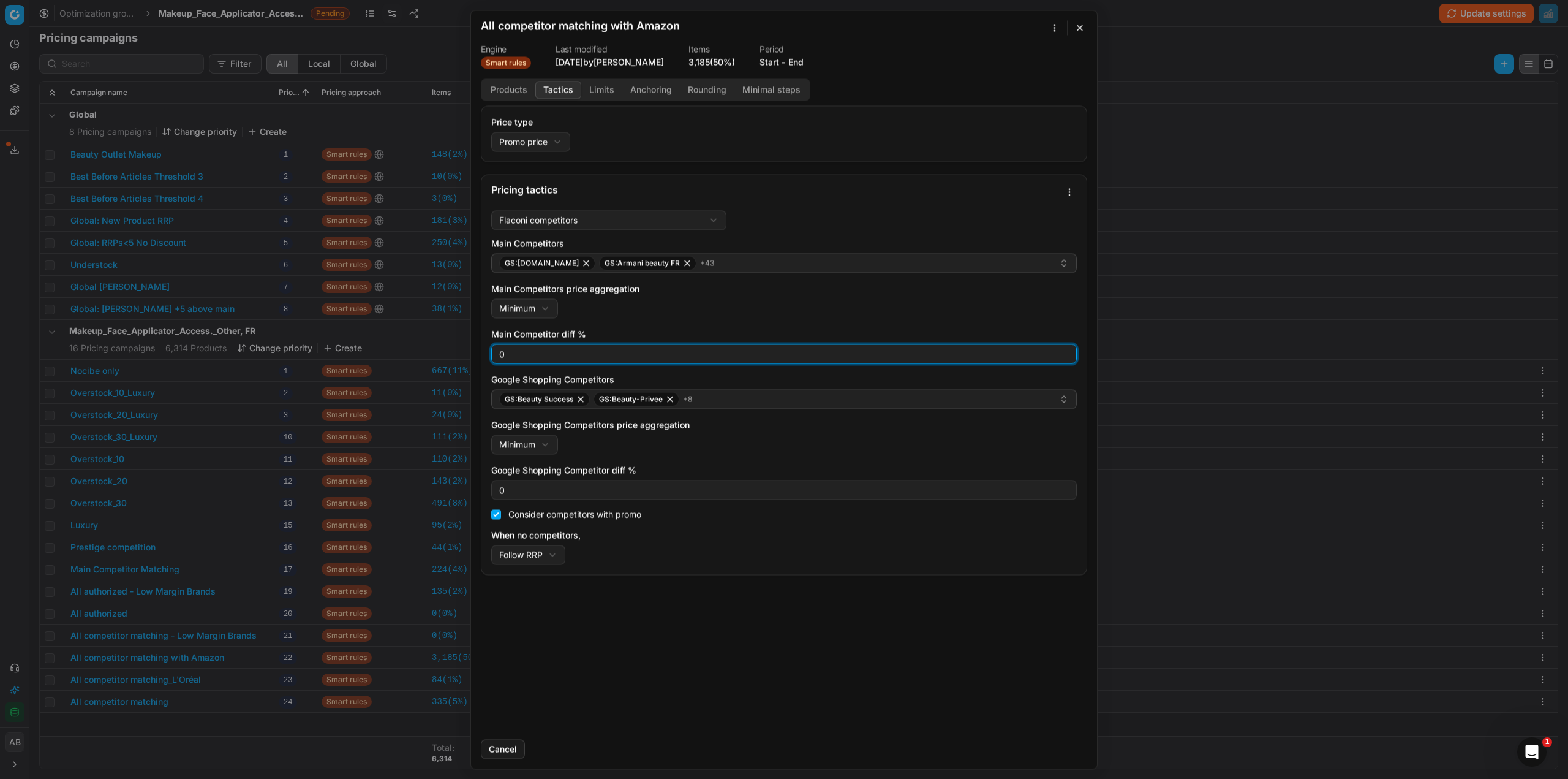
drag, startPoint x: 510, startPoint y: 349, endPoint x: 494, endPoint y: 385, distance: 39.4
click at [479, 352] on div "Price type Promo price Default Regular price Promo price Pricing tactics Flacon…" at bounding box center [784, 417] width 626 height 624
type input "3"
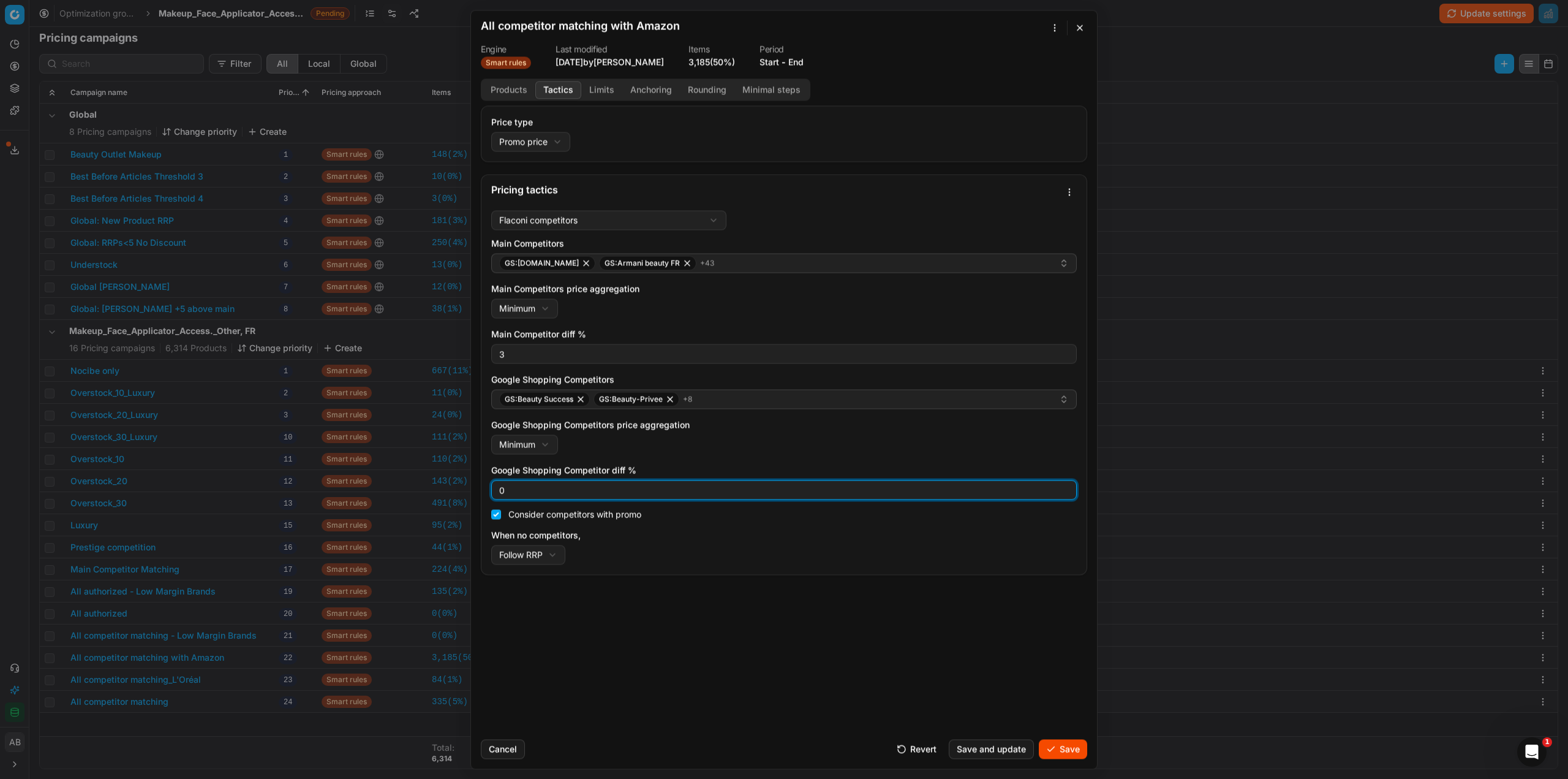
drag, startPoint x: 505, startPoint y: 486, endPoint x: 490, endPoint y: 486, distance: 15.0
click at [492, 486] on div "0" at bounding box center [784, 490] width 586 height 20
type input "3"
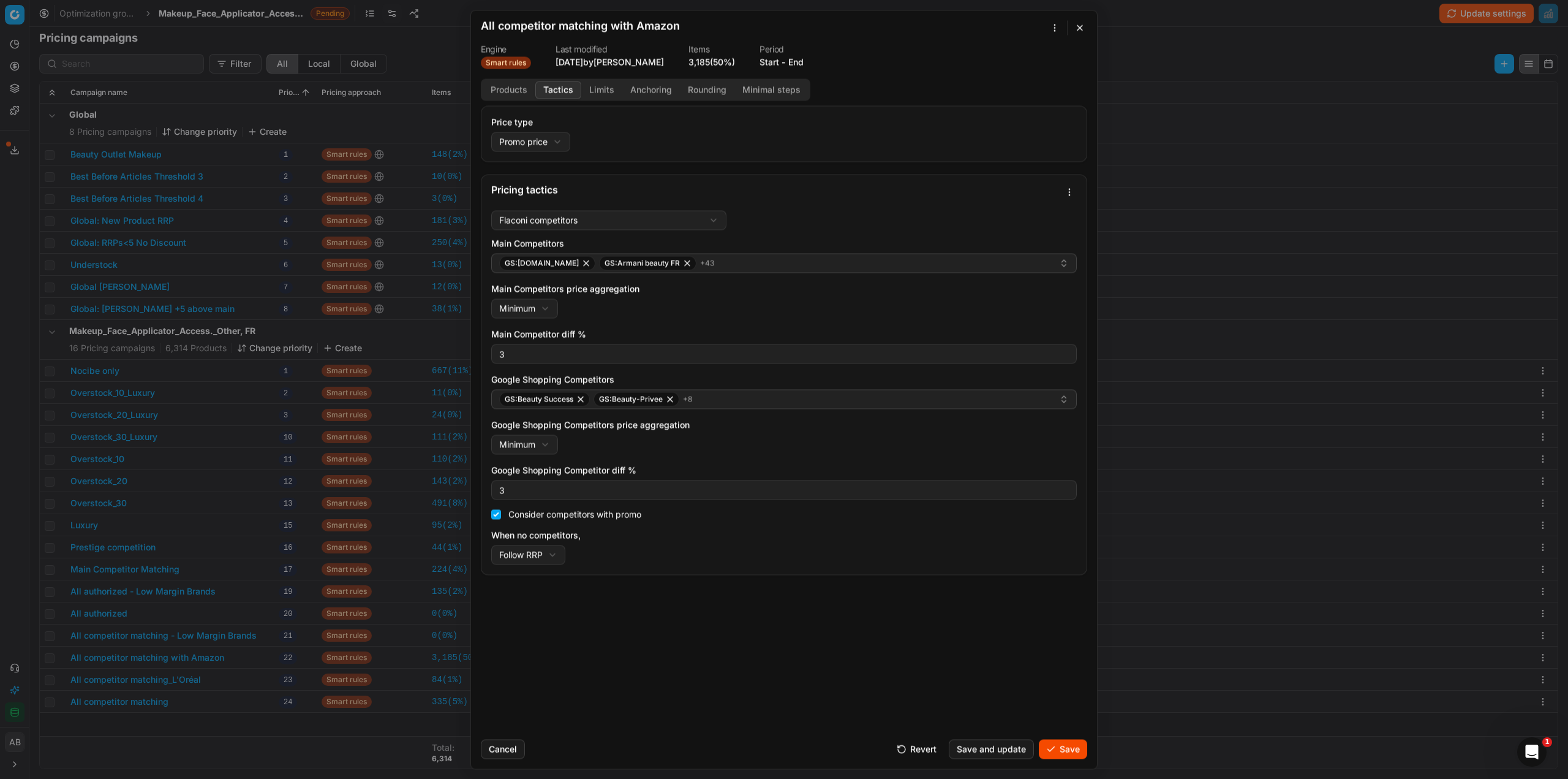
drag, startPoint x: 1071, startPoint y: 745, endPoint x: 944, endPoint y: 730, distance: 127.9
click at [1070, 745] on button "Save" at bounding box center [1062, 749] width 48 height 20
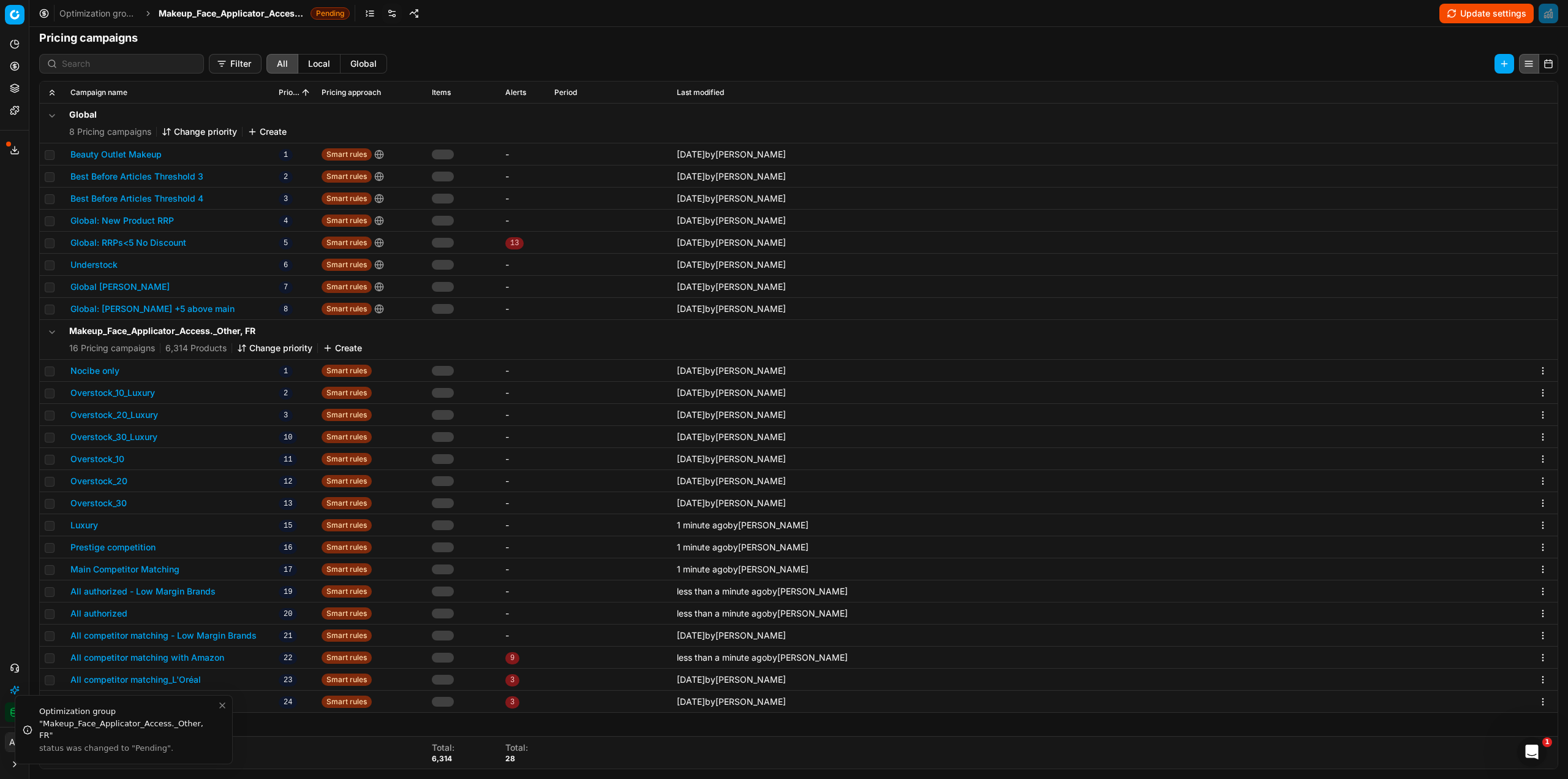
click at [217, 657] on button "All competitor matching with Amazon" at bounding box center [148, 657] width 154 height 13
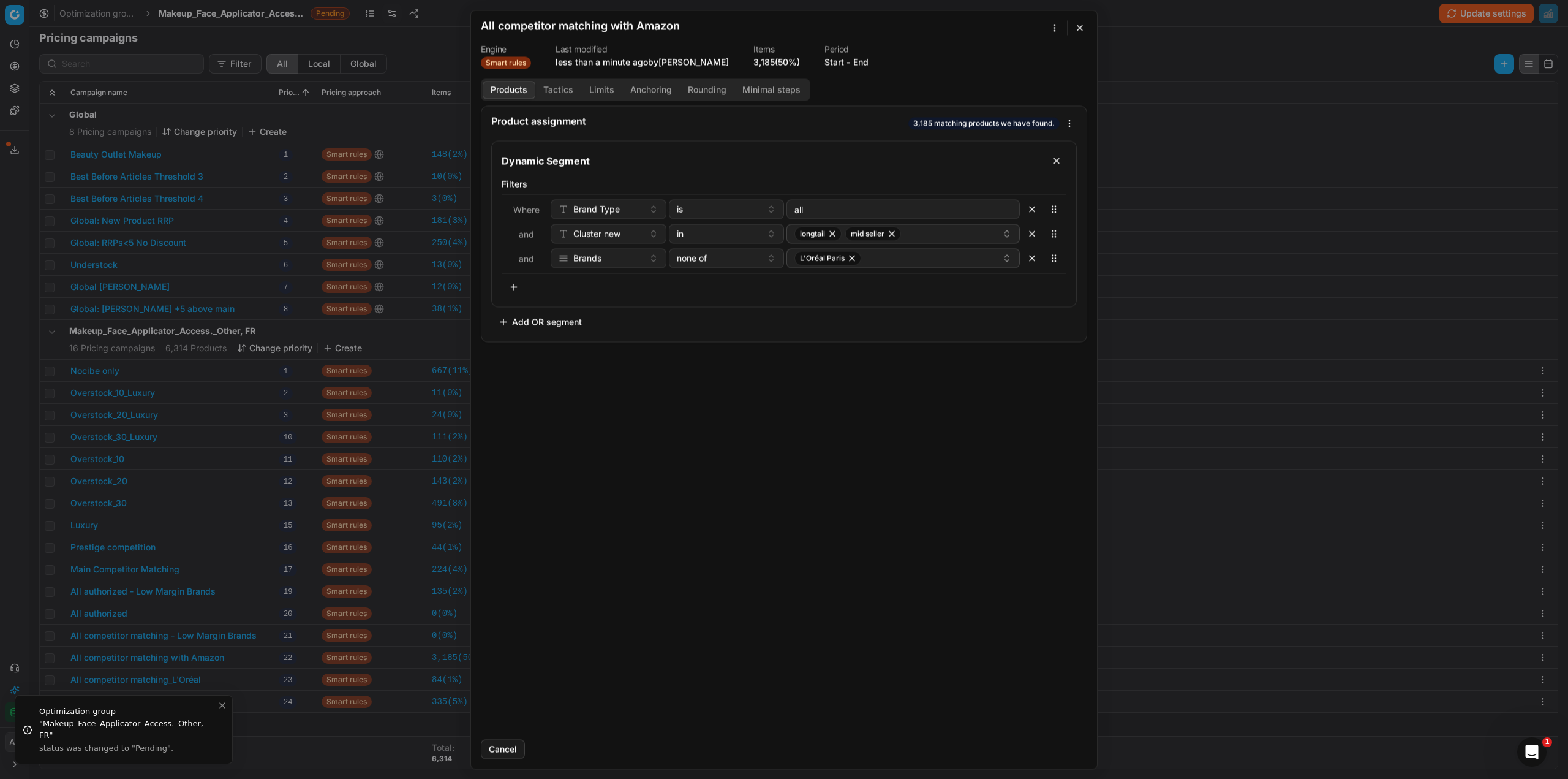
click at [558, 93] on button "Tactics" at bounding box center [558, 90] width 46 height 18
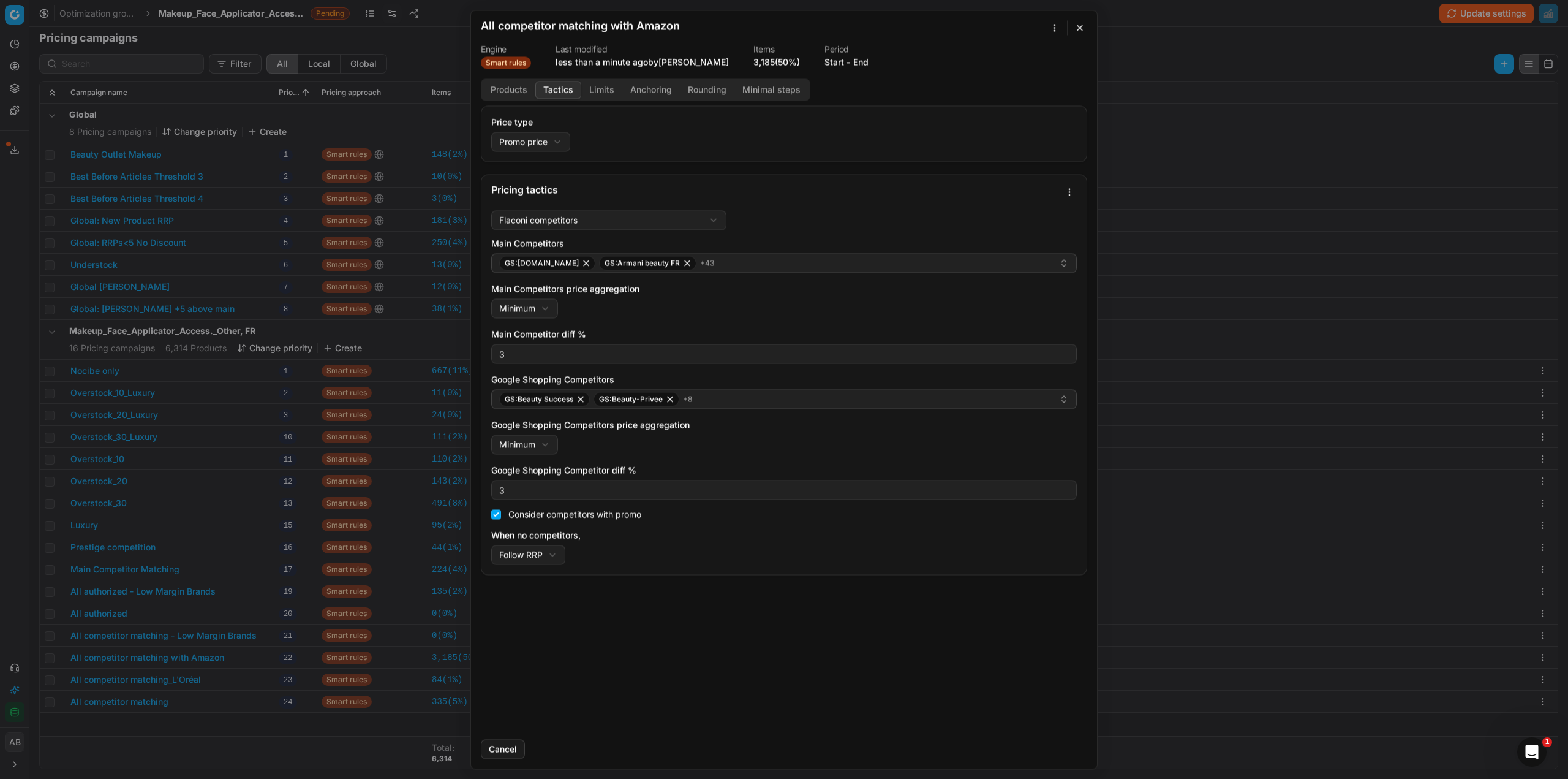
click at [1079, 28] on button "button" at bounding box center [1079, 27] width 15 height 15
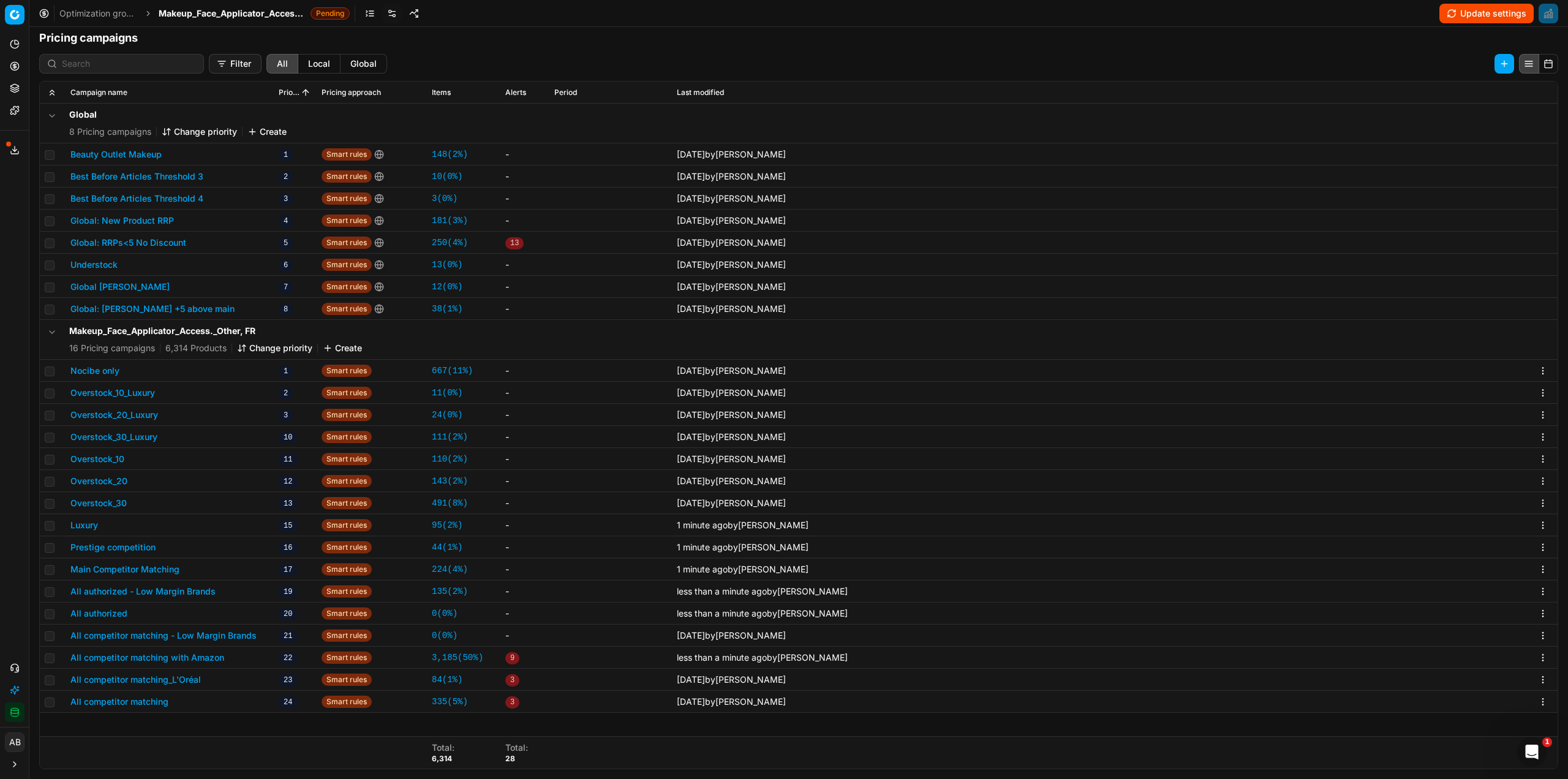
click at [167, 679] on button "All competitor matching_L'Oréal" at bounding box center [136, 680] width 131 height 13
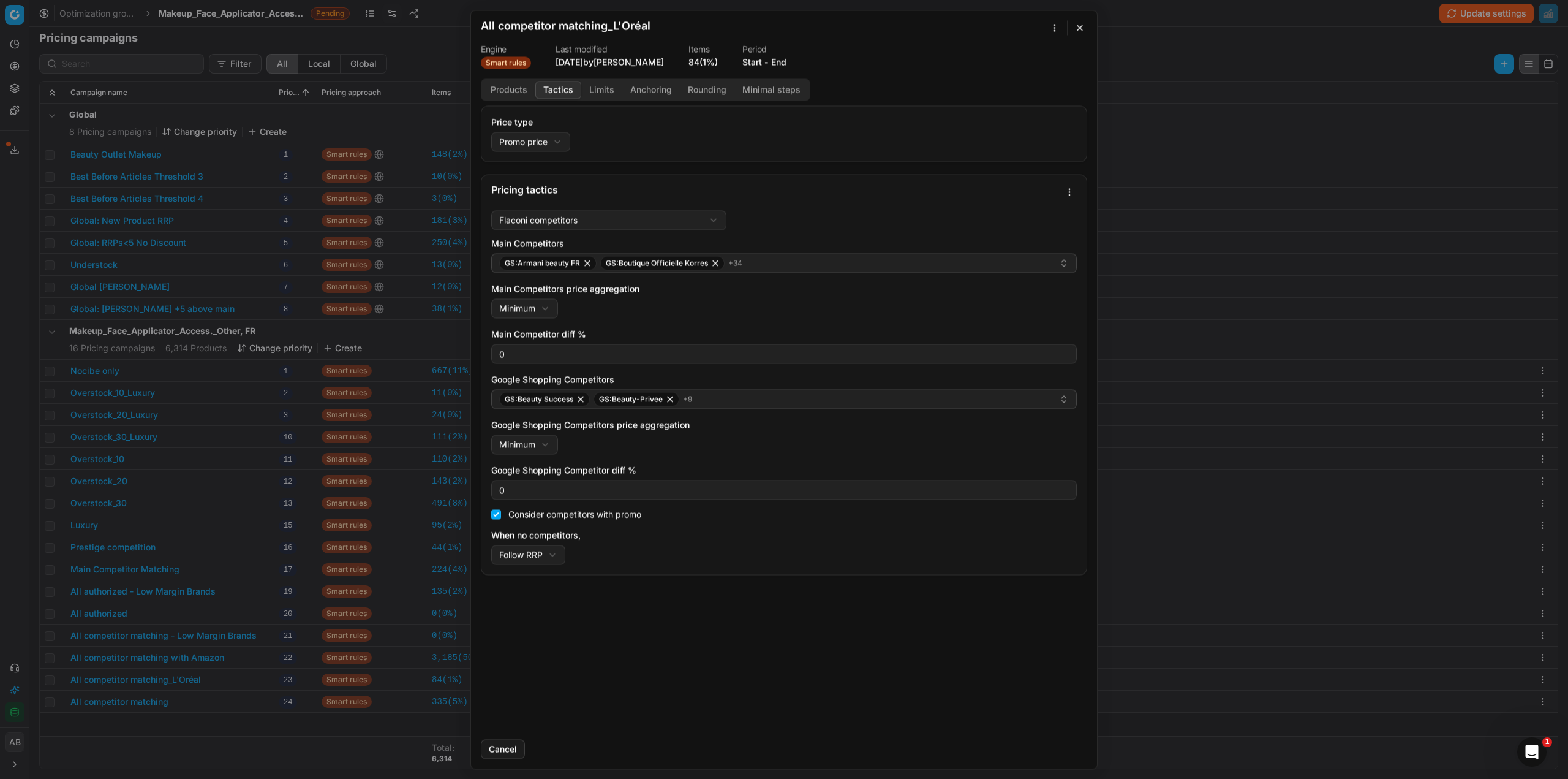
click at [557, 88] on button "Tactics" at bounding box center [558, 90] width 46 height 18
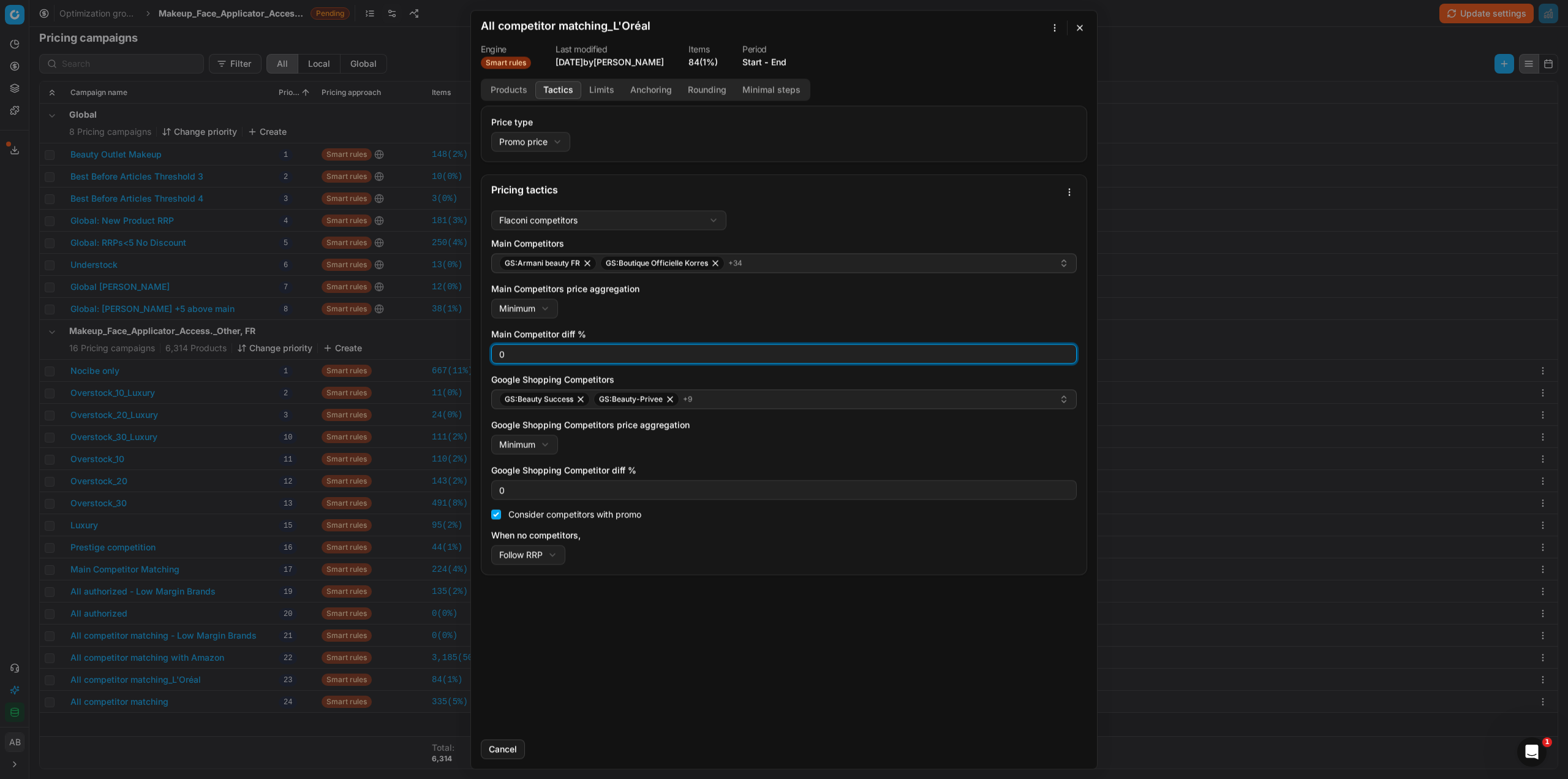
drag, startPoint x: 508, startPoint y: 356, endPoint x: 487, endPoint y: 373, distance: 27.0
click at [483, 358] on div "Flaconi competitors Flaconi competitorsFlaconi competitors rule: first takes in…" at bounding box center [784, 389] width 605 height 369
type input "3"
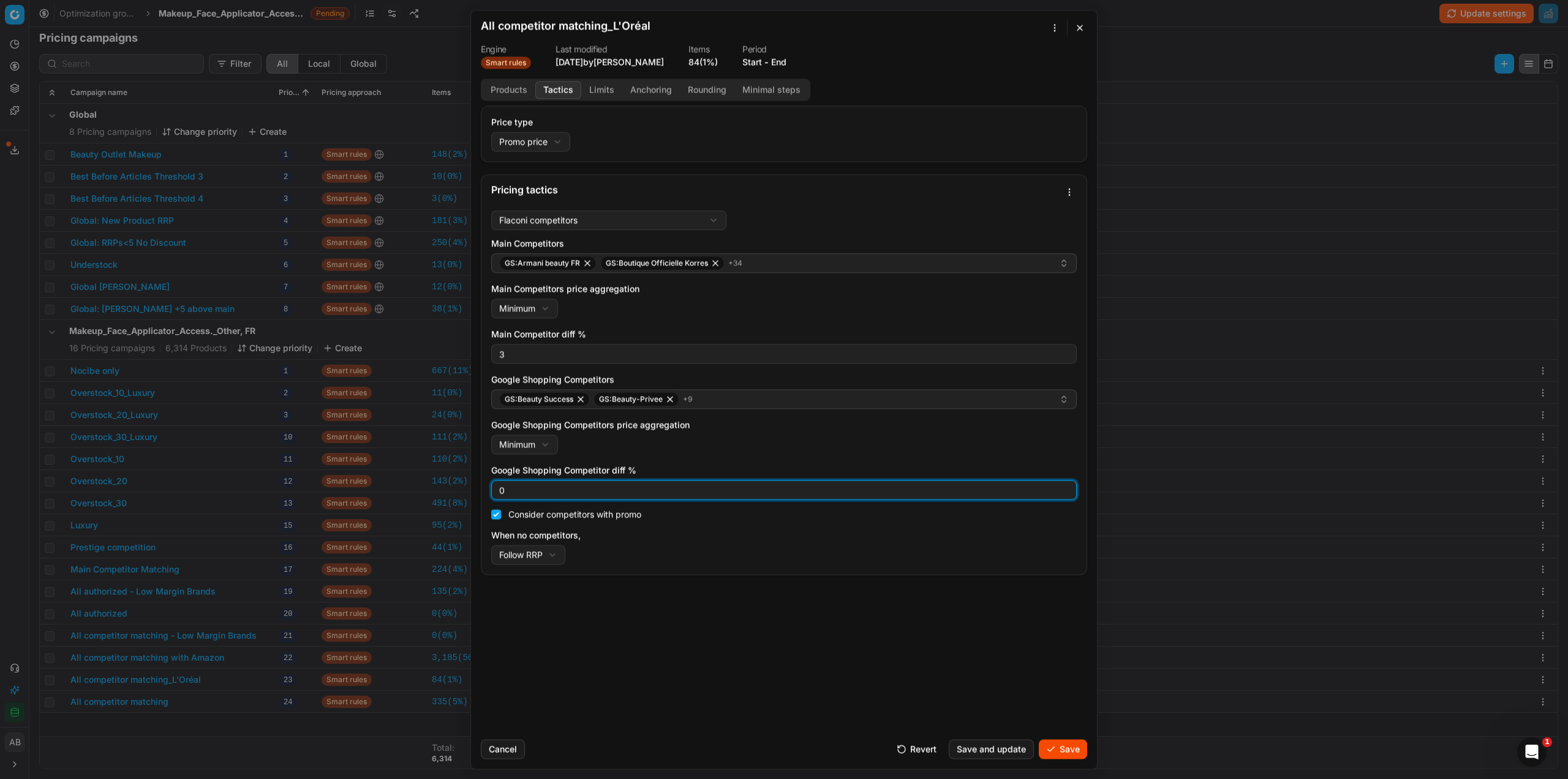
drag, startPoint x: 506, startPoint y: 486, endPoint x: 498, endPoint y: 487, distance: 8.1
click at [498, 489] on input "0" at bounding box center [784, 490] width 575 height 18
type input "3"
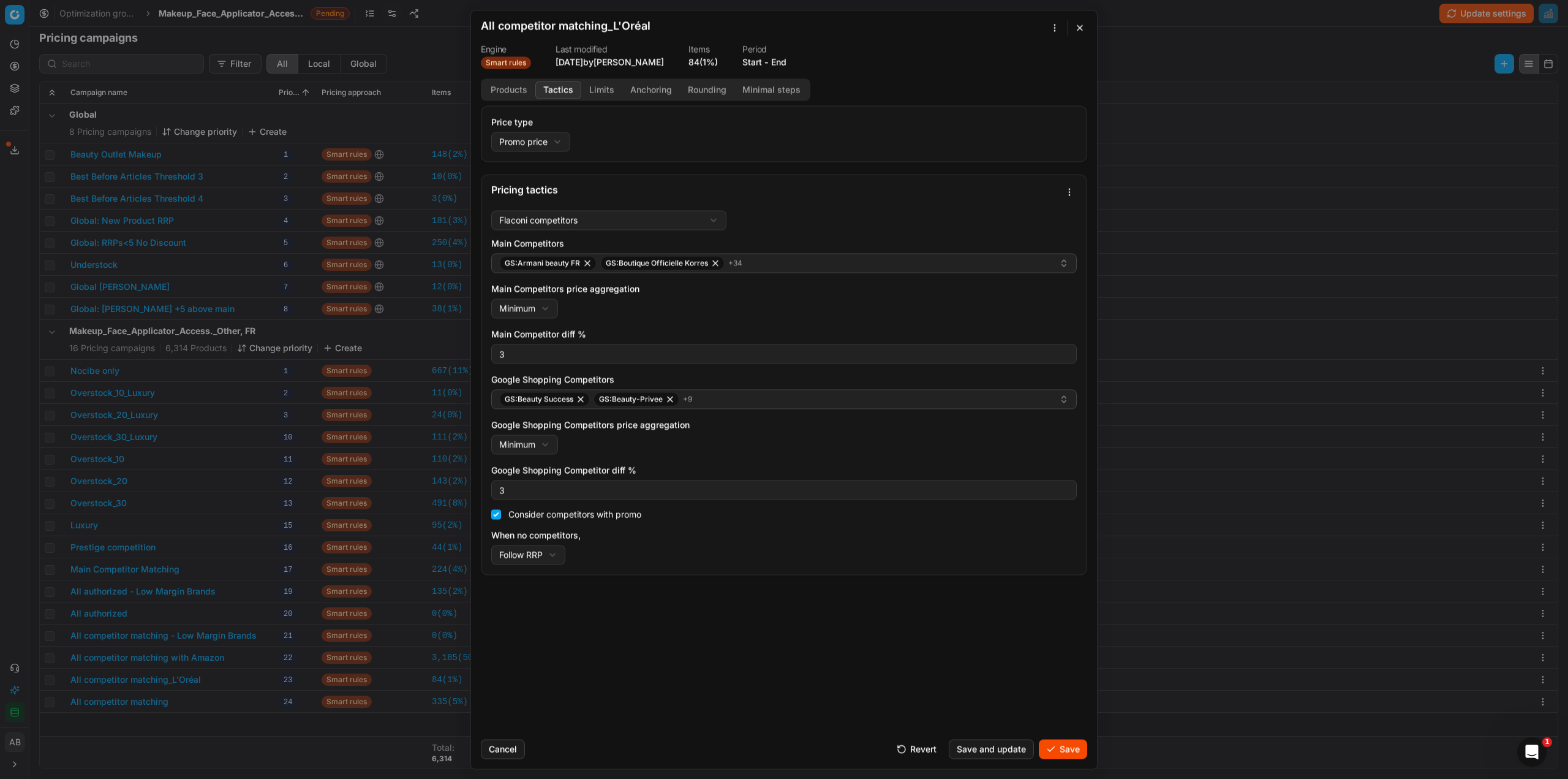
click at [1070, 770] on body "Pricing platform Analytics Pricing Product portfolio Templates Export service 1…" at bounding box center [784, 389] width 1568 height 779
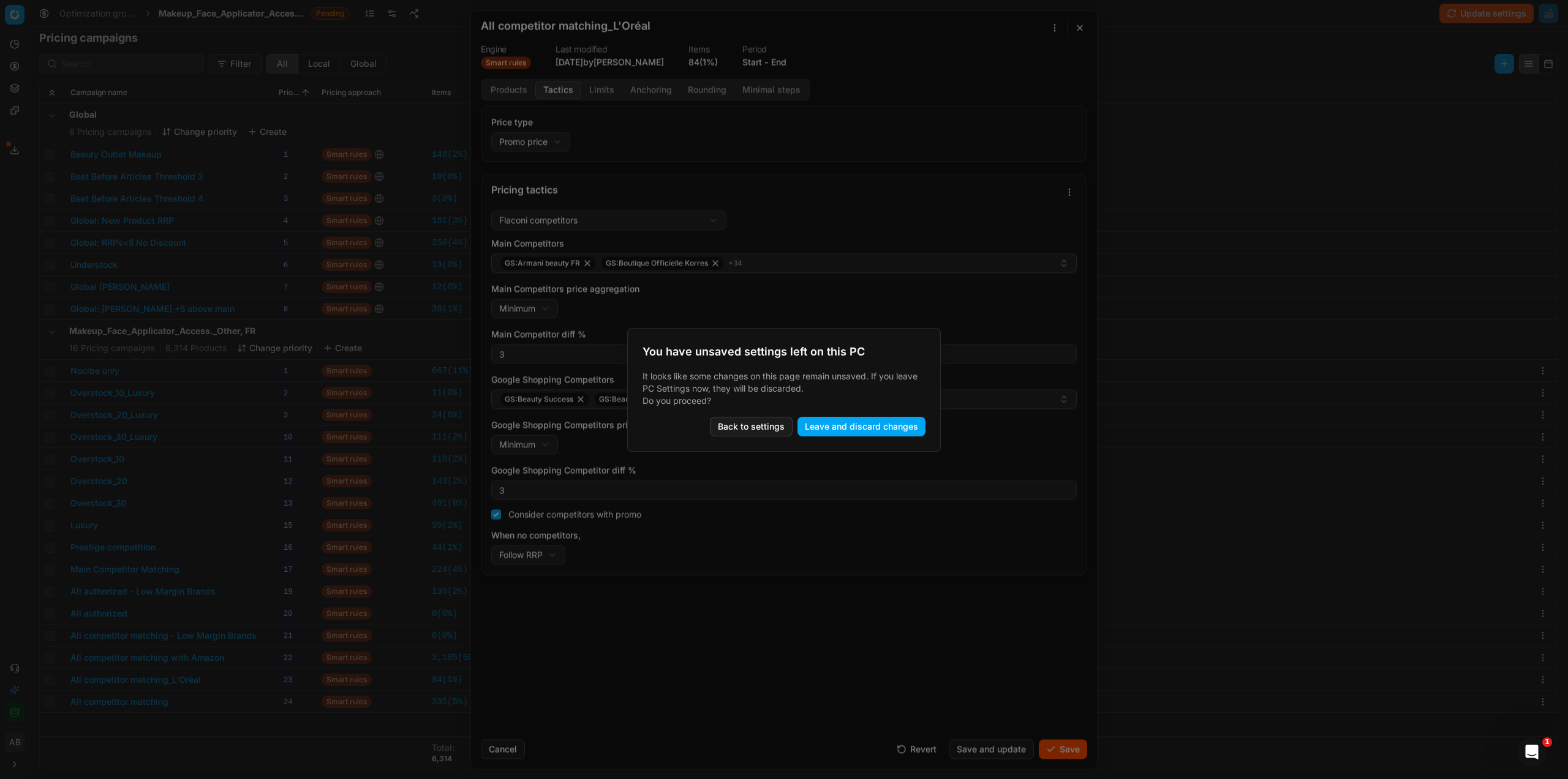
click at [743, 531] on div at bounding box center [784, 389] width 1568 height 779
click at [771, 428] on button "Back to settings" at bounding box center [750, 426] width 82 height 20
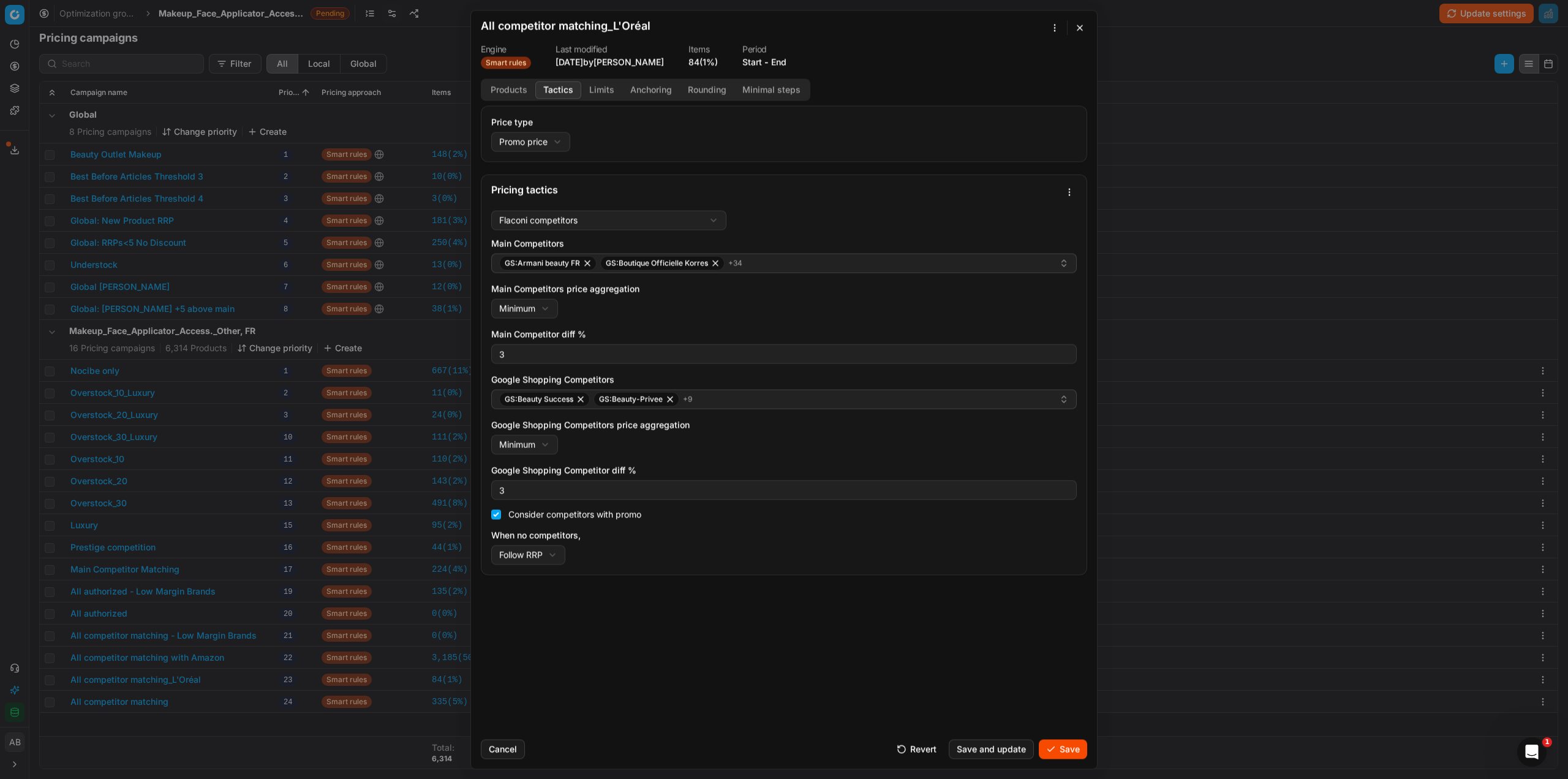
click at [1053, 746] on button "Save" at bounding box center [1062, 749] width 48 height 20
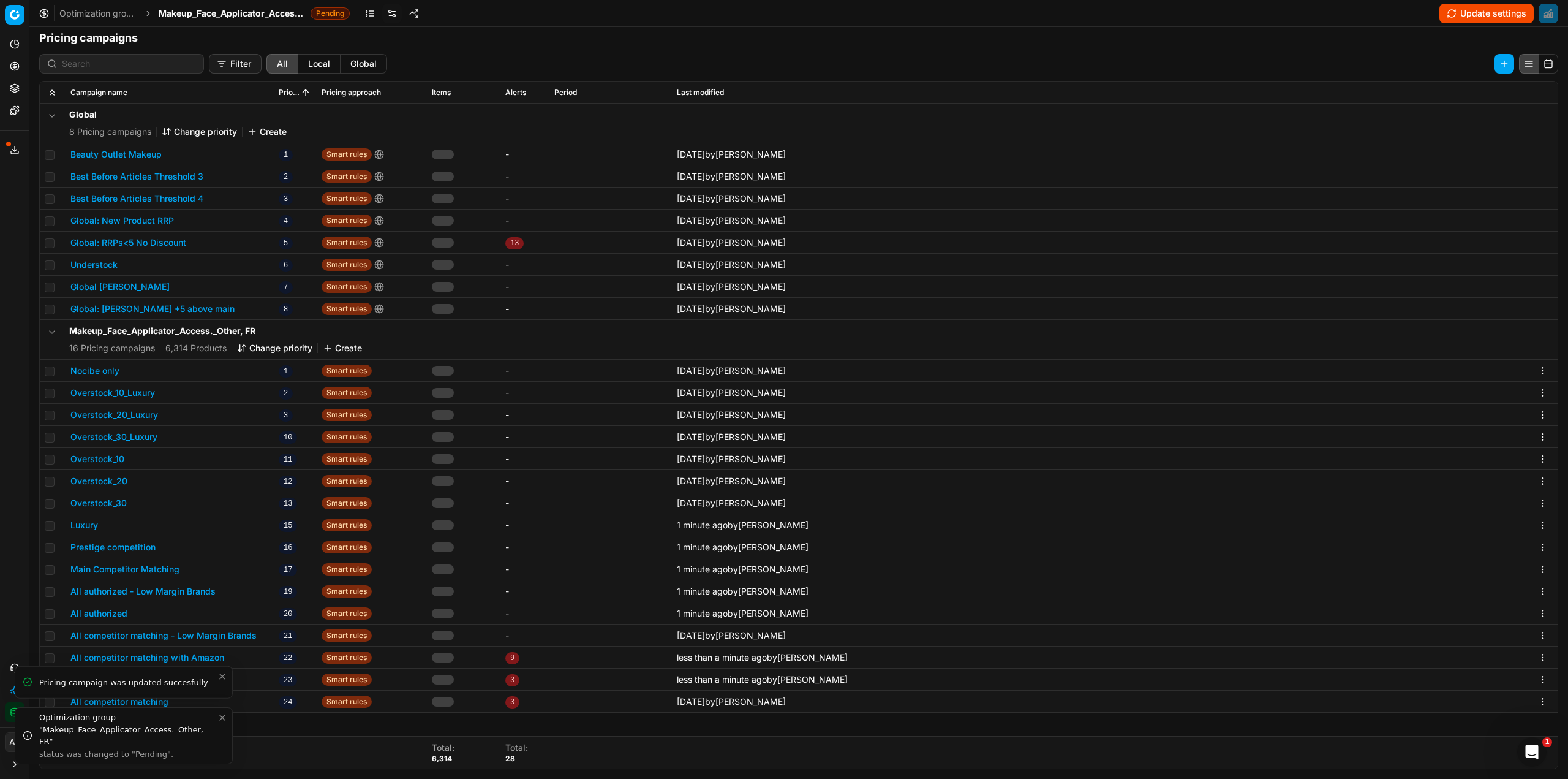
click at [160, 707] on li "Optimization group "Makeup_Face_Applicator_Access._Other, FR" status was change…" at bounding box center [123, 735] width 218 height 57
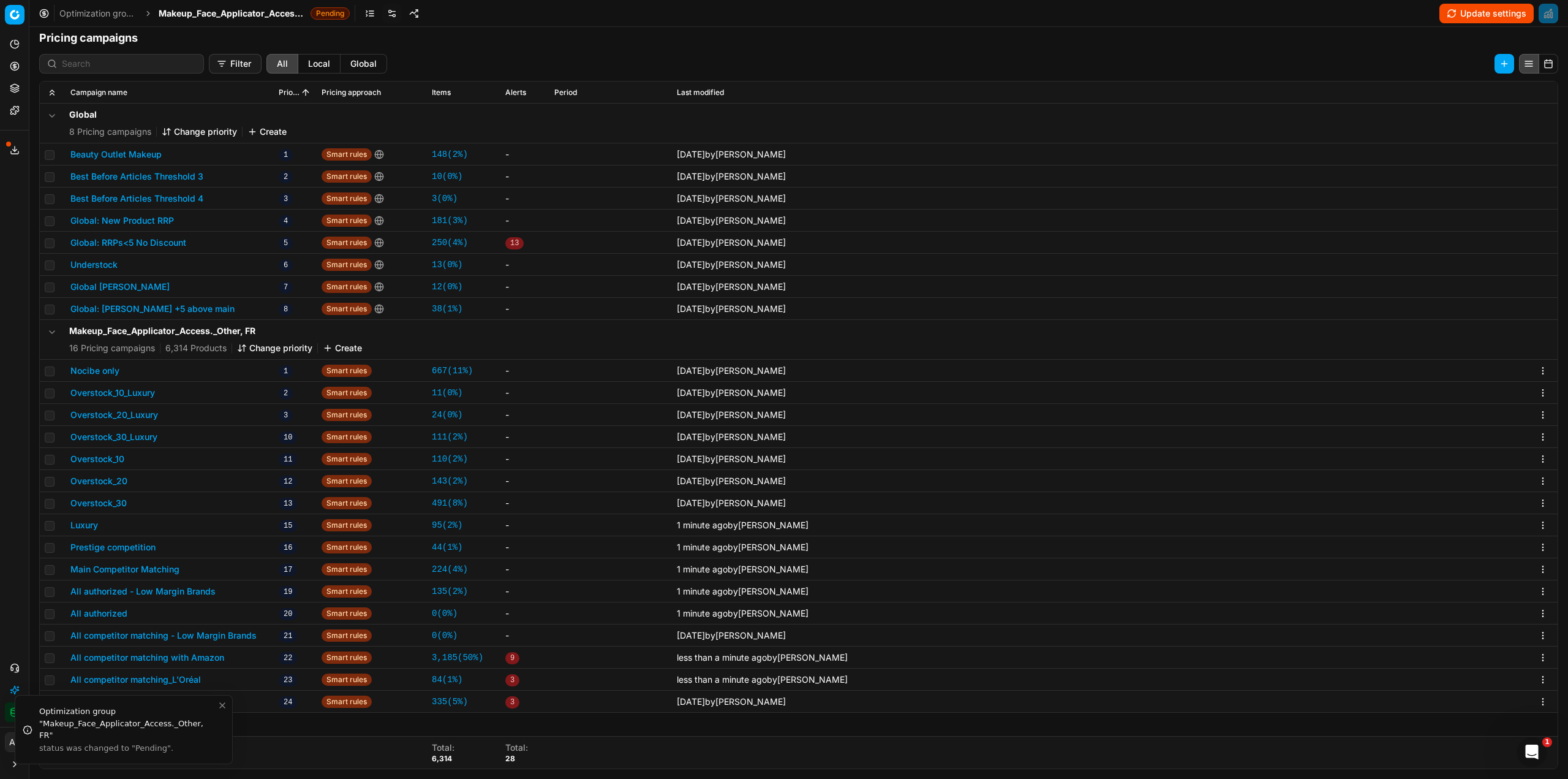
click at [160, 697] on button "All competitor matching" at bounding box center [120, 702] width 98 height 13
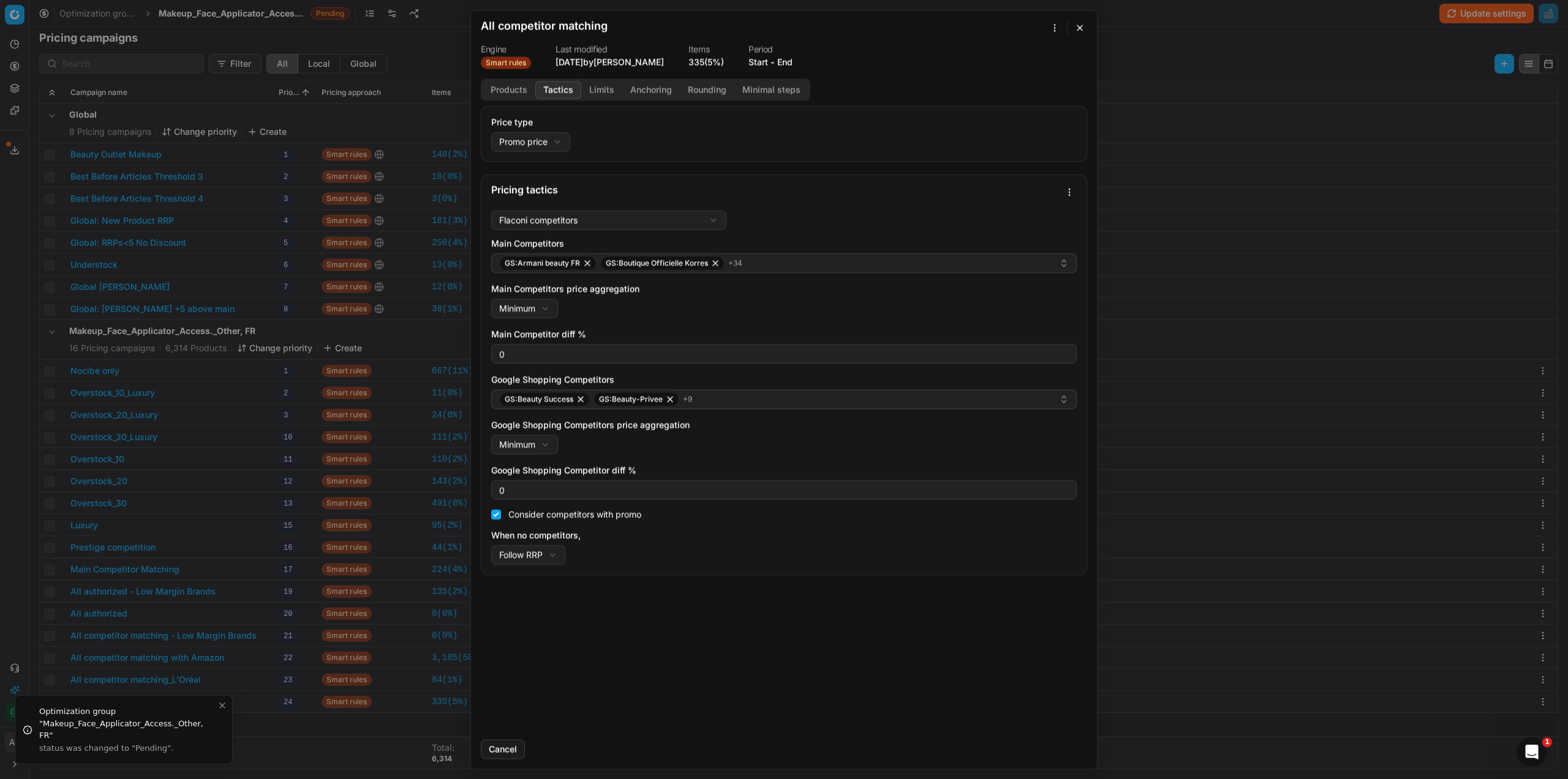
drag, startPoint x: 556, startPoint y: 86, endPoint x: 560, endPoint y: 114, distance: 28.3
click at [556, 87] on button "Tactics" at bounding box center [558, 90] width 46 height 18
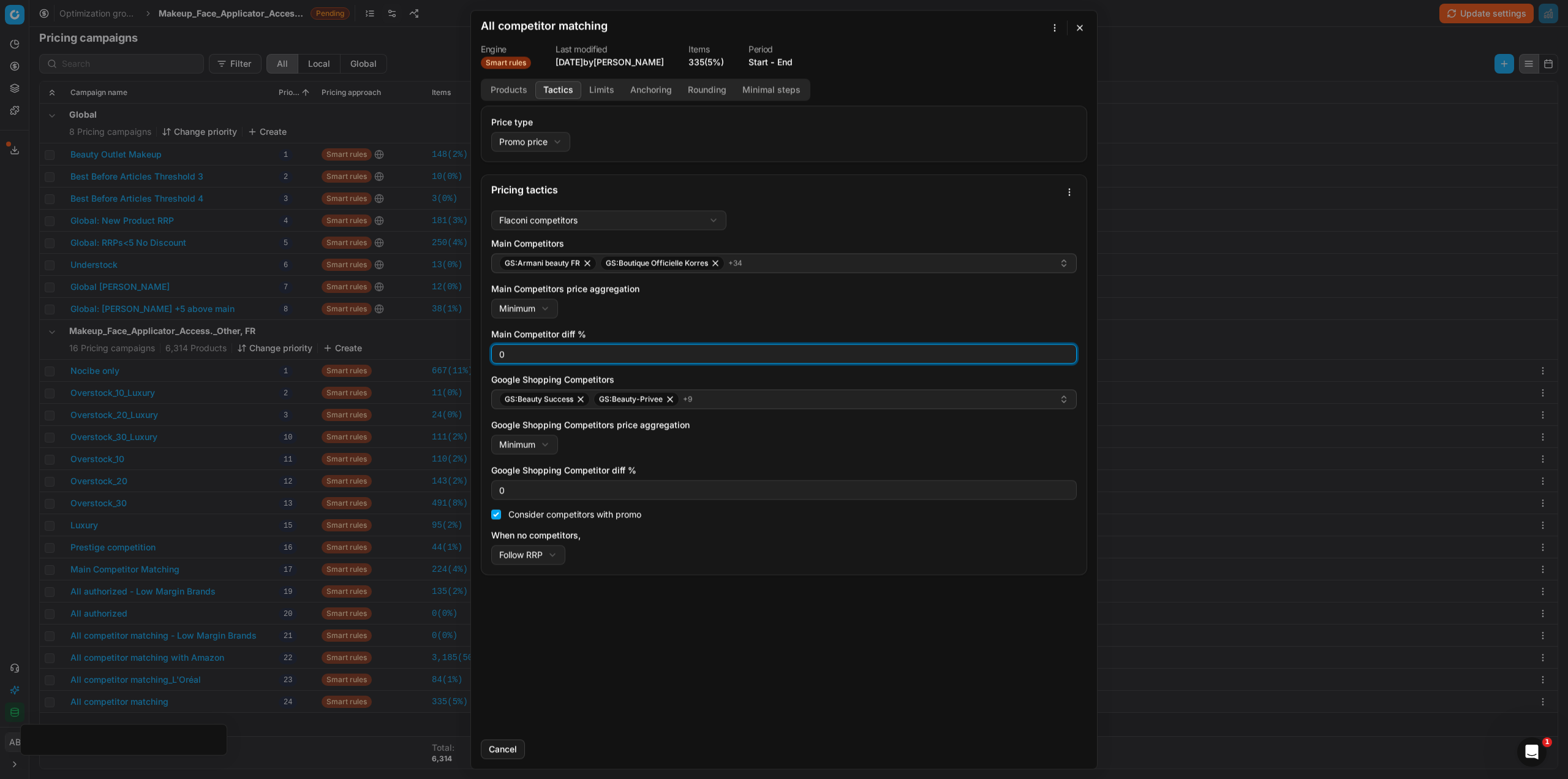
drag, startPoint x: 511, startPoint y: 355, endPoint x: 455, endPoint y: 355, distance: 56.0
click at [455, 355] on div "We are saving PC settings. Please wait, it should take a few minutes All compet…" at bounding box center [784, 389] width 1568 height 779
type input "3"
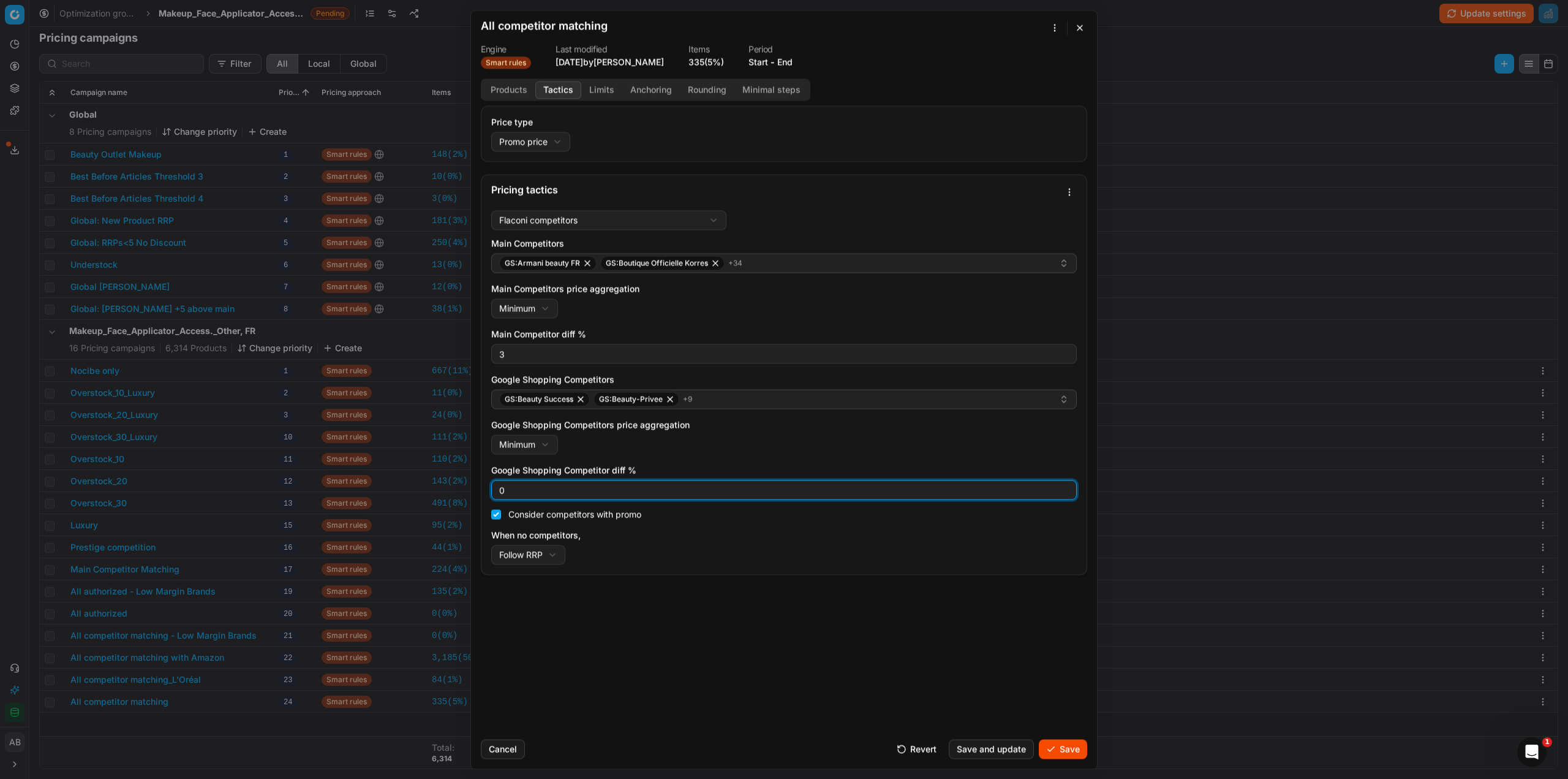
drag, startPoint x: 517, startPoint y: 490, endPoint x: 461, endPoint y: 482, distance: 56.6
click at [461, 482] on div "We are saving PC settings. Please wait, it should take a few minutes All compet…" at bounding box center [784, 389] width 1568 height 779
type input "3"
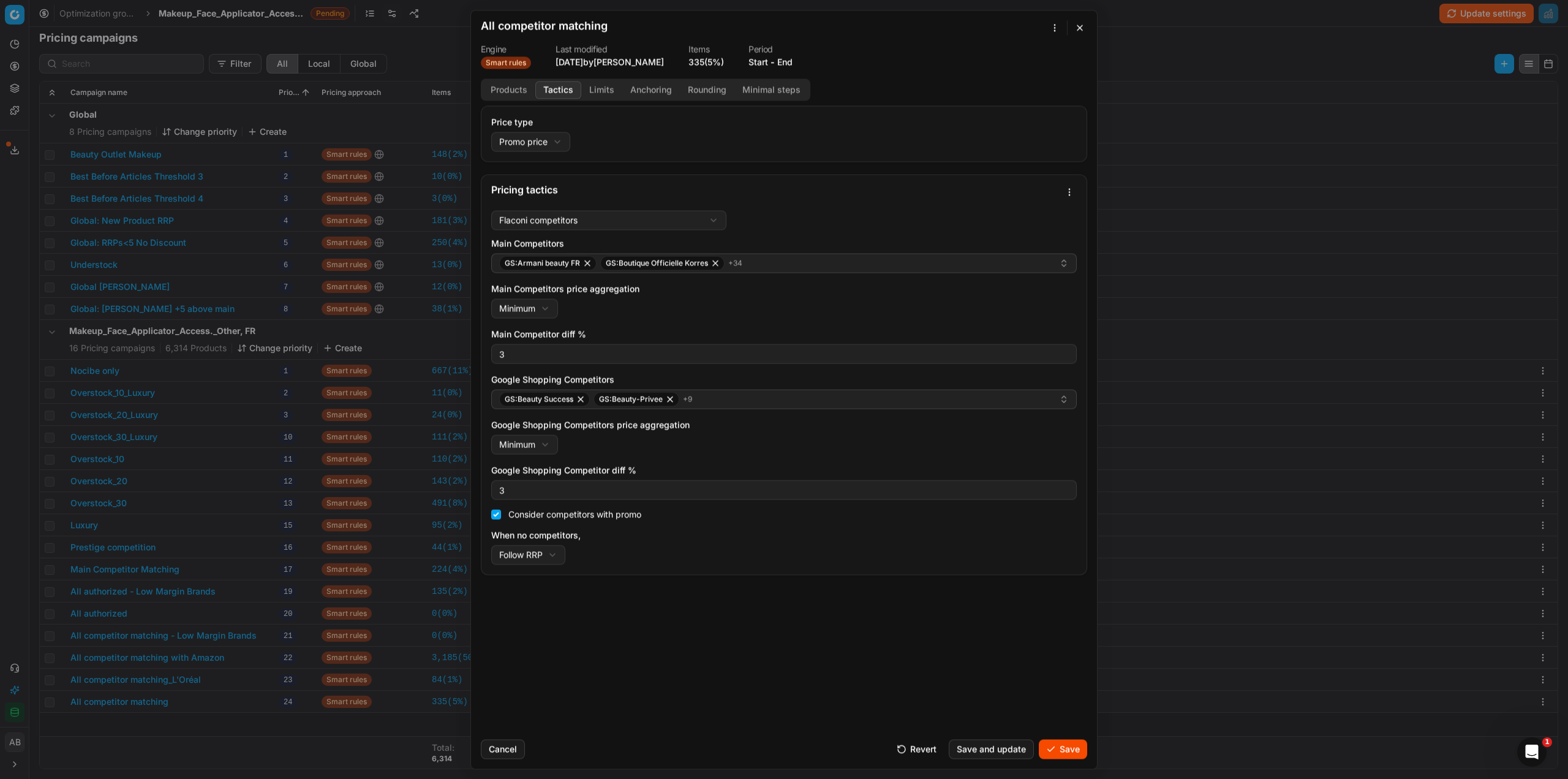
click at [1059, 740] on button "Save" at bounding box center [1062, 749] width 48 height 20
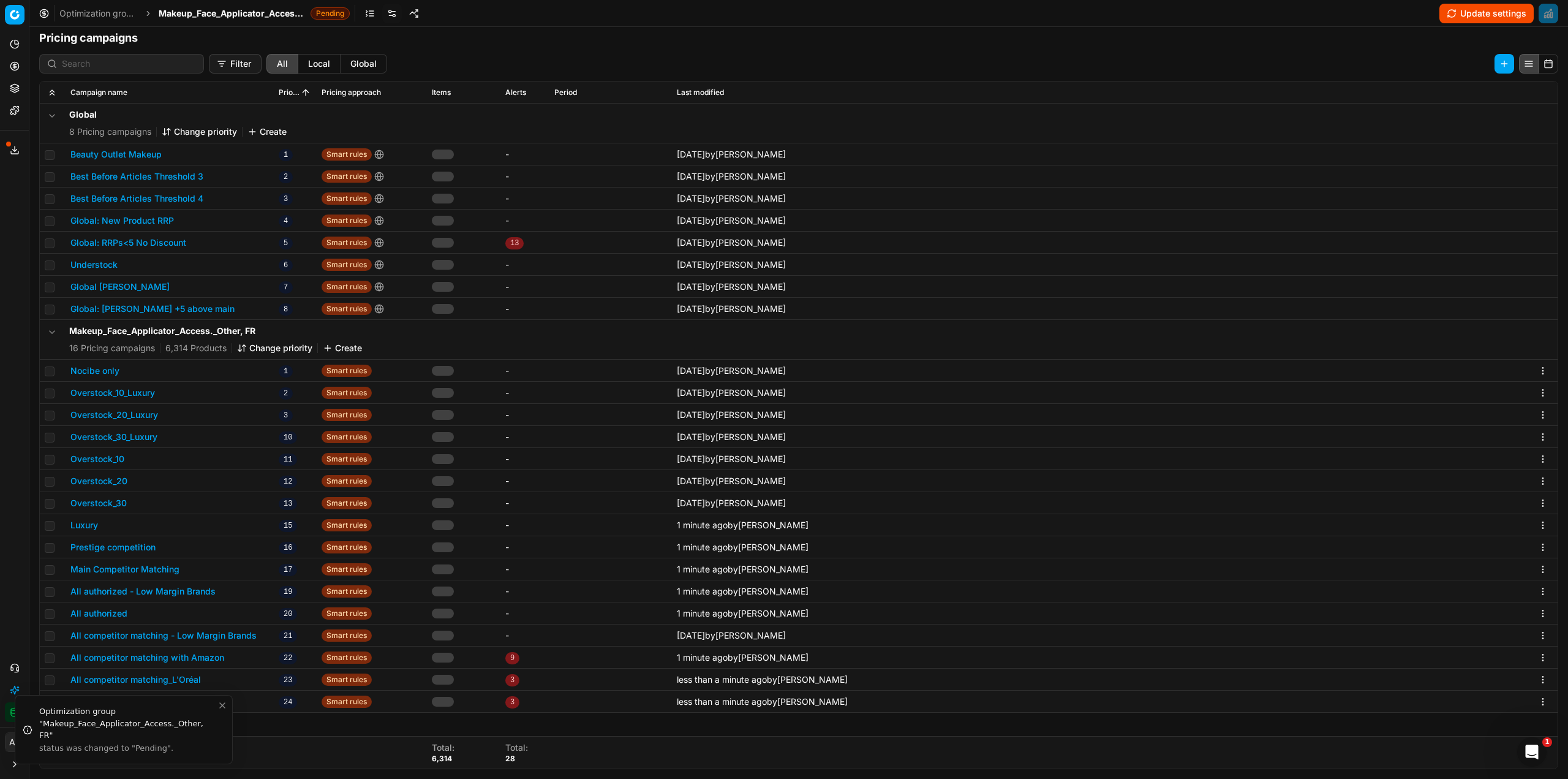
click at [211, 12] on span "Makeup_Face_Applicator_Access._Other, FR" at bounding box center [232, 14] width 147 height 13
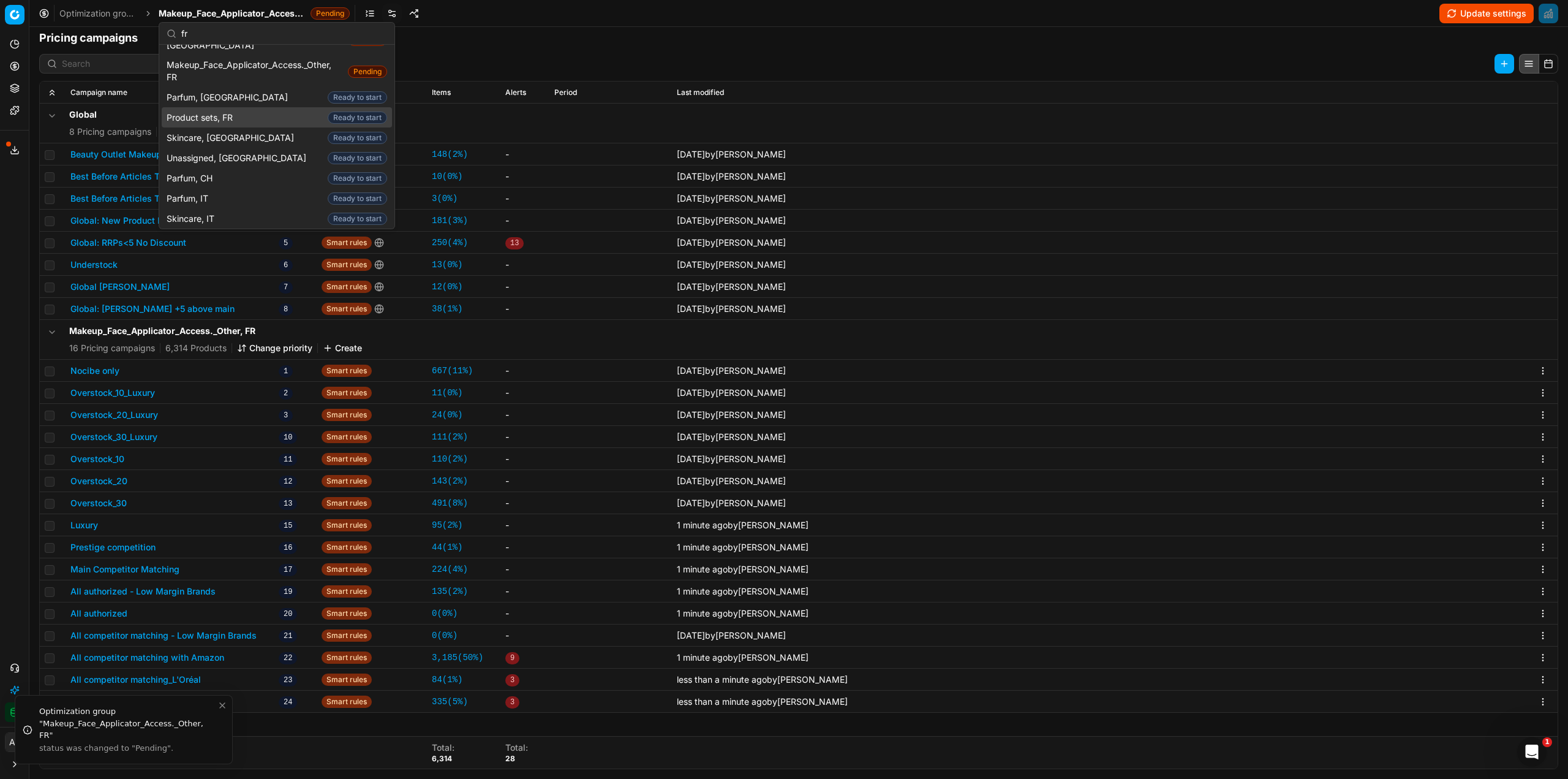
scroll to position [0, 0]
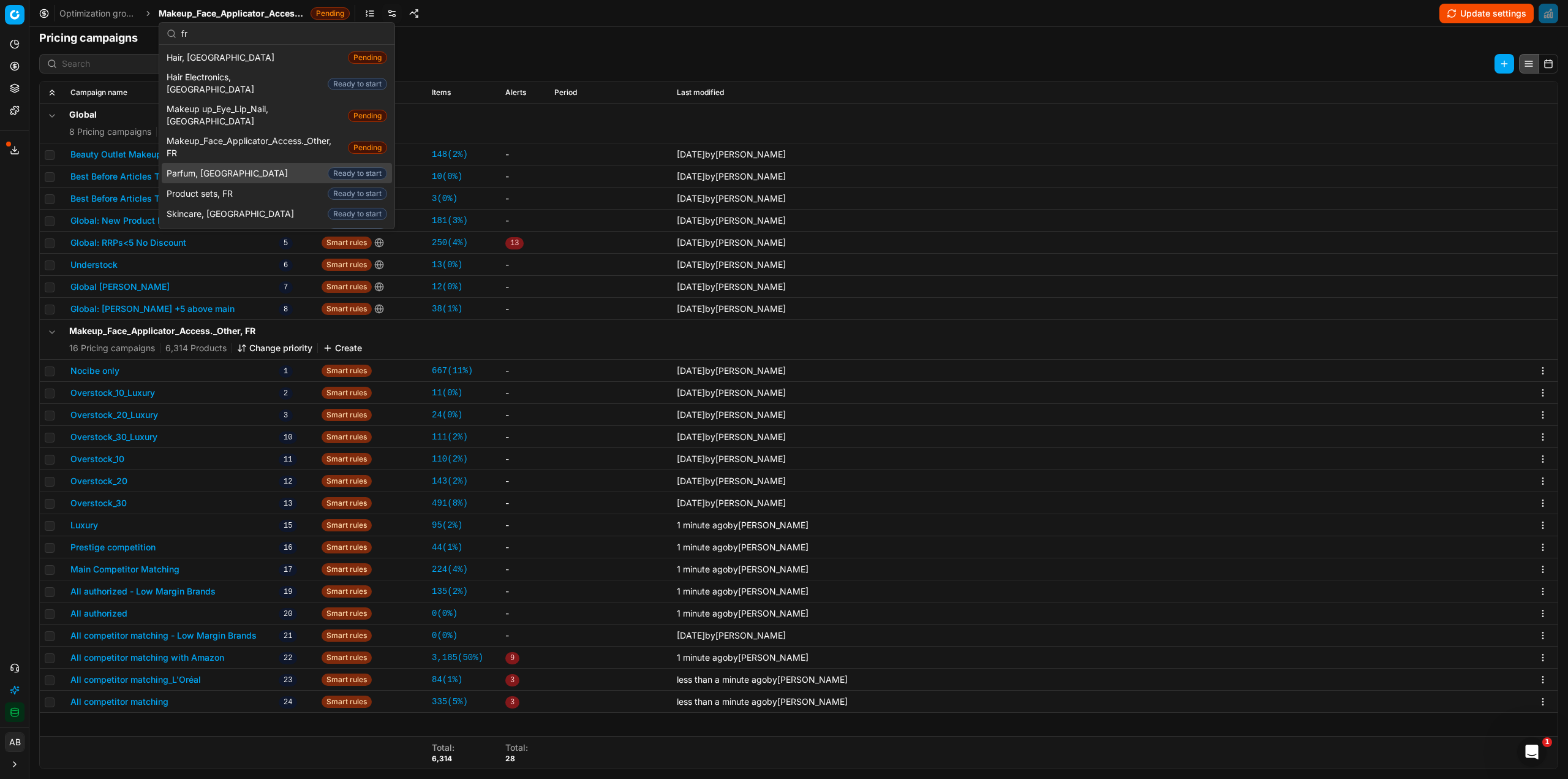
type input "fr"
click at [276, 163] on div "Parfum, FR Ready to start" at bounding box center [276, 173] width 230 height 20
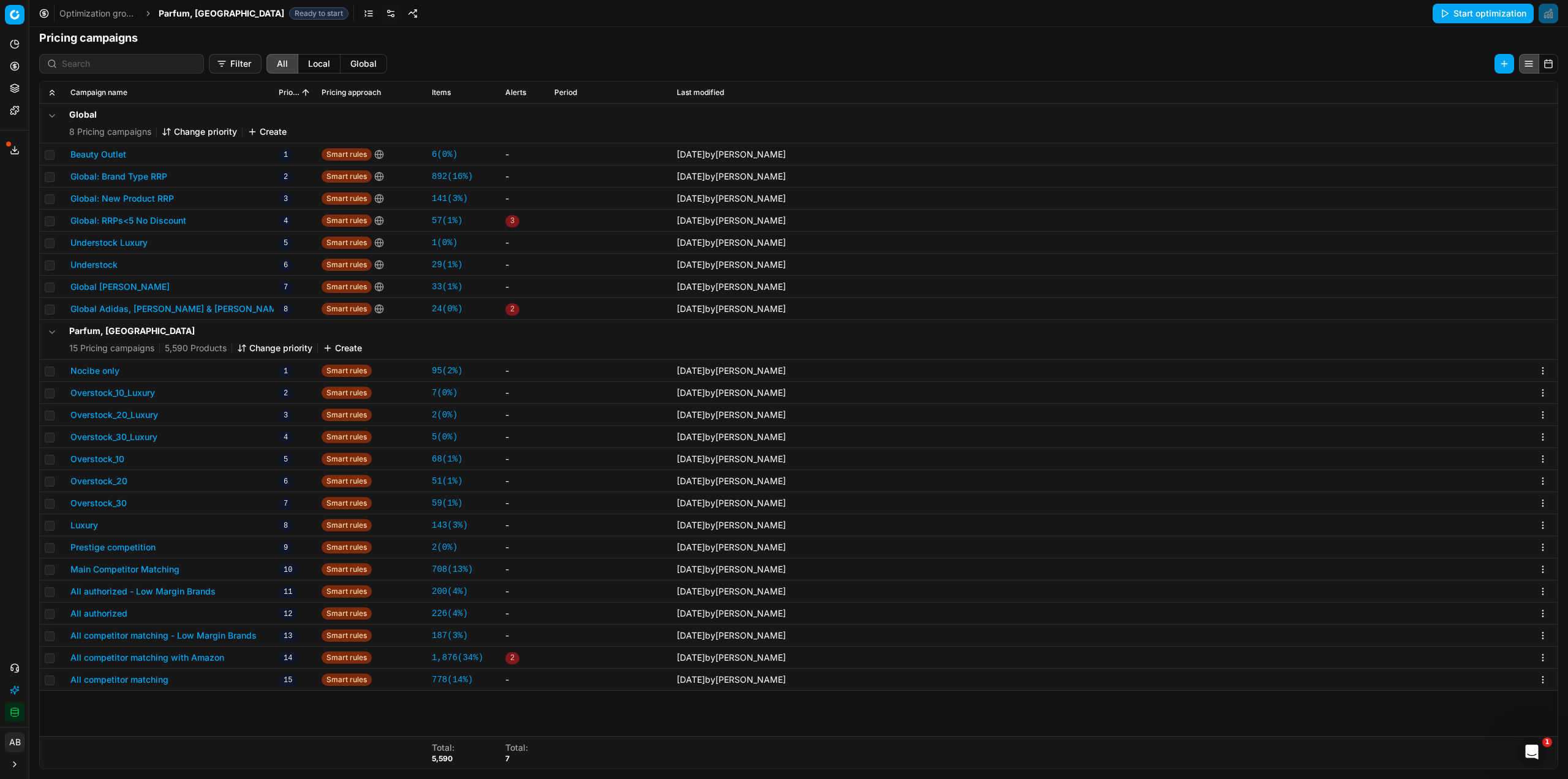
click at [96, 526] on button "Luxury" at bounding box center [84, 525] width 27 height 13
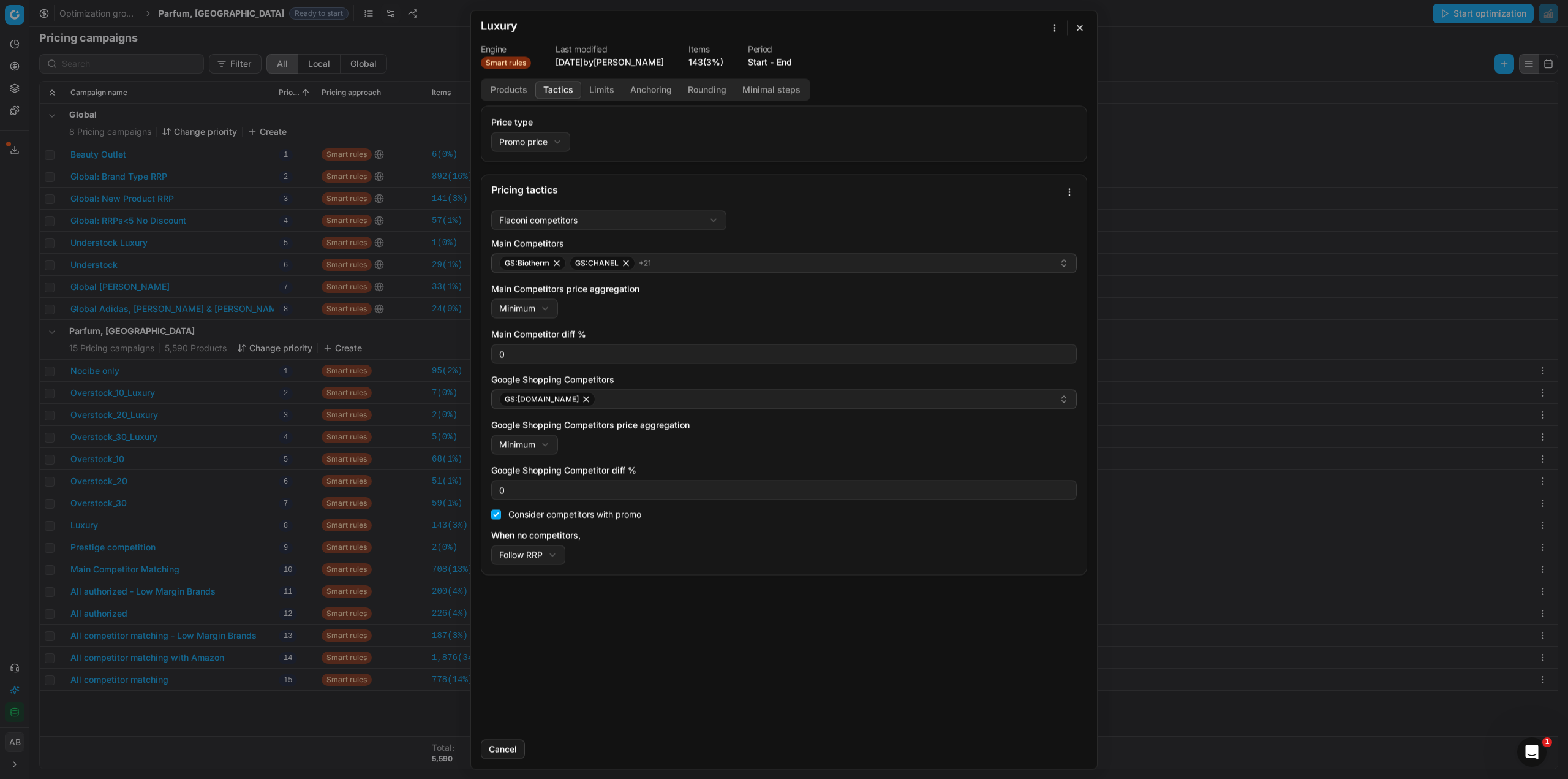
click at [566, 90] on button "Tactics" at bounding box center [558, 90] width 46 height 18
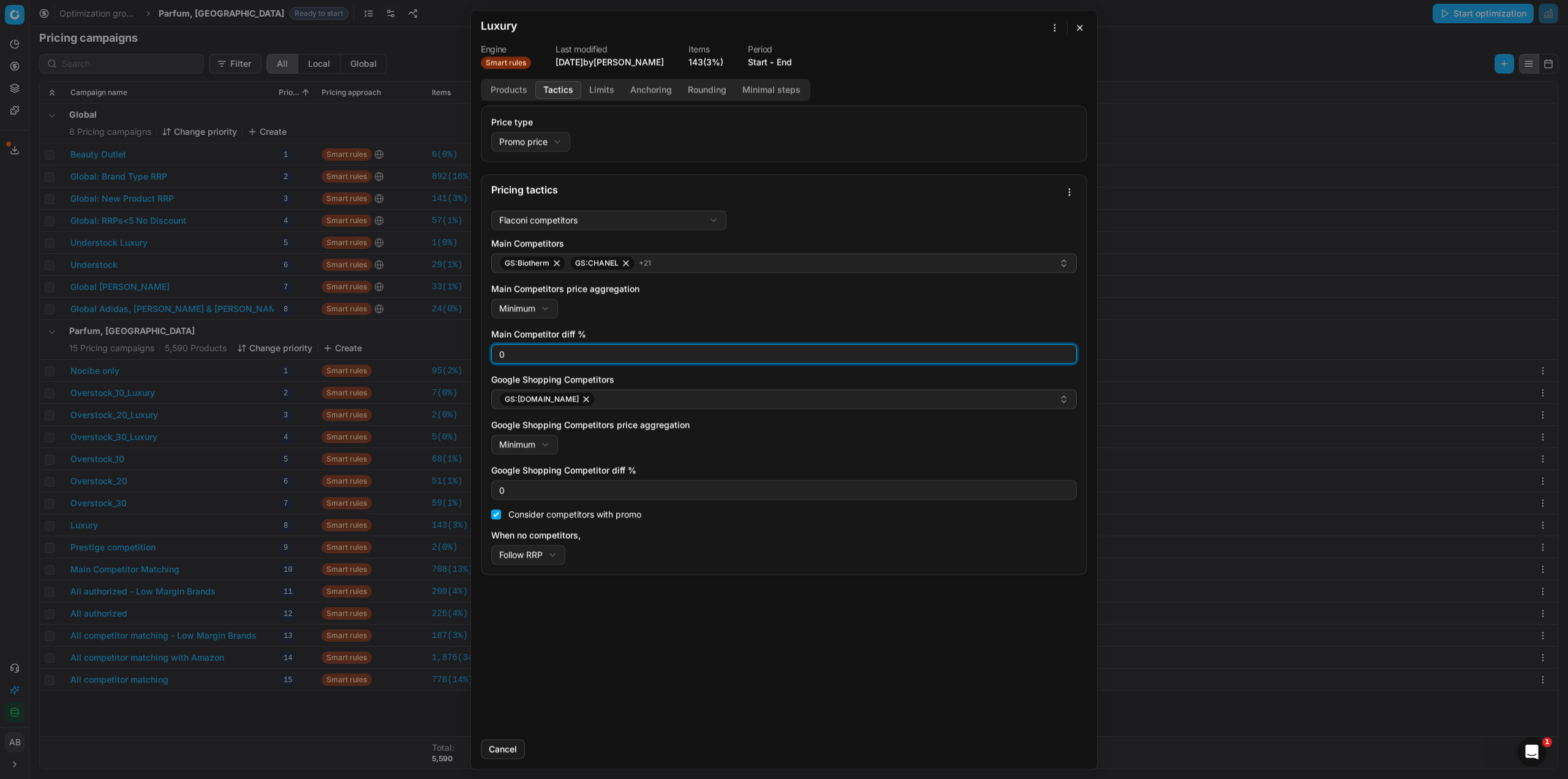
drag, startPoint x: 523, startPoint y: 355, endPoint x: 466, endPoint y: 350, distance: 57.2
click at [466, 350] on div "We are saving PC settings. Please wait, it should take a few minutes Luxury Eng…" at bounding box center [784, 389] width 1568 height 779
type input "3"
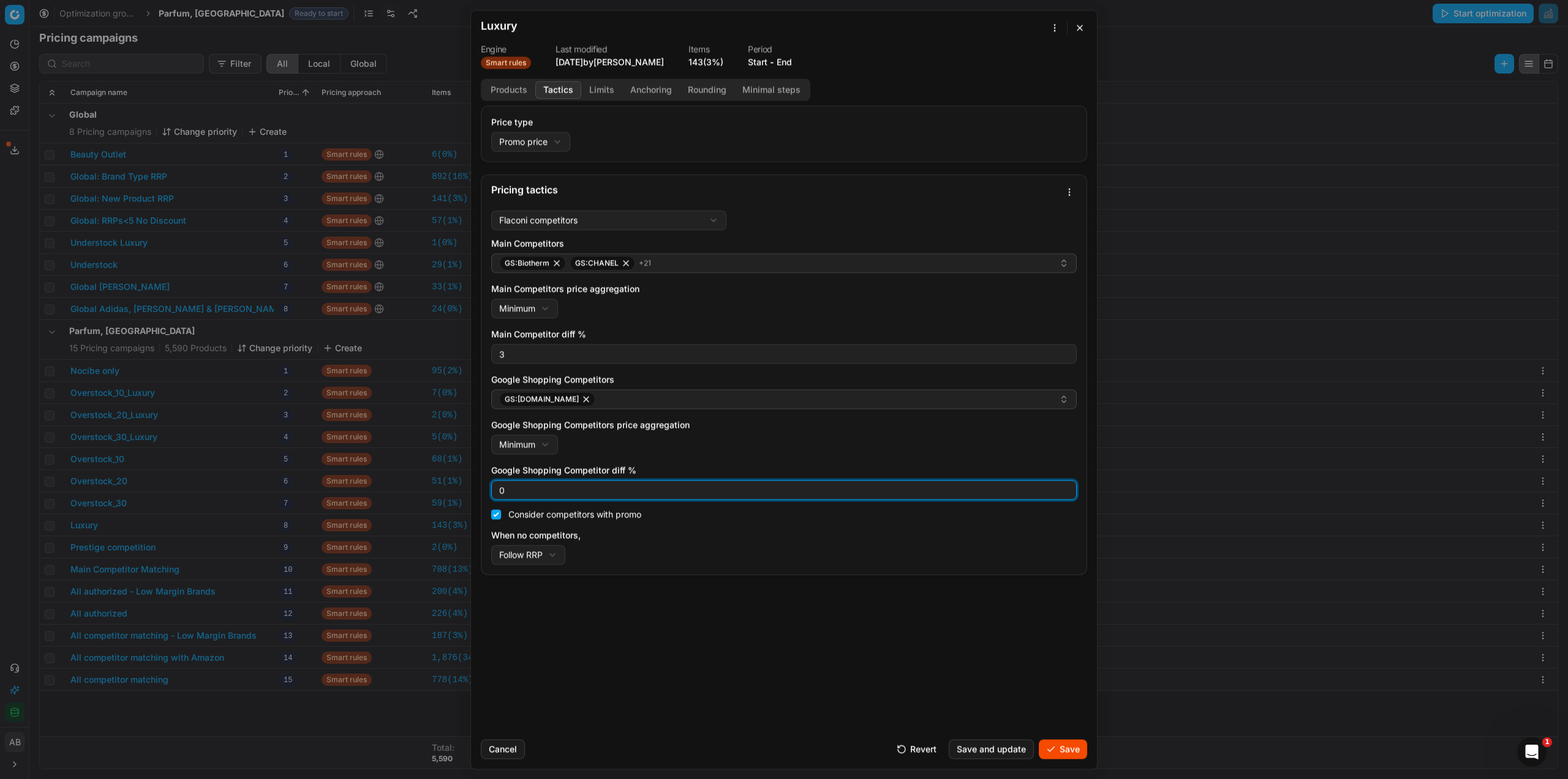
drag, startPoint x: 503, startPoint y: 492, endPoint x: 494, endPoint y: 490, distance: 9.2
click at [495, 491] on div "0" at bounding box center [784, 490] width 586 height 20
type input "3"
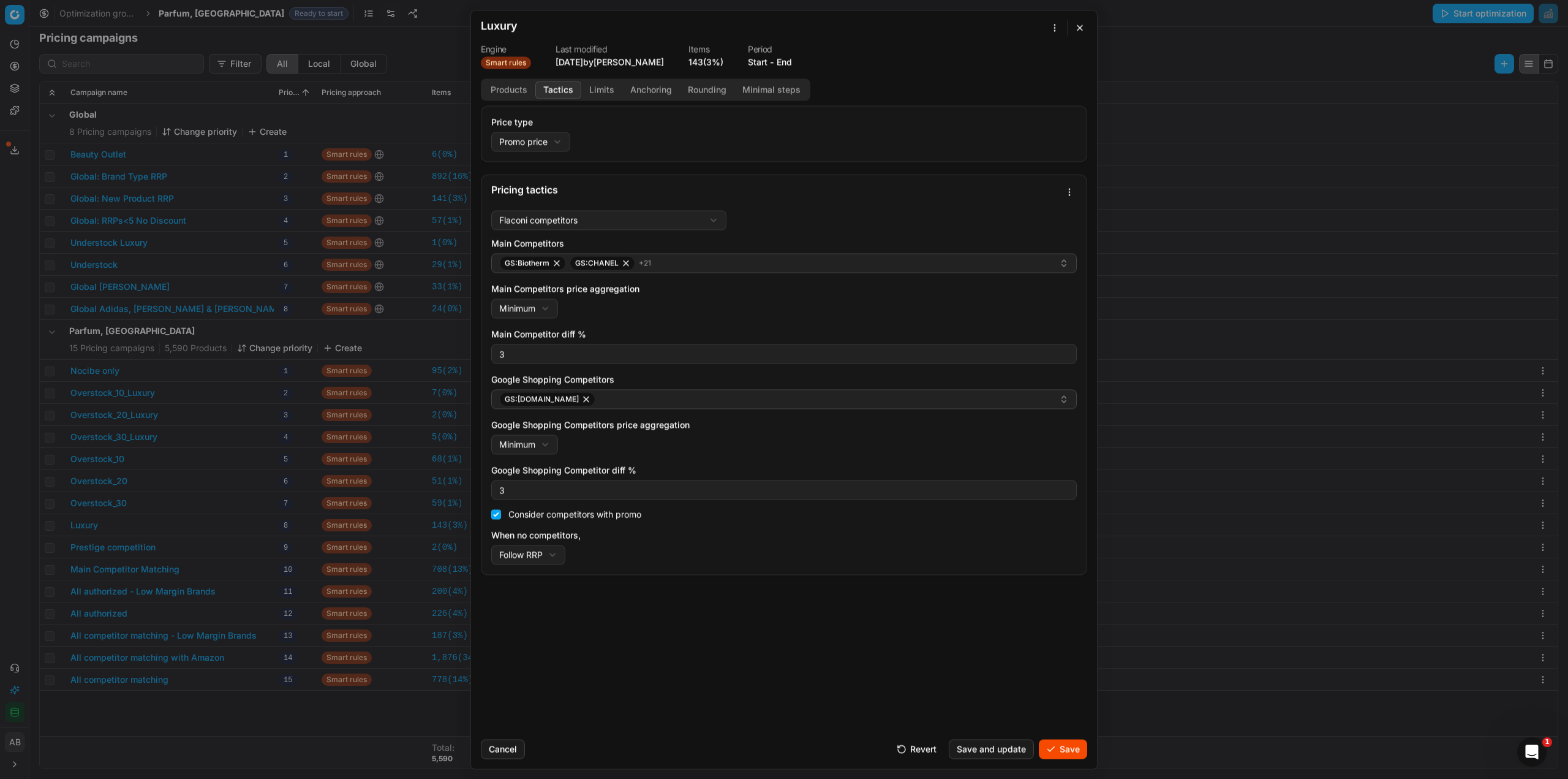
click at [1068, 748] on button "Save" at bounding box center [1062, 749] width 48 height 20
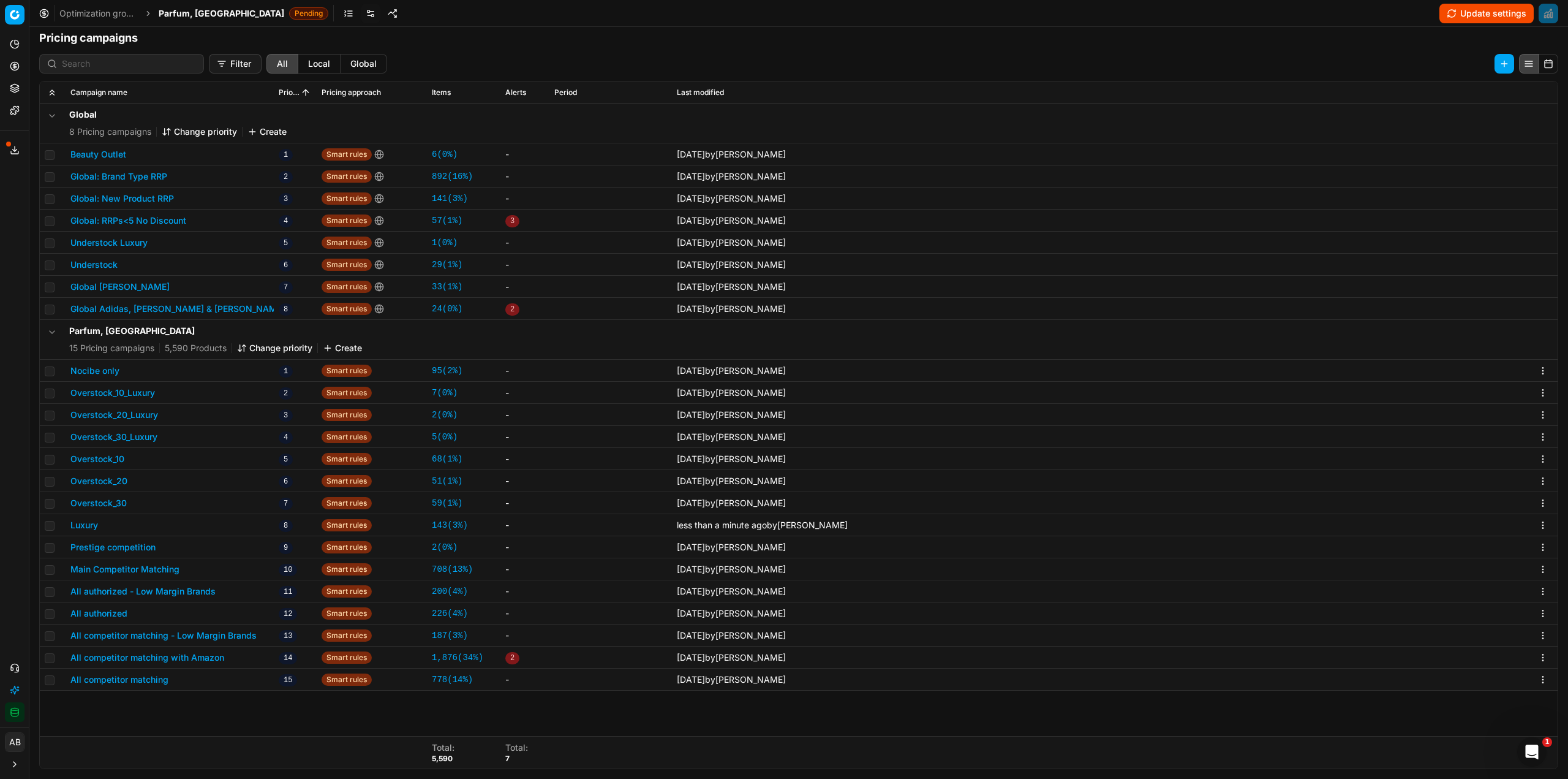
click at [111, 546] on button "Prestige competition" at bounding box center [113, 548] width 85 height 13
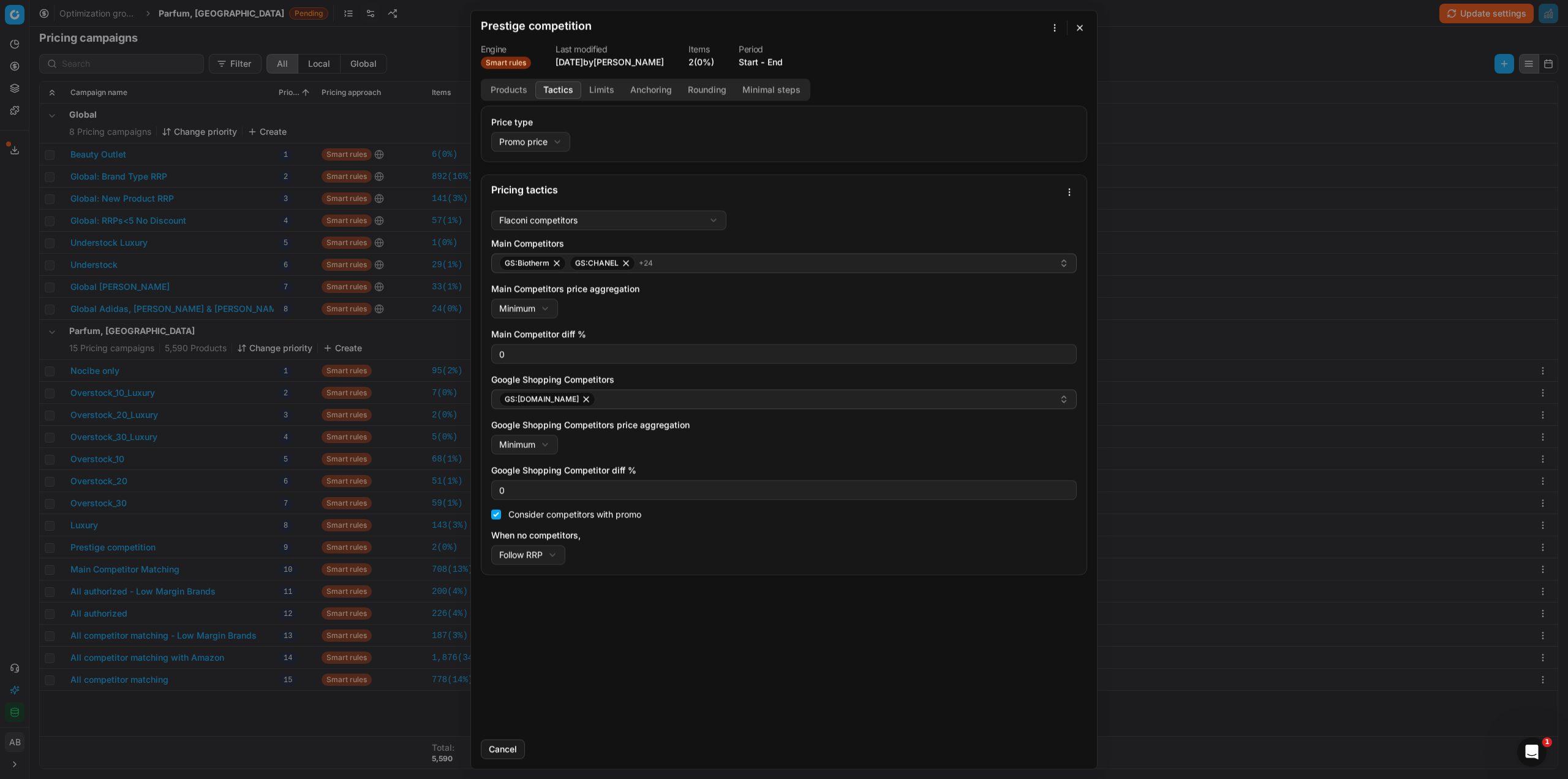
click at [557, 96] on button "Tactics" at bounding box center [558, 90] width 46 height 18
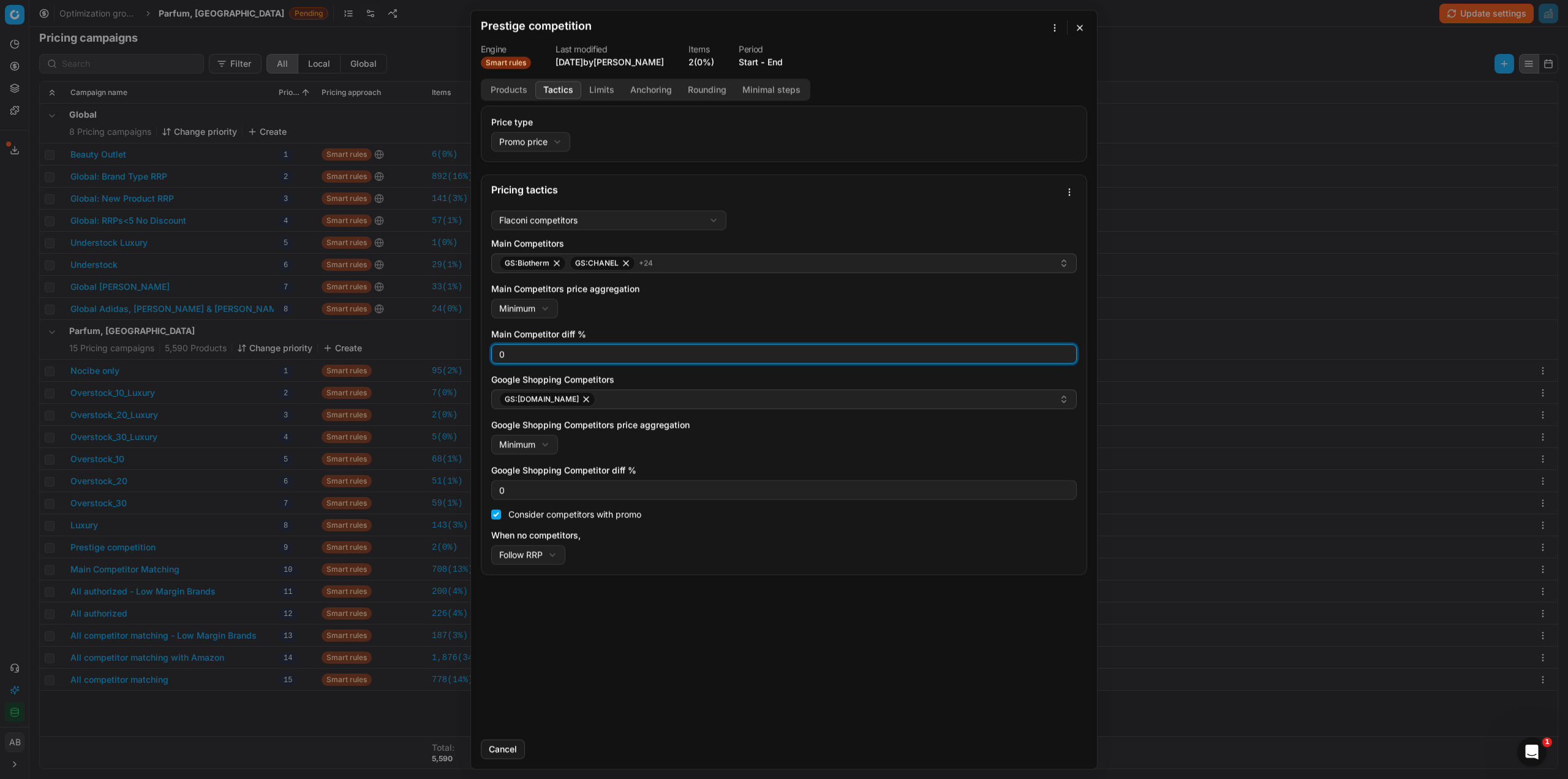
drag, startPoint x: 508, startPoint y: 353, endPoint x: 496, endPoint y: 350, distance: 12.4
click at [496, 350] on div "0" at bounding box center [784, 354] width 586 height 20
type input "3"
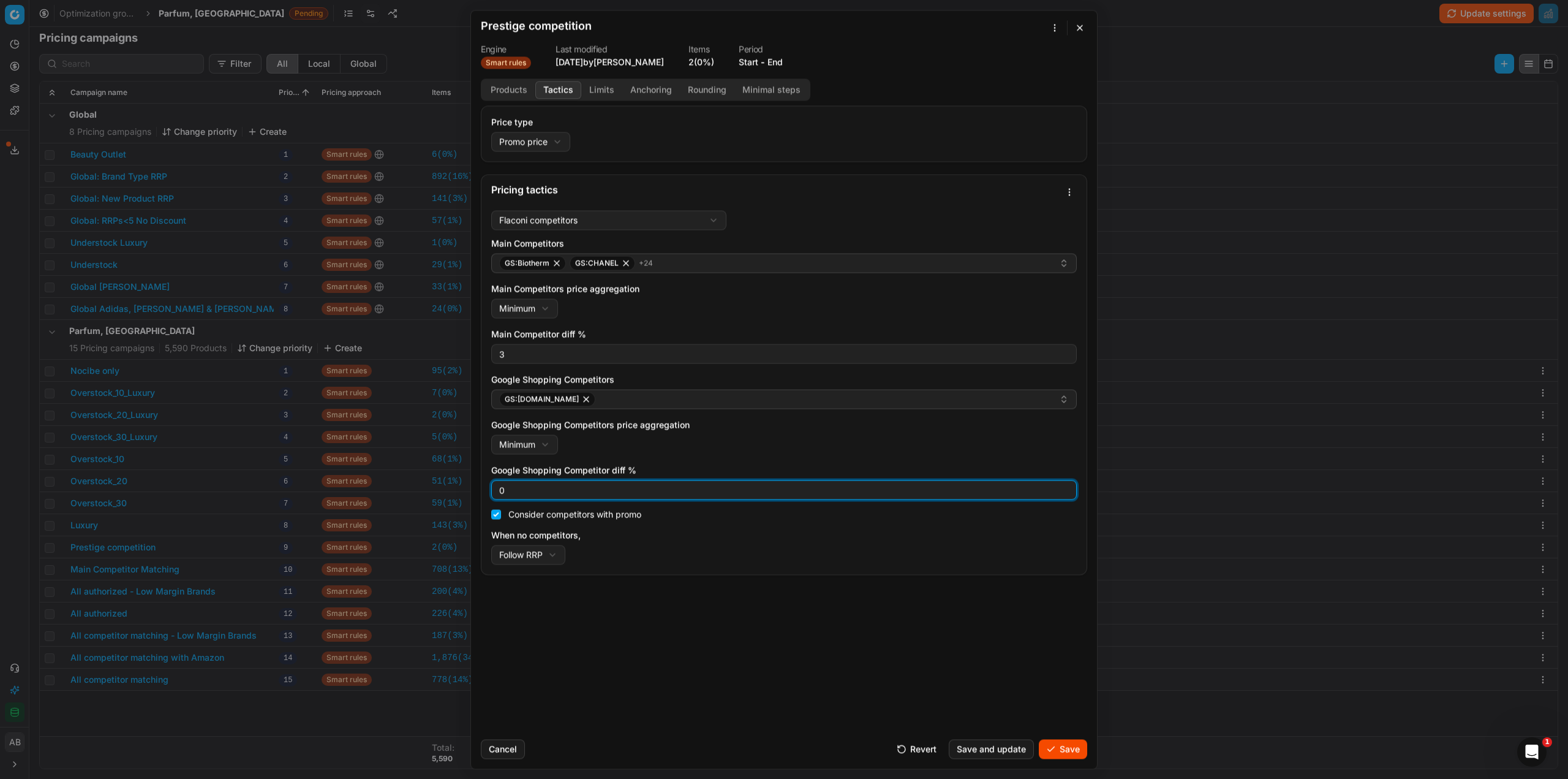
drag, startPoint x: 505, startPoint y: 489, endPoint x: 478, endPoint y: 489, distance: 27.0
click at [479, 489] on div "Price type Promo price Default Regular price Promo price Pricing tactics Flacon…" at bounding box center [784, 417] width 626 height 624
type input "3"
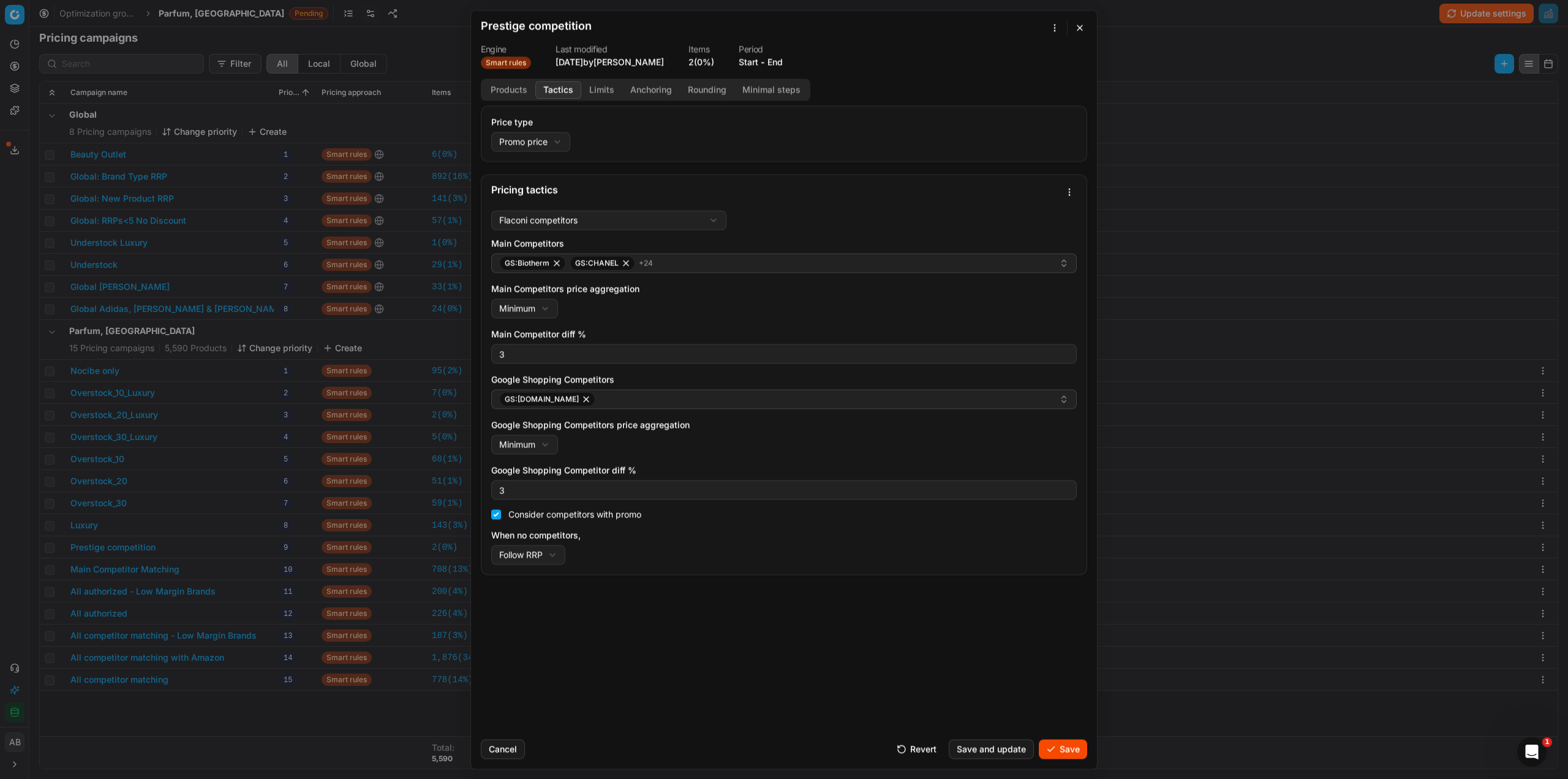
drag, startPoint x: 1048, startPoint y: 745, endPoint x: 1038, endPoint y: 743, distance: 10.2
click at [1049, 745] on button "Save" at bounding box center [1062, 749] width 48 height 20
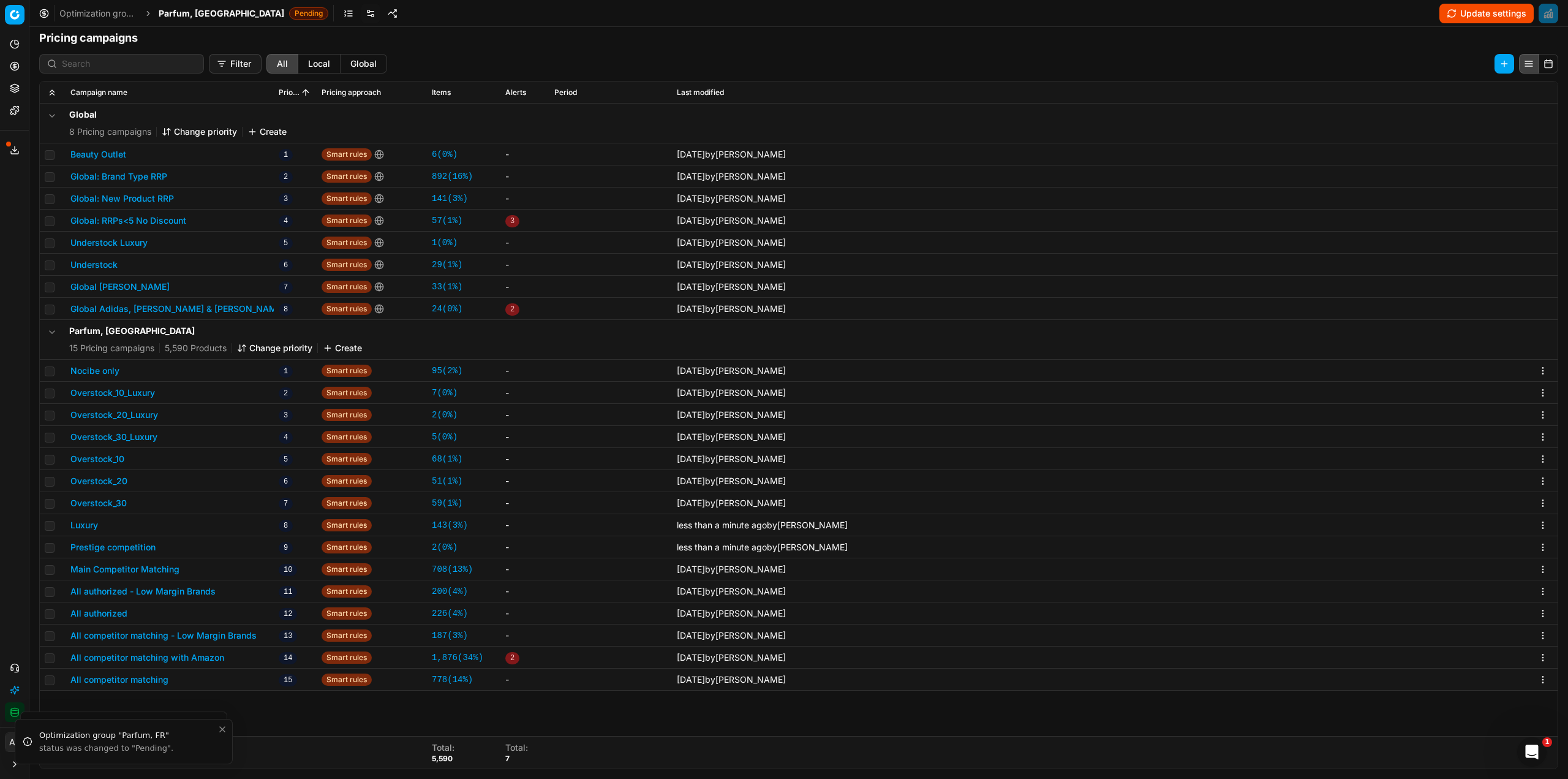
click at [146, 563] on button "Main Competitor Matching" at bounding box center [125, 570] width 109 height 13
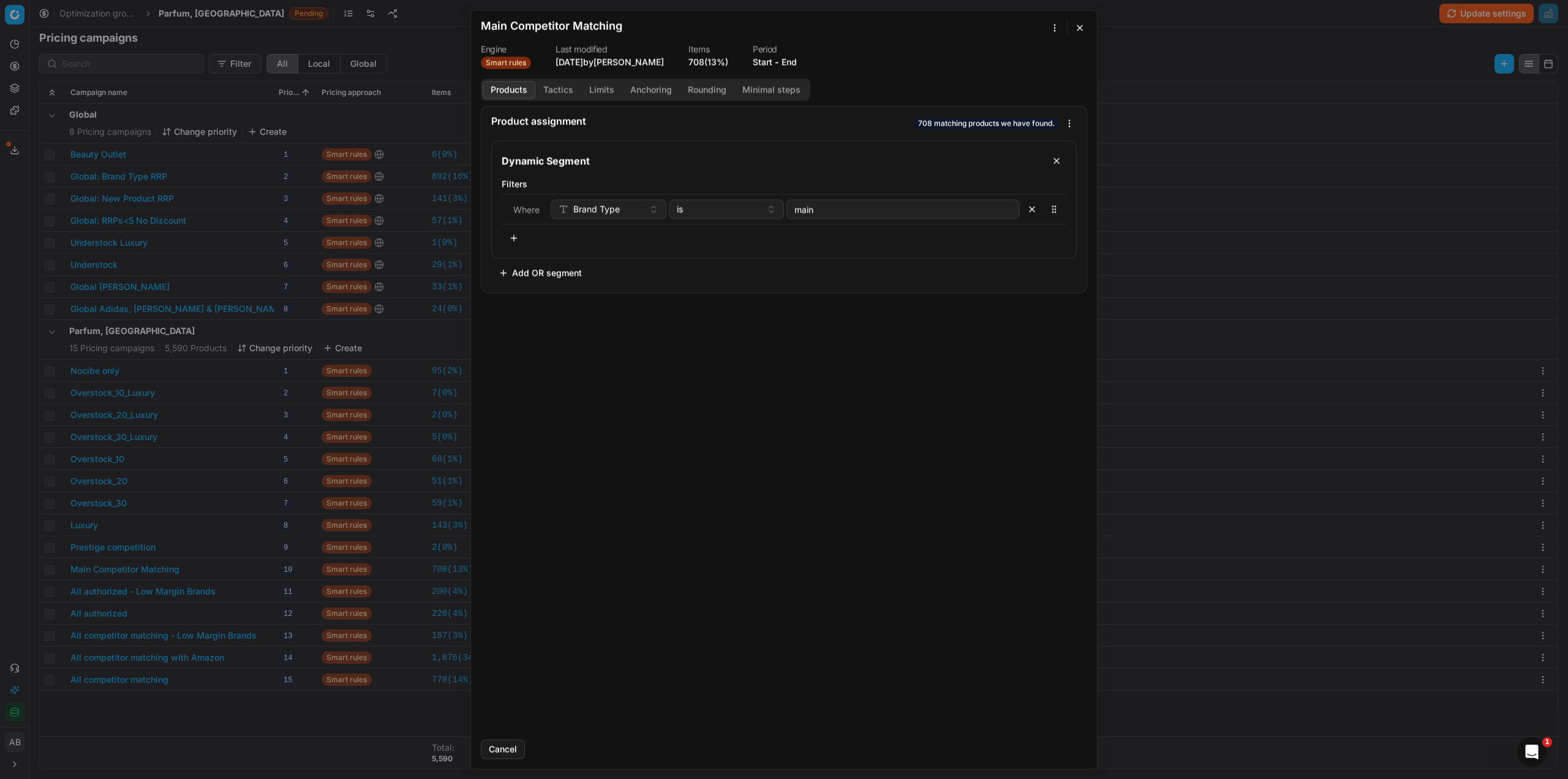
click at [546, 93] on button "Tactics" at bounding box center [558, 90] width 46 height 18
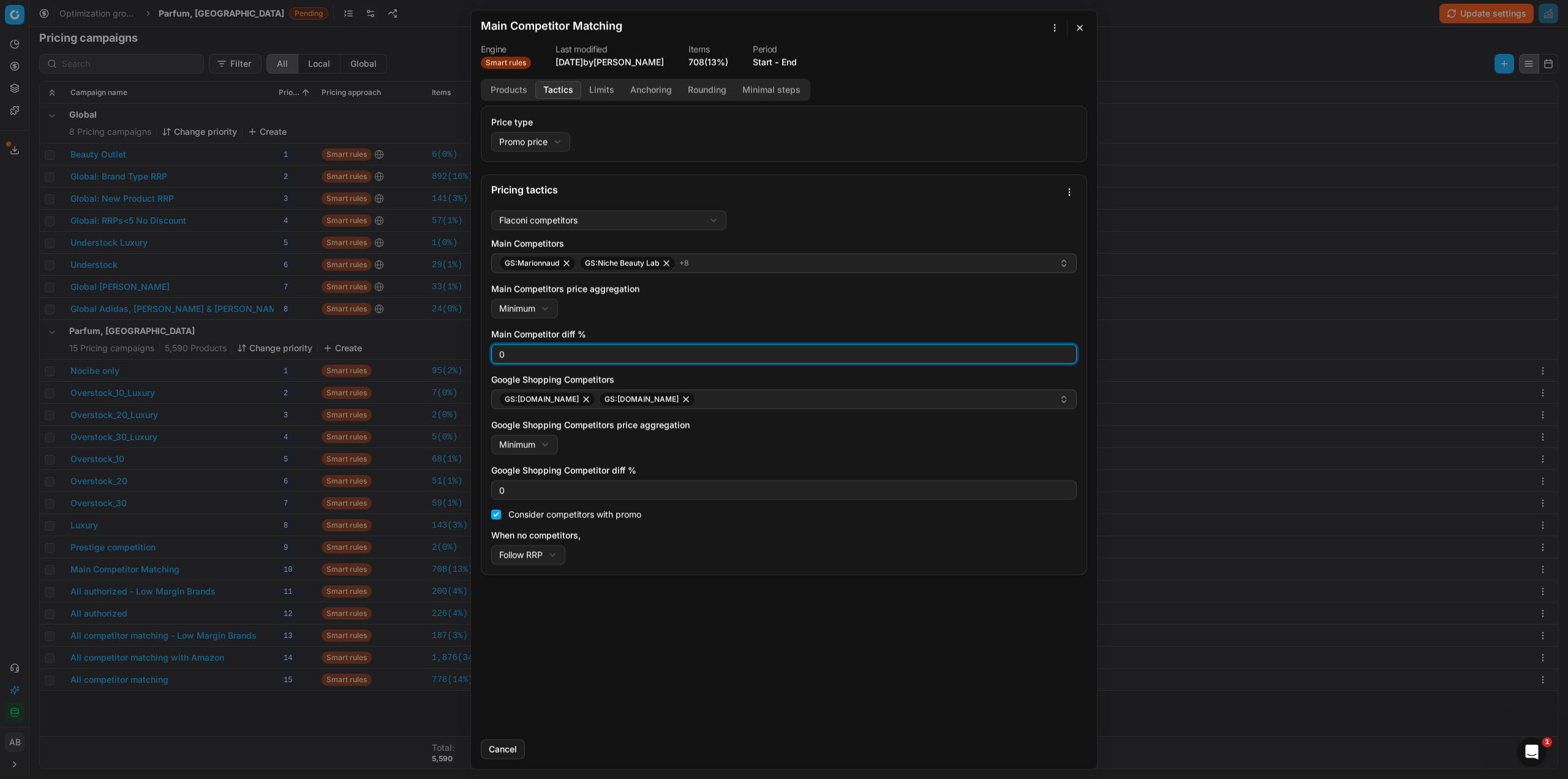
drag, startPoint x: 499, startPoint y: 362, endPoint x: 512, endPoint y: 356, distance: 14.3
click at [512, 356] on input "0" at bounding box center [784, 354] width 575 height 18
type input "3"
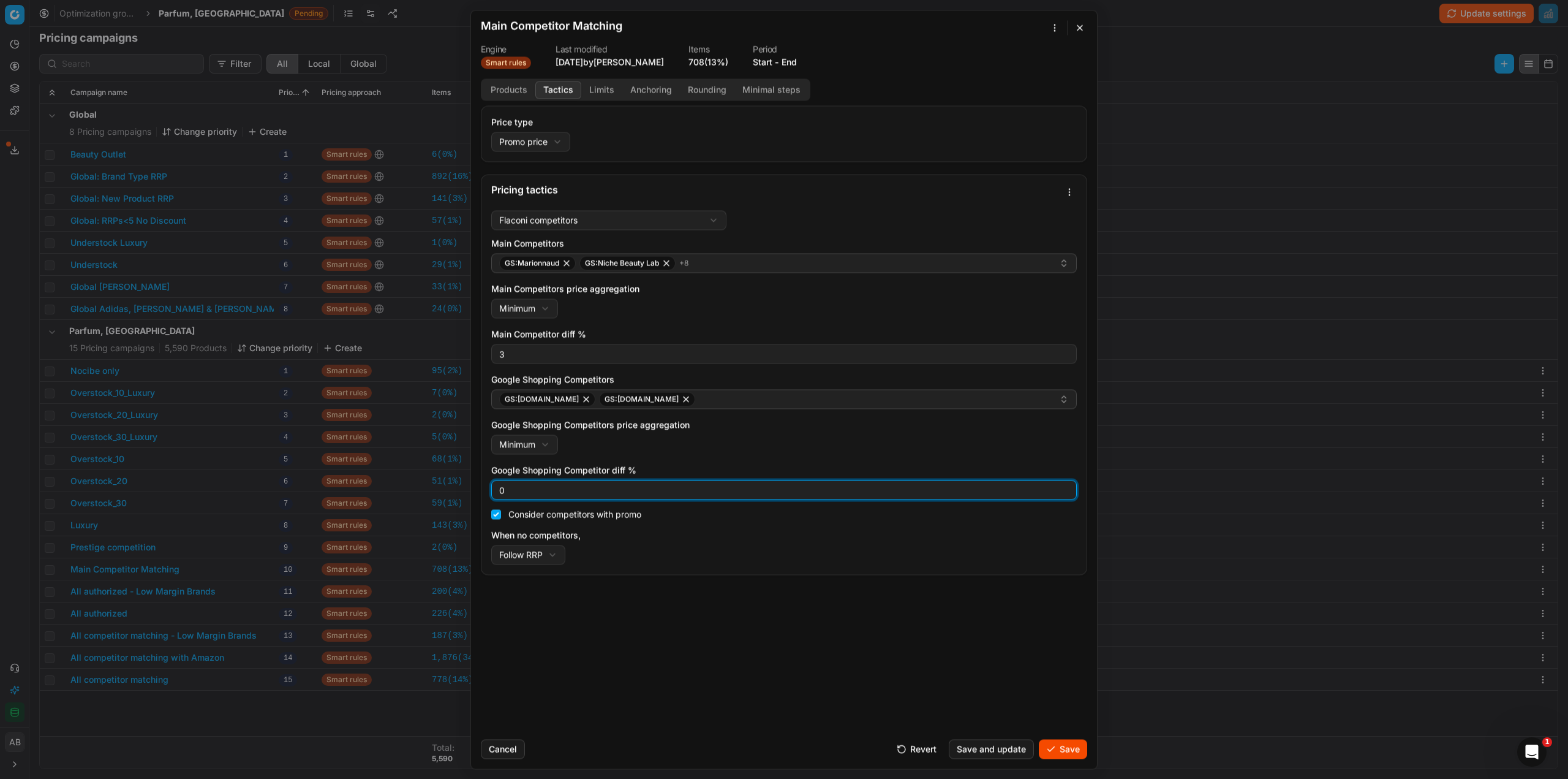
drag, startPoint x: 499, startPoint y: 492, endPoint x: 477, endPoint y: 491, distance: 22.0
click at [486, 491] on div "Flaconi competitors Flaconi competitorsFlaconi competitors rule: first takes in…" at bounding box center [784, 389] width 605 height 369
type input "3"
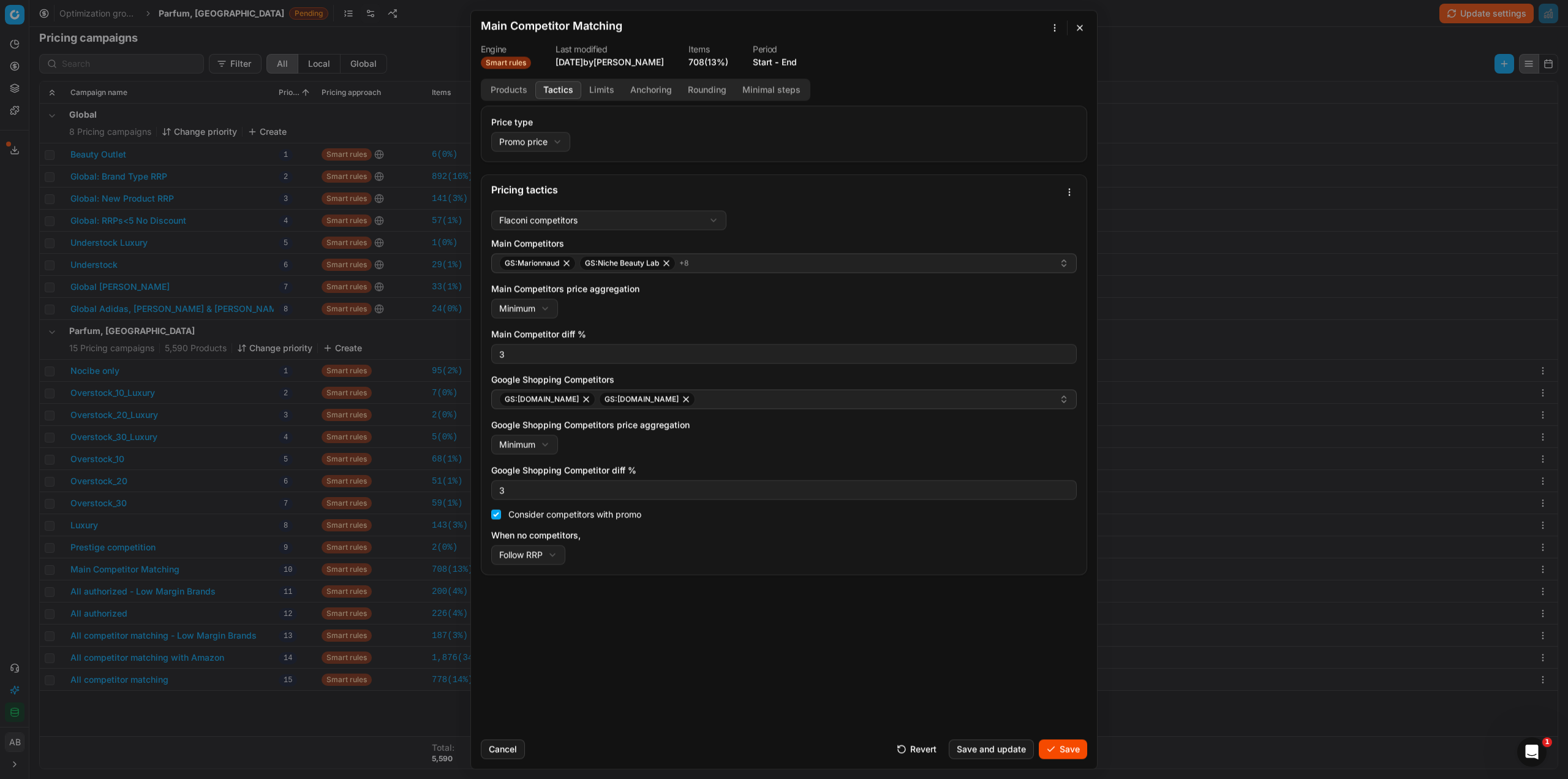
click at [1075, 752] on button "Save" at bounding box center [1062, 749] width 48 height 20
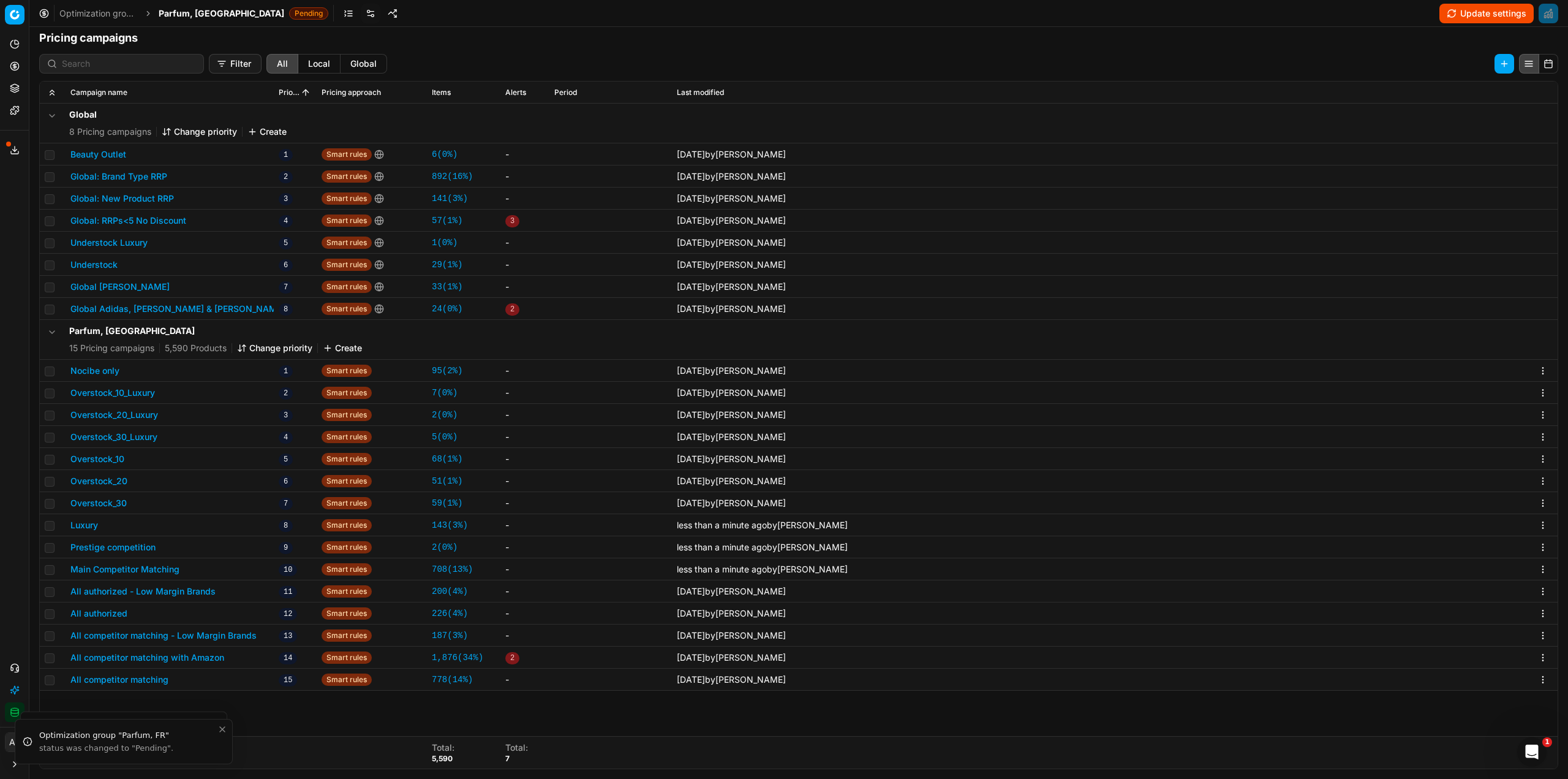
click at [199, 588] on button "All authorized - Low Margin Brands" at bounding box center [143, 591] width 145 height 13
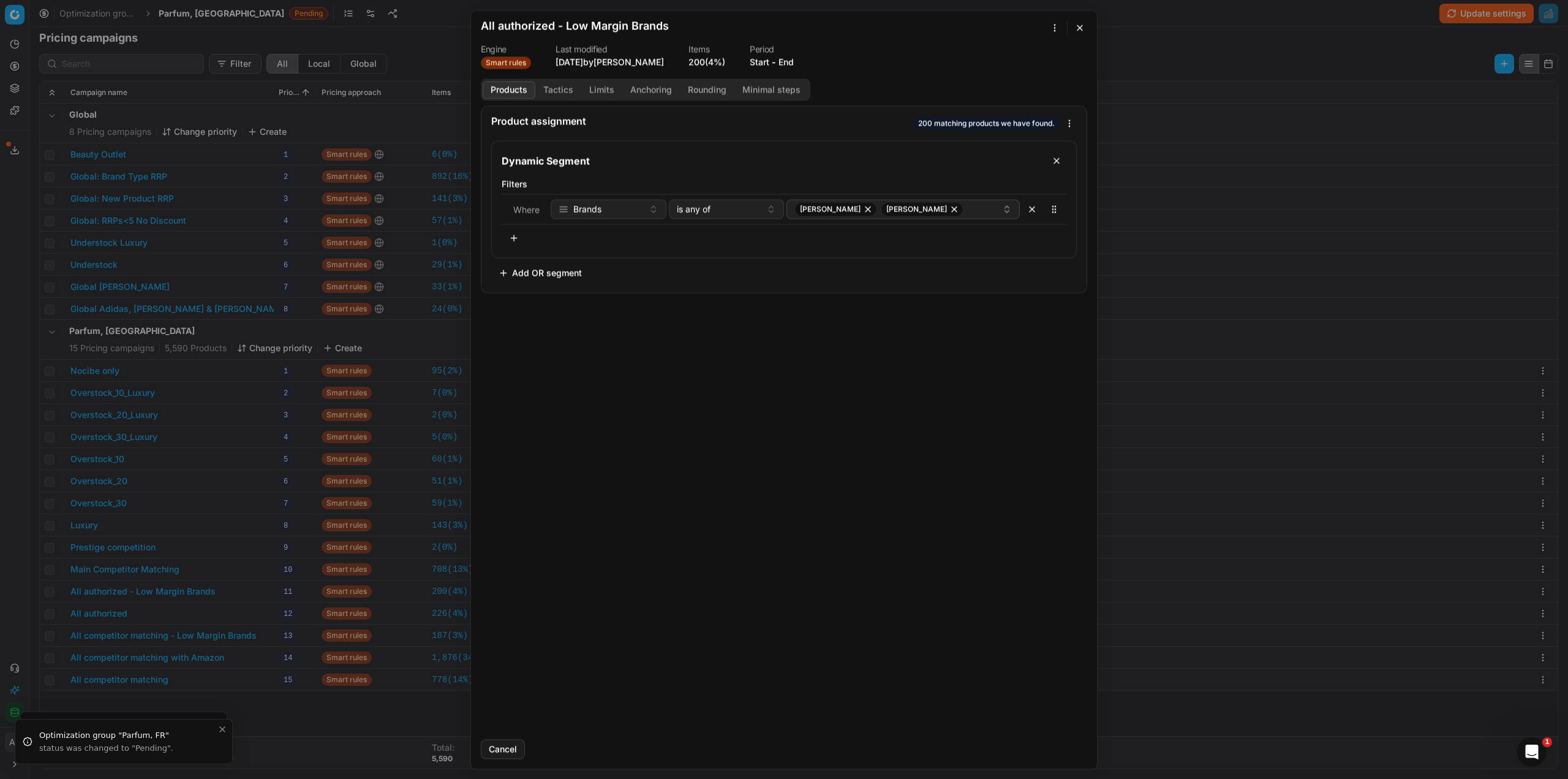
click at [562, 88] on button "Tactics" at bounding box center [558, 90] width 46 height 18
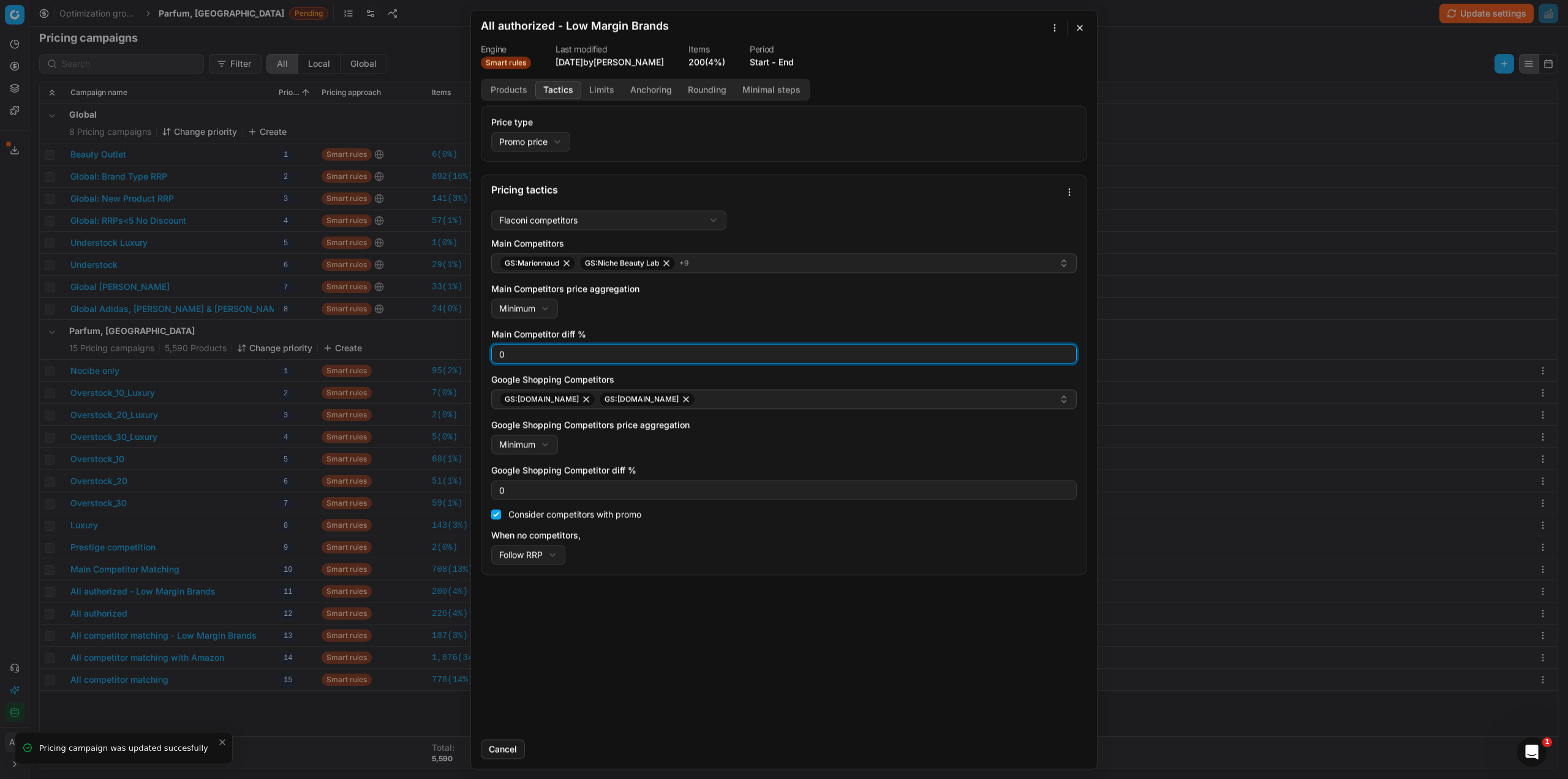
drag, startPoint x: 526, startPoint y: 354, endPoint x: 424, endPoint y: 357, distance: 102.0
click at [420, 356] on div "We are saving PC settings. Please wait, it should take a few minutes All author…" at bounding box center [784, 389] width 1568 height 779
type input "3"
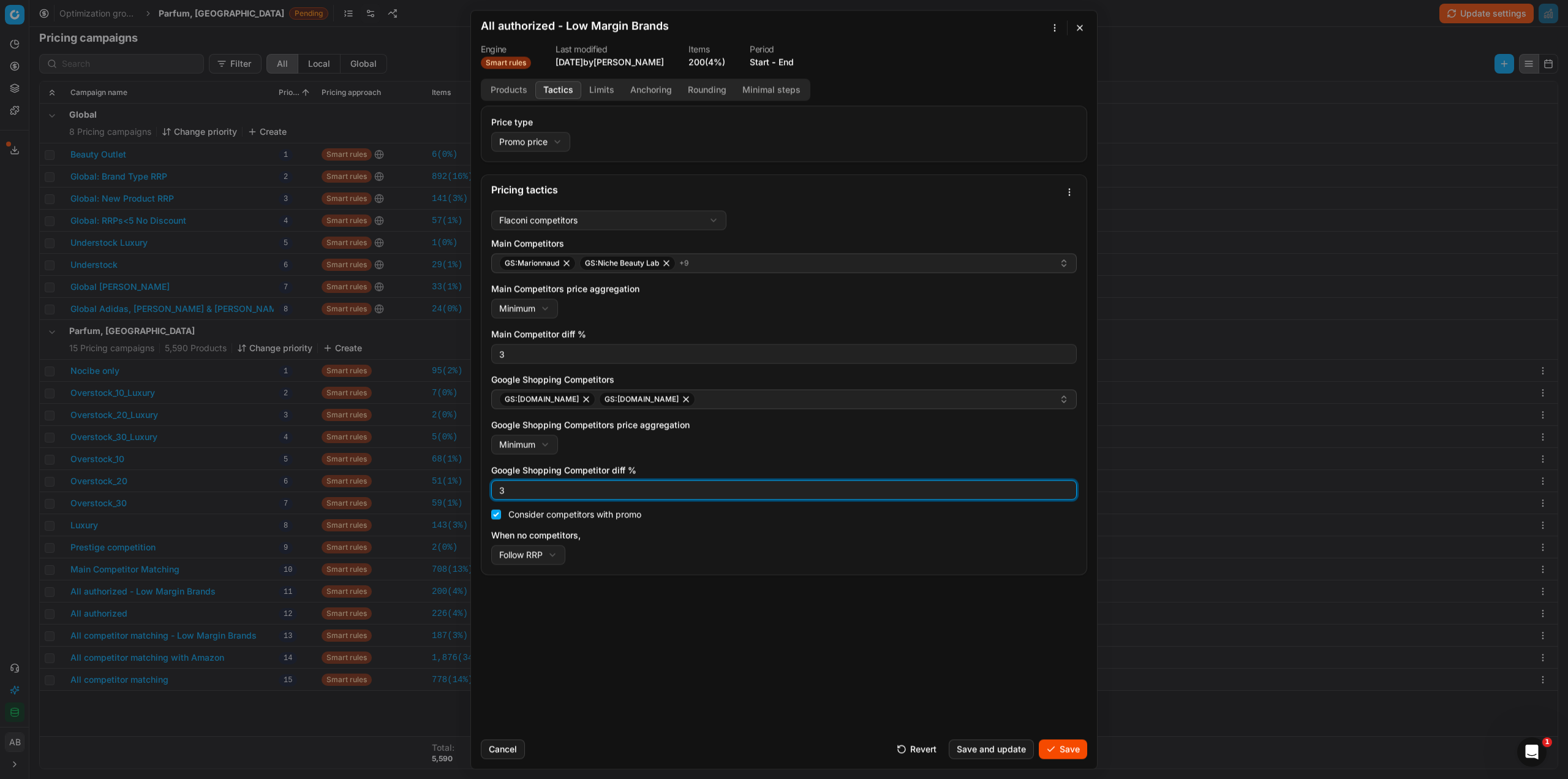
drag, startPoint x: 511, startPoint y: 491, endPoint x: 480, endPoint y: 491, distance: 31.0
click at [480, 491] on div "Price type Promo price Default Regular price Promo price Pricing tactics Flacon…" at bounding box center [784, 417] width 626 height 624
type input "3"
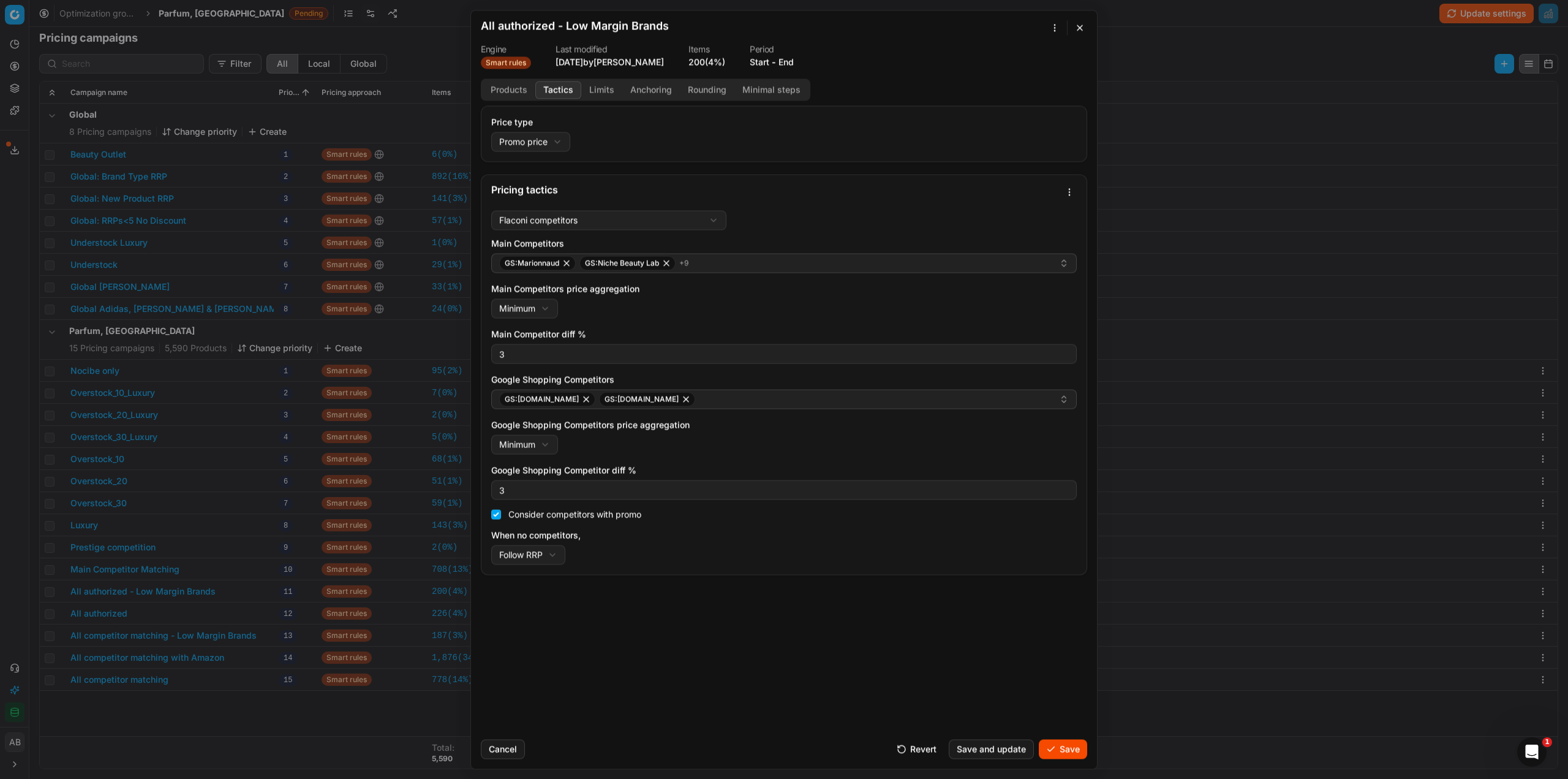
drag, startPoint x: 1075, startPoint y: 745, endPoint x: 1029, endPoint y: 745, distance: 46.0
click at [1074, 745] on button "Save" at bounding box center [1062, 749] width 48 height 20
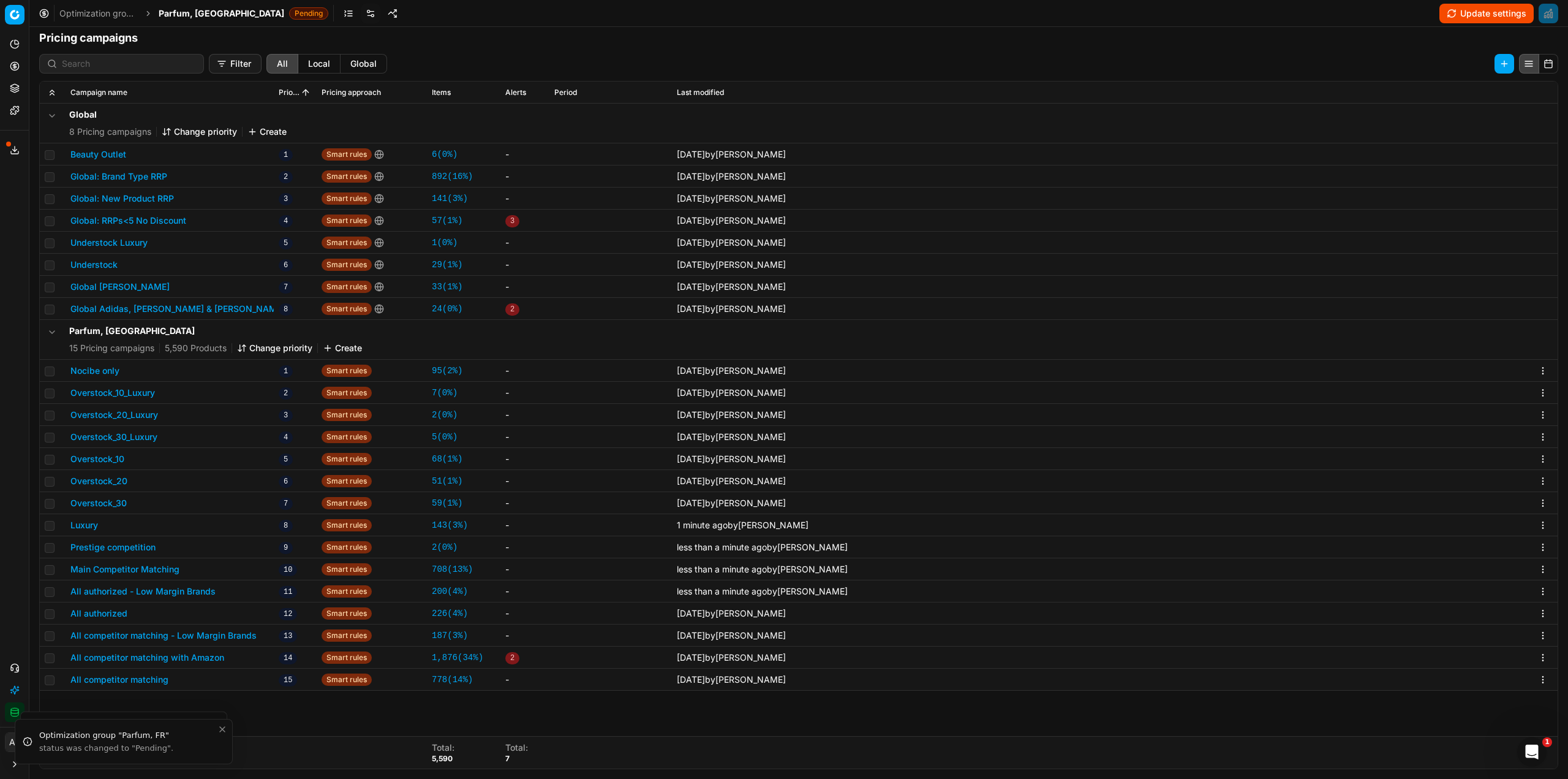
click at [120, 614] on button "All authorized" at bounding box center [99, 614] width 57 height 13
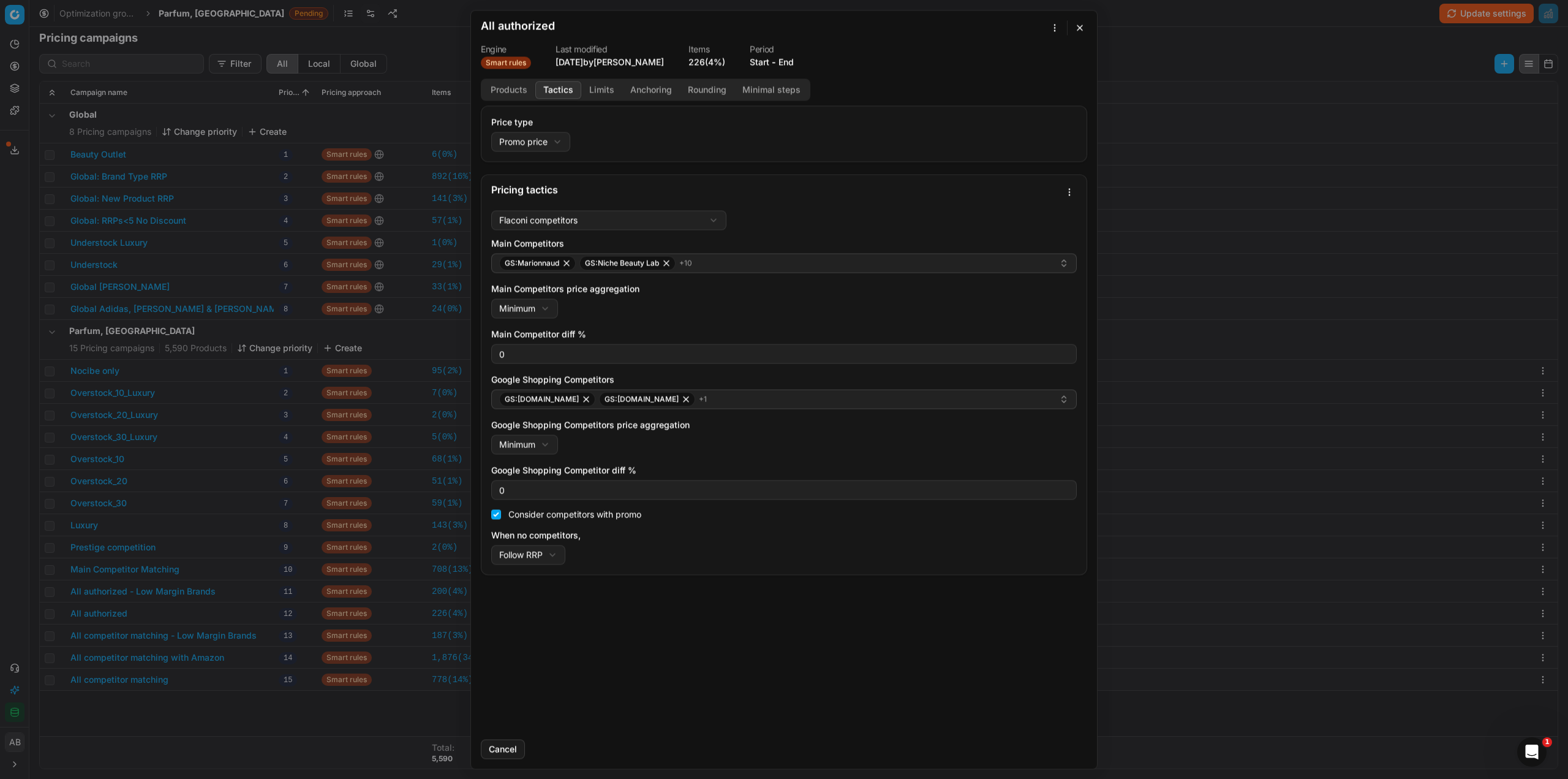
click at [550, 92] on button "Tactics" at bounding box center [558, 90] width 46 height 18
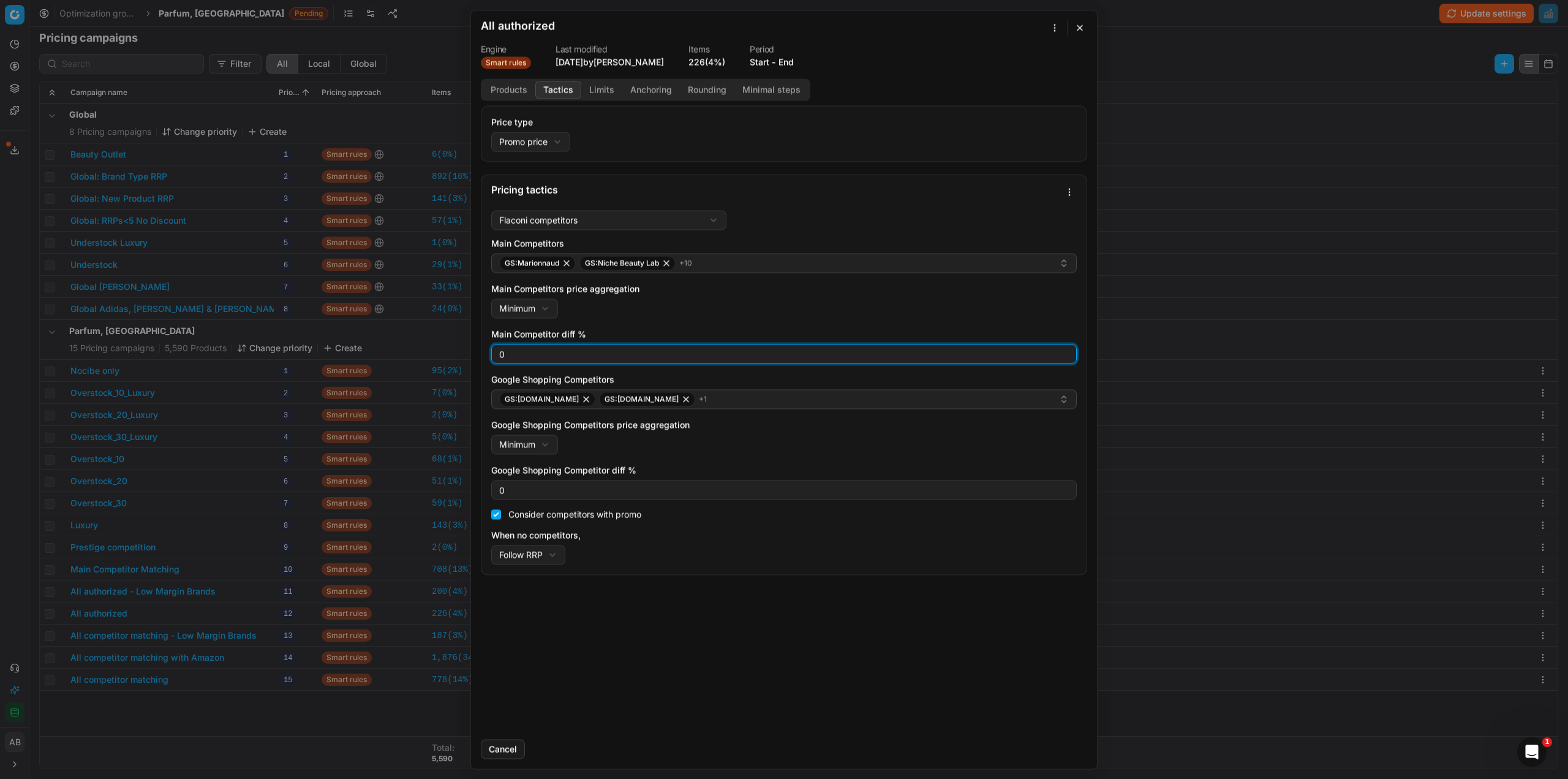
drag, startPoint x: 513, startPoint y: 357, endPoint x: 478, endPoint y: 349, distance: 35.9
click at [479, 349] on div "Price type Promo price Default Regular price Promo price Pricing tactics Flacon…" at bounding box center [784, 417] width 626 height 624
type input "3"
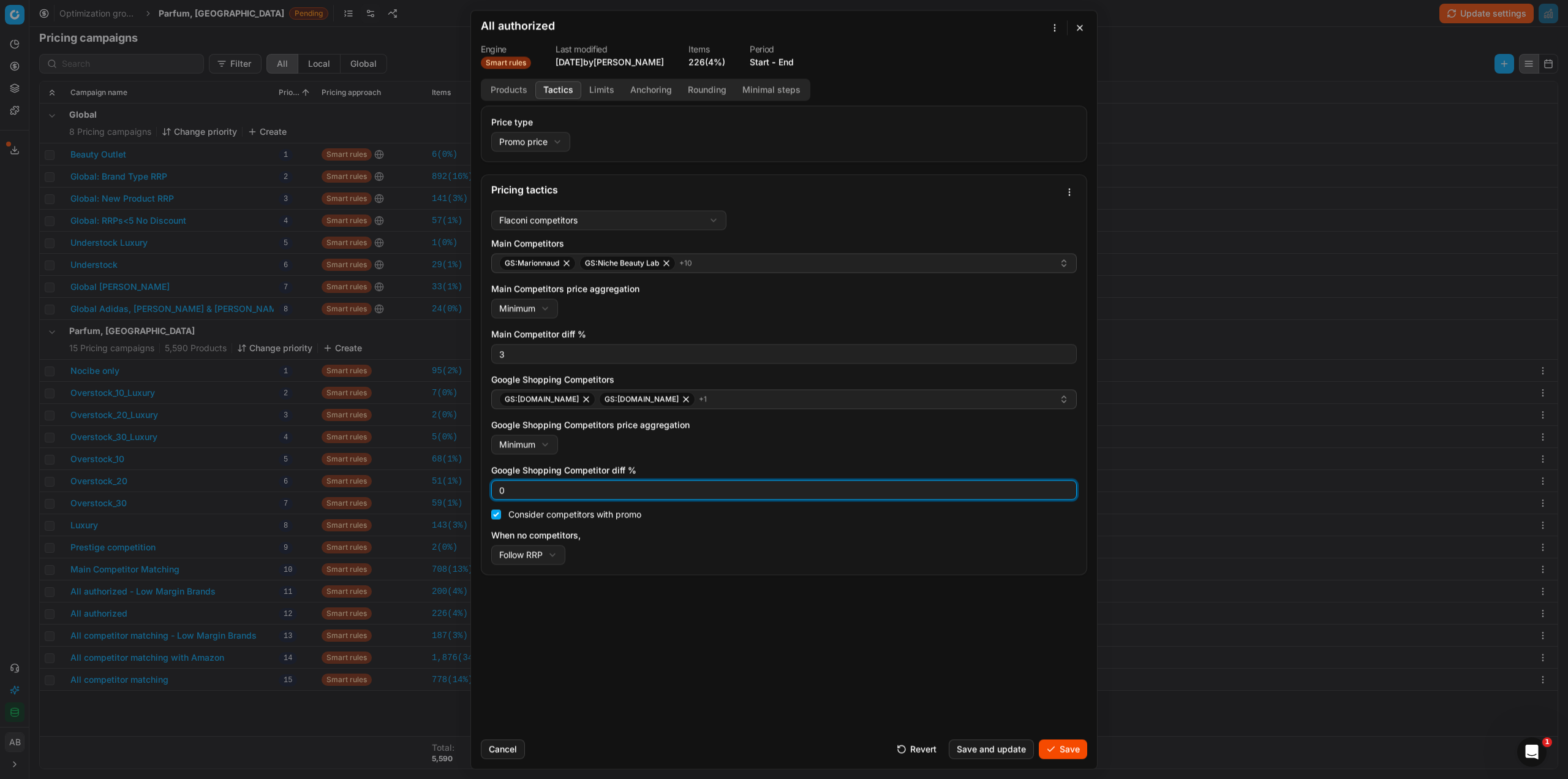
drag, startPoint x: 506, startPoint y: 483, endPoint x: 494, endPoint y: 482, distance: 12.0
click at [494, 483] on div "0" at bounding box center [784, 490] width 586 height 20
type input "3"
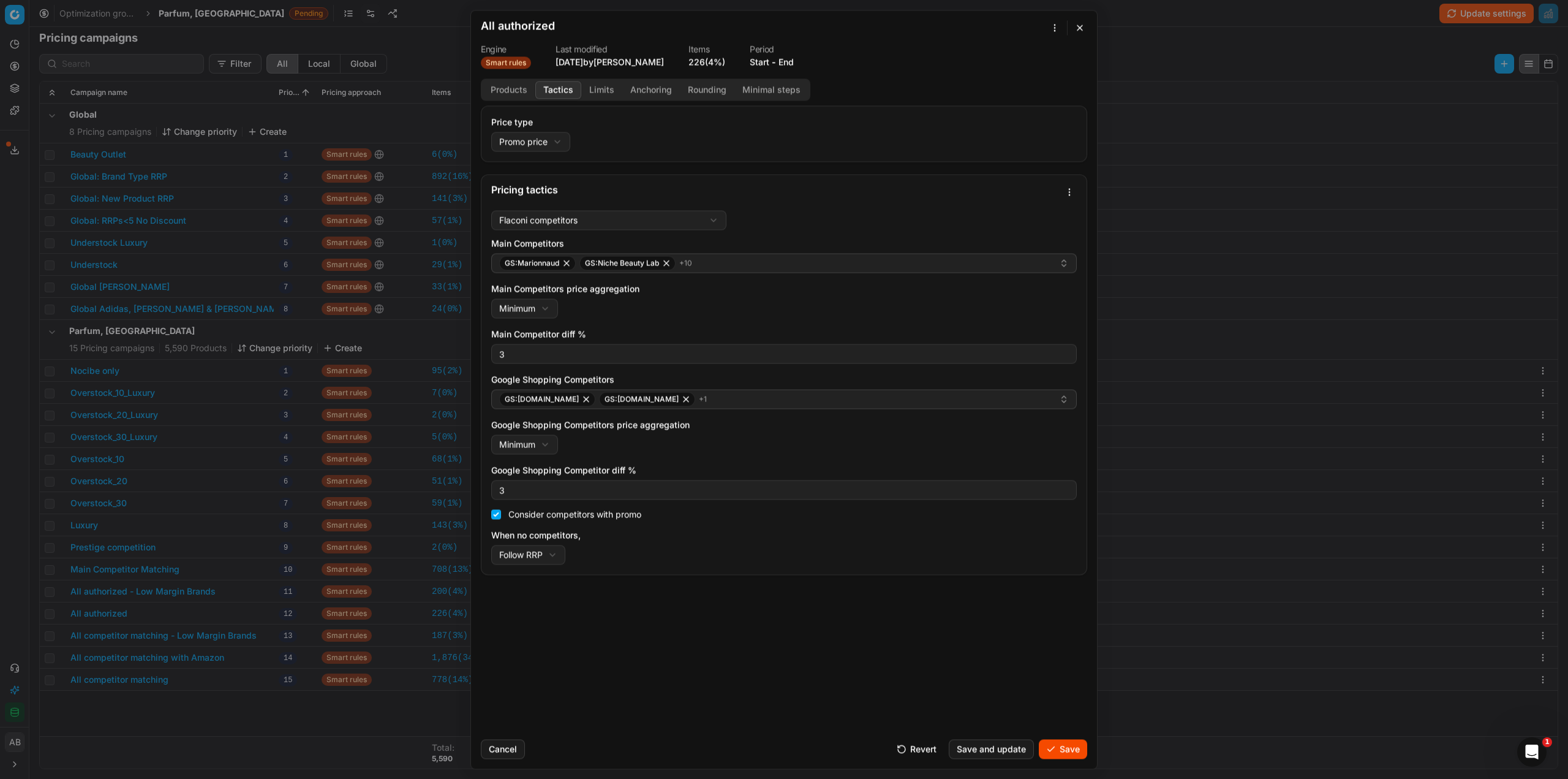
click at [1053, 743] on button "Save" at bounding box center [1062, 749] width 48 height 20
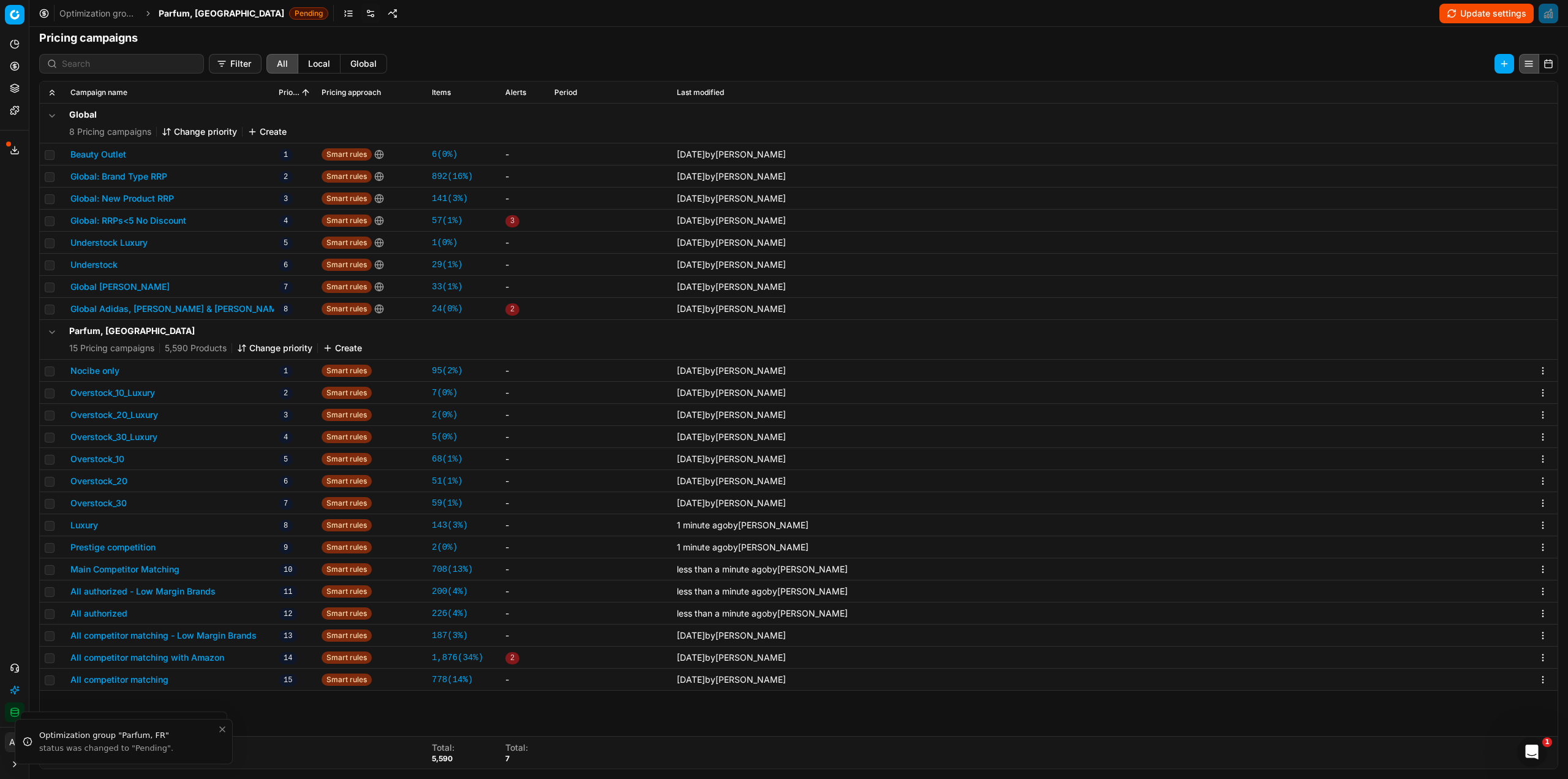
drag, startPoint x: 207, startPoint y: 637, endPoint x: 209, endPoint y: 657, distance: 20.1
click at [209, 657] on tbody "Global 8 Pricing campaigns Change priority Create Beauty Outlet 1 Smart rules 6…" at bounding box center [799, 396] width 1517 height 587
click at [209, 657] on button "All competitor matching with Amazon" at bounding box center [148, 657] width 154 height 13
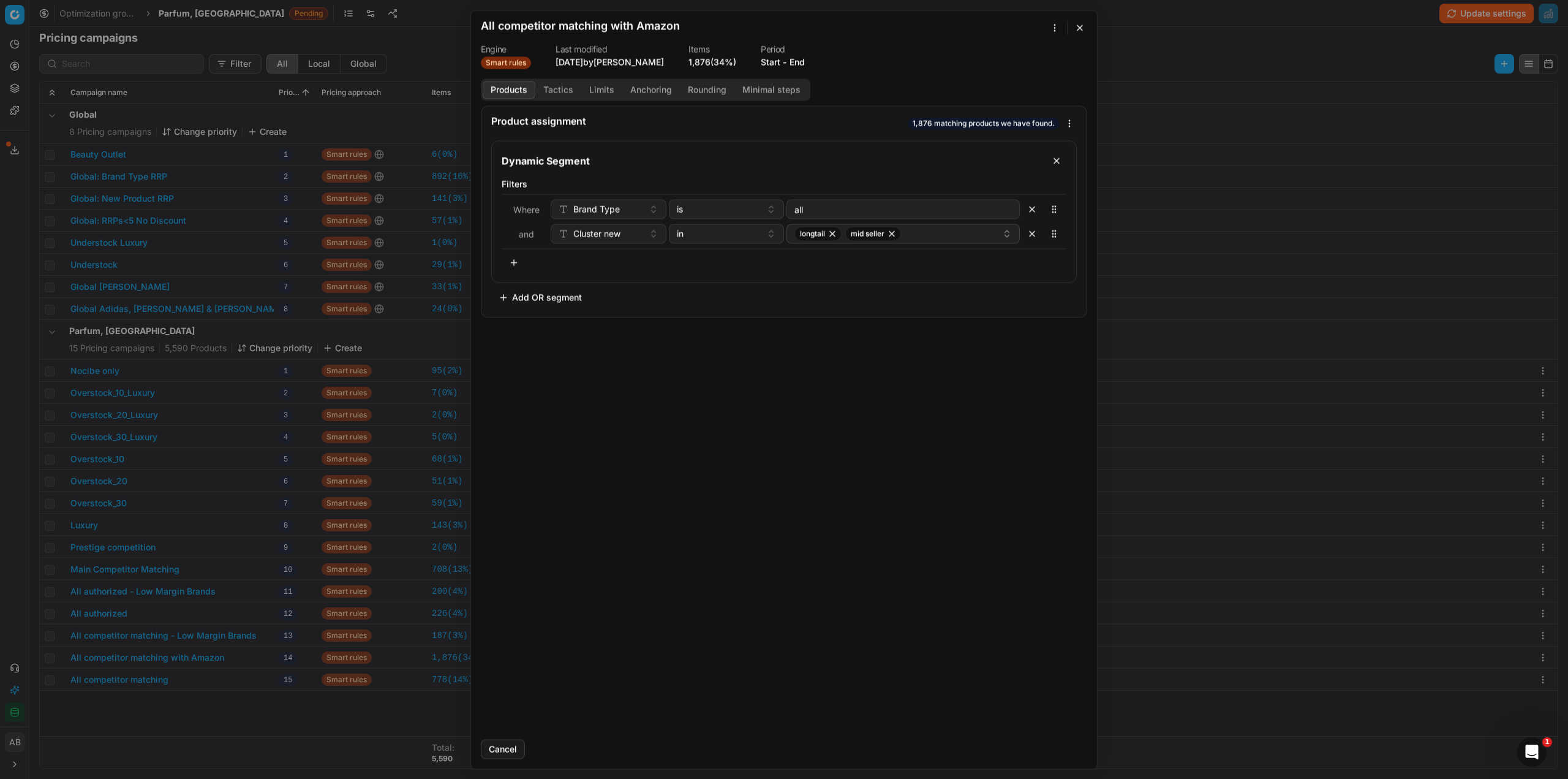
click at [556, 87] on button "Tactics" at bounding box center [558, 90] width 46 height 18
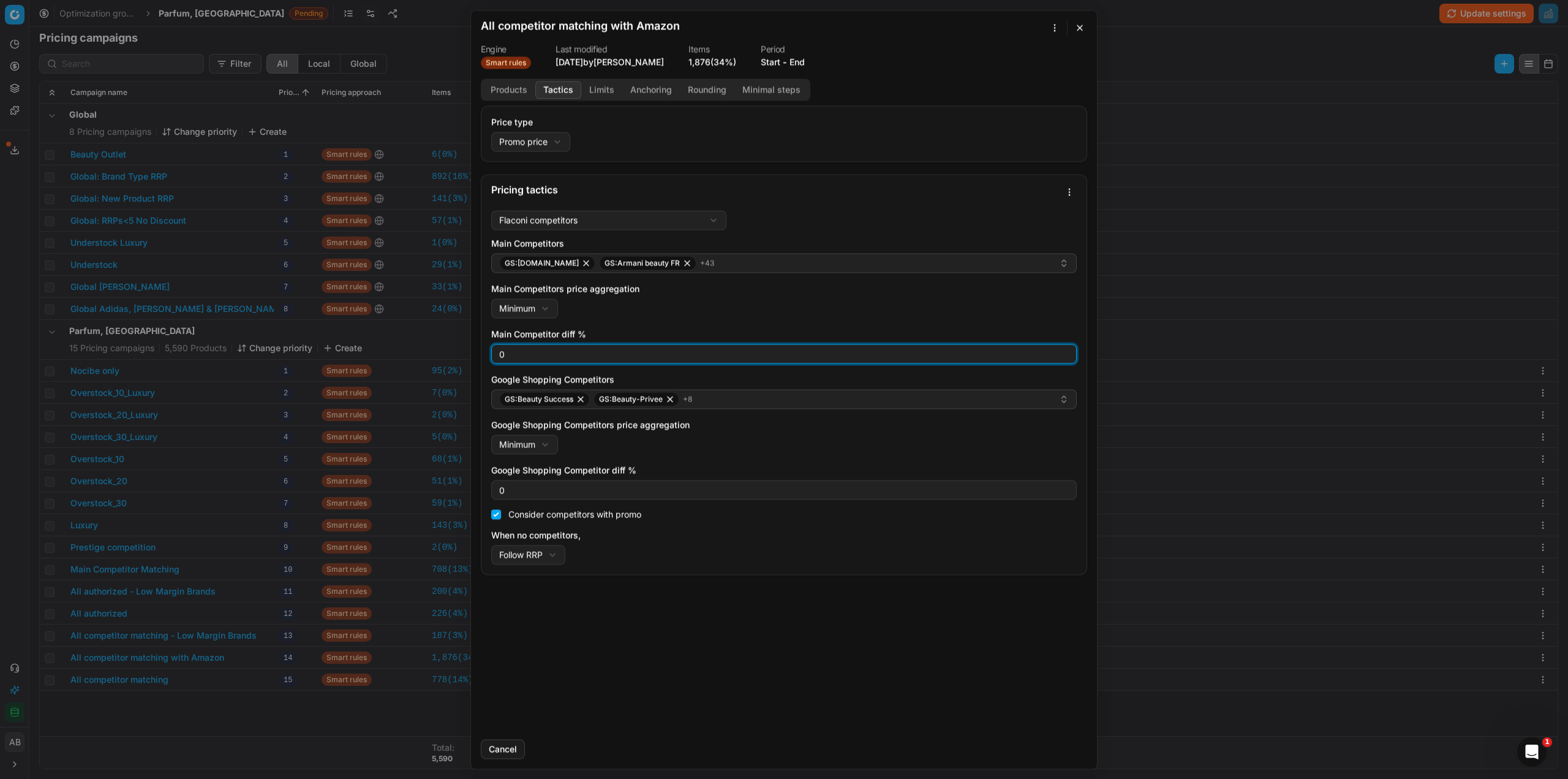
drag, startPoint x: 528, startPoint y: 354, endPoint x: 455, endPoint y: 354, distance: 73.0
click at [455, 354] on div "We are saving PC settings. Please wait, it should take a few minutes All compet…" at bounding box center [784, 389] width 1568 height 779
type input "3"
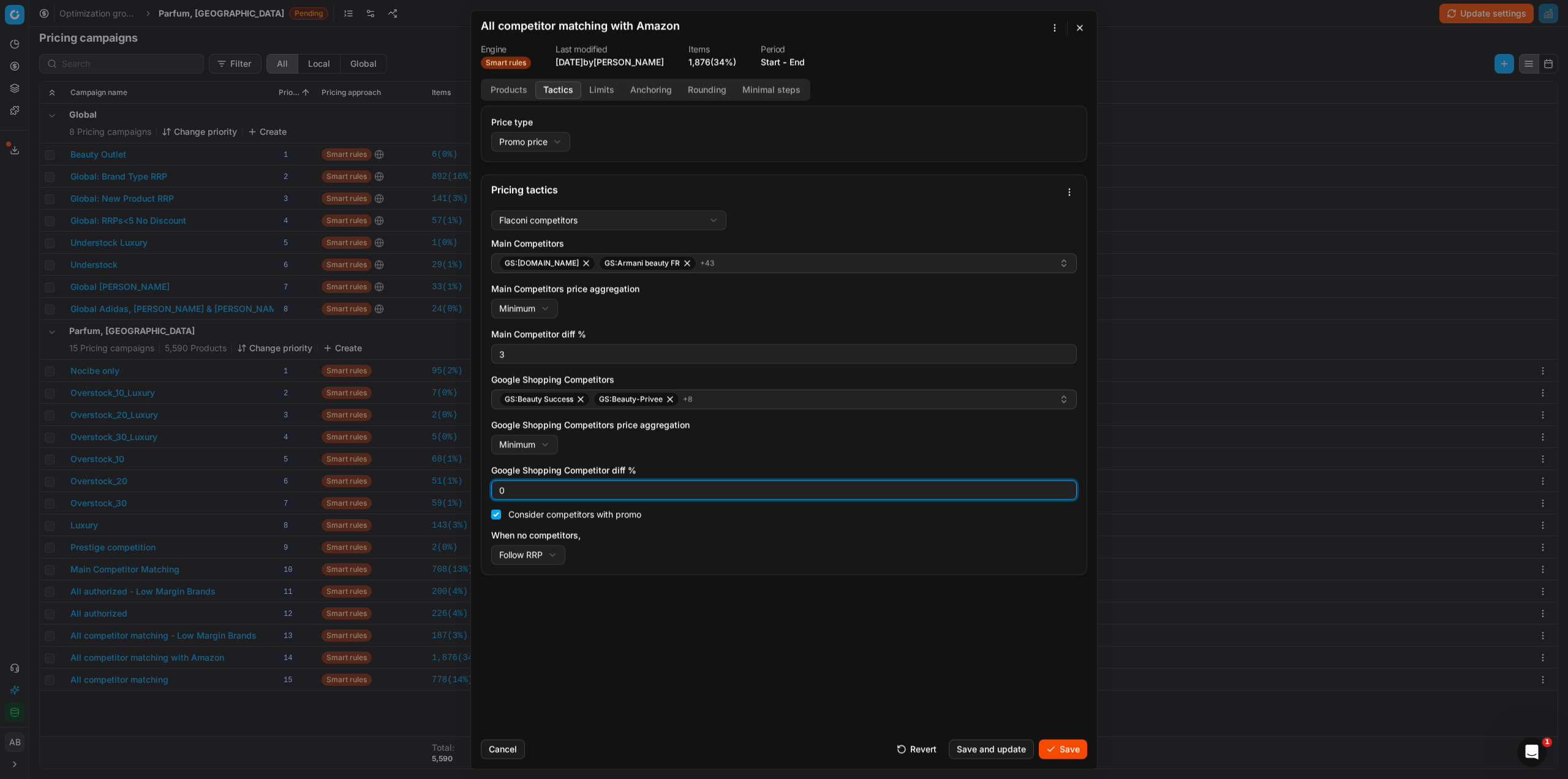
drag, startPoint x: 514, startPoint y: 492, endPoint x: 456, endPoint y: 491, distance: 58.0
click at [456, 491] on div "We are saving PC settings. Please wait, it should take a few minutes All compet…" at bounding box center [784, 389] width 1568 height 779
type input "3"
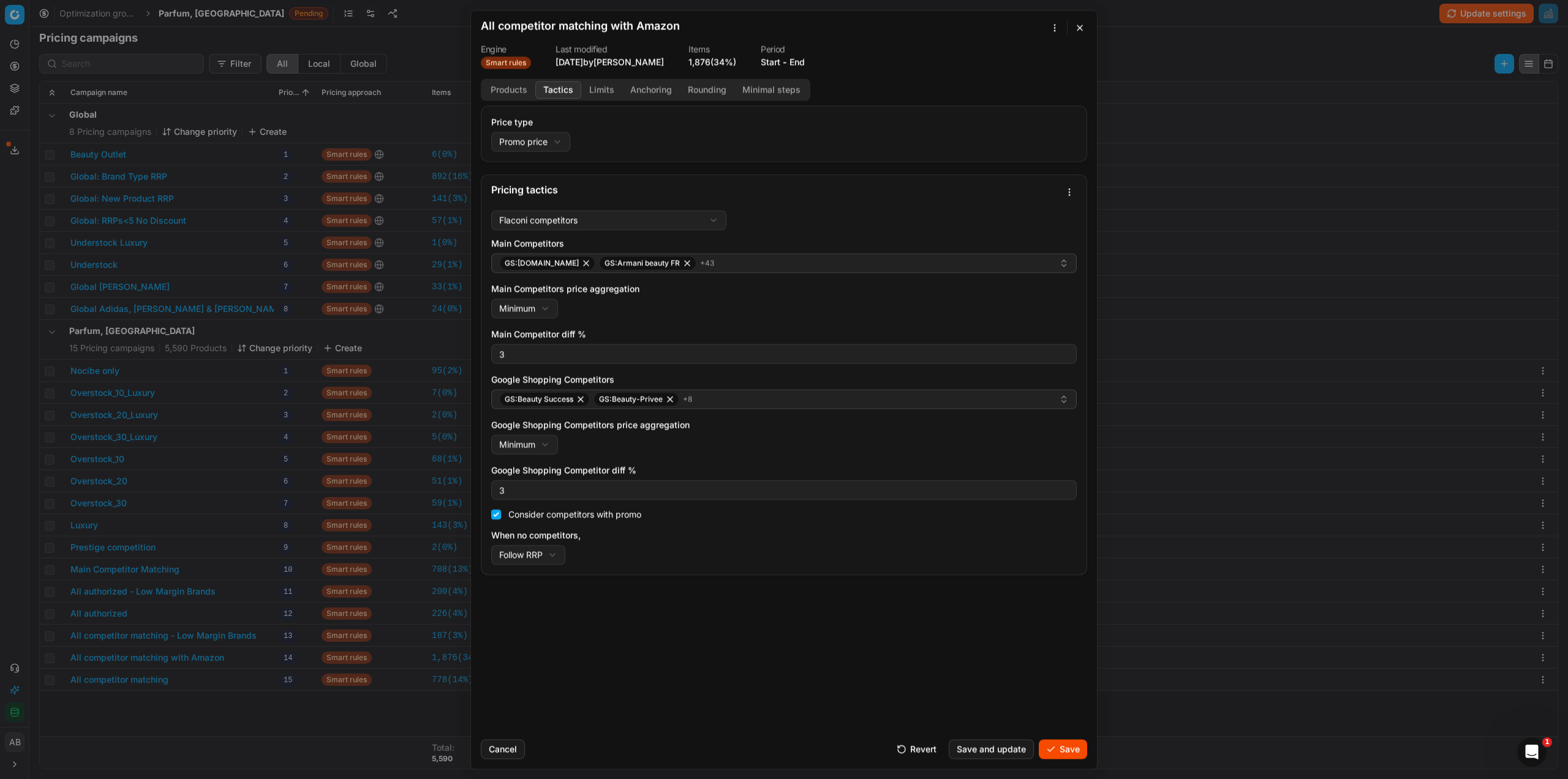
drag, startPoint x: 1057, startPoint y: 747, endPoint x: 746, endPoint y: 722, distance: 312.0
click at [1054, 747] on button "Save" at bounding box center [1062, 749] width 48 height 20
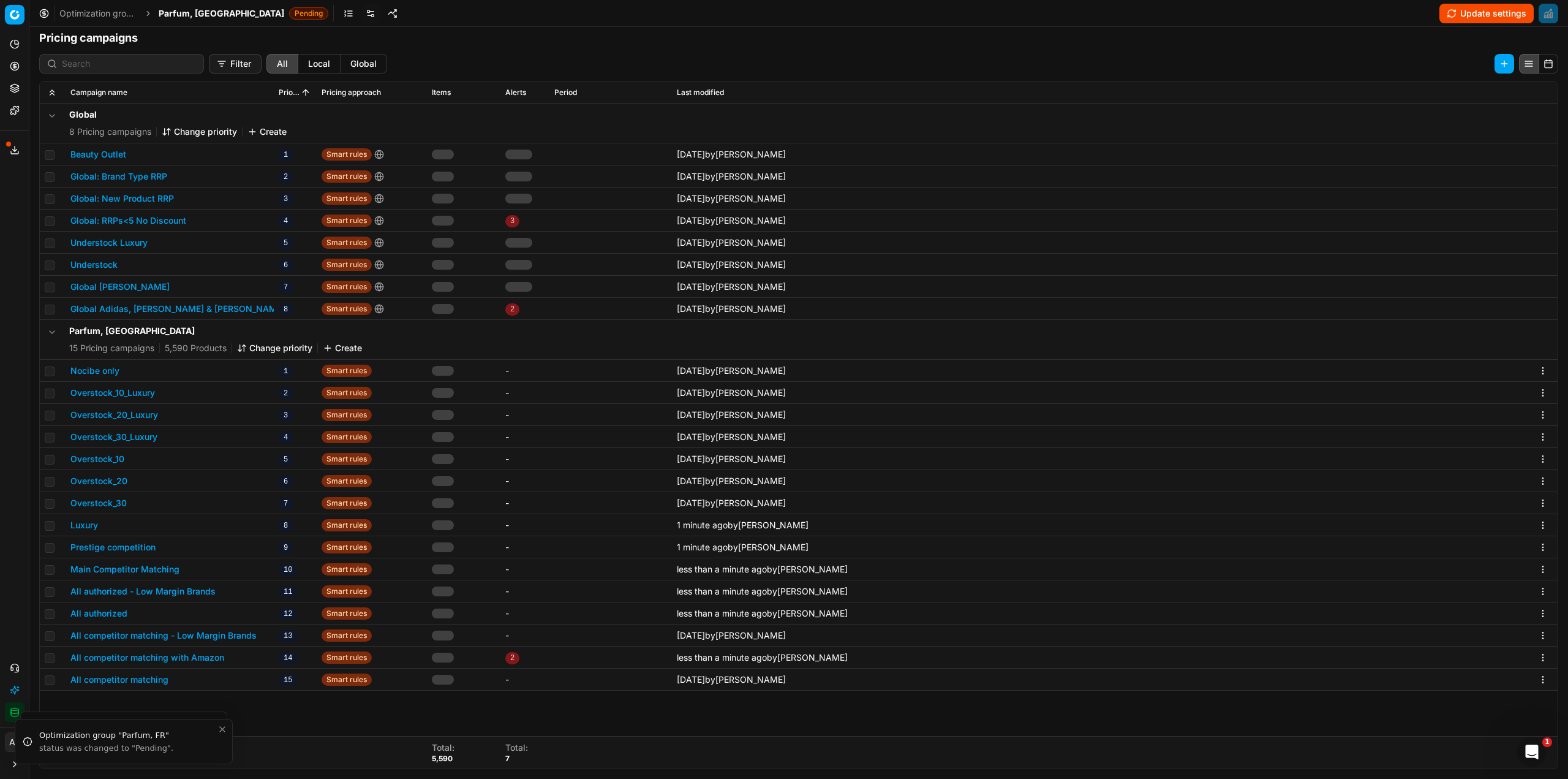
click at [155, 682] on button "All competitor matching" at bounding box center [120, 680] width 98 height 13
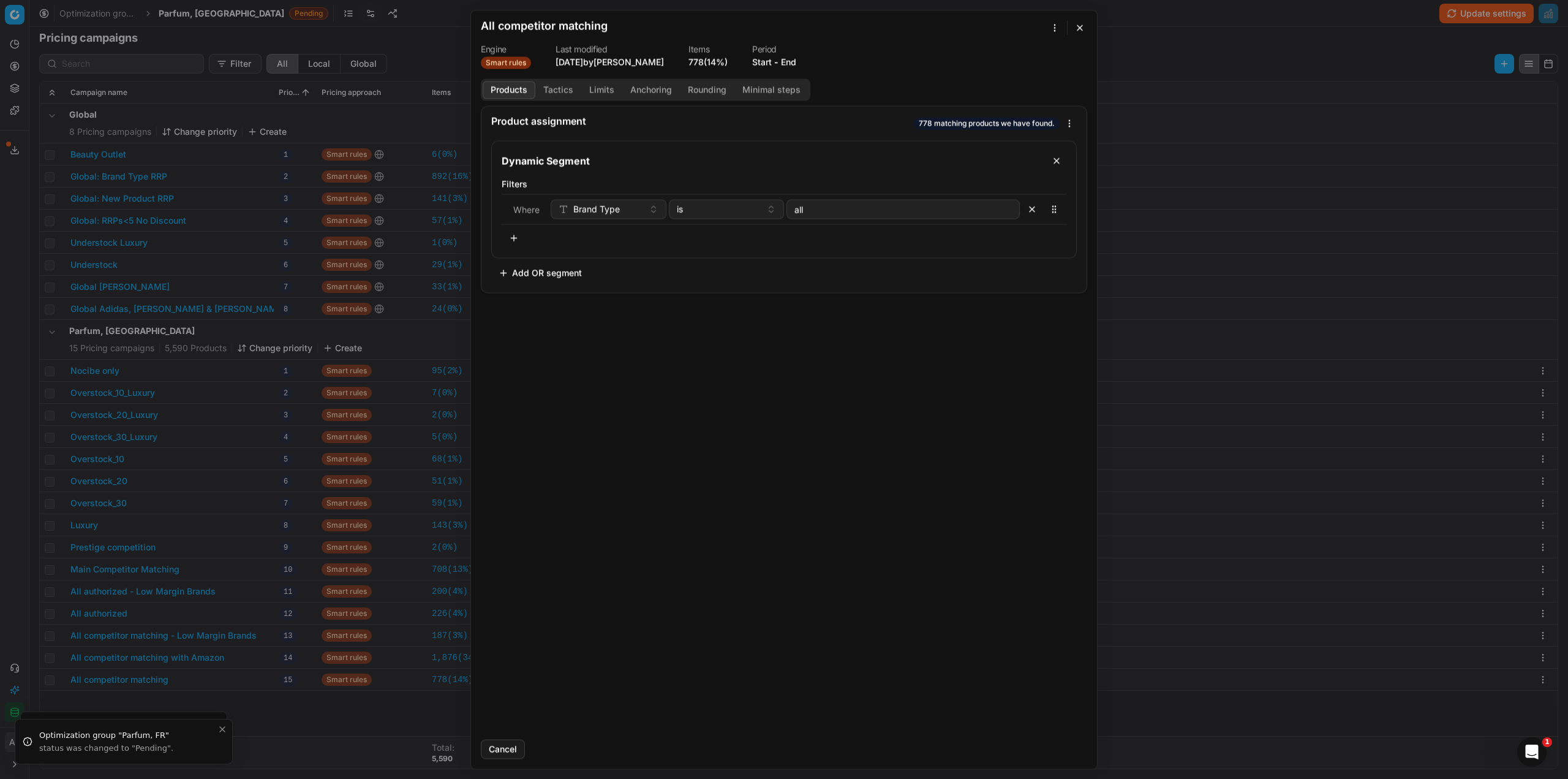
click at [557, 92] on button "Tactics" at bounding box center [558, 90] width 46 height 18
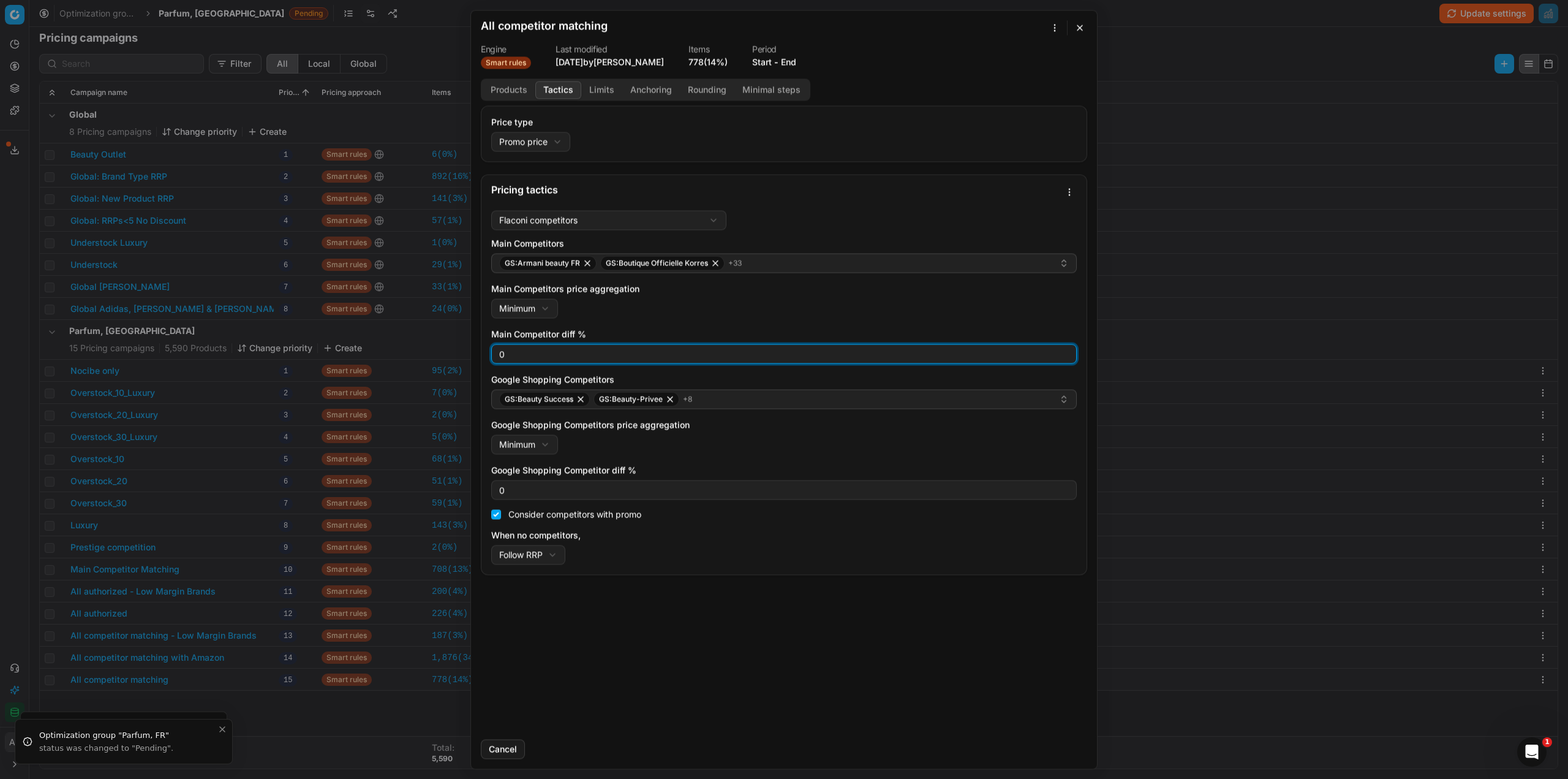
drag, startPoint x: 510, startPoint y: 355, endPoint x: 473, endPoint y: 353, distance: 37.1
click at [473, 353] on div "Price type Promo price Default Regular price Promo price Pricing tactics Flacon…" at bounding box center [784, 417] width 626 height 624
type input "3"
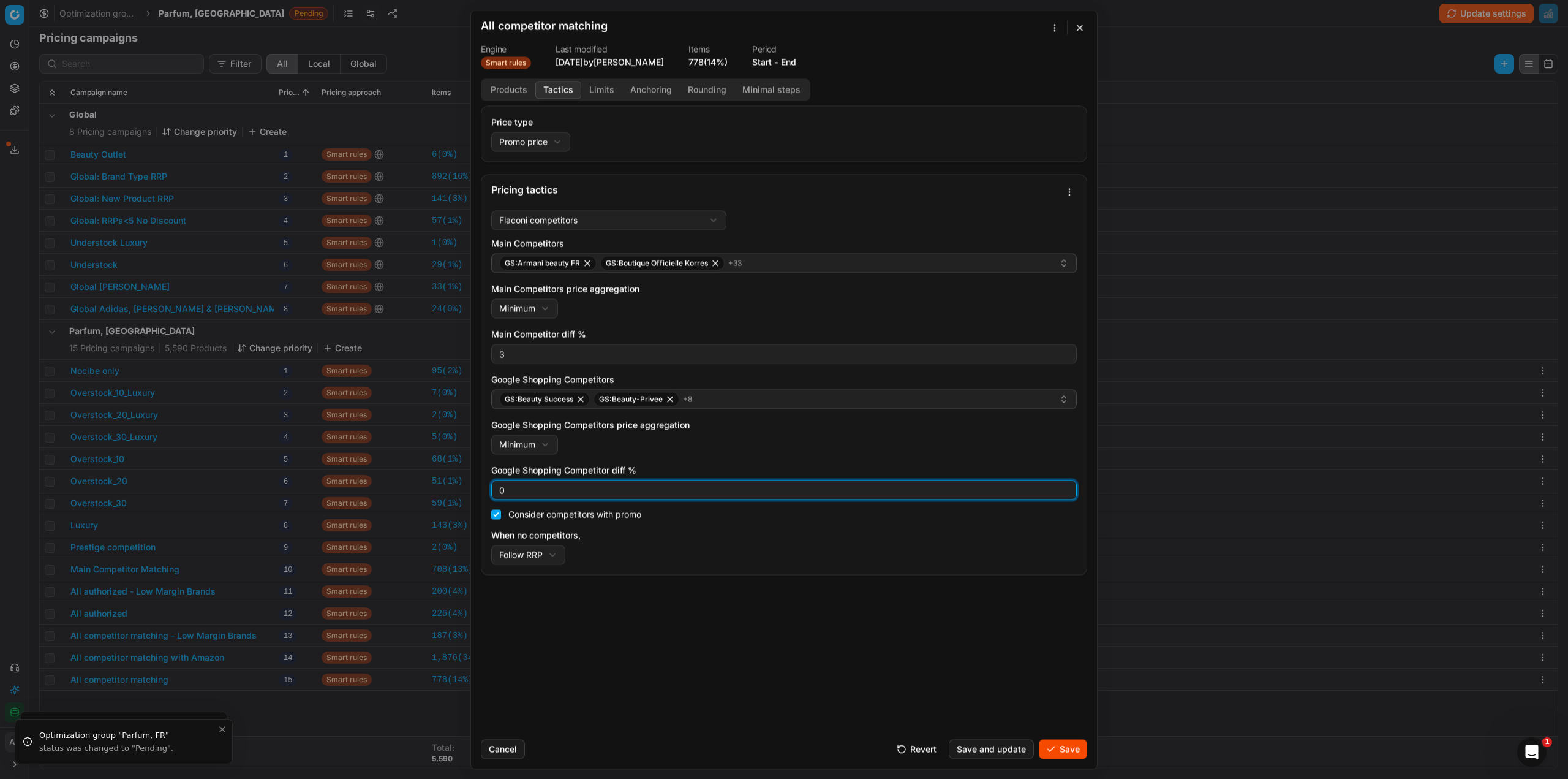
drag, startPoint x: 515, startPoint y: 485, endPoint x: 488, endPoint y: 484, distance: 27.0
click at [488, 484] on div "Flaconi competitors Flaconi competitorsFlaconi competitors rule: first takes in…" at bounding box center [784, 389] width 605 height 369
type input "3"
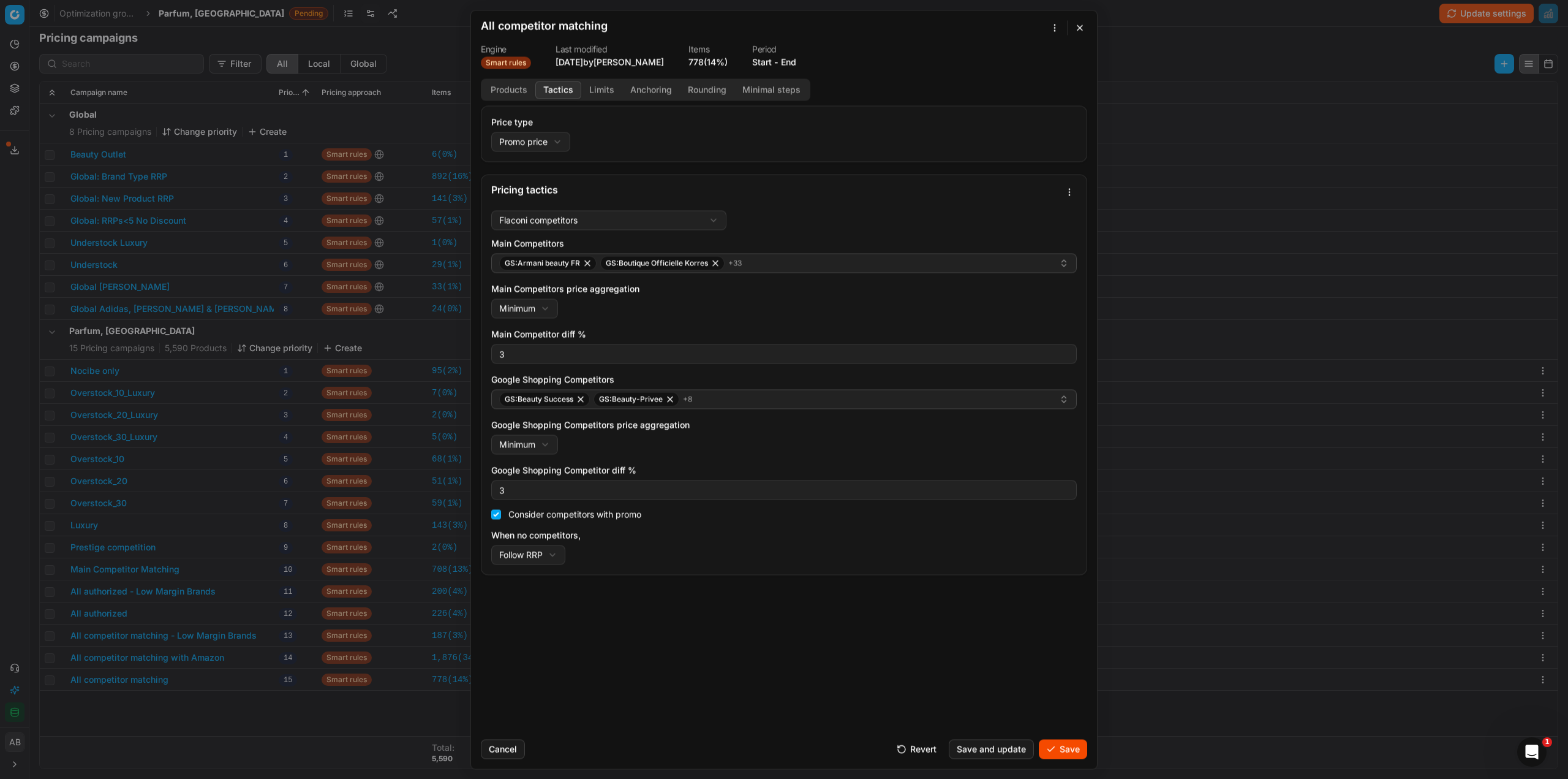
click at [1063, 744] on button "Save" at bounding box center [1062, 749] width 48 height 20
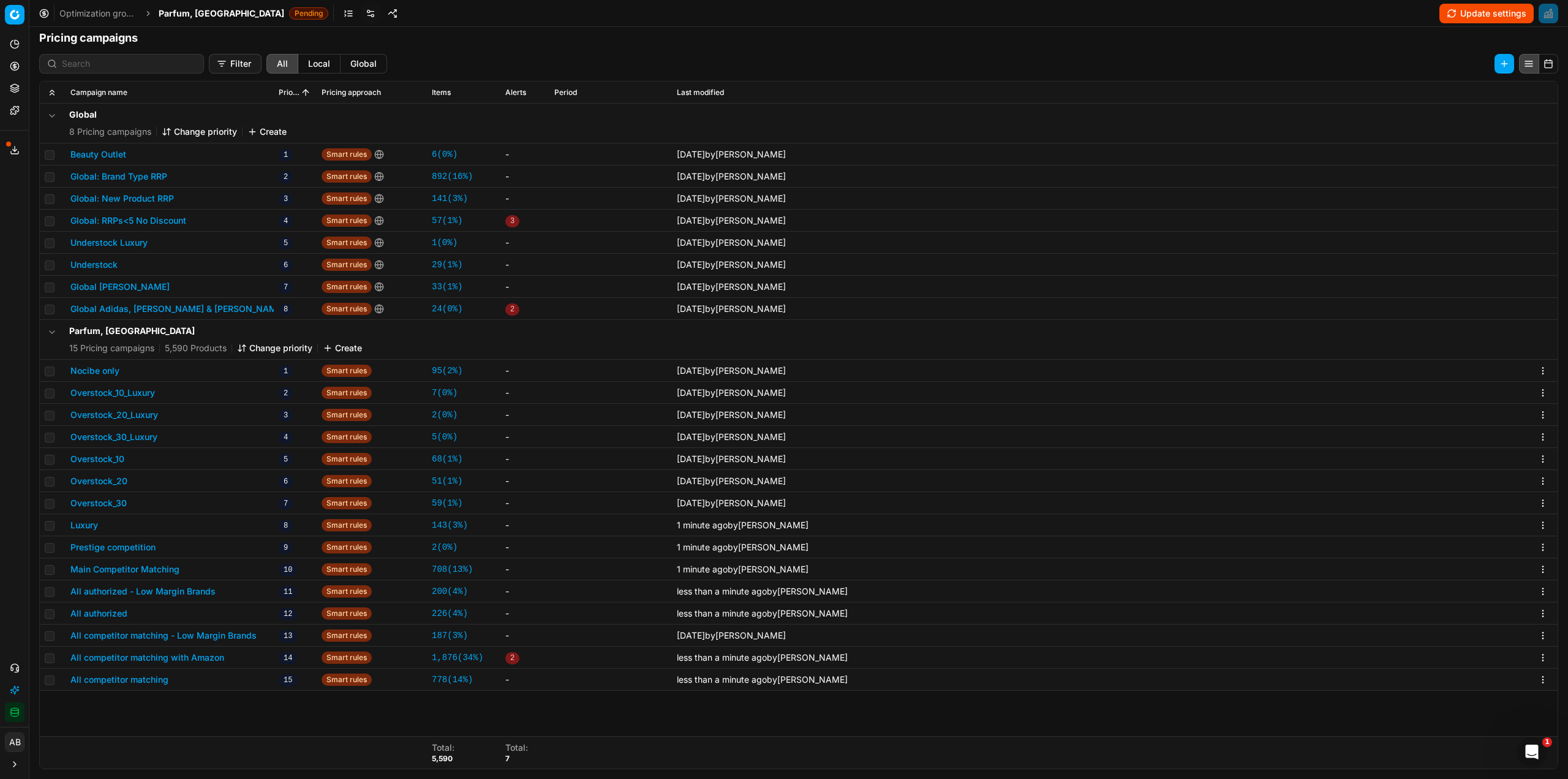
click at [166, 14] on span "Parfum, [GEOGRAPHIC_DATA]" at bounding box center [221, 14] width 126 height 13
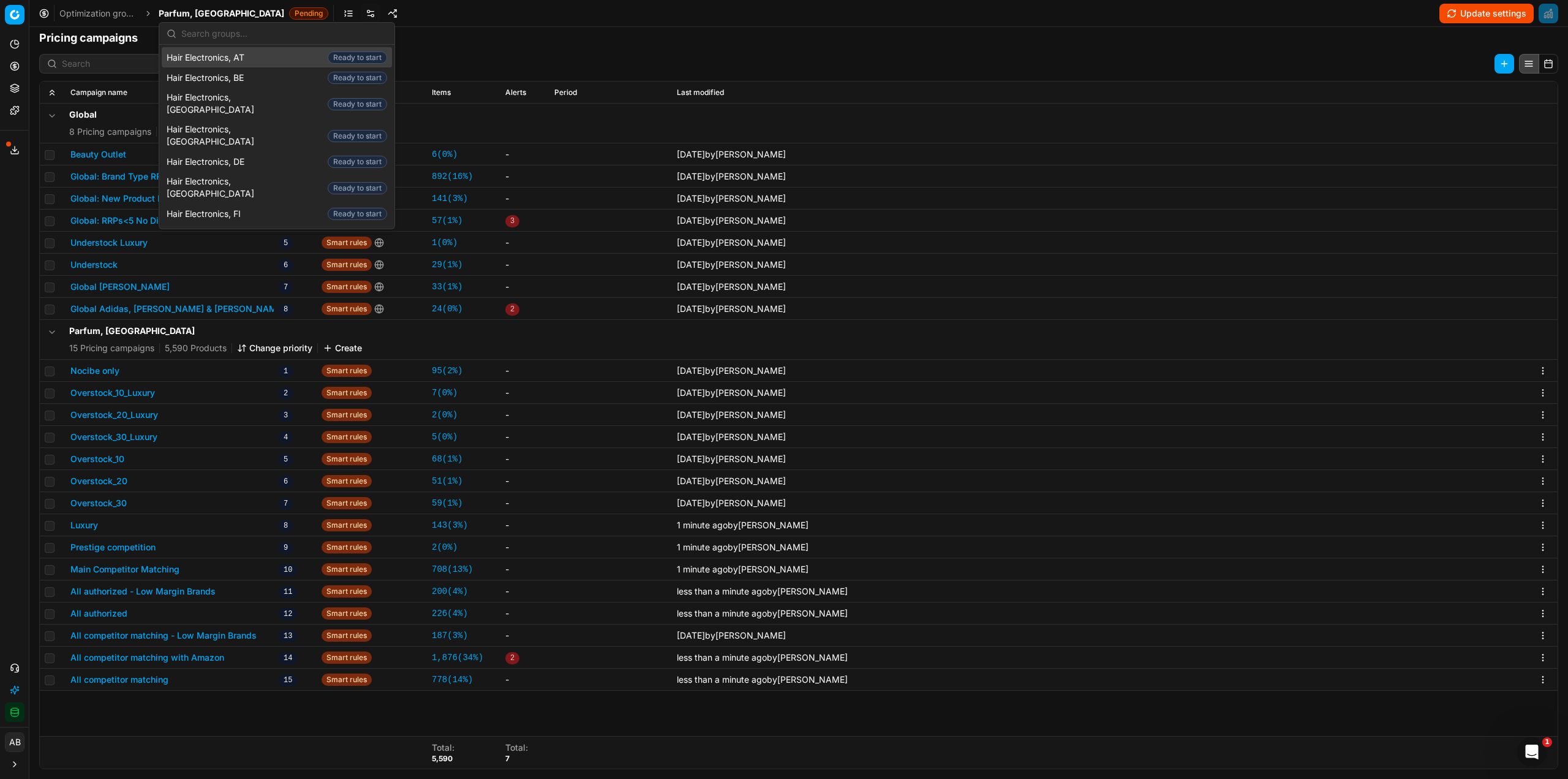
click at [218, 39] on input "text" at bounding box center [284, 34] width 206 height 24
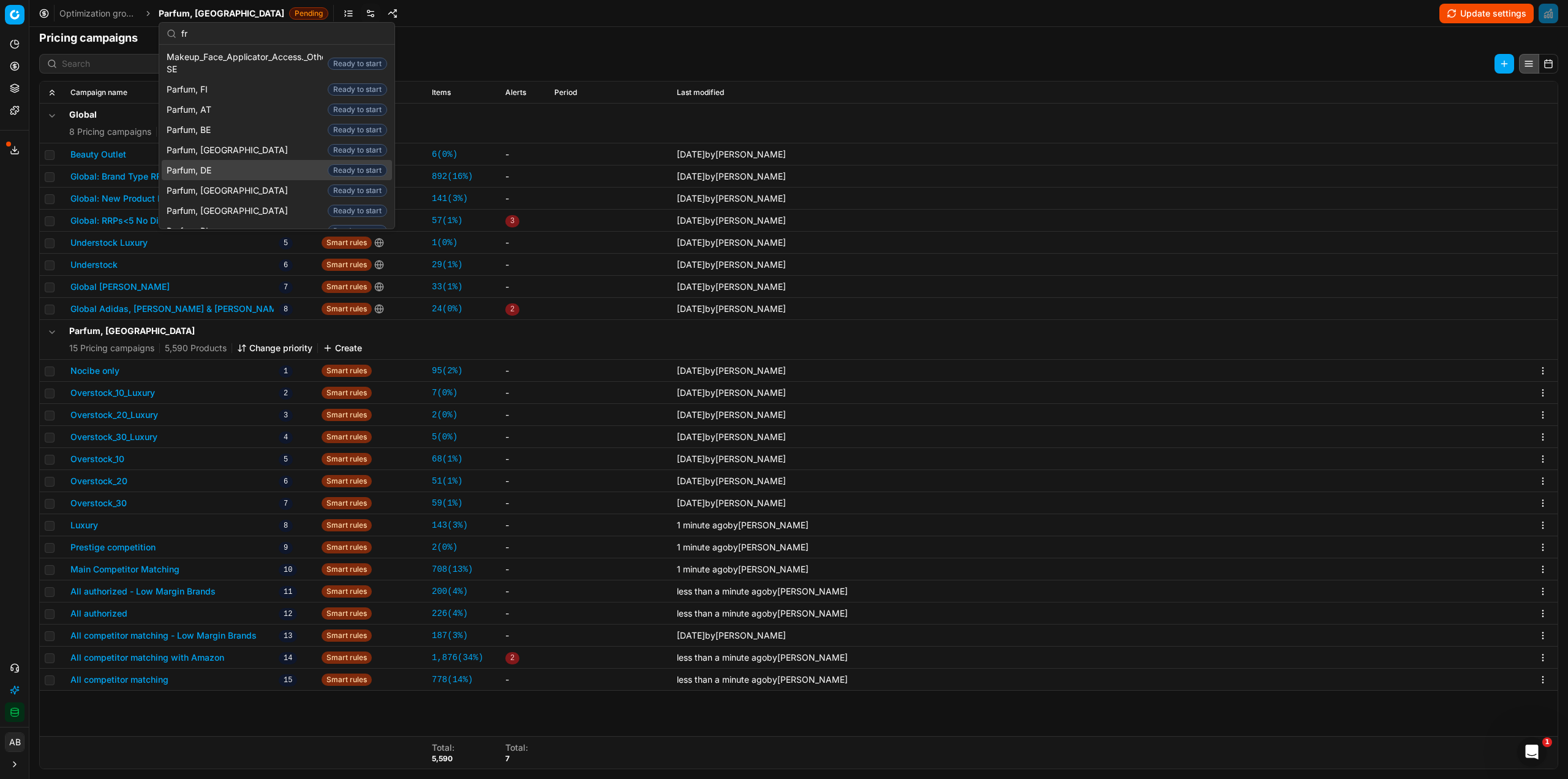
type input "fr"
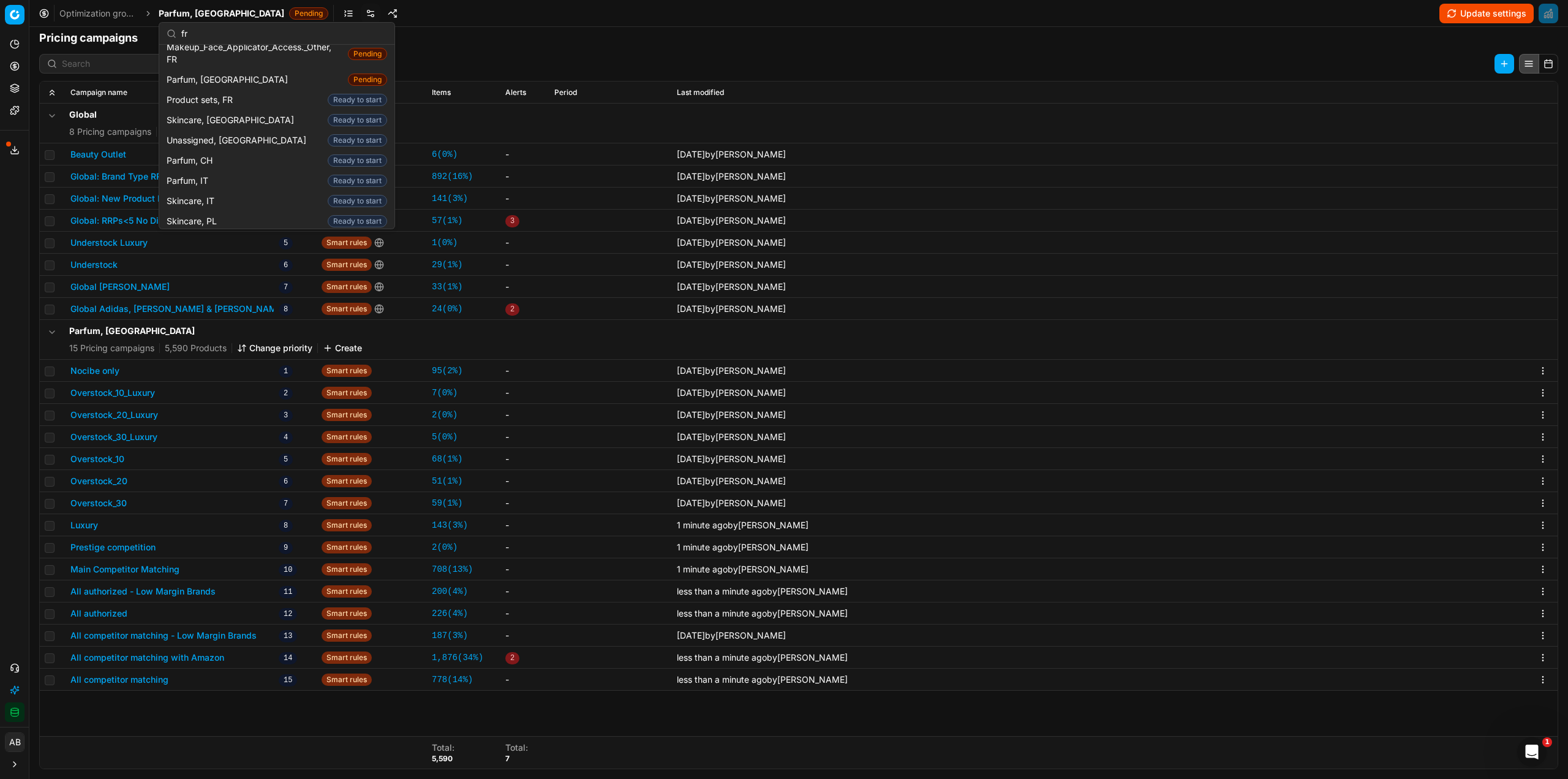
scroll to position [0, 0]
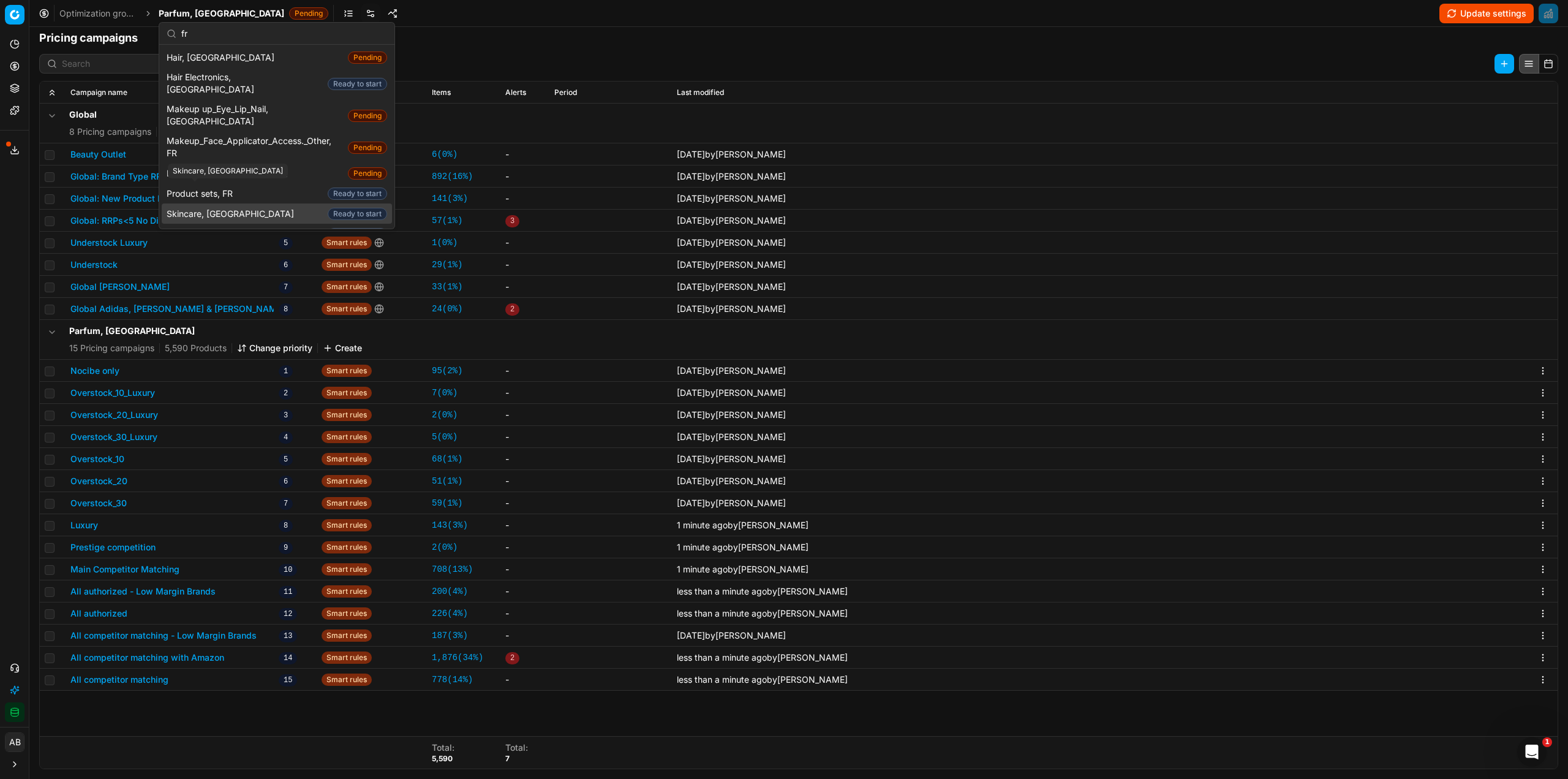
click at [201, 167] on div "Skincare, [GEOGRAPHIC_DATA]" at bounding box center [227, 170] width 120 height 15
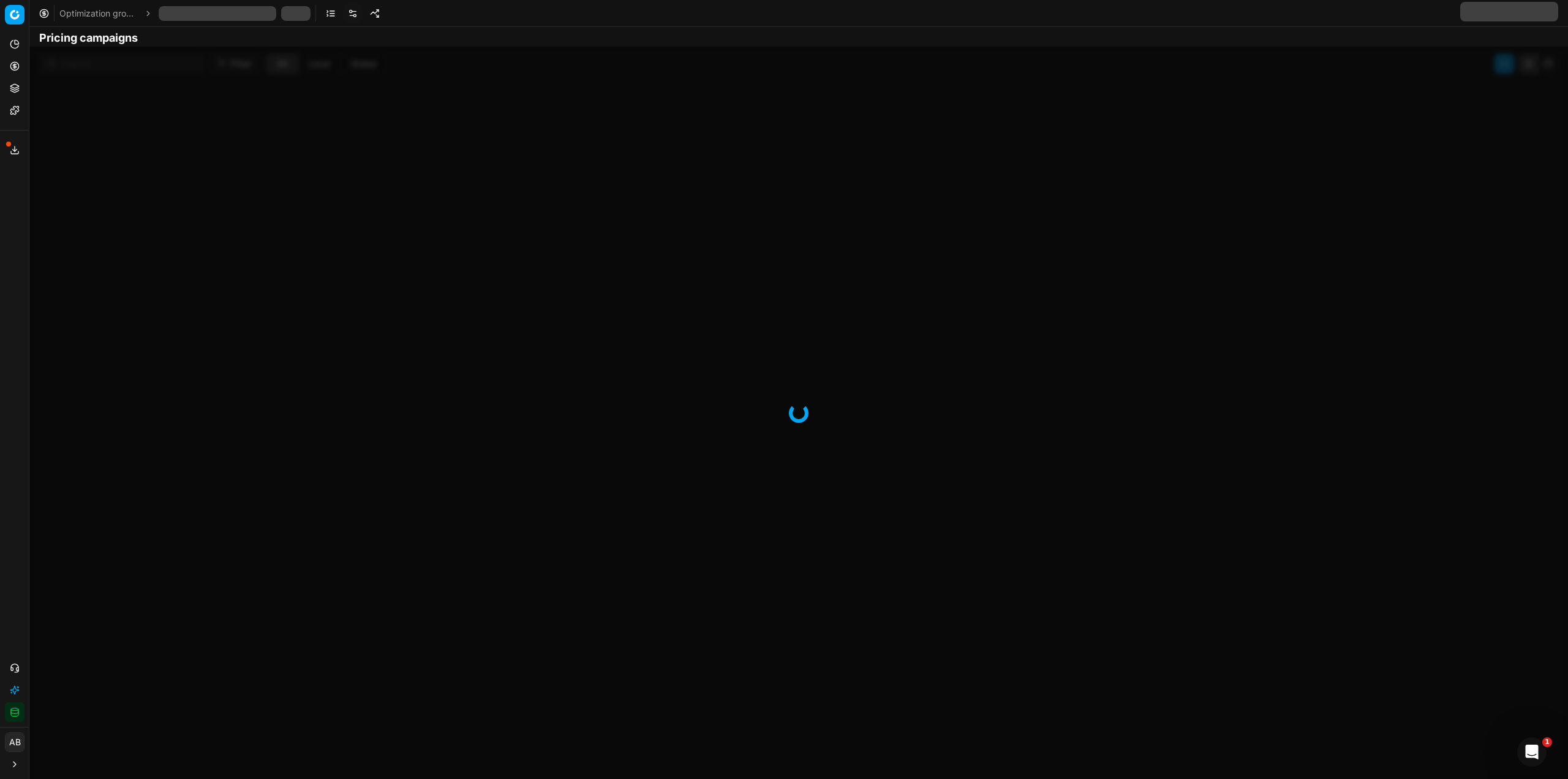
click at [247, 170] on div at bounding box center [798, 412] width 1538 height 732
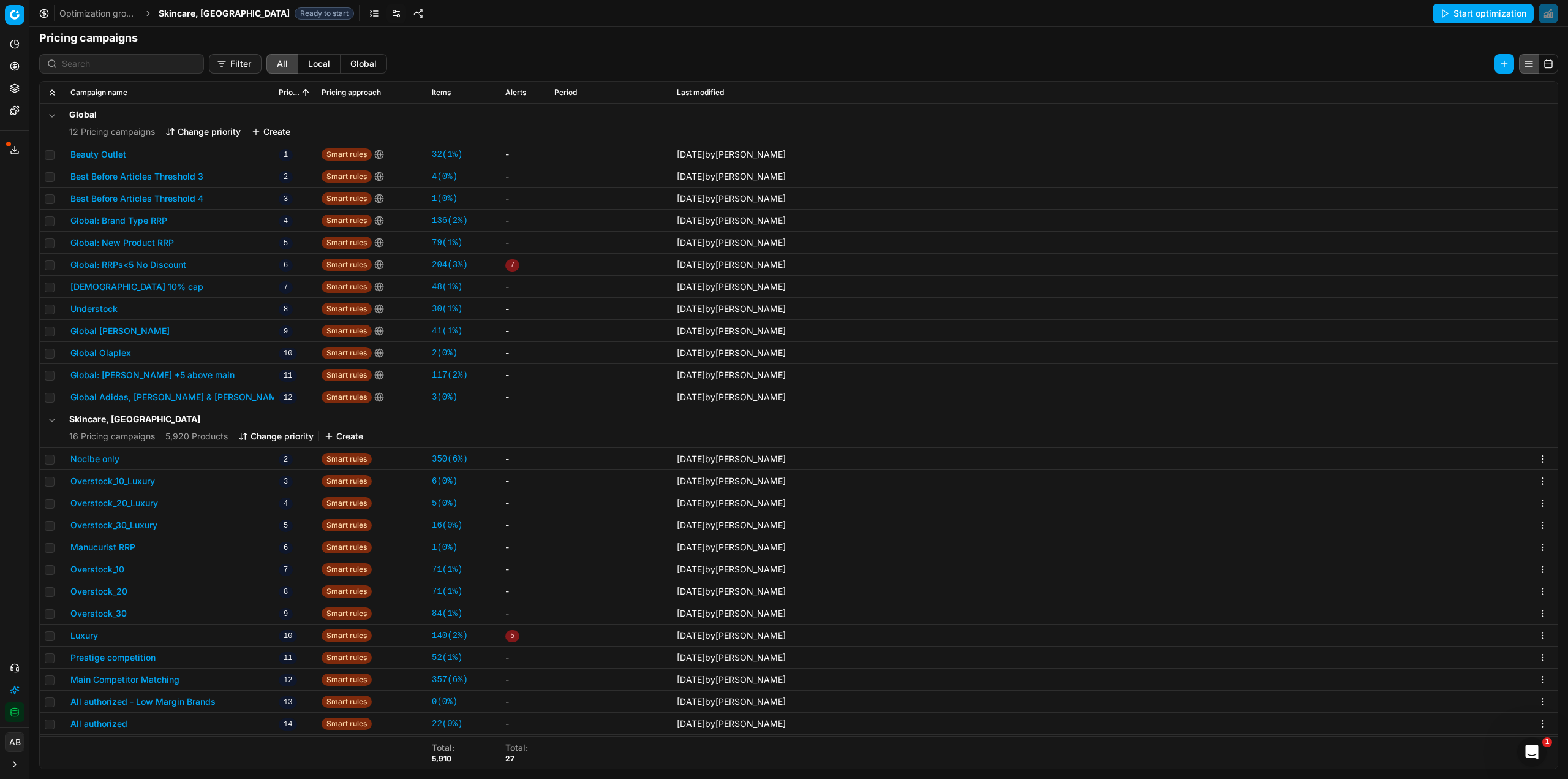
scroll to position [62, 0]
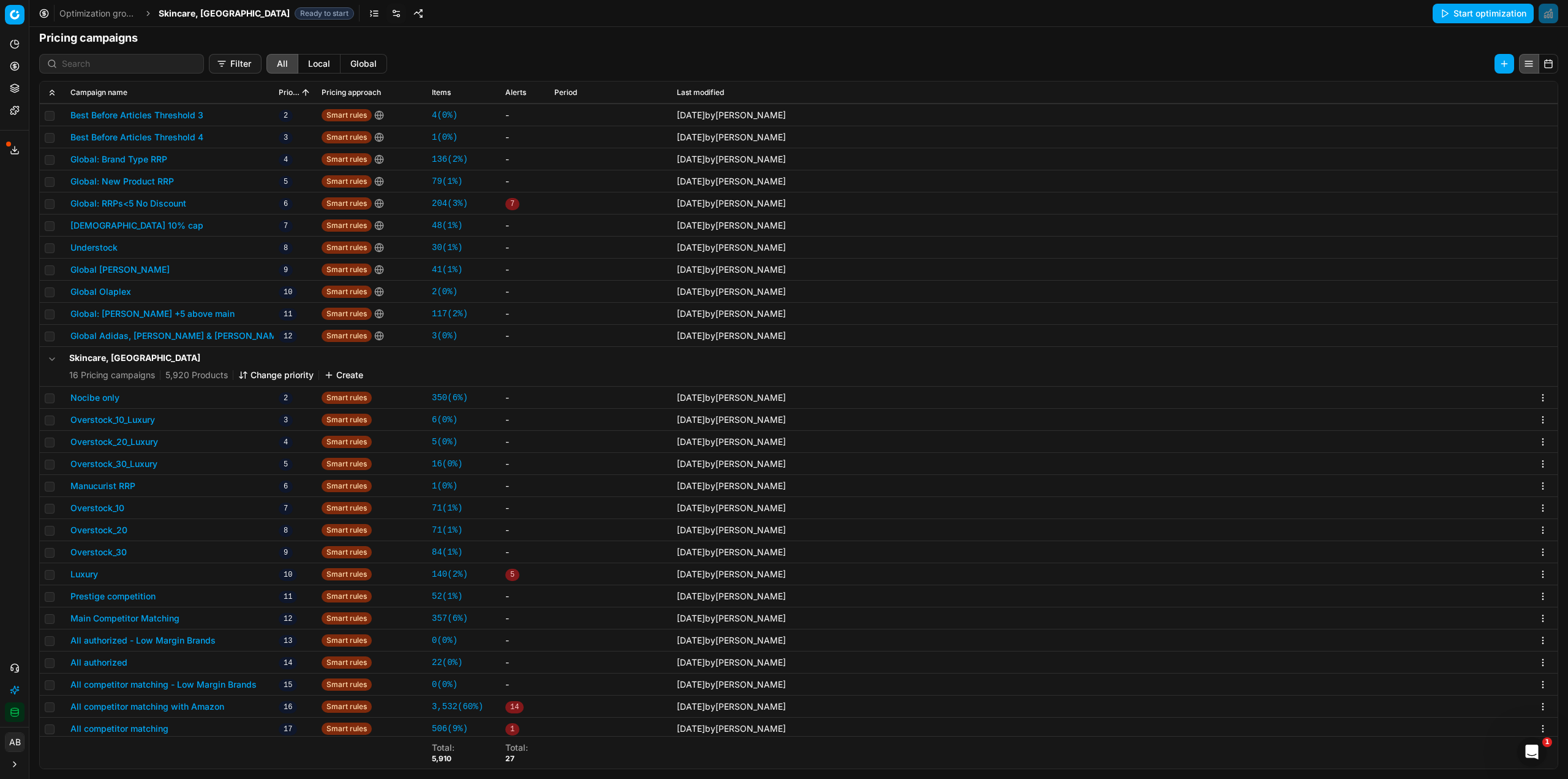
click at [91, 573] on button "Luxury" at bounding box center [84, 574] width 27 height 13
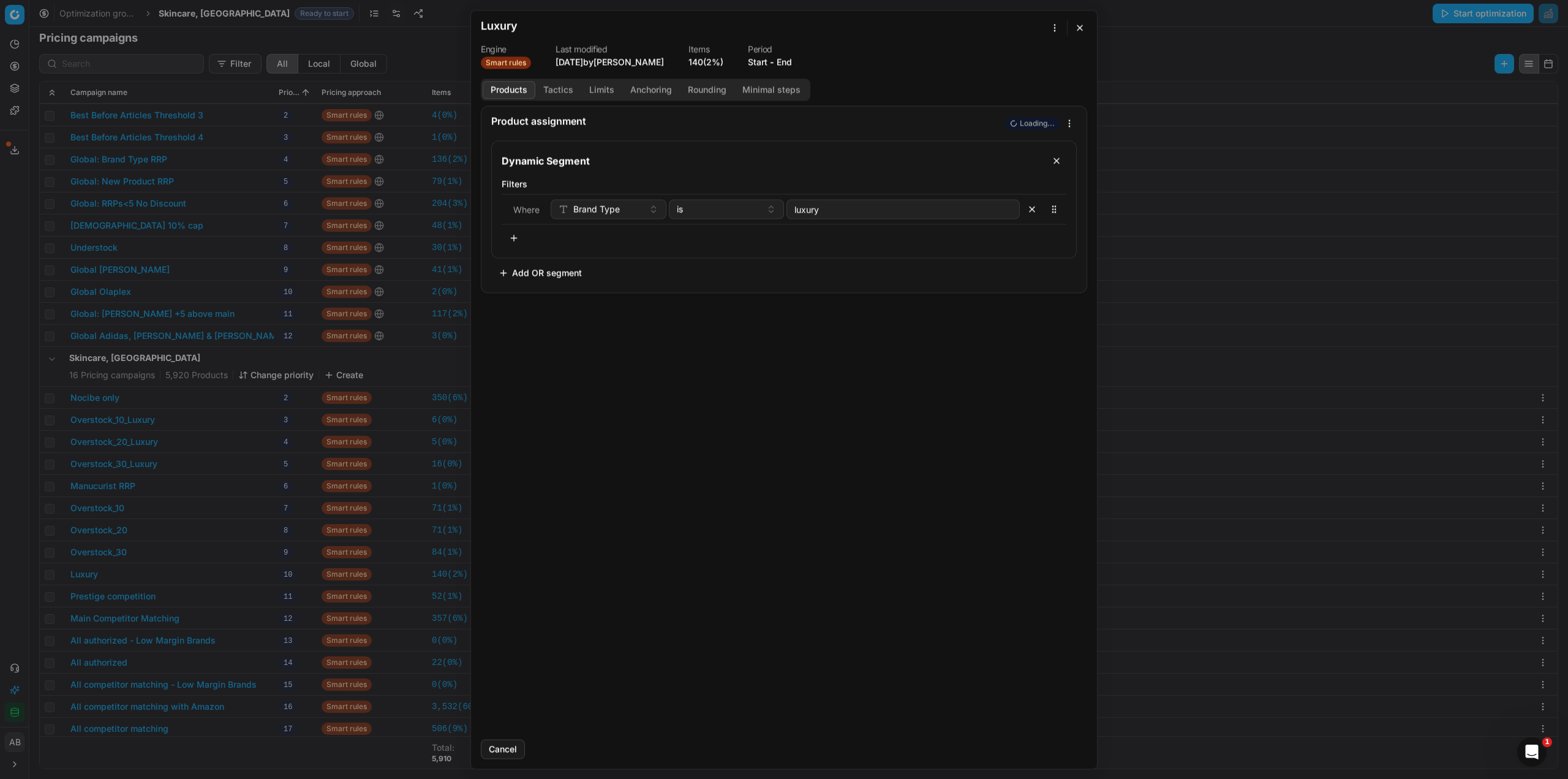
click at [558, 94] on button "Tactics" at bounding box center [558, 90] width 46 height 18
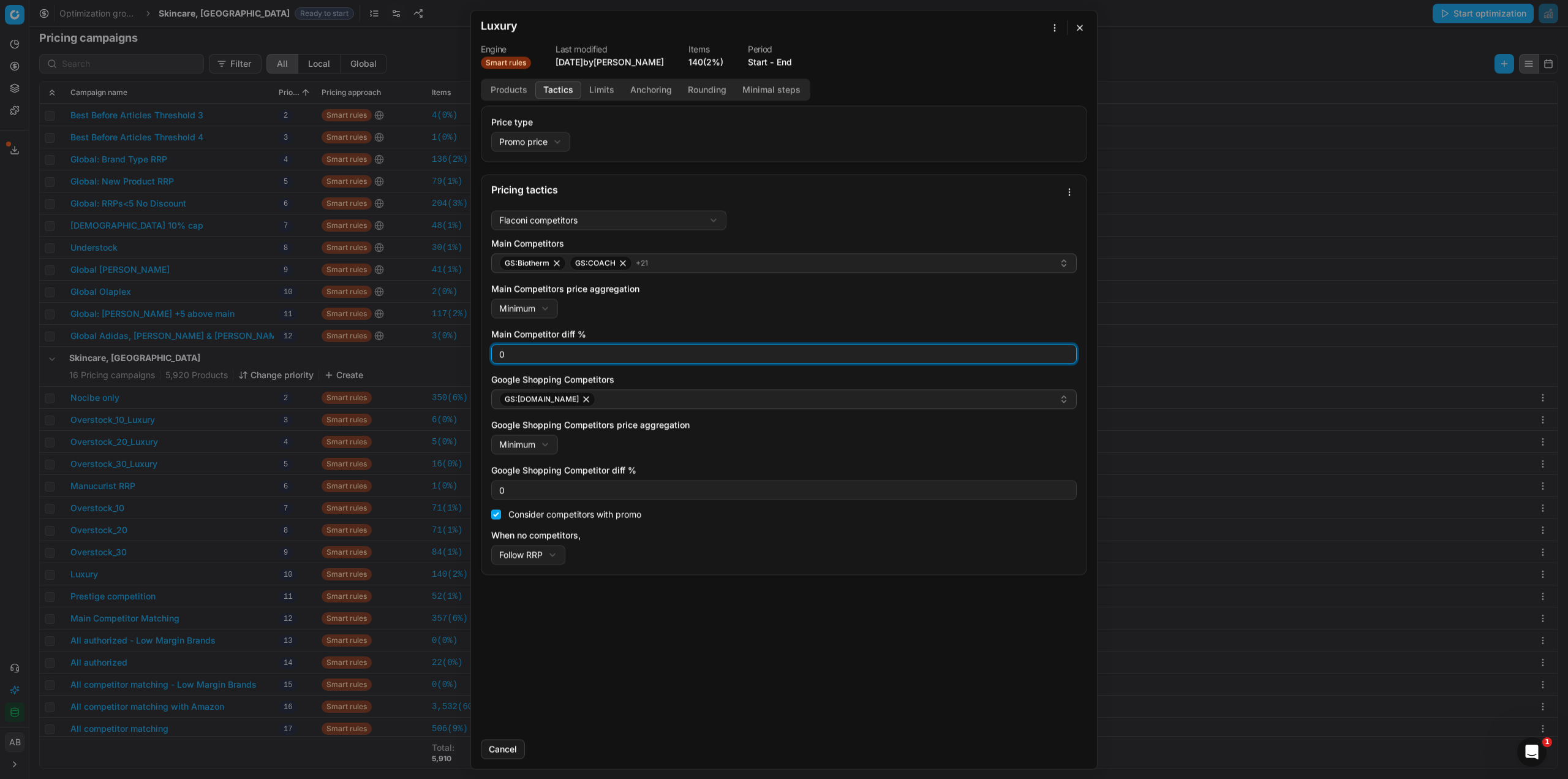
drag, startPoint x: 510, startPoint y: 356, endPoint x: 468, endPoint y: 356, distance: 42.0
click at [468, 356] on div "We are saving PC settings. Please wait, it should take a few minutes Luxury Eng…" at bounding box center [784, 389] width 1568 height 779
type input "3"
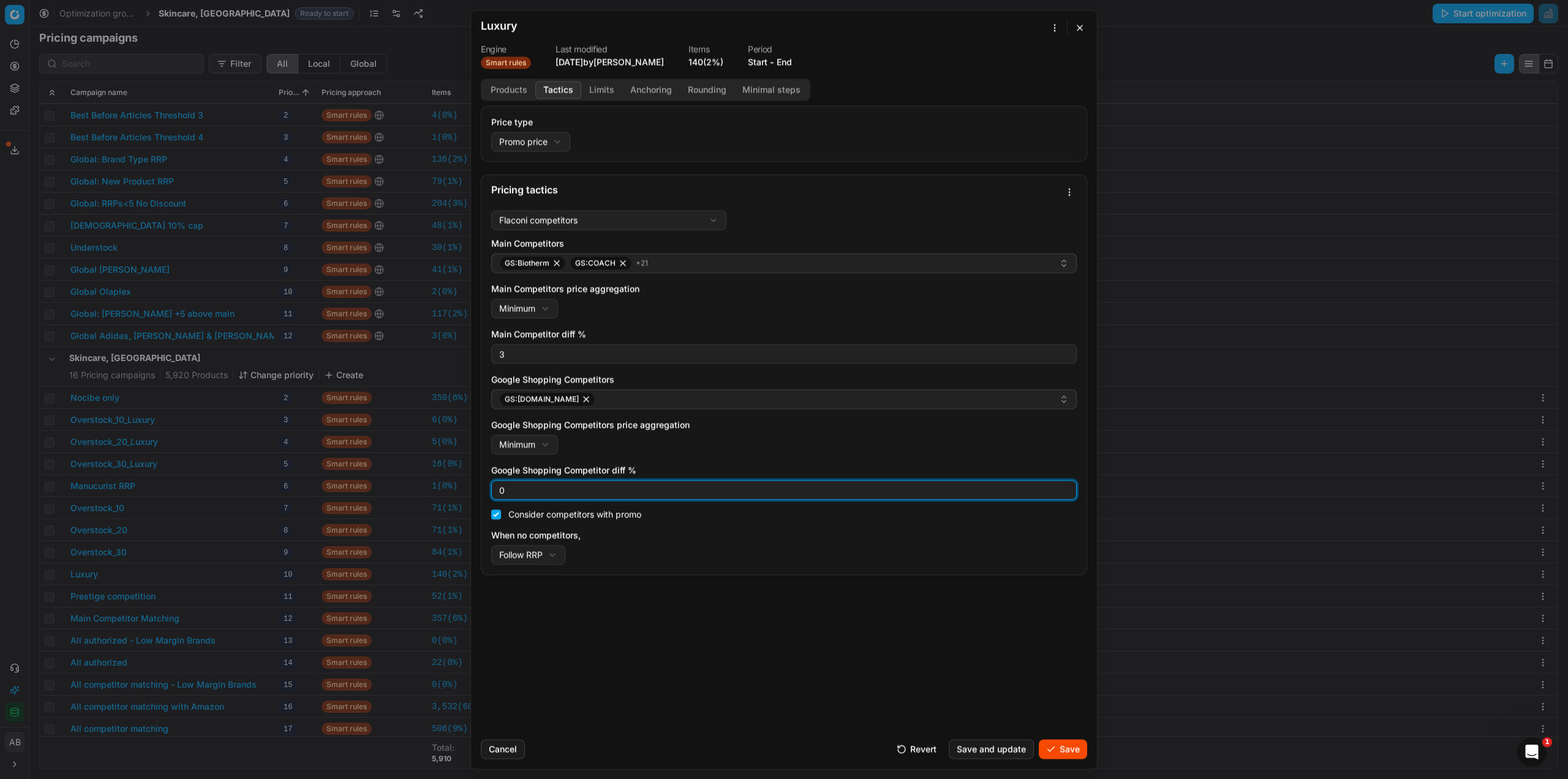
drag, startPoint x: 507, startPoint y: 494, endPoint x: 489, endPoint y: 494, distance: 18.0
click at [489, 491] on div "Flaconi competitors Flaconi competitorsFlaconi competitors rule: first takes in…" at bounding box center [784, 389] width 605 height 369
type input "3"
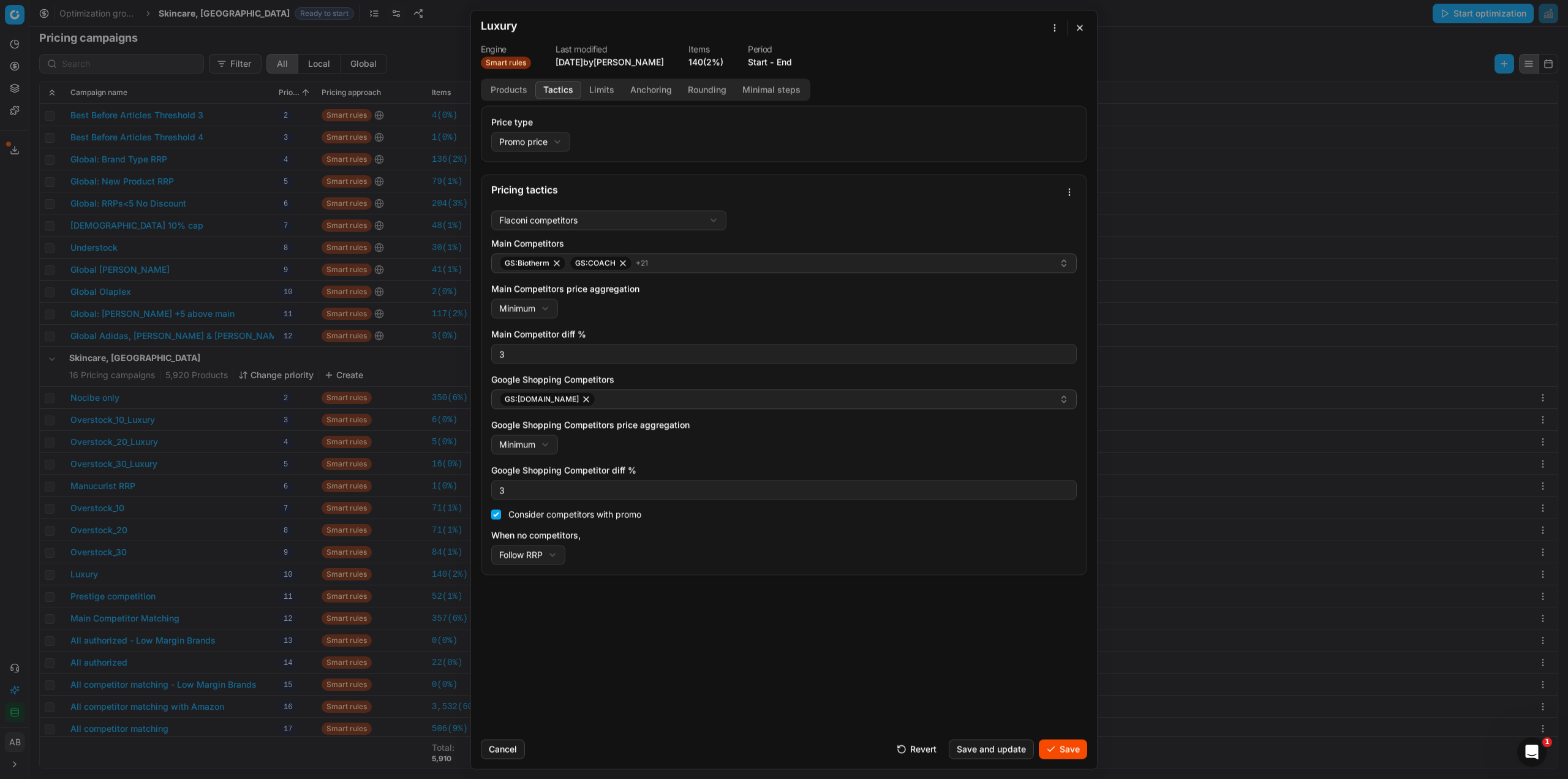
click at [1067, 739] on button "Save" at bounding box center [1062, 749] width 48 height 20
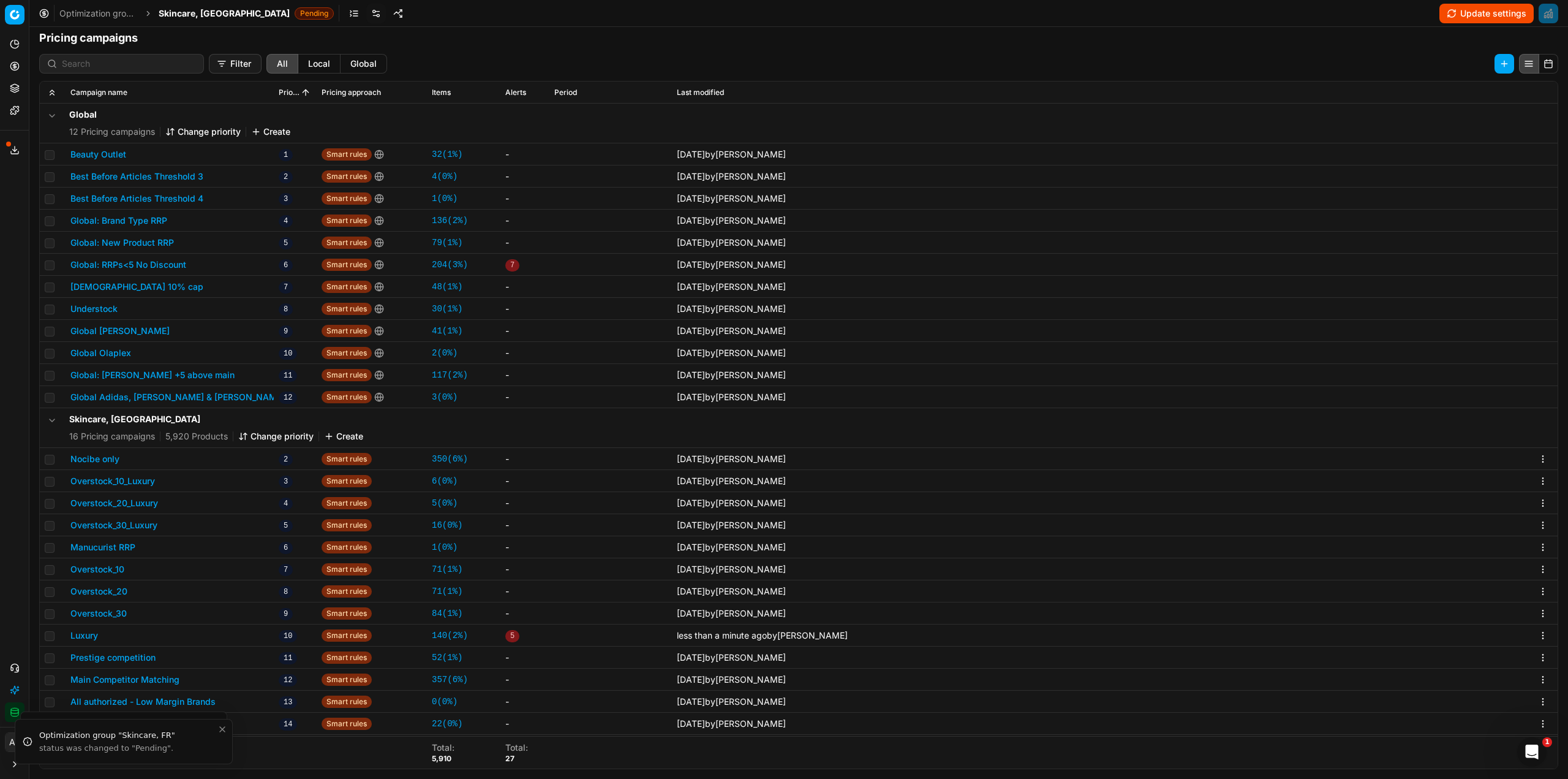
scroll to position [65, 0]
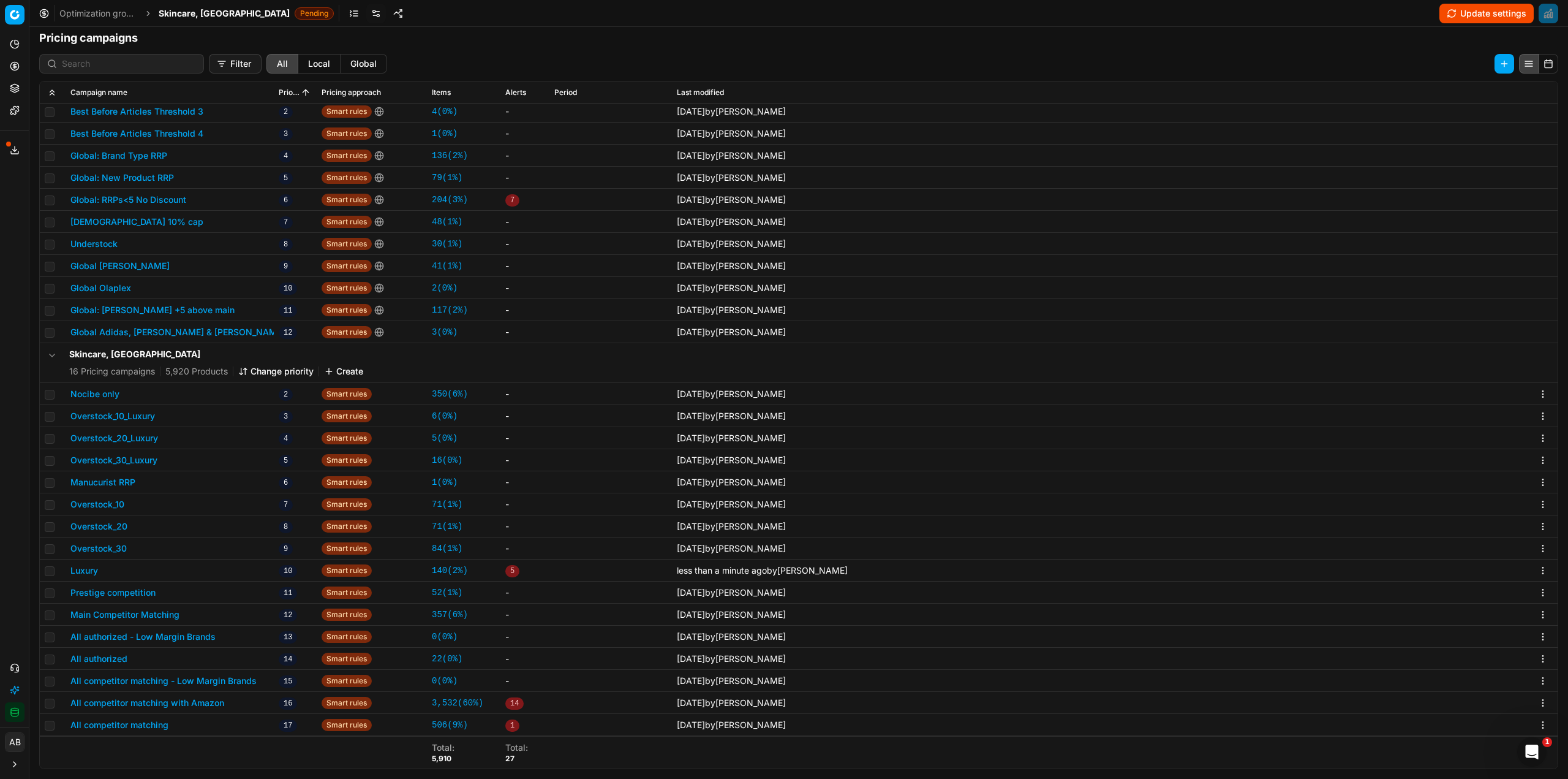
click at [135, 592] on button "Prestige competition" at bounding box center [113, 593] width 85 height 13
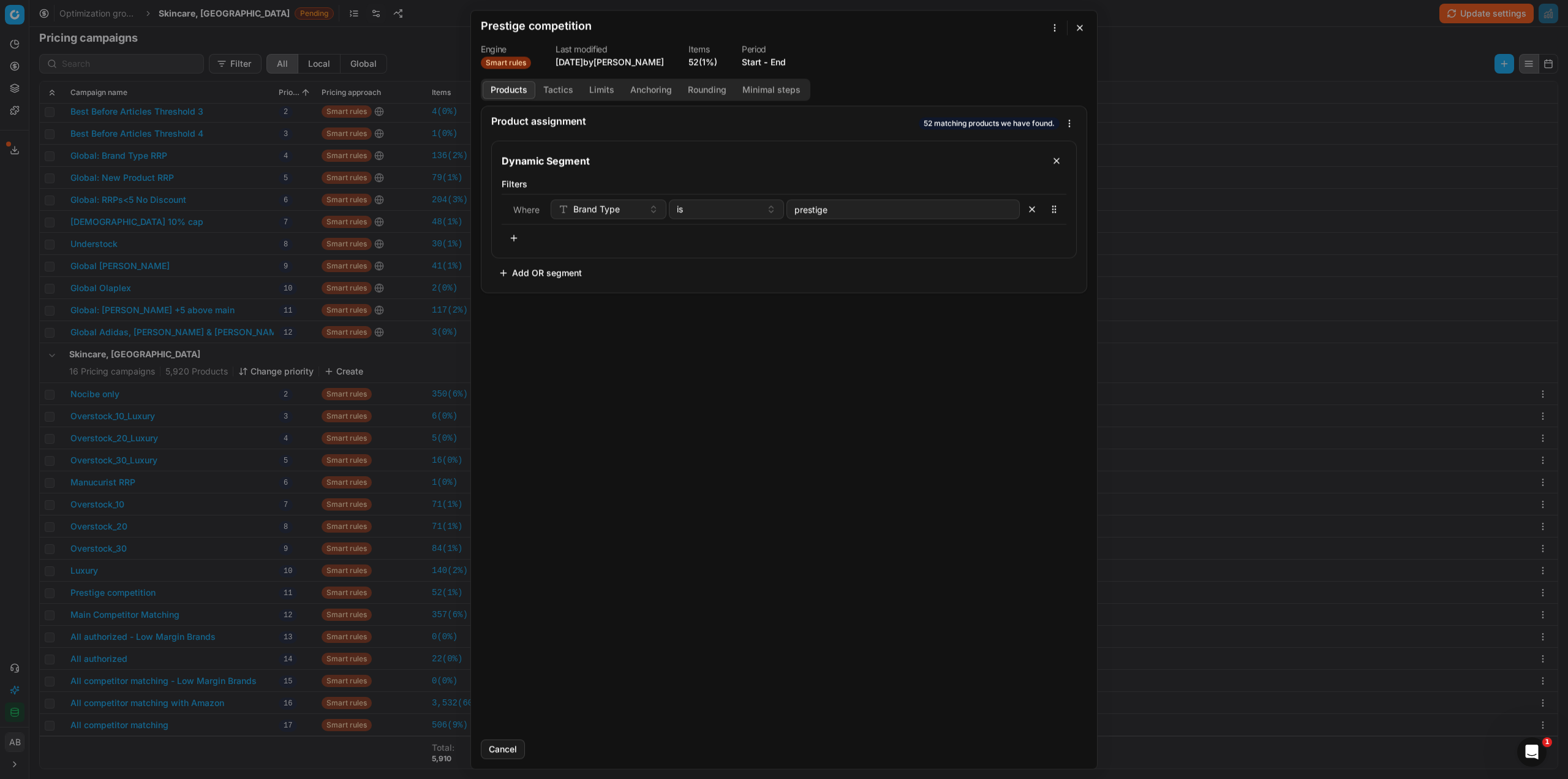
click at [557, 86] on button "Tactics" at bounding box center [558, 90] width 46 height 18
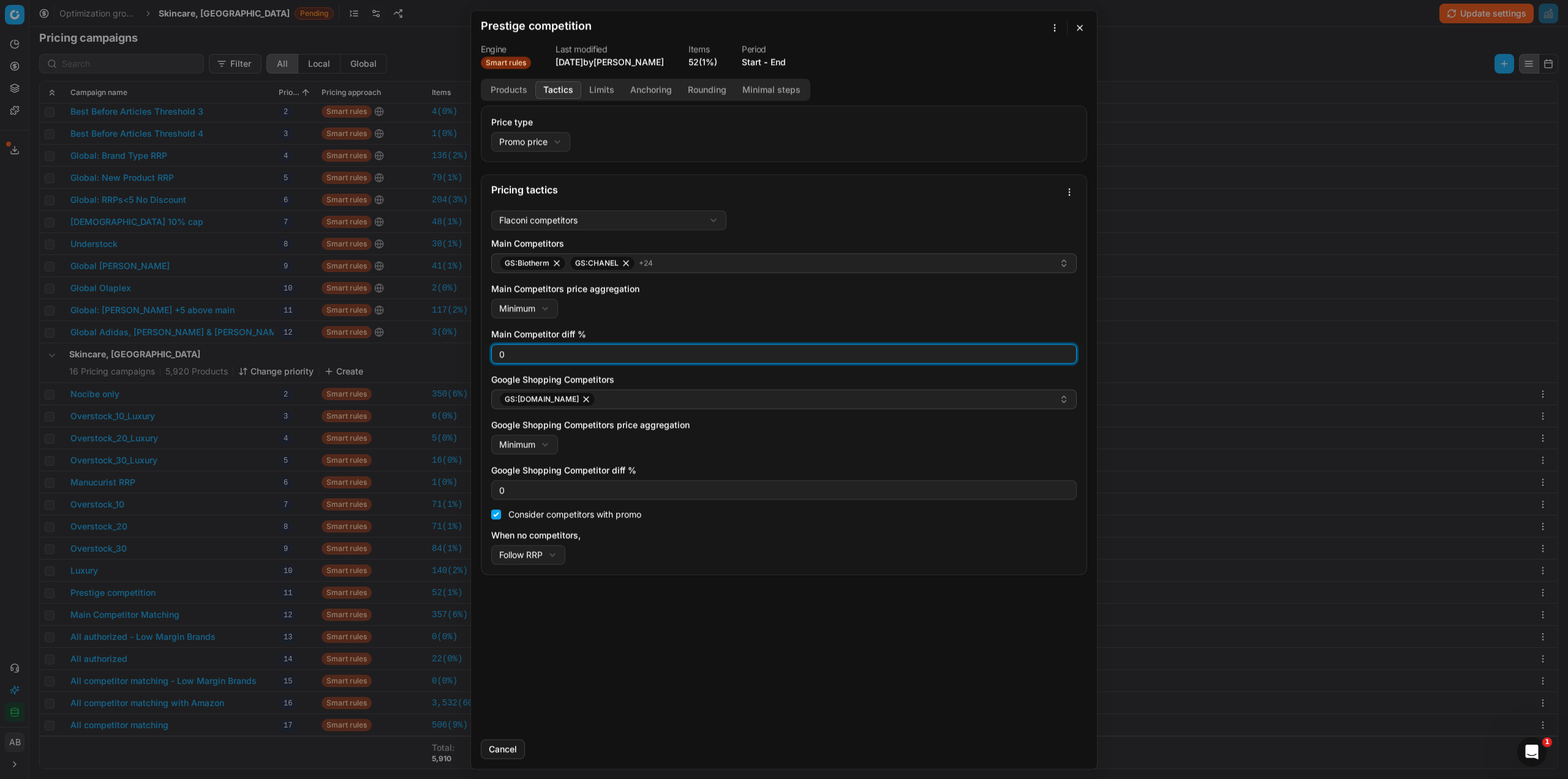
drag, startPoint x: 500, startPoint y: 356, endPoint x: 486, endPoint y: 355, distance: 14.0
click at [486, 356] on div "Flaconi competitors Flaconi competitorsFlaconi competitors rule: first takes in…" at bounding box center [784, 389] width 605 height 369
type input "3"
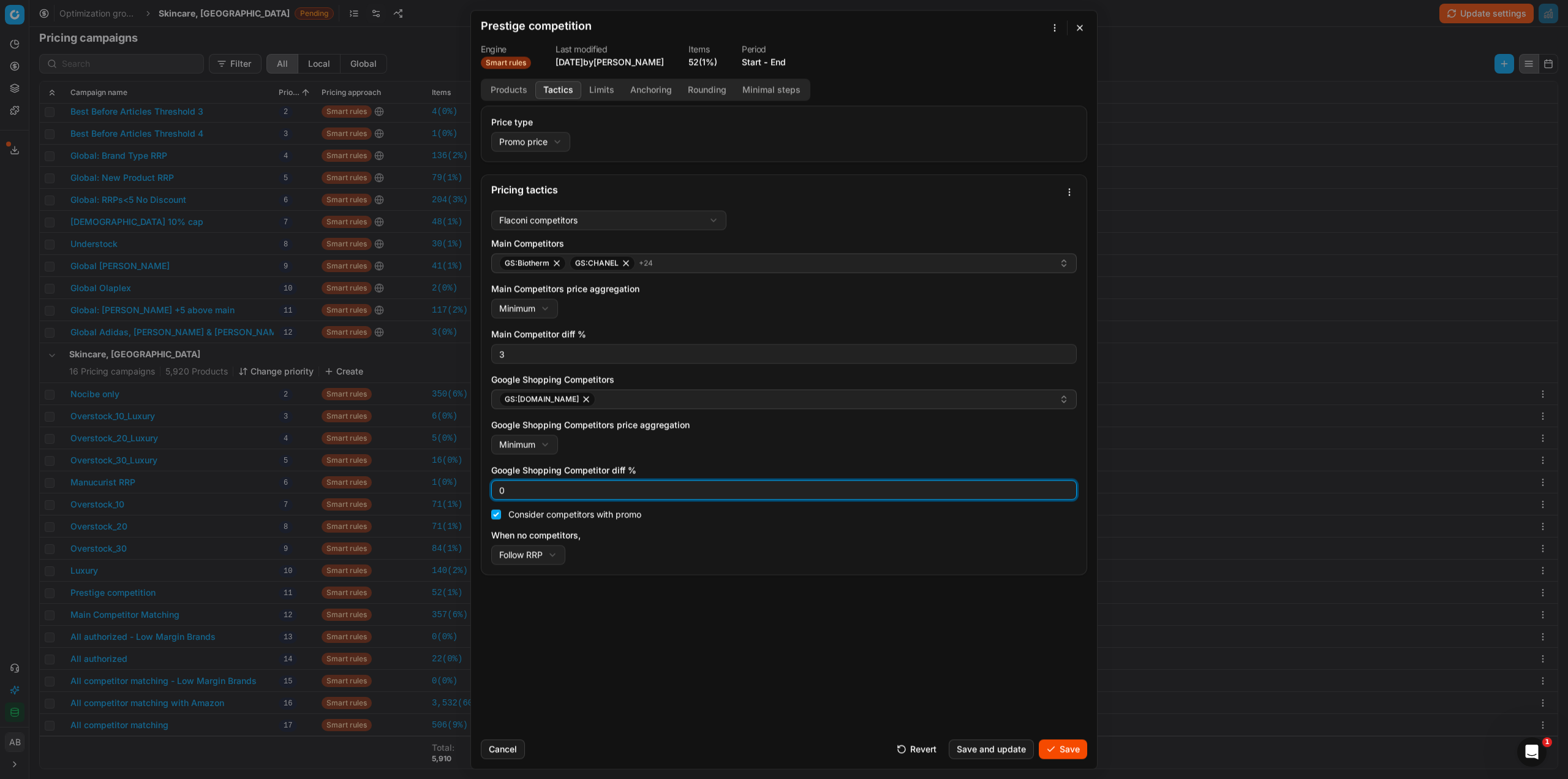
drag, startPoint x: 505, startPoint y: 490, endPoint x: 494, endPoint y: 490, distance: 11.0
click at [494, 490] on div "0" at bounding box center [784, 490] width 586 height 20
type input "3"
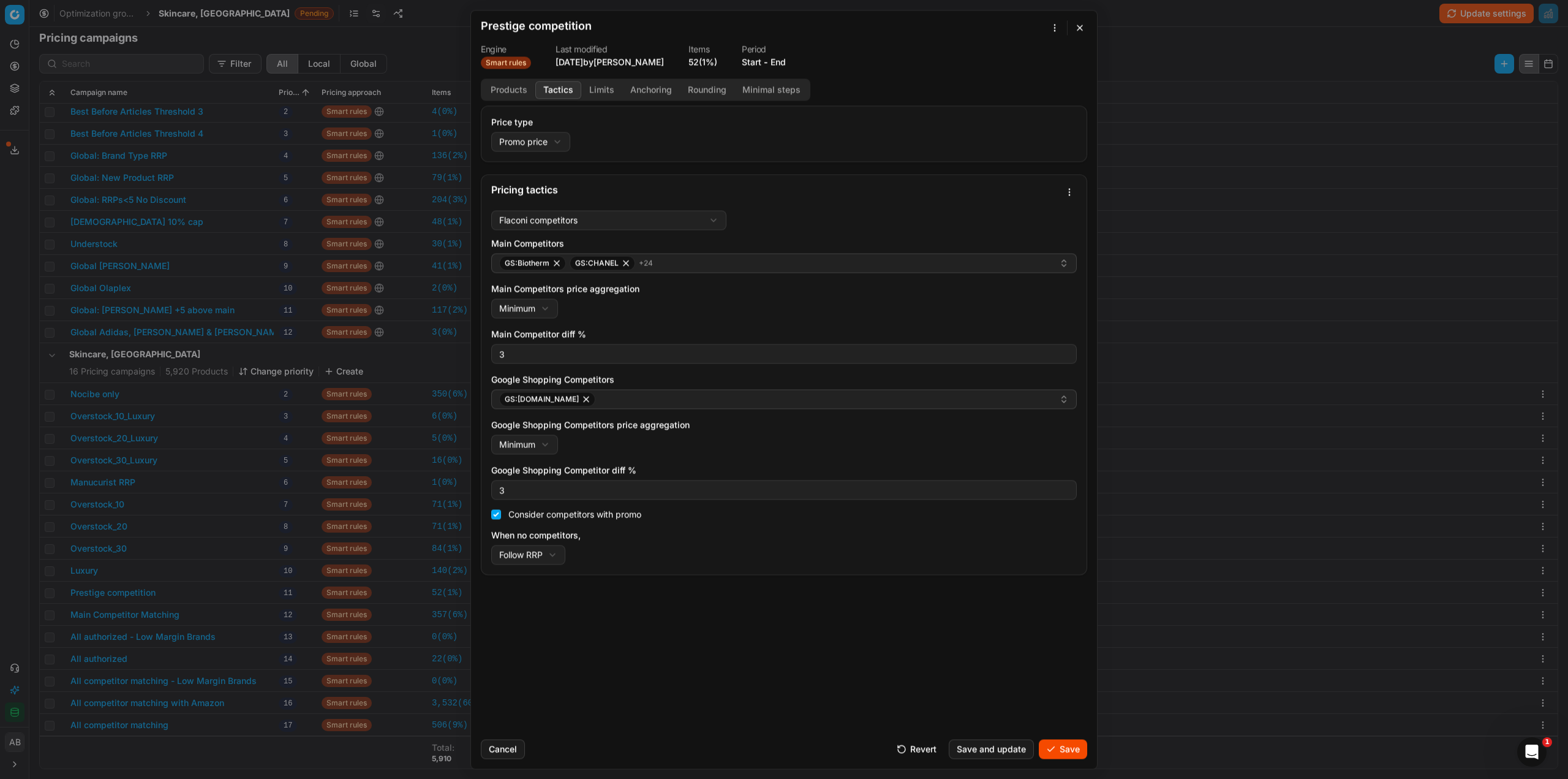
click at [1057, 744] on button "Save" at bounding box center [1062, 749] width 48 height 20
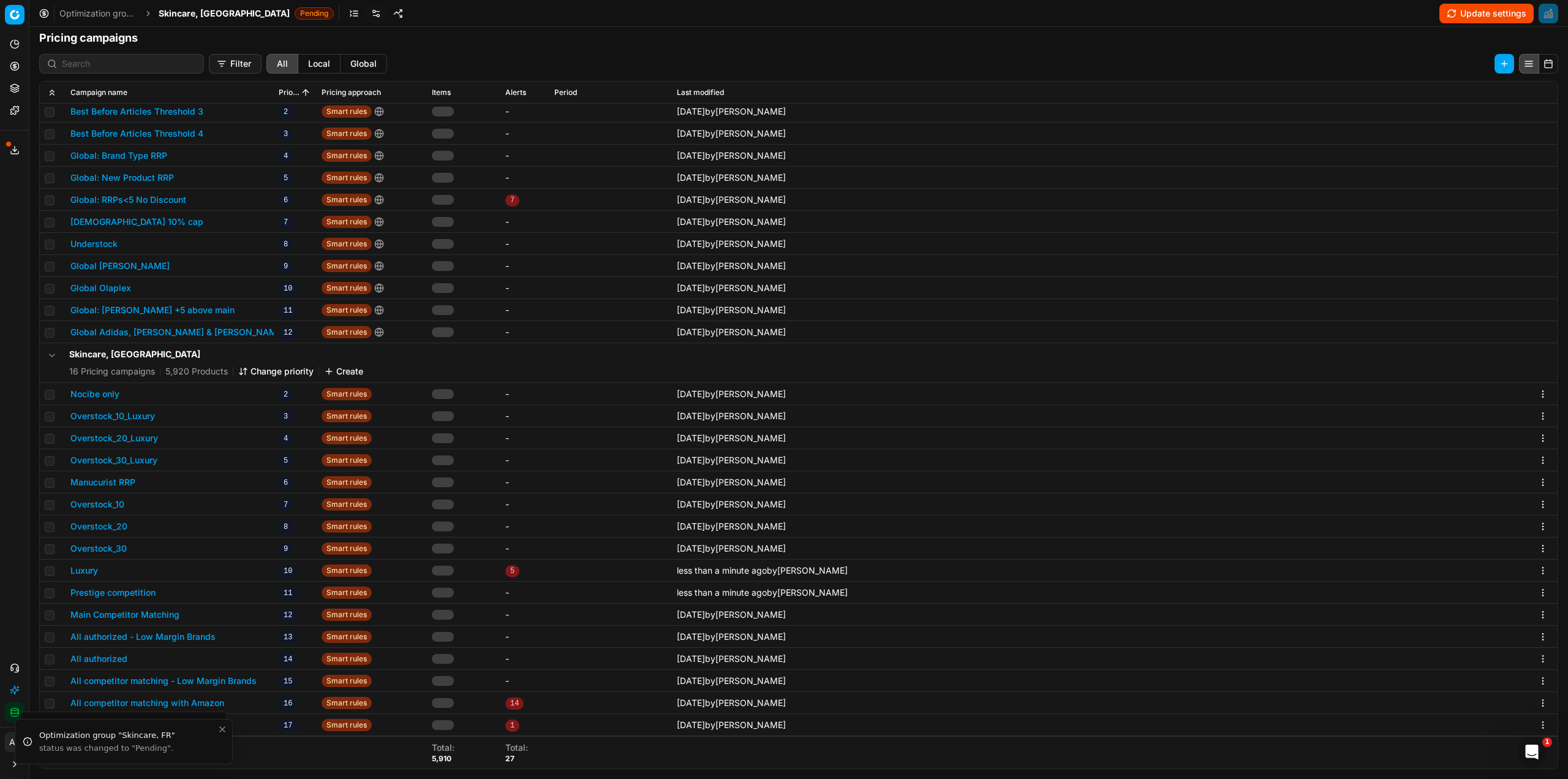
click at [134, 617] on button "Main Competitor Matching" at bounding box center [125, 615] width 109 height 13
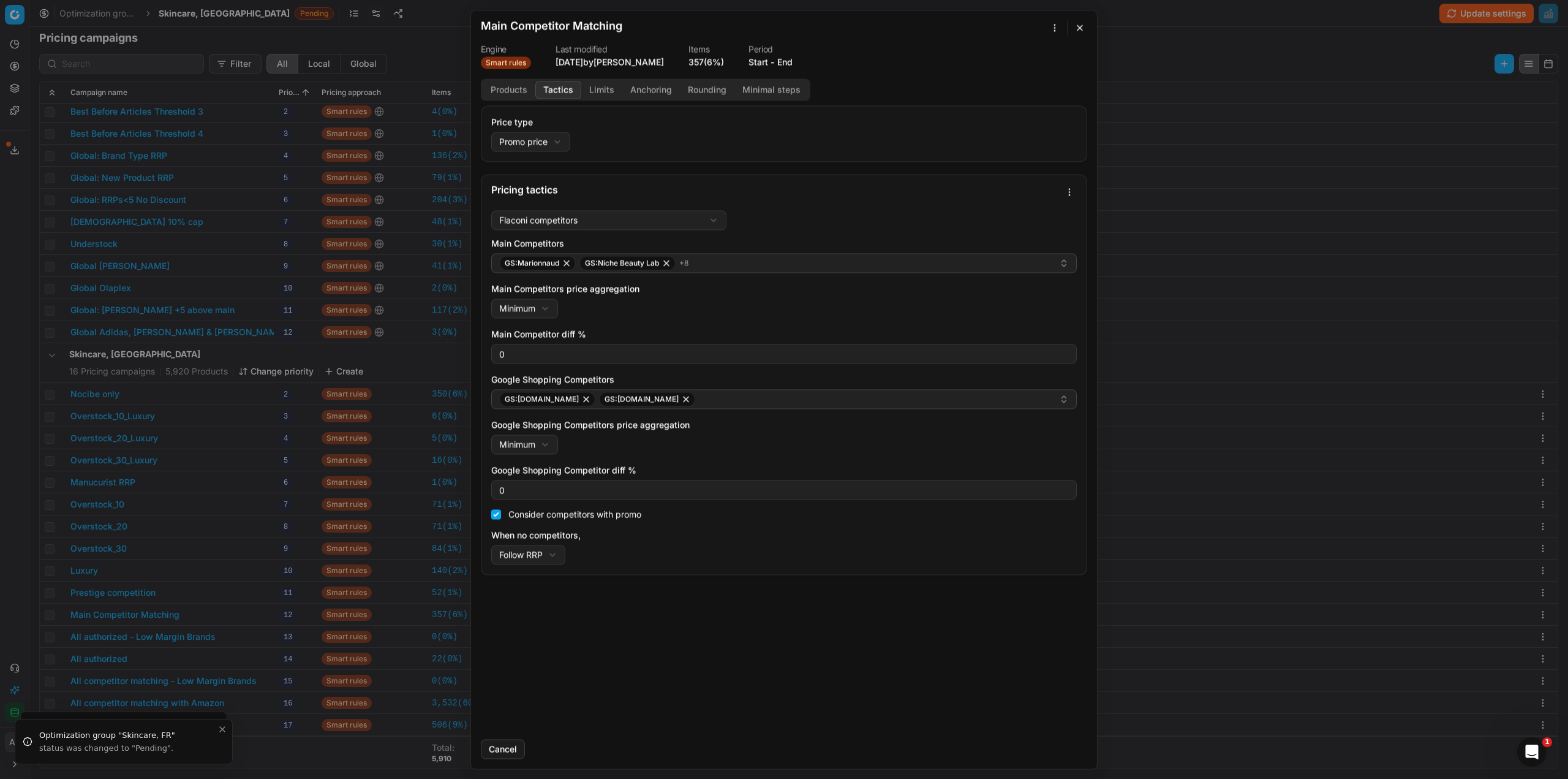
click at [547, 82] on button "Tactics" at bounding box center [558, 90] width 46 height 18
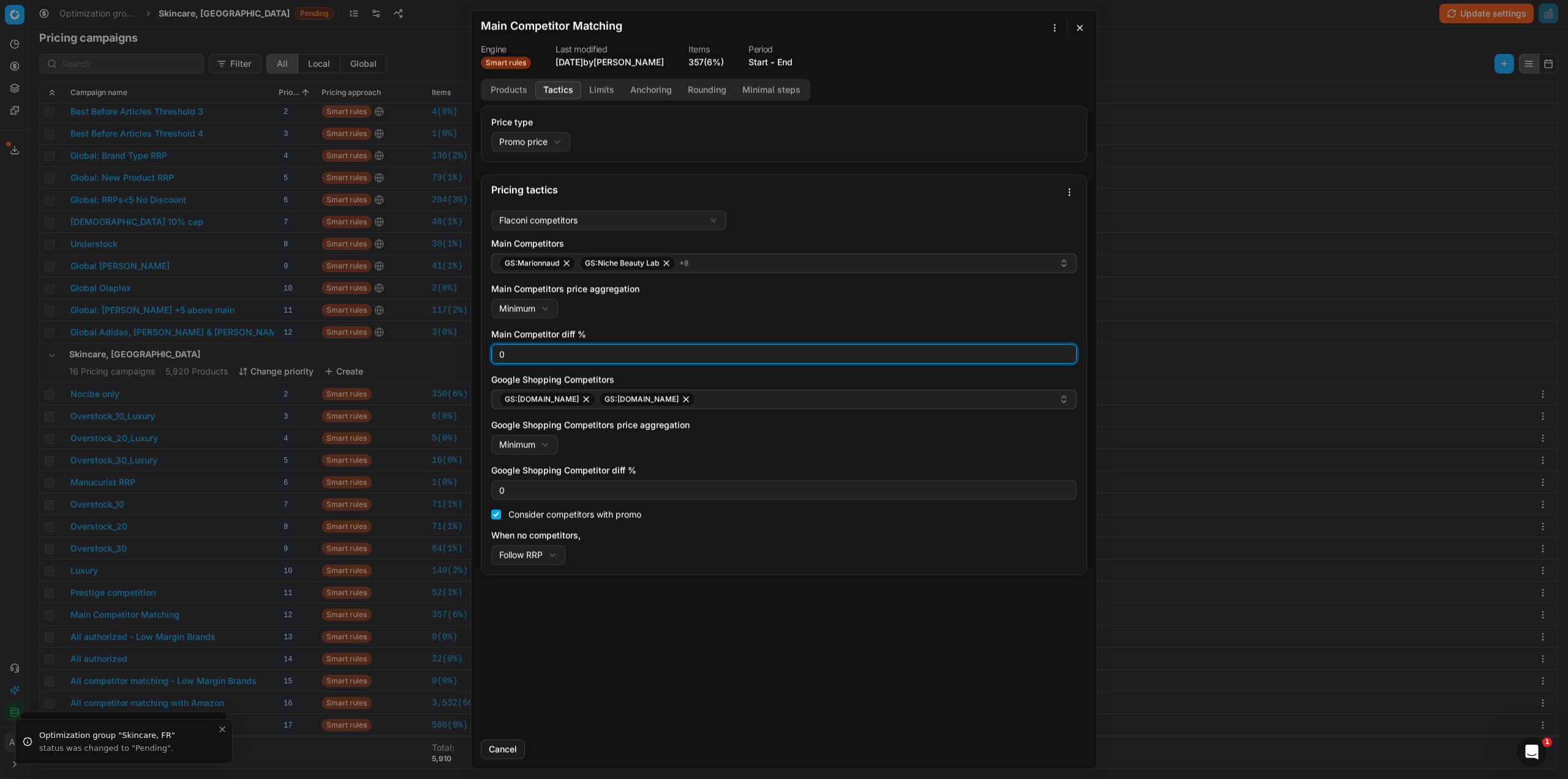
drag, startPoint x: 510, startPoint y: 356, endPoint x: 449, endPoint y: 355, distance: 61.0
click at [449, 355] on div "We are saving PC settings. Please wait, it should take a few minutes Main Compe…" at bounding box center [784, 389] width 1568 height 779
type input "3"
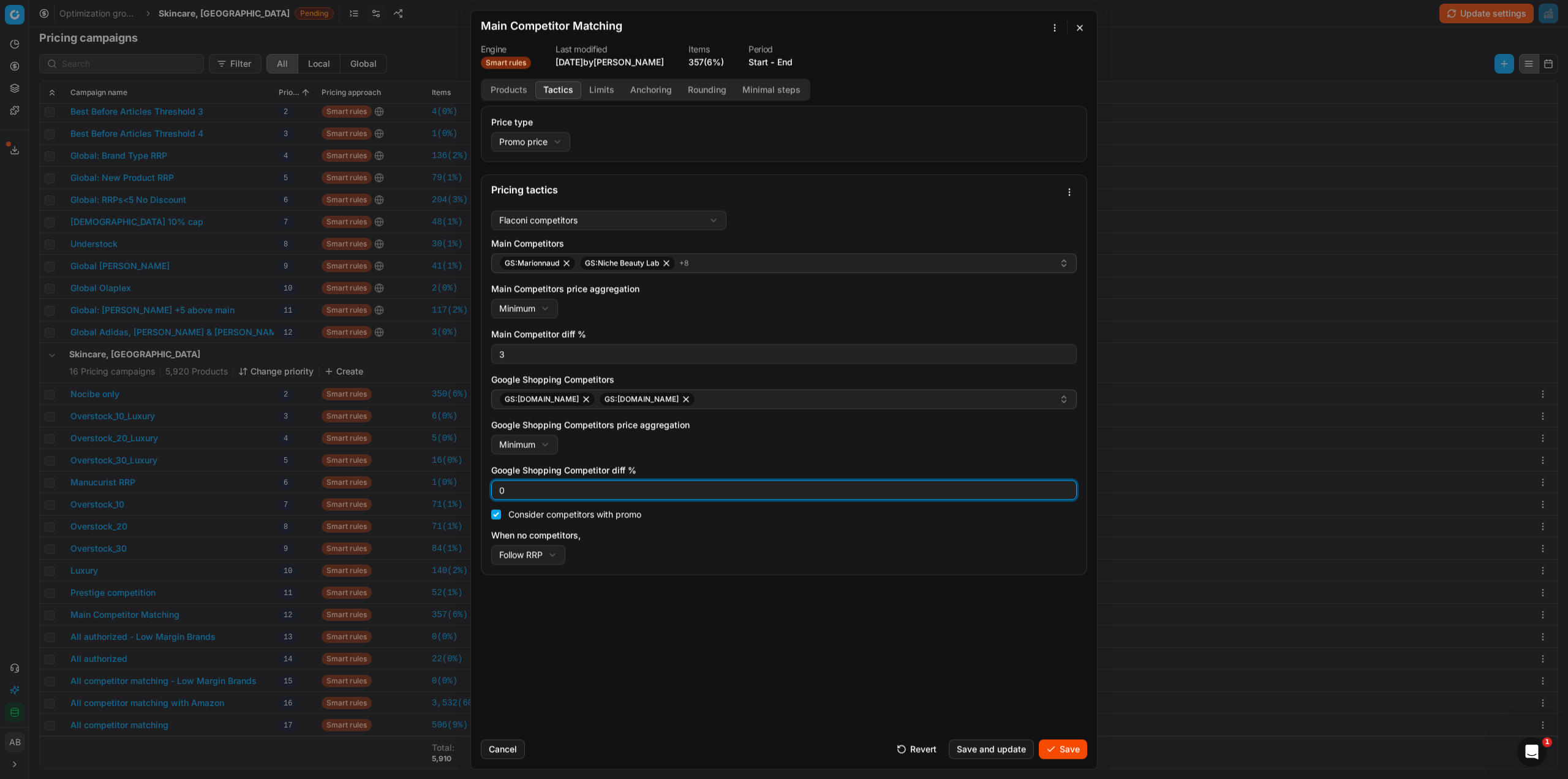
drag, startPoint x: 475, startPoint y: 494, endPoint x: 454, endPoint y: 496, distance: 21.1
click at [454, 495] on div "We are saving PC settings. Please wait, it should take a few minutes Main Compe…" at bounding box center [784, 389] width 1568 height 779
type input "3"
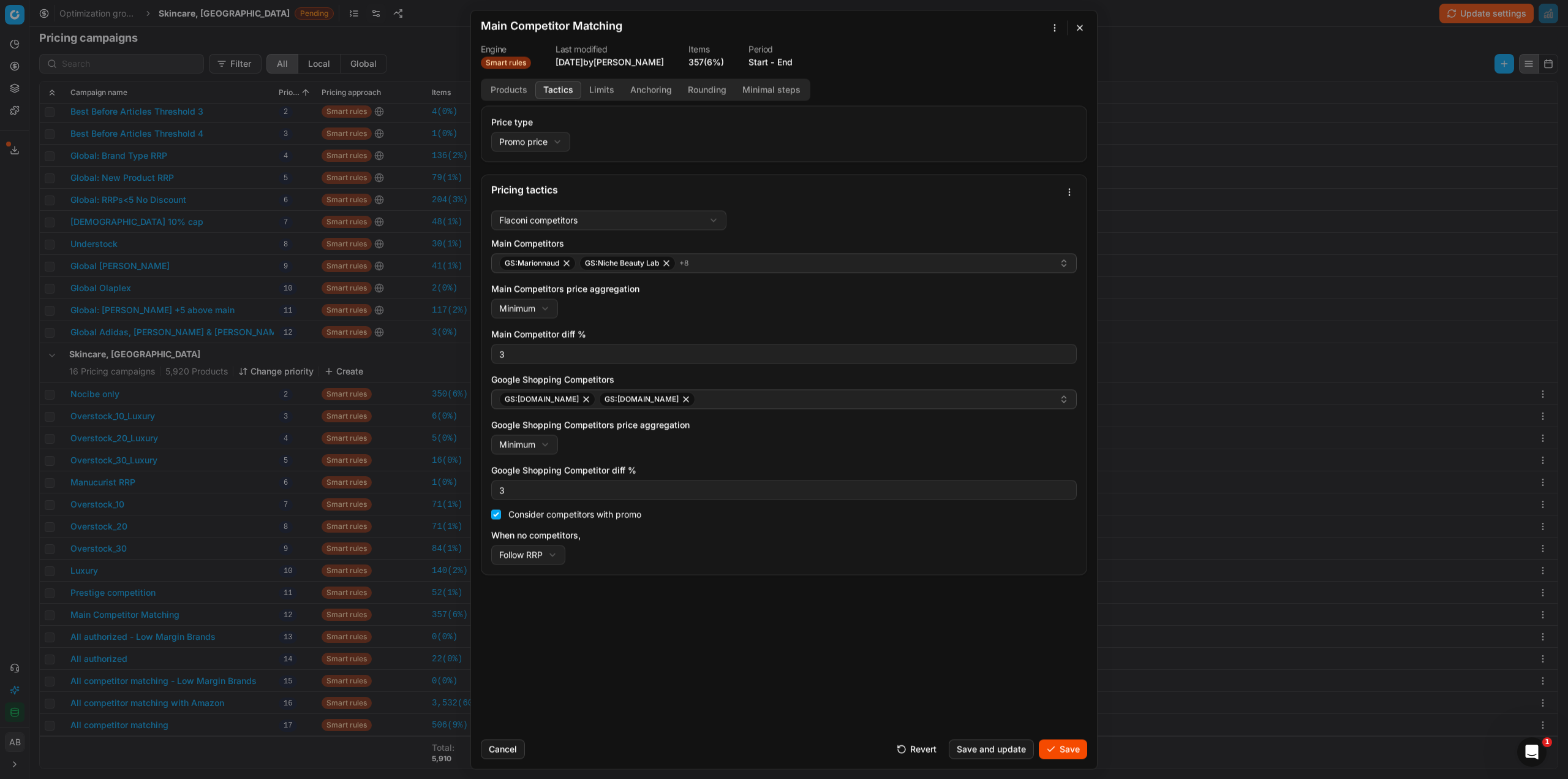
click at [1059, 751] on button "Save" at bounding box center [1062, 749] width 48 height 20
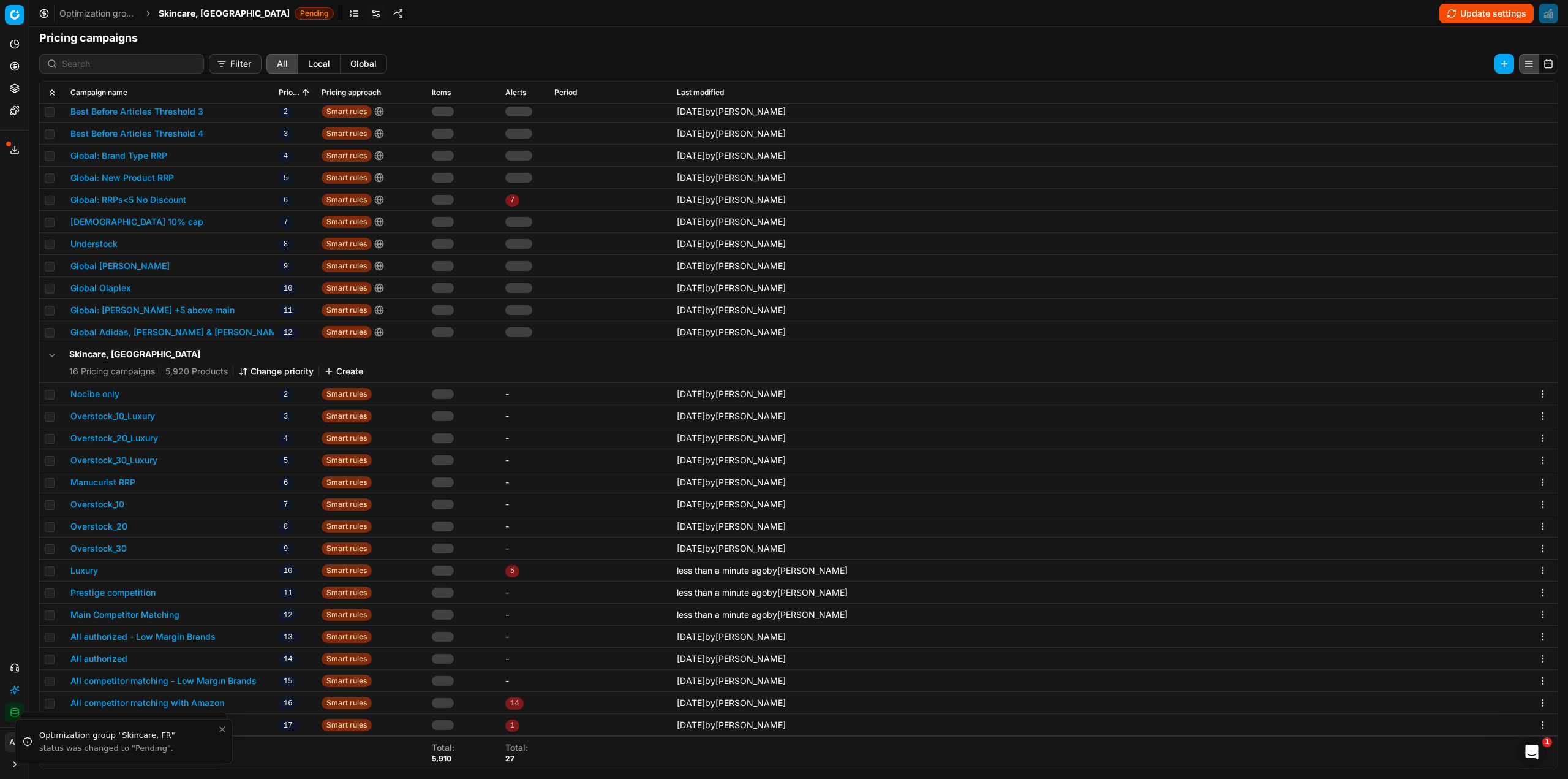
click at [154, 639] on button "All authorized - Low Margin Brands" at bounding box center [143, 637] width 145 height 13
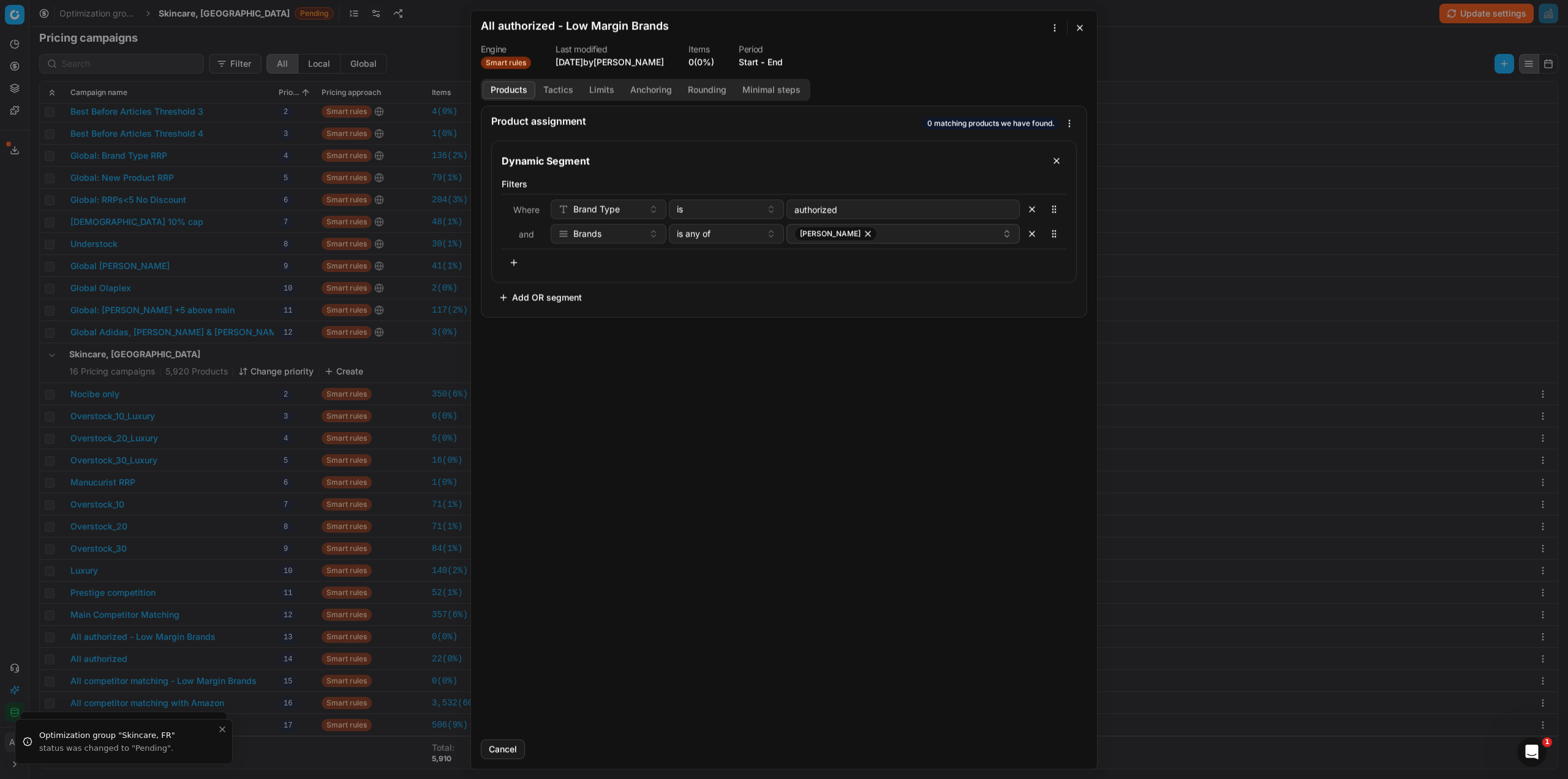
click at [562, 90] on button "Tactics" at bounding box center [558, 90] width 46 height 18
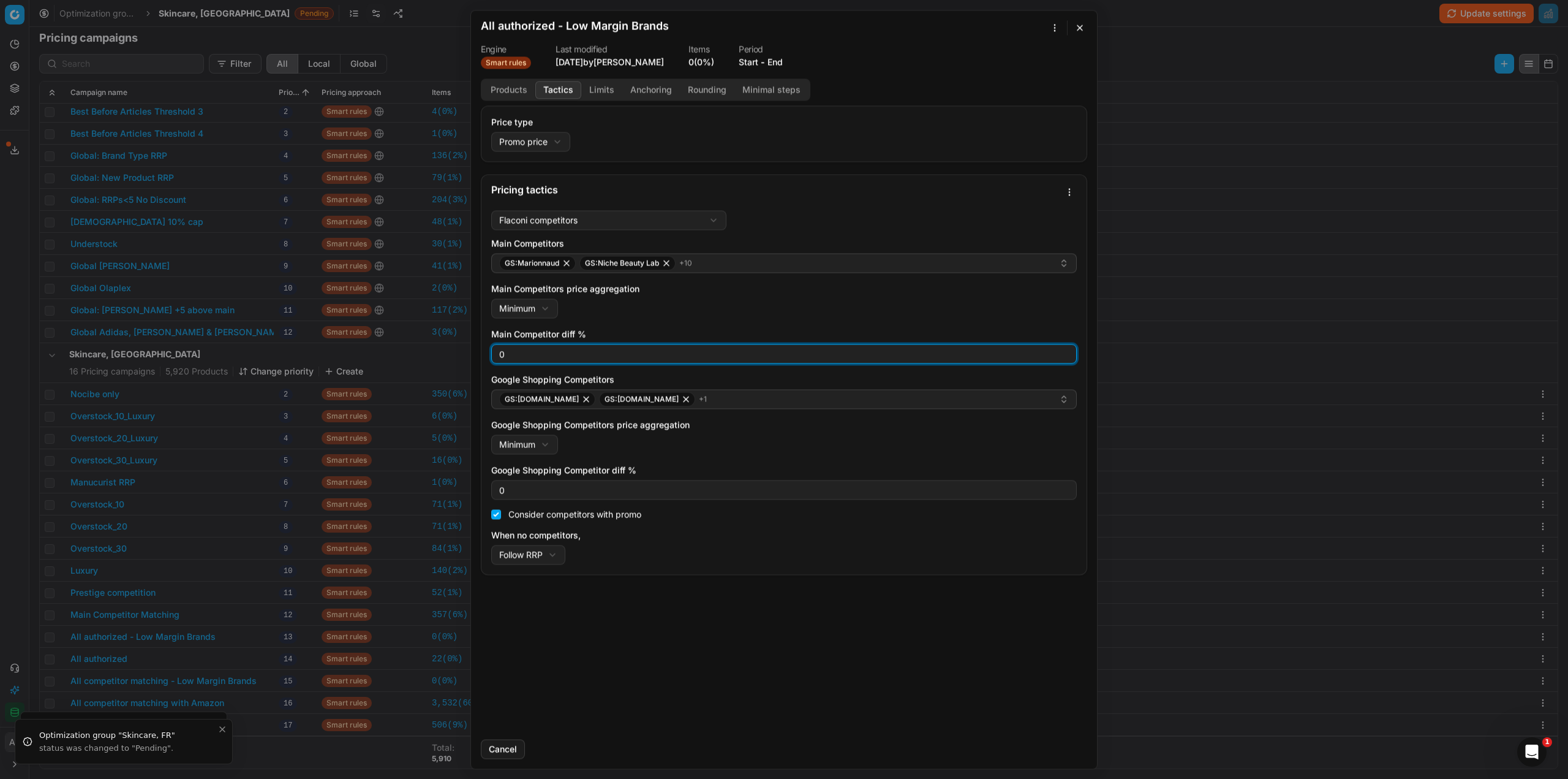
drag, startPoint x: 522, startPoint y: 347, endPoint x: 489, endPoint y: 346, distance: 33.0
click at [489, 346] on div "Flaconi competitors Flaconi competitorsFlaconi competitors rule: first takes in…" at bounding box center [784, 389] width 605 height 369
type input "3"
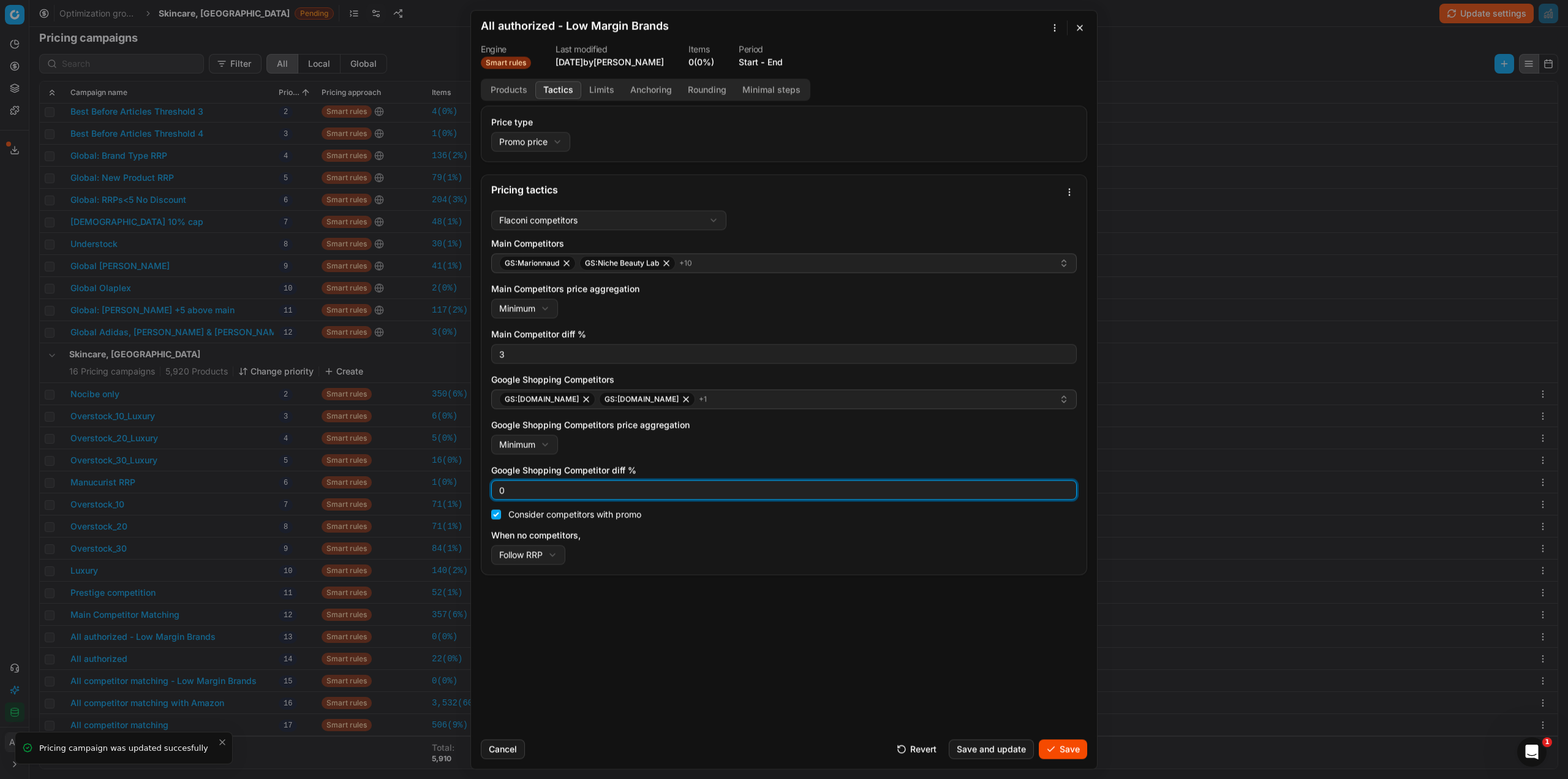
drag, startPoint x: 518, startPoint y: 486, endPoint x: 489, endPoint y: 485, distance: 29.0
click at [489, 485] on div "Flaconi competitors Flaconi competitorsFlaconi competitors rule: first takes in…" at bounding box center [784, 389] width 605 height 369
type input "3"
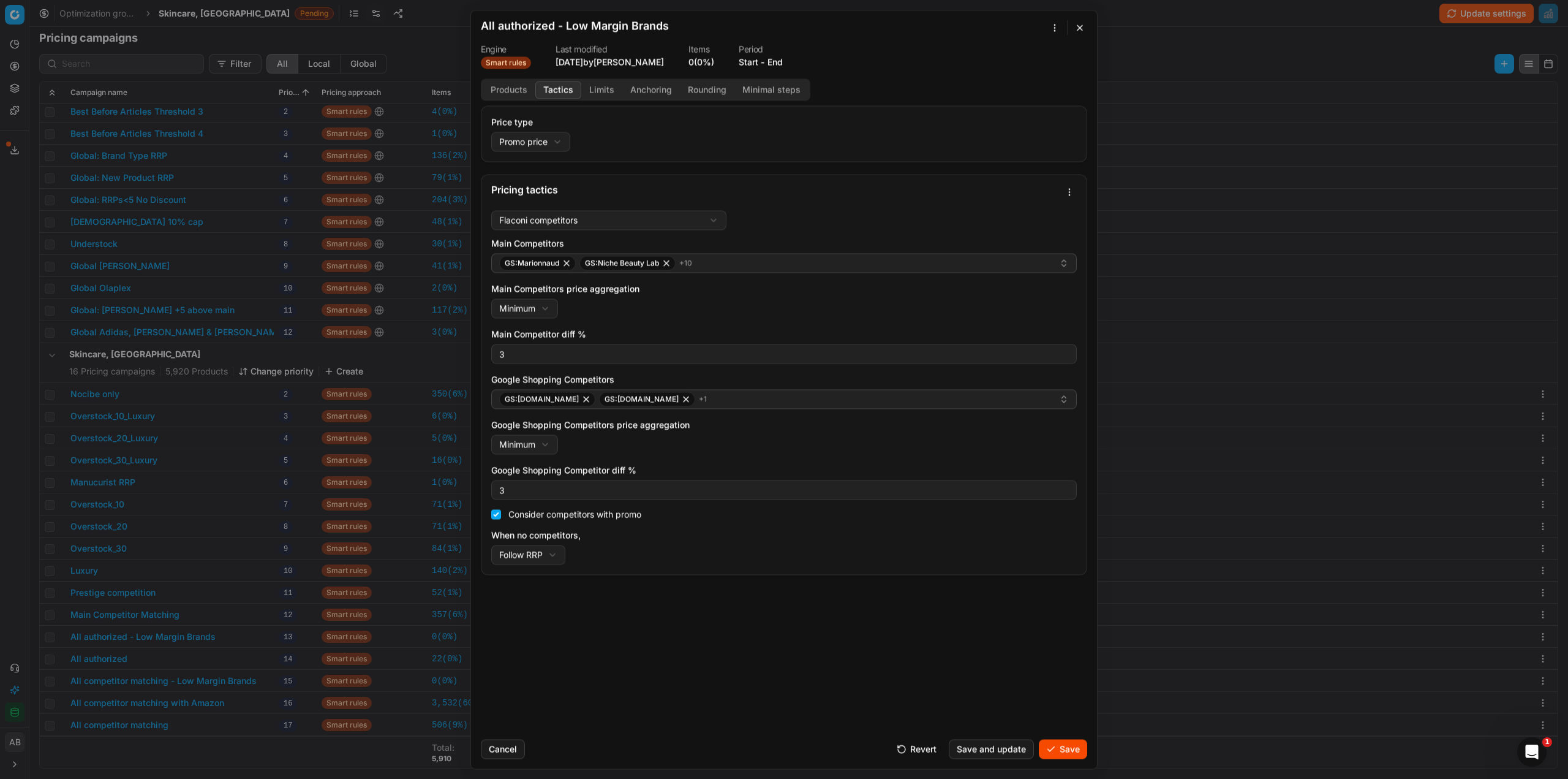
click at [1053, 745] on button "Save" at bounding box center [1062, 749] width 48 height 20
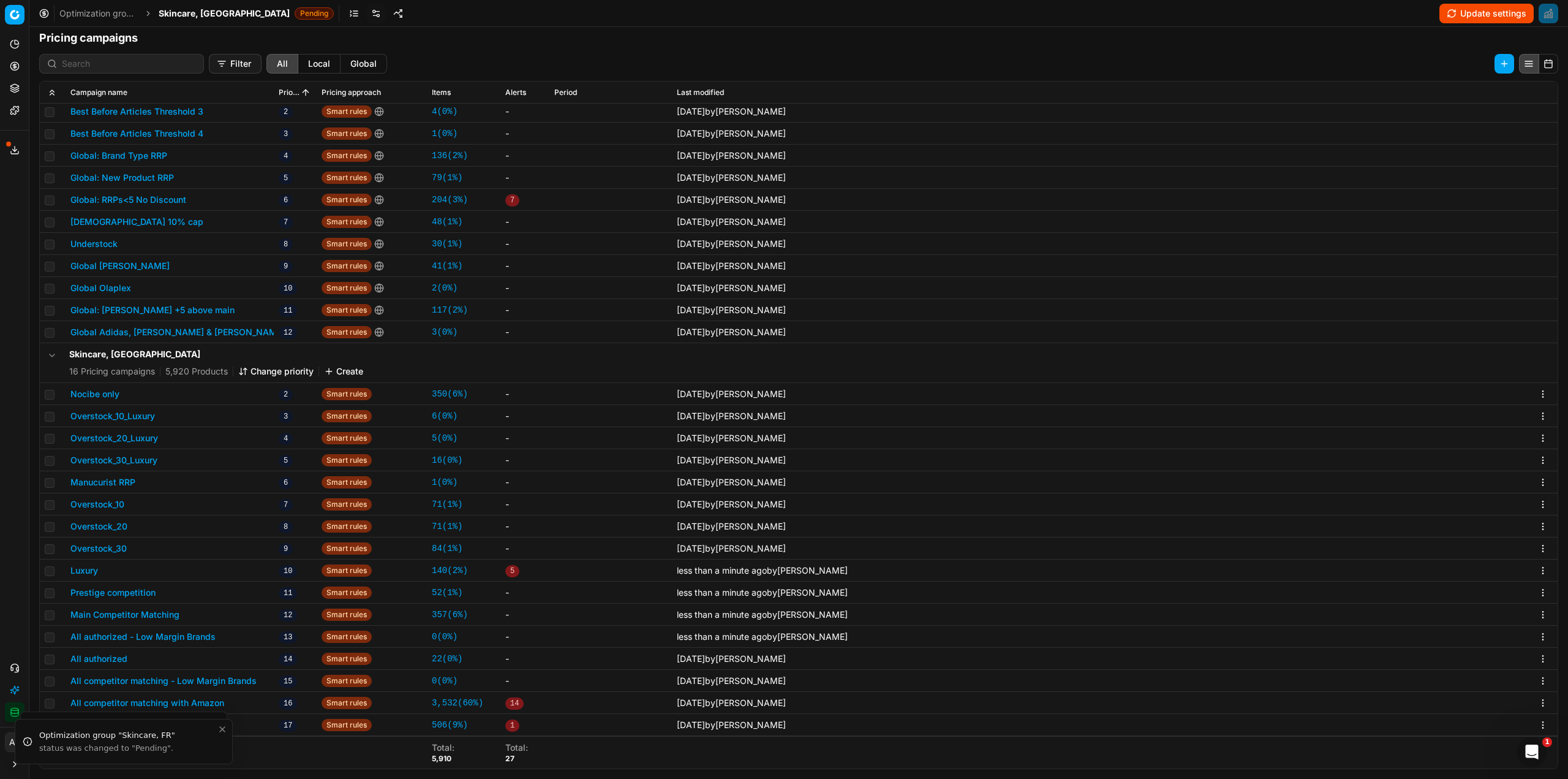
click at [111, 663] on button "All authorized" at bounding box center [99, 659] width 57 height 13
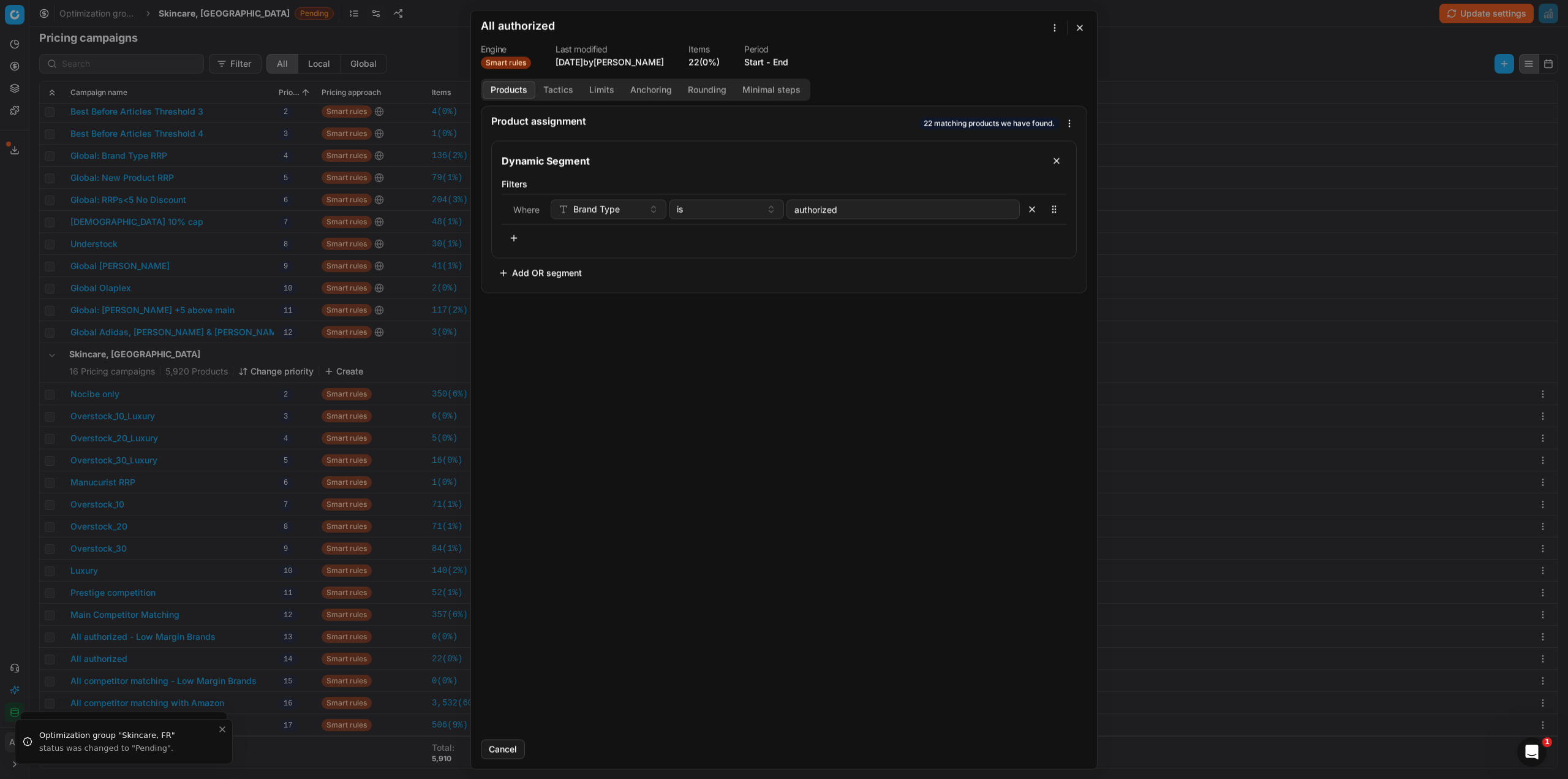
click at [548, 82] on button "Tactics" at bounding box center [558, 90] width 46 height 18
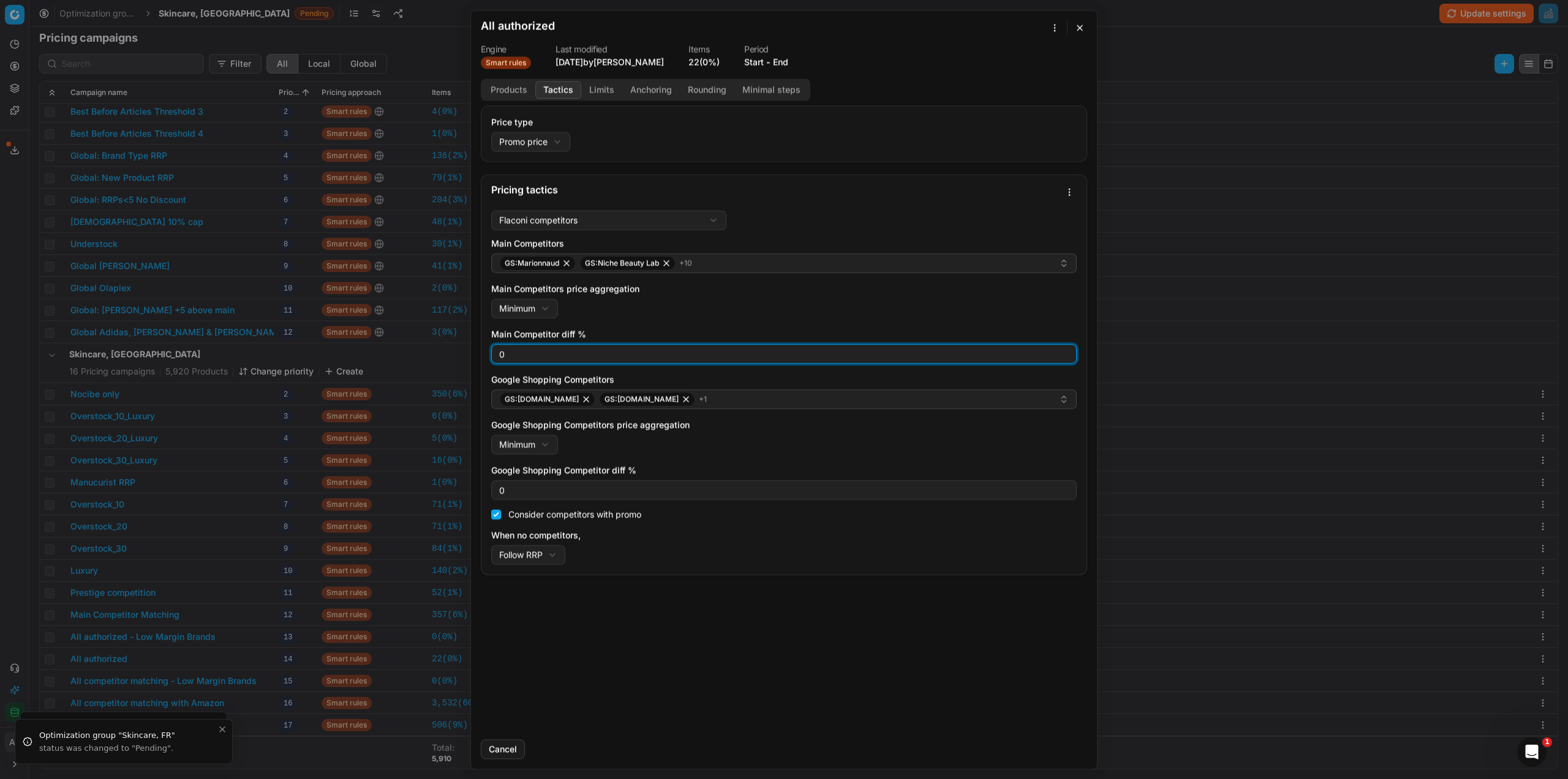
drag, startPoint x: 507, startPoint y: 355, endPoint x: 471, endPoint y: 358, distance: 36.1
click at [472, 358] on div "Price type Promo price Default Regular price Promo price Pricing tactics Flacon…" at bounding box center [784, 417] width 626 height 624
type input "3"
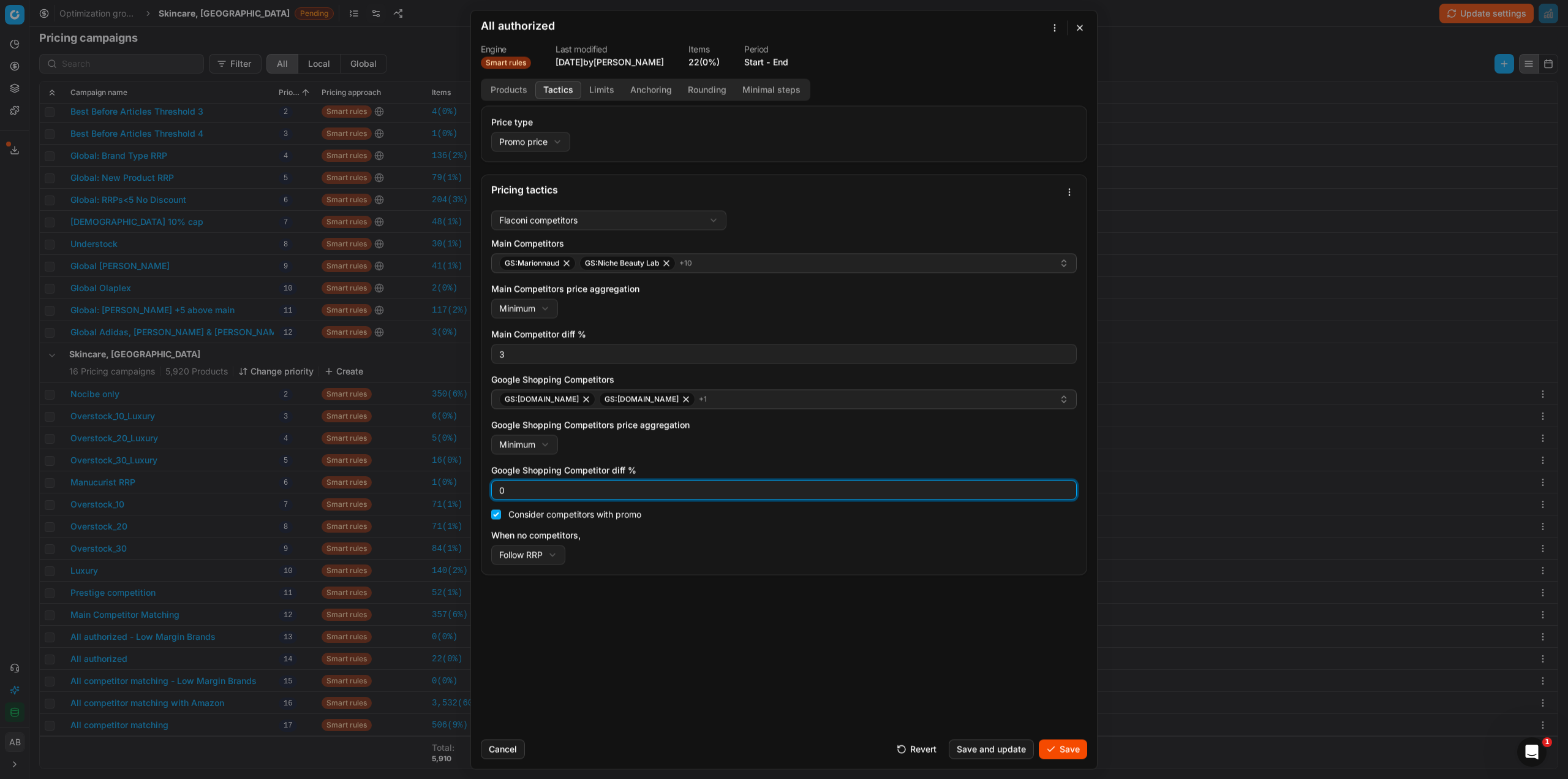
click at [491, 492] on div "0" at bounding box center [784, 490] width 586 height 20
type input "3"
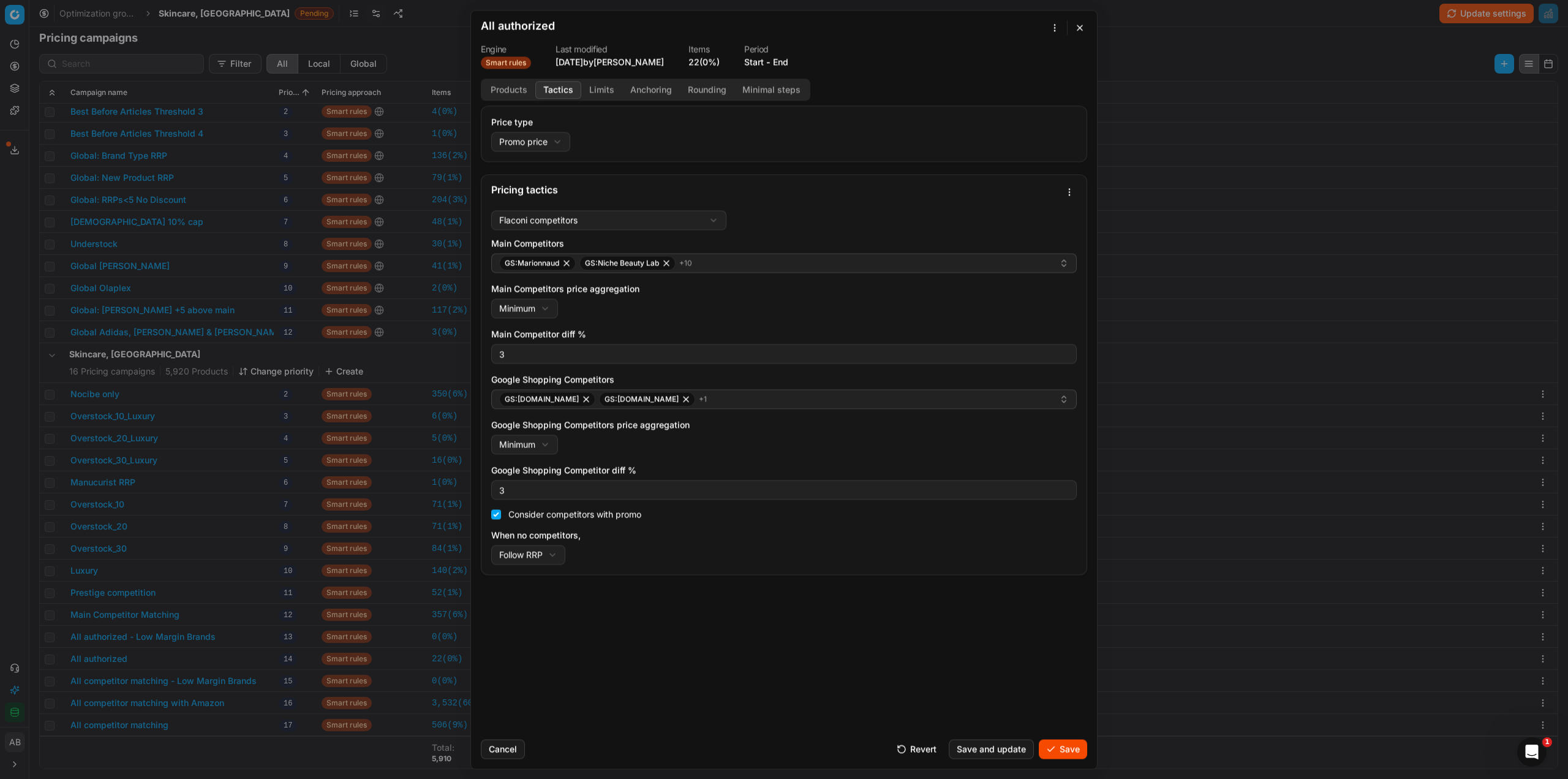
click at [1050, 748] on button "Save" at bounding box center [1062, 749] width 48 height 20
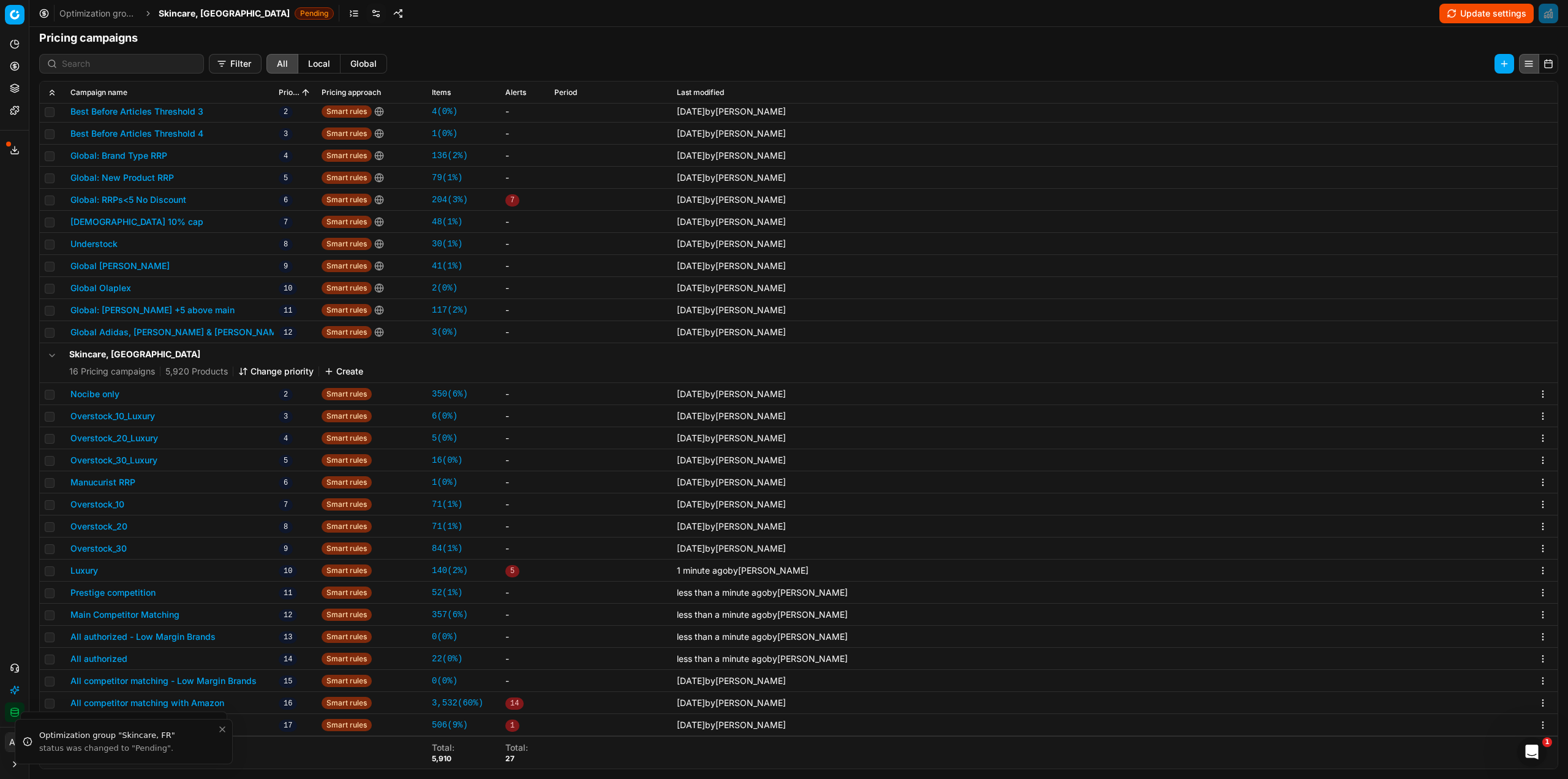
click at [192, 703] on button "All competitor matching with Amazon" at bounding box center [148, 703] width 154 height 13
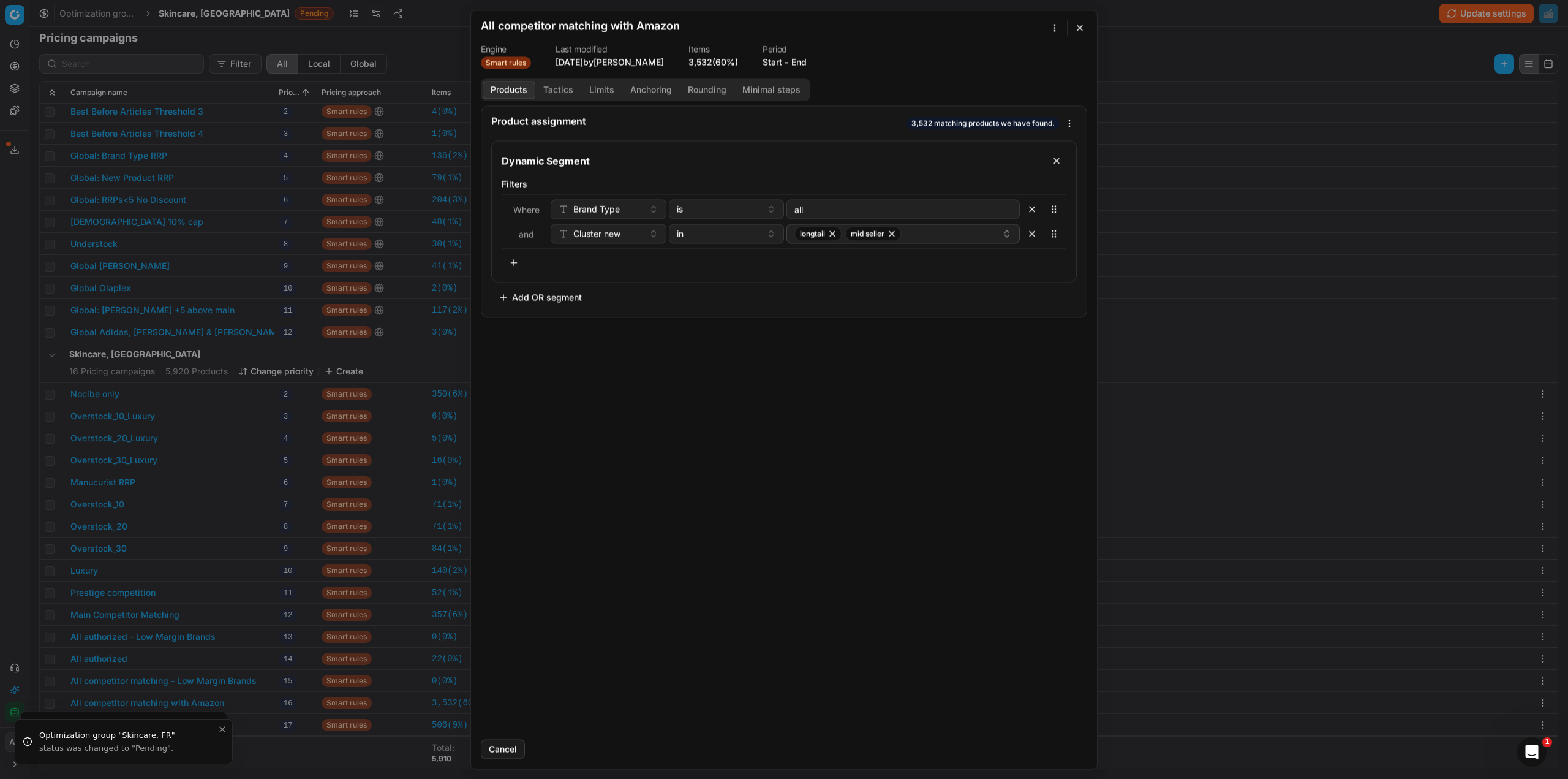
click at [564, 84] on button "Tactics" at bounding box center [558, 90] width 46 height 18
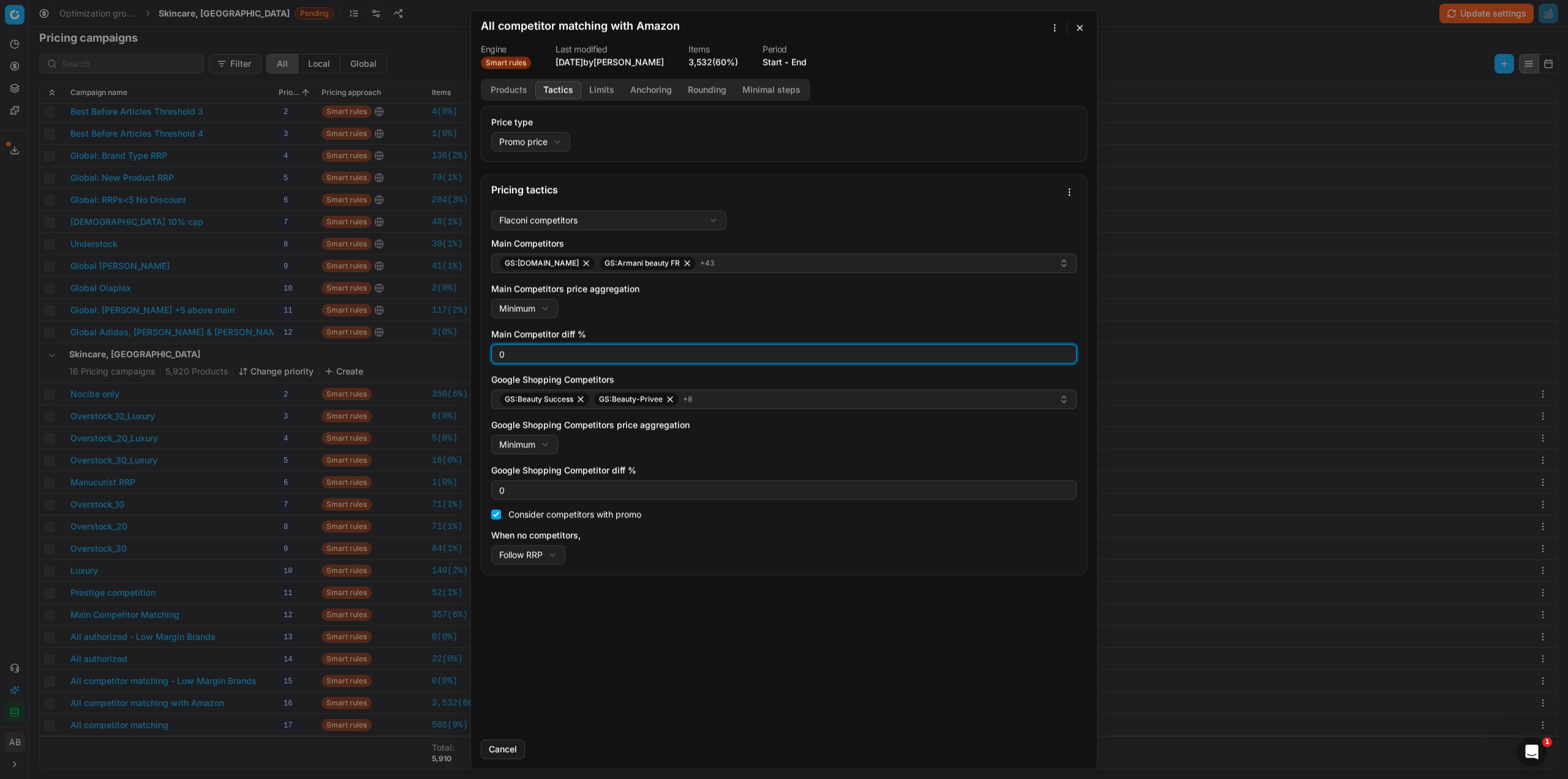
drag, startPoint x: 505, startPoint y: 358, endPoint x: 501, endPoint y: 371, distance: 13.6
click at [498, 355] on input "0" at bounding box center [784, 354] width 575 height 18
type input "3"
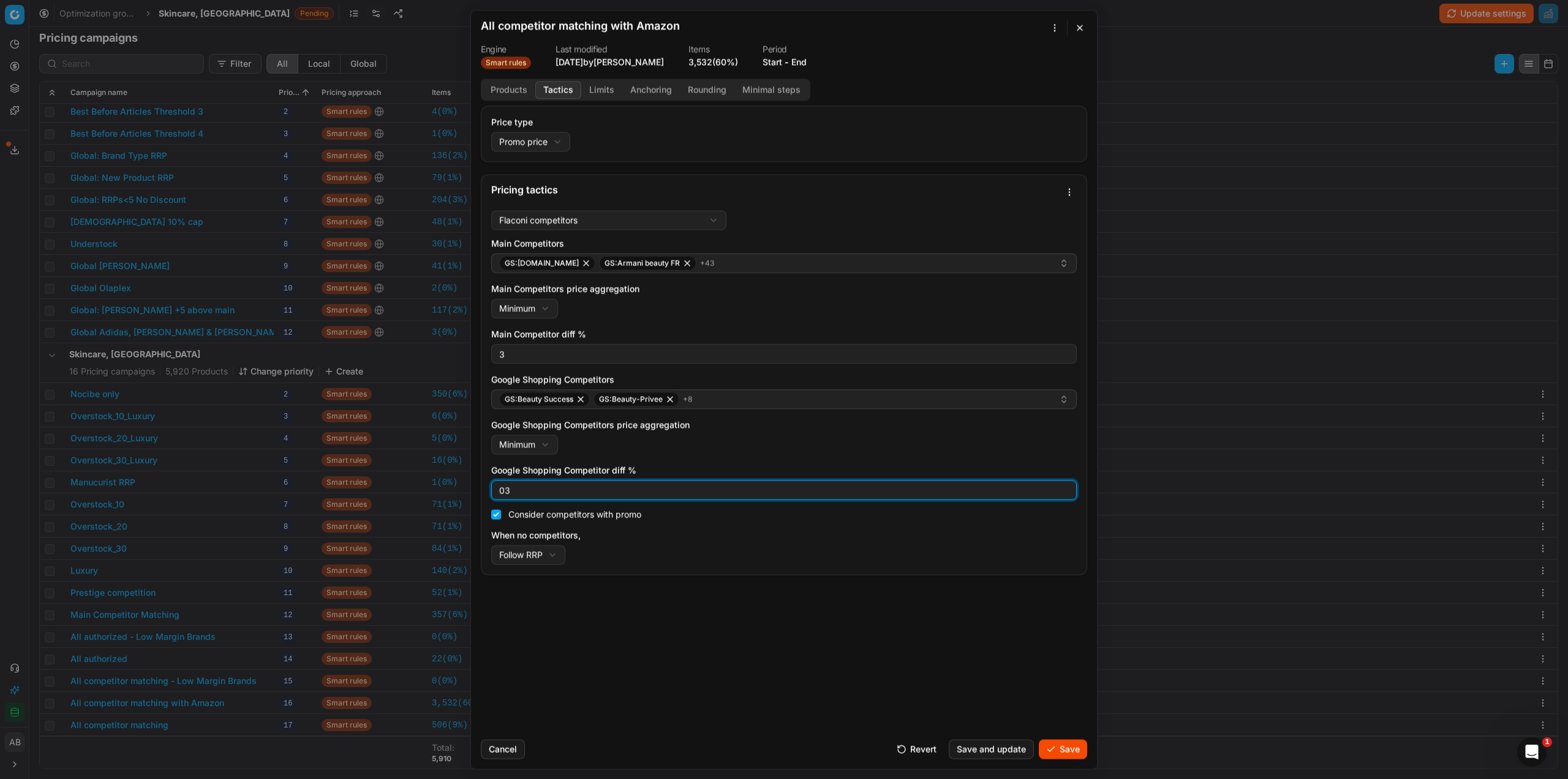
drag, startPoint x: 511, startPoint y: 489, endPoint x: 504, endPoint y: 487, distance: 7.3
click at [504, 487] on input "03" at bounding box center [784, 490] width 575 height 18
click at [508, 489] on input "30" at bounding box center [784, 490] width 575 height 18
type input "3"
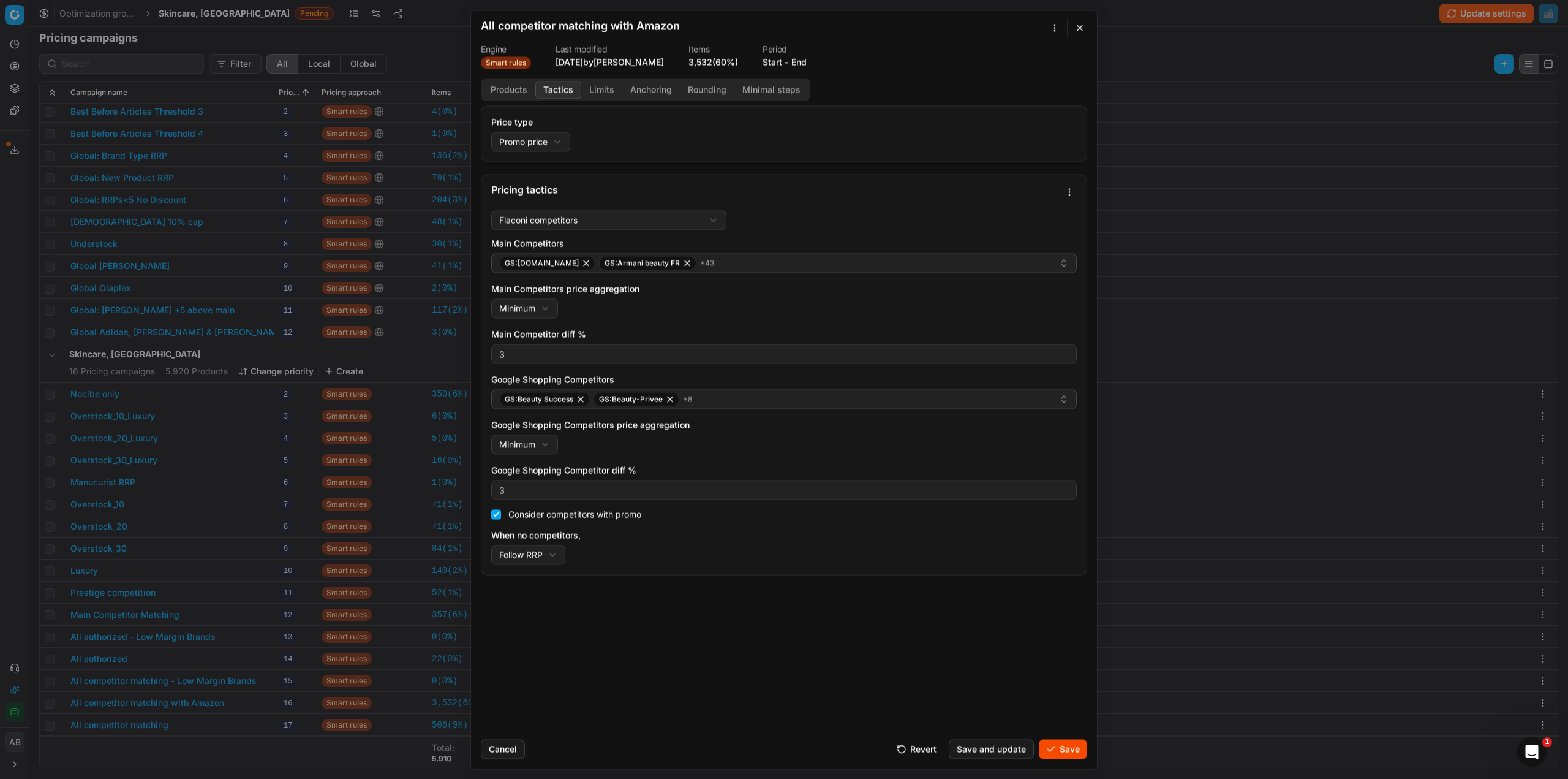
drag, startPoint x: 1060, startPoint y: 747, endPoint x: 1005, endPoint y: 747, distance: 55.0
click at [1060, 747] on button "Save" at bounding box center [1062, 749] width 48 height 20
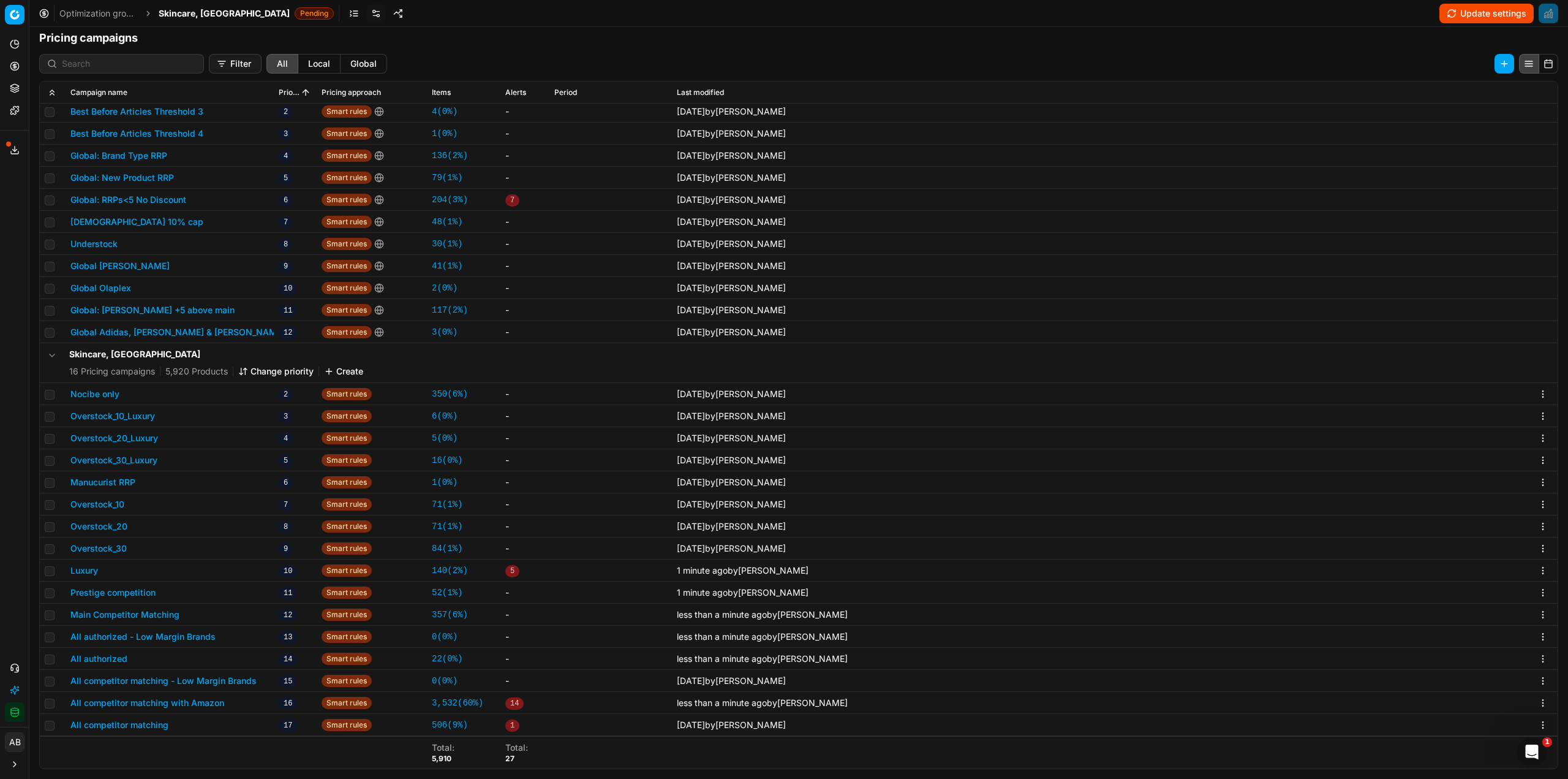
click at [154, 727] on button "All competitor matching" at bounding box center [120, 725] width 98 height 13
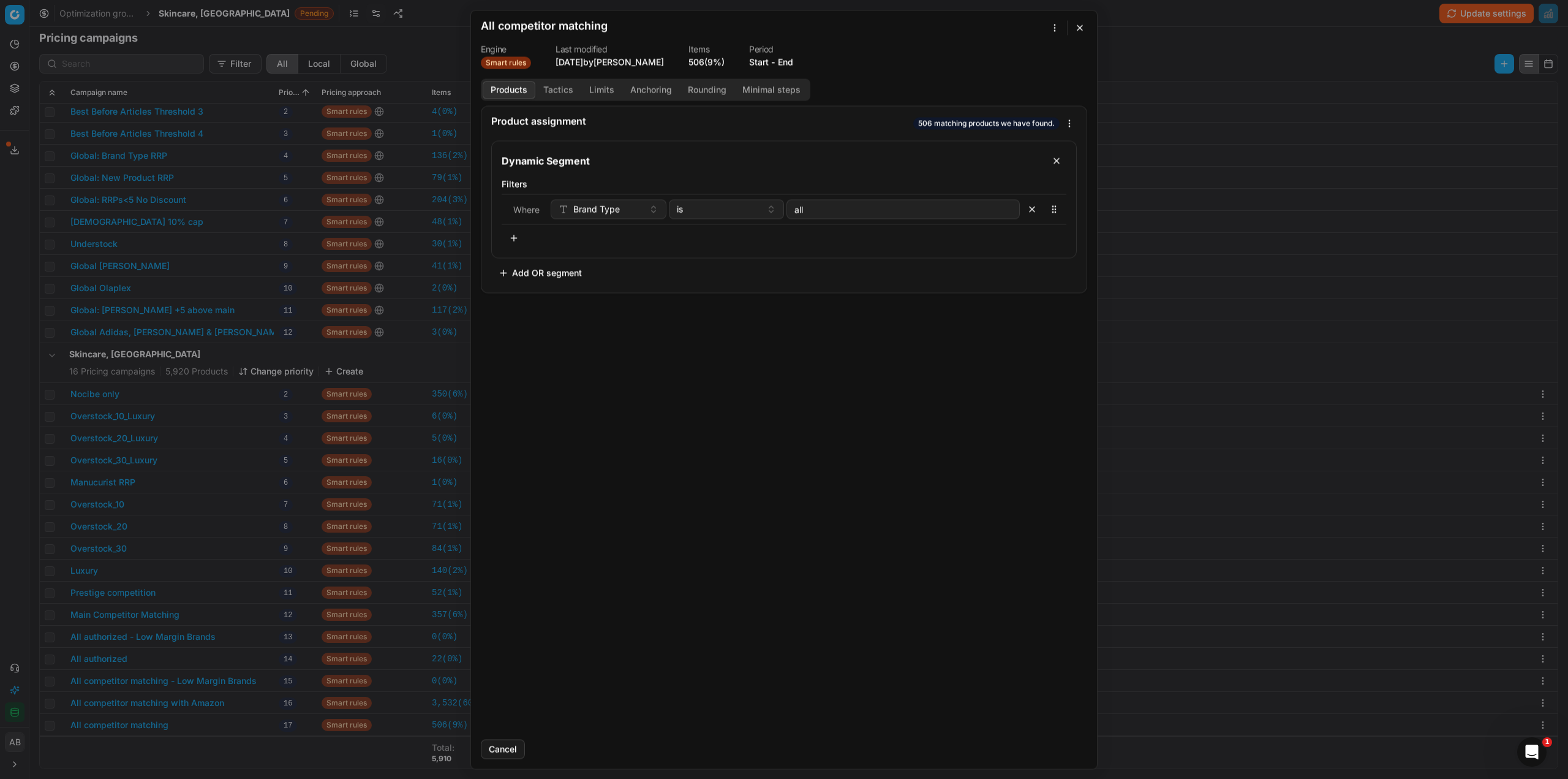
drag, startPoint x: 547, startPoint y: 87, endPoint x: 544, endPoint y: 100, distance: 13.3
click at [548, 88] on button "Tactics" at bounding box center [558, 90] width 46 height 18
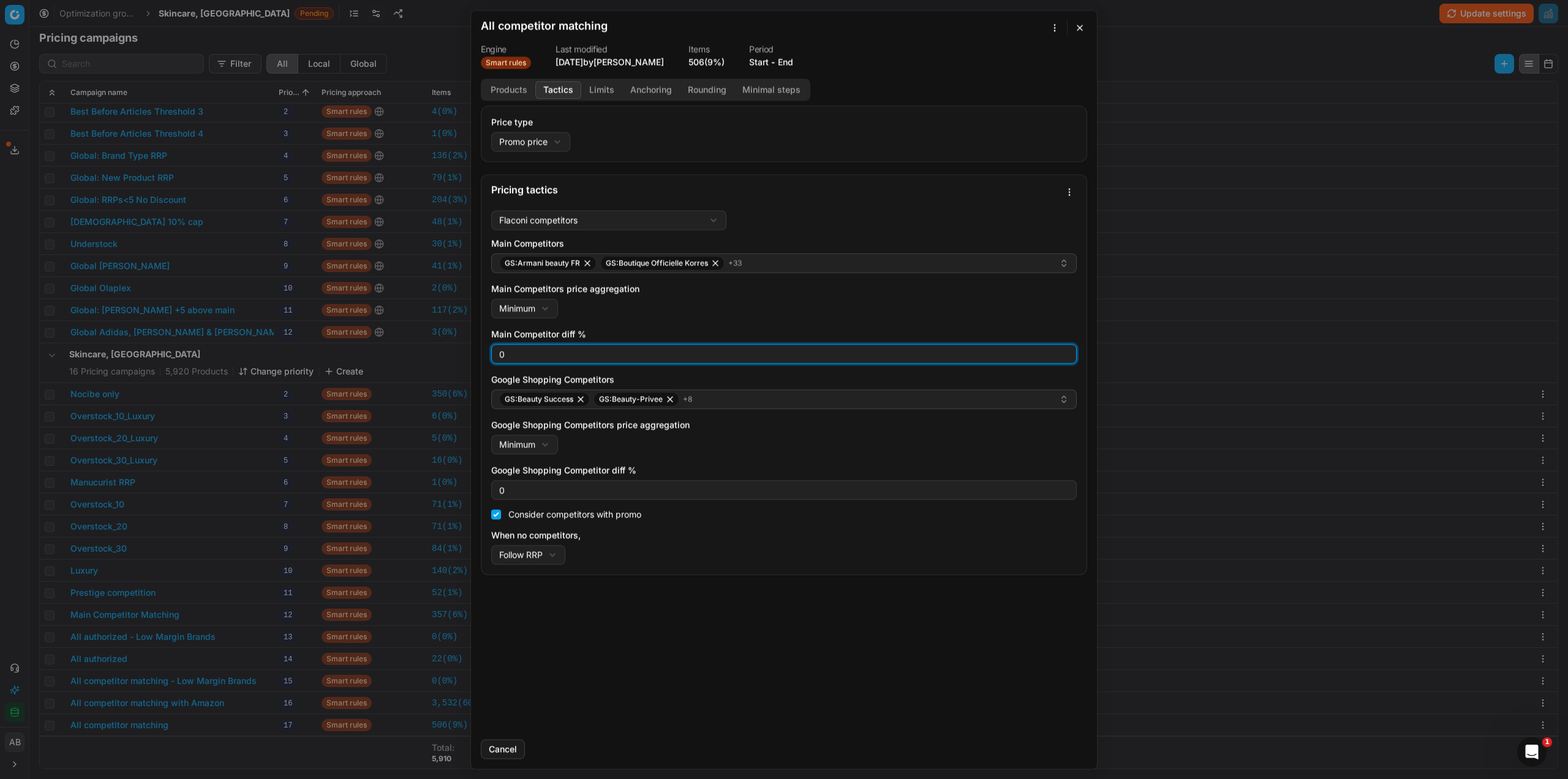
drag, startPoint x: 507, startPoint y: 356, endPoint x: 486, endPoint y: 365, distance: 22.8
click at [493, 356] on div "0" at bounding box center [784, 354] width 586 height 20
type input "3"
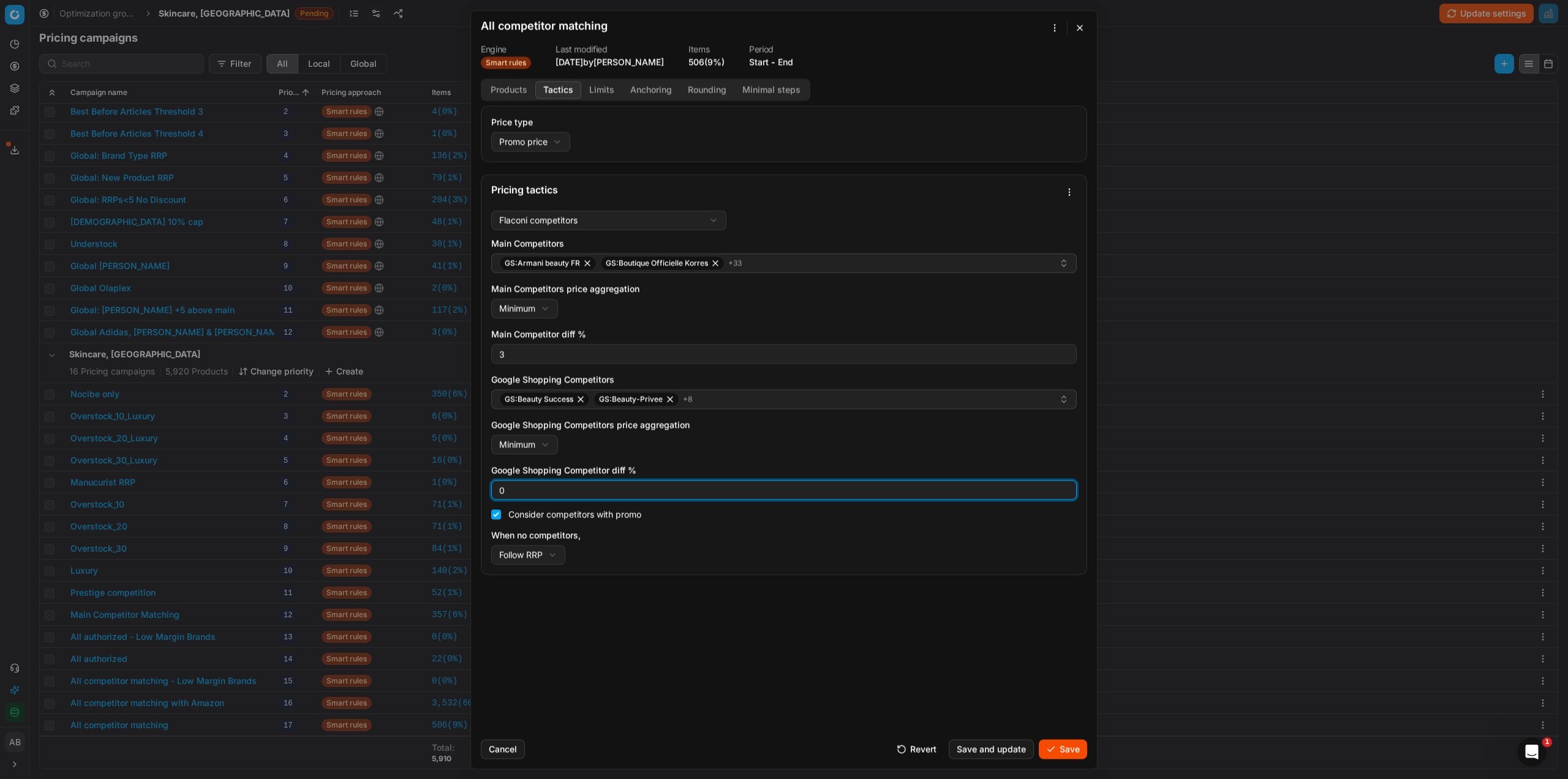
drag, startPoint x: 505, startPoint y: 492, endPoint x: 494, endPoint y: 492, distance: 11.0
click at [494, 492] on div "0" at bounding box center [784, 490] width 586 height 20
type input "3"
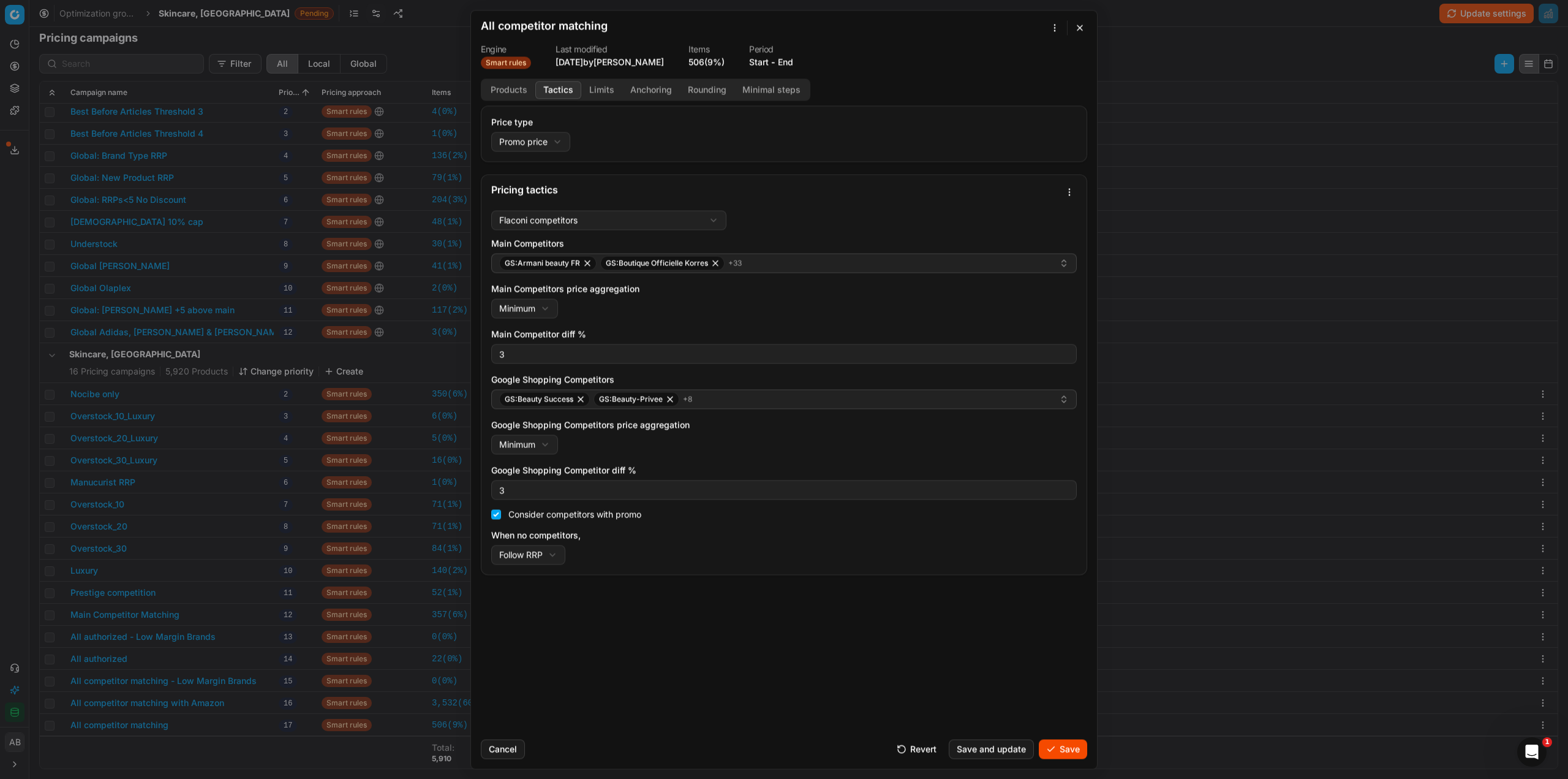
click at [1050, 752] on button "Save" at bounding box center [1062, 749] width 48 height 20
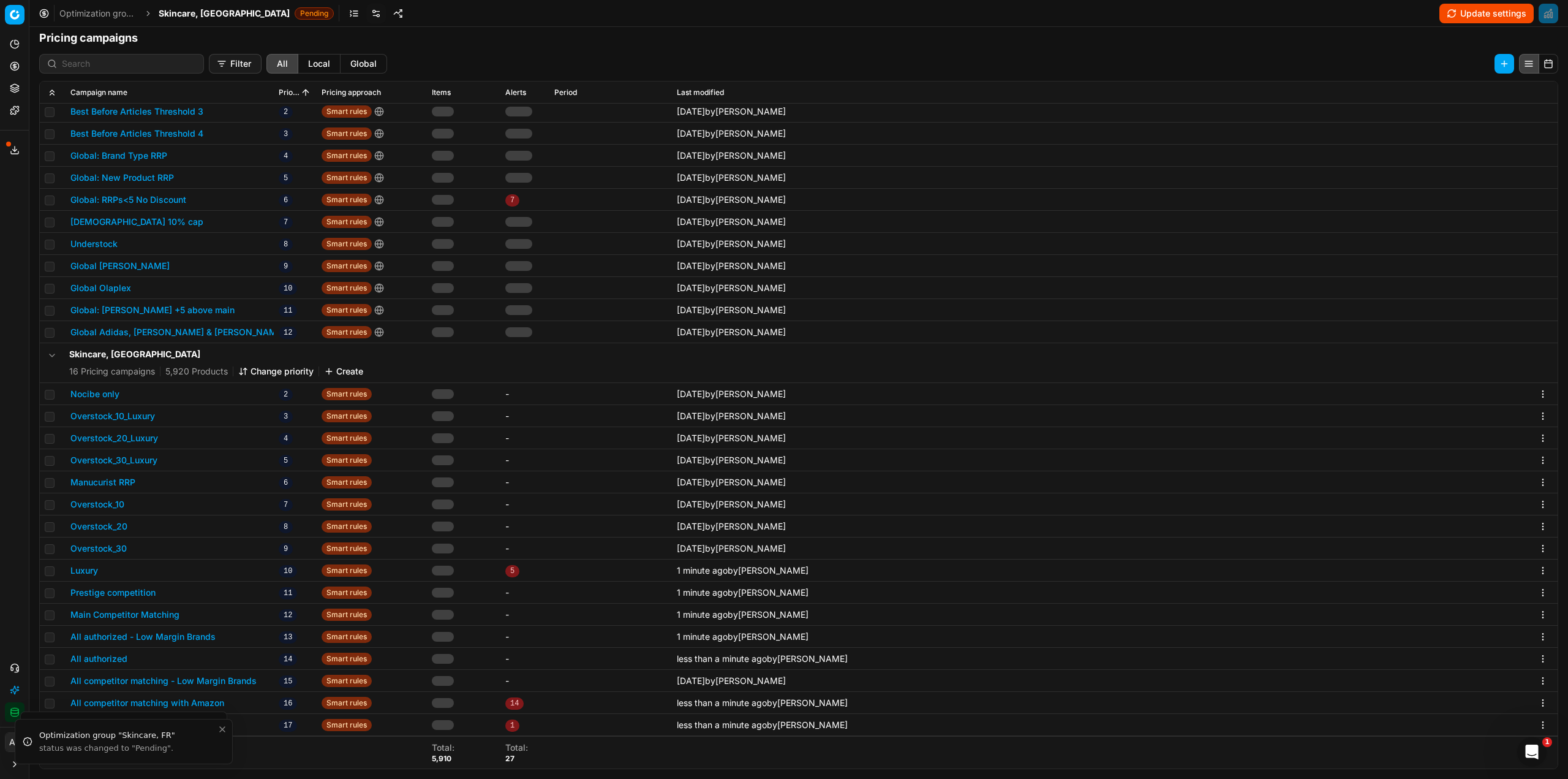
click at [106, 395] on button "Nocibe only" at bounding box center [95, 394] width 49 height 13
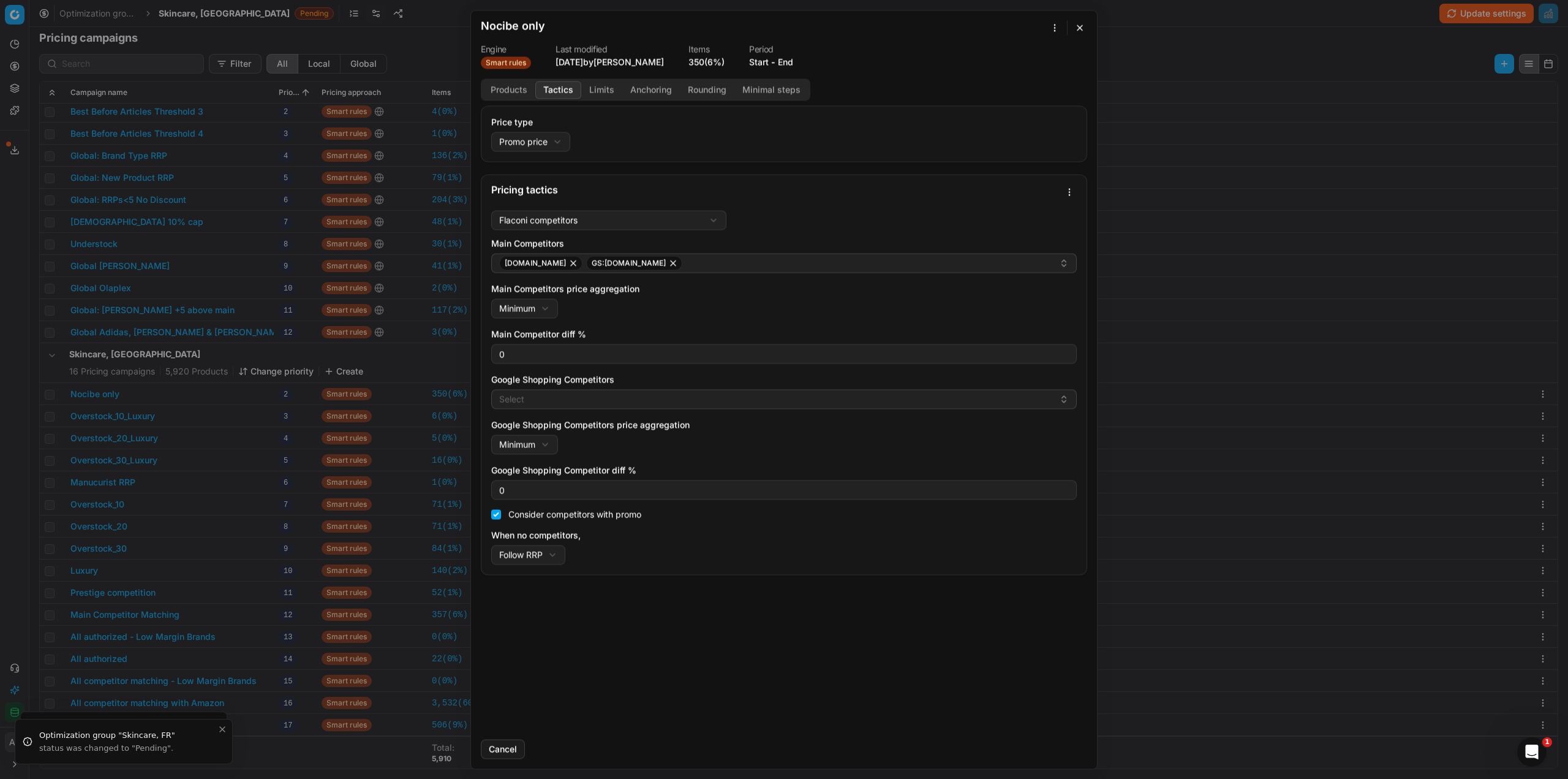
click at [557, 90] on button "Tactics" at bounding box center [558, 90] width 46 height 18
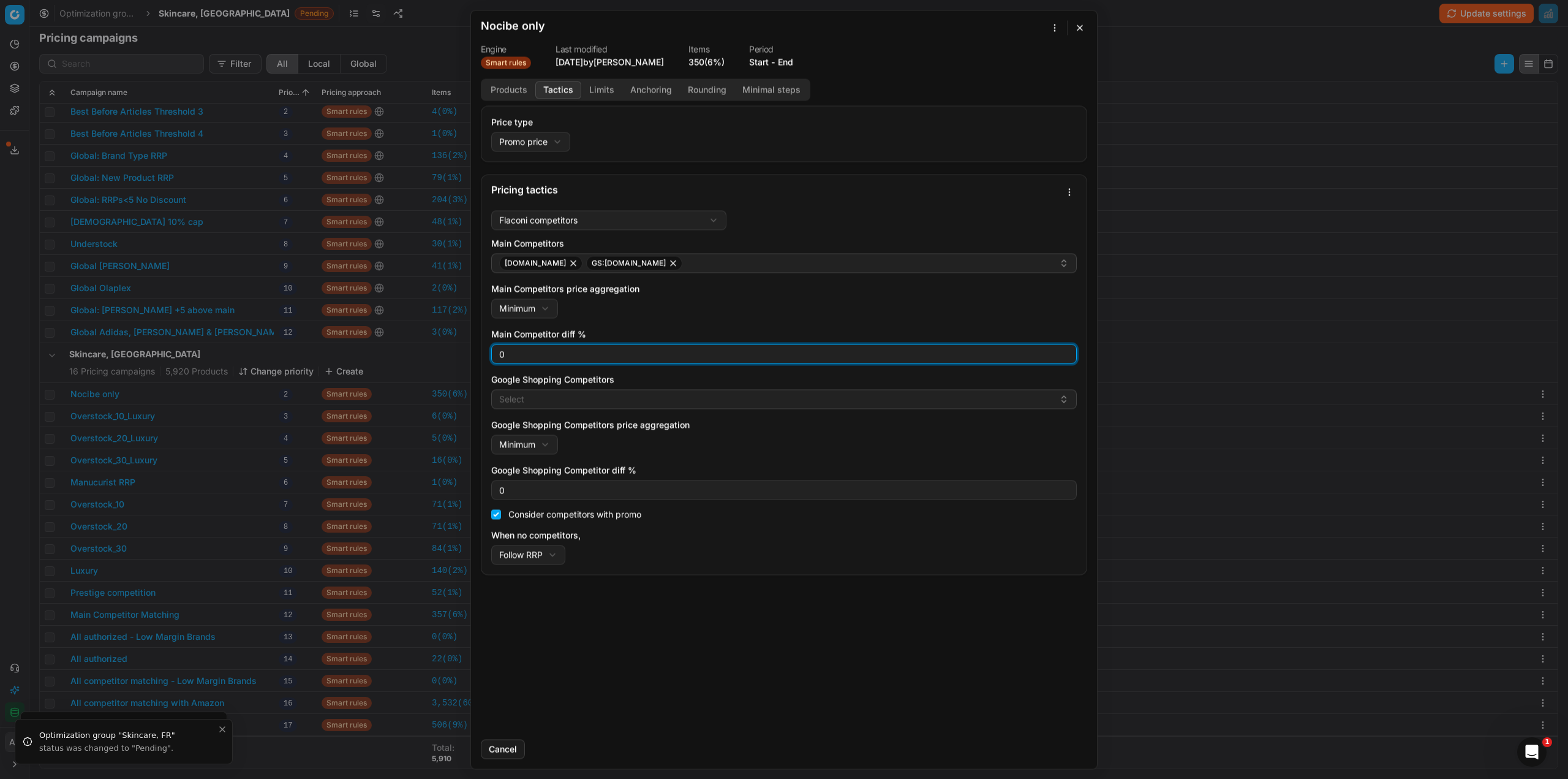
drag, startPoint x: 522, startPoint y: 355, endPoint x: 487, endPoint y: 355, distance: 35.0
click at [487, 355] on div "Flaconi competitors Flaconi competitorsFlaconi competitors rule: first takes in…" at bounding box center [784, 389] width 605 height 369
type input "3"
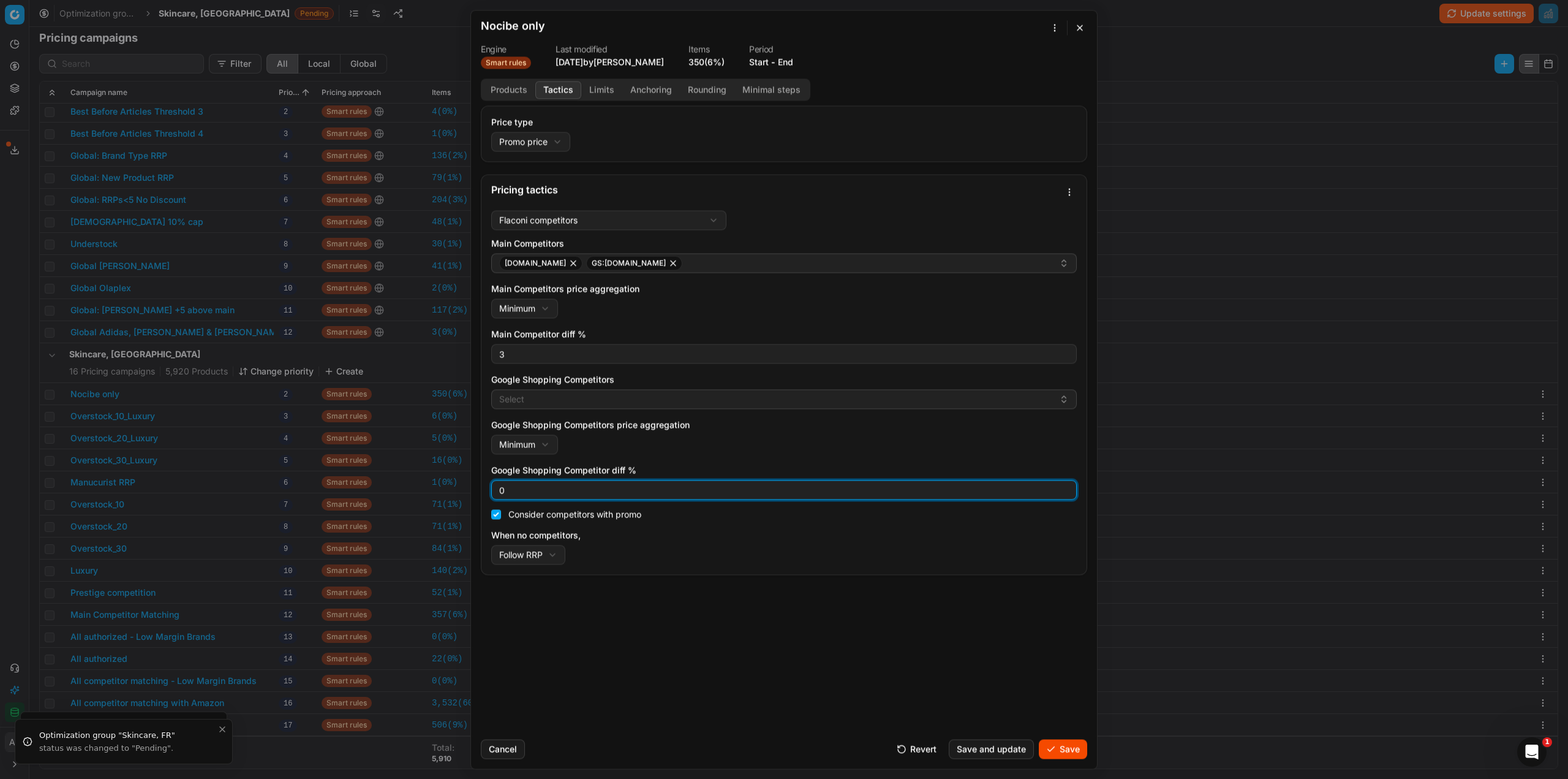
click at [490, 487] on div "Flaconi competitors Flaconi competitorsFlaconi competitors rule: first takes in…" at bounding box center [784, 389] width 605 height 369
type input "3"
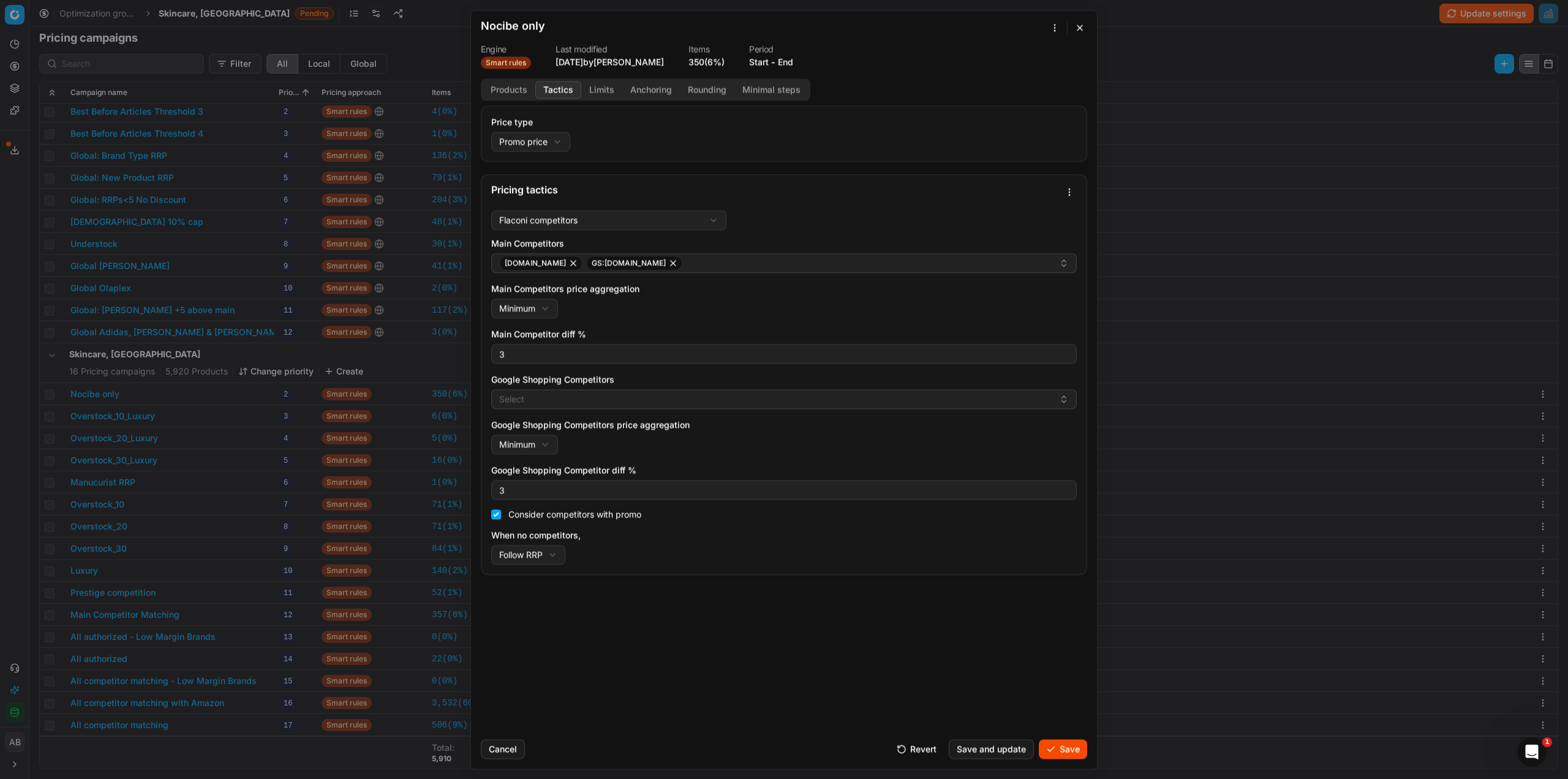
click at [1064, 745] on button "Save" at bounding box center [1062, 749] width 48 height 20
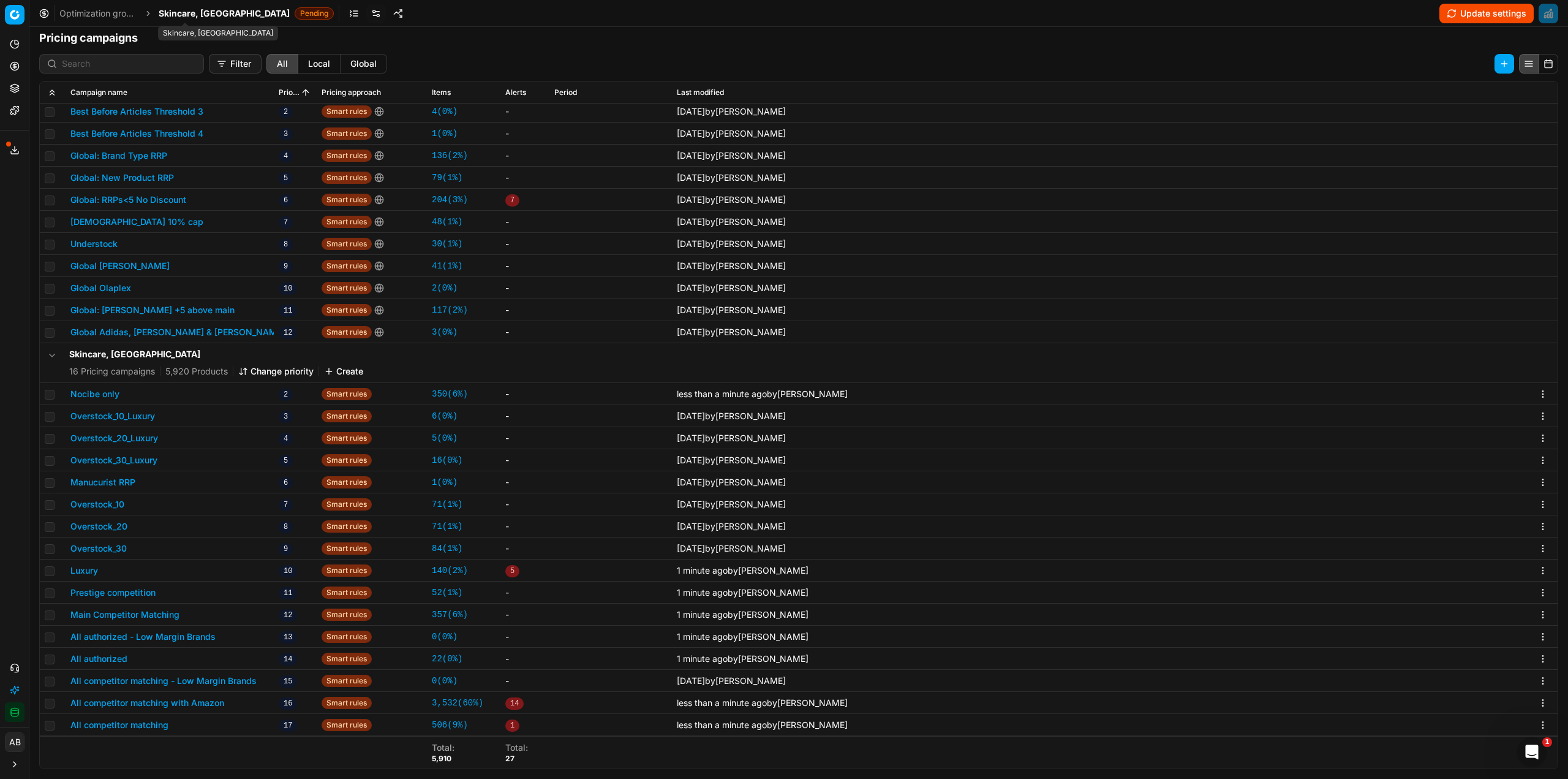
click at [199, 16] on span "Skincare, [GEOGRAPHIC_DATA]" at bounding box center [224, 14] width 131 height 13
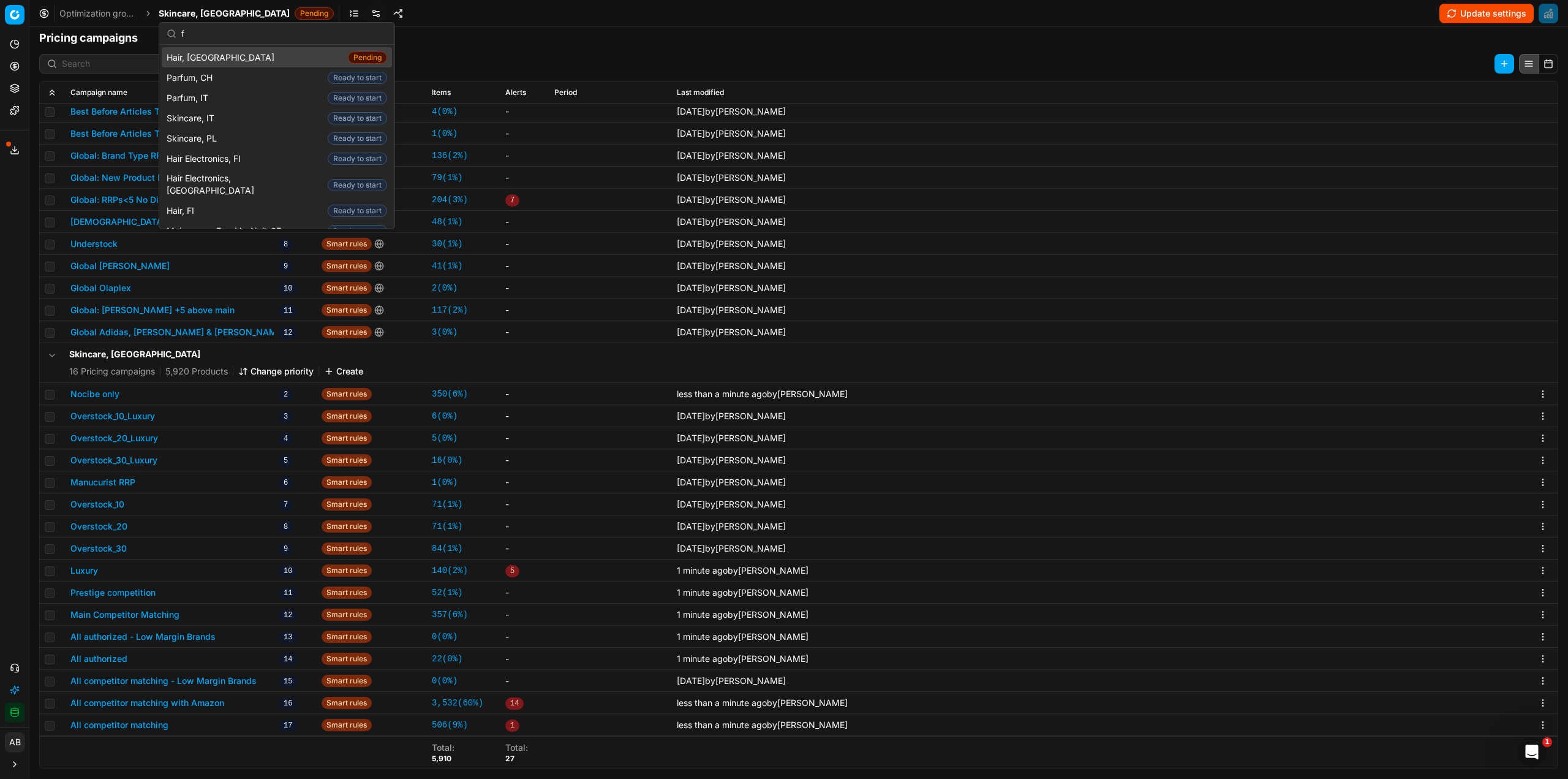
scroll to position [688, 0]
type input "fr"
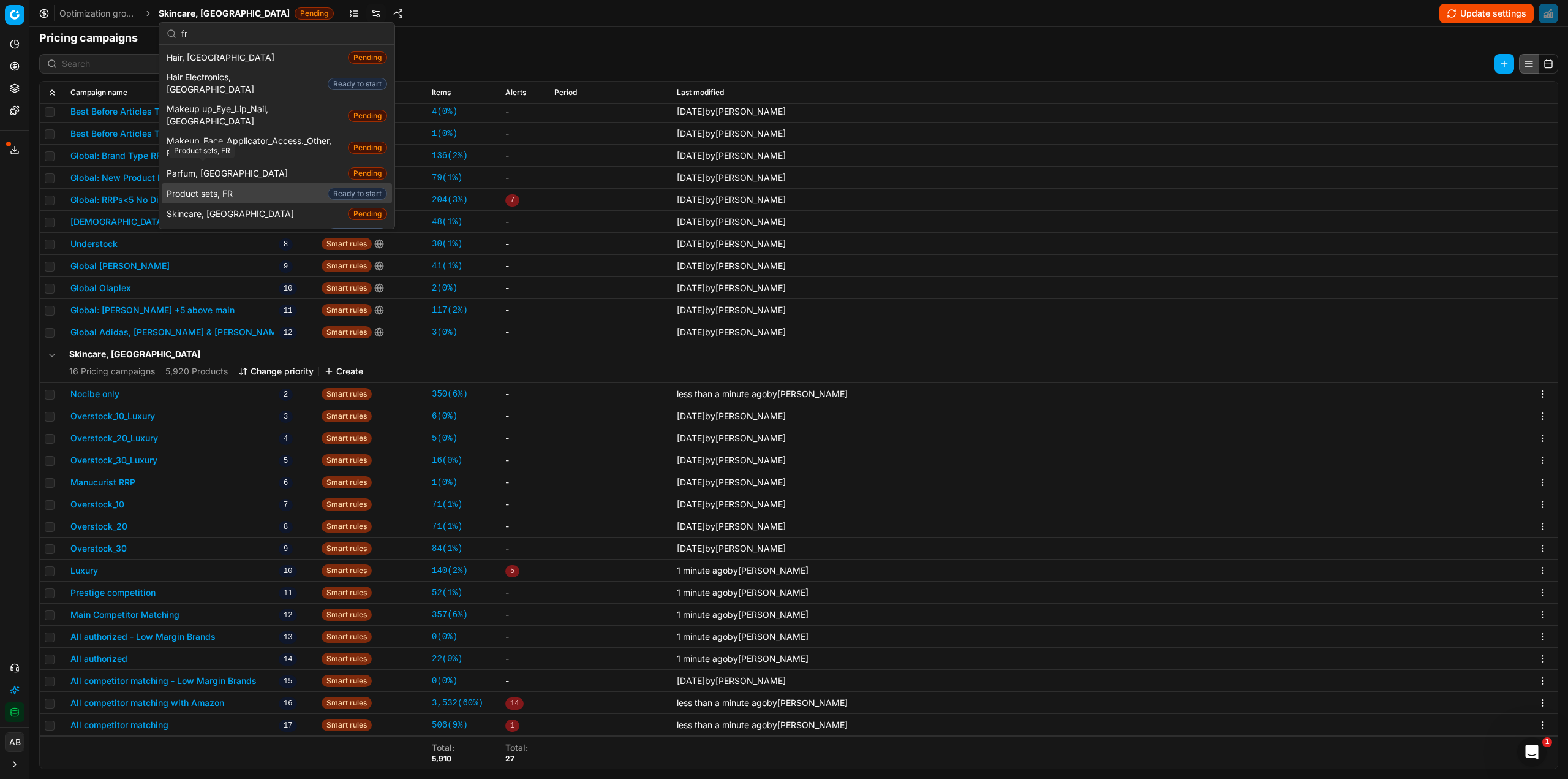
click at [220, 188] on span "Product sets, FR" at bounding box center [202, 194] width 71 height 13
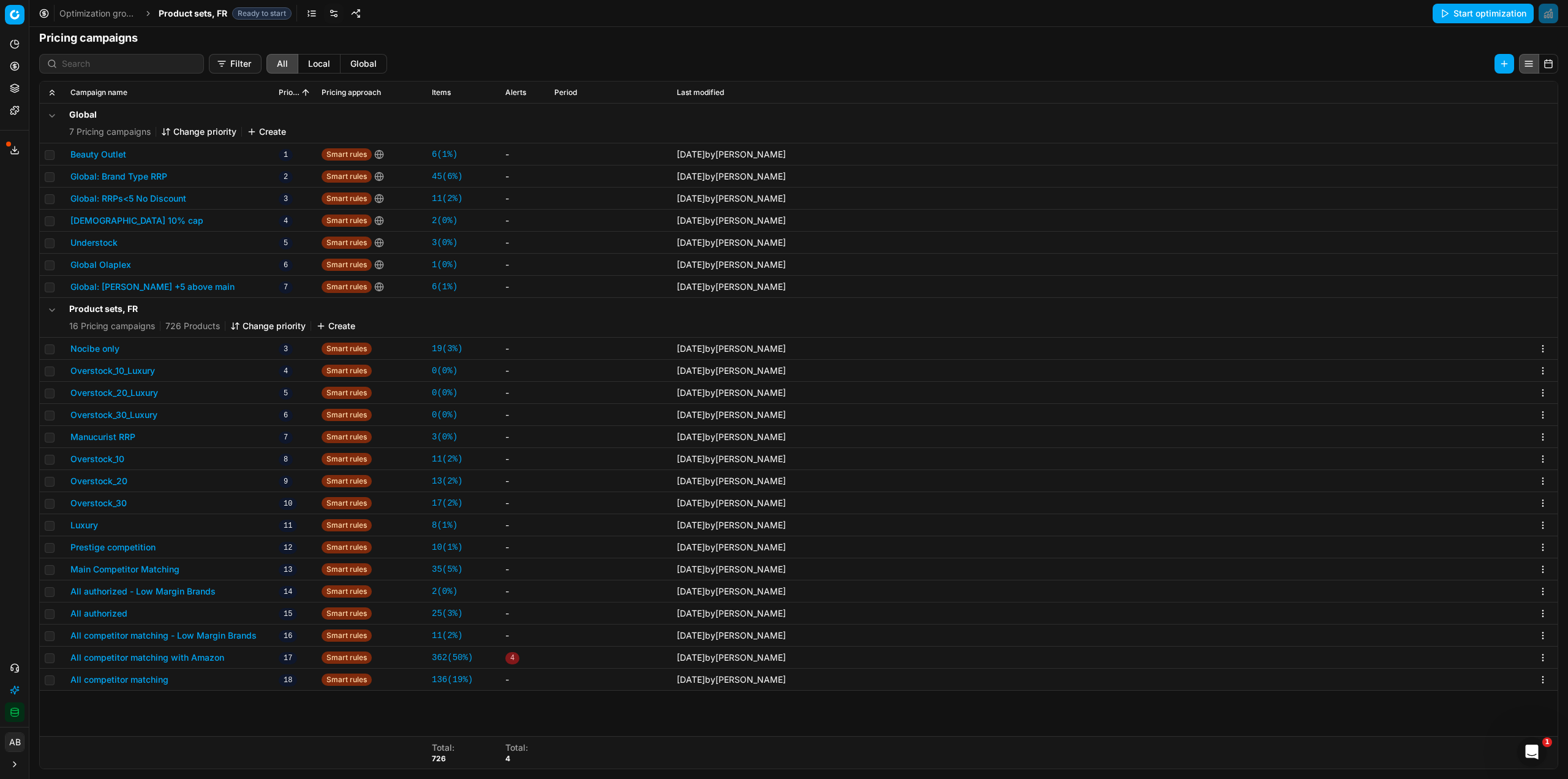
click at [111, 348] on button "Nocibe only" at bounding box center [95, 349] width 49 height 13
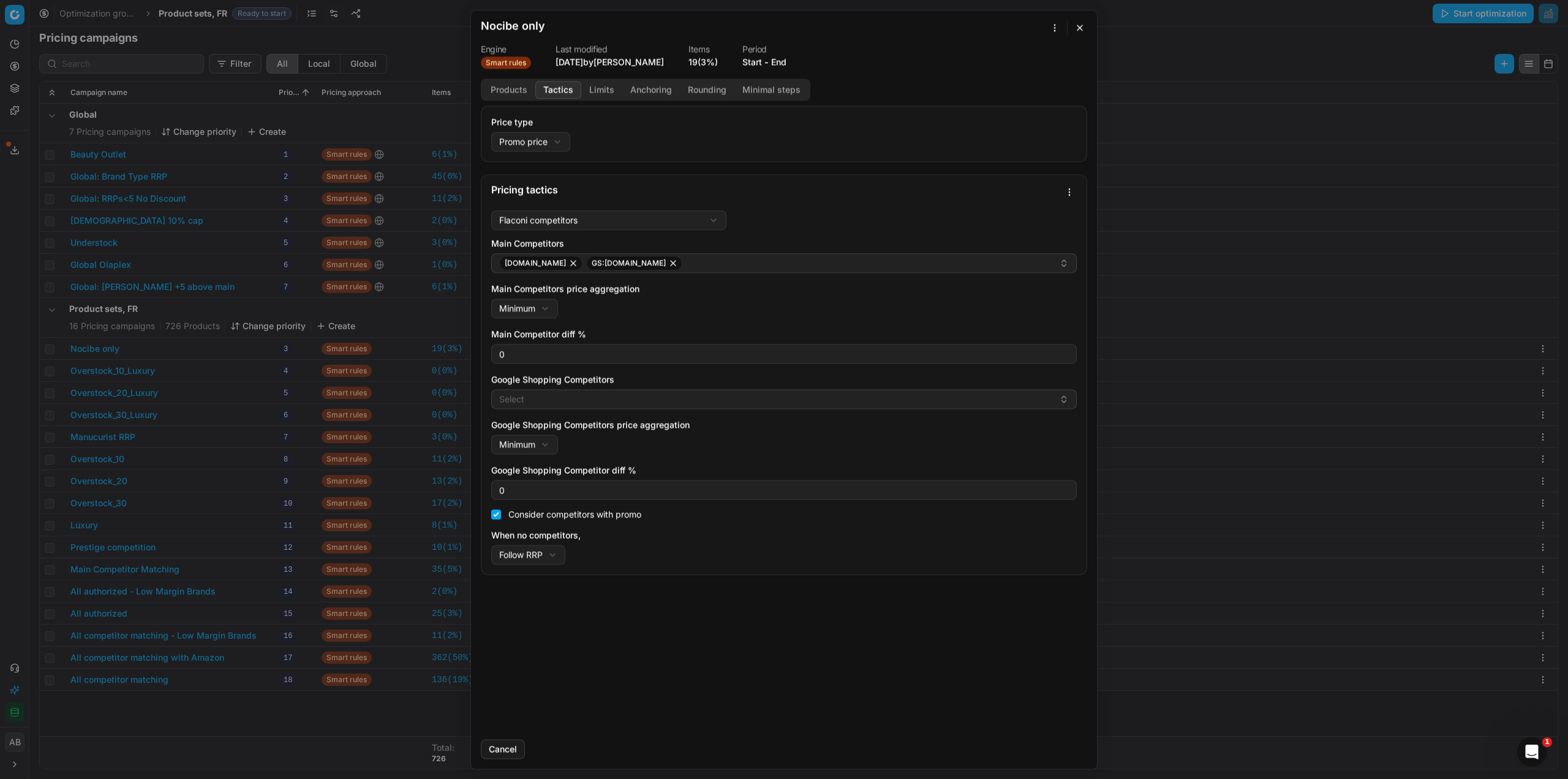
click at [557, 92] on button "Tactics" at bounding box center [558, 90] width 46 height 18
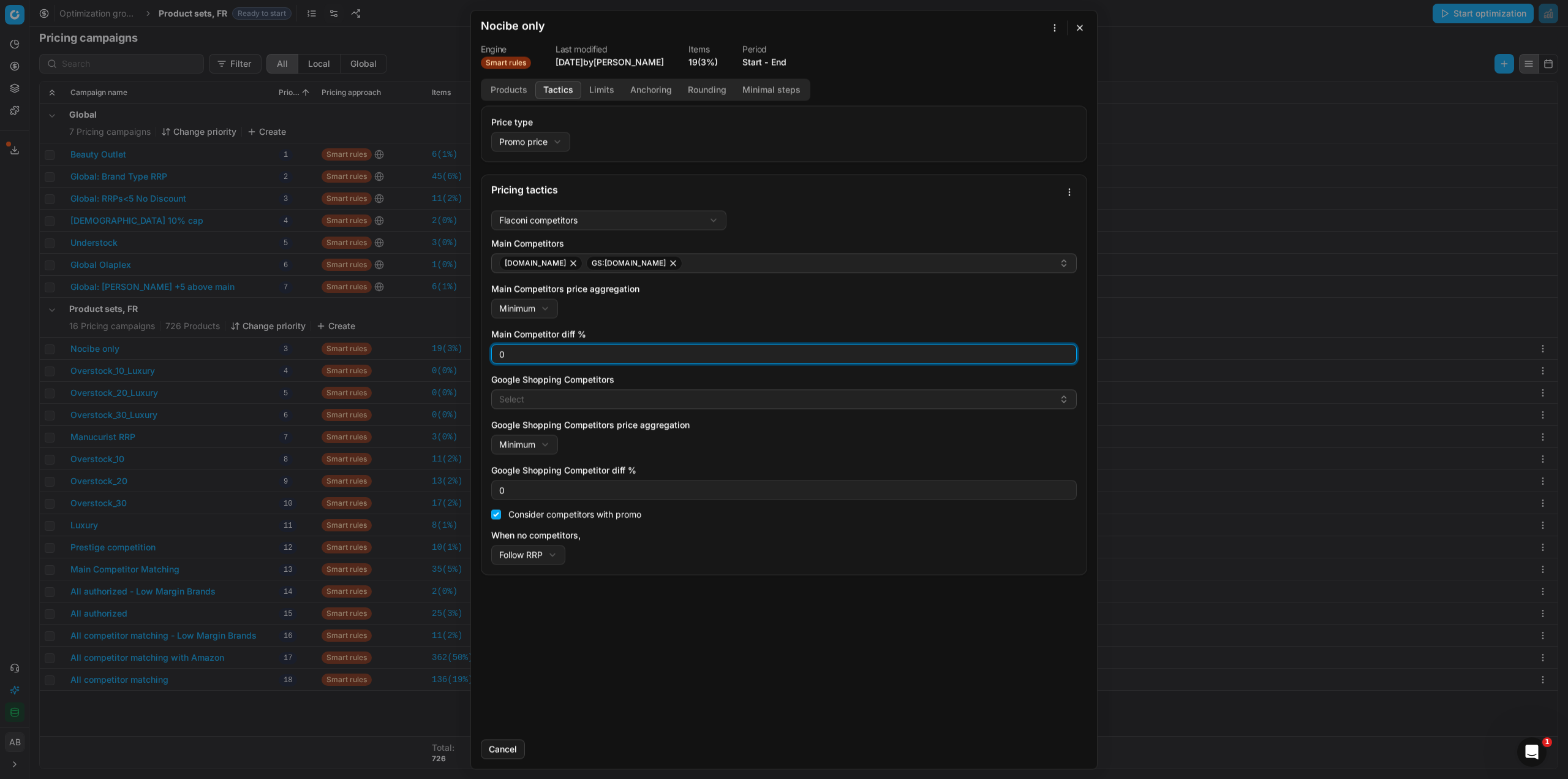
drag, startPoint x: 516, startPoint y: 350, endPoint x: 490, endPoint y: 346, distance: 26.3
click at [492, 346] on div "0" at bounding box center [784, 354] width 586 height 20
type input "3"
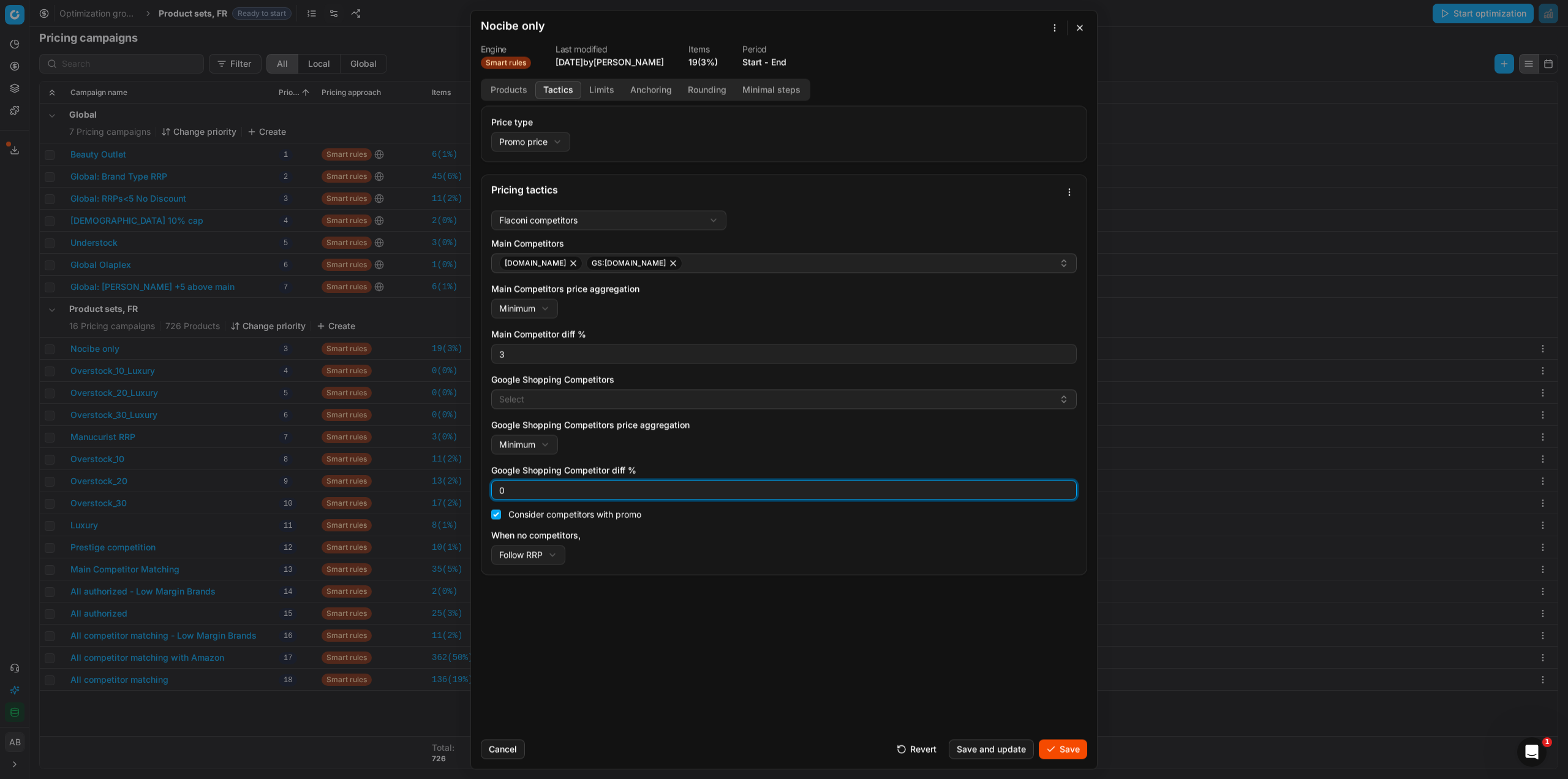
click at [472, 483] on div "Price type Promo price Default Regular price Promo price Pricing tactics Flacon…" at bounding box center [784, 417] width 626 height 624
type input "3"
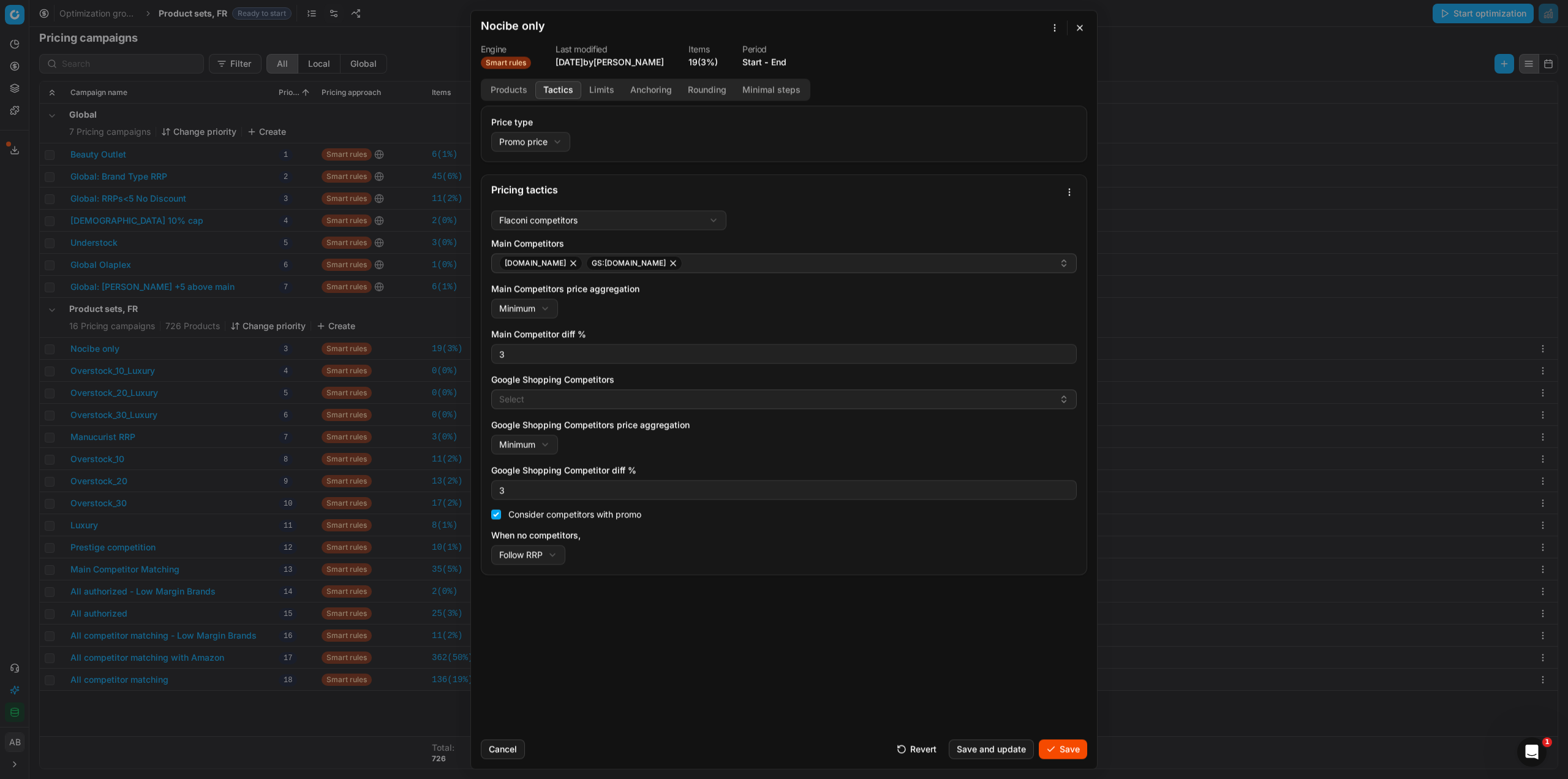
click at [1063, 753] on button "Save" at bounding box center [1062, 749] width 48 height 20
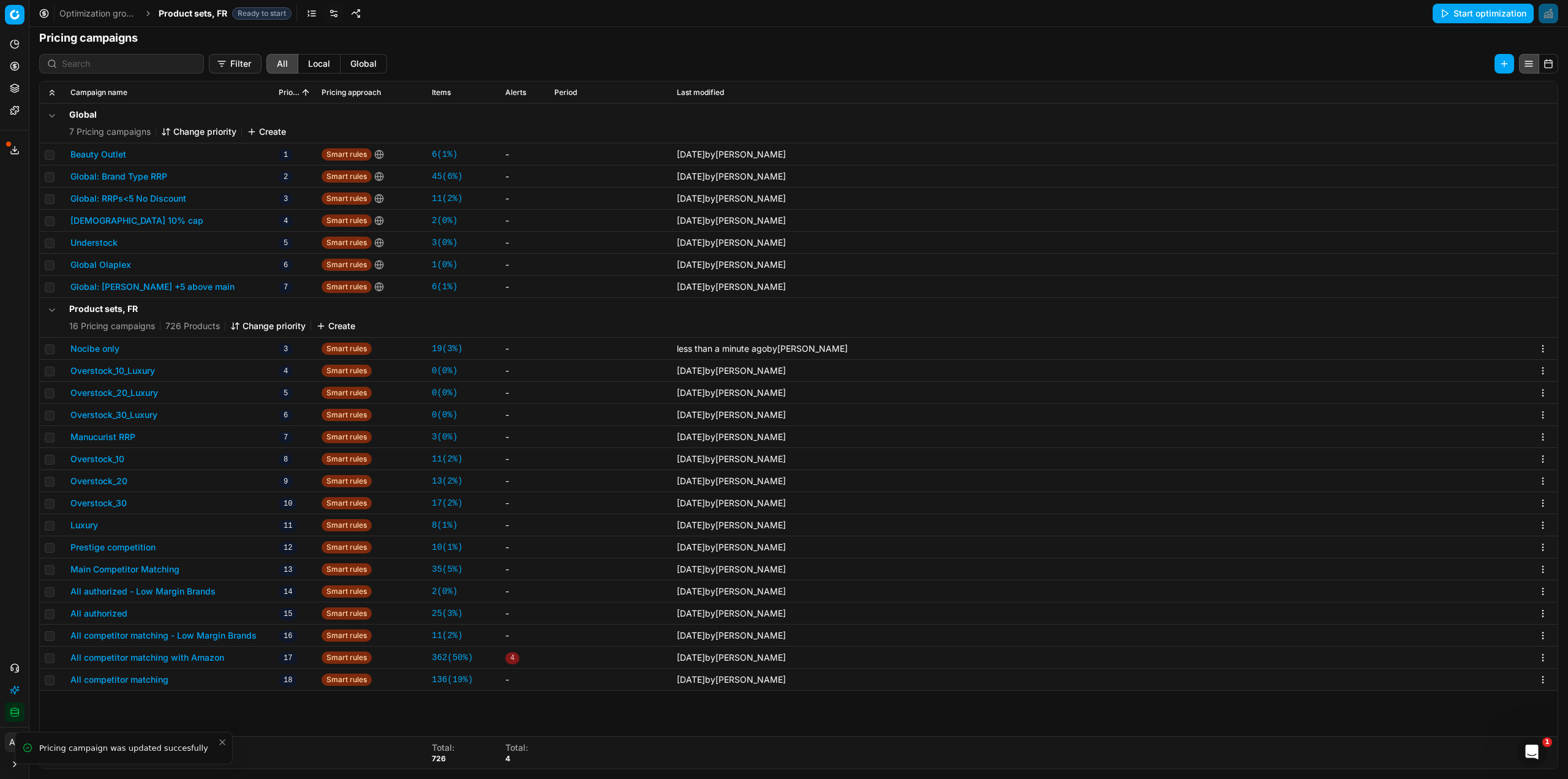
click at [101, 524] on div "Luxury" at bounding box center [169, 525] width 198 height 13
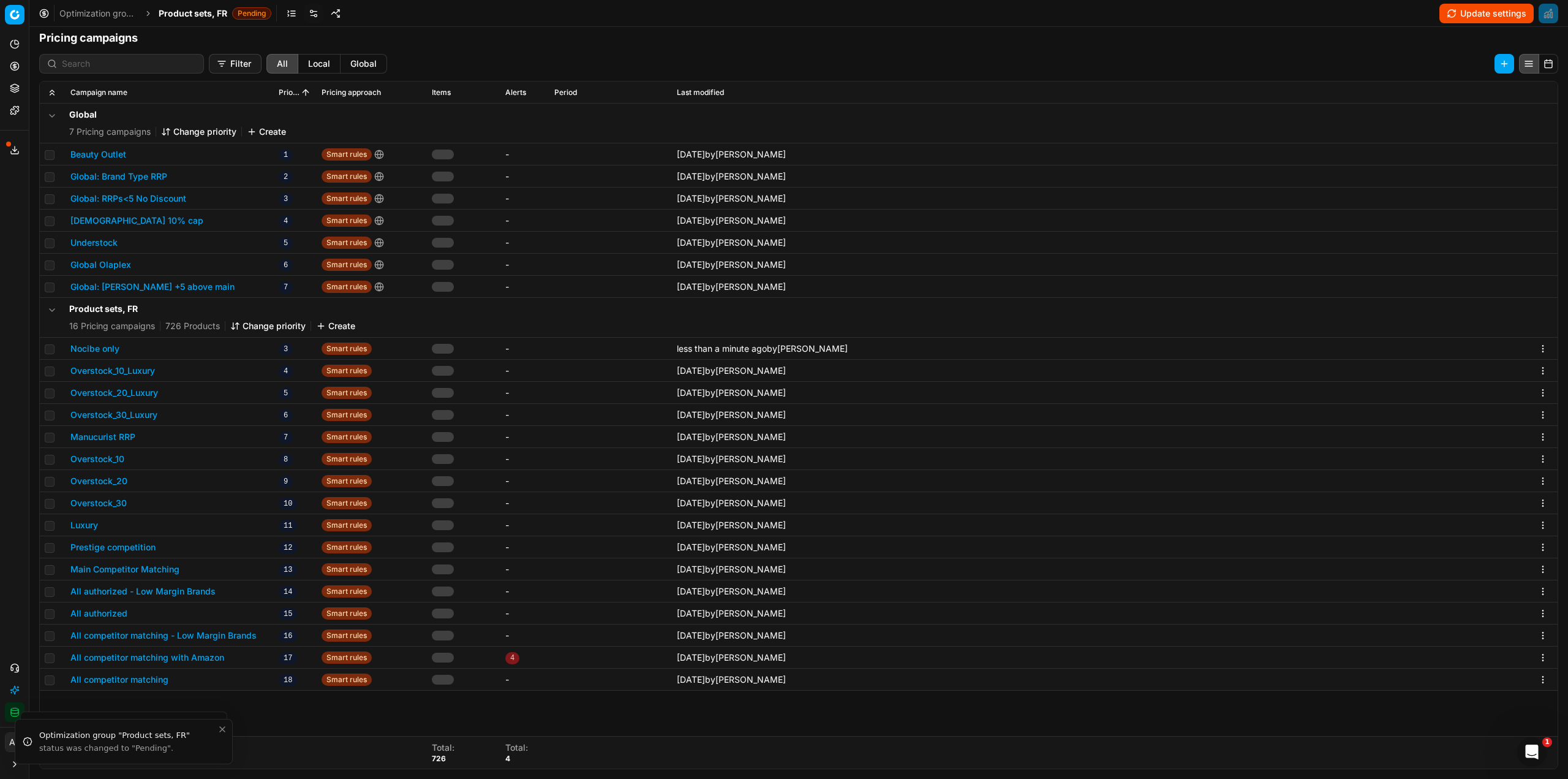
click at [85, 524] on button "Luxury" at bounding box center [84, 525] width 27 height 13
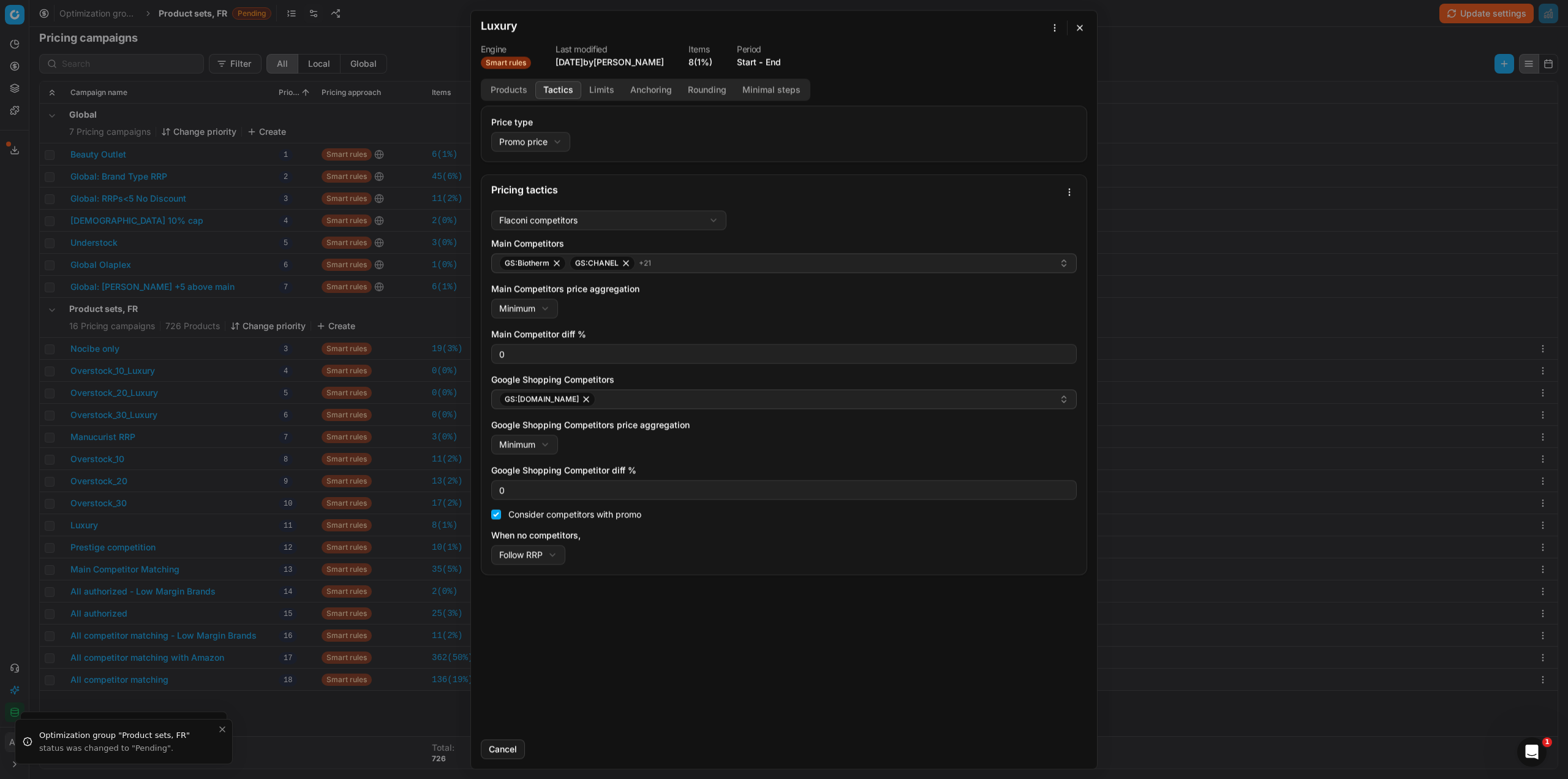
click at [551, 88] on button "Tactics" at bounding box center [558, 90] width 46 height 18
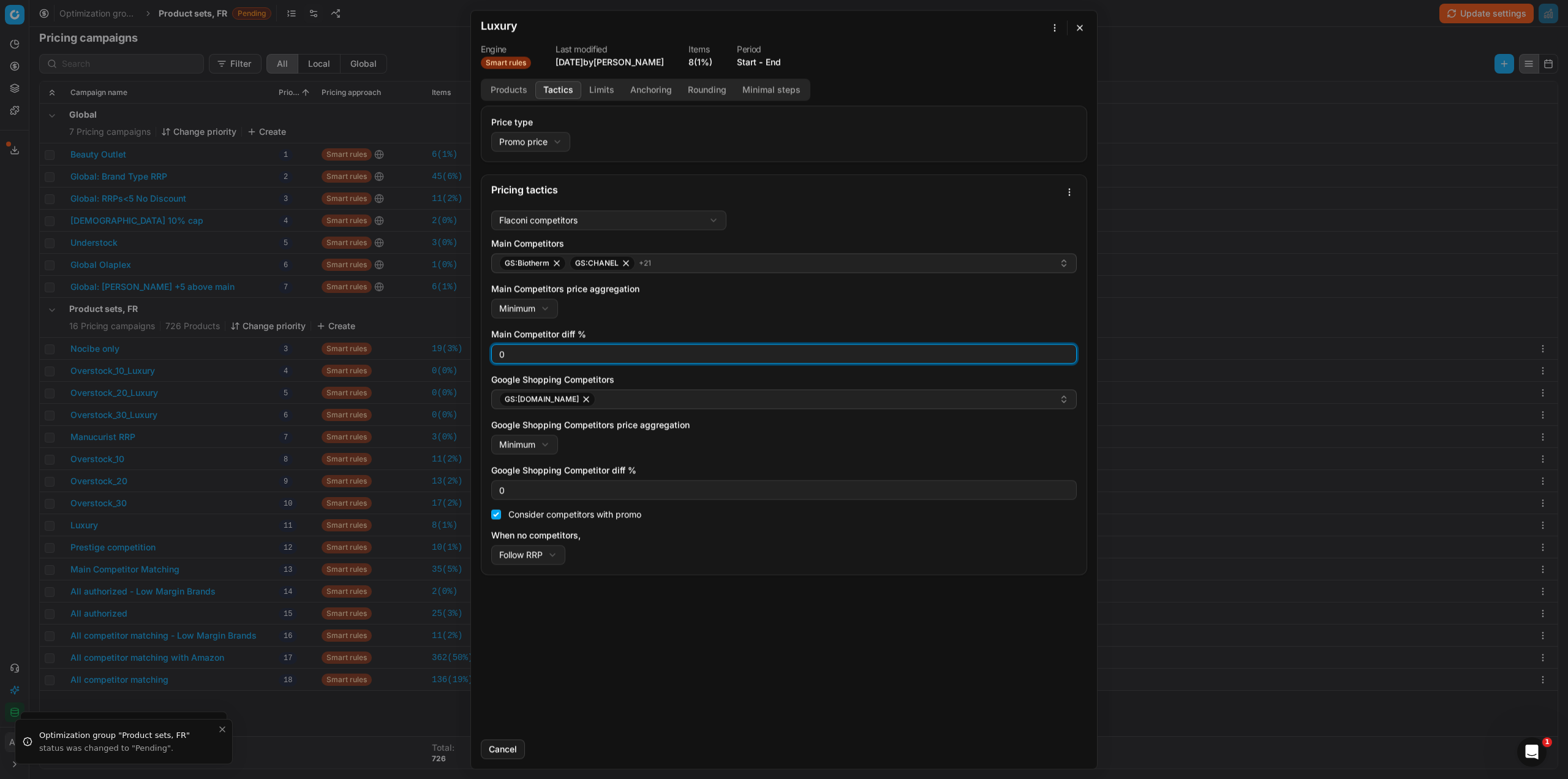
drag, startPoint x: 518, startPoint y: 352, endPoint x: 494, endPoint y: 365, distance: 27.3
click at [490, 350] on div "Flaconi competitors Flaconi competitorsFlaconi competitors rule: first takes in…" at bounding box center [784, 389] width 605 height 369
type input "3"
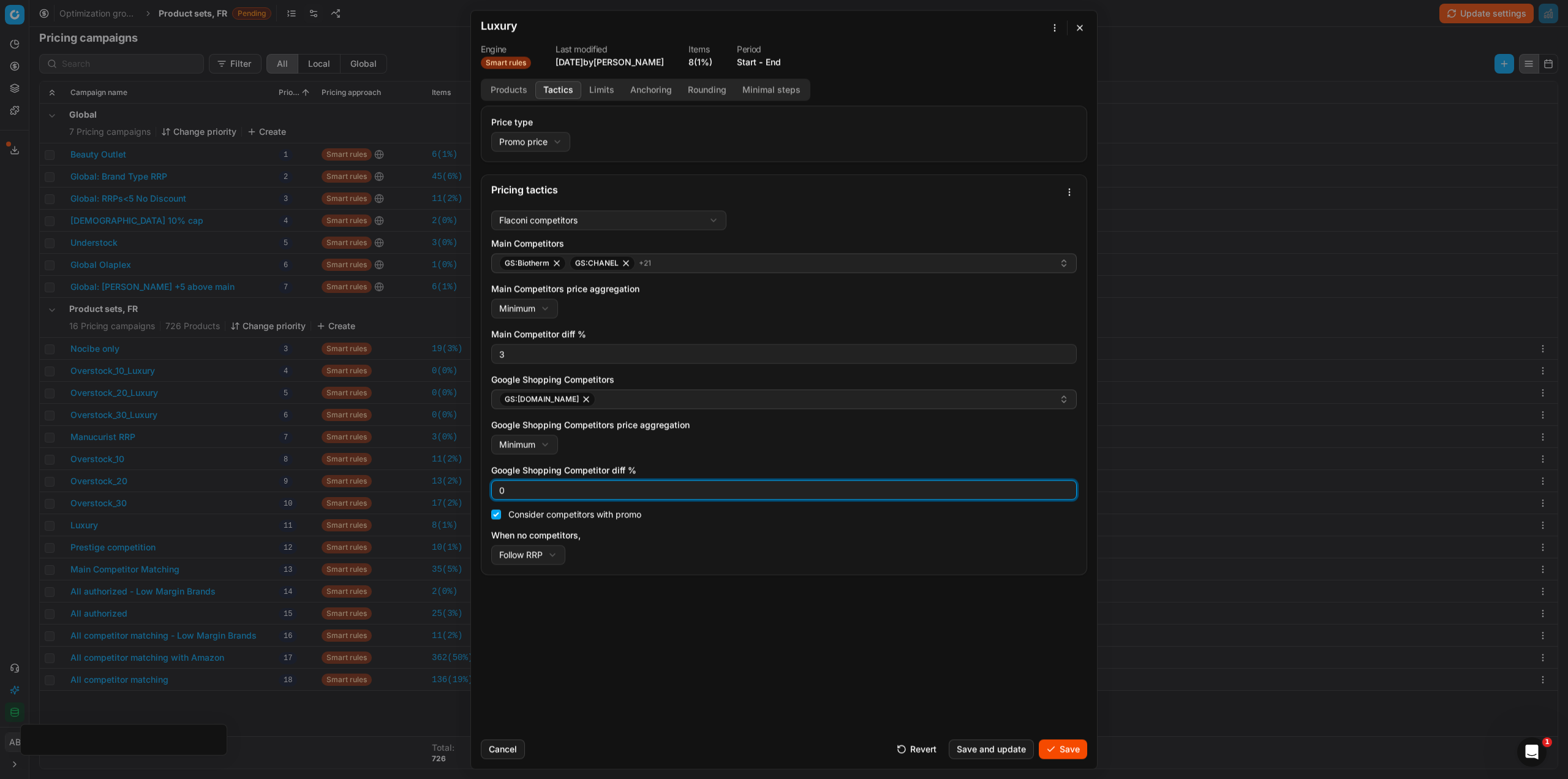
drag, startPoint x: 506, startPoint y: 490, endPoint x: 489, endPoint y: 489, distance: 17.0
click at [493, 489] on div "0" at bounding box center [784, 490] width 586 height 20
type input "3"
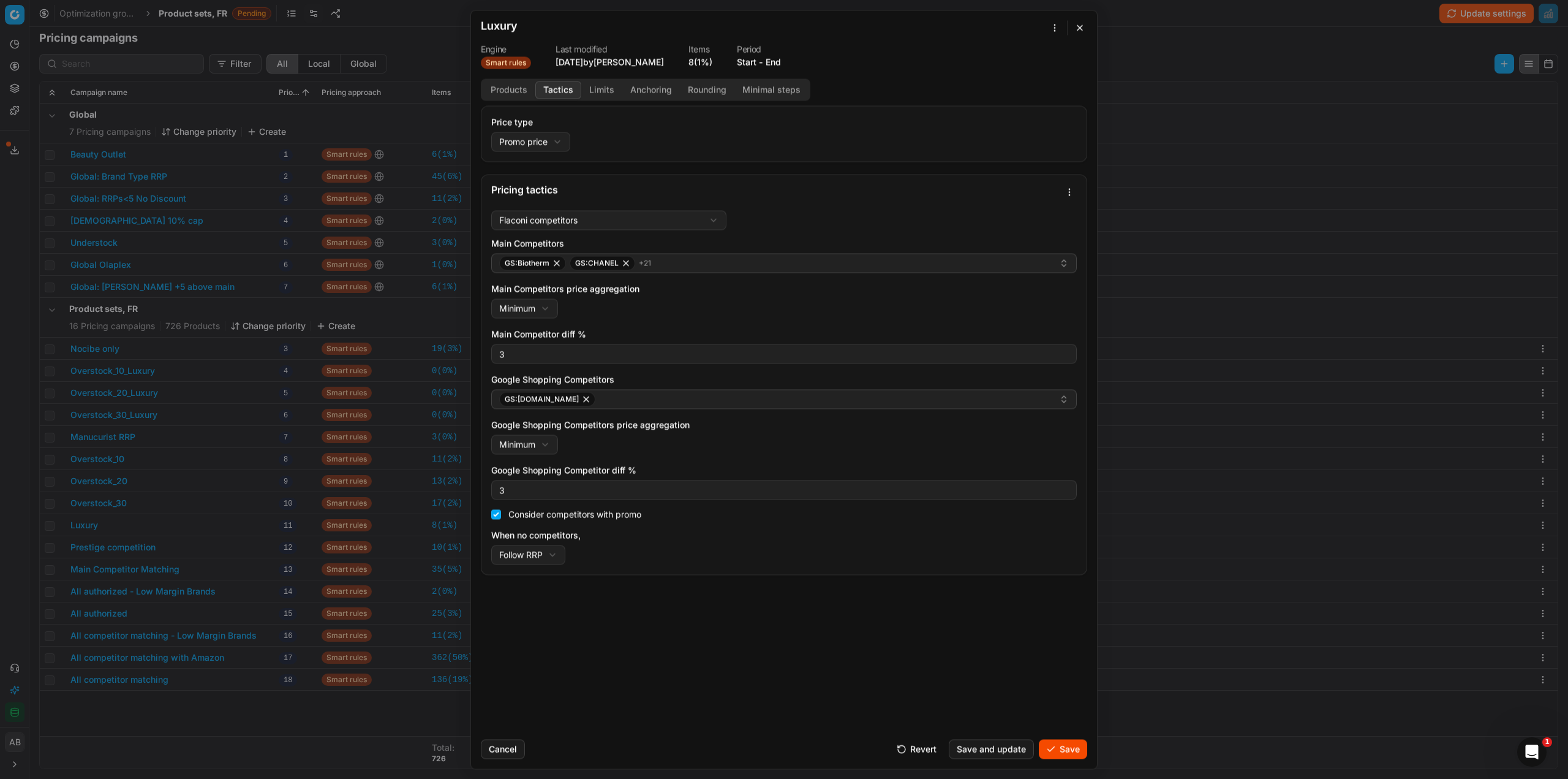
drag, startPoint x: 1047, startPoint y: 743, endPoint x: 1042, endPoint y: 751, distance: 9.4
click at [1046, 744] on button "Save" at bounding box center [1062, 749] width 48 height 20
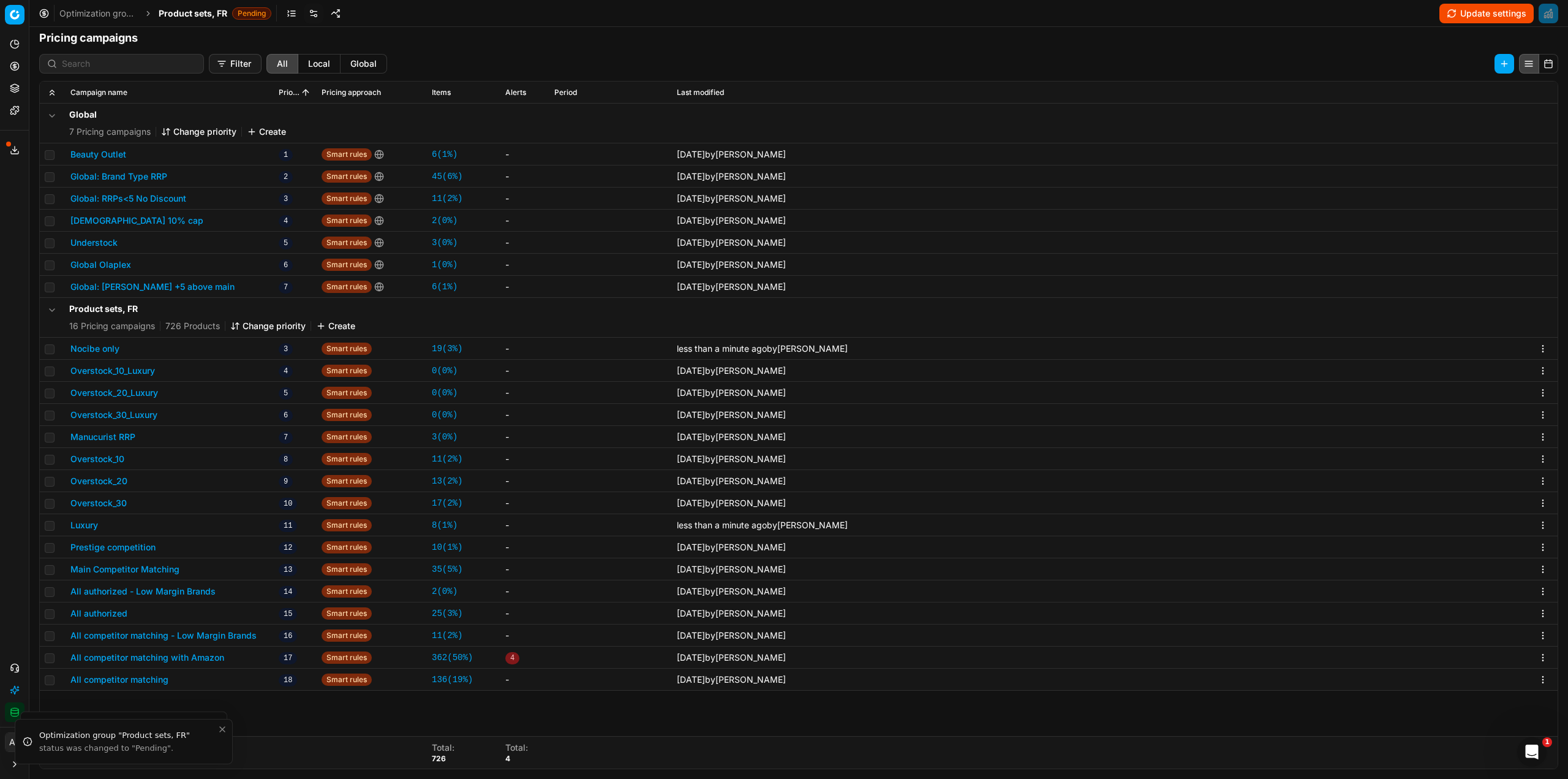
click at [109, 551] on button "Prestige competition" at bounding box center [113, 548] width 85 height 13
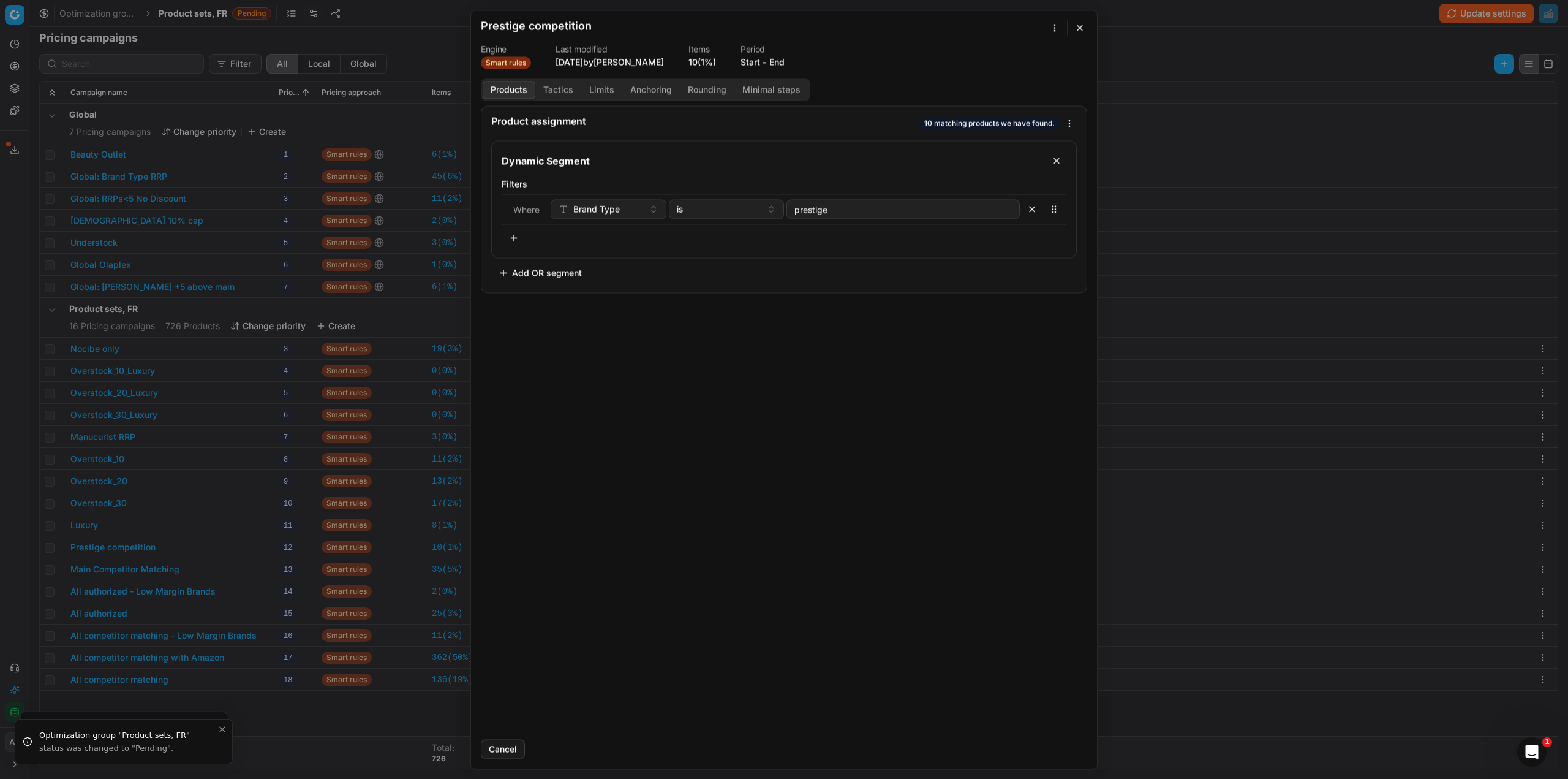
click at [564, 88] on button "Tactics" at bounding box center [558, 90] width 46 height 18
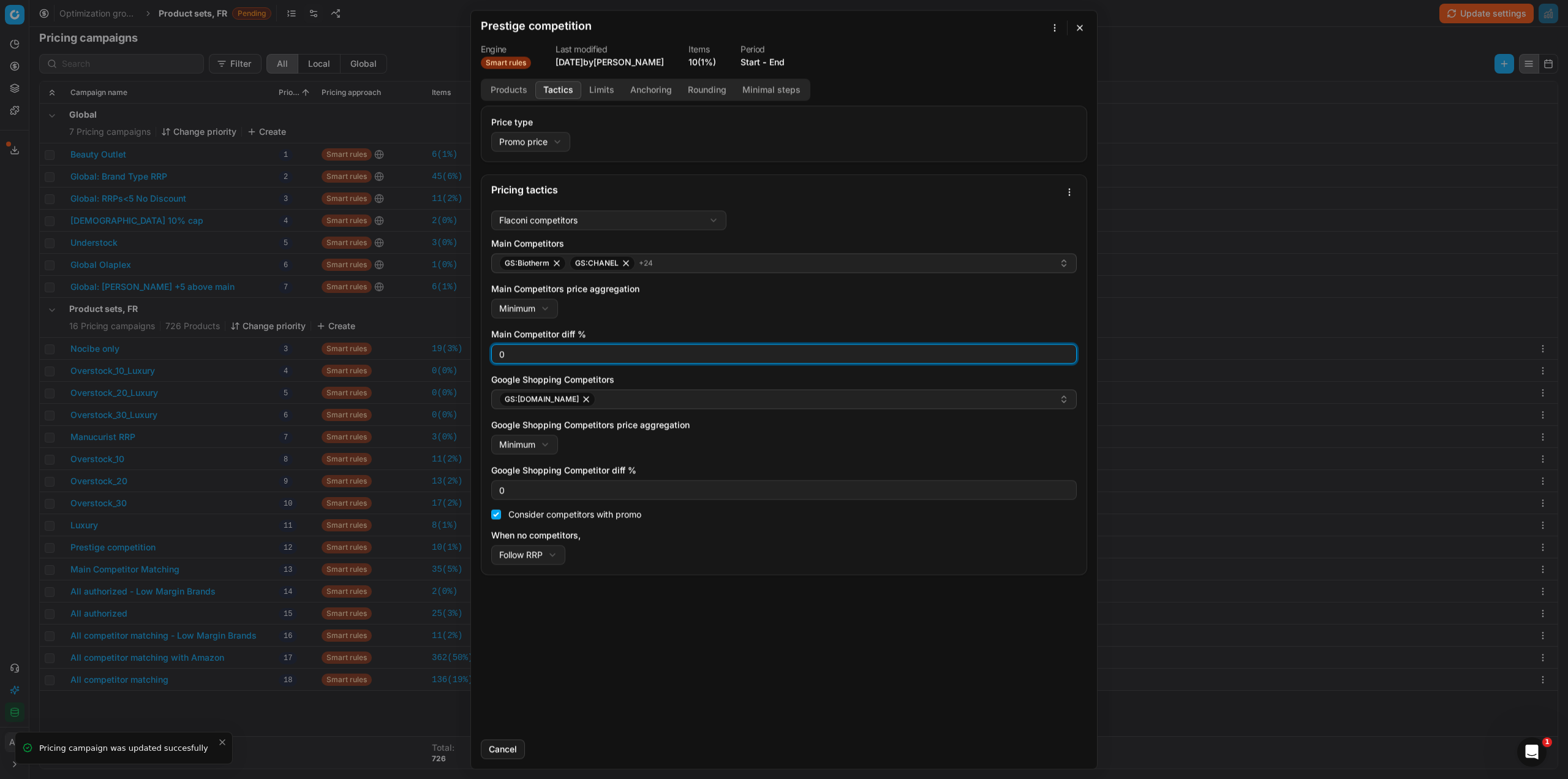
drag, startPoint x: 510, startPoint y: 350, endPoint x: 469, endPoint y: 350, distance: 41.0
click at [469, 350] on div "We are saving PC settings. Please wait, it should take a few minutes Prestige c…" at bounding box center [784, 389] width 1568 height 779
type input "3"
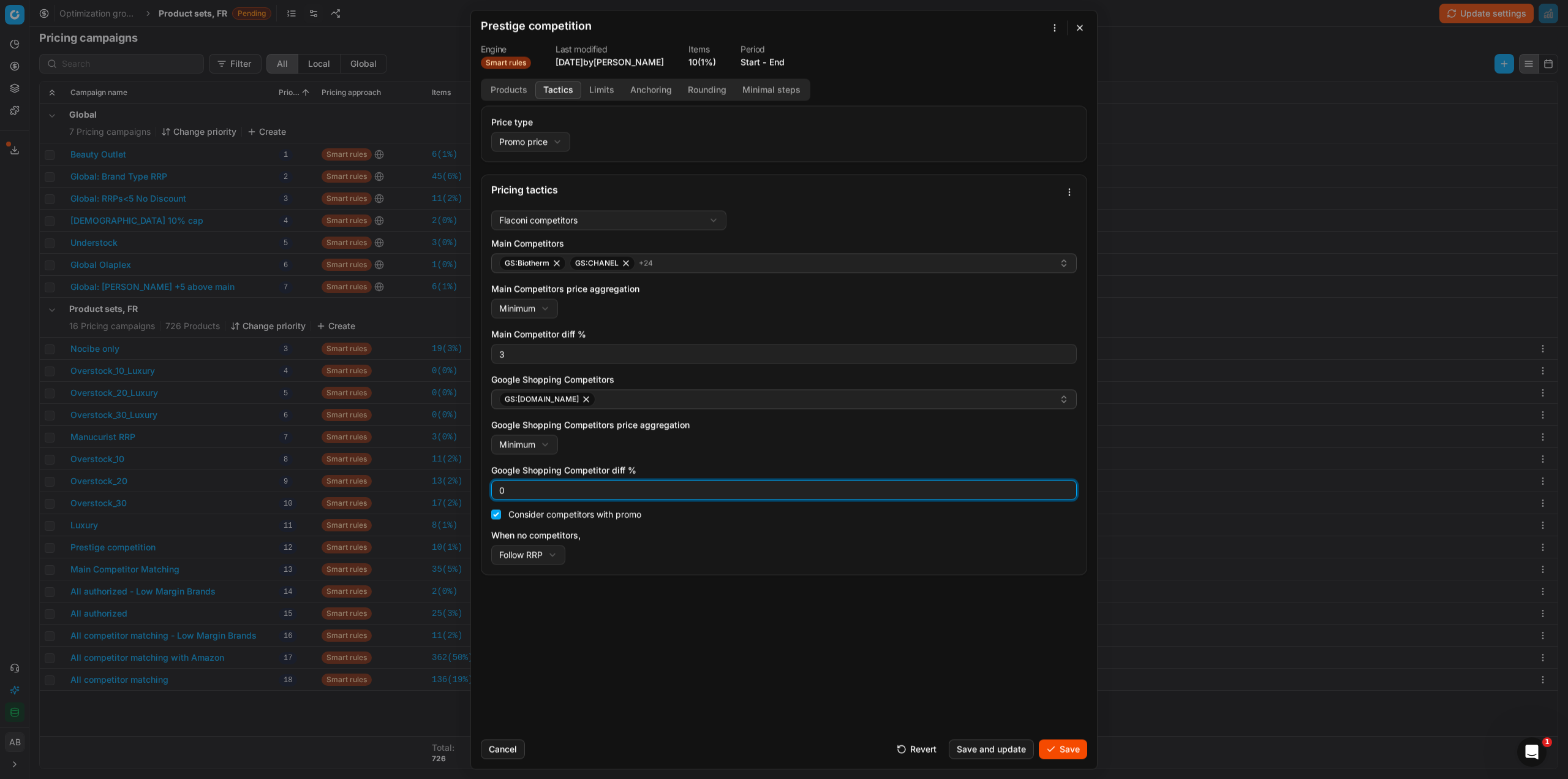
drag, startPoint x: 510, startPoint y: 492, endPoint x: 466, endPoint y: 489, distance: 44.1
click at [460, 489] on div "We are saving PC settings. Please wait, it should take a few minutes Prestige c…" at bounding box center [784, 389] width 1568 height 779
type input "3"
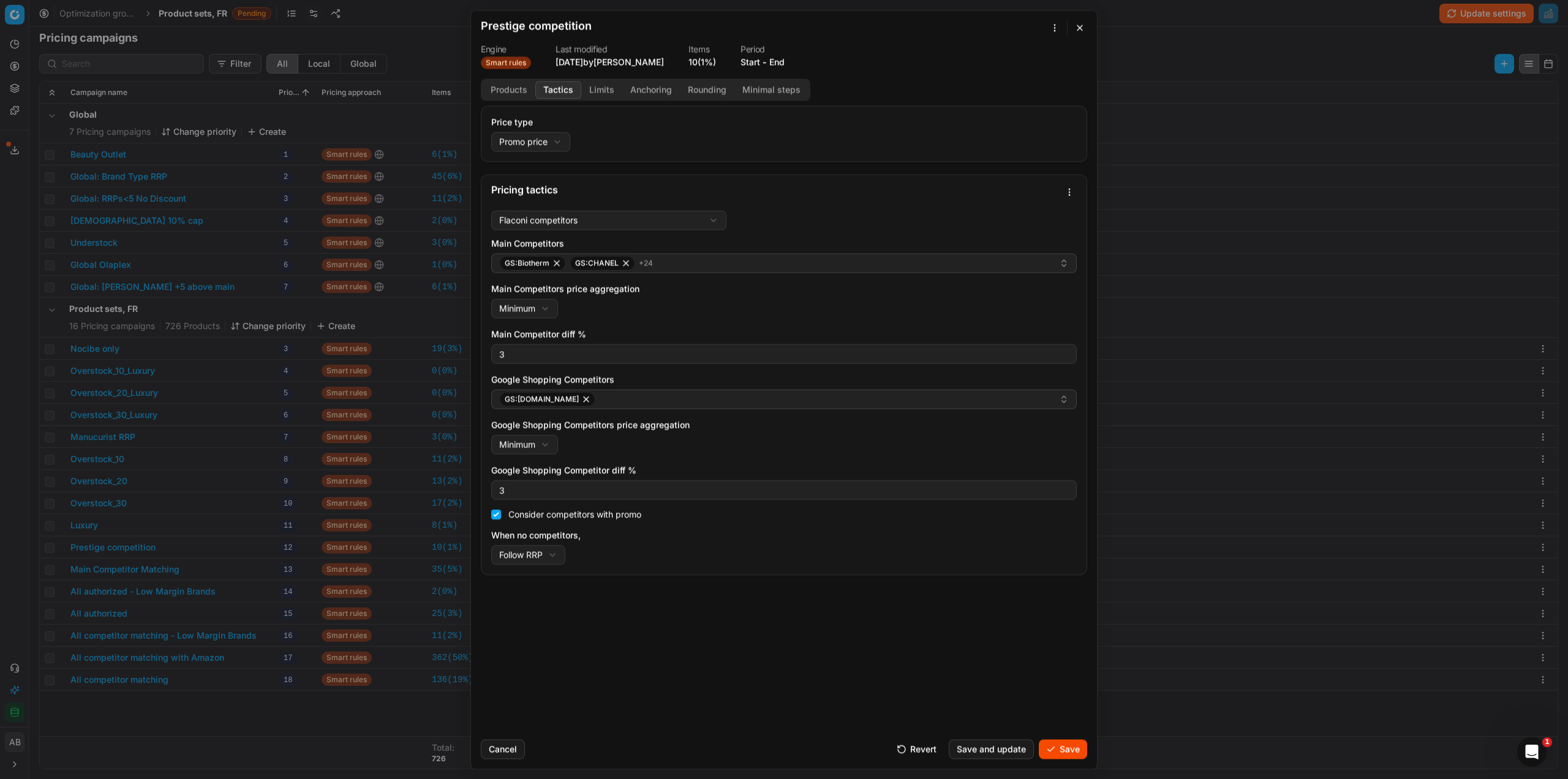
click at [1058, 749] on button "Save" at bounding box center [1062, 749] width 48 height 20
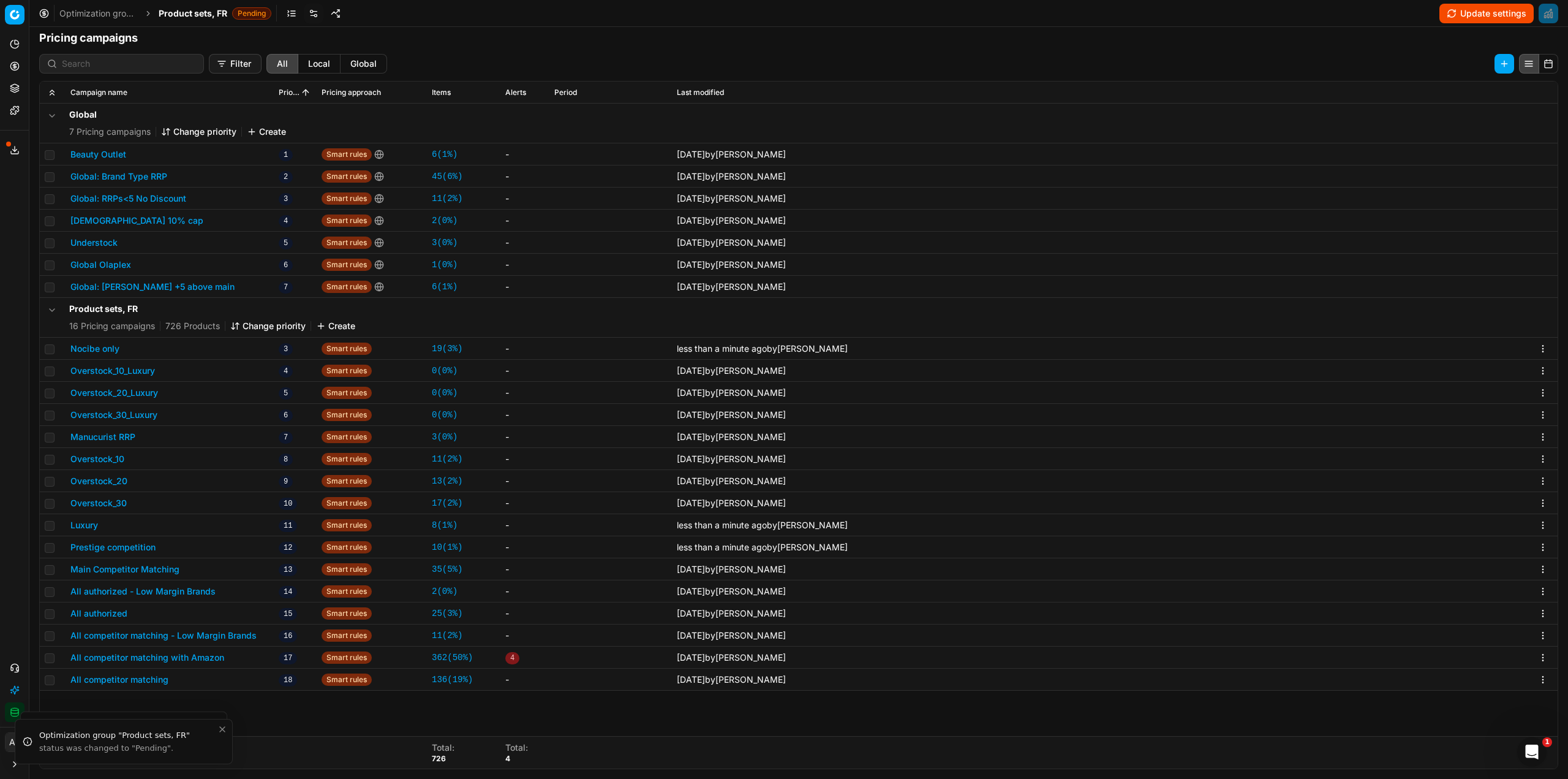
click at [130, 568] on button "Main Competitor Matching" at bounding box center [125, 570] width 109 height 13
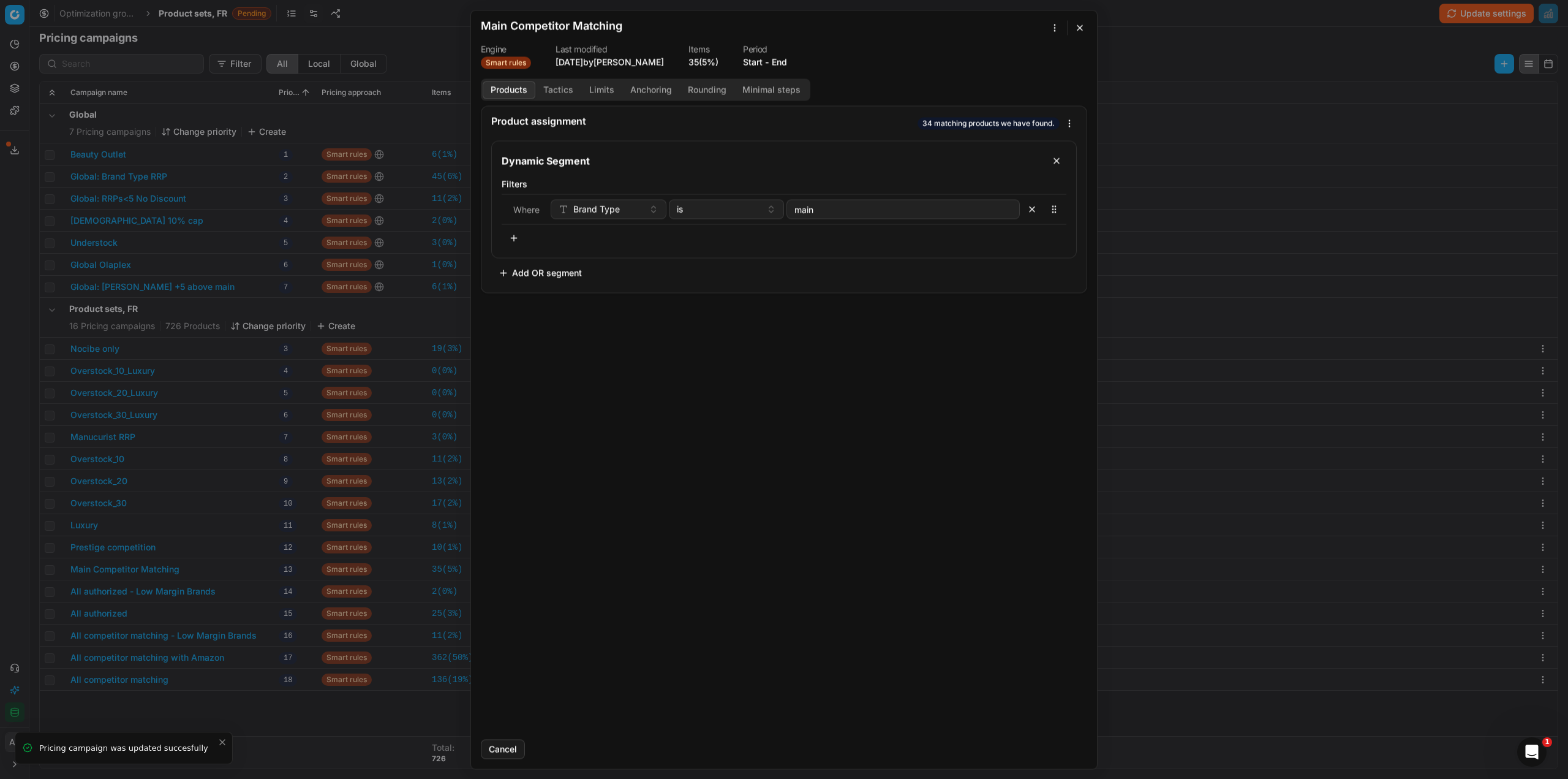
click at [557, 90] on button "Tactics" at bounding box center [558, 90] width 46 height 18
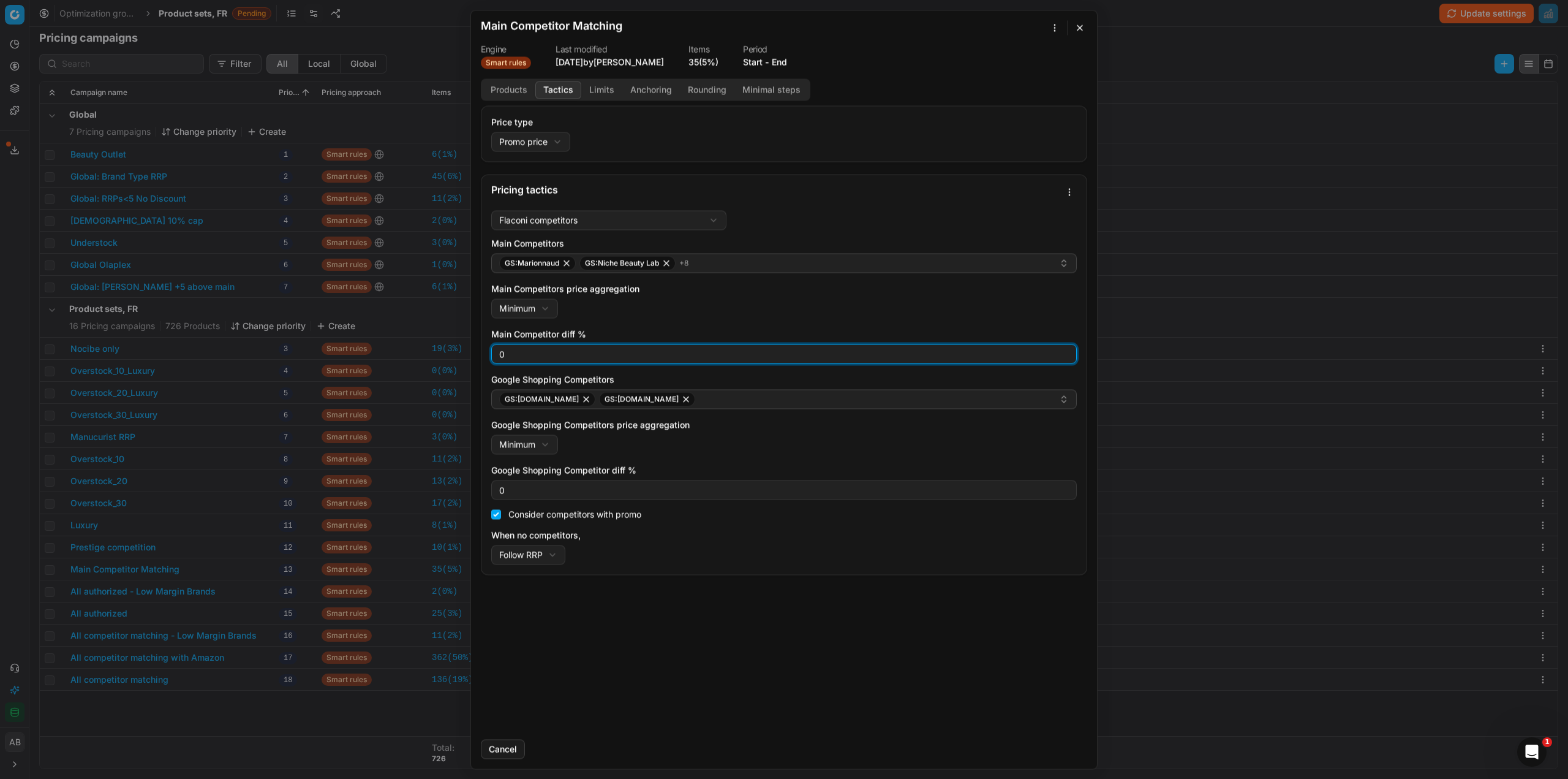
drag, startPoint x: 486, startPoint y: 354, endPoint x: 475, endPoint y: 355, distance: 11.0
click at [476, 355] on div "Price type Promo price Default Regular price Promo price Pricing tactics Flacon…" at bounding box center [784, 417] width 626 height 624
type input "3"
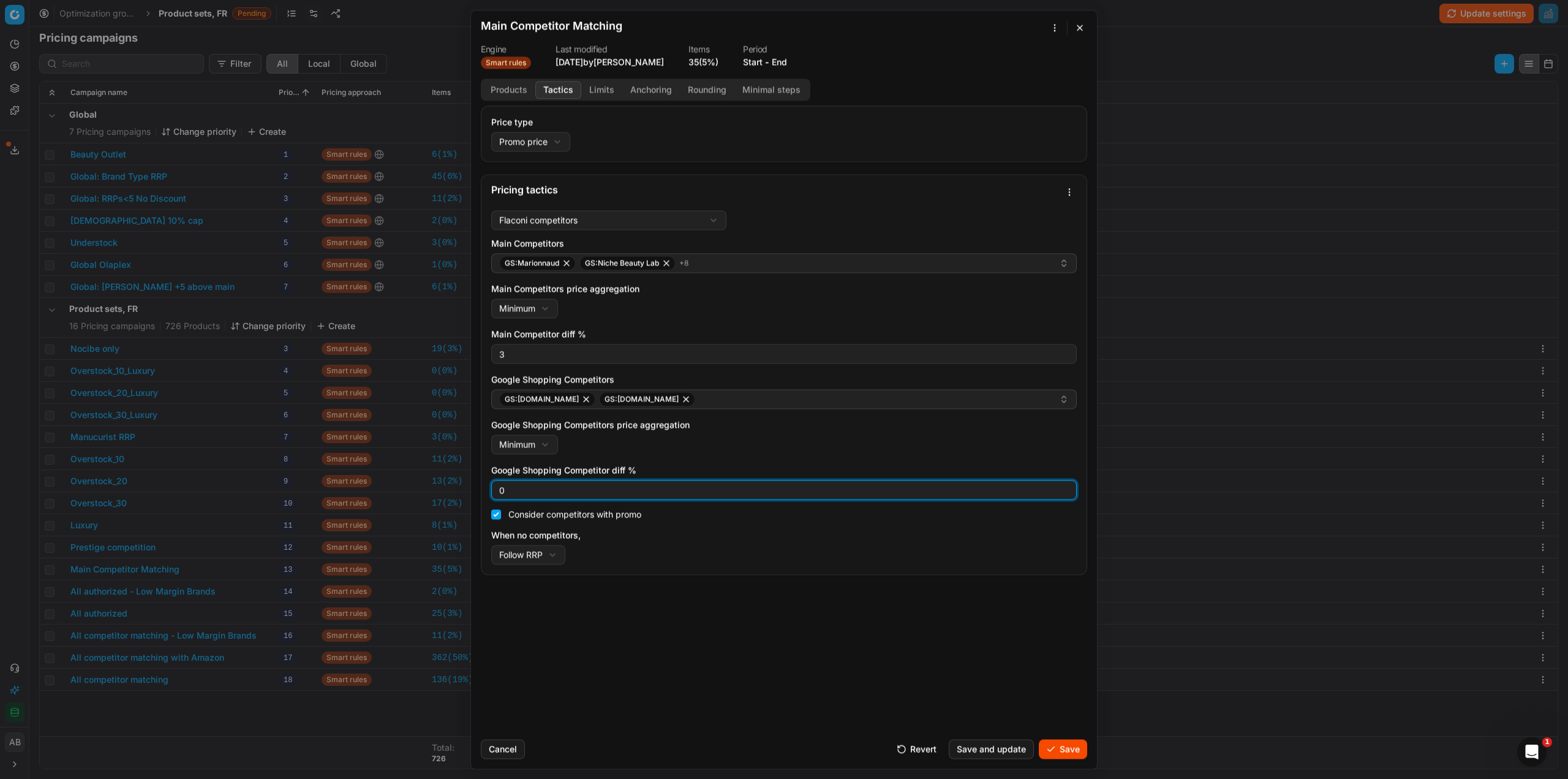
drag, startPoint x: 509, startPoint y: 484, endPoint x: 496, endPoint y: 483, distance: 13.0
click at [496, 483] on div "0" at bounding box center [784, 490] width 586 height 20
type input "3"
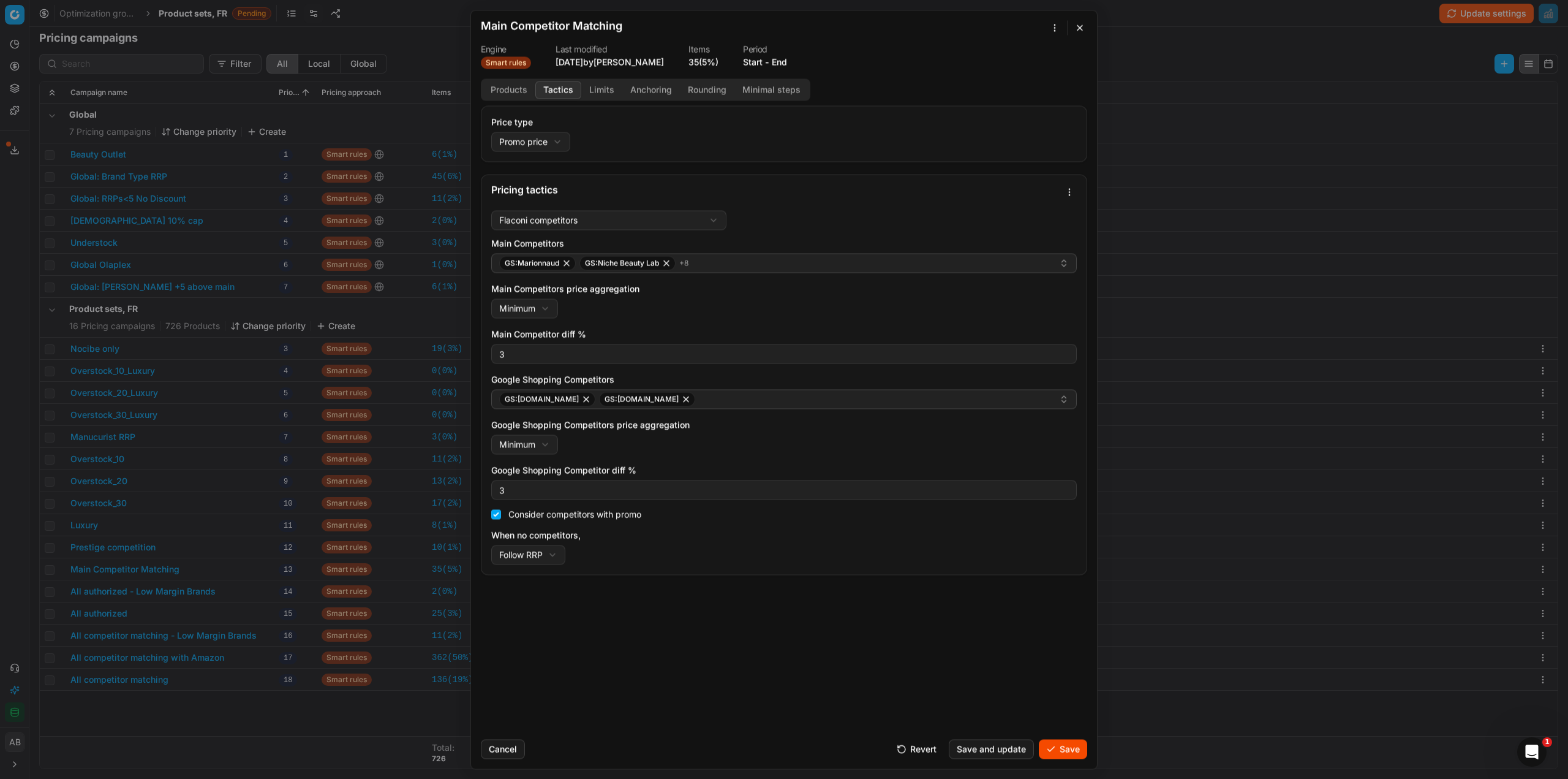
drag, startPoint x: 1073, startPoint y: 747, endPoint x: 1044, endPoint y: 742, distance: 29.4
click at [1072, 747] on button "Save" at bounding box center [1062, 749] width 48 height 20
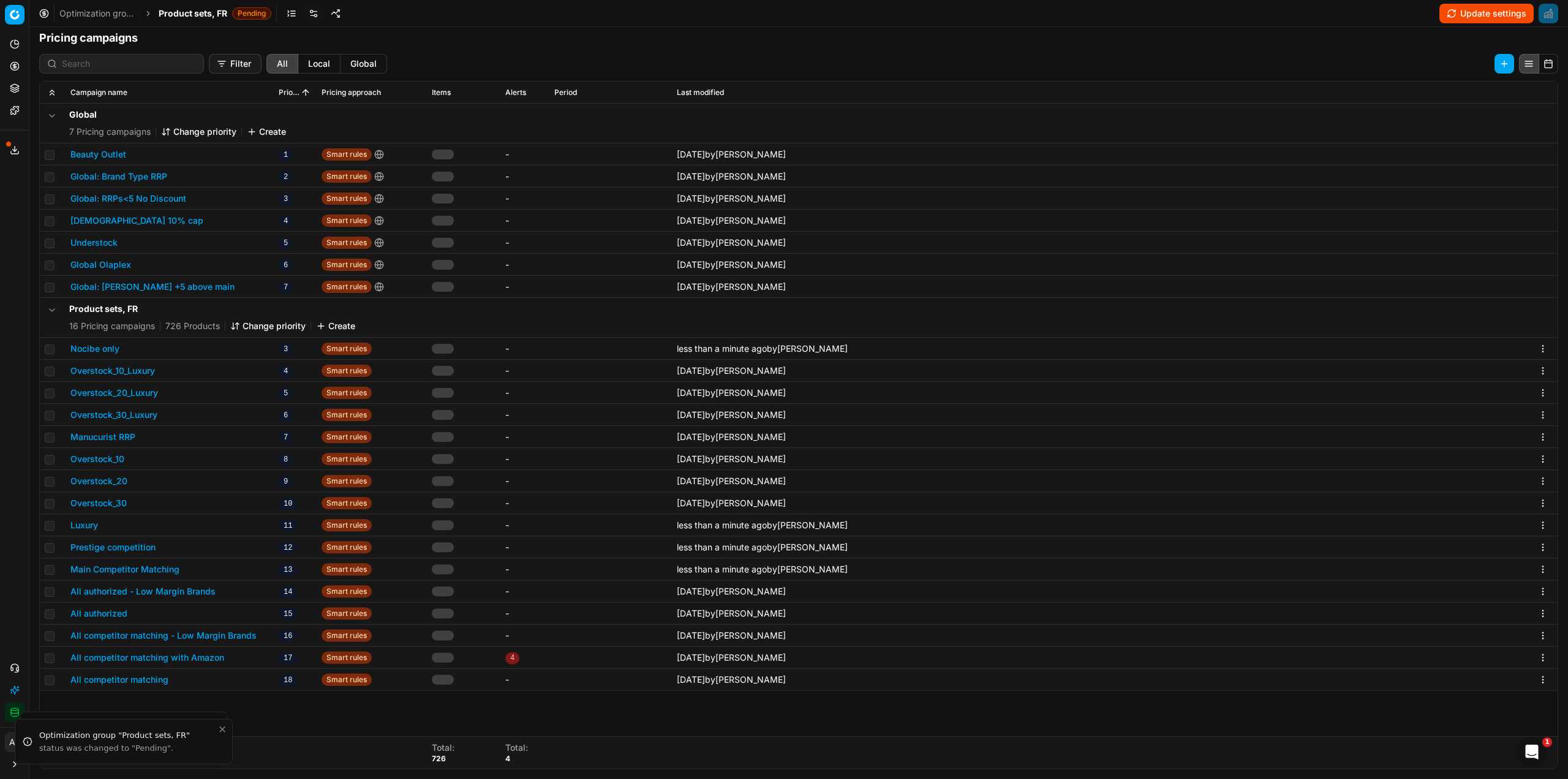
click at [186, 590] on button "All authorized - Low Margin Brands" at bounding box center [143, 591] width 145 height 13
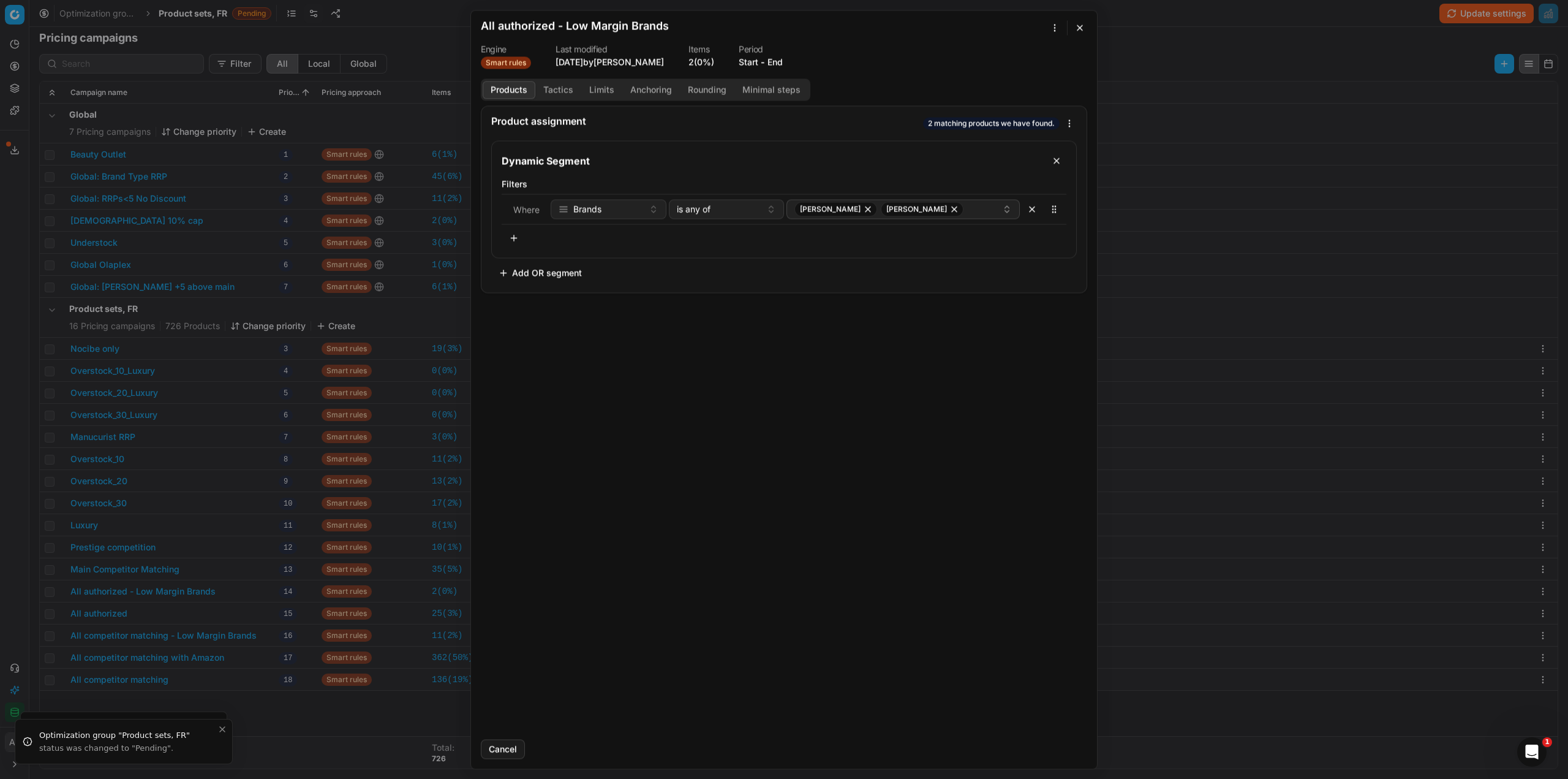
click at [560, 93] on button "Tactics" at bounding box center [558, 90] width 46 height 18
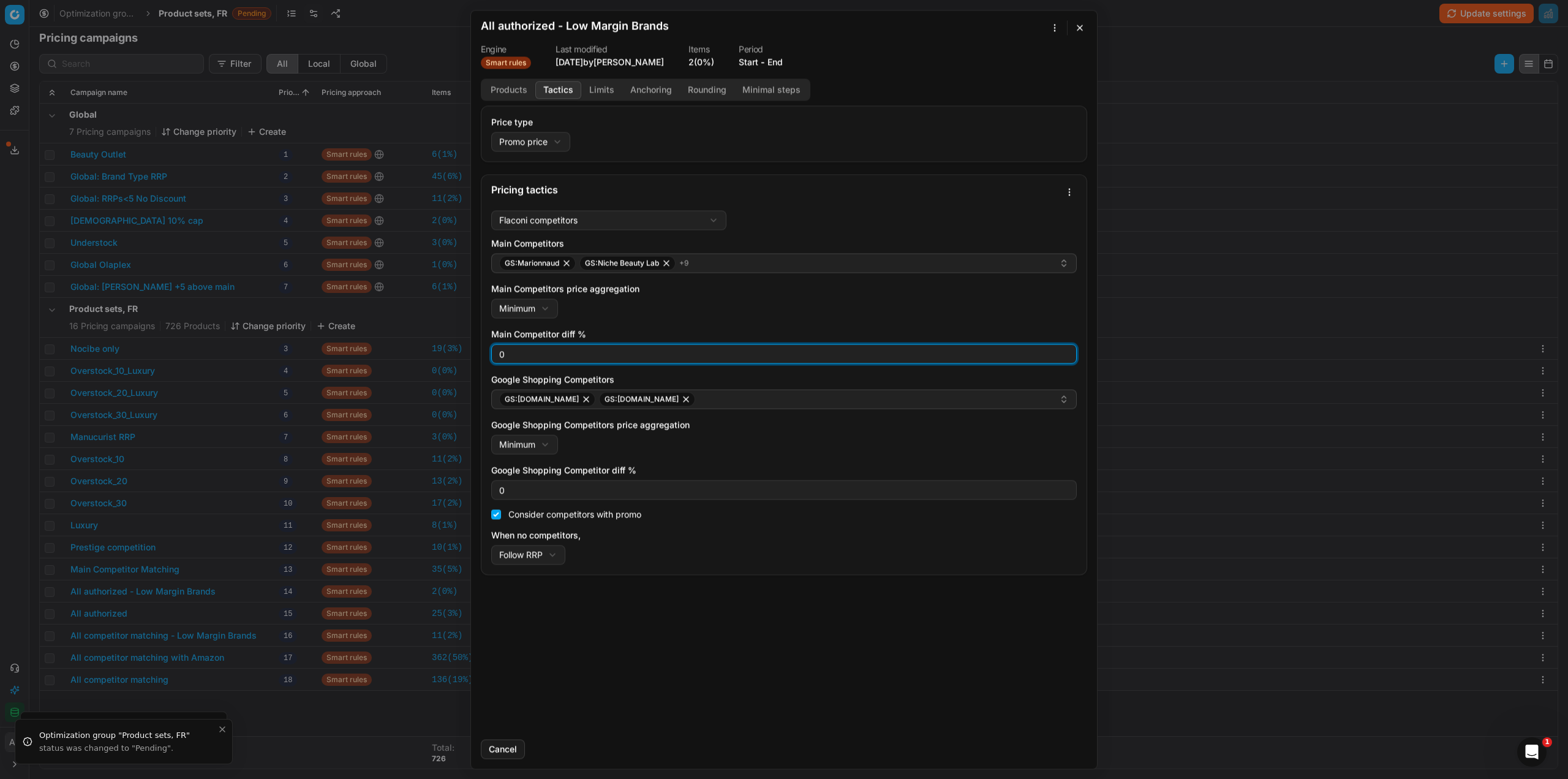
drag, startPoint x: 506, startPoint y: 360, endPoint x: 475, endPoint y: 362, distance: 31.1
click at [482, 351] on div "Flaconi competitors Flaconi competitorsFlaconi competitors rule: first takes in…" at bounding box center [784, 389] width 605 height 369
type input "3"
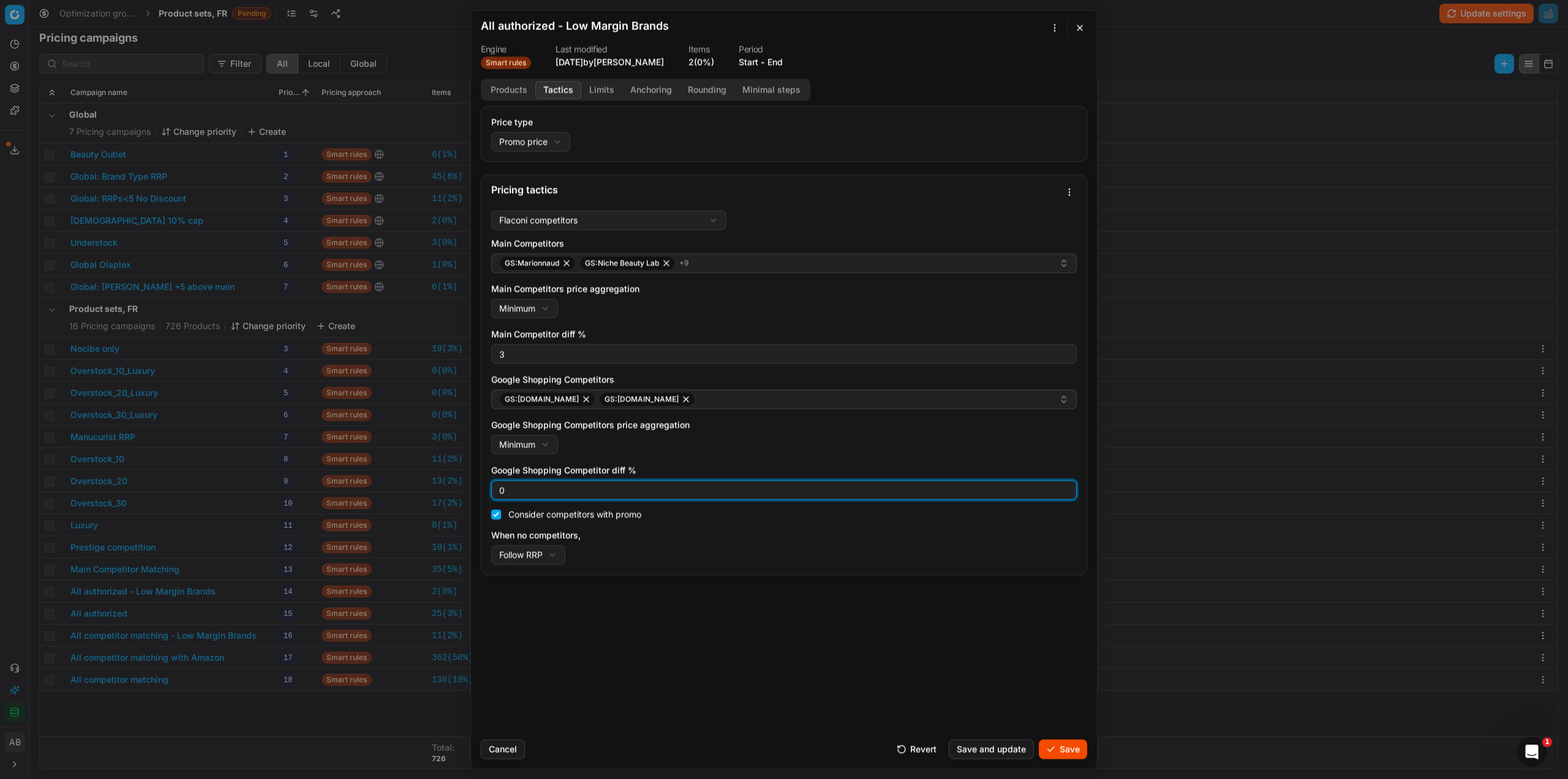
drag, startPoint x: 502, startPoint y: 492, endPoint x: 489, endPoint y: 492, distance: 13.0
click at [489, 492] on div "Flaconi competitors Flaconi competitorsFlaconi competitors rule: first takes in…" at bounding box center [784, 389] width 605 height 369
type input "3"
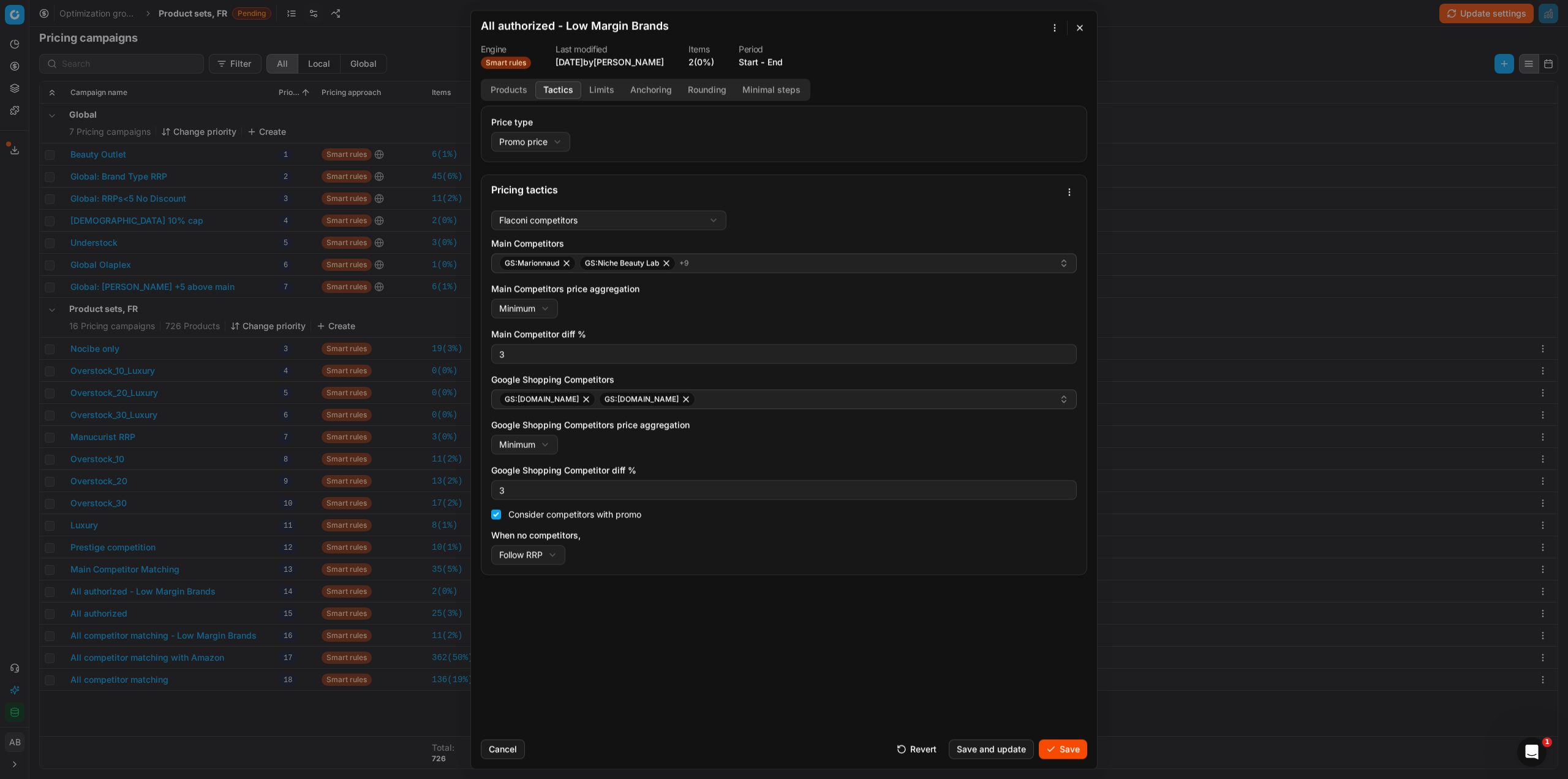
click at [1057, 753] on button "Save" at bounding box center [1062, 749] width 48 height 20
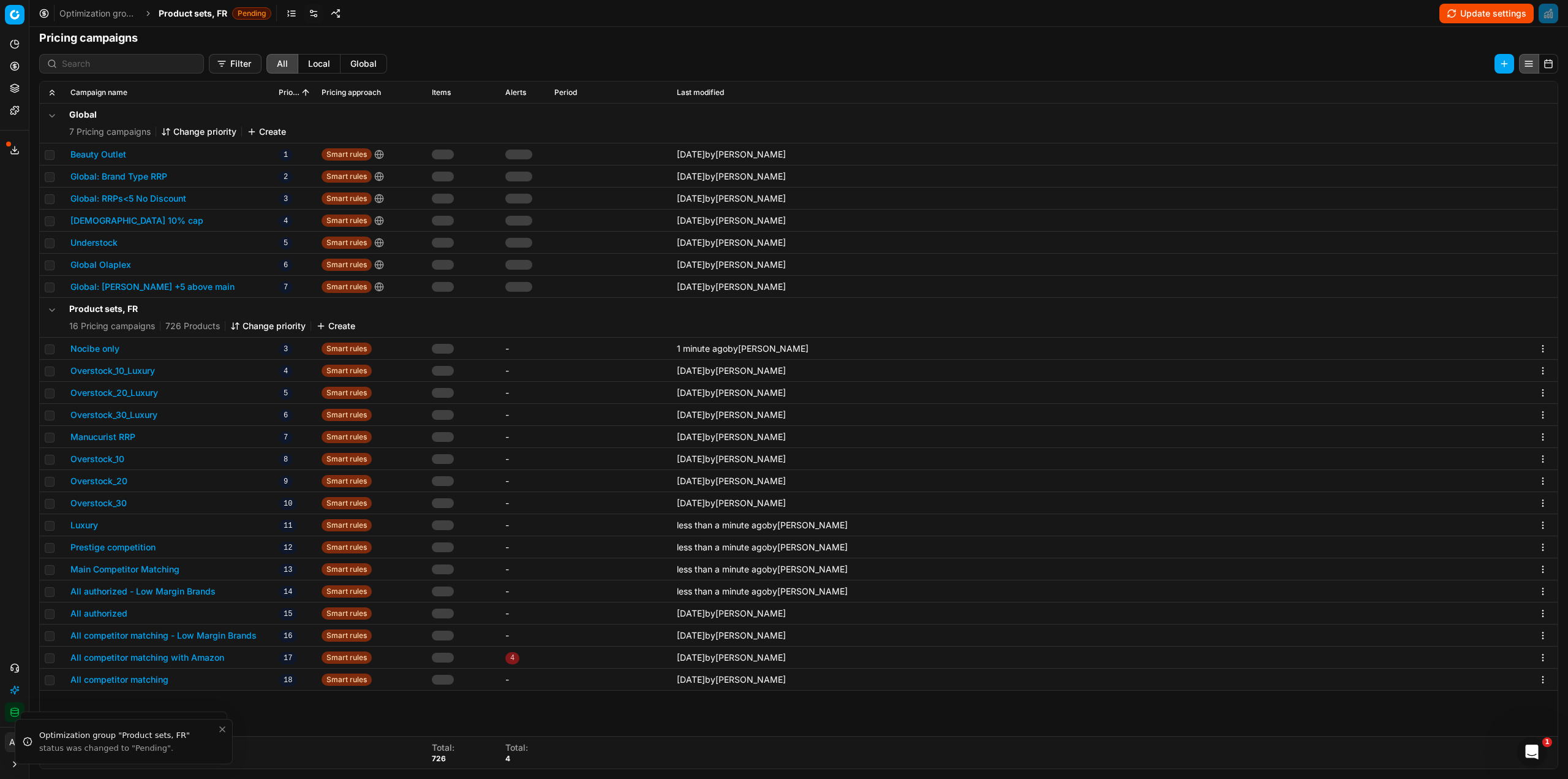
click at [107, 617] on button "All authorized" at bounding box center [99, 614] width 57 height 13
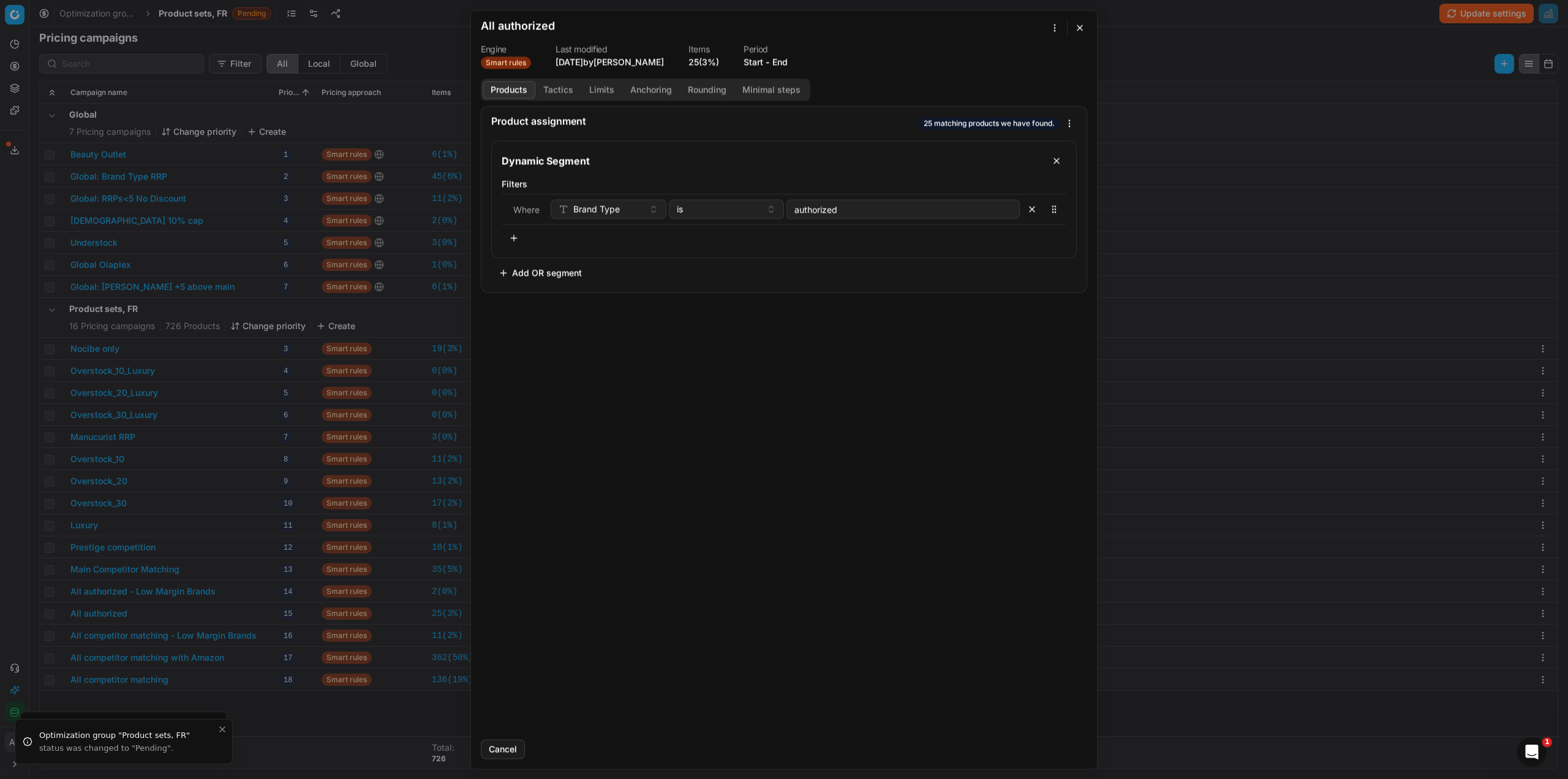
click at [553, 83] on button "Tactics" at bounding box center [558, 90] width 46 height 18
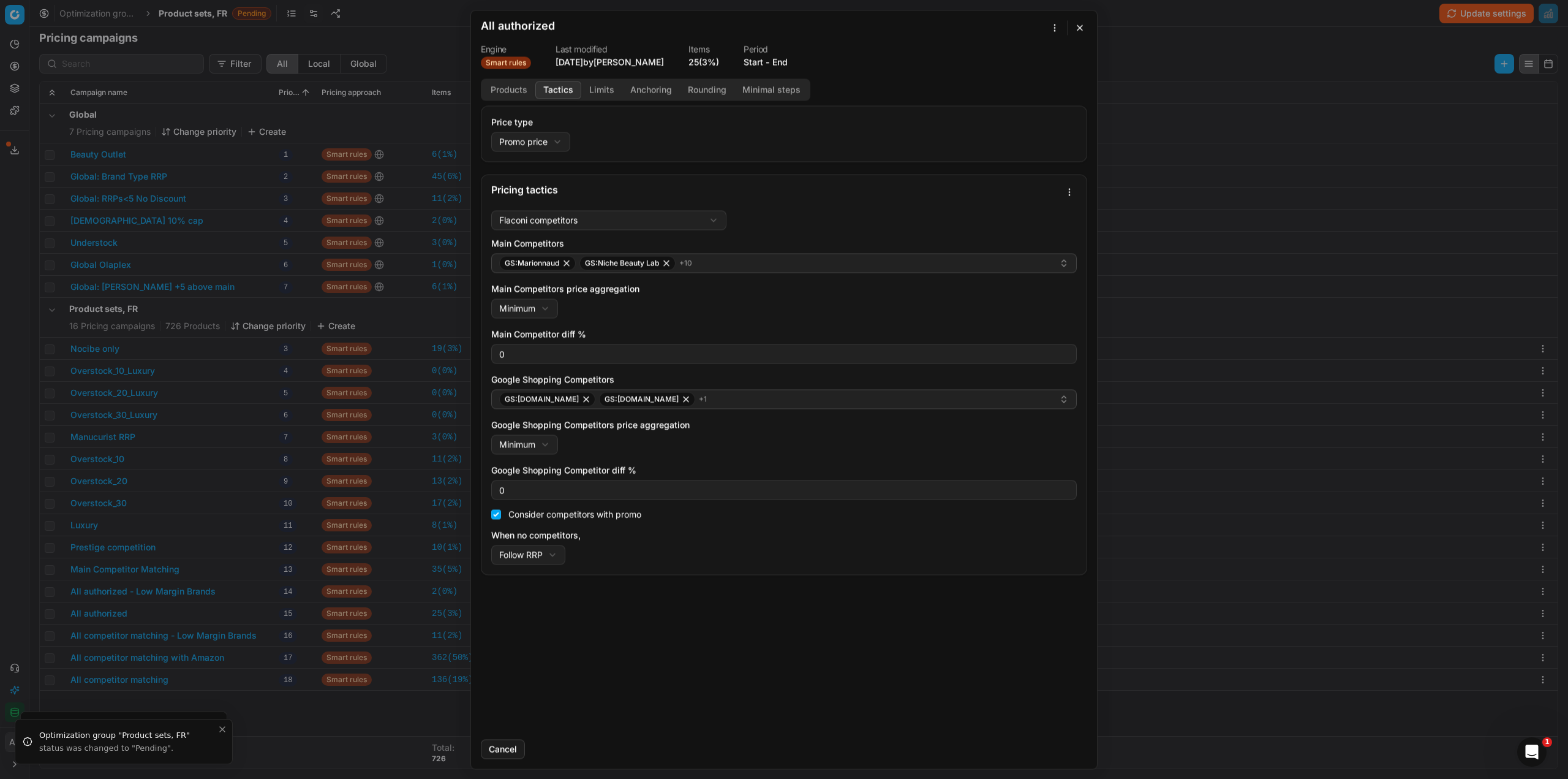
drag, startPoint x: 510, startPoint y: 368, endPoint x: 475, endPoint y: 356, distance: 37.0
click at [475, 356] on div "Price type Promo price Default Regular price Promo price Pricing tactics Flacon…" at bounding box center [784, 417] width 626 height 624
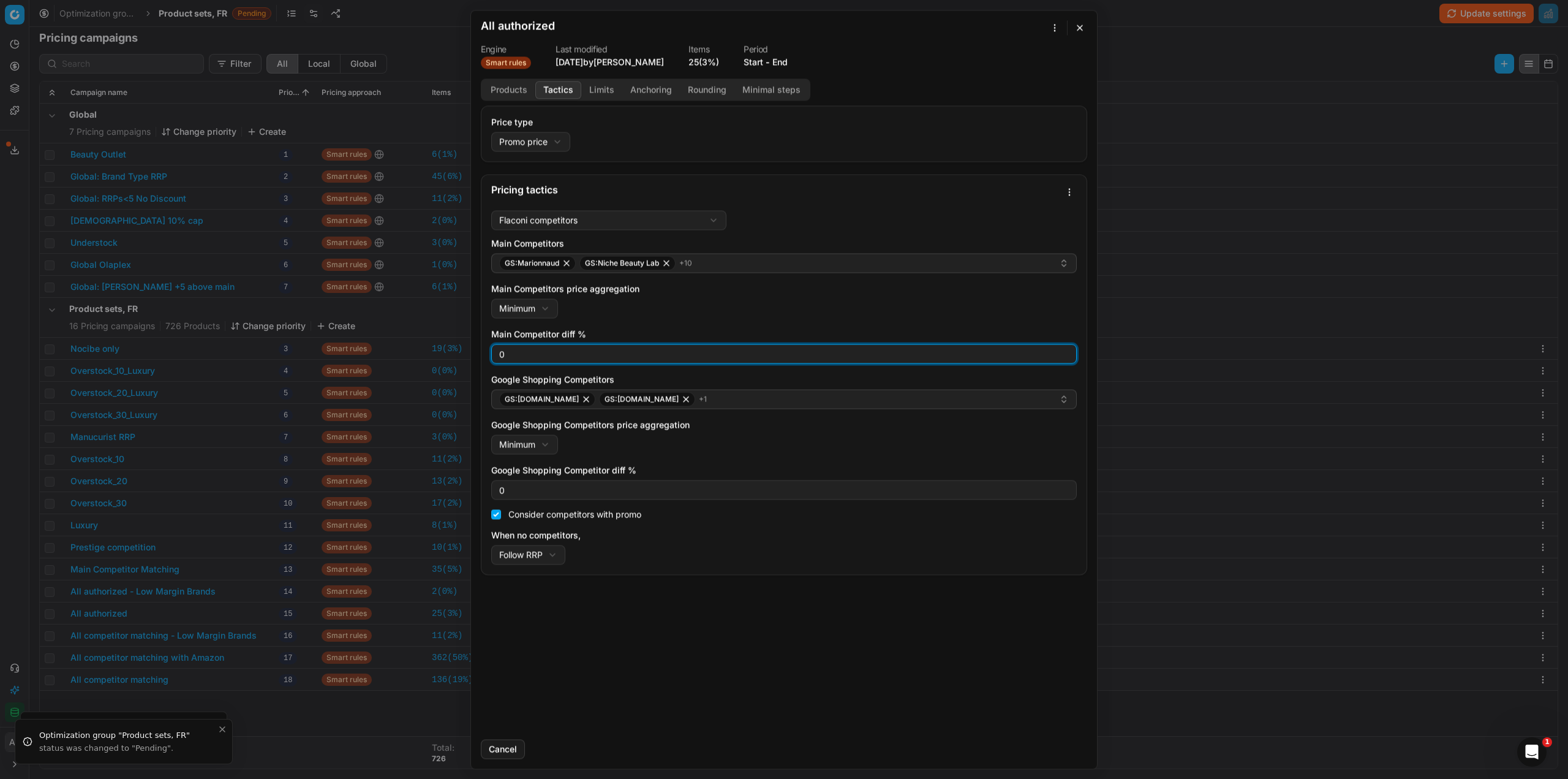
drag, startPoint x: 504, startPoint y: 356, endPoint x: 471, endPoint y: 355, distance: 33.0
click at [470, 355] on div "We are saving PC settings. Please wait, it should take a few minutes All author…" at bounding box center [784, 389] width 627 height 759
type input "3"
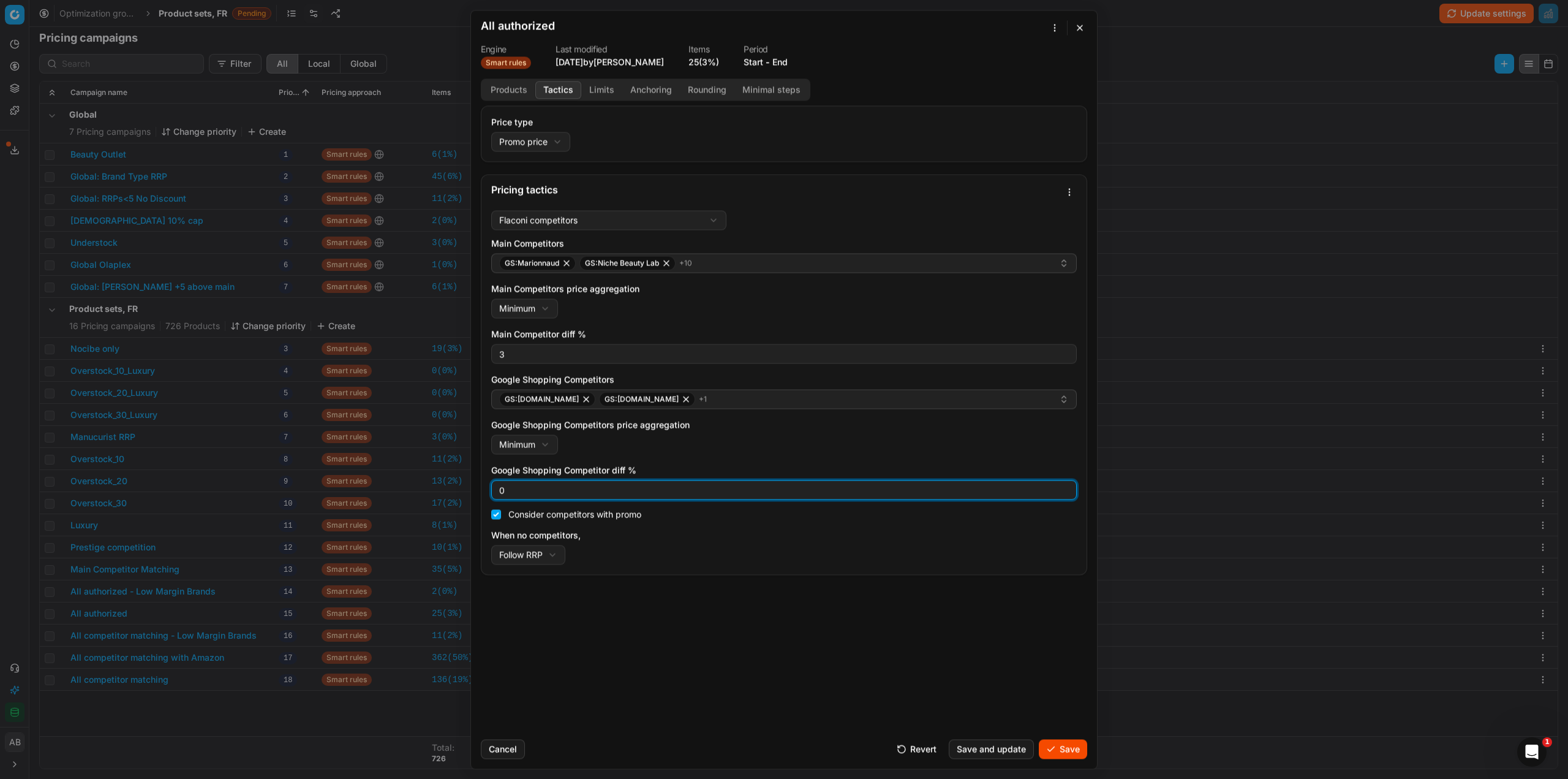
drag, startPoint x: 508, startPoint y: 494, endPoint x: 479, endPoint y: 488, distance: 29.6
click at [479, 488] on div "Price type Promo price Default Regular price Promo price Pricing tactics Flacon…" at bounding box center [784, 417] width 626 height 624
type input "3"
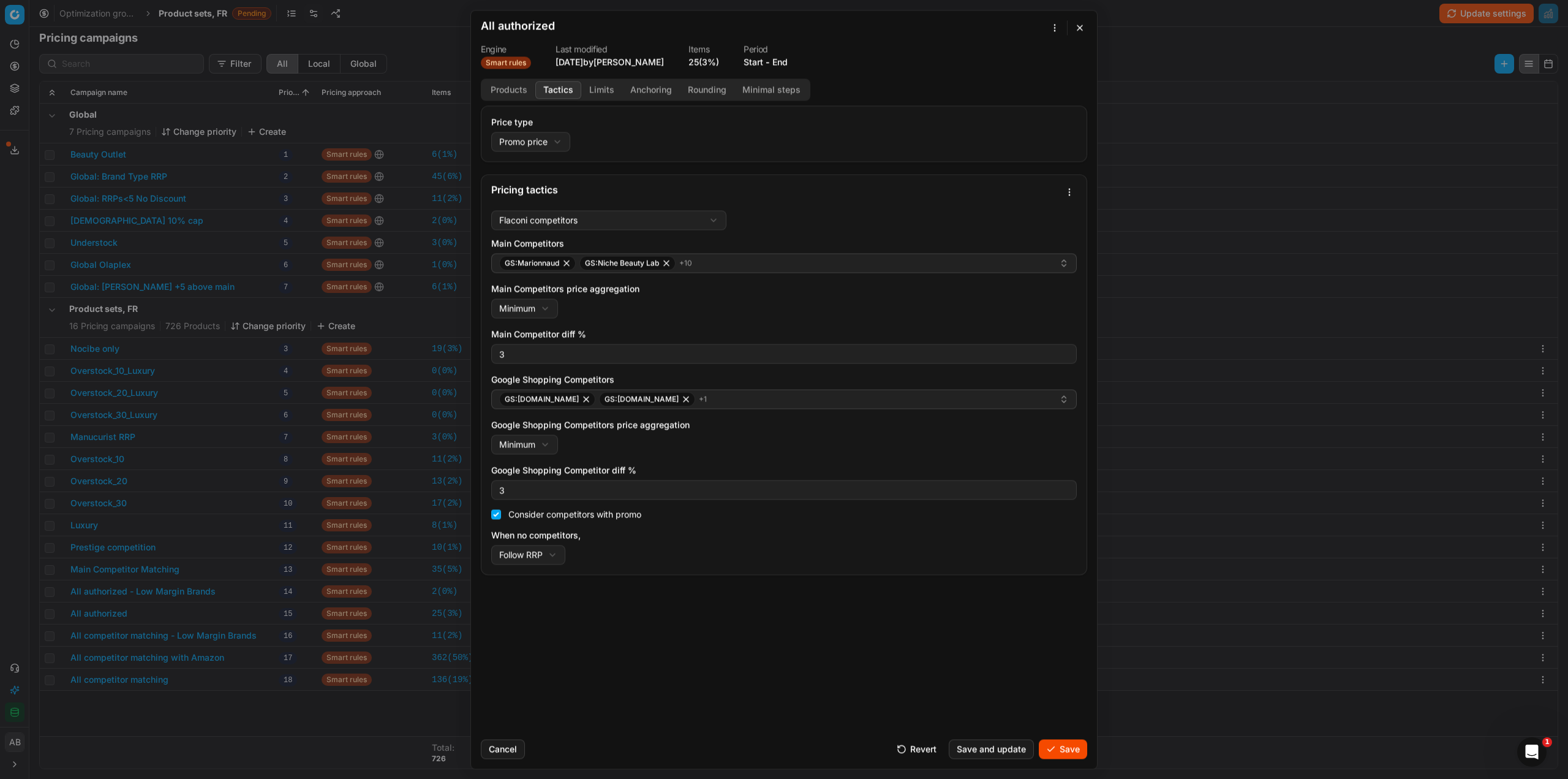
click at [1050, 746] on button "Save" at bounding box center [1062, 749] width 48 height 20
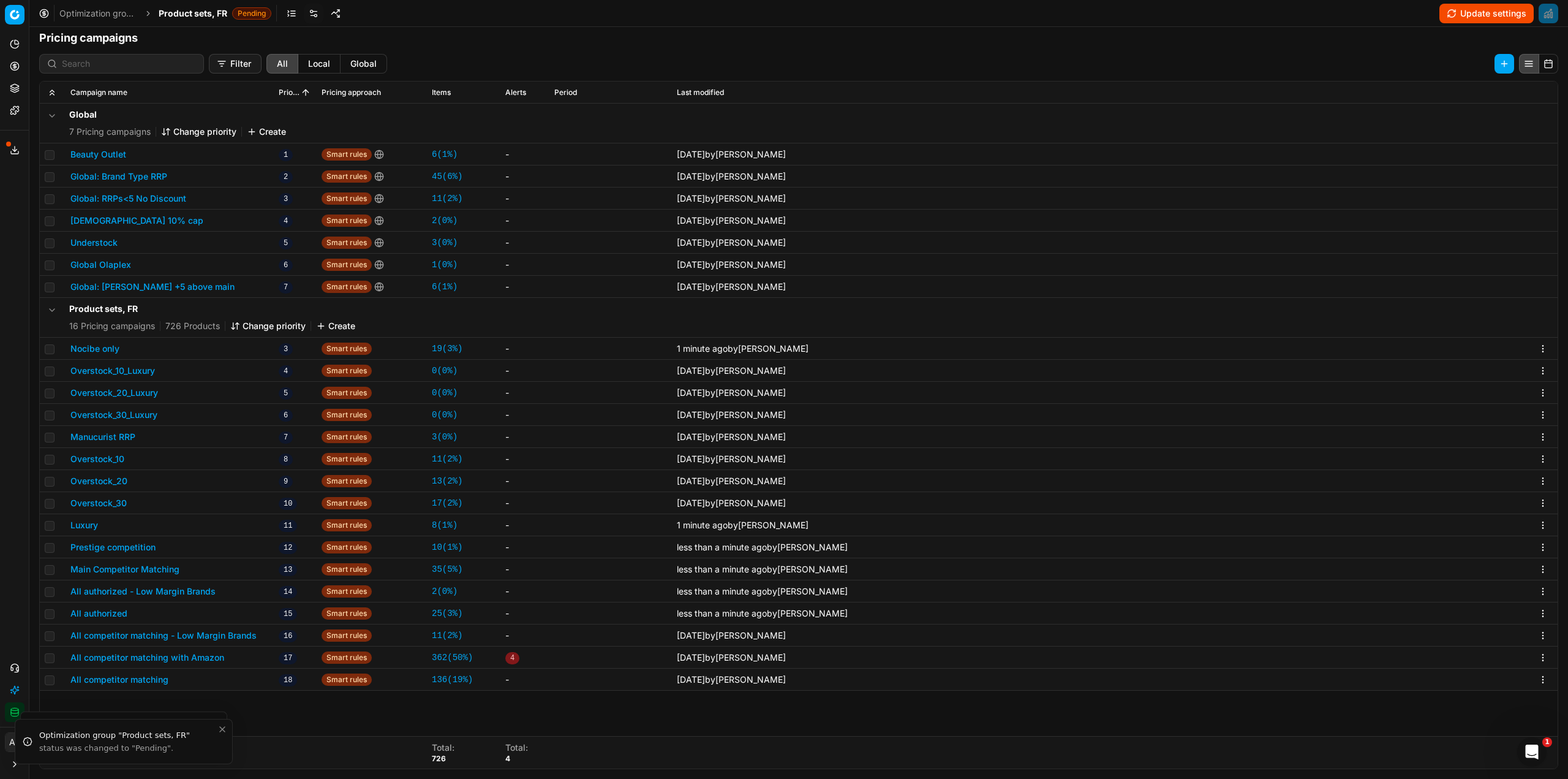
click at [152, 657] on button "All competitor matching with Amazon" at bounding box center [148, 657] width 154 height 13
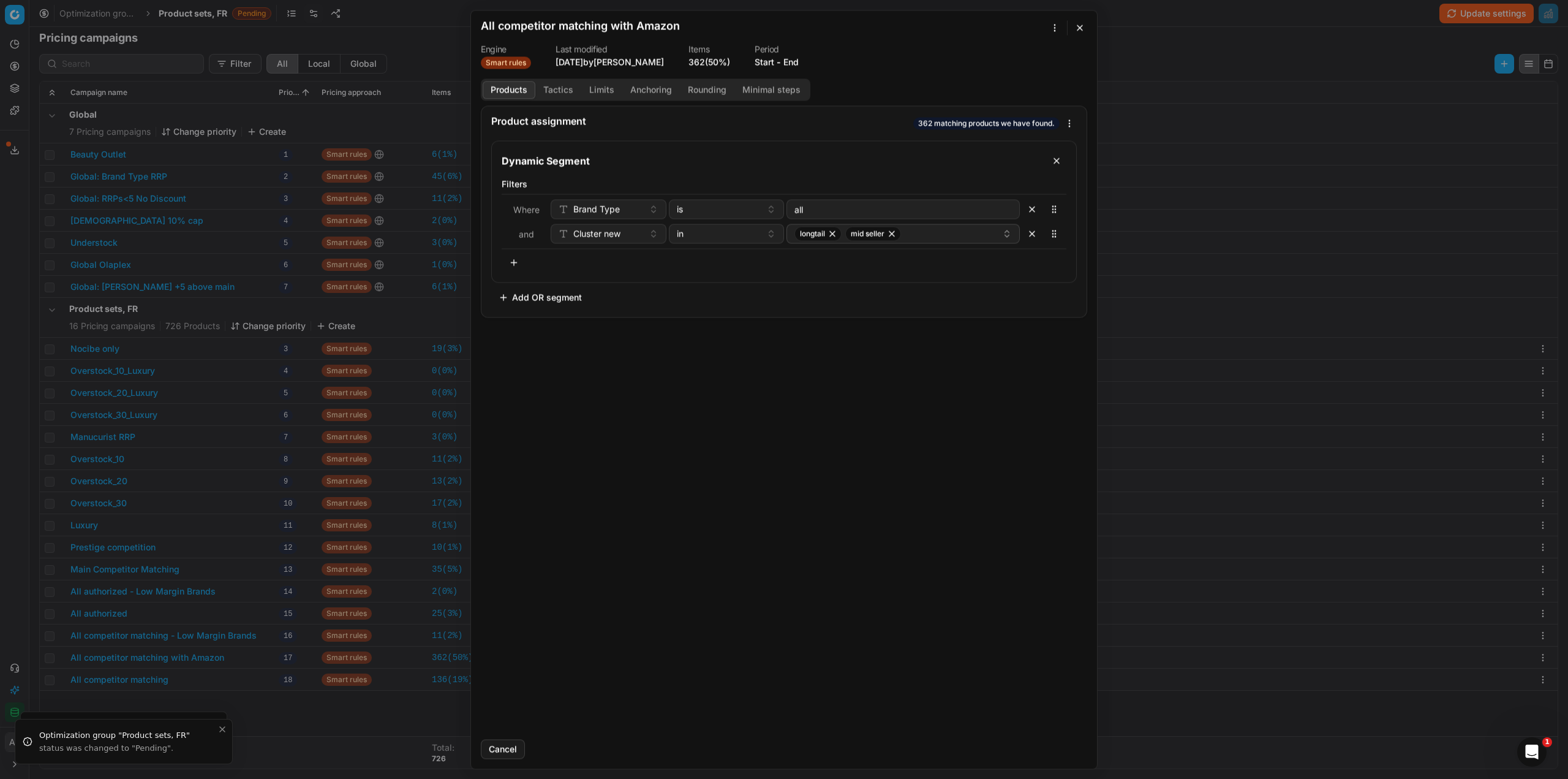
click at [557, 90] on button "Tactics" at bounding box center [558, 90] width 46 height 18
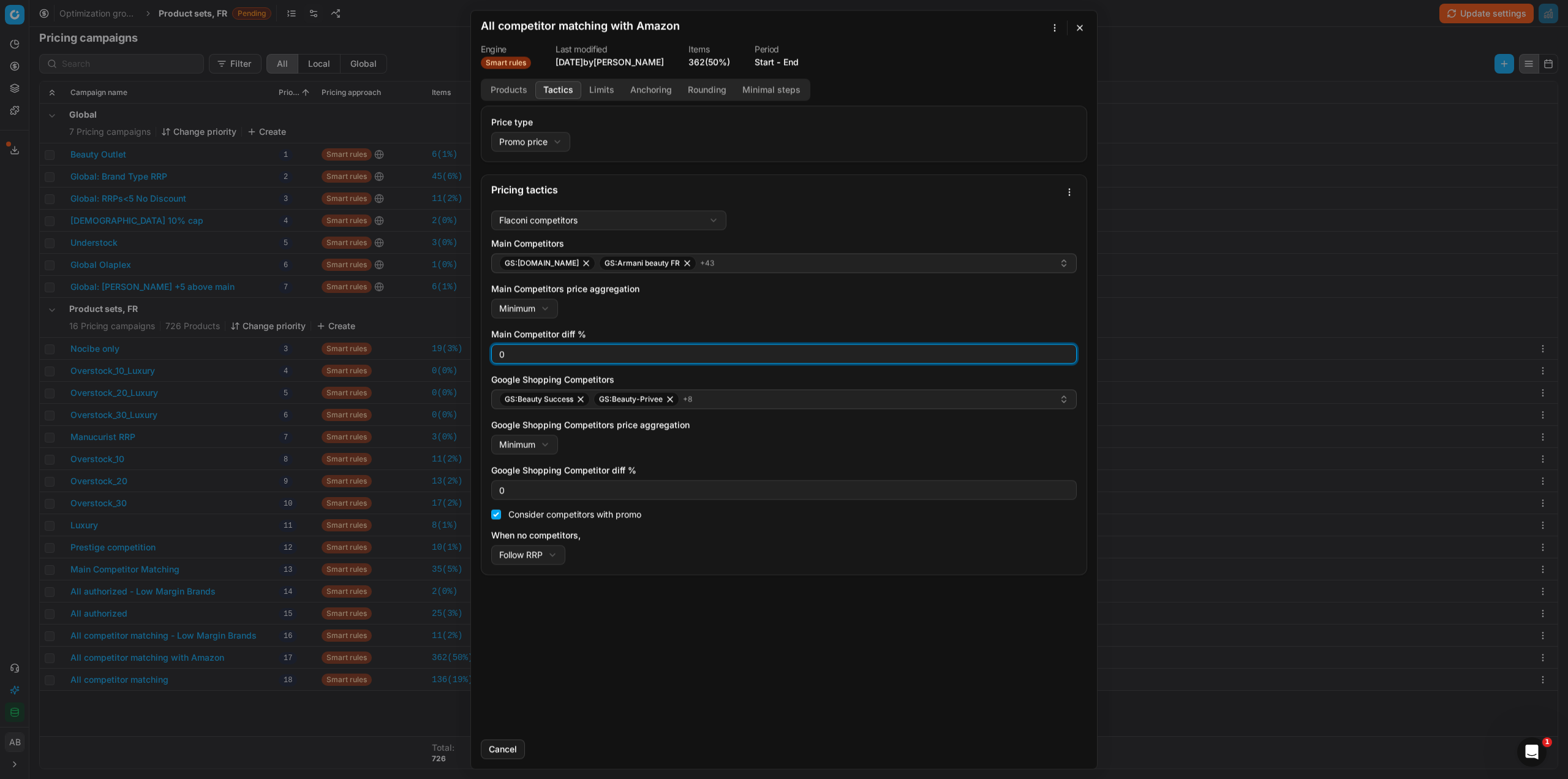
drag, startPoint x: 510, startPoint y: 355, endPoint x: 481, endPoint y: 356, distance: 29.0
click at [481, 356] on div "Flaconi competitors Flaconi competitorsFlaconi competitors rule: first takes in…" at bounding box center [784, 389] width 605 height 369
type input "3"
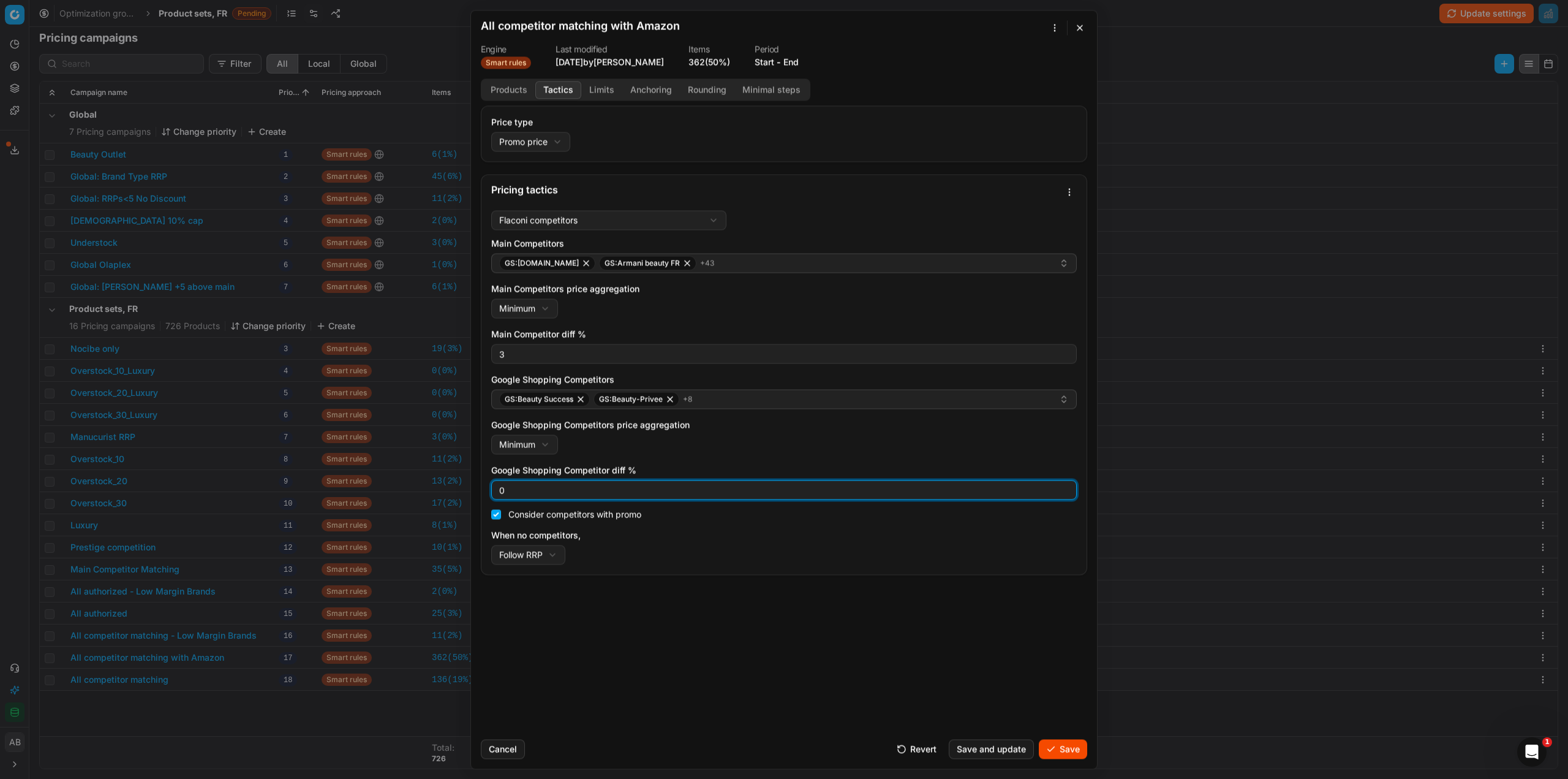
drag, startPoint x: 498, startPoint y: 486, endPoint x: 477, endPoint y: 484, distance: 21.1
click at [477, 484] on div "Price type Promo price Default Regular price Promo price Pricing tactics Flacon…" at bounding box center [784, 417] width 626 height 624
type input "3"
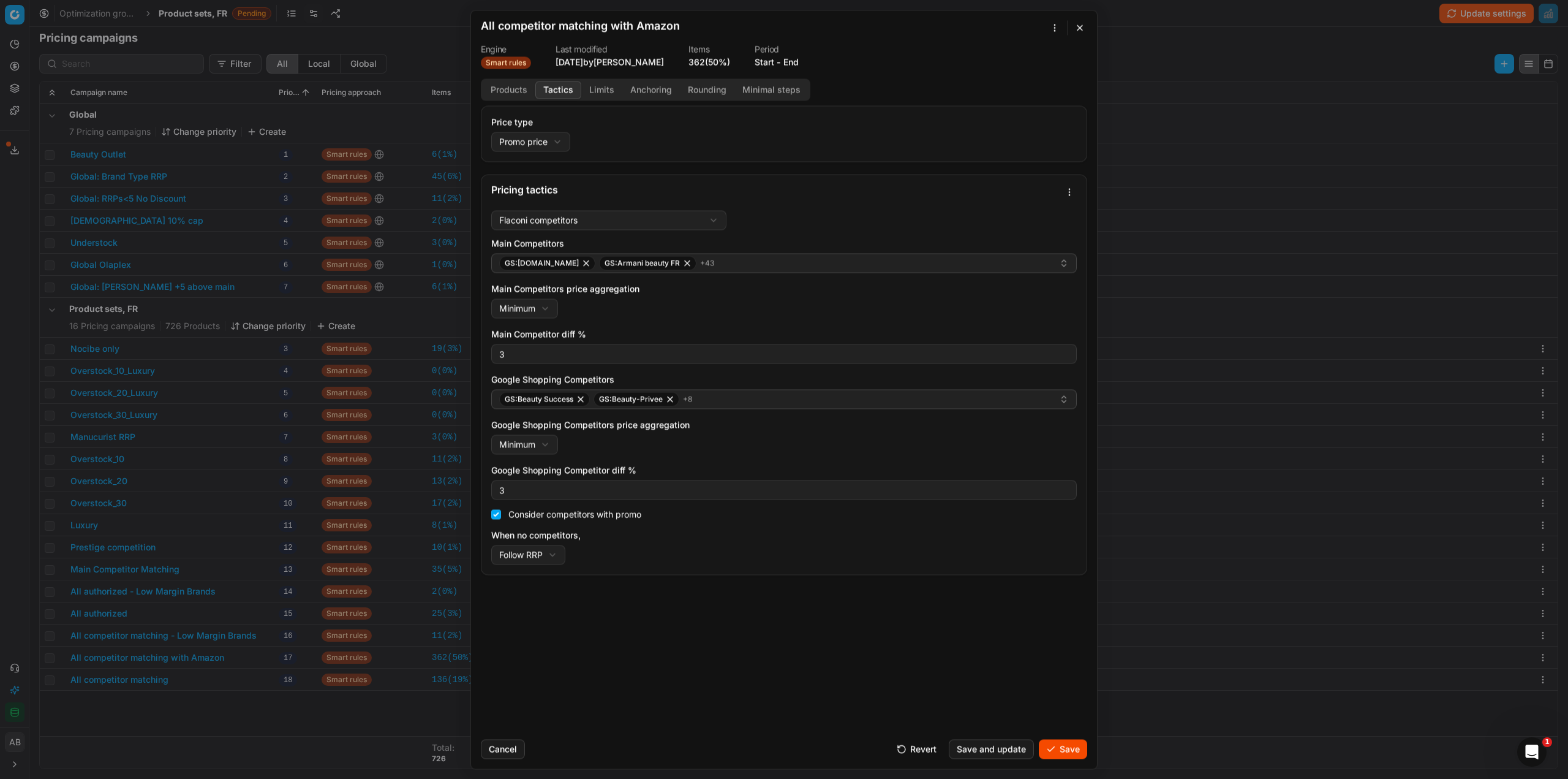
click at [1067, 753] on button "Save" at bounding box center [1062, 749] width 48 height 20
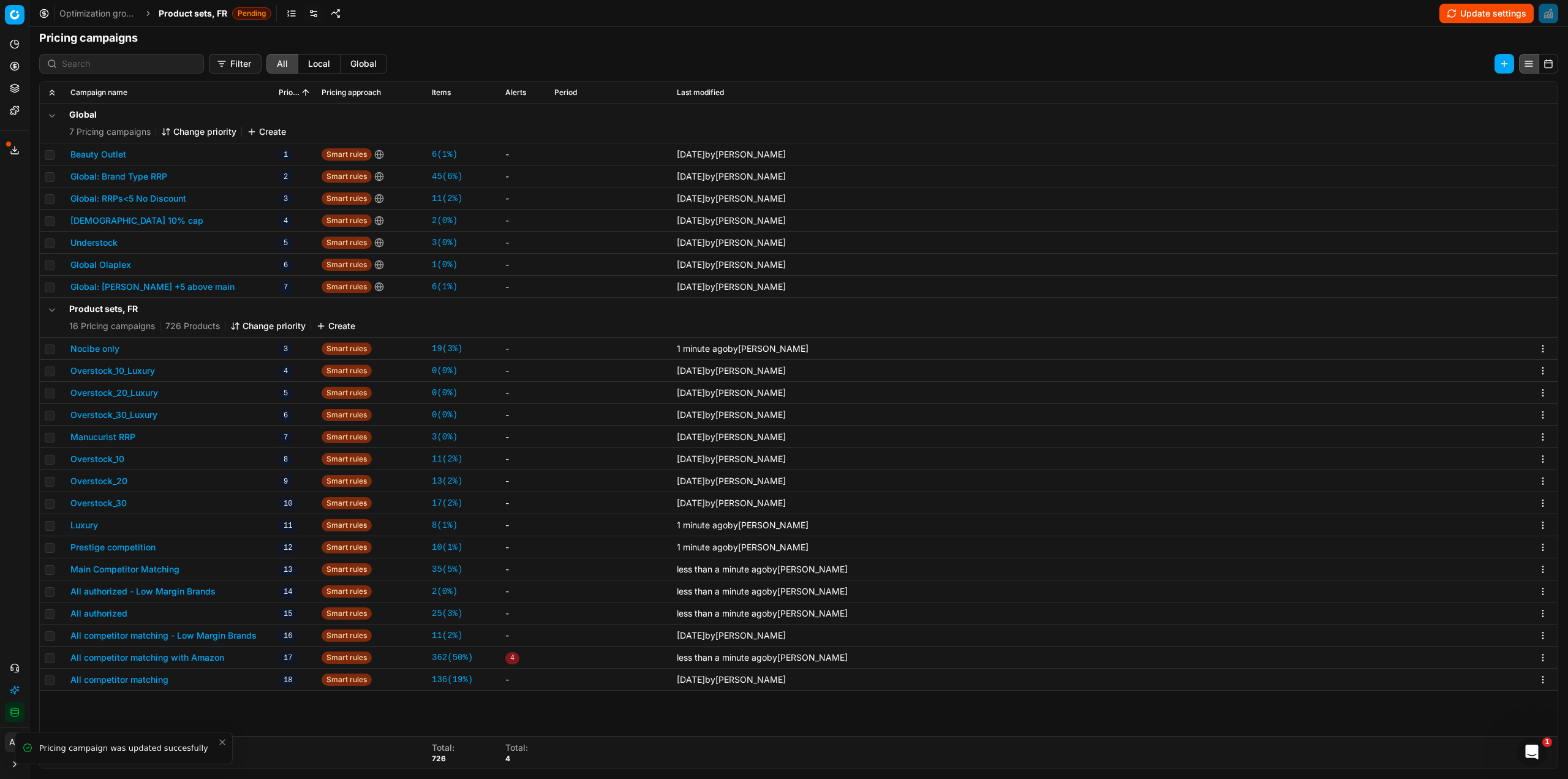
click at [148, 676] on button "All competitor matching" at bounding box center [120, 680] width 98 height 13
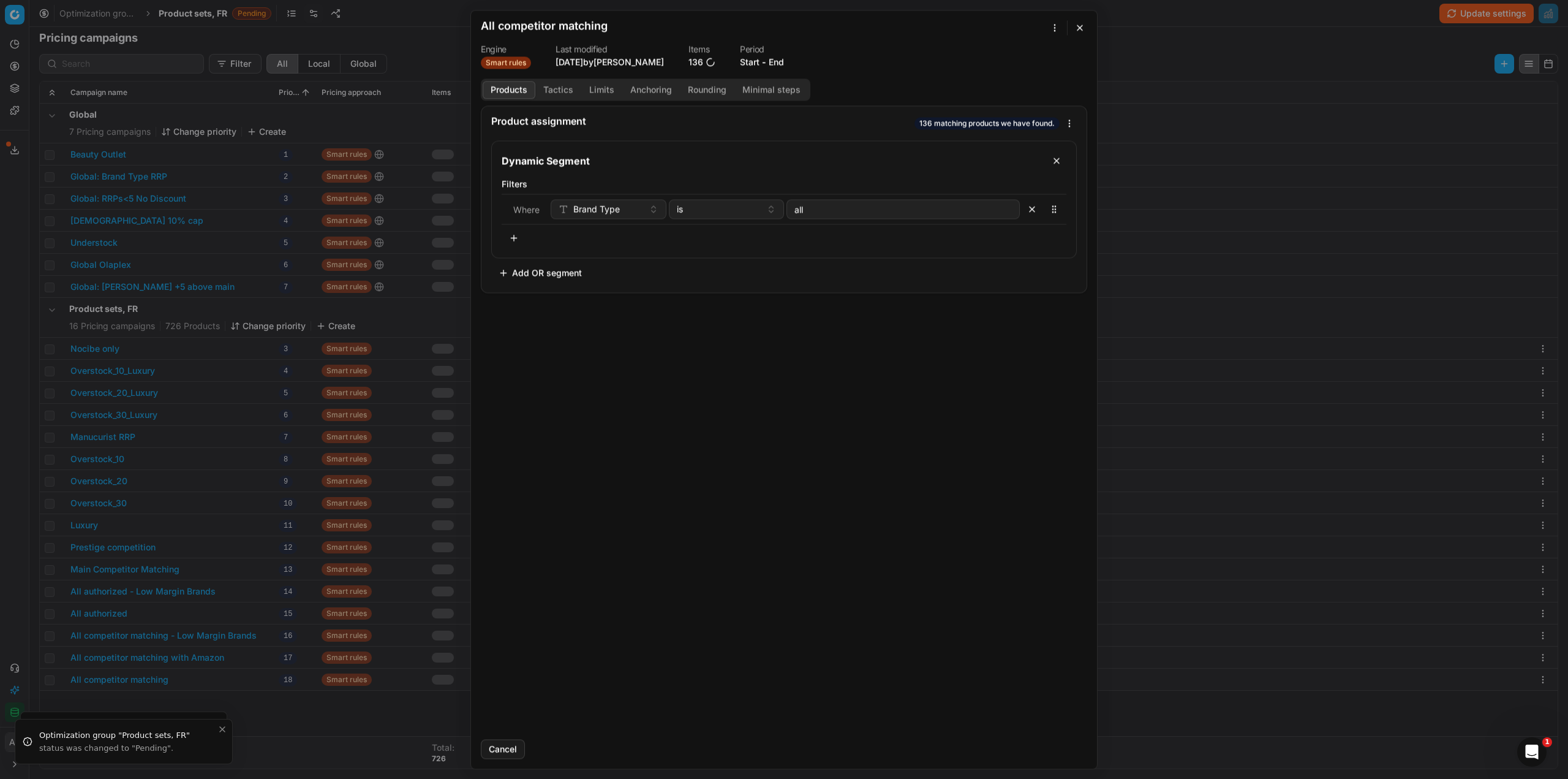
click at [553, 92] on button "Tactics" at bounding box center [558, 90] width 46 height 18
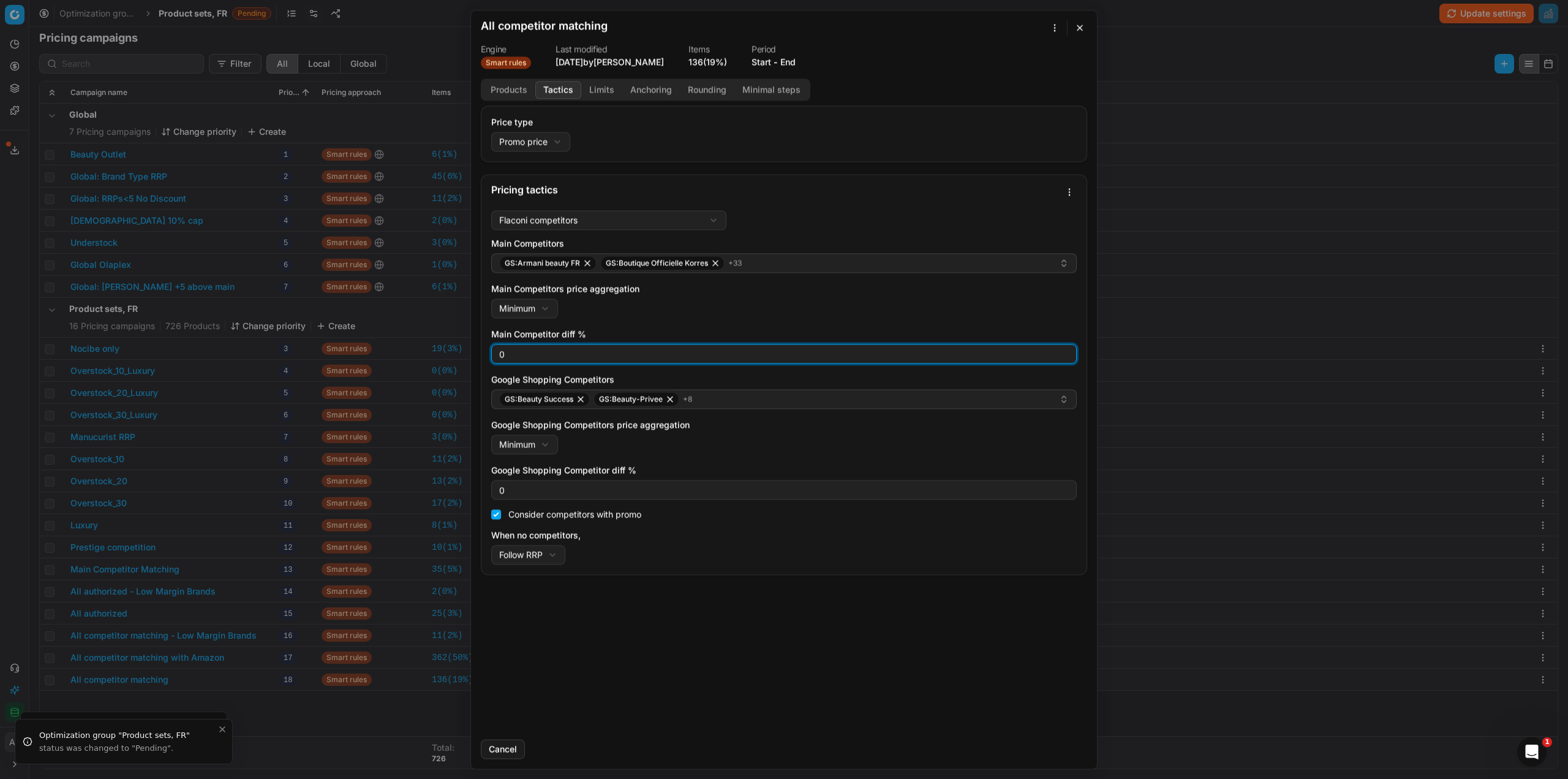
drag, startPoint x: 507, startPoint y: 356, endPoint x: 489, endPoint y: 385, distance: 34.1
click at [494, 356] on div "0" at bounding box center [784, 354] width 586 height 20
type input "3"
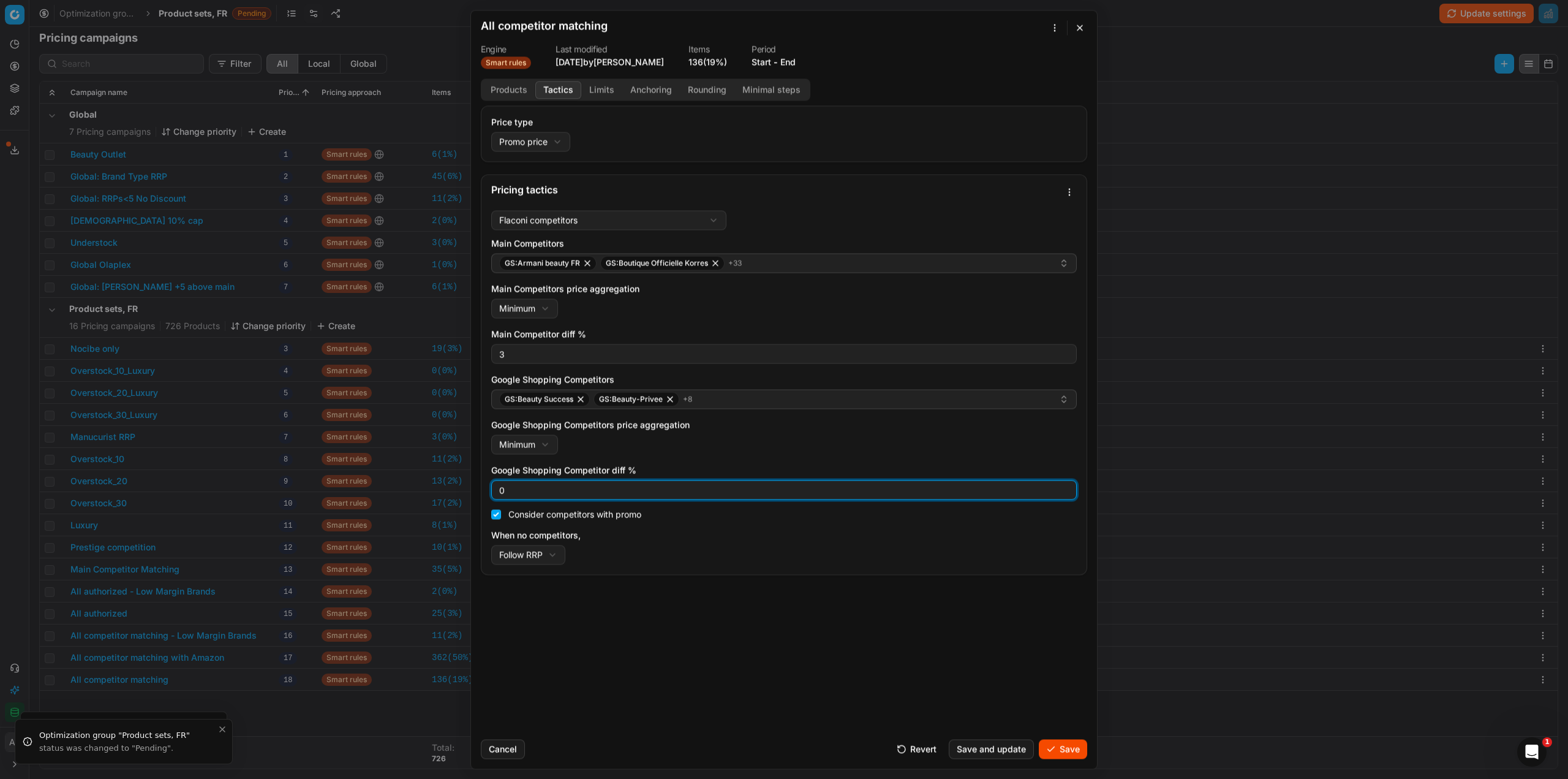
drag, startPoint x: 501, startPoint y: 492, endPoint x: 493, endPoint y: 492, distance: 8.0
click at [493, 492] on div "0" at bounding box center [784, 490] width 586 height 20
type input "3"
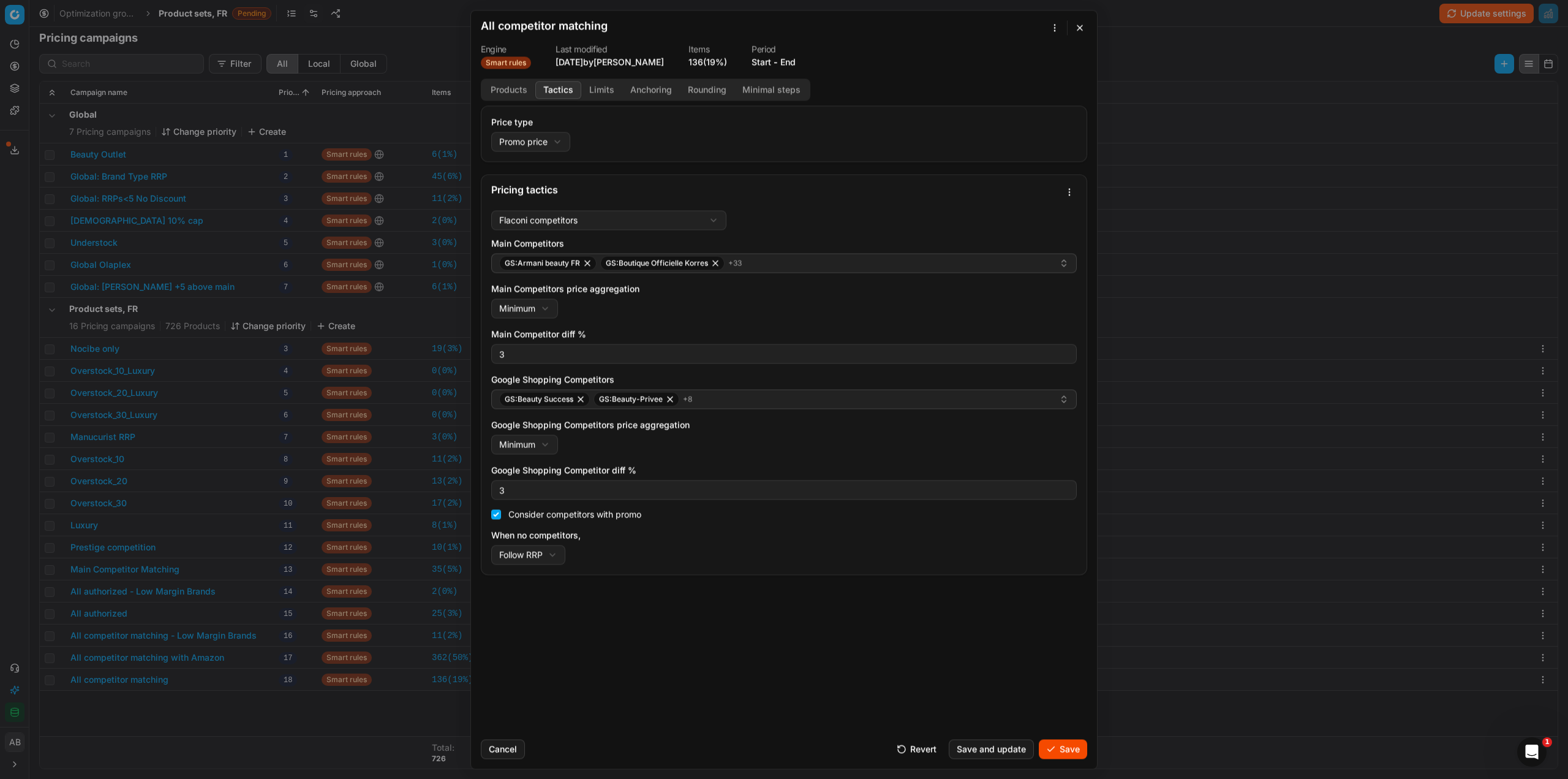
click at [1063, 736] on div "Cancel Revert Save and update Save" at bounding box center [783, 744] width 606 height 29
click at [1054, 746] on button "Save" at bounding box center [1062, 749] width 48 height 20
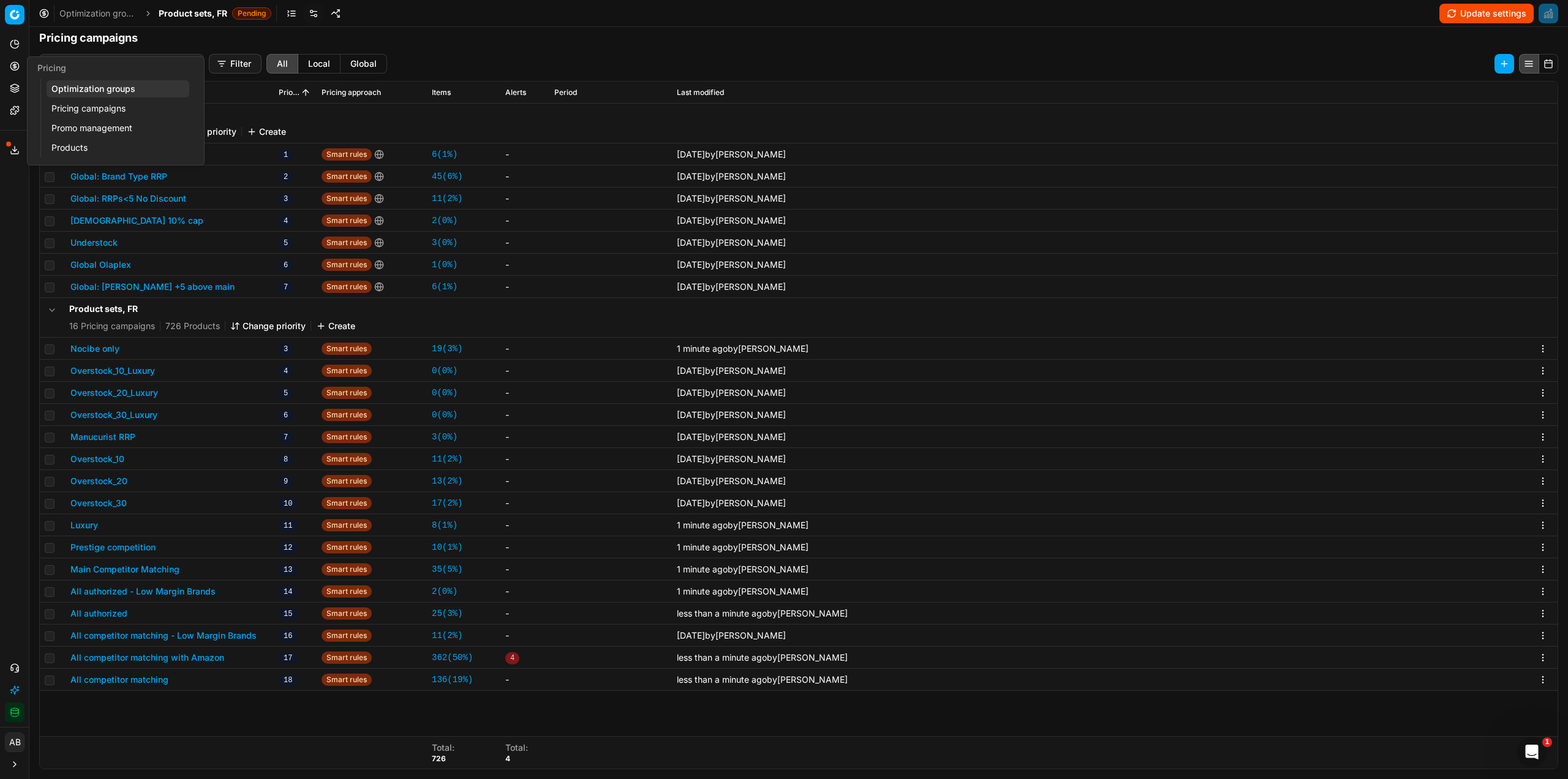
click at [99, 84] on link "Optimization groups" at bounding box center [117, 89] width 142 height 17
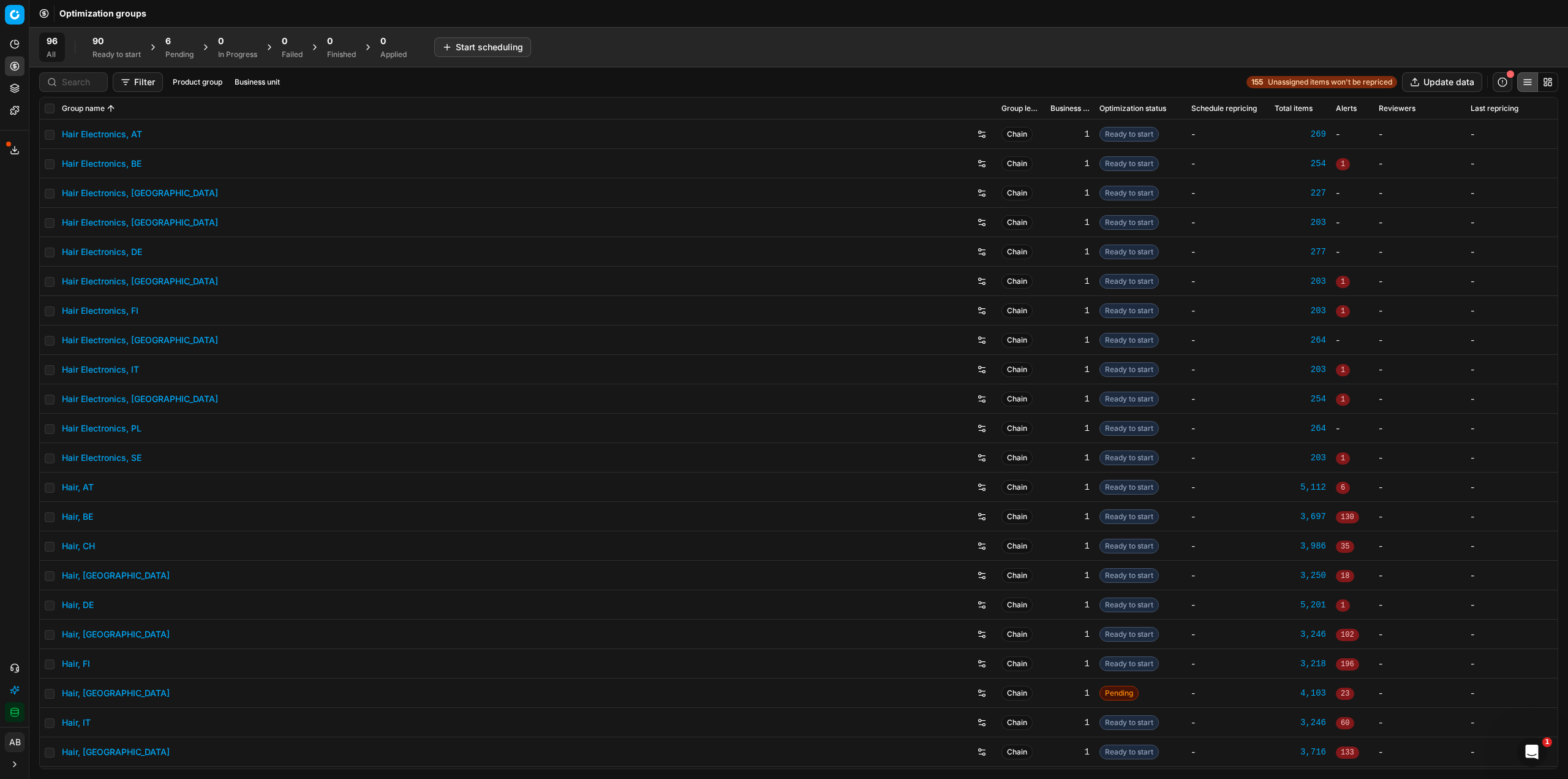
click at [177, 59] on div "Pending" at bounding box center [179, 54] width 28 height 10
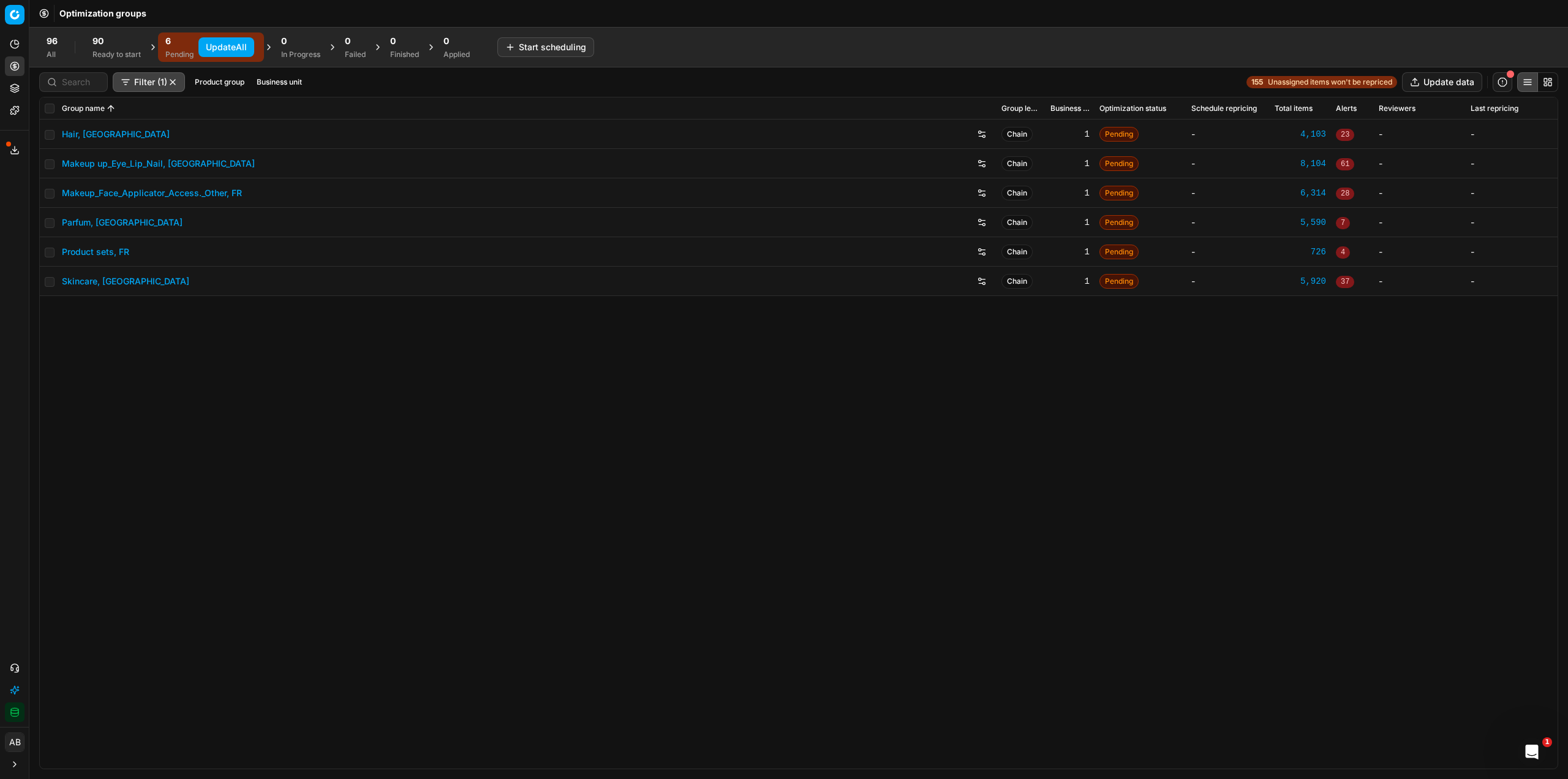
click at [74, 139] on link "Hair, [GEOGRAPHIC_DATA]" at bounding box center [115, 134] width 108 height 13
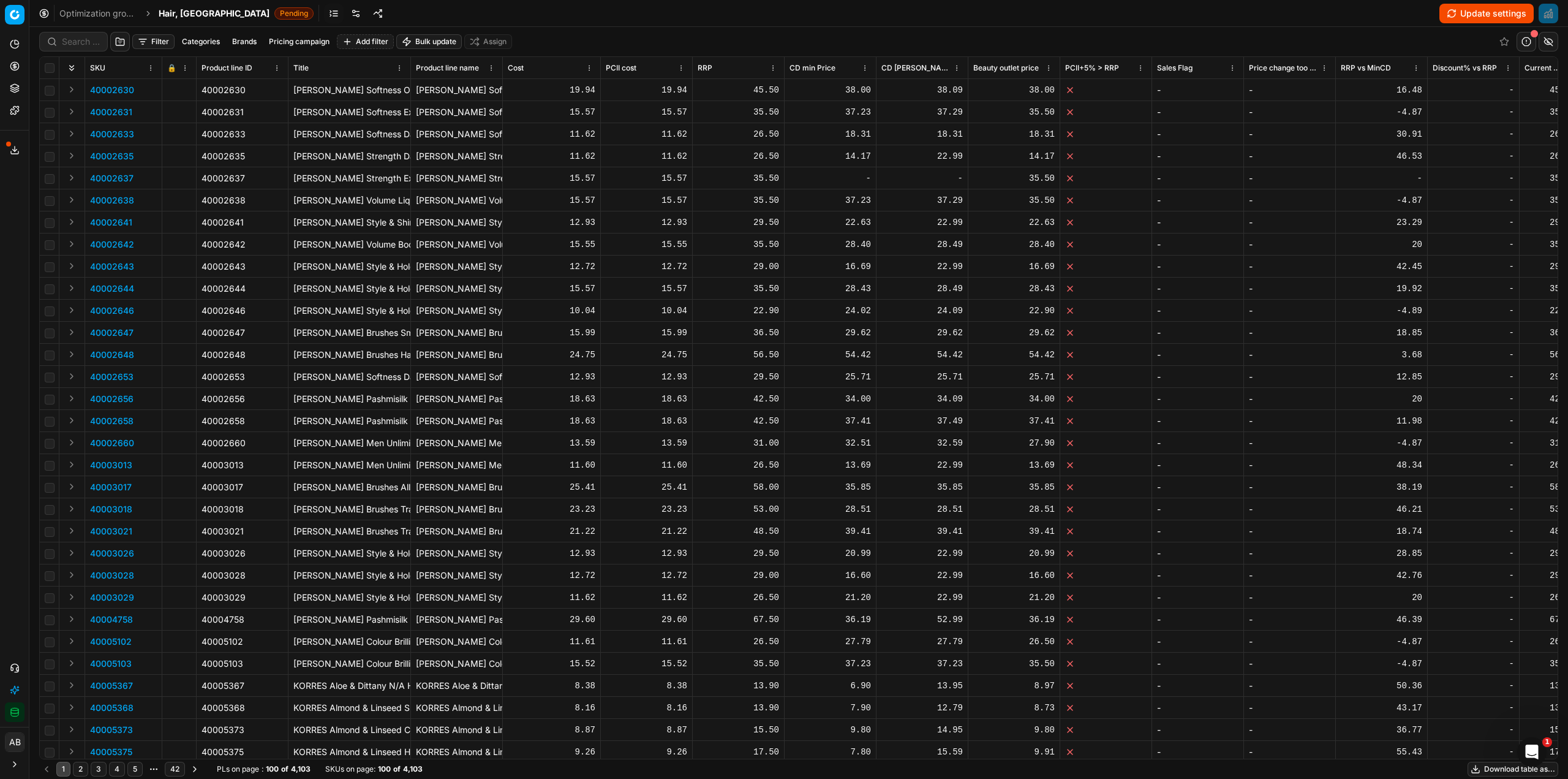
click at [346, 13] on link at bounding box center [356, 14] width 20 height 20
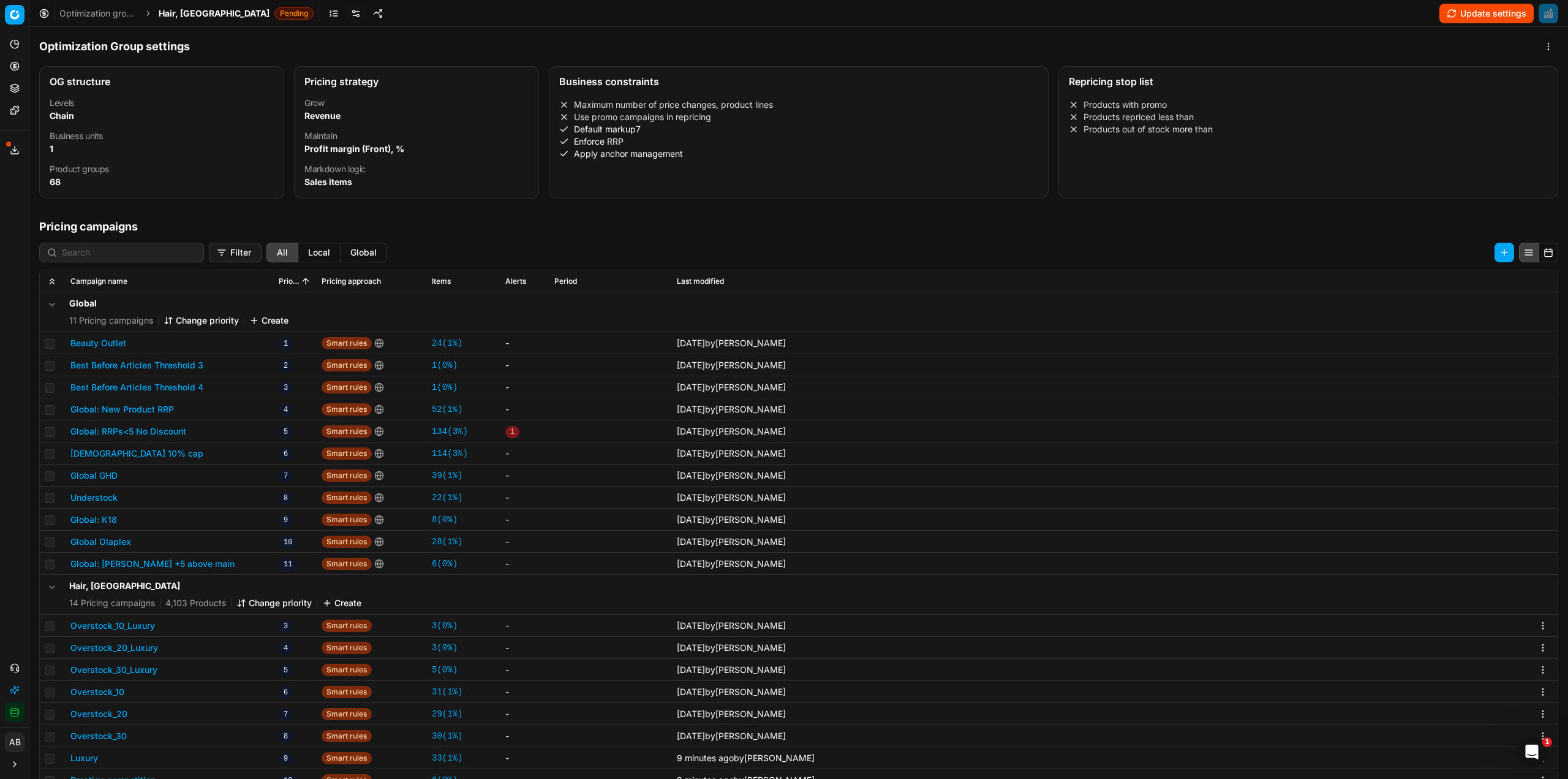
click at [180, 14] on span "Hair, [GEOGRAPHIC_DATA]" at bounding box center [214, 14] width 111 height 13
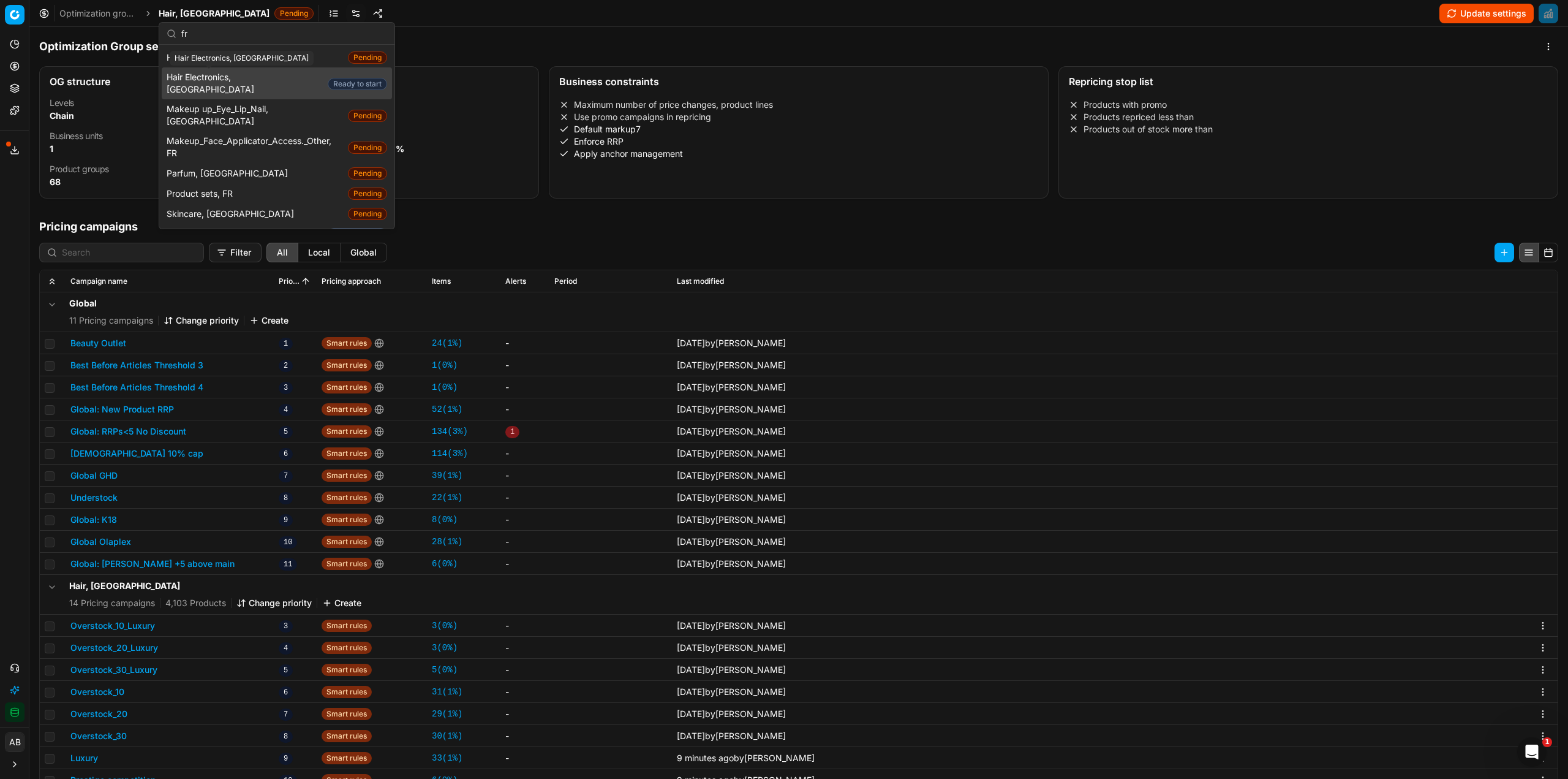
type input "fr"
click at [243, 76] on span "Hair Electronics, [GEOGRAPHIC_DATA]" at bounding box center [245, 83] width 156 height 24
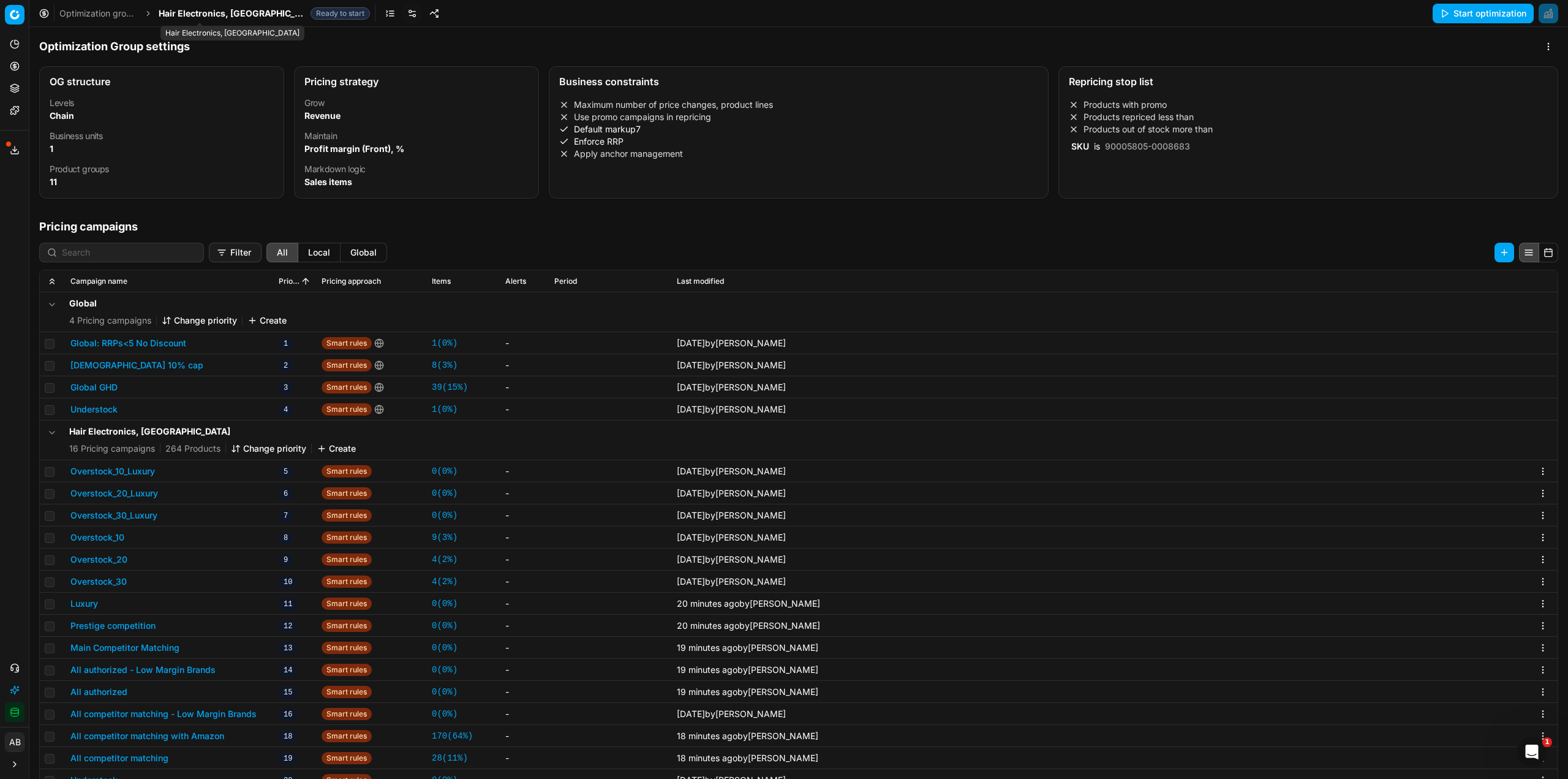
click at [212, 12] on span "Hair Electronics, [GEOGRAPHIC_DATA]" at bounding box center [232, 14] width 147 height 13
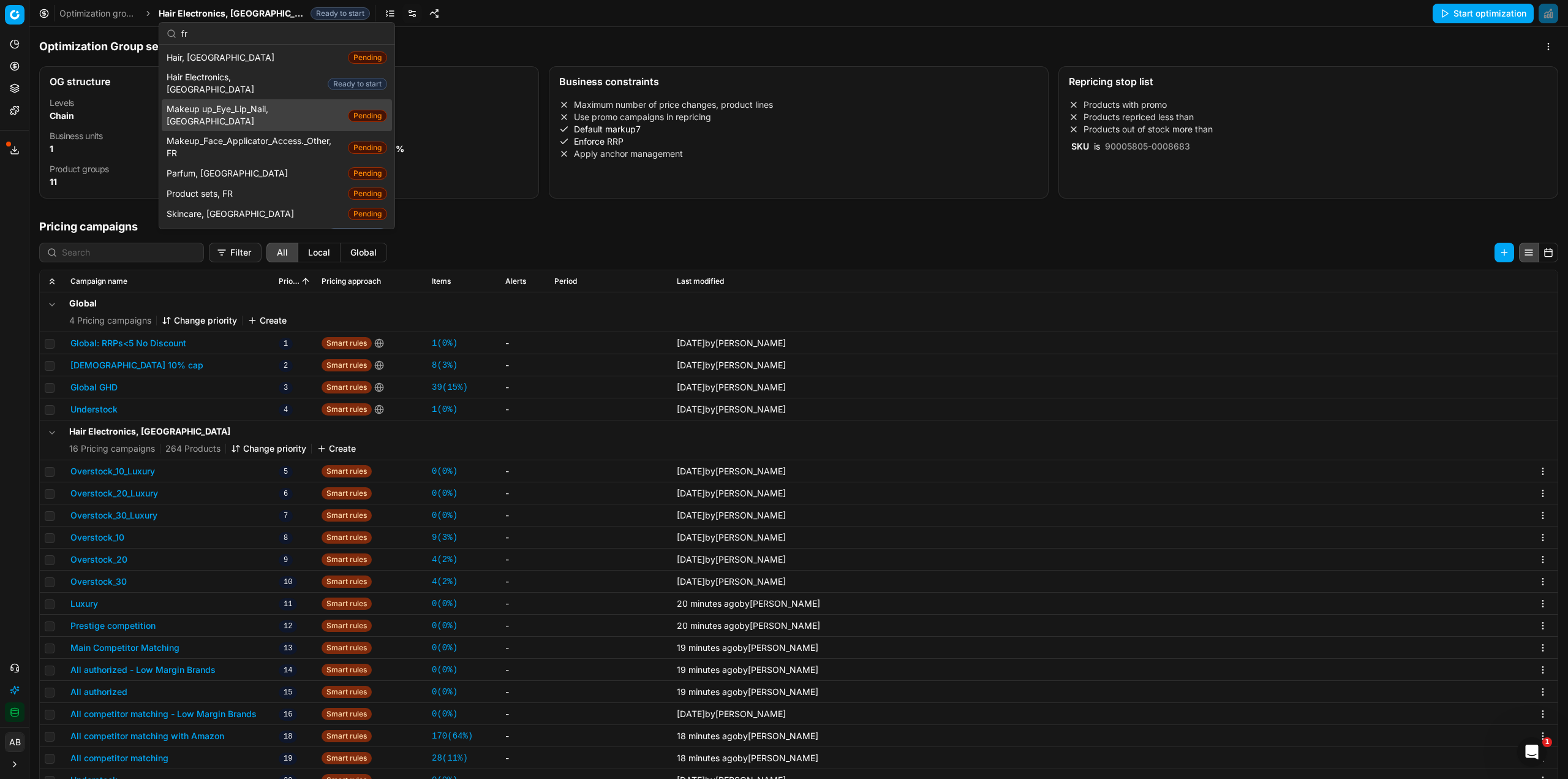
type input "fr"
click at [235, 103] on span "Makeup up_Eye_Lip_Nail, [GEOGRAPHIC_DATA]" at bounding box center [255, 115] width 177 height 24
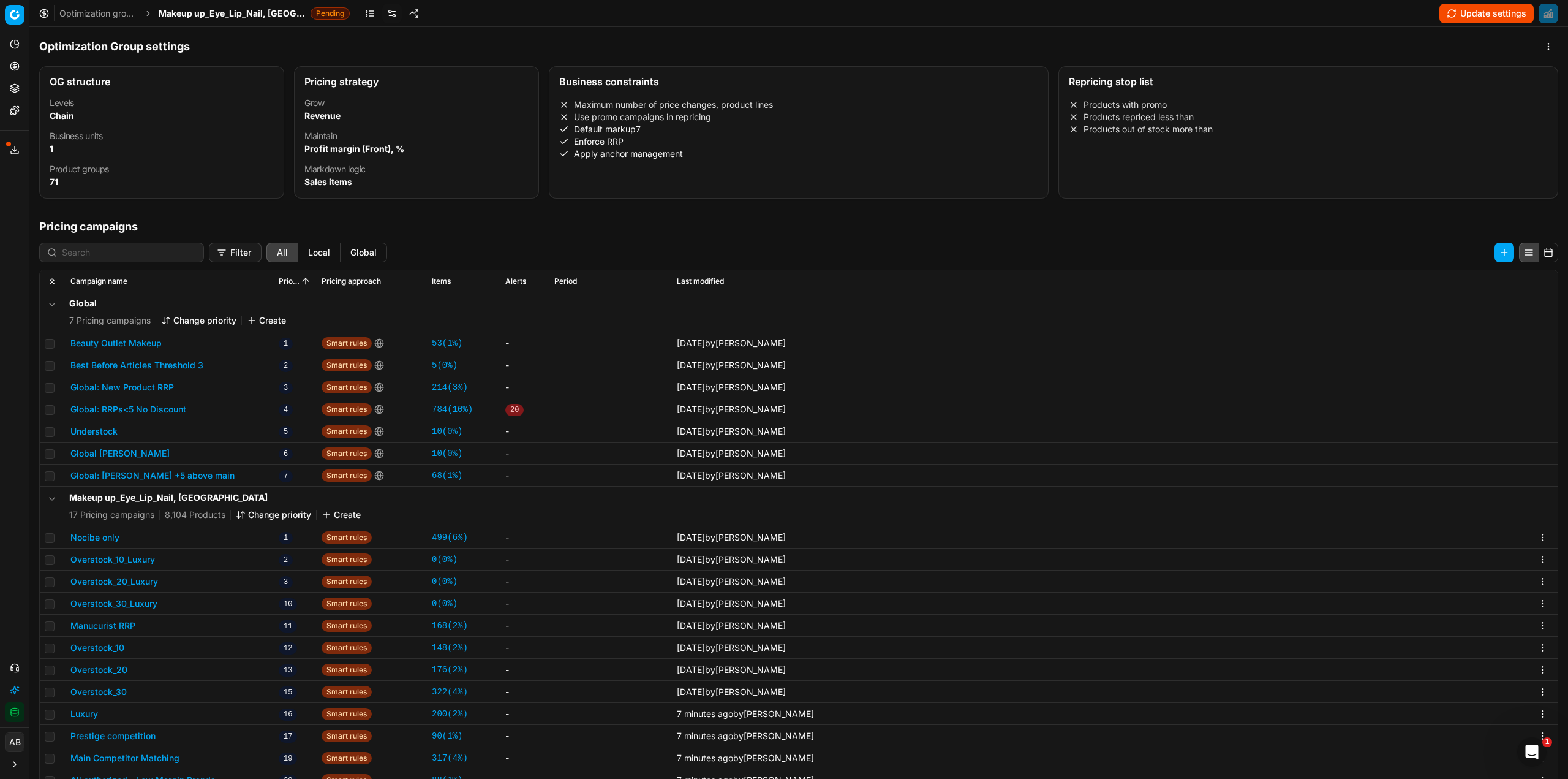
click at [92, 539] on button "Nocibe only" at bounding box center [95, 538] width 49 height 13
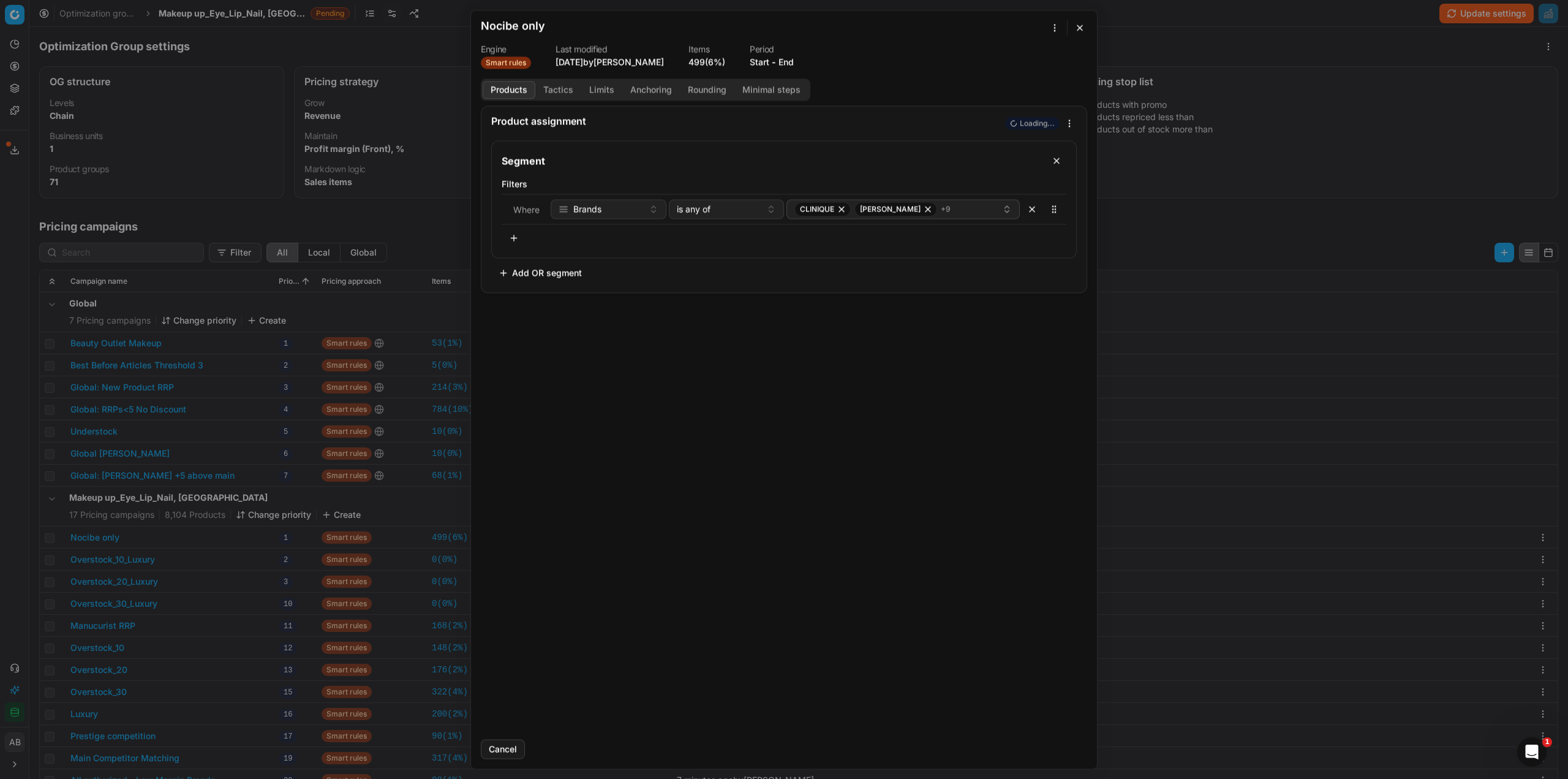
click at [562, 95] on button "Tactics" at bounding box center [558, 90] width 46 height 18
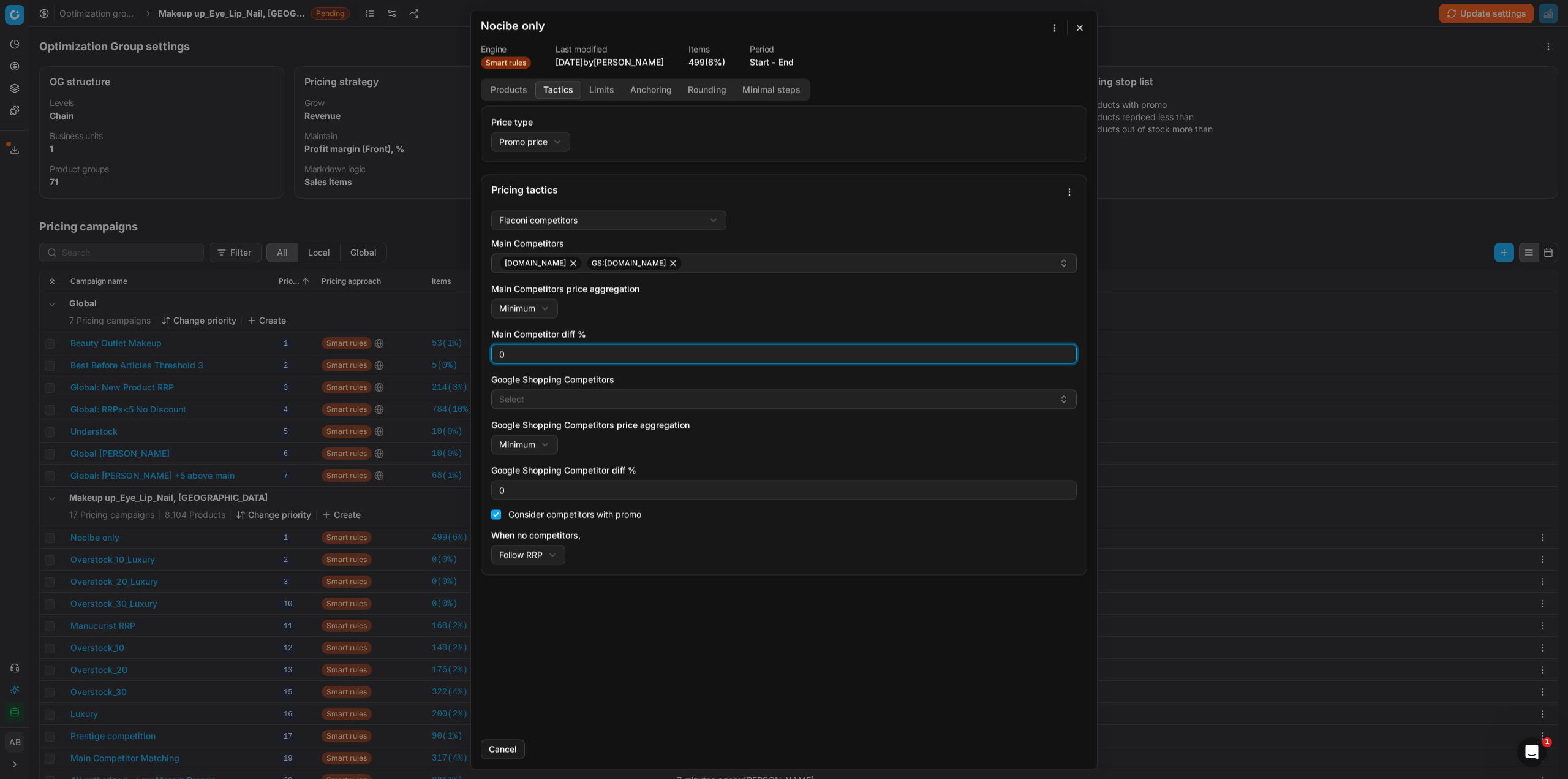
drag, startPoint x: 507, startPoint y: 358, endPoint x: 489, endPoint y: 355, distance: 18.2
click at [490, 356] on div "Flaconi competitors Flaconi competitorsFlaconi competitors rule: first takes in…" at bounding box center [784, 389] width 605 height 369
type input "3"
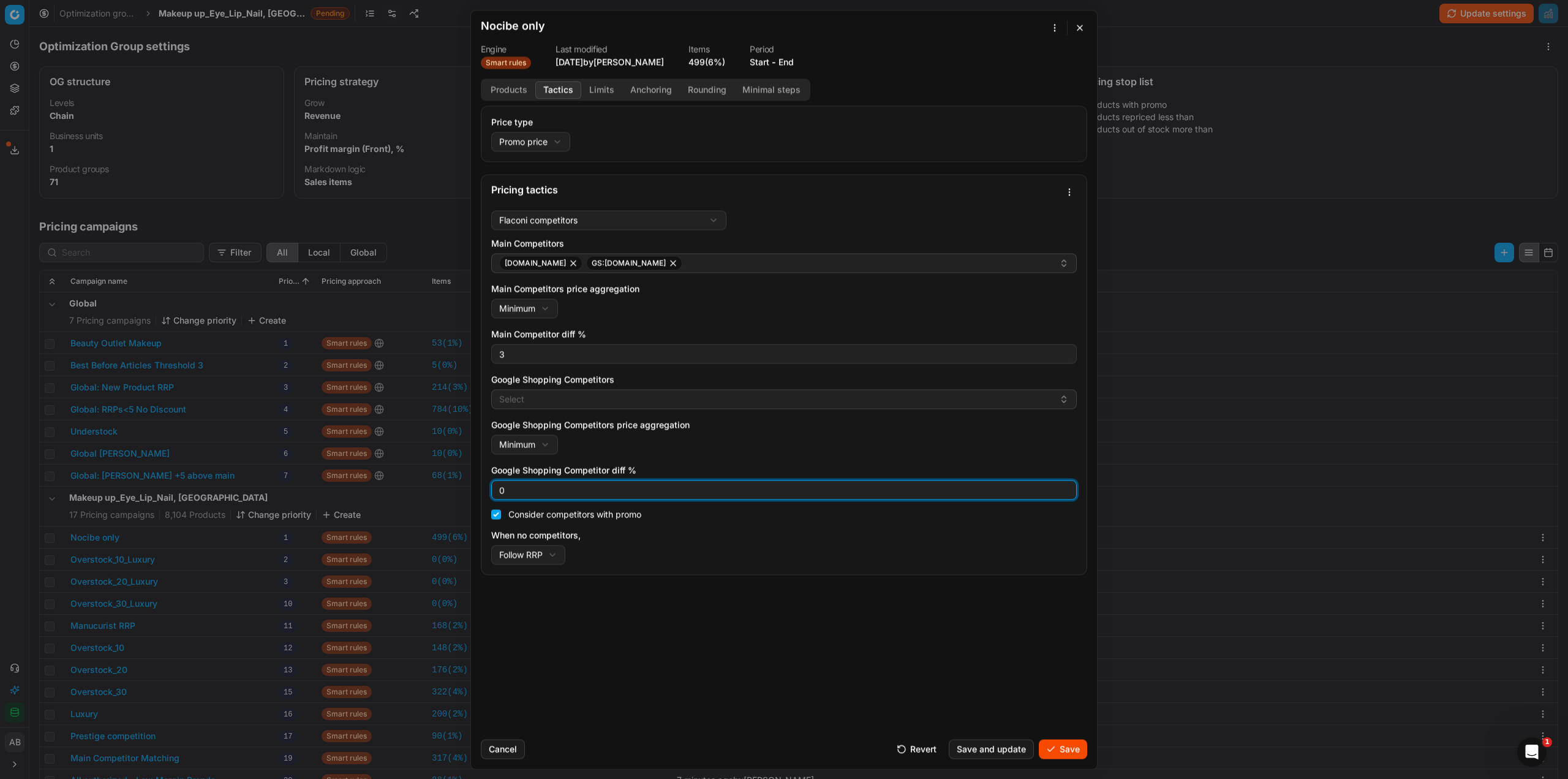
drag, startPoint x: 507, startPoint y: 489, endPoint x: 494, endPoint y: 491, distance: 13.2
click at [494, 491] on div "0" at bounding box center [784, 490] width 586 height 20
type input "3"
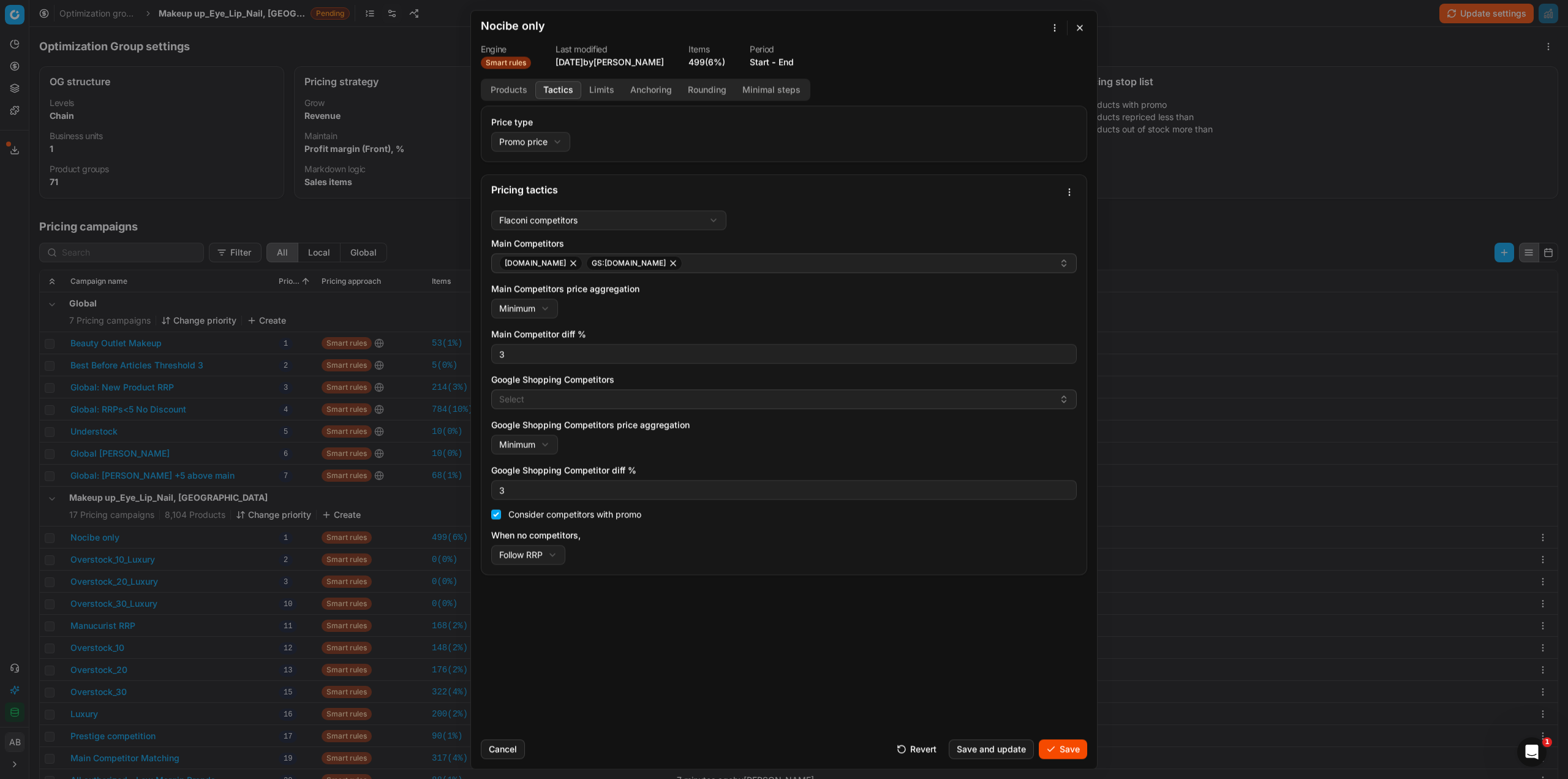
click at [1050, 746] on button "Save" at bounding box center [1062, 749] width 48 height 20
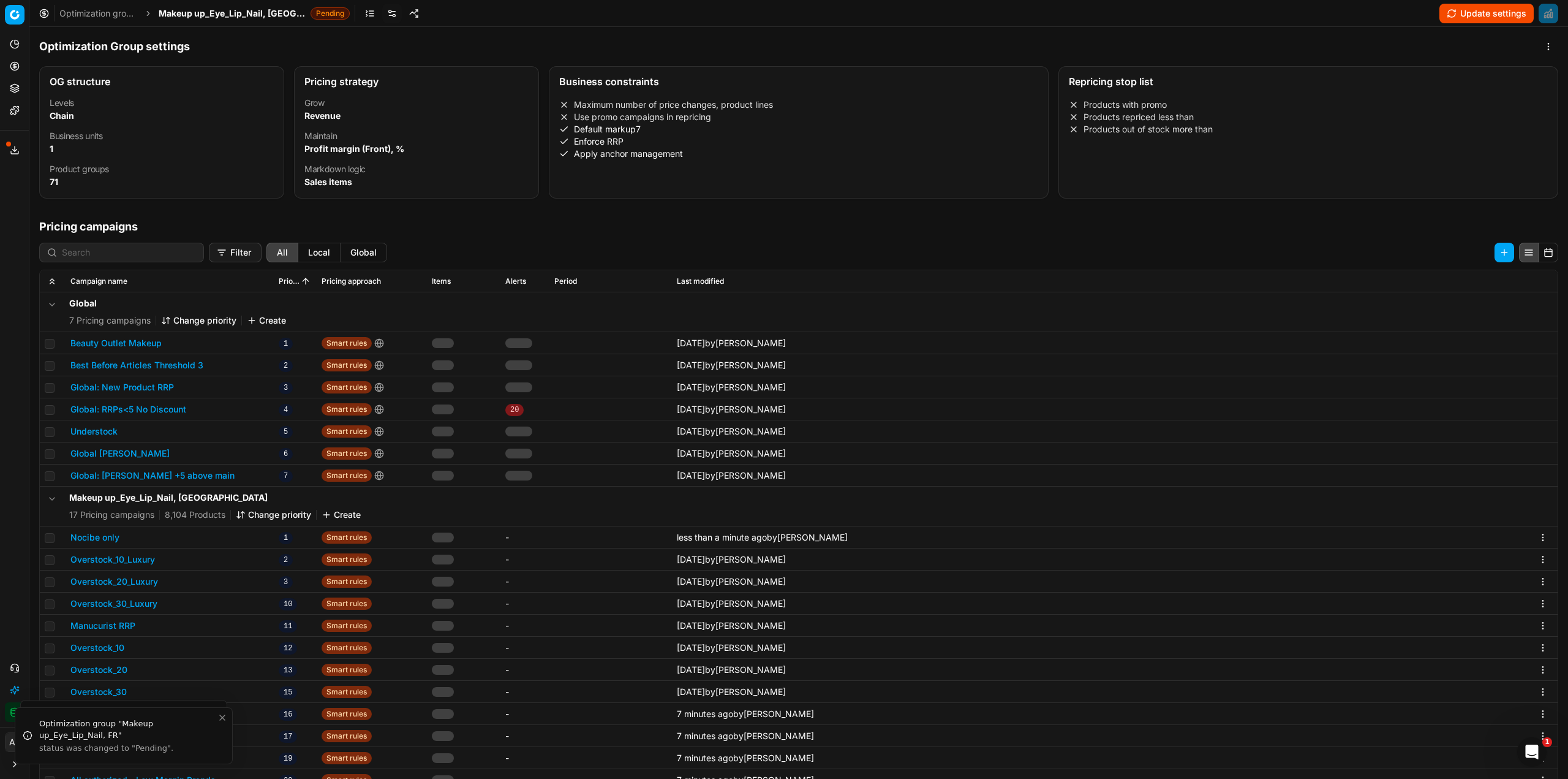
click at [266, 15] on span "Makeup up_Eye_Lip_Nail, [GEOGRAPHIC_DATA]" at bounding box center [232, 14] width 147 height 13
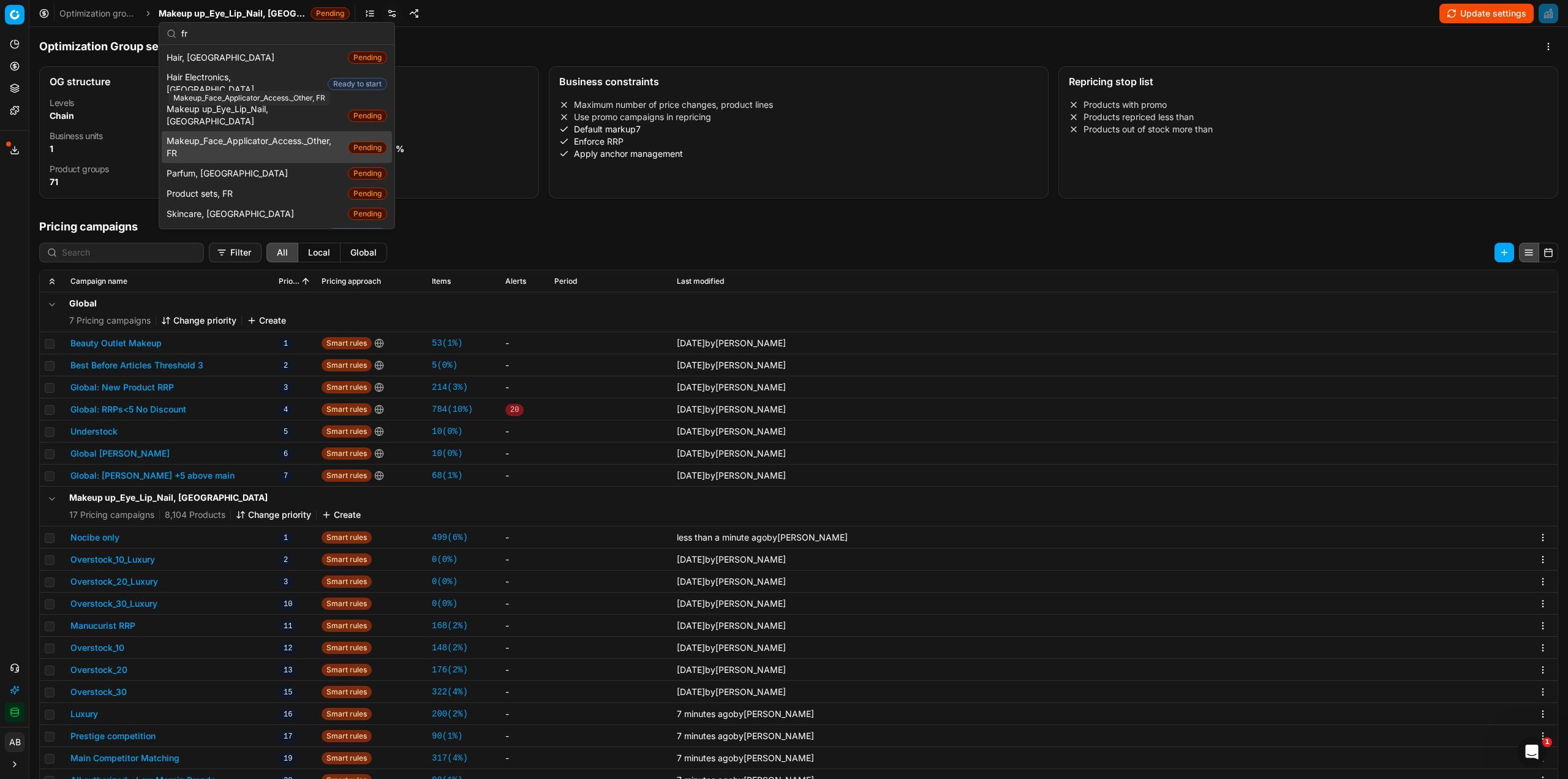
type input "fr"
click at [263, 135] on span "Makeup_Face_Applicator_Access._Other, FR" at bounding box center [255, 147] width 177 height 24
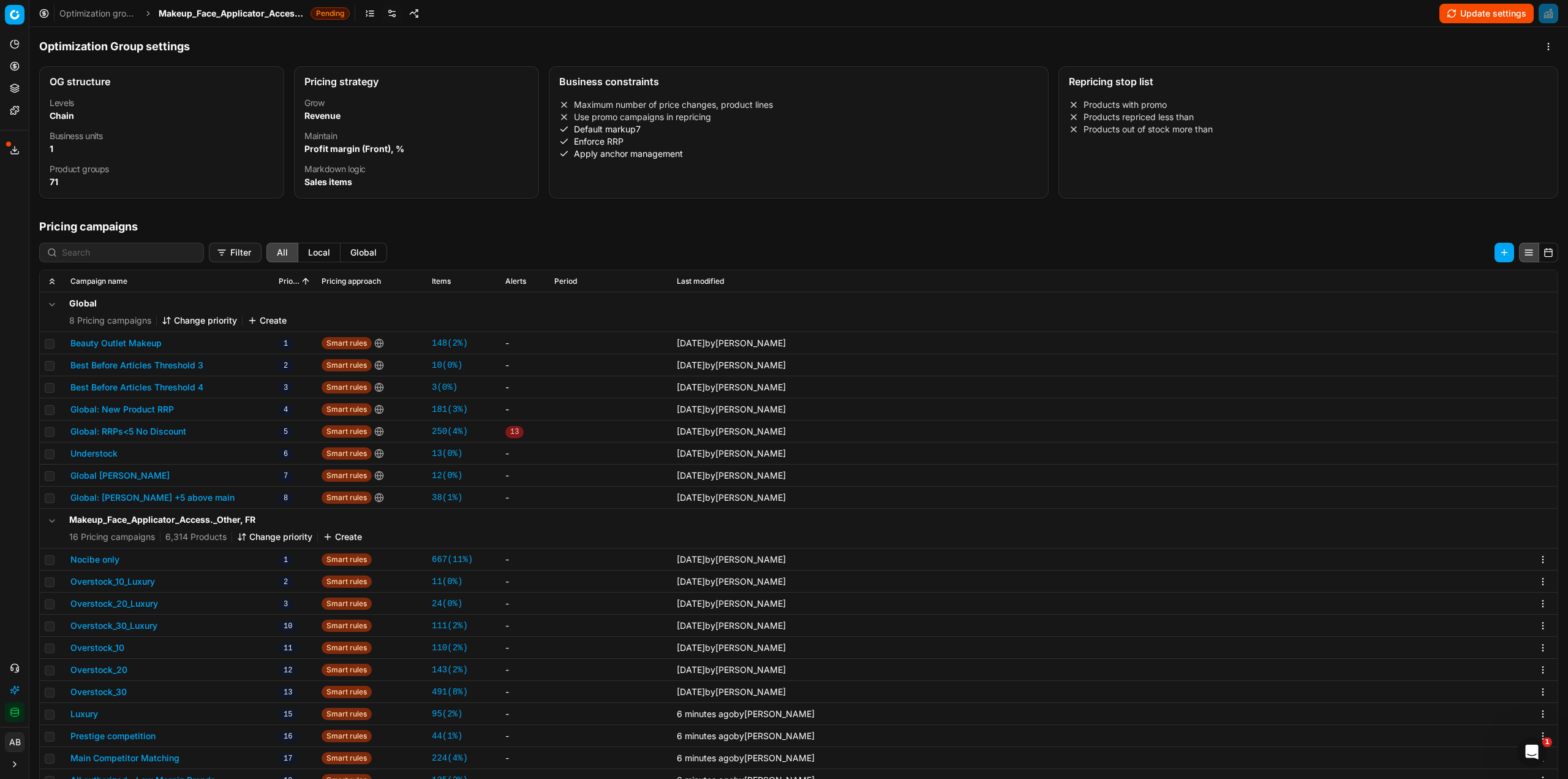
click at [94, 558] on button "Nocibe only" at bounding box center [95, 560] width 49 height 13
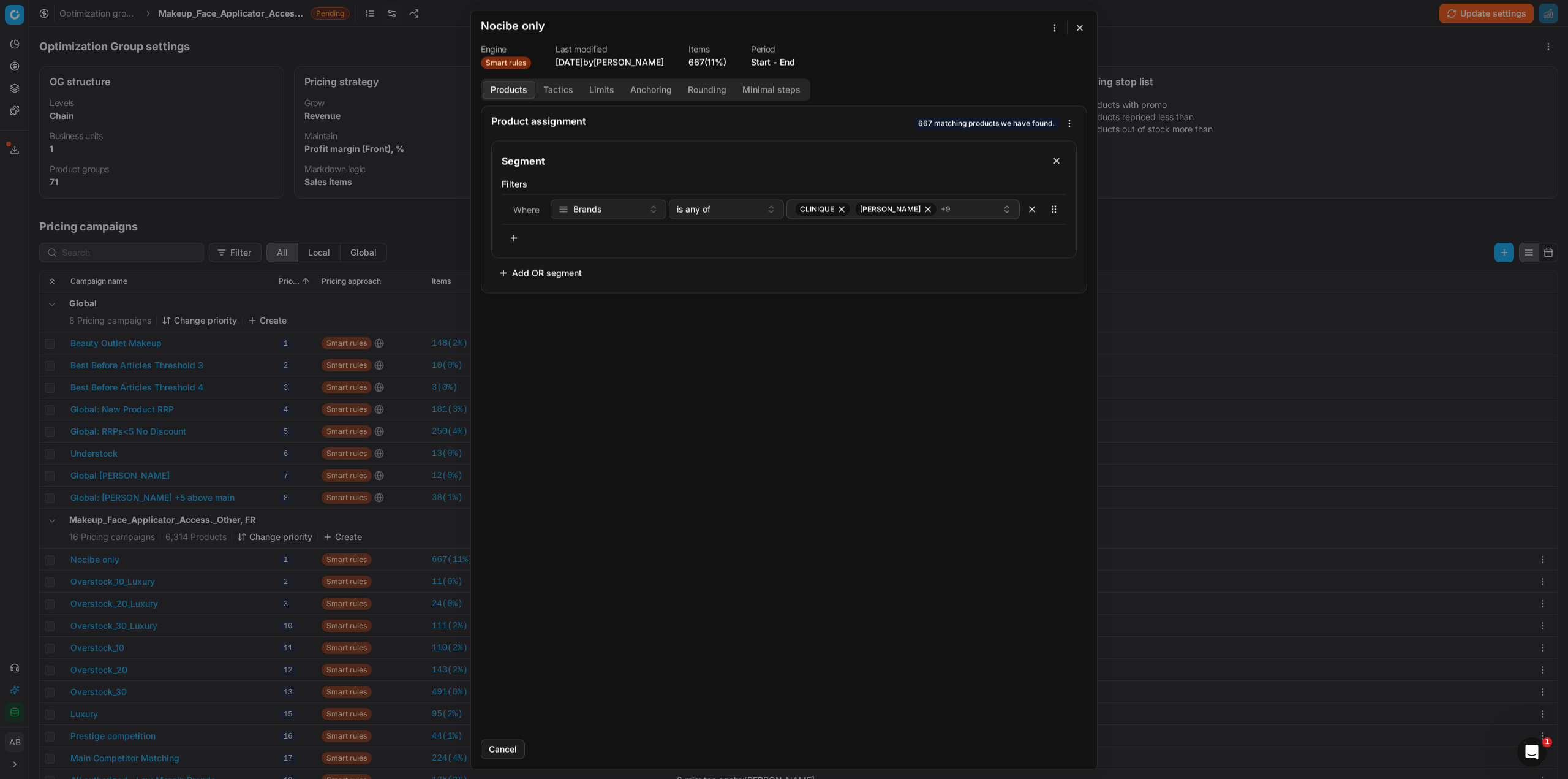
click at [559, 84] on button "Tactics" at bounding box center [558, 90] width 46 height 18
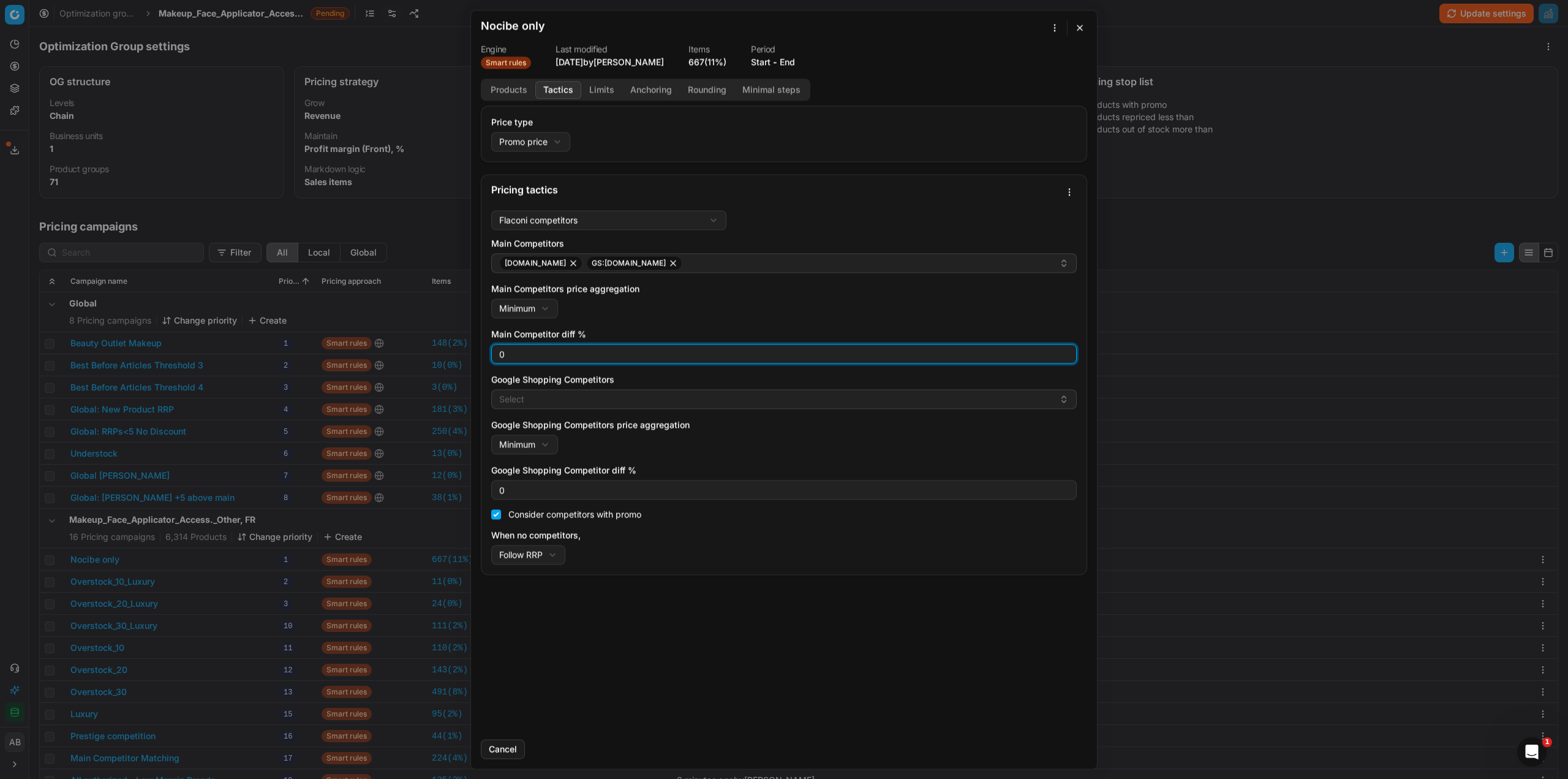
drag, startPoint x: 518, startPoint y: 349, endPoint x: 468, endPoint y: 353, distance: 50.2
click at [475, 352] on div "Price type Promo price Default Regular price Promo price Pricing tactics Flacon…" at bounding box center [784, 417] width 626 height 624
type input "3"
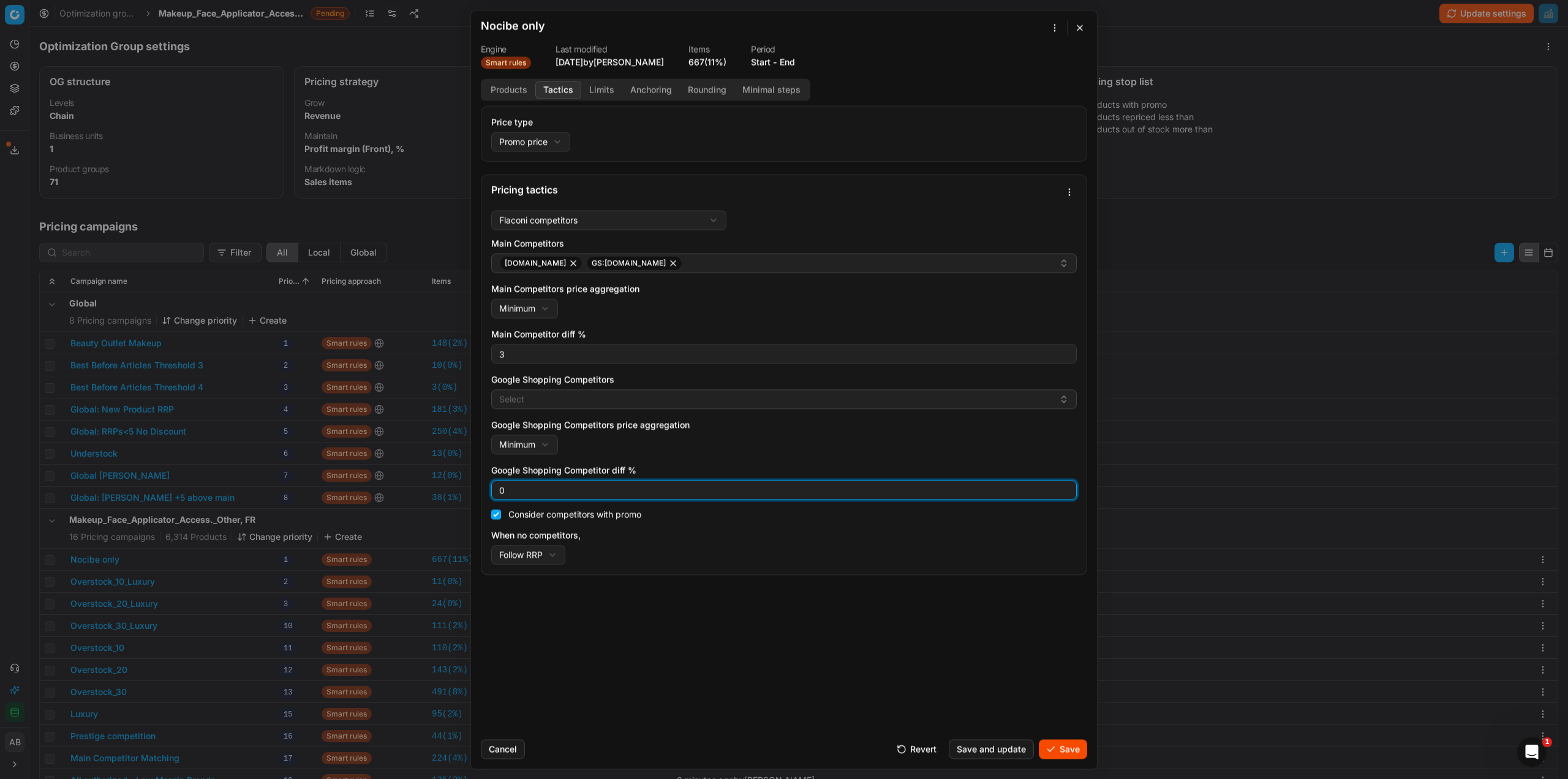
drag, startPoint x: 518, startPoint y: 491, endPoint x: 484, endPoint y: 491, distance: 34.0
click at [484, 491] on div "Flaconi competitors Flaconi competitorsFlaconi competitors rule: first takes in…" at bounding box center [784, 389] width 605 height 369
type input "3"
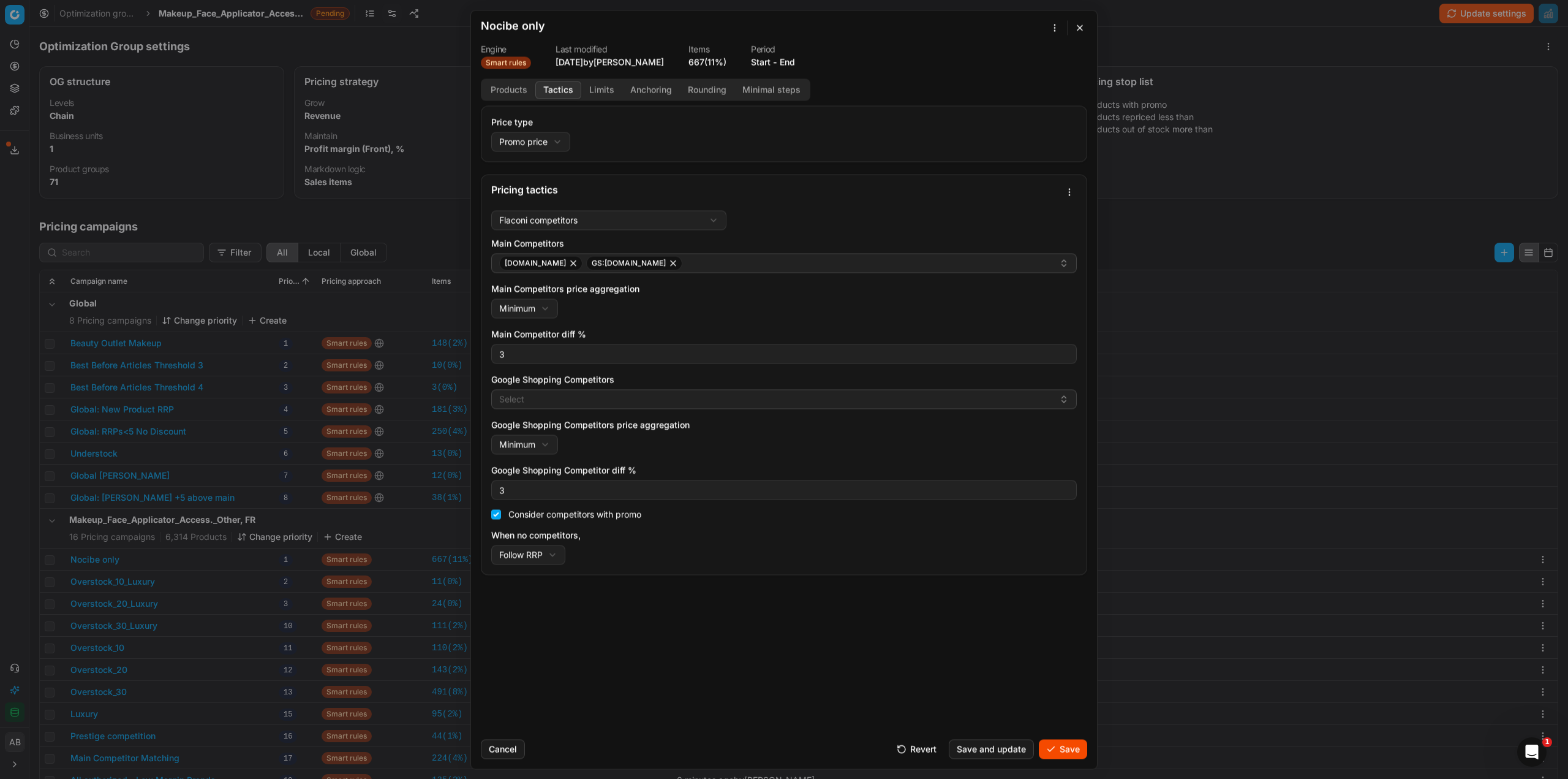
click at [1054, 749] on button "Save" at bounding box center [1062, 749] width 48 height 20
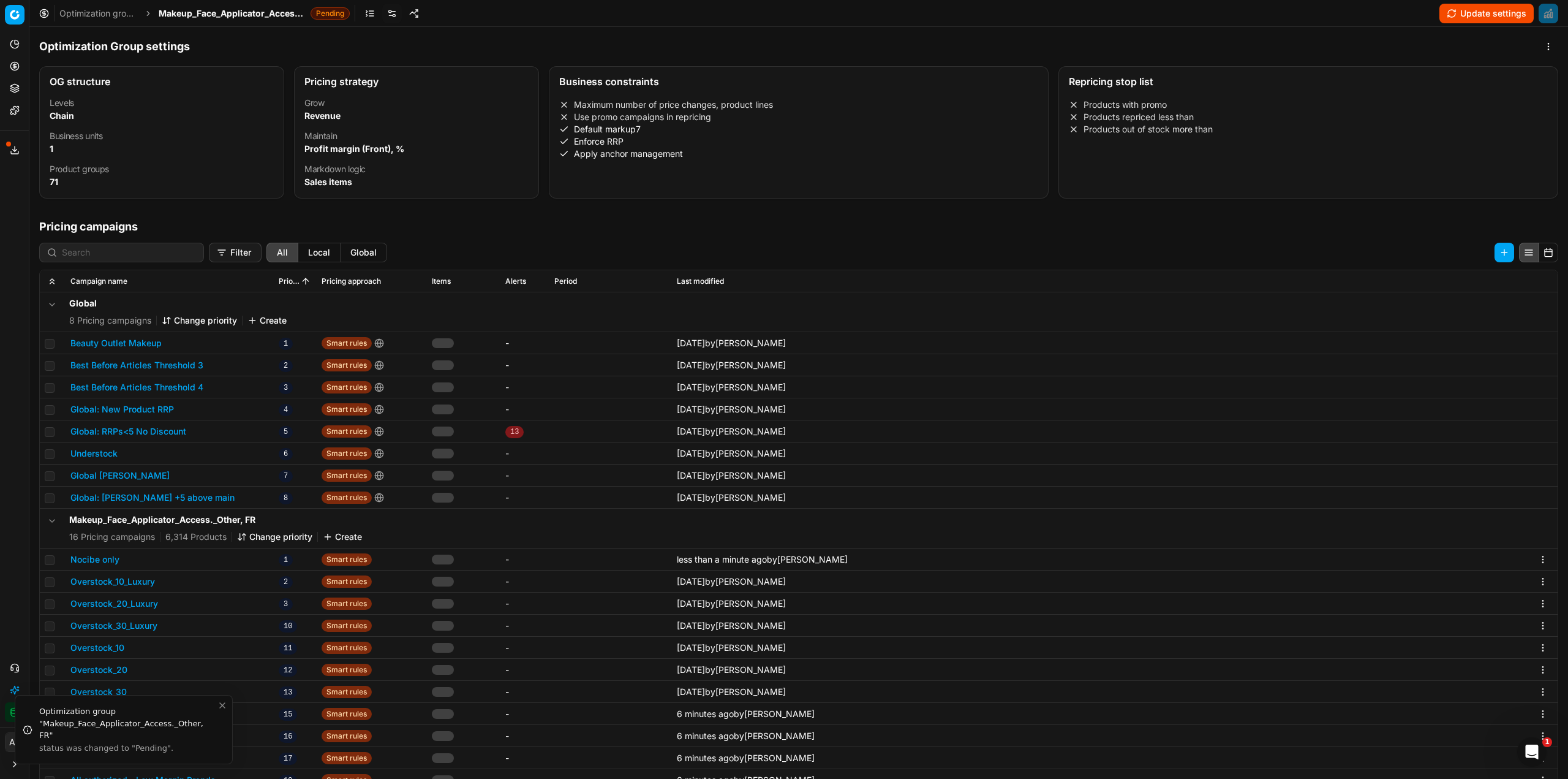
click at [267, 11] on span "Makeup_Face_Applicator_Access._Other, FR" at bounding box center [232, 14] width 147 height 13
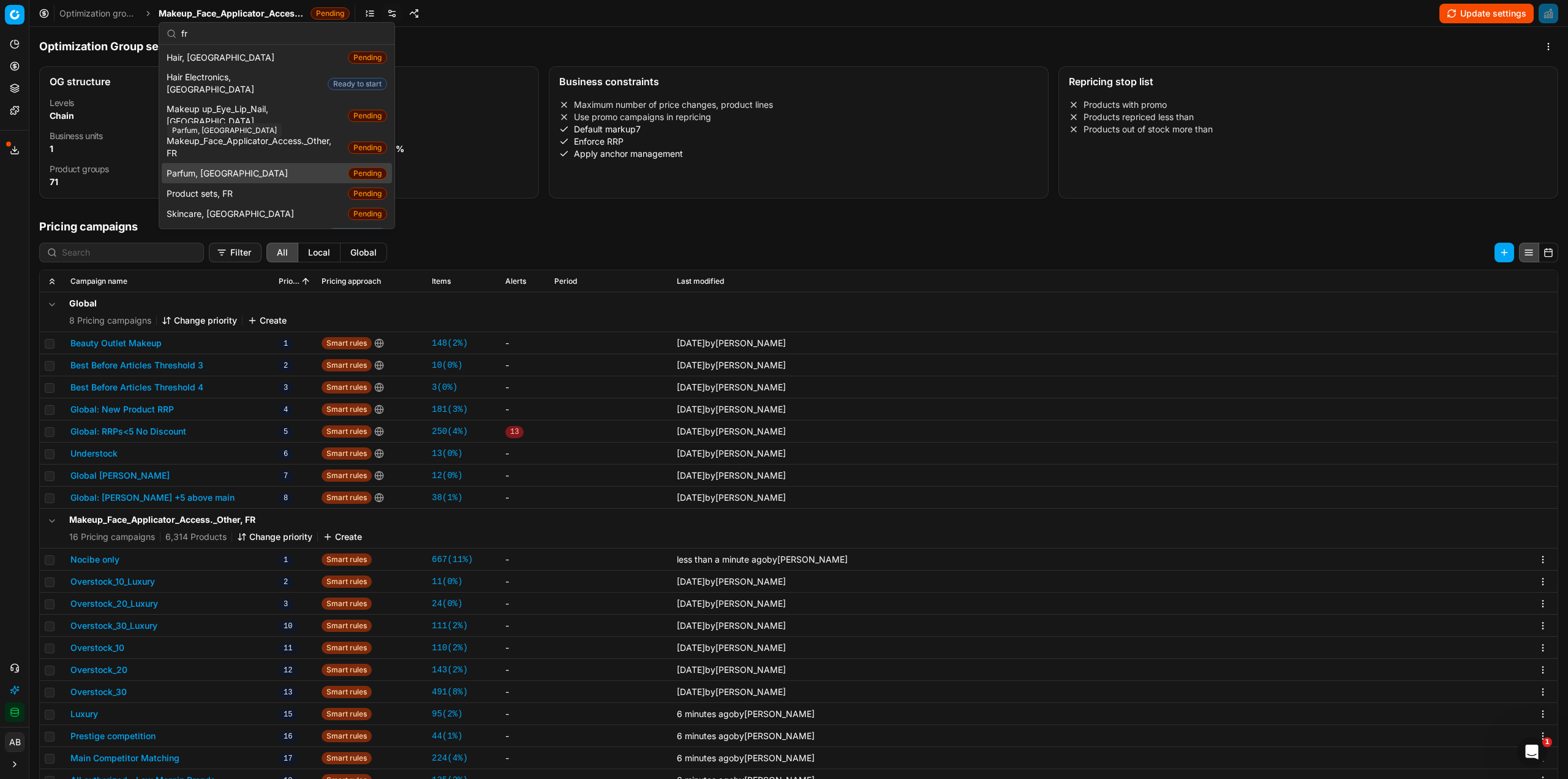
type input "fr"
click at [191, 167] on span "Parfum, [GEOGRAPHIC_DATA]" at bounding box center [229, 173] width 126 height 13
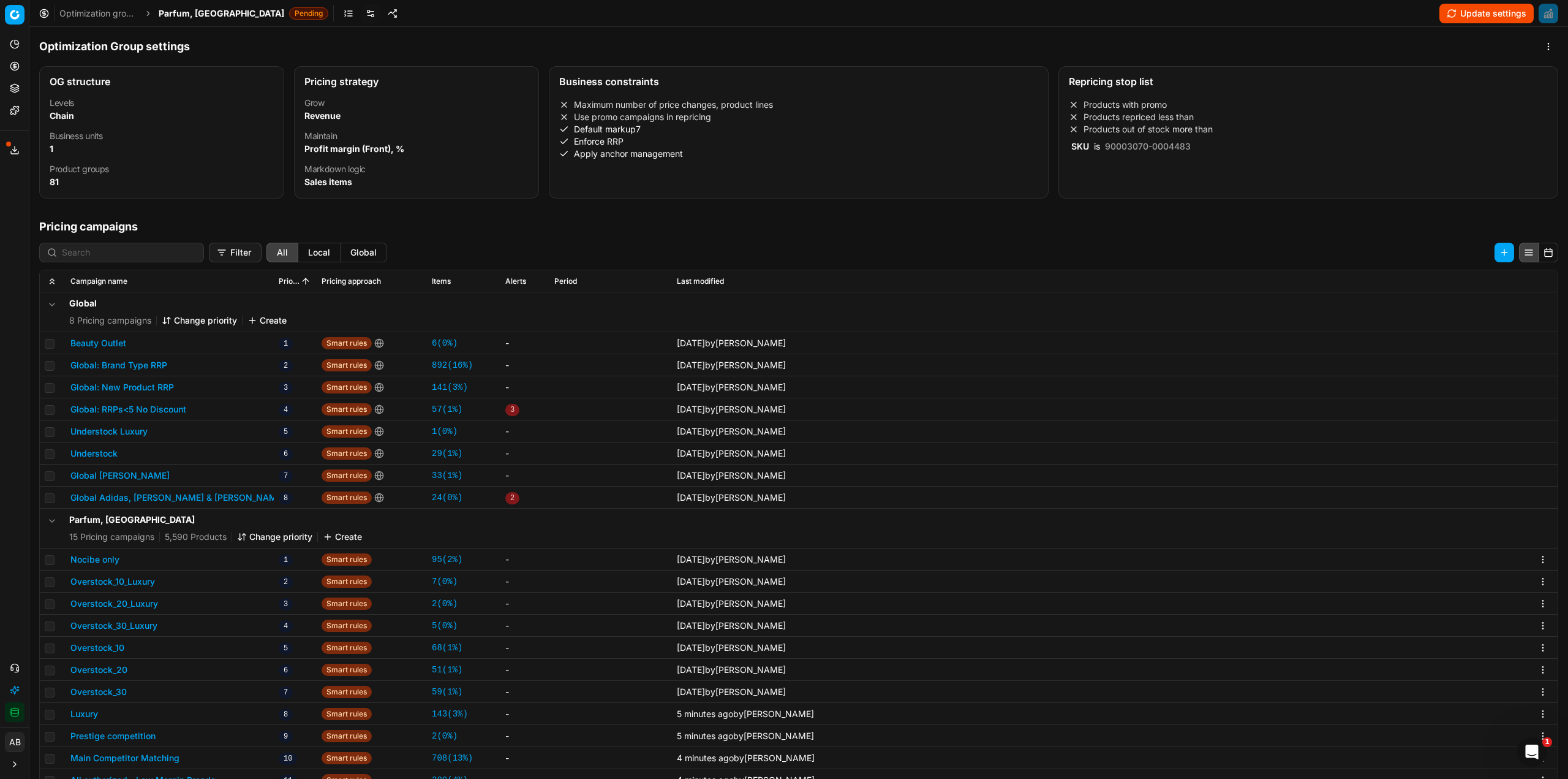
click at [106, 559] on button "Nocibe only" at bounding box center [95, 560] width 49 height 13
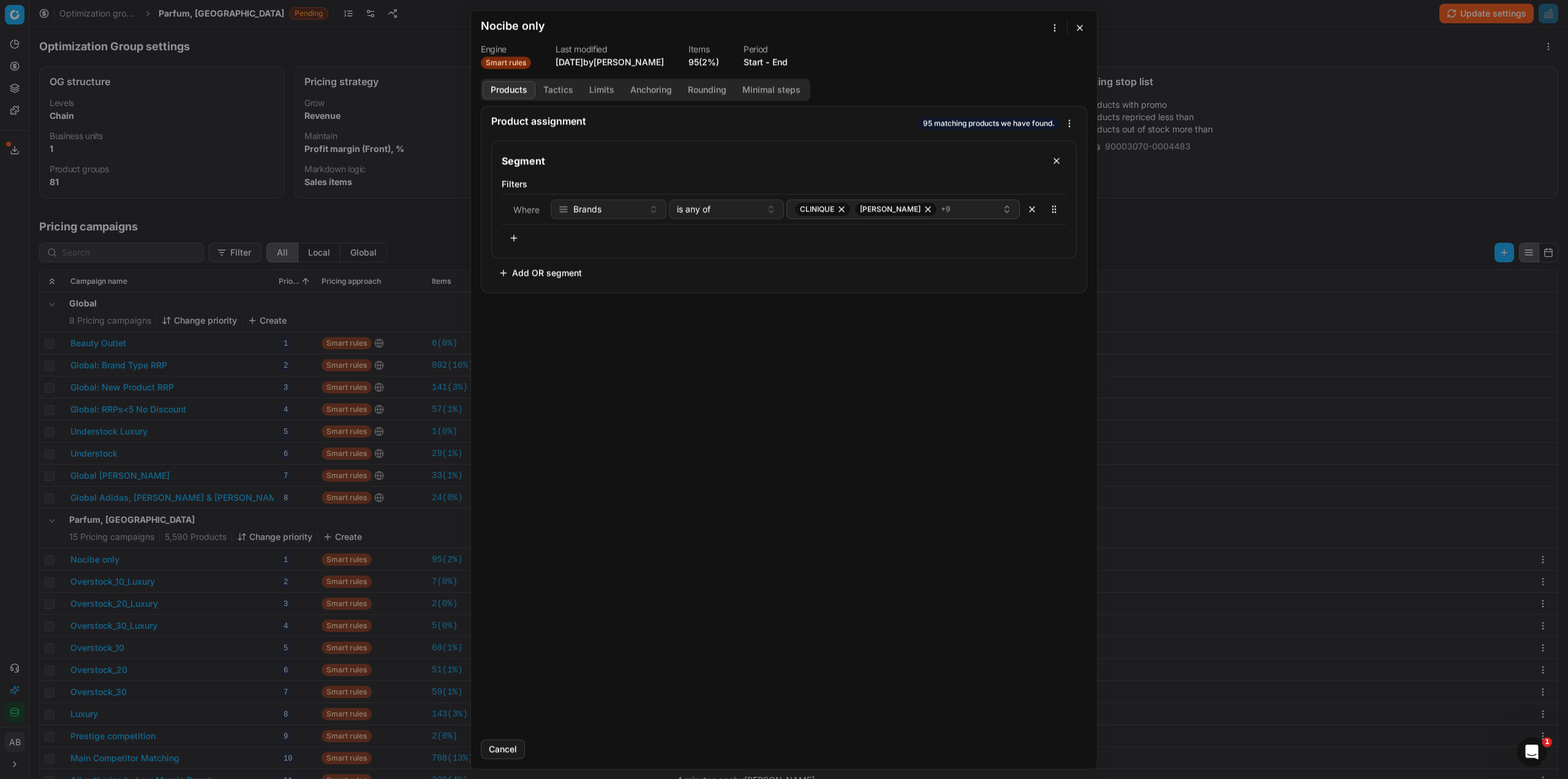
click at [552, 88] on button "Tactics" at bounding box center [558, 90] width 46 height 18
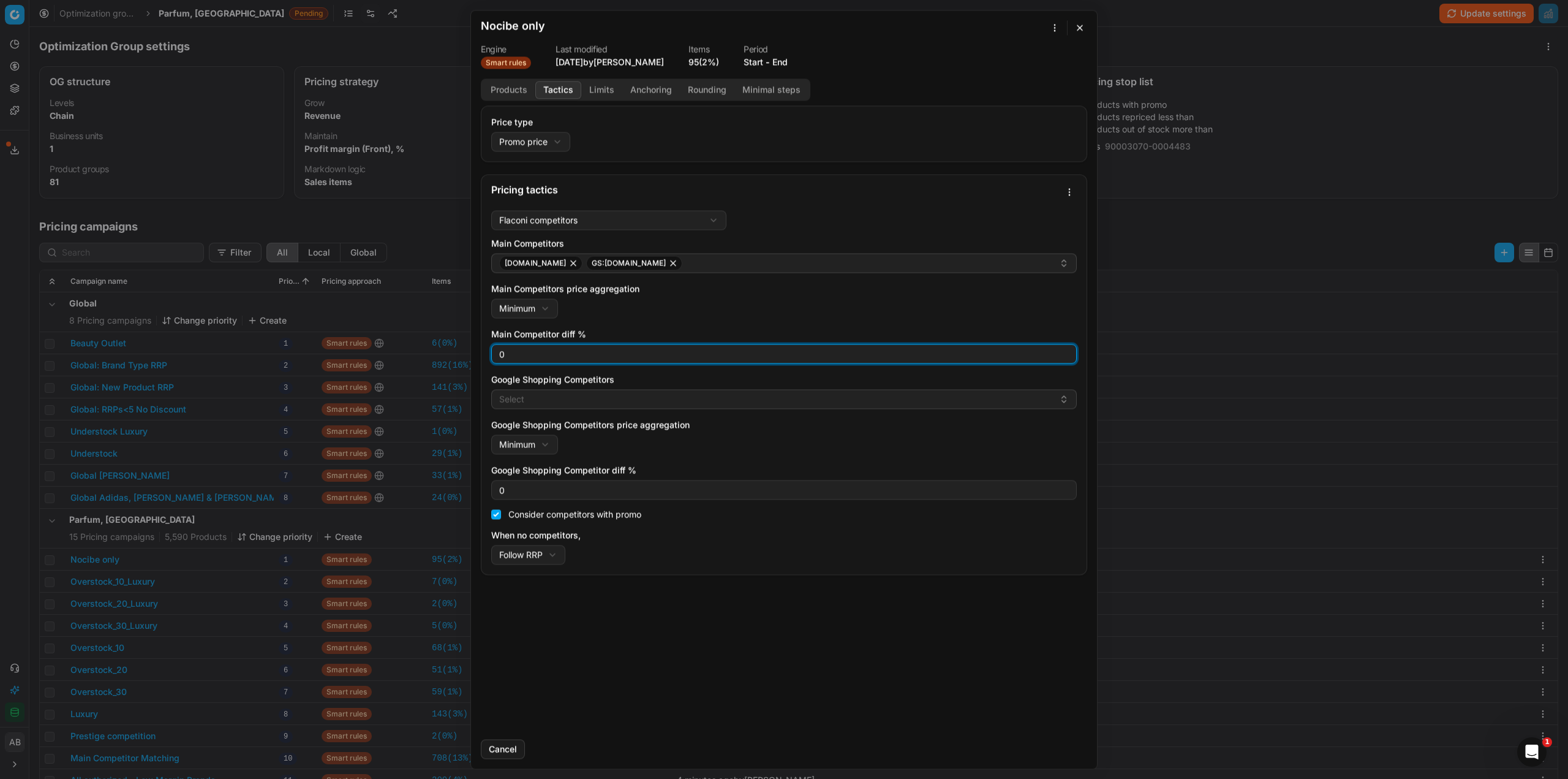
drag, startPoint x: 520, startPoint y: 350, endPoint x: 460, endPoint y: 353, distance: 60.1
click at [460, 353] on div "We are saving PC settings. Please wait, it should take a few minutes Nocibe onl…" at bounding box center [784, 389] width 1568 height 779
type input "3"
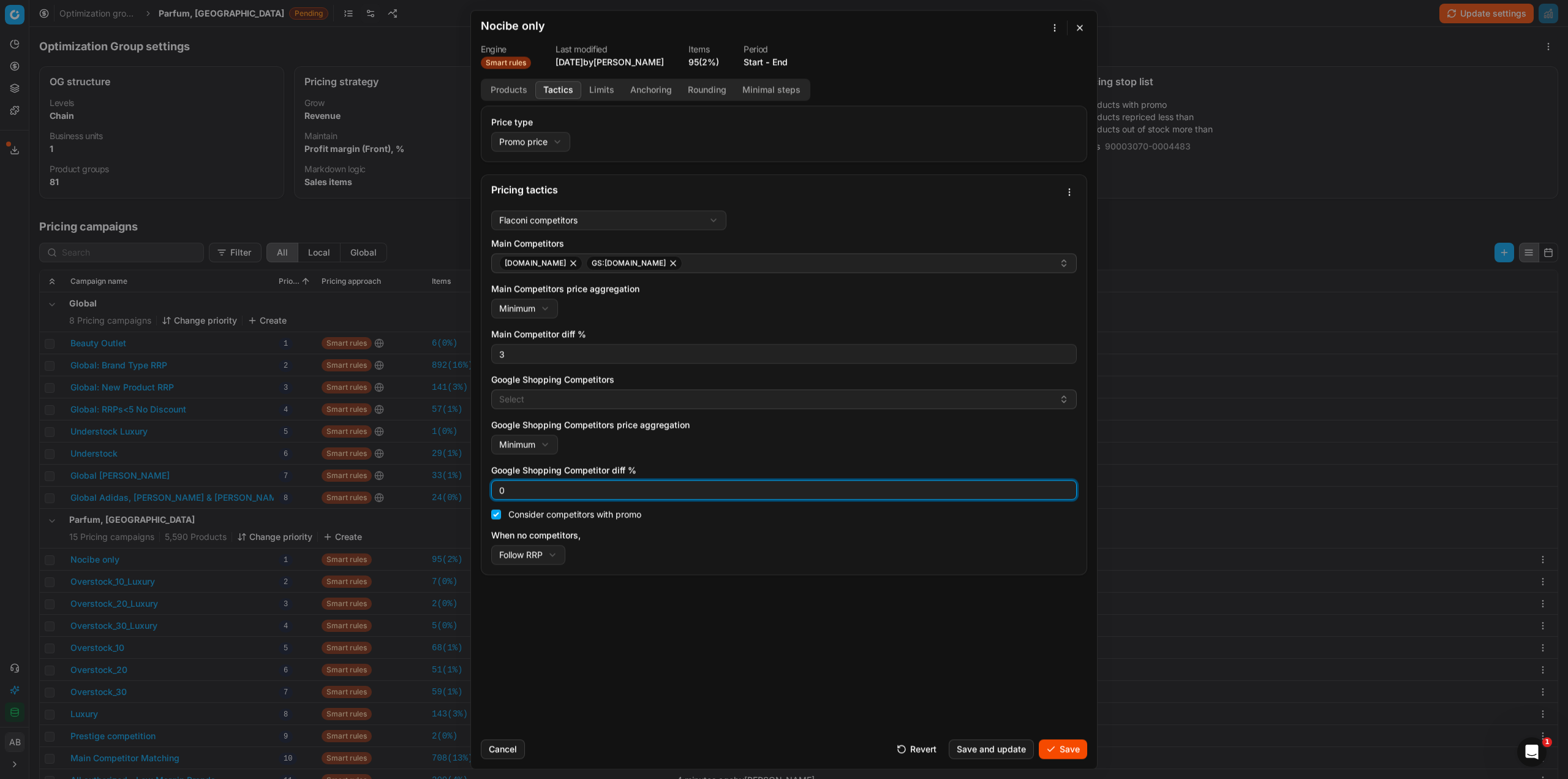
drag, startPoint x: 504, startPoint y: 491, endPoint x: 490, endPoint y: 492, distance: 14.0
click at [492, 493] on div "0" at bounding box center [784, 490] width 586 height 20
type input "3"
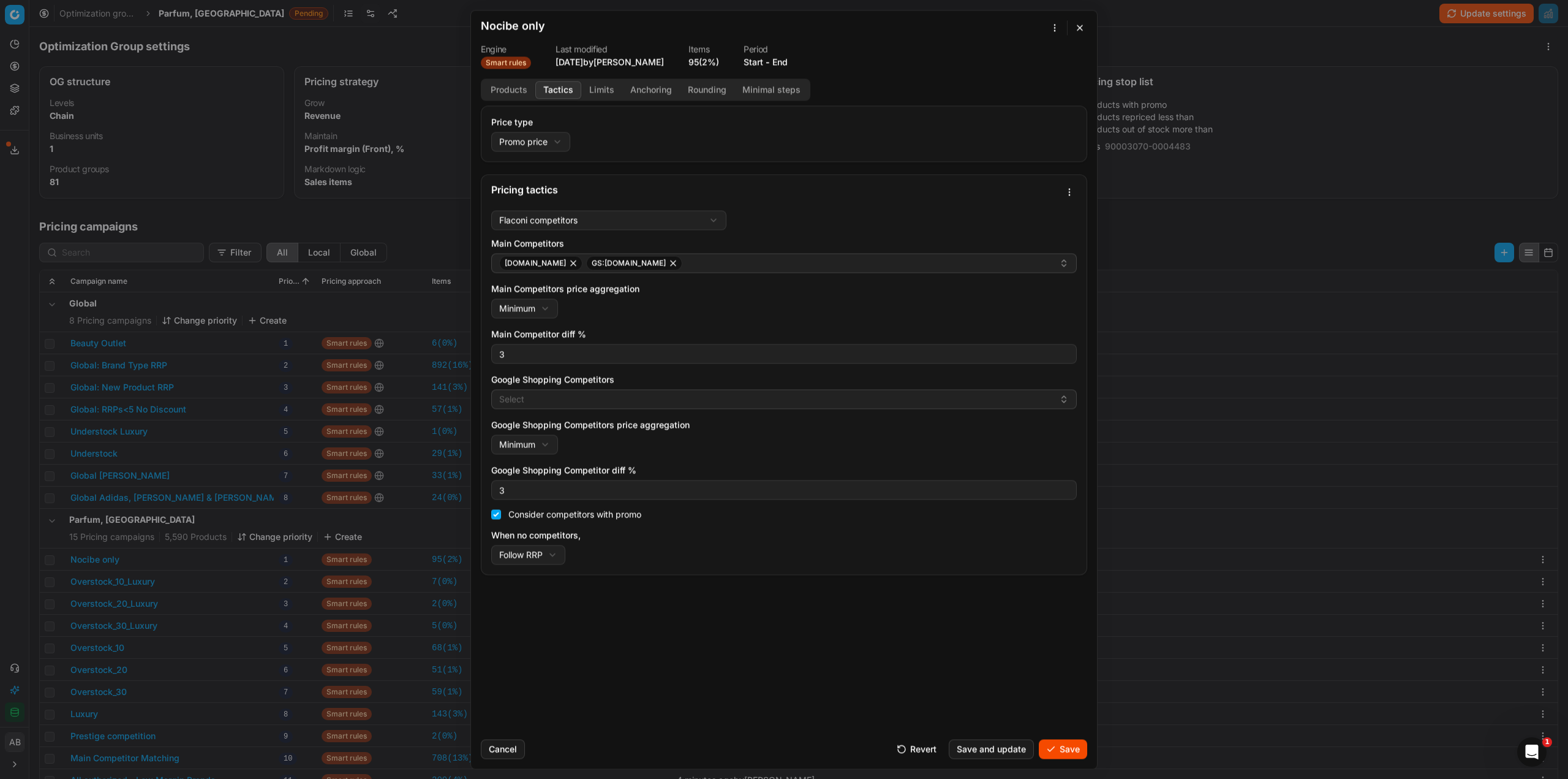
click at [1059, 745] on button "Save" at bounding box center [1062, 749] width 48 height 20
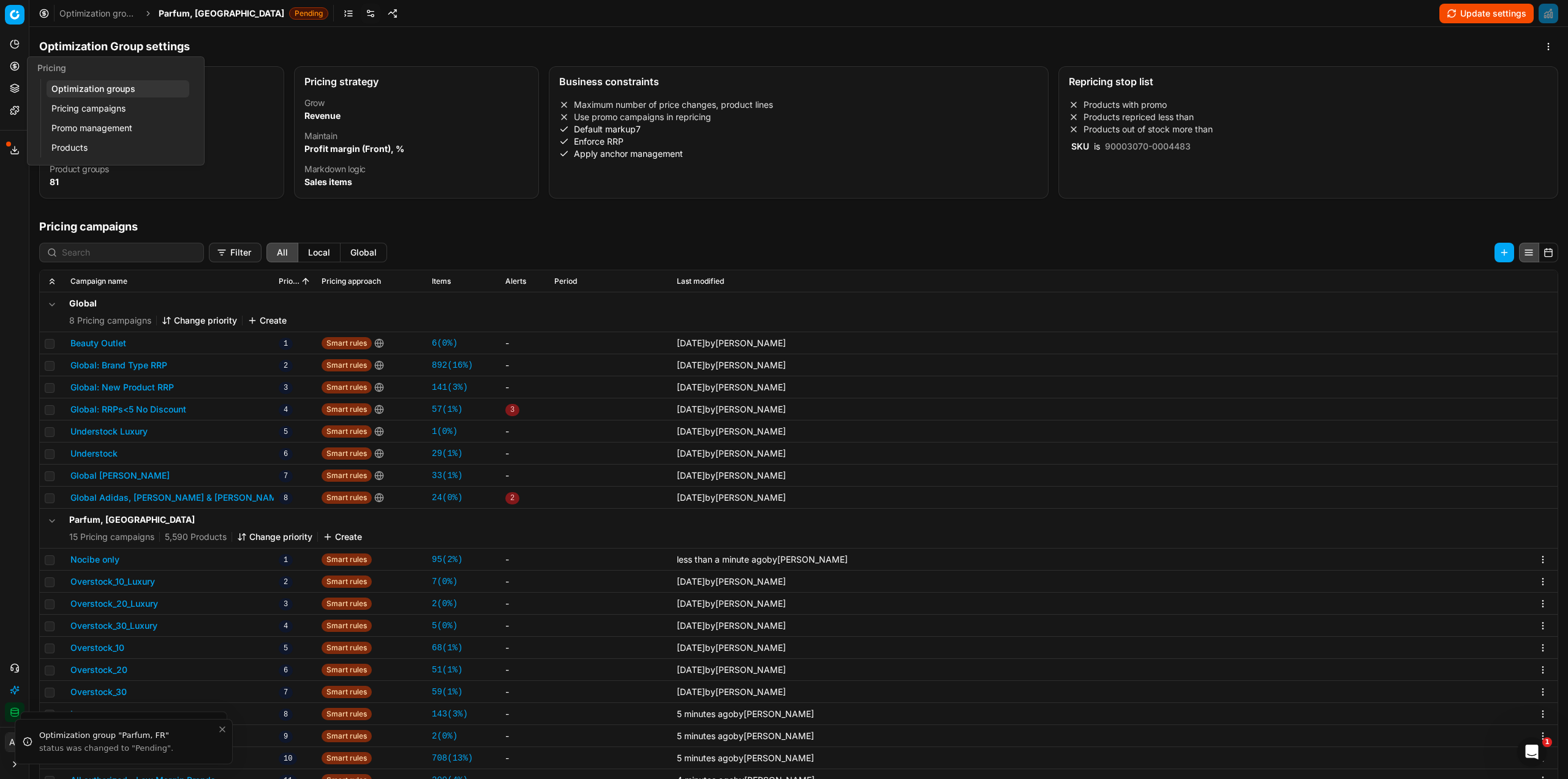
click at [82, 82] on link "Optimization groups" at bounding box center [117, 89] width 142 height 17
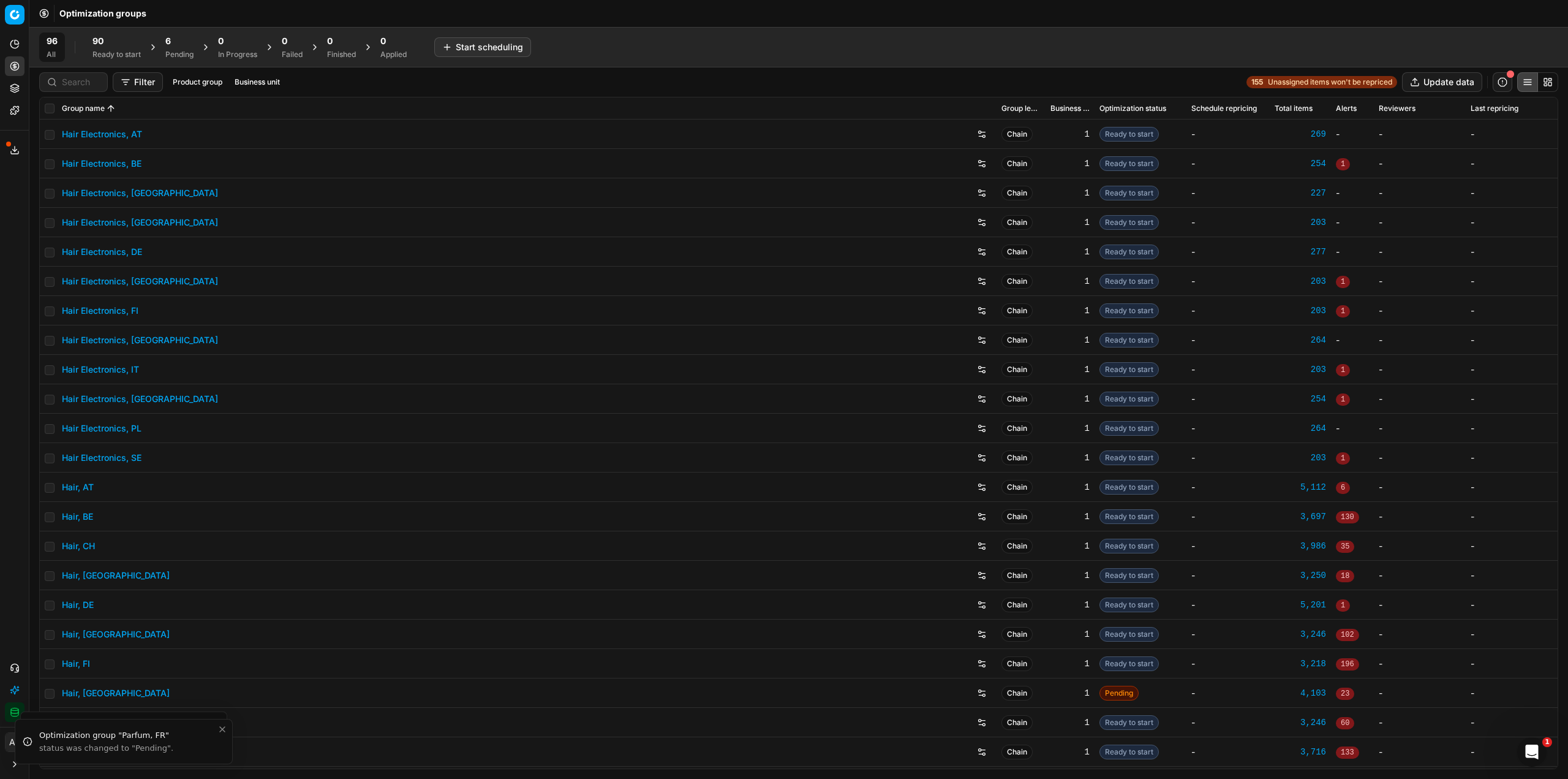
click at [165, 43] on div "6 Pending" at bounding box center [179, 47] width 43 height 29
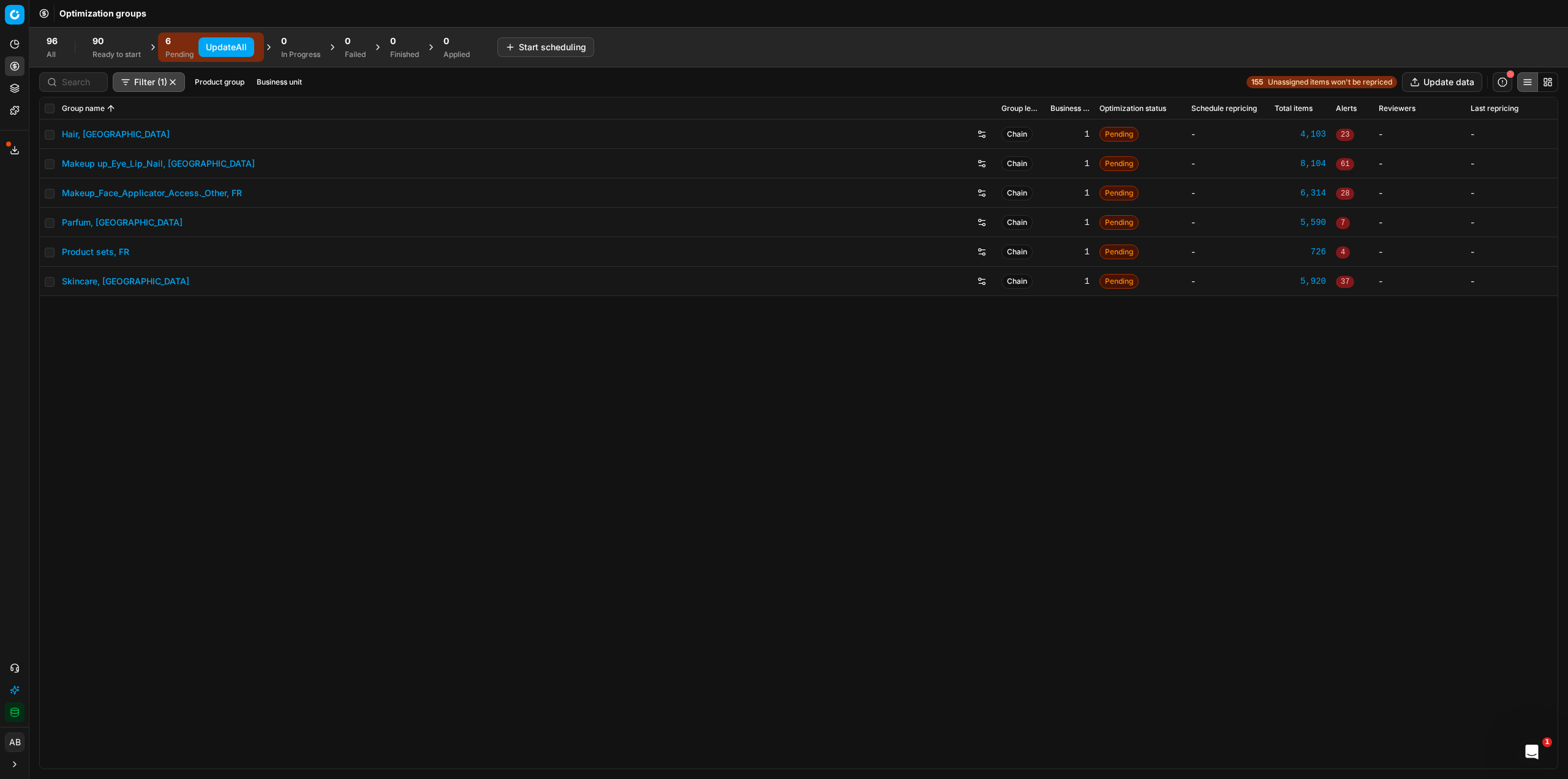
click at [206, 44] on button "Update All" at bounding box center [226, 47] width 55 height 20
